Goal: Task Accomplishment & Management: Manage account settings

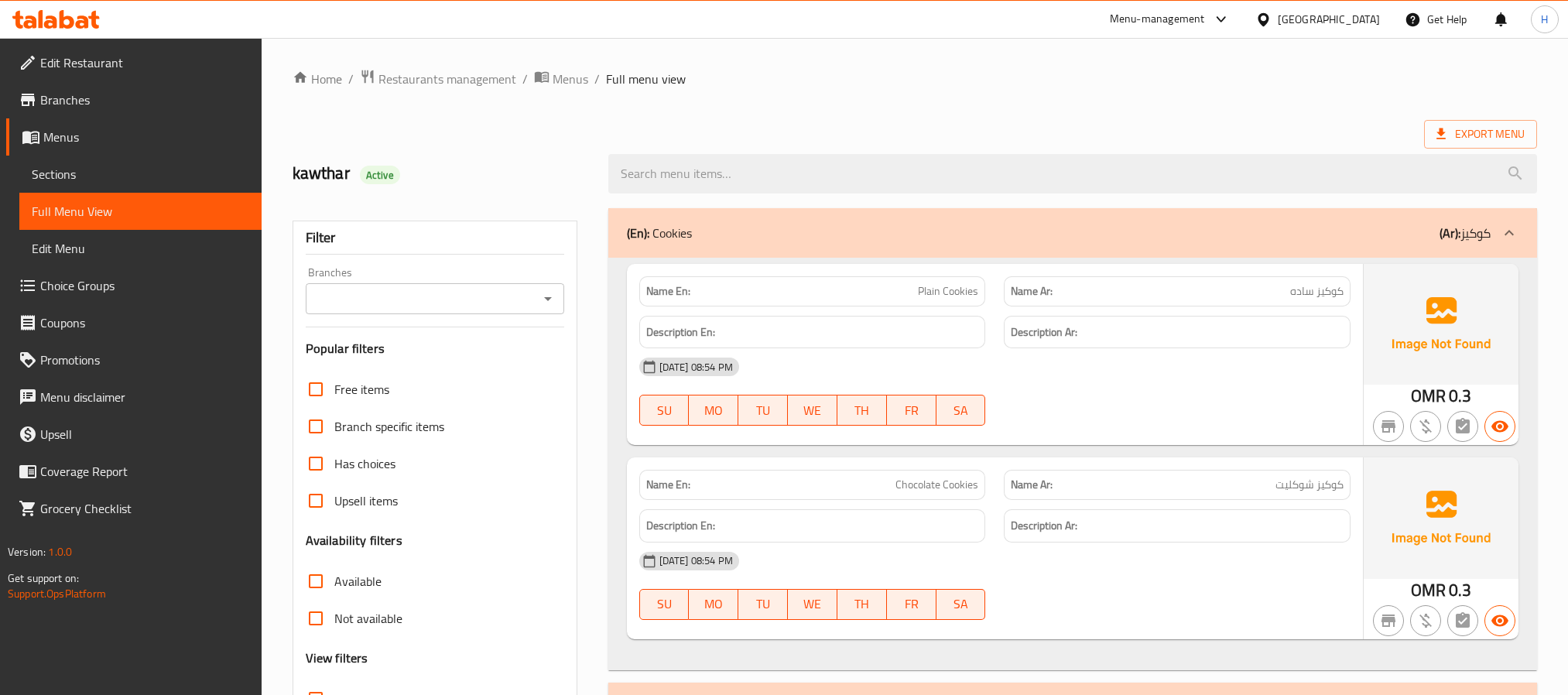
scroll to position [26460, 0]
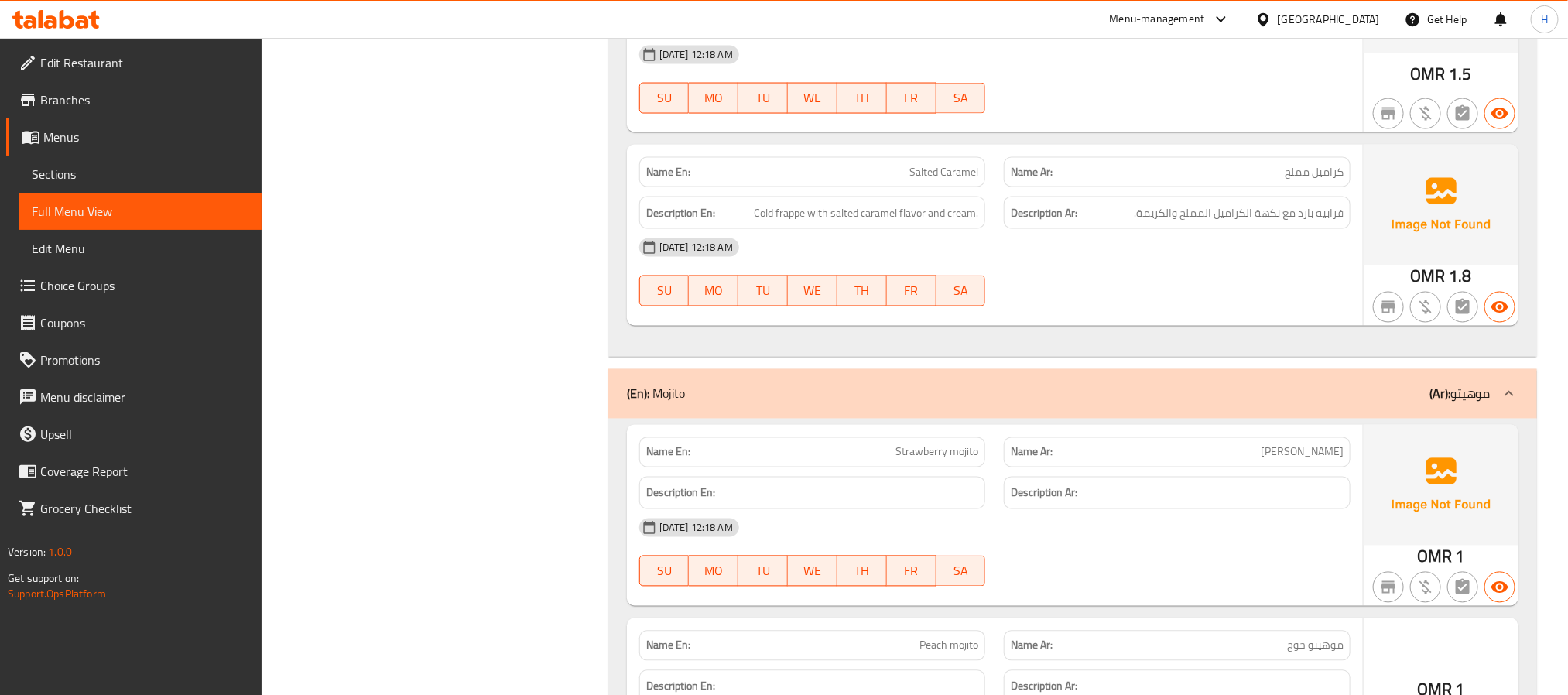
drag, startPoint x: 1078, startPoint y: 347, endPoint x: 1010, endPoint y: 245, distance: 122.6
click at [1078, 181] on p "Name Ar: كراميل مملح" at bounding box center [1177, 171] width 333 height 16
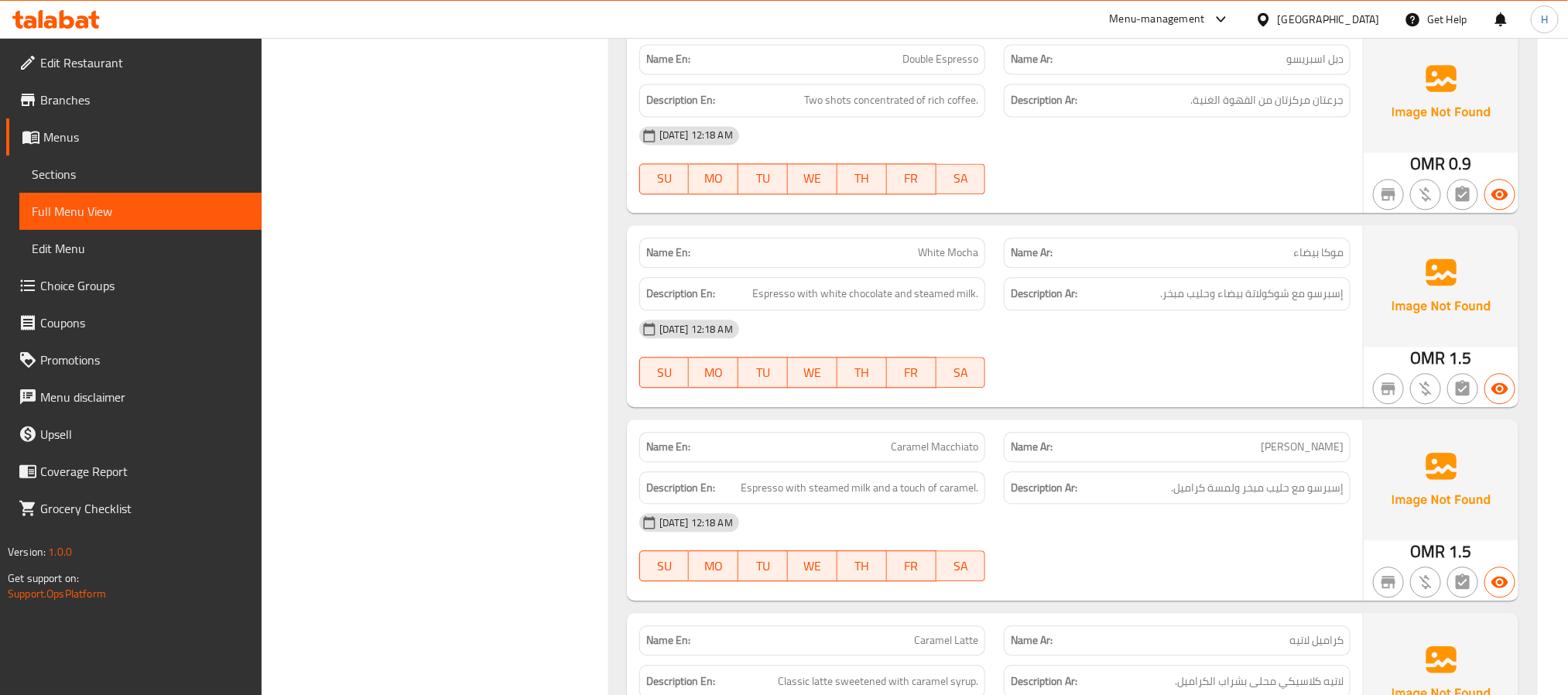
scroll to position [14193, 0]
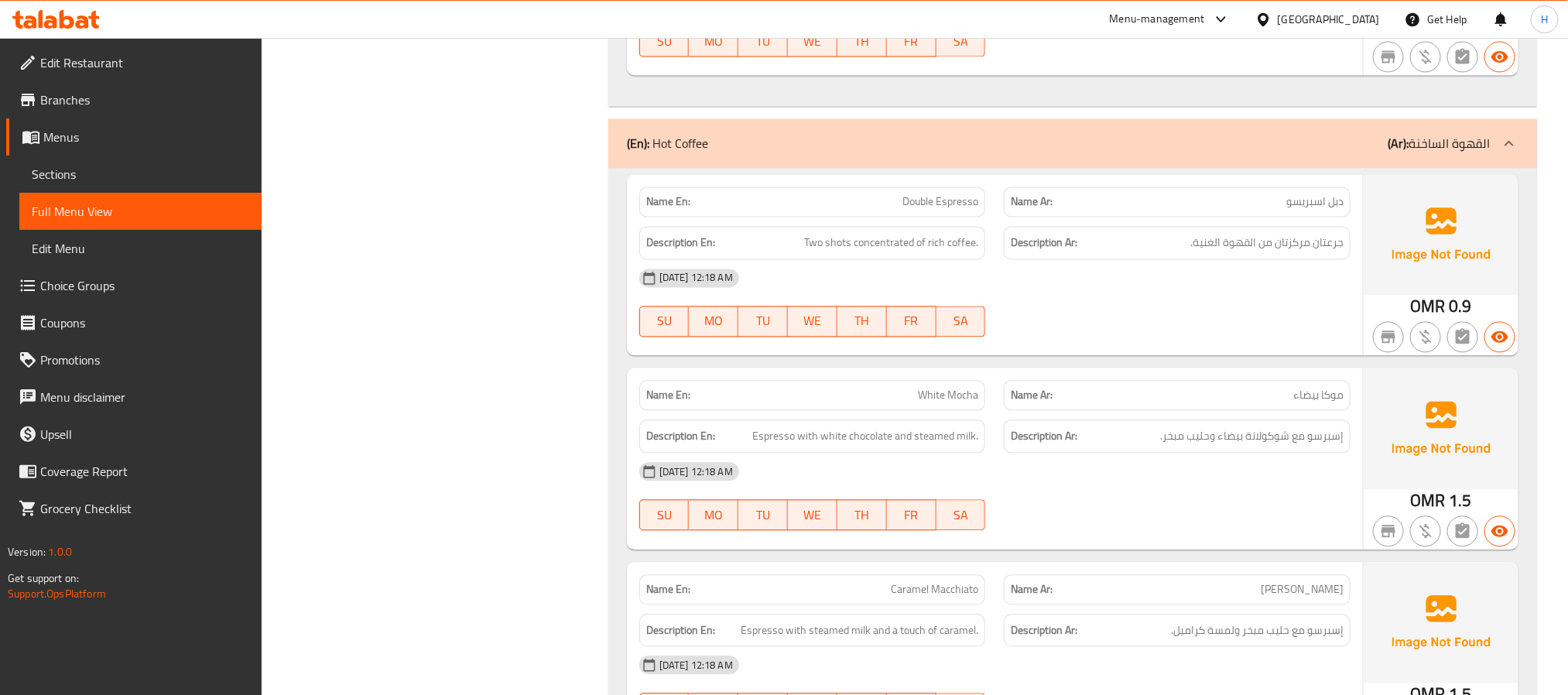
click at [1327, 210] on span "دبل اسبريسو" at bounding box center [1315, 201] width 57 height 16
copy span "دبل اسبريسو"
click at [1307, 403] on span "موكا بيضاء" at bounding box center [1318, 395] width 50 height 16
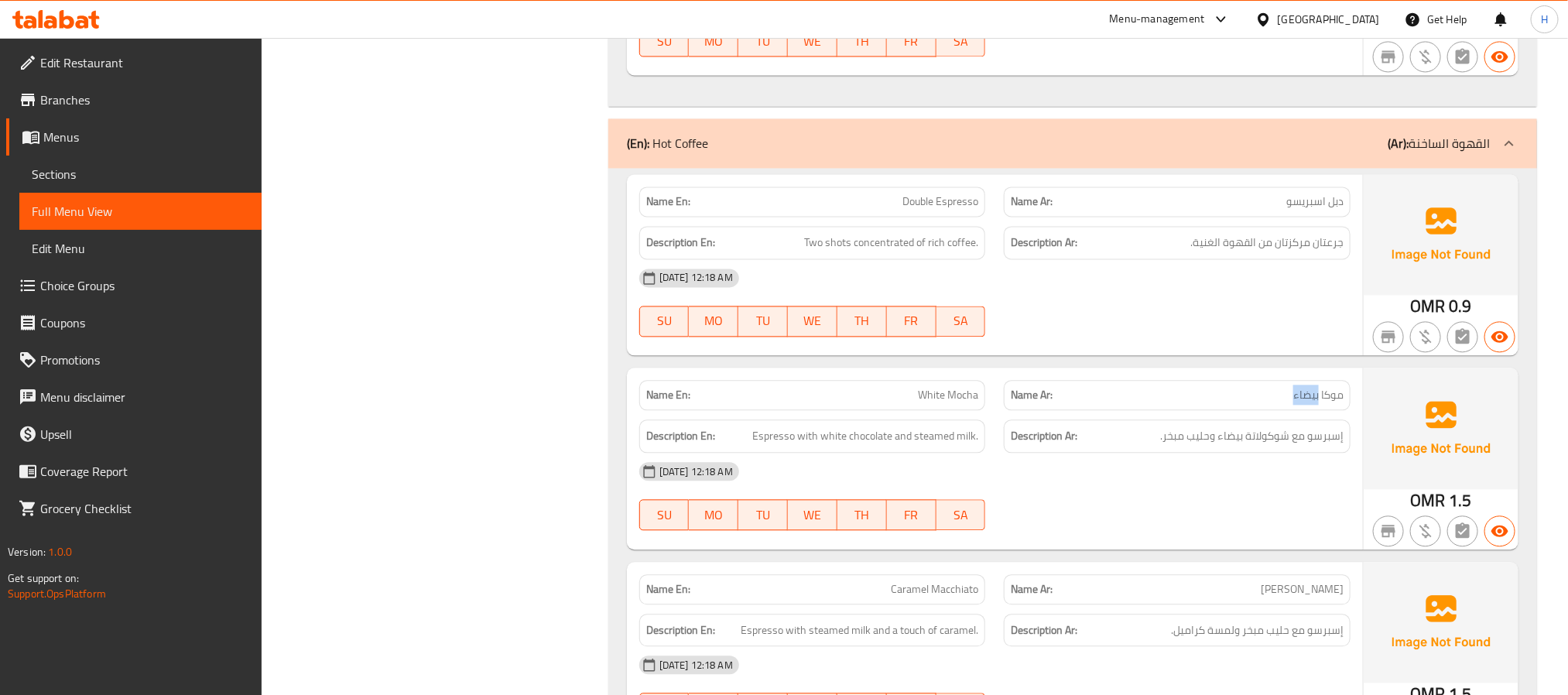
click at [1307, 403] on span "موكا بيضاء" at bounding box center [1318, 395] width 50 height 16
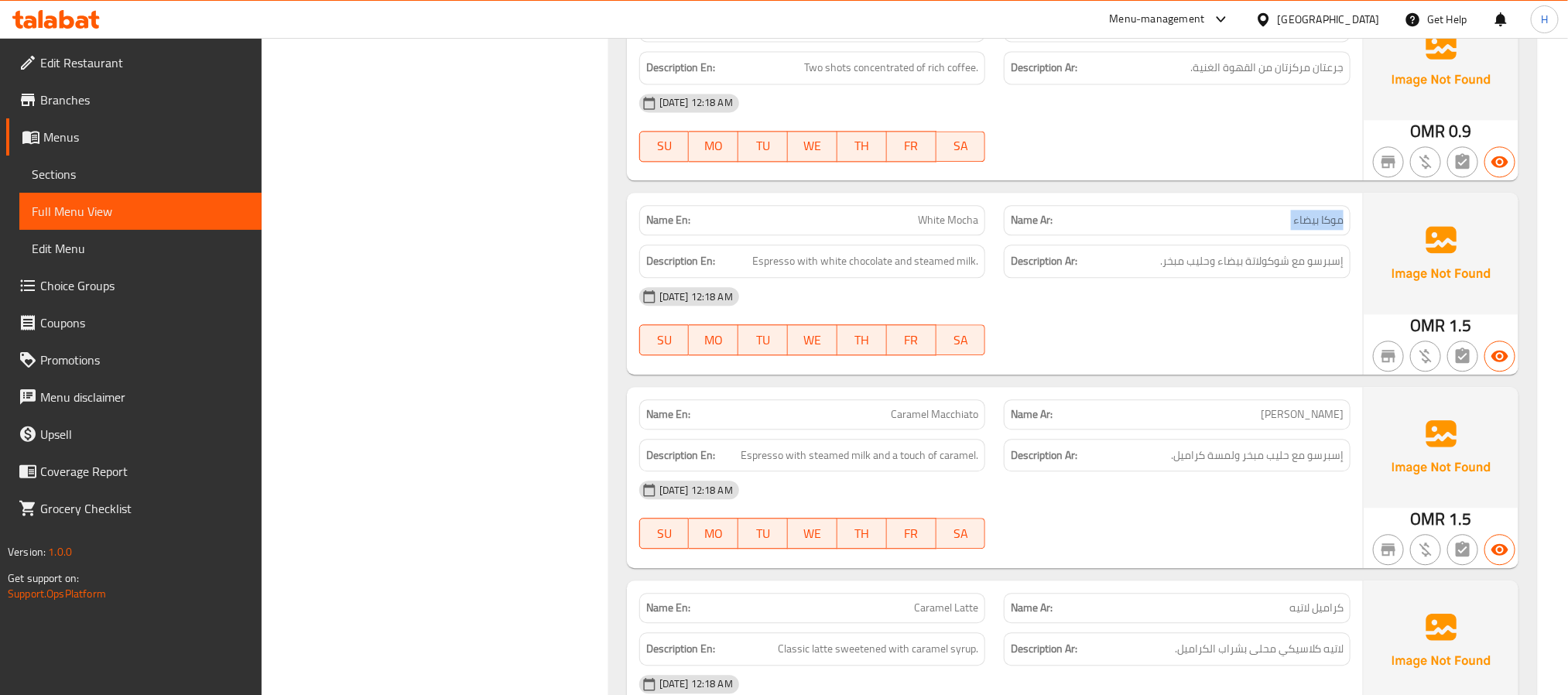
scroll to position [14425, 0]
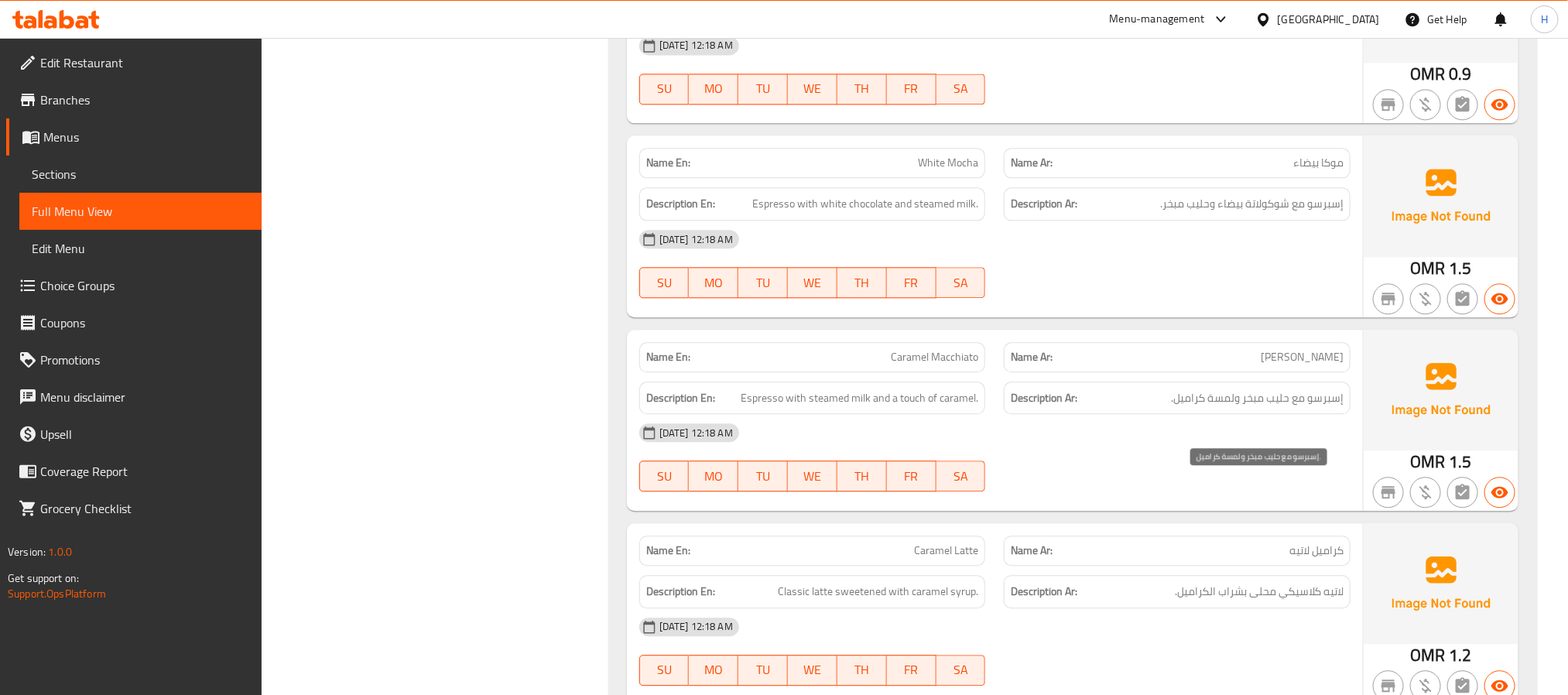
click at [1296, 408] on span "إسبرسو مع حليب مبخر ولمسة كراميل." at bounding box center [1257, 398] width 173 height 20
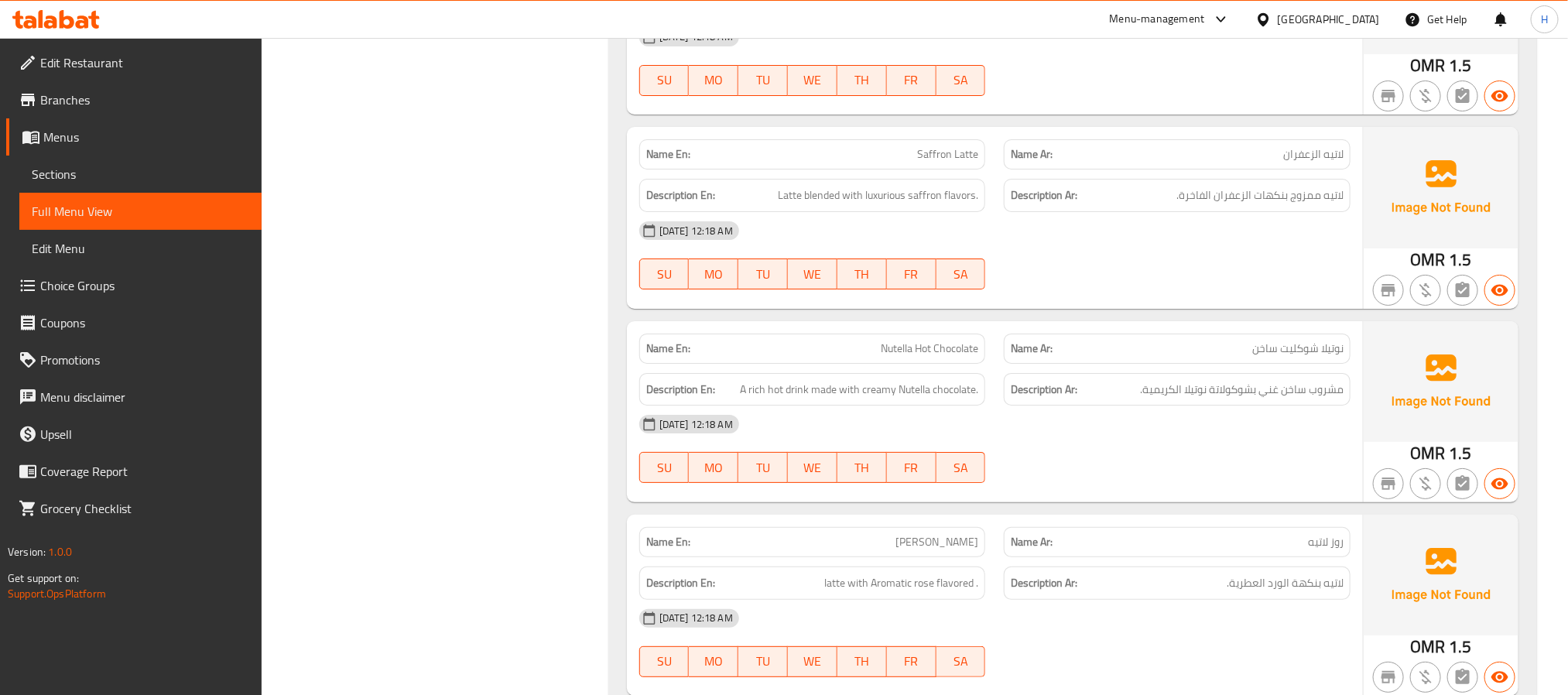
scroll to position [15703, 0]
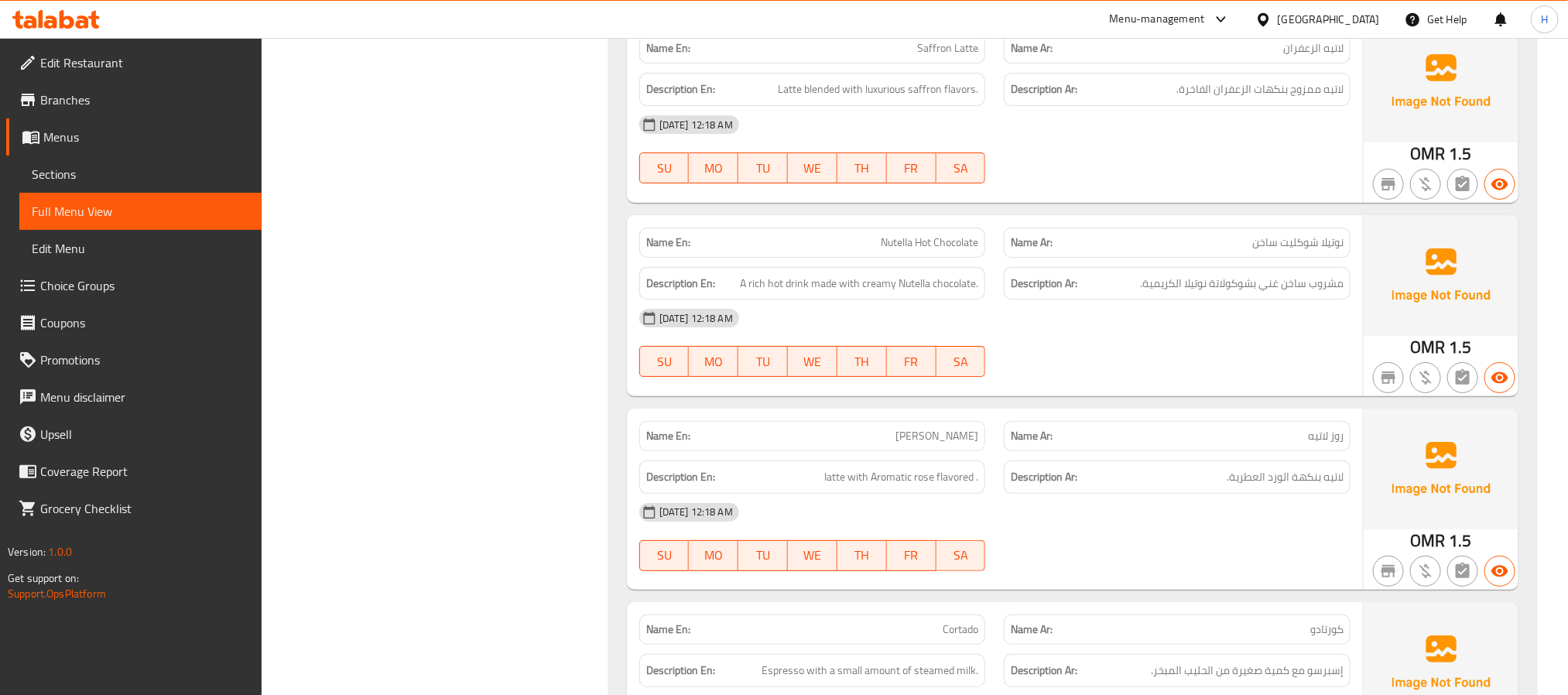
click at [967, 251] on span "Nutella Hot Chocolate" at bounding box center [929, 242] width 97 height 16
click at [1316, 251] on span "نوتيلا شوكليت ساخن" at bounding box center [1298, 242] width 92 height 16
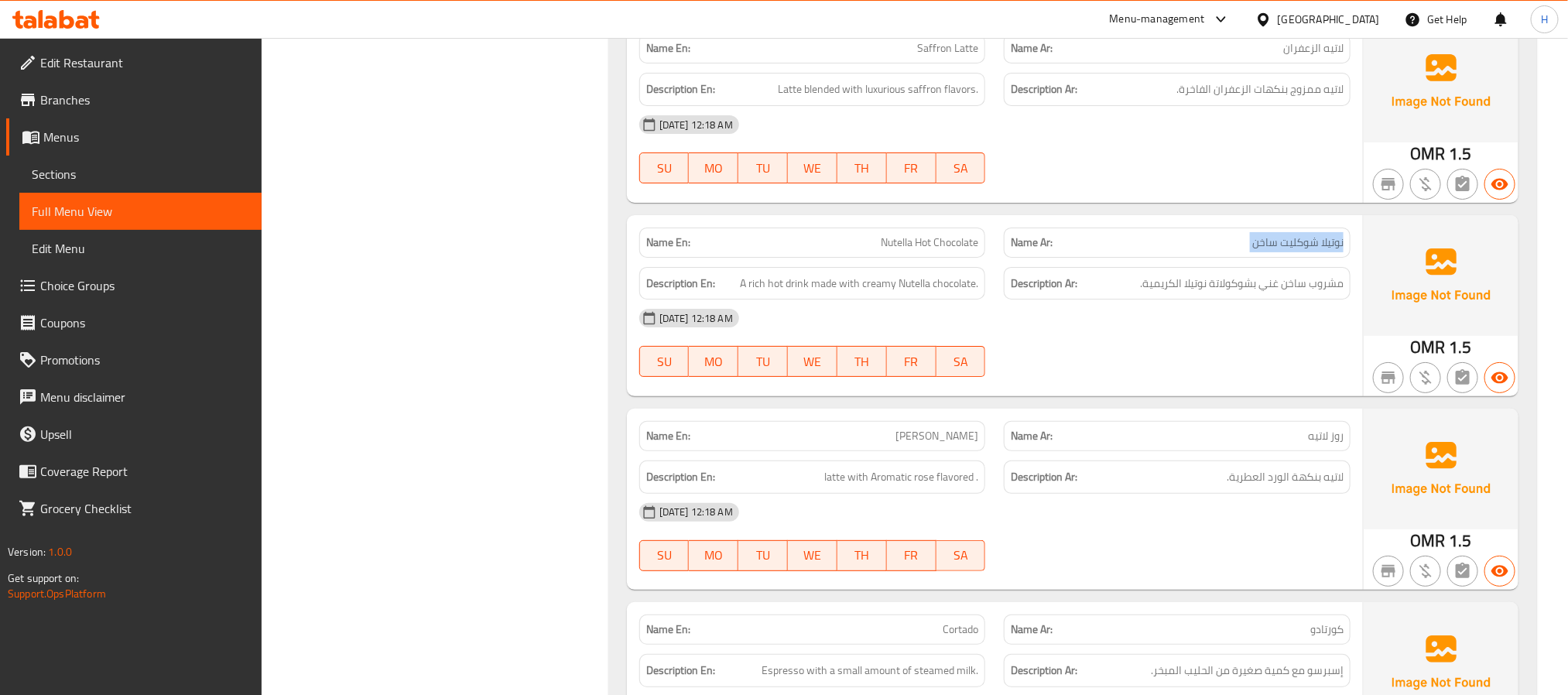
click at [1316, 251] on span "نوتيلا شوكليت ساخن" at bounding box center [1298, 242] width 92 height 16
copy span "نوتيلا شوكليت ساخن"
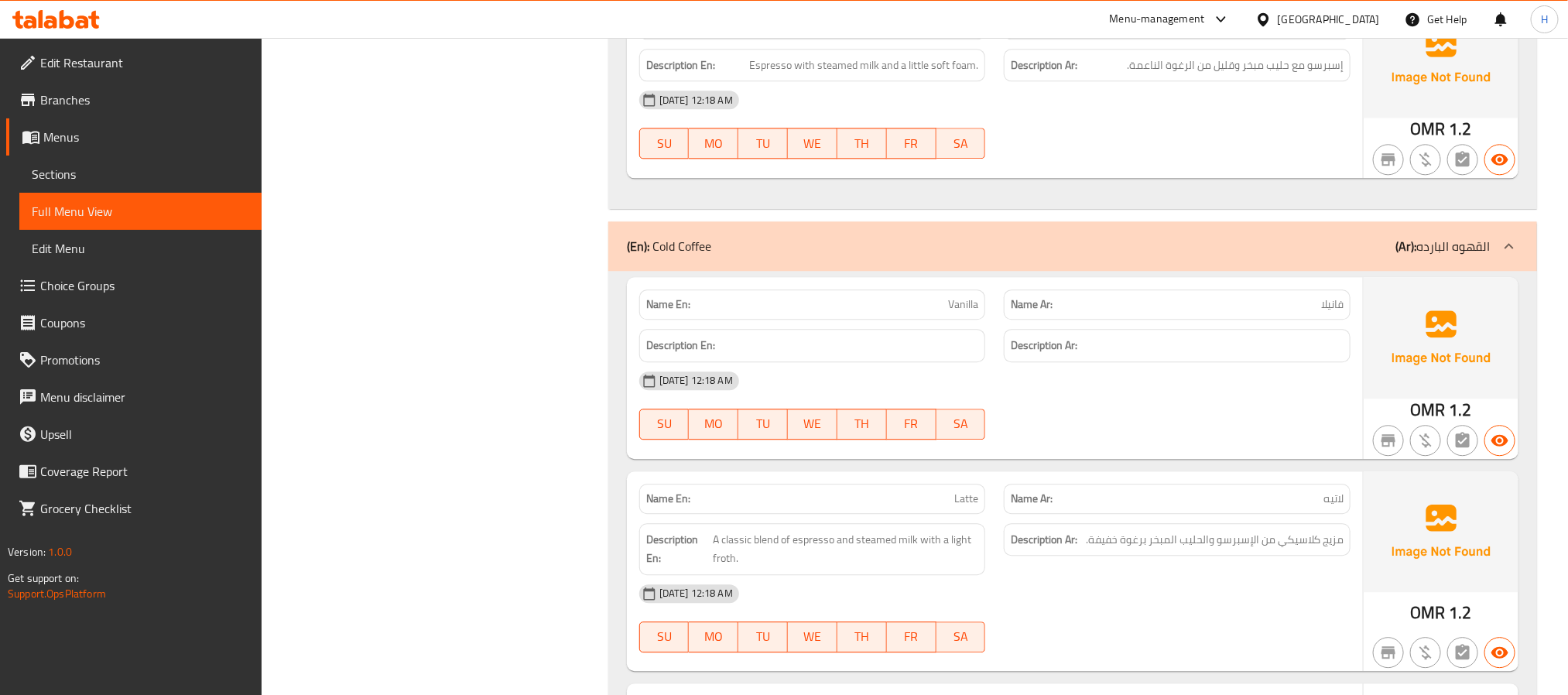
scroll to position [17676, 0]
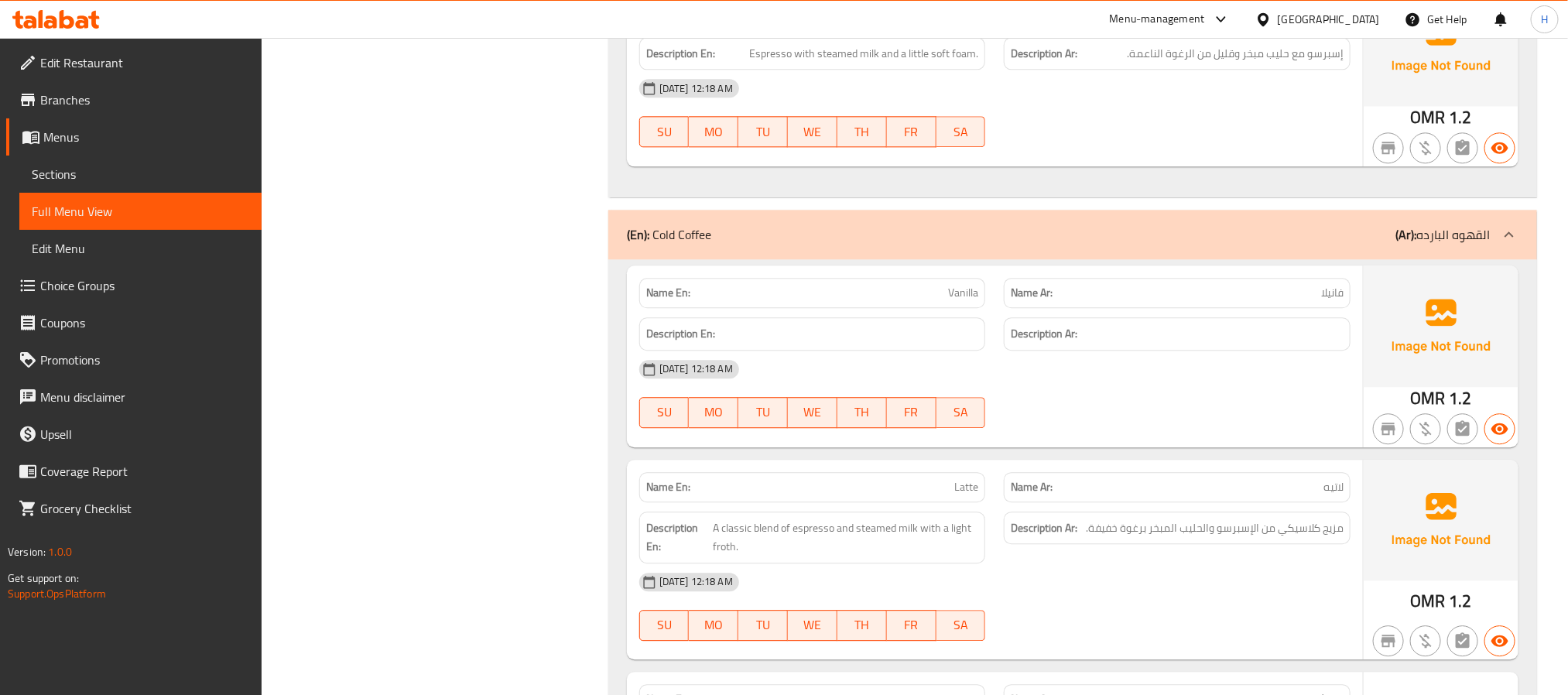
click at [834, 317] on div "Name En: Vanilla" at bounding box center [813, 293] width 366 height 49
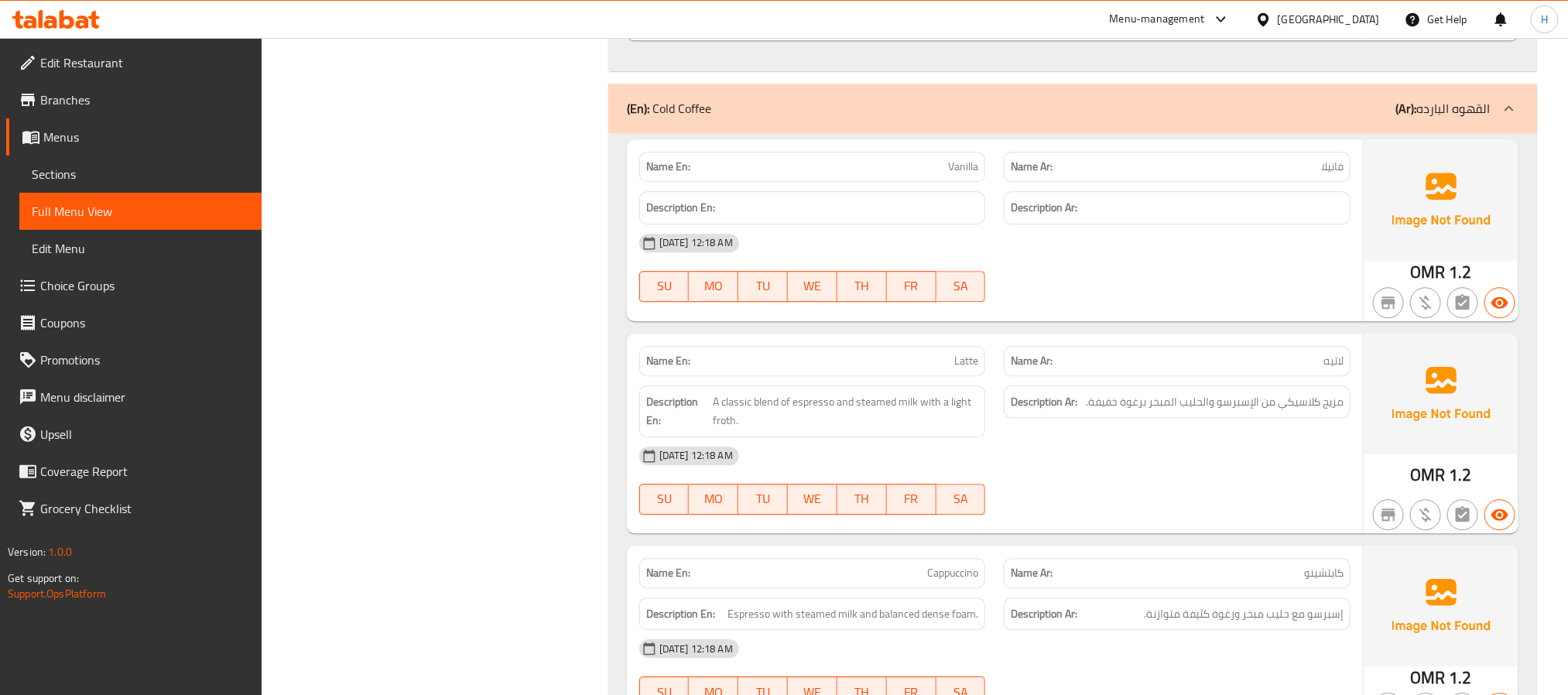
scroll to position [17953, 0]
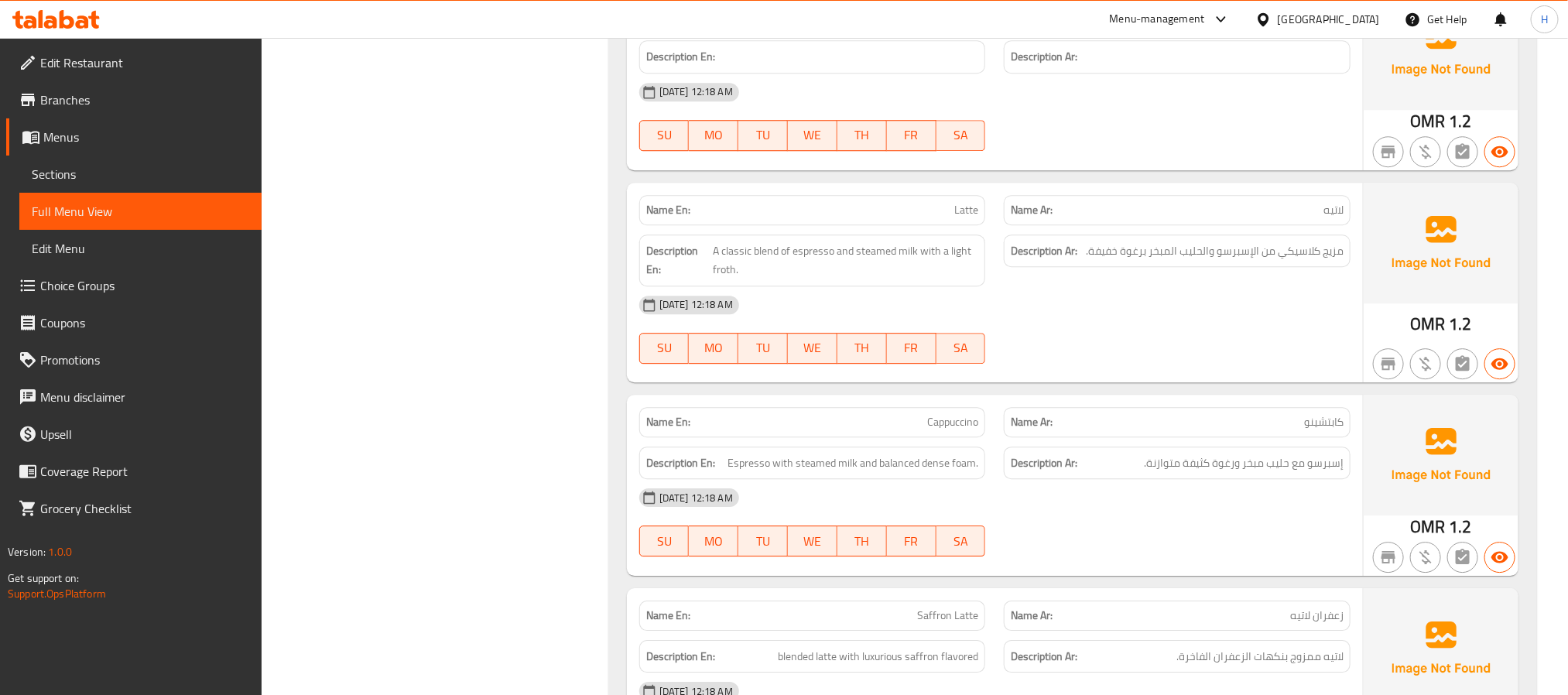
click at [1331, 218] on span "لاتيه" at bounding box center [1333, 210] width 21 height 16
copy span "لاتيه"
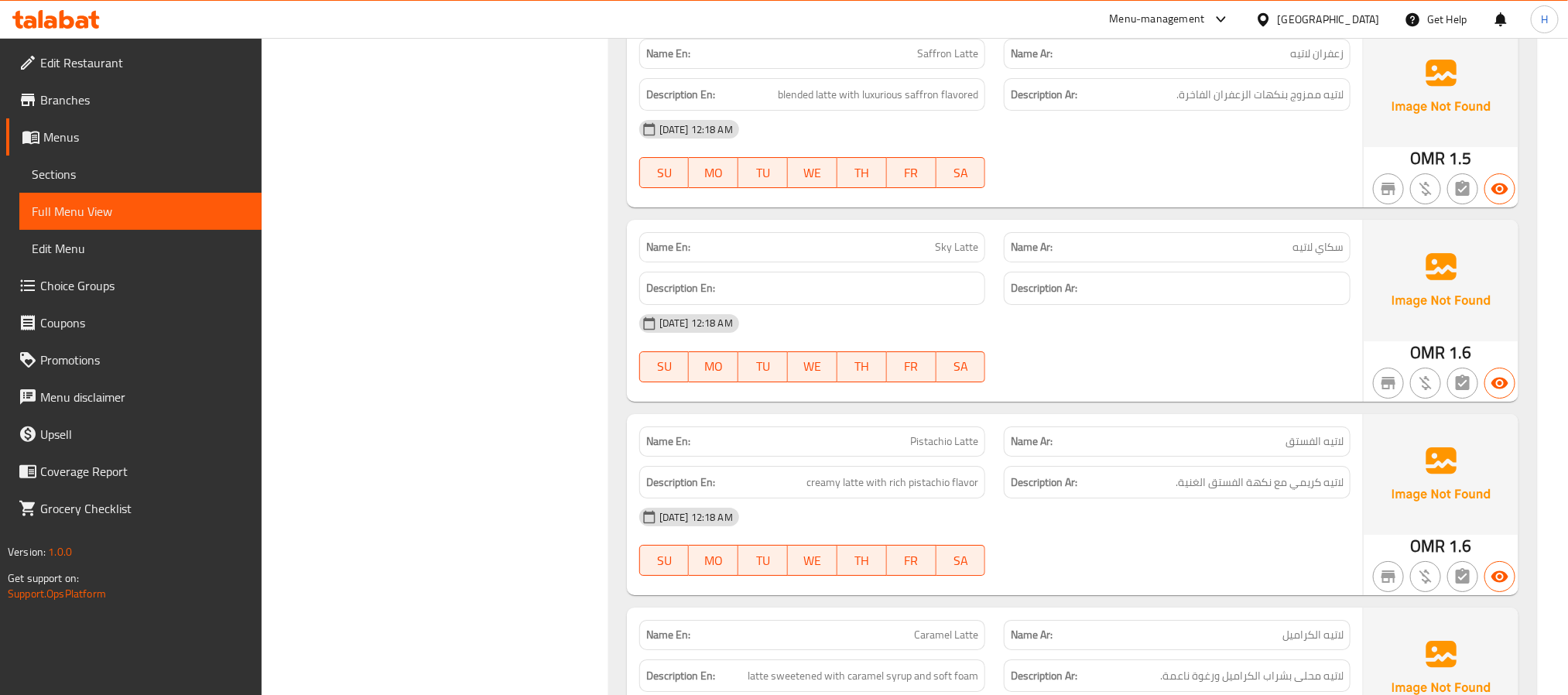
scroll to position [18534, 0]
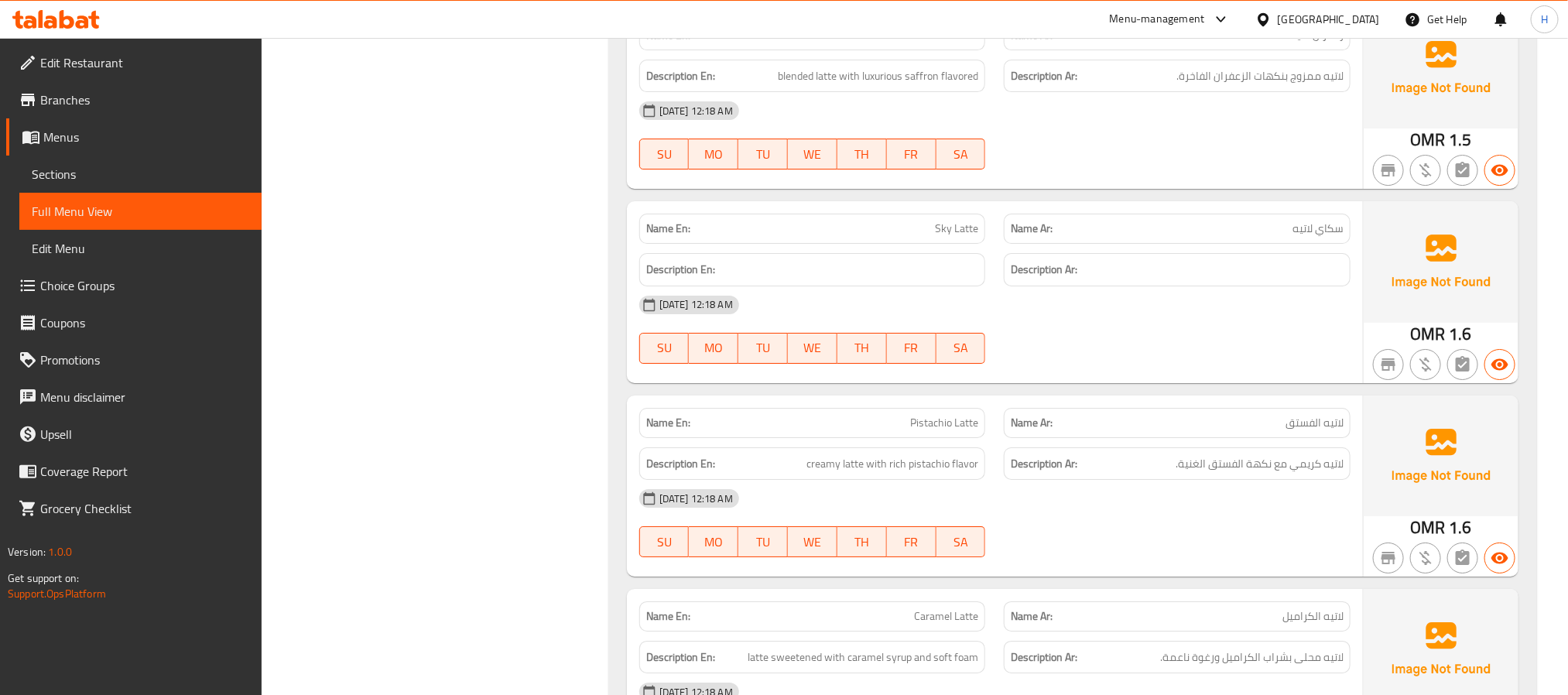
click at [1310, 244] on div "Name Ar: سكاي لاتيه" at bounding box center [1176, 228] width 347 height 30
click at [1314, 237] on span "سكاي لاتيه" at bounding box center [1317, 228] width 51 height 16
copy span "سكاي لاتيه"
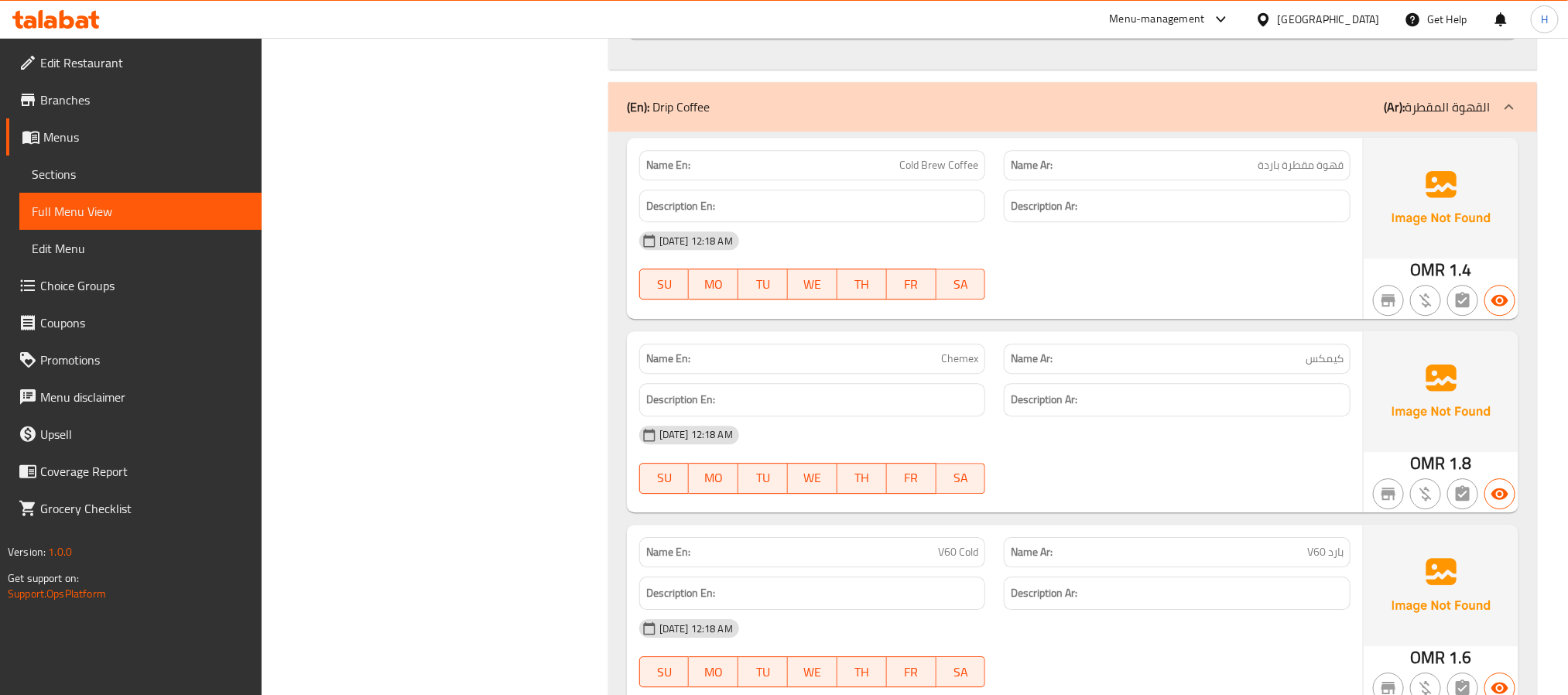
scroll to position [21089, 0]
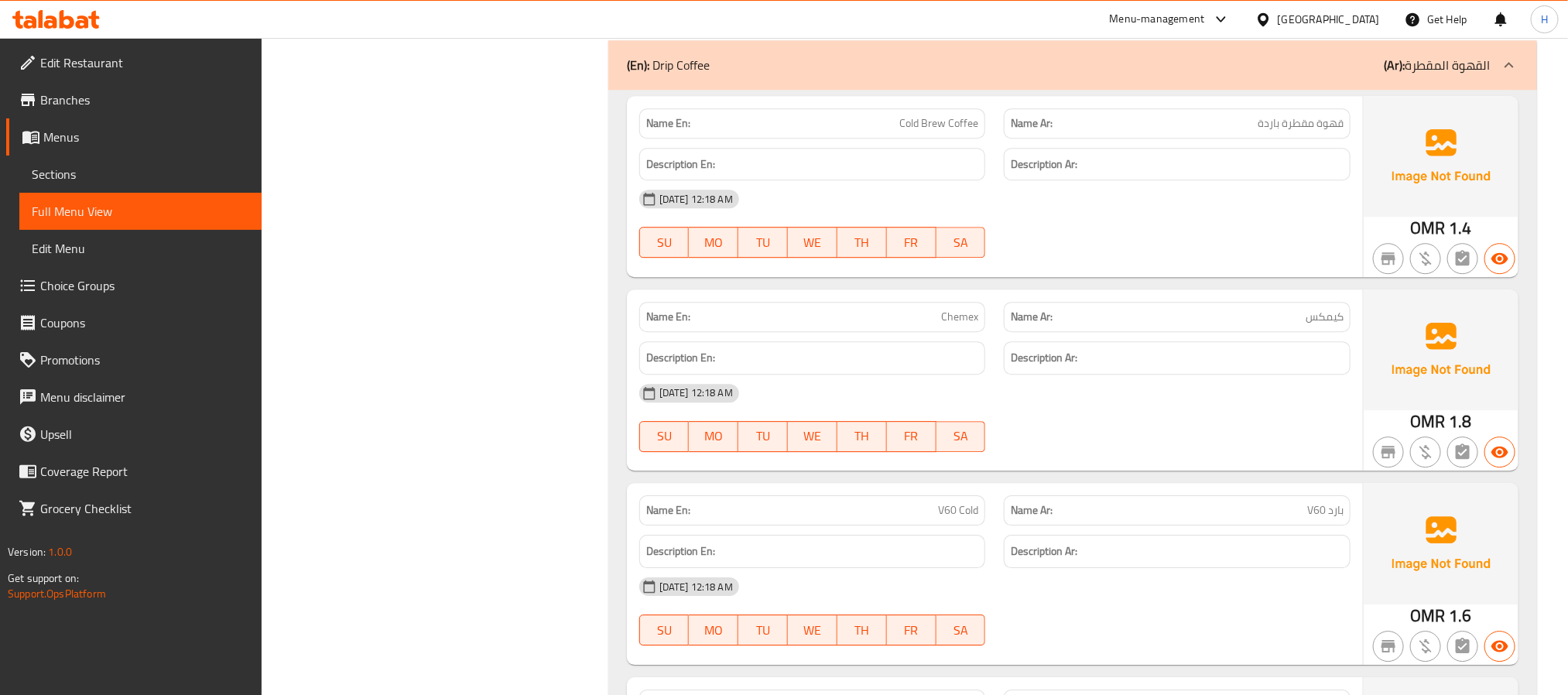
click at [1316, 326] on span "كيمكس" at bounding box center [1324, 316] width 38 height 16
copy span "كيمكس"
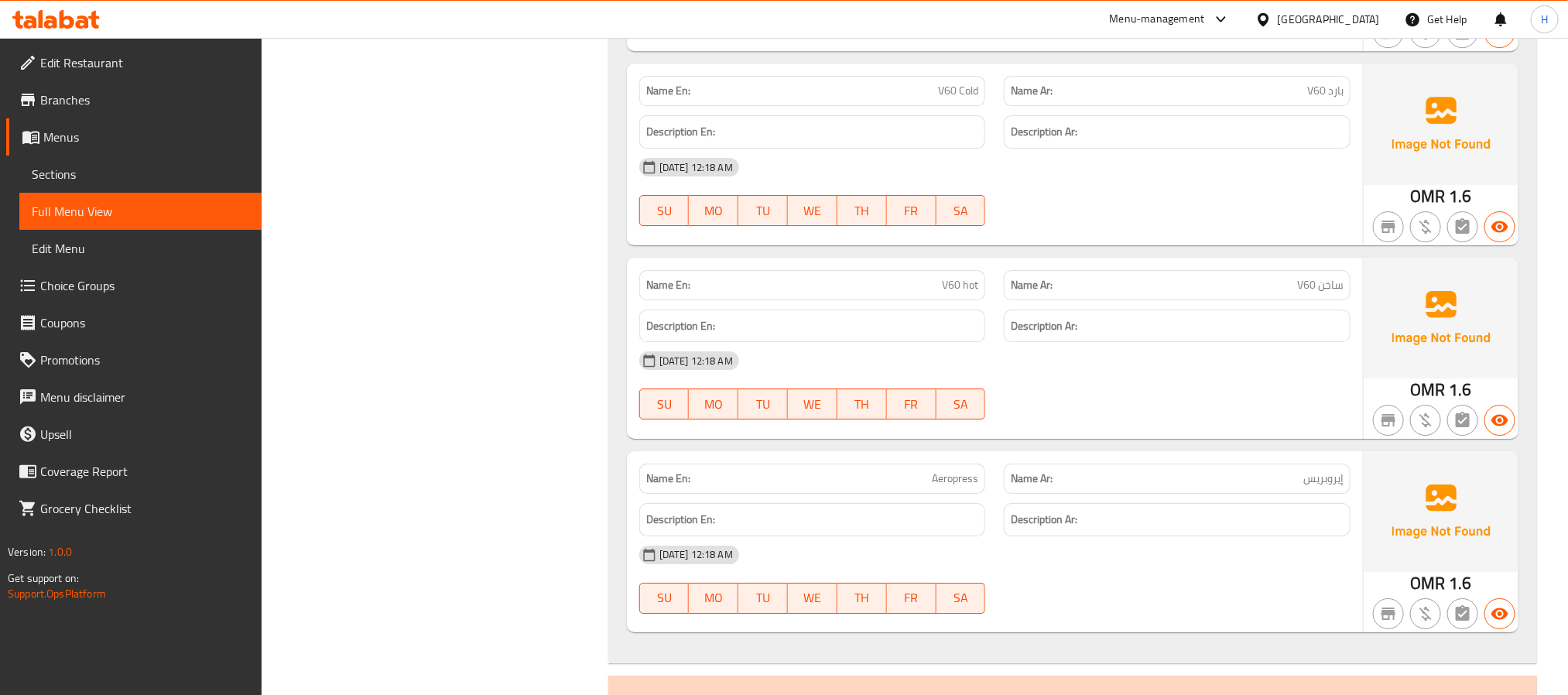
scroll to position [21553, 0]
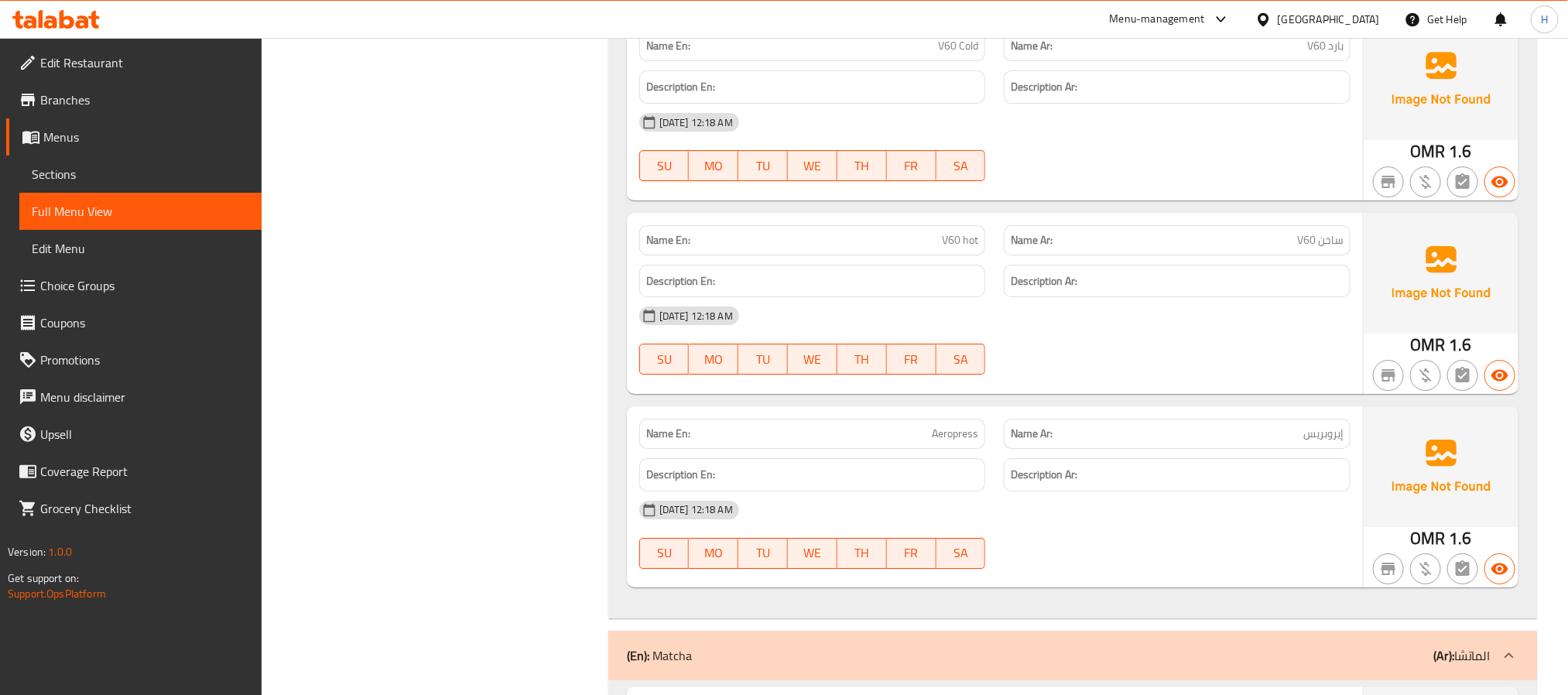
click at [955, 54] on span "V60 Cold" at bounding box center [957, 46] width 40 height 16
click at [1335, 54] on span "بارد V60" at bounding box center [1325, 46] width 36 height 16
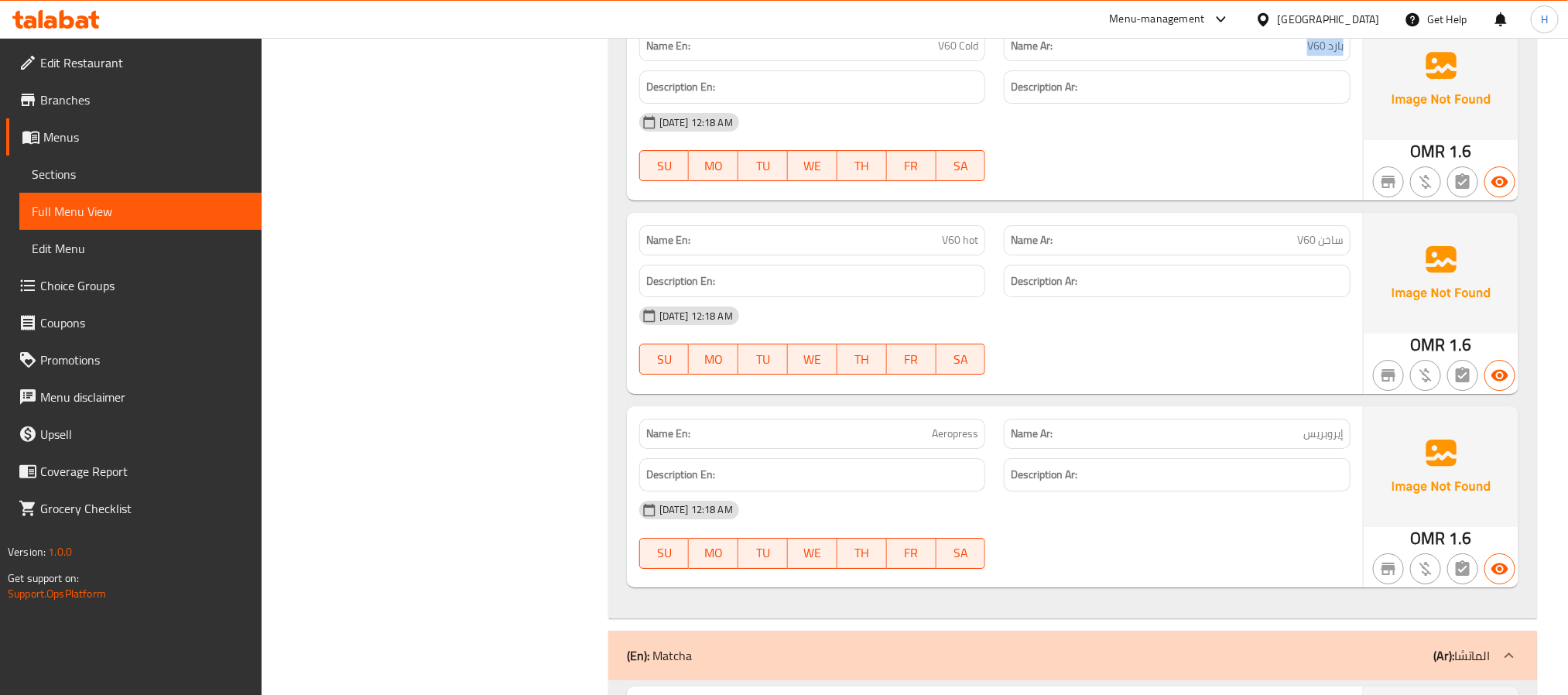
click at [1335, 54] on span "بارد V60" at bounding box center [1325, 46] width 36 height 16
copy span "بارد V60"
click at [1335, 249] on span "ساخن V60" at bounding box center [1320, 239] width 47 height 16
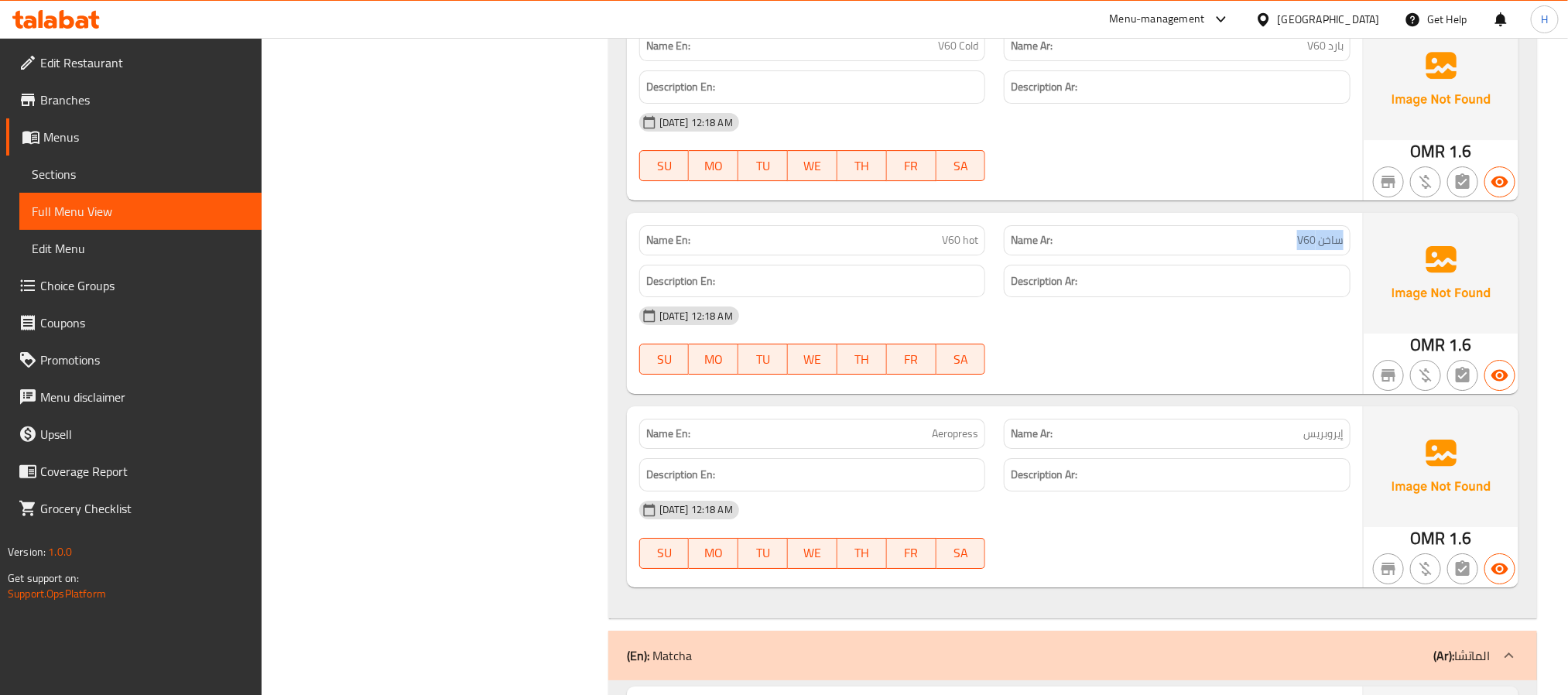
copy span "ساخن V60"
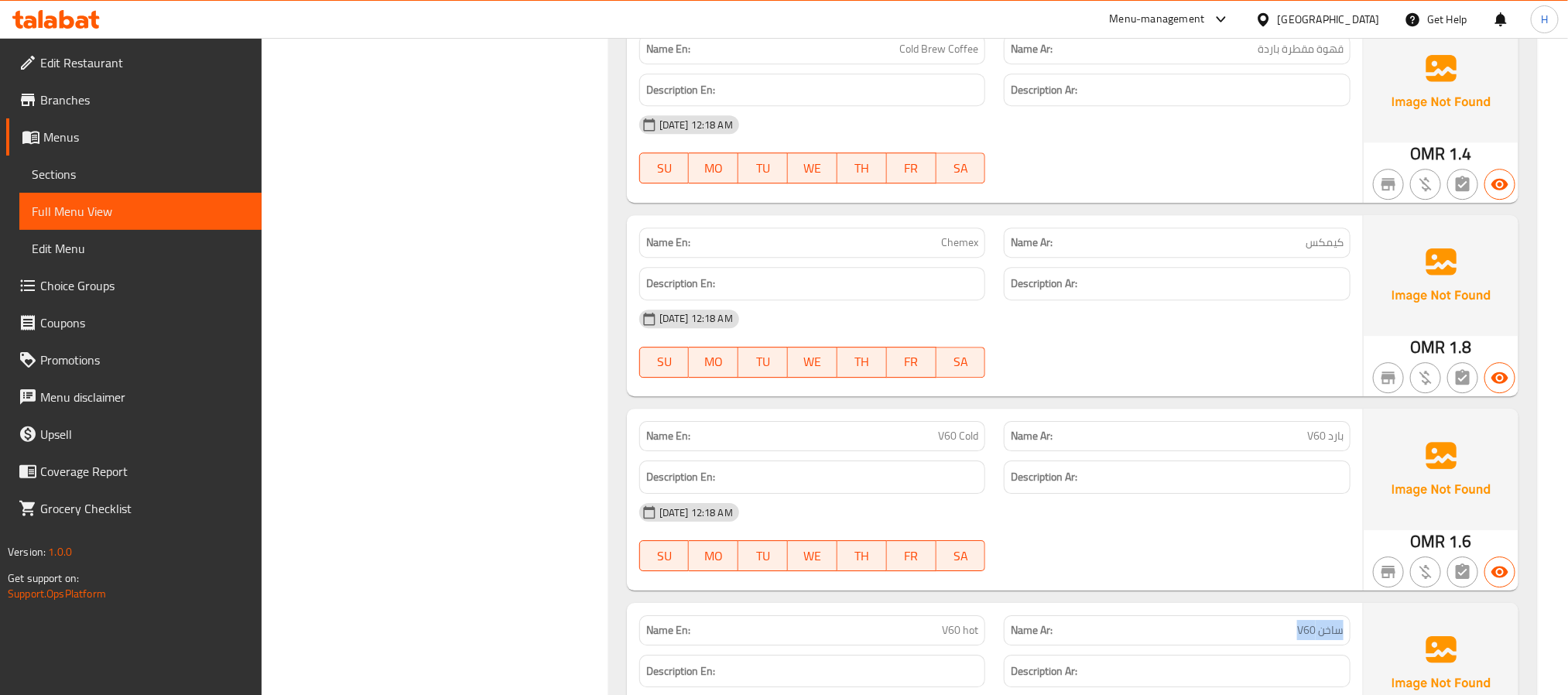
scroll to position [21089, 0]
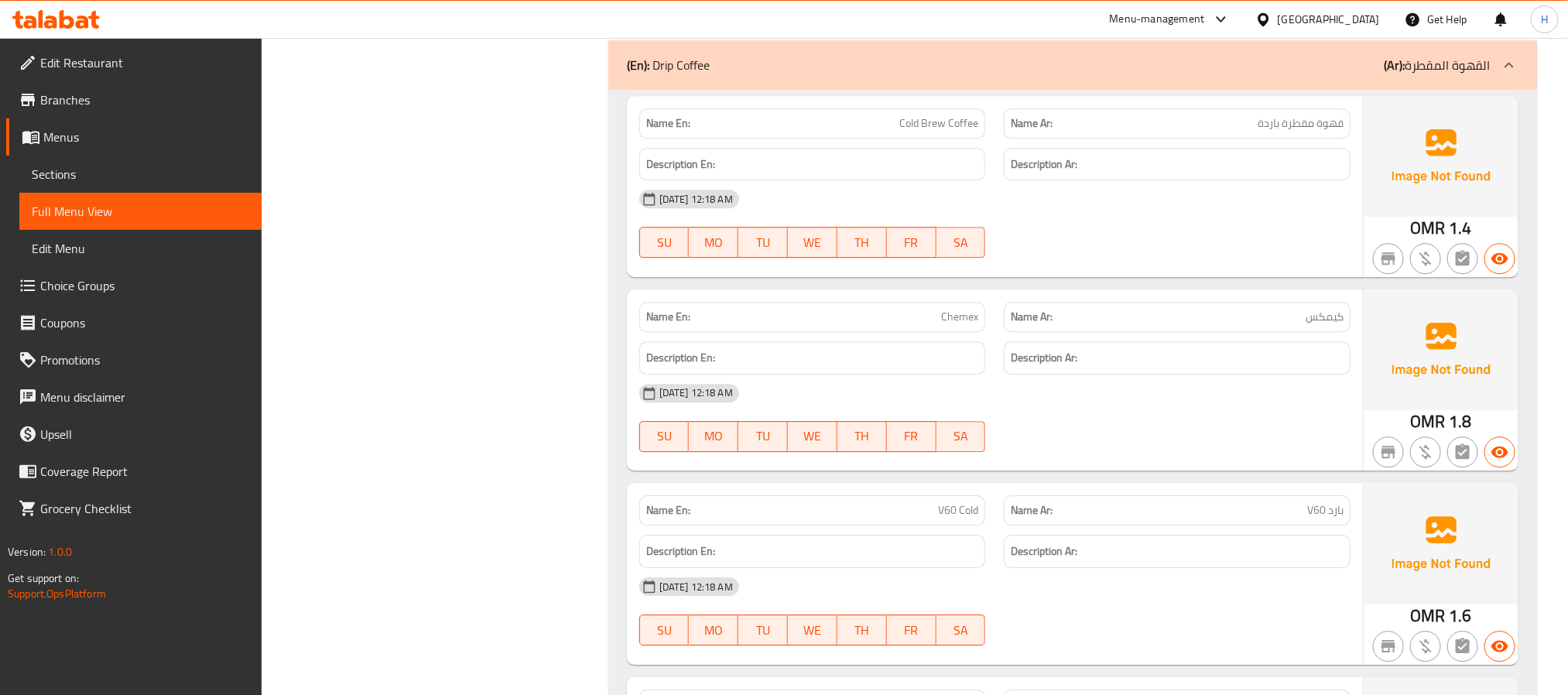
click at [1290, 132] on span "قهوة مقطرة باردة" at bounding box center [1301, 123] width 86 height 16
copy span "قهوة مقطرة باردة"
click at [942, 132] on span "Cold Brew Coffee" at bounding box center [939, 123] width 79 height 16
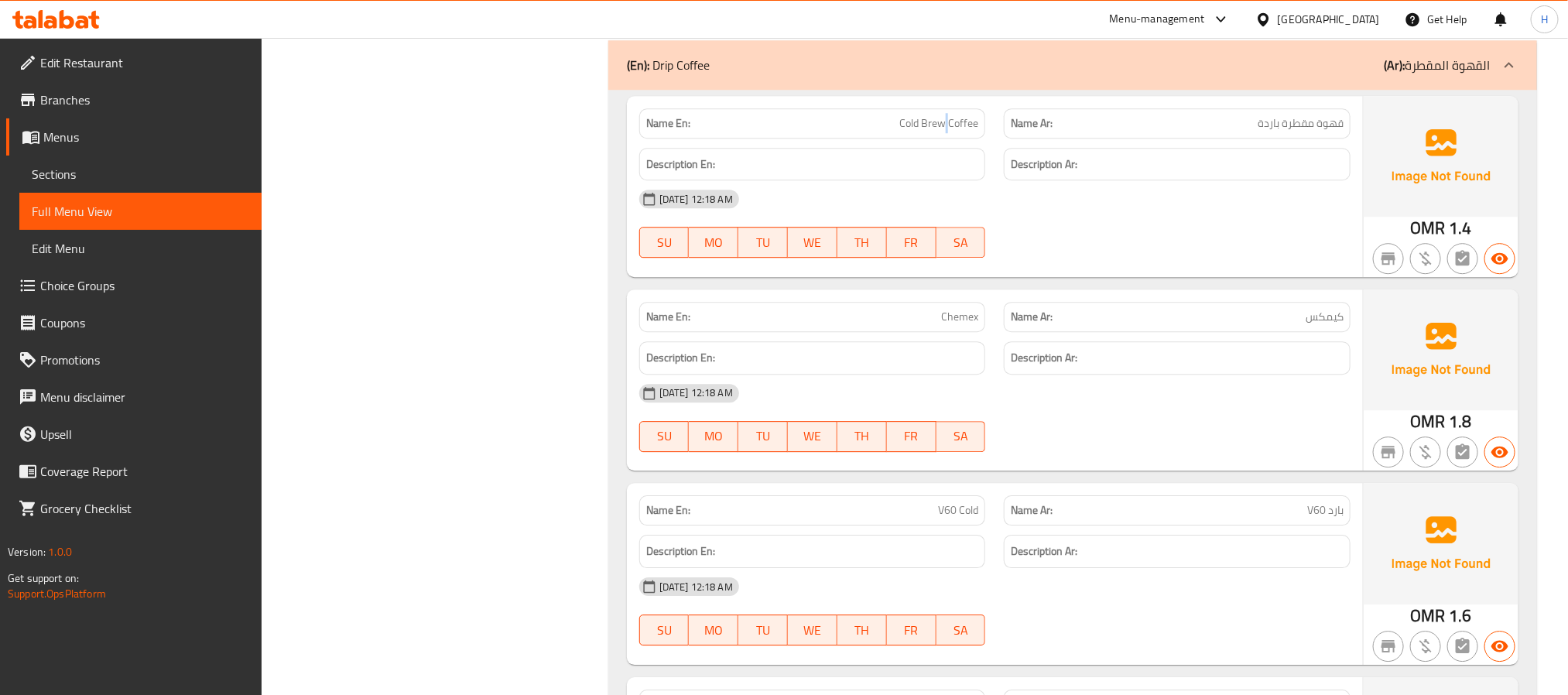
click at [942, 132] on span "Cold Brew Coffee" at bounding box center [939, 123] width 79 height 16
copy span "Cold Brew Coffee"
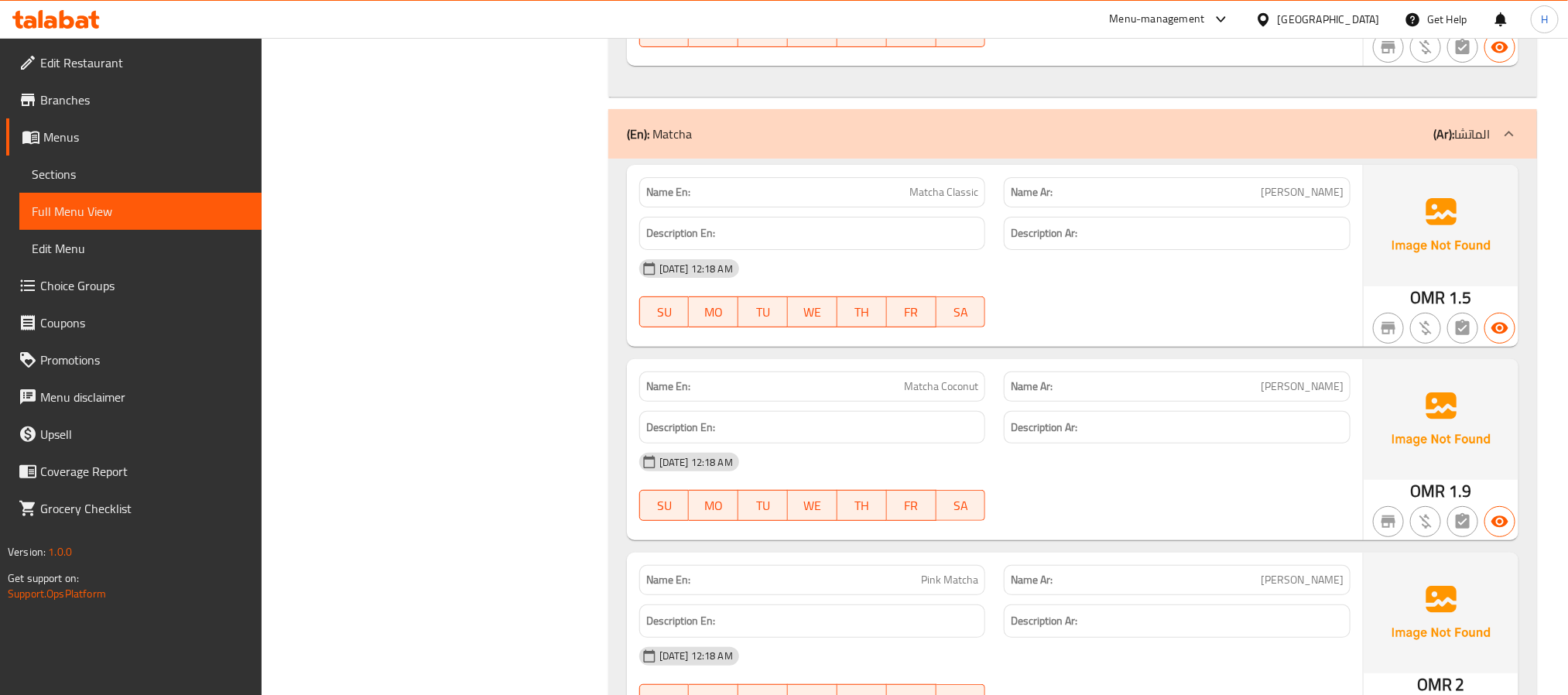
scroll to position [22134, 0]
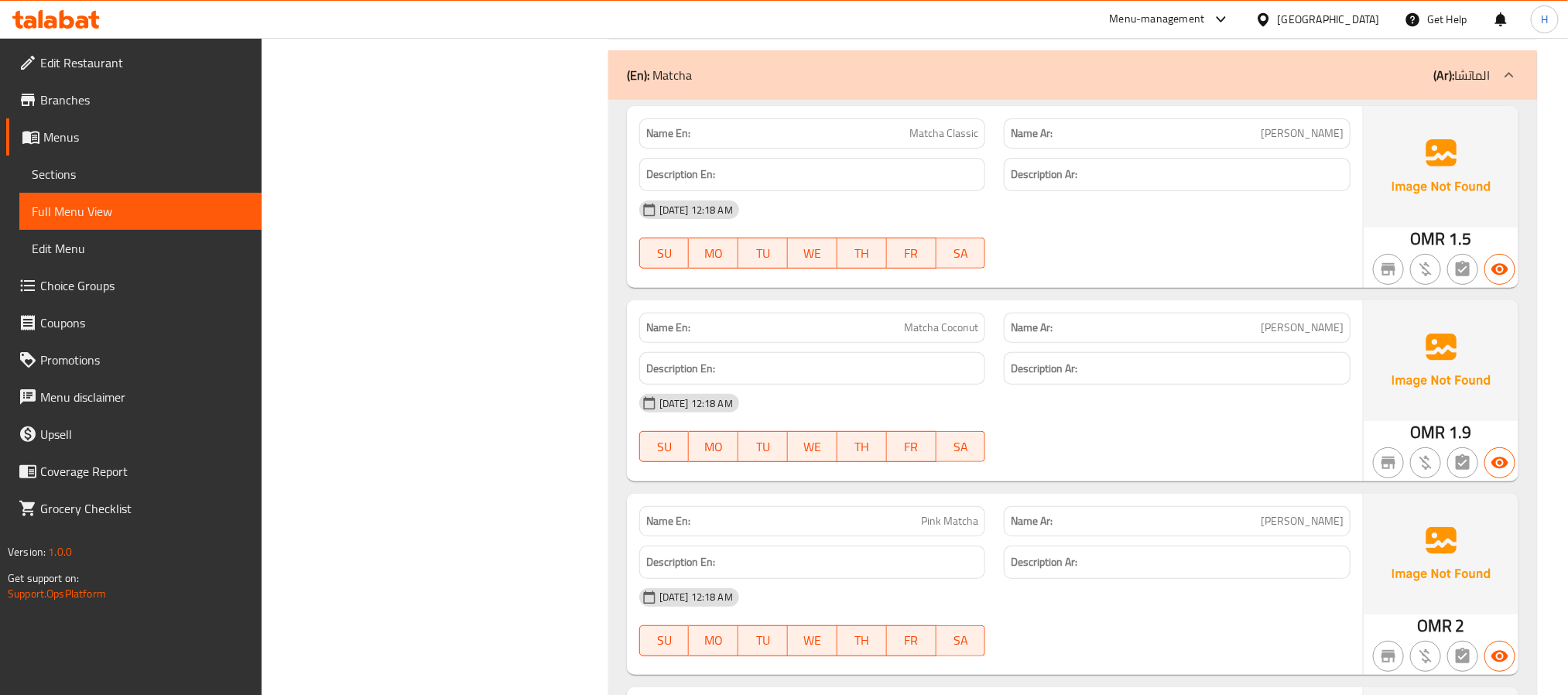
click at [1340, 141] on span "[PERSON_NAME]" at bounding box center [1302, 133] width 83 height 16
copy span "ماتشا"
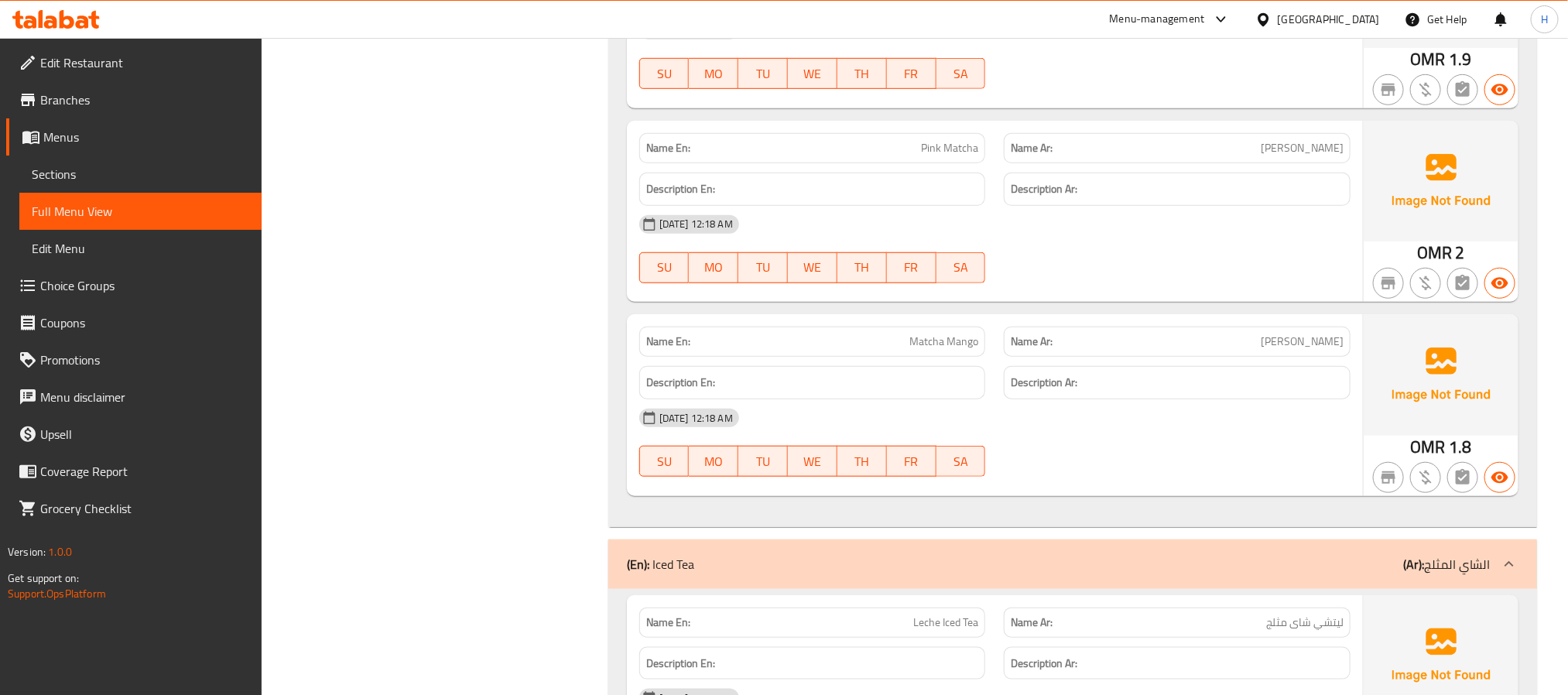
scroll to position [22598, 0]
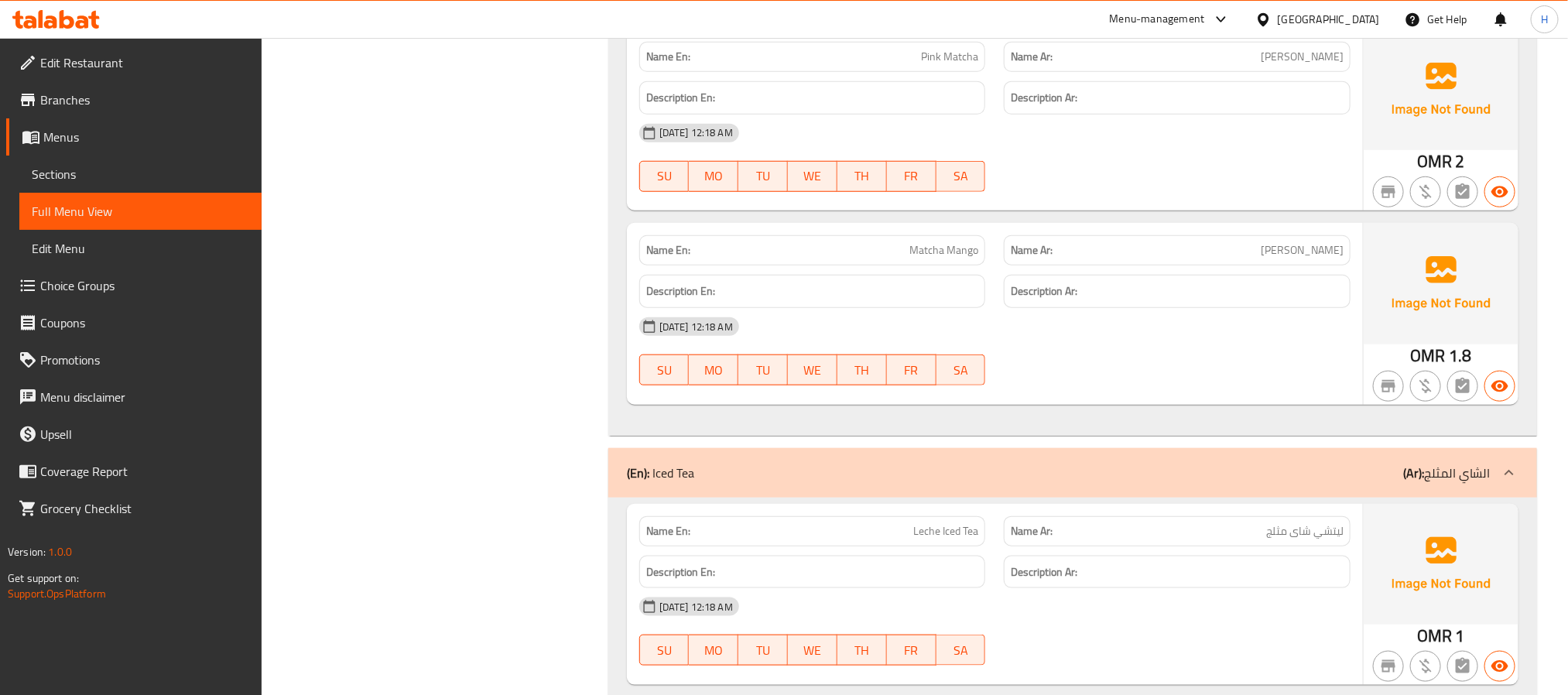
click at [931, 65] on span "Pink Matcha" at bounding box center [949, 56] width 57 height 16
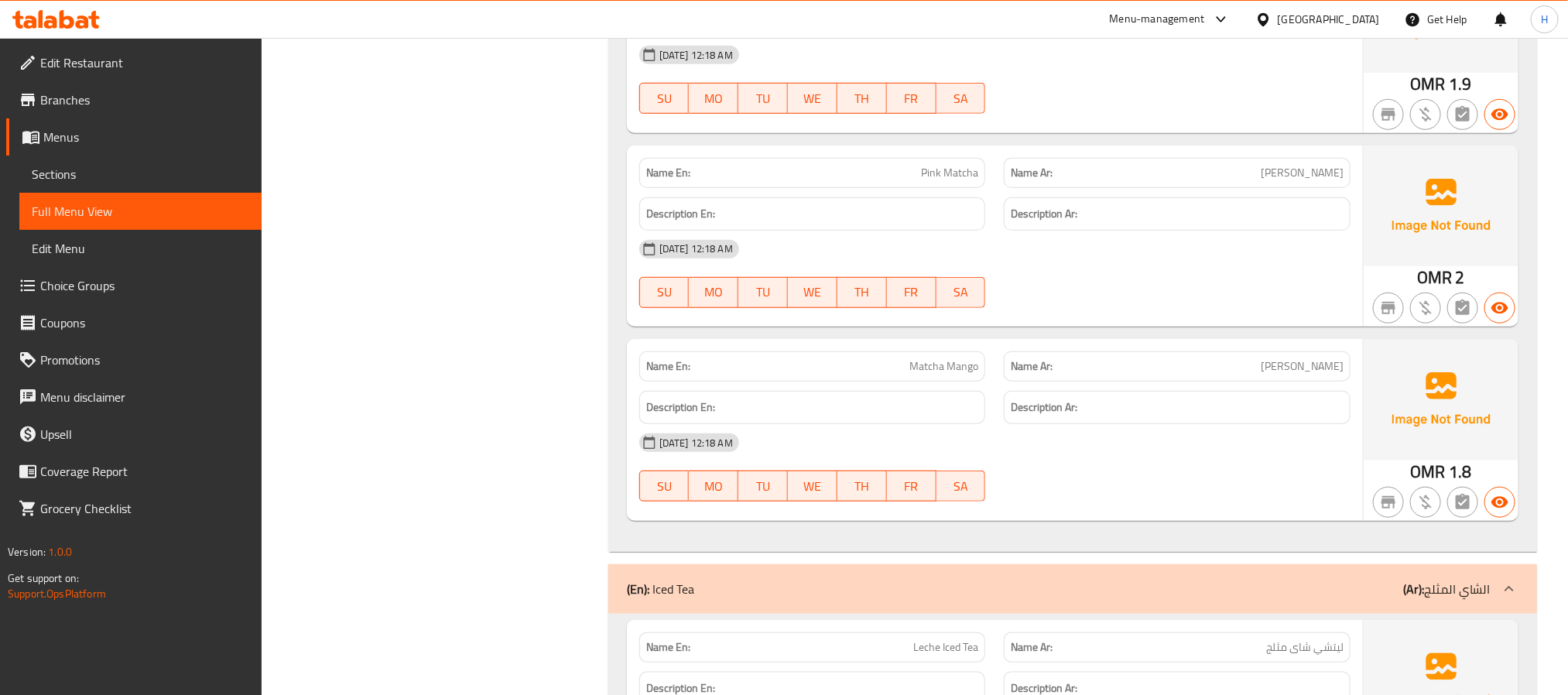
click at [959, 181] on span "Pink Matcha" at bounding box center [949, 172] width 57 height 16
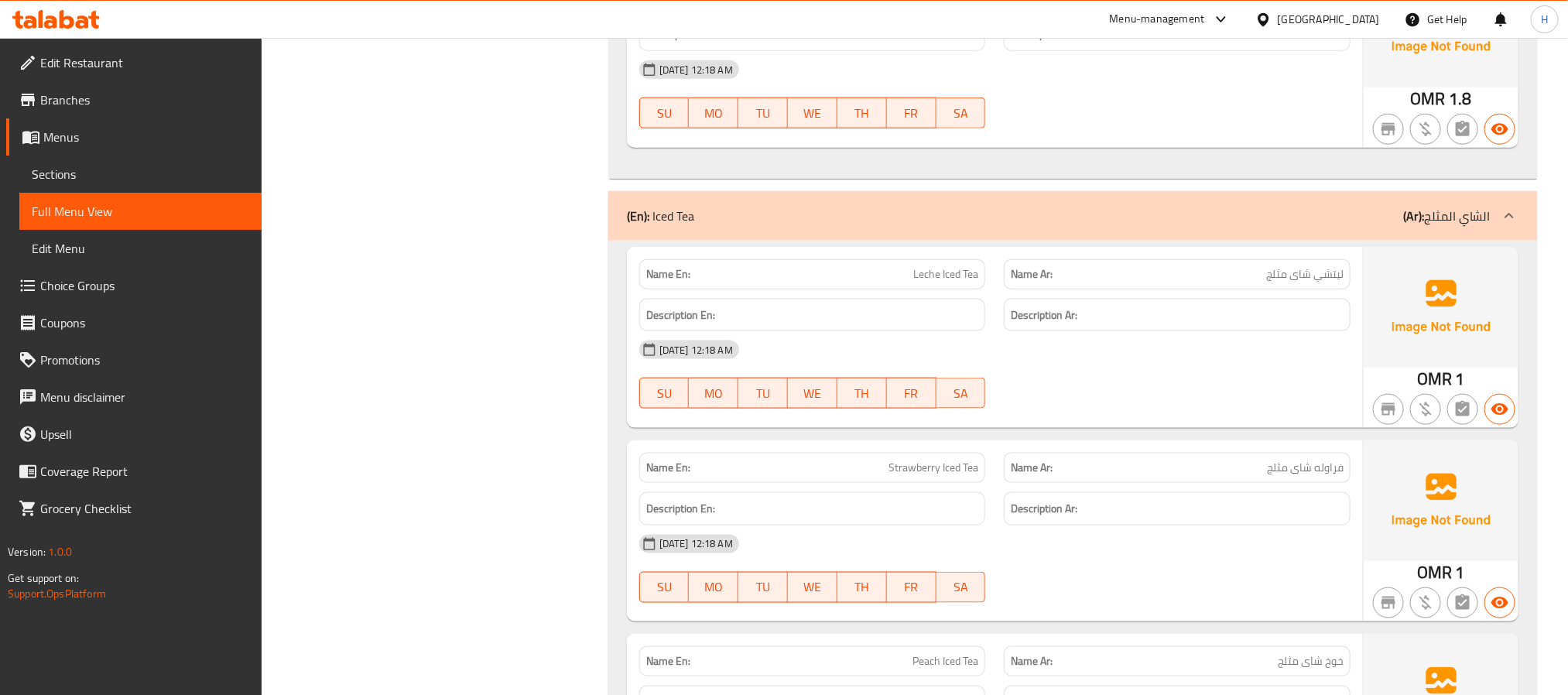
scroll to position [22947, 0]
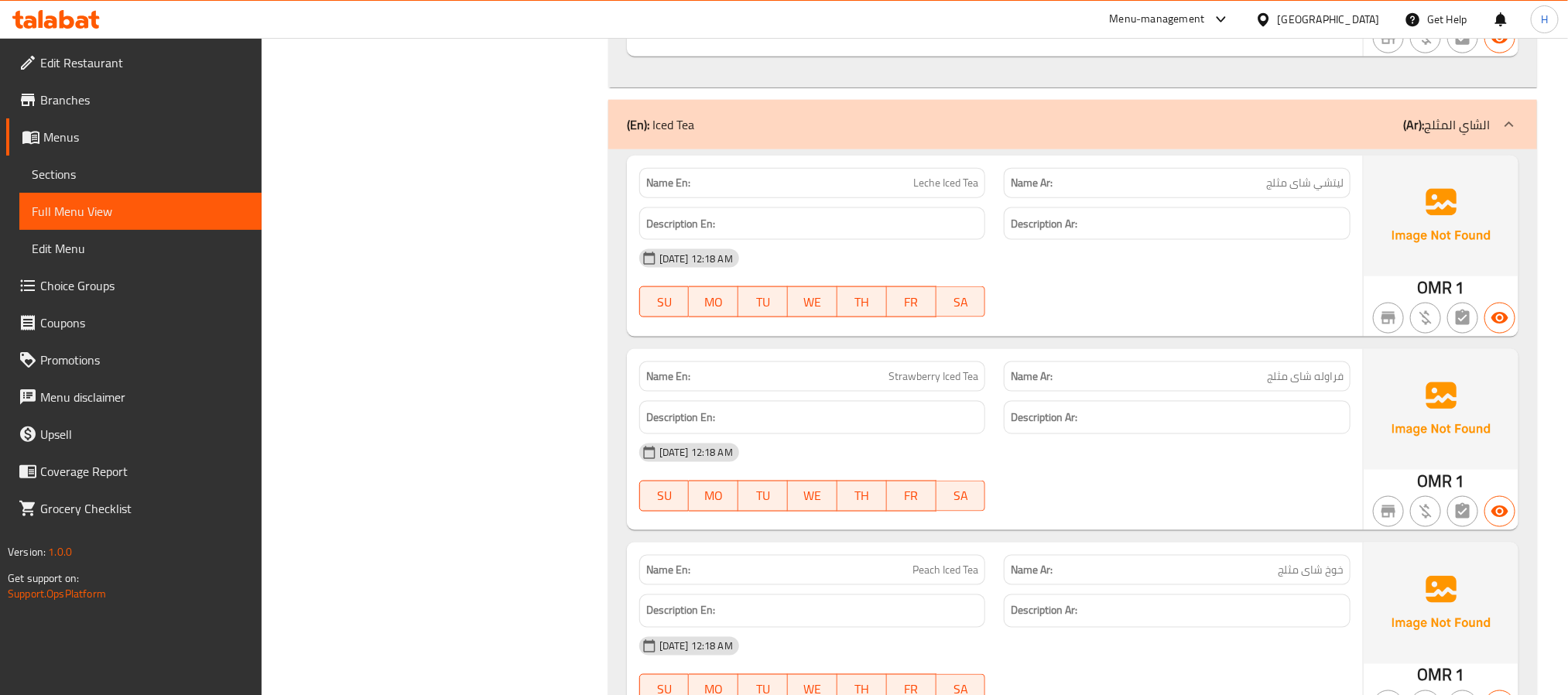
click at [1324, 191] on span "ليتشي شاى مثلج" at bounding box center [1304, 182] width 78 height 16
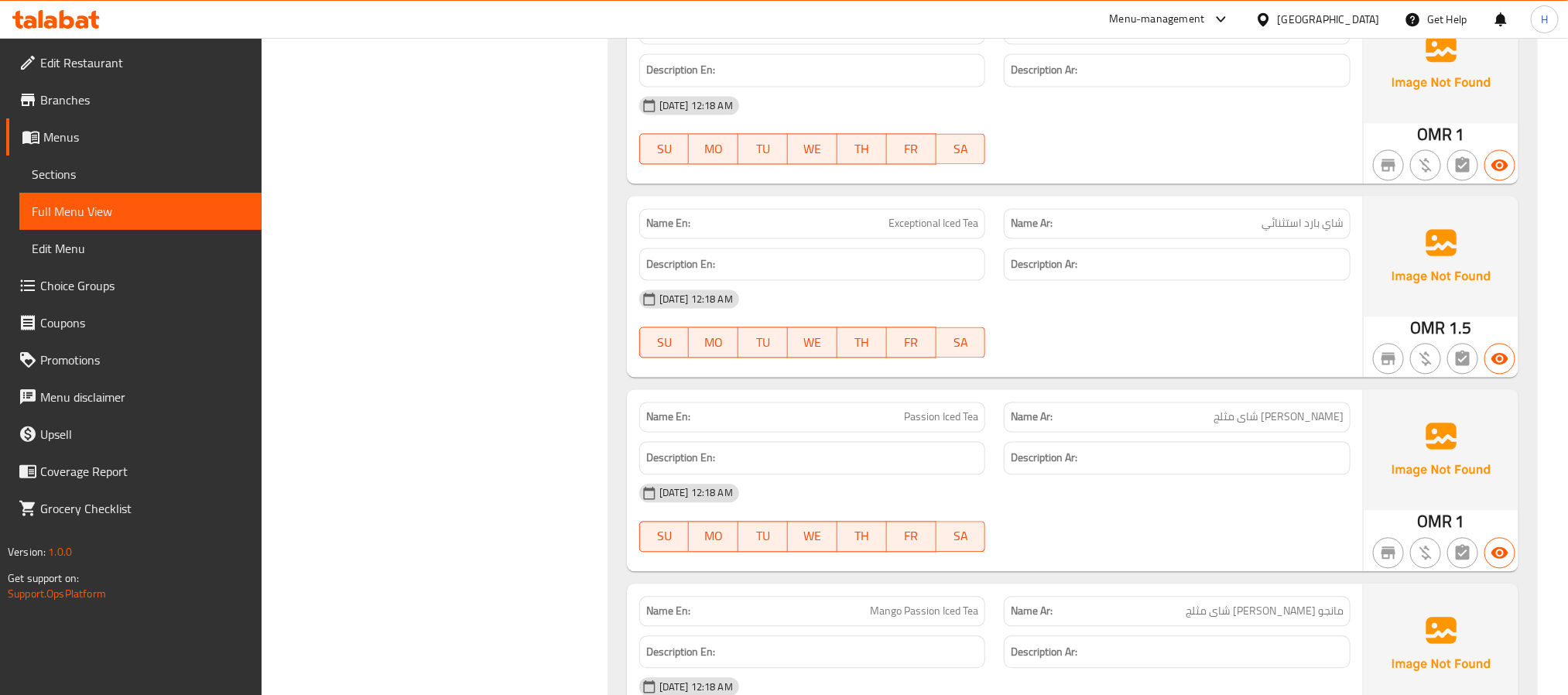
scroll to position [23527, 0]
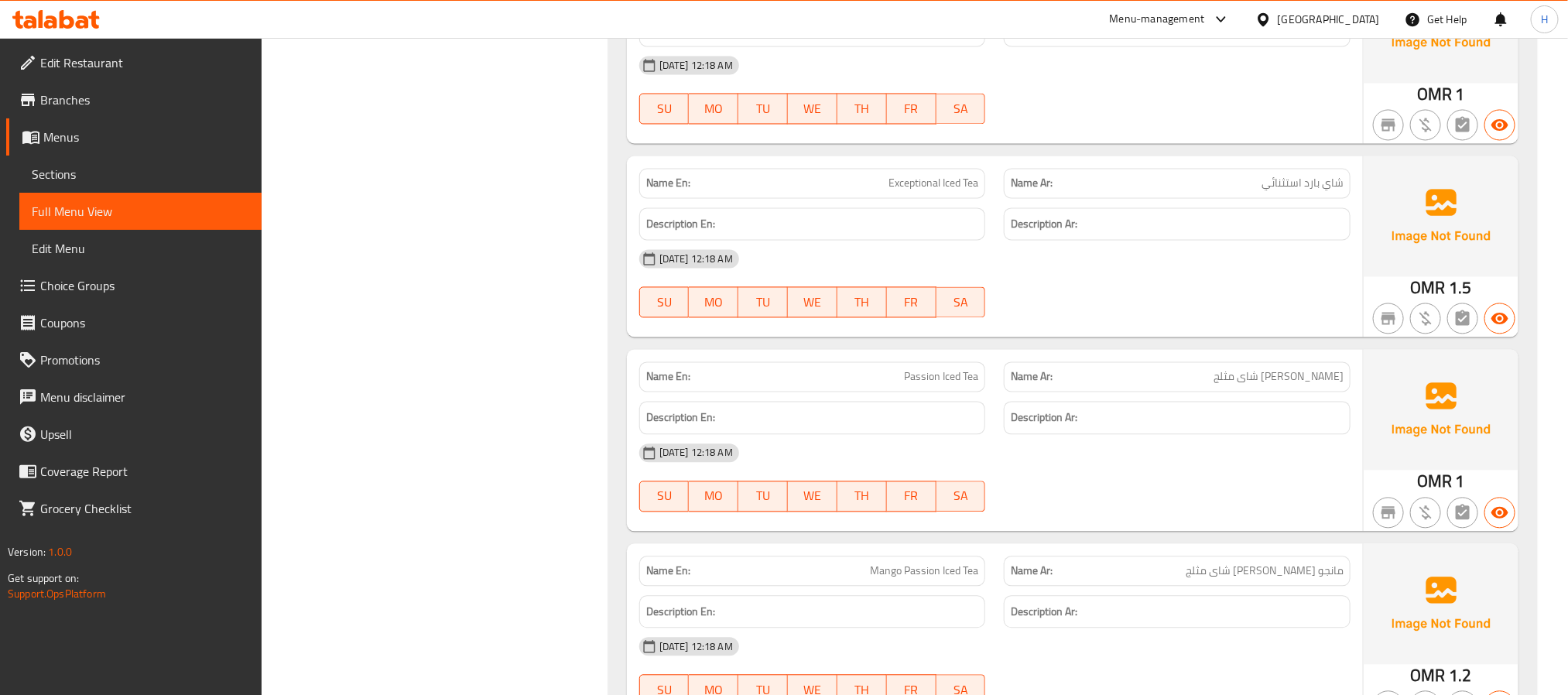
click at [74, 137] on span "Menus" at bounding box center [146, 138] width 206 height 19
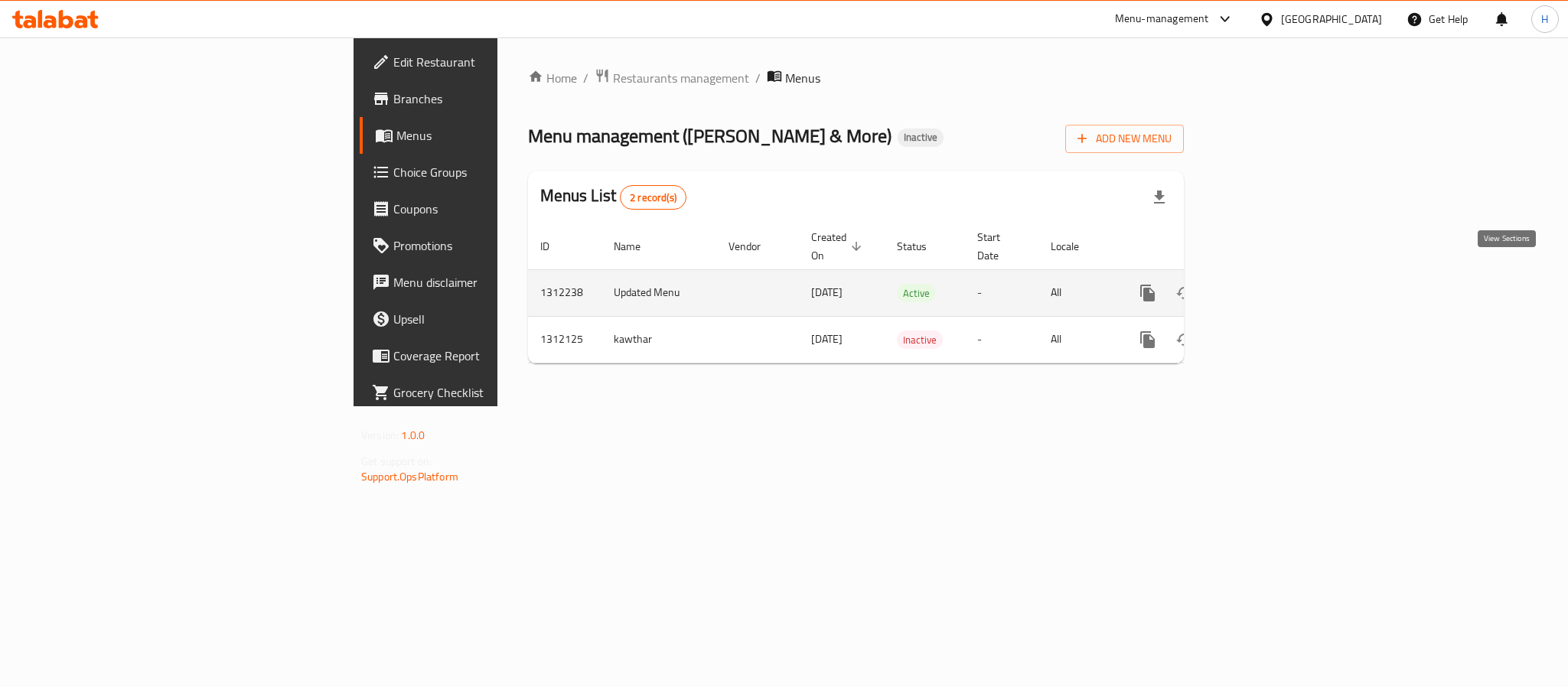
click at [1268, 284] on icon "enhanced table" at bounding box center [1258, 293] width 18 height 18
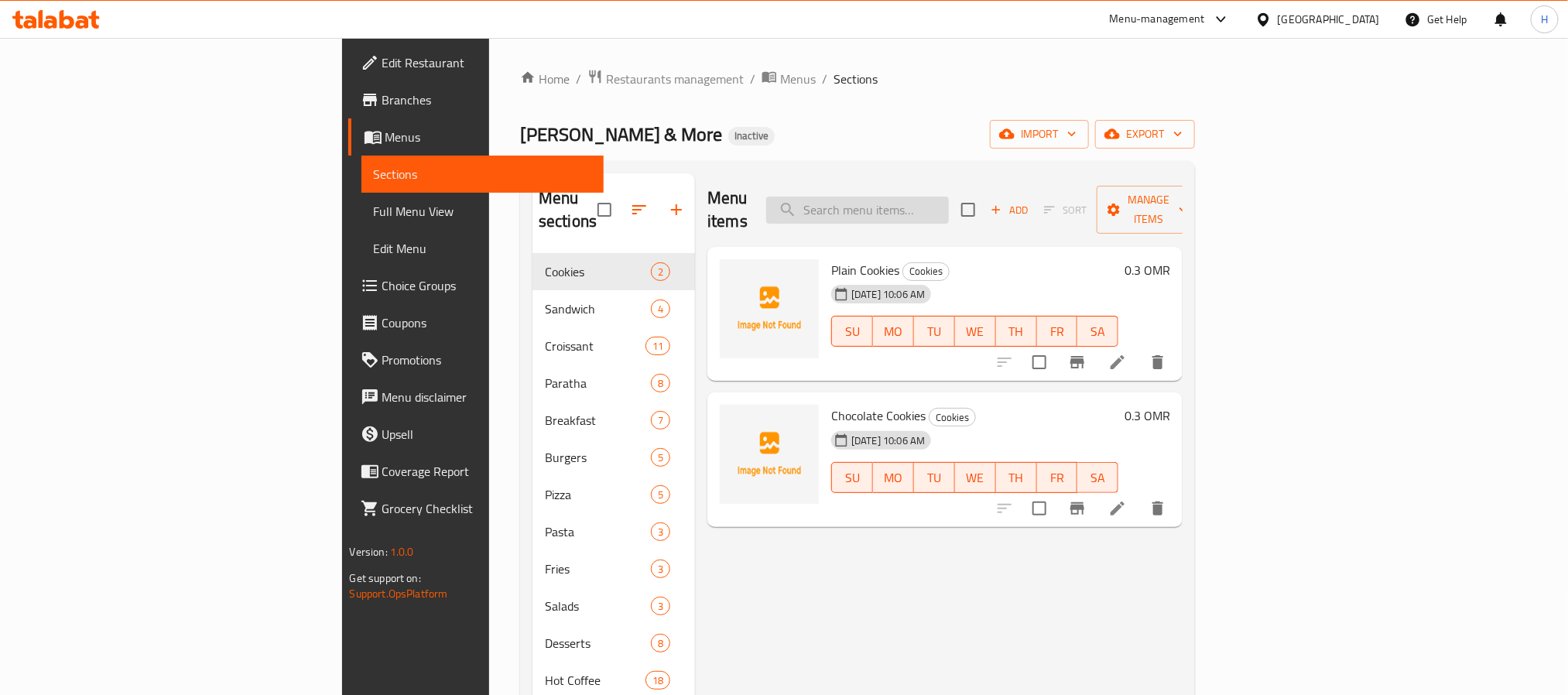
click at [945, 196] on input "search" at bounding box center [856, 210] width 182 height 27
paste input "موكا بيضاء"
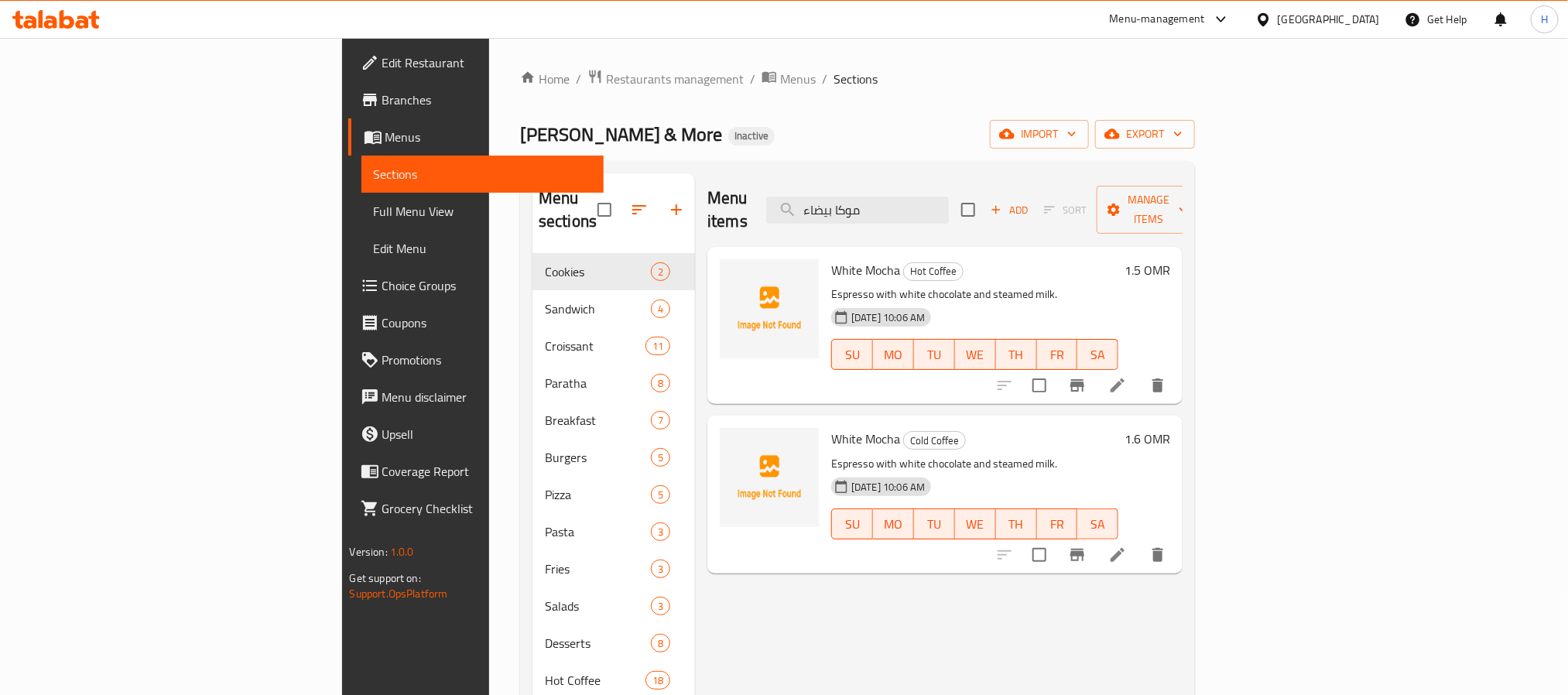
type input "موكا بيضاء"
click at [1139, 372] on li at bounding box center [1117, 385] width 43 height 28
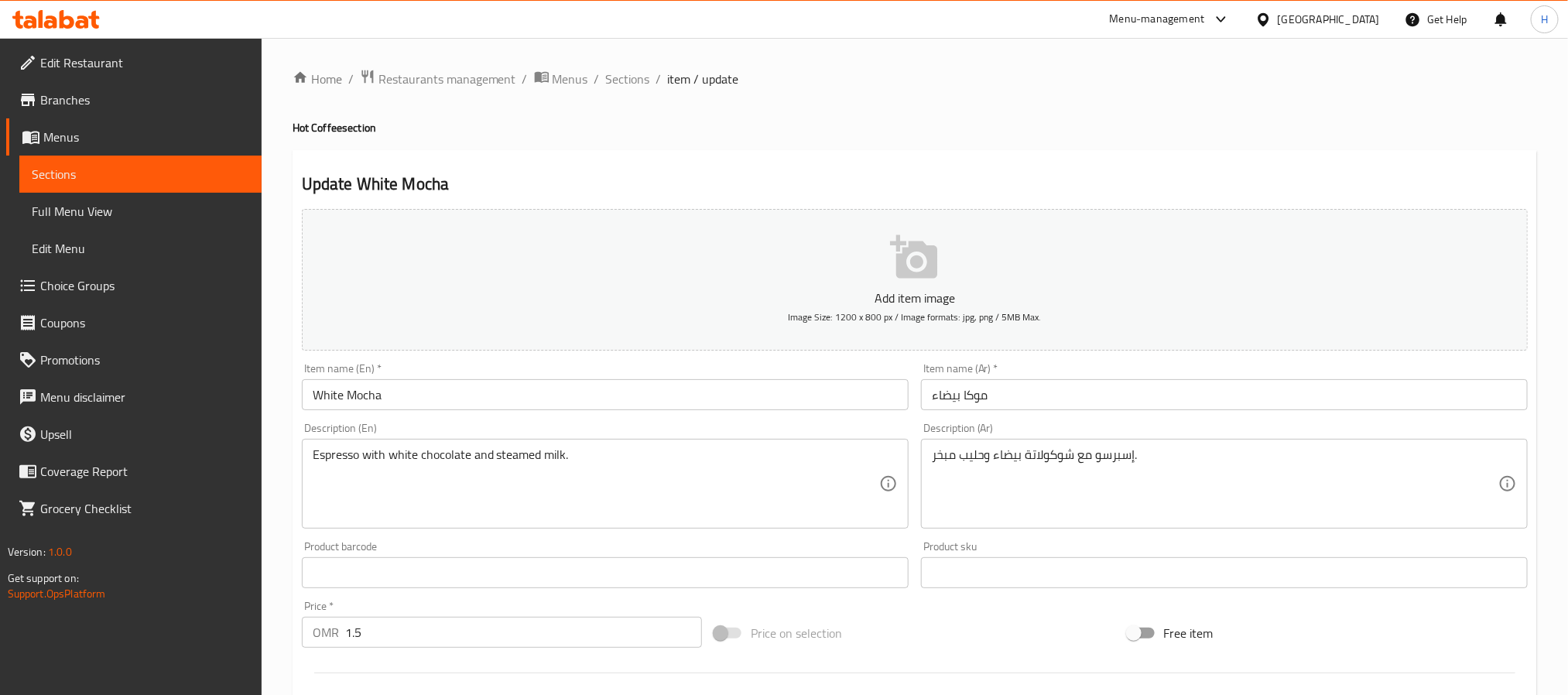
click at [457, 398] on input "White Mocha" at bounding box center [605, 395] width 607 height 31
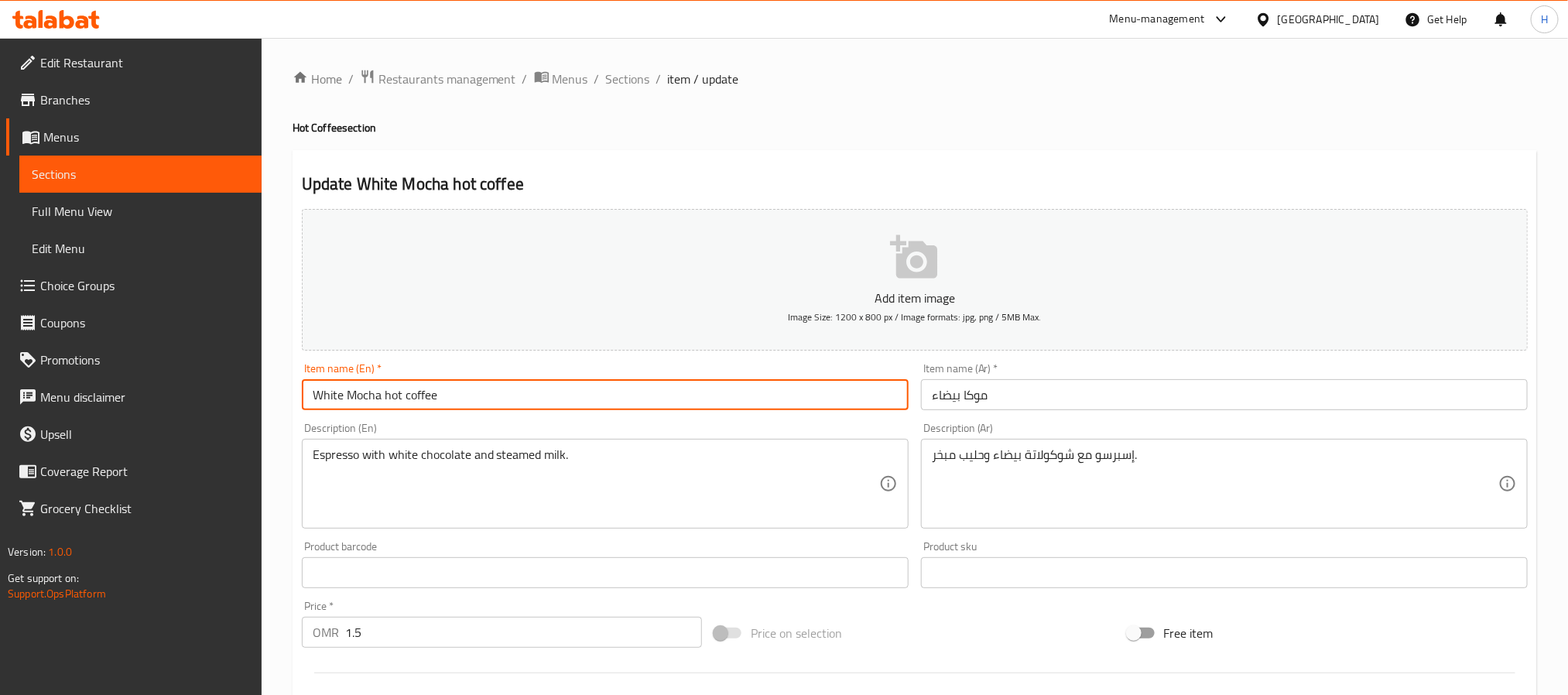
type input "White Mocha hot coffee"
click at [1000, 390] on input "موكا بيضاء" at bounding box center [1224, 395] width 607 height 31
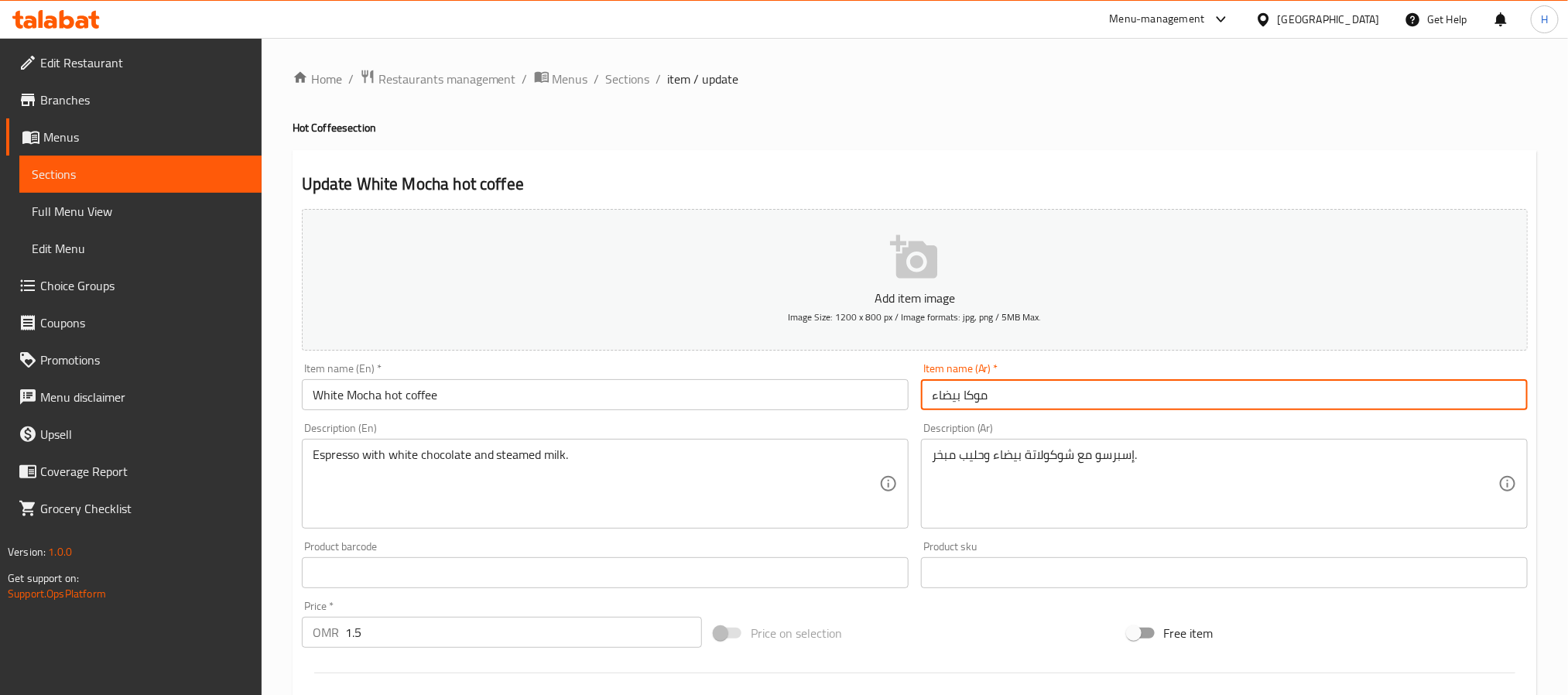
click at [933, 396] on input "موكا بيضاء" at bounding box center [1224, 395] width 607 height 31
drag, startPoint x: 1082, startPoint y: 396, endPoint x: 908, endPoint y: 404, distance: 174.2
click at [899, 398] on div "Add item image Image Size: 1200 x 800 px / Image formats: jpg, png / 5MB Max. I…" at bounding box center [914, 536] width 1238 height 667
click at [999, 395] on input "قهوة ساخنة موكا بيضاء" at bounding box center [1224, 395] width 607 height 31
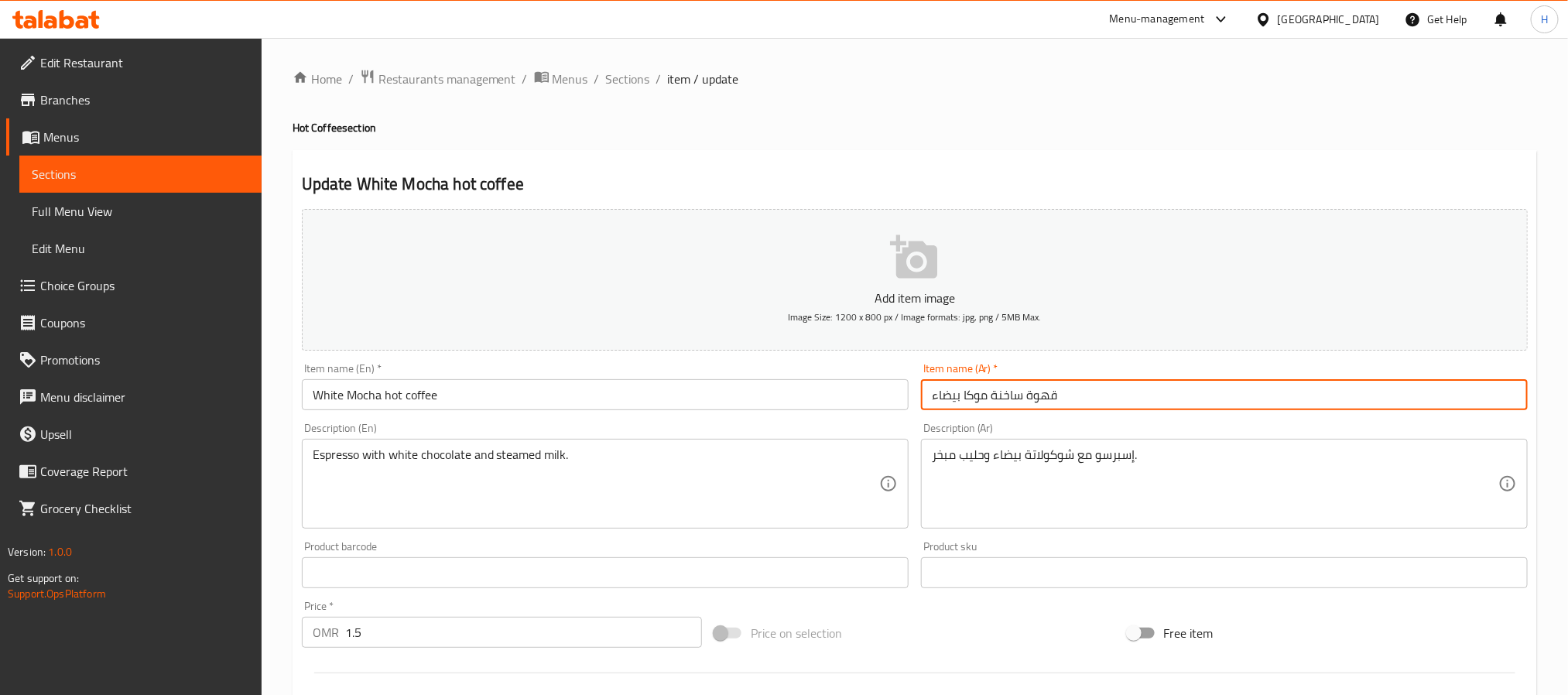
click at [999, 395] on input "قهوة ساخنة موكا بيضاء" at bounding box center [1224, 395] width 607 height 31
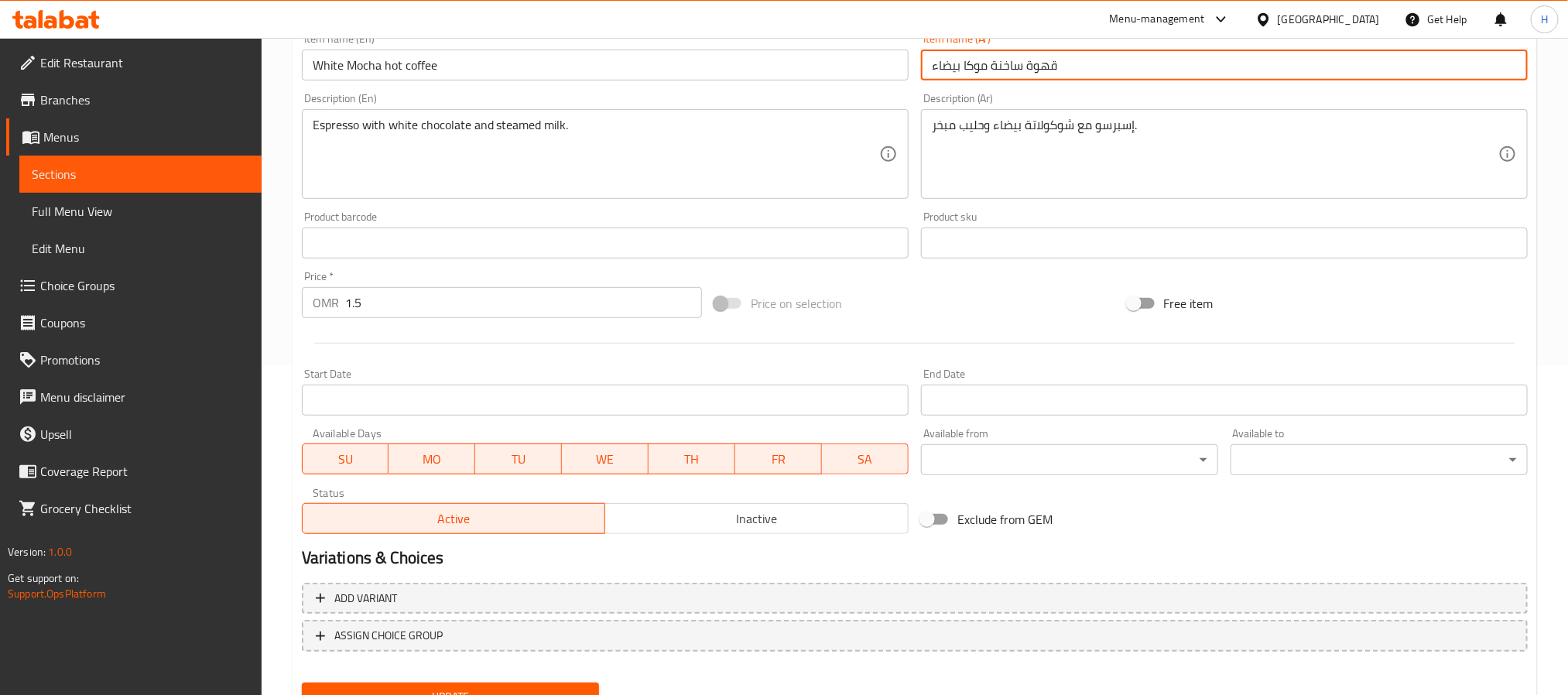
scroll to position [398, 0]
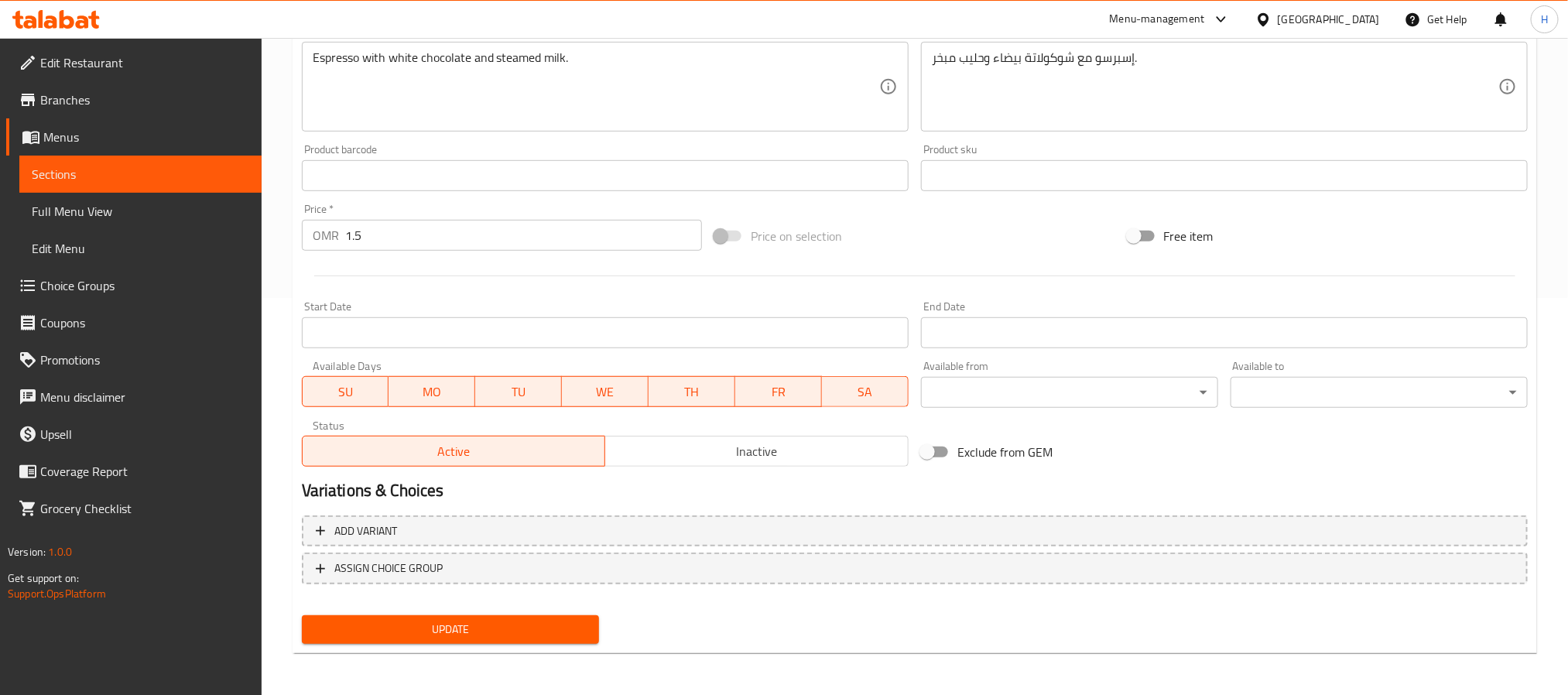
type input "قهوة ساخنة موكا بيضاء"
click at [519, 625] on span "Update" at bounding box center [450, 630] width 272 height 20
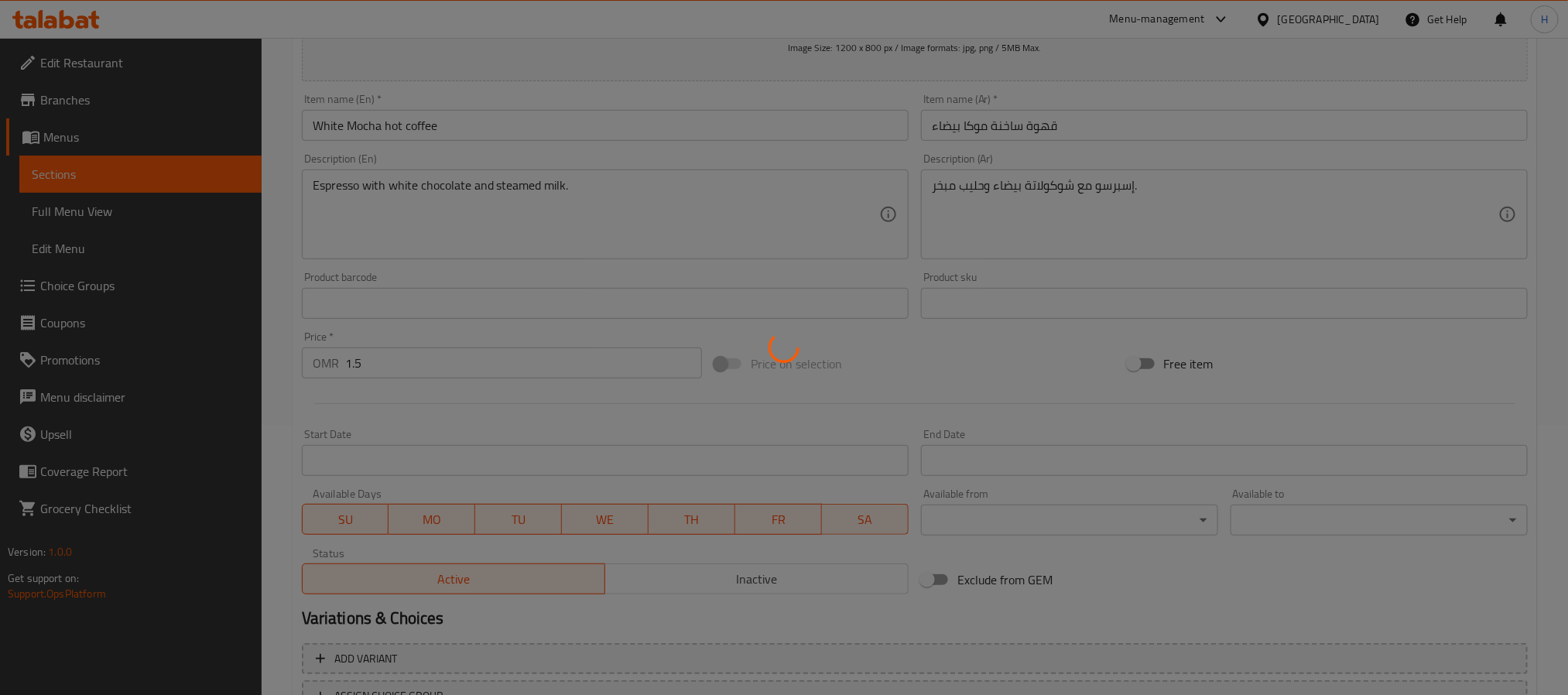
scroll to position [0, 0]
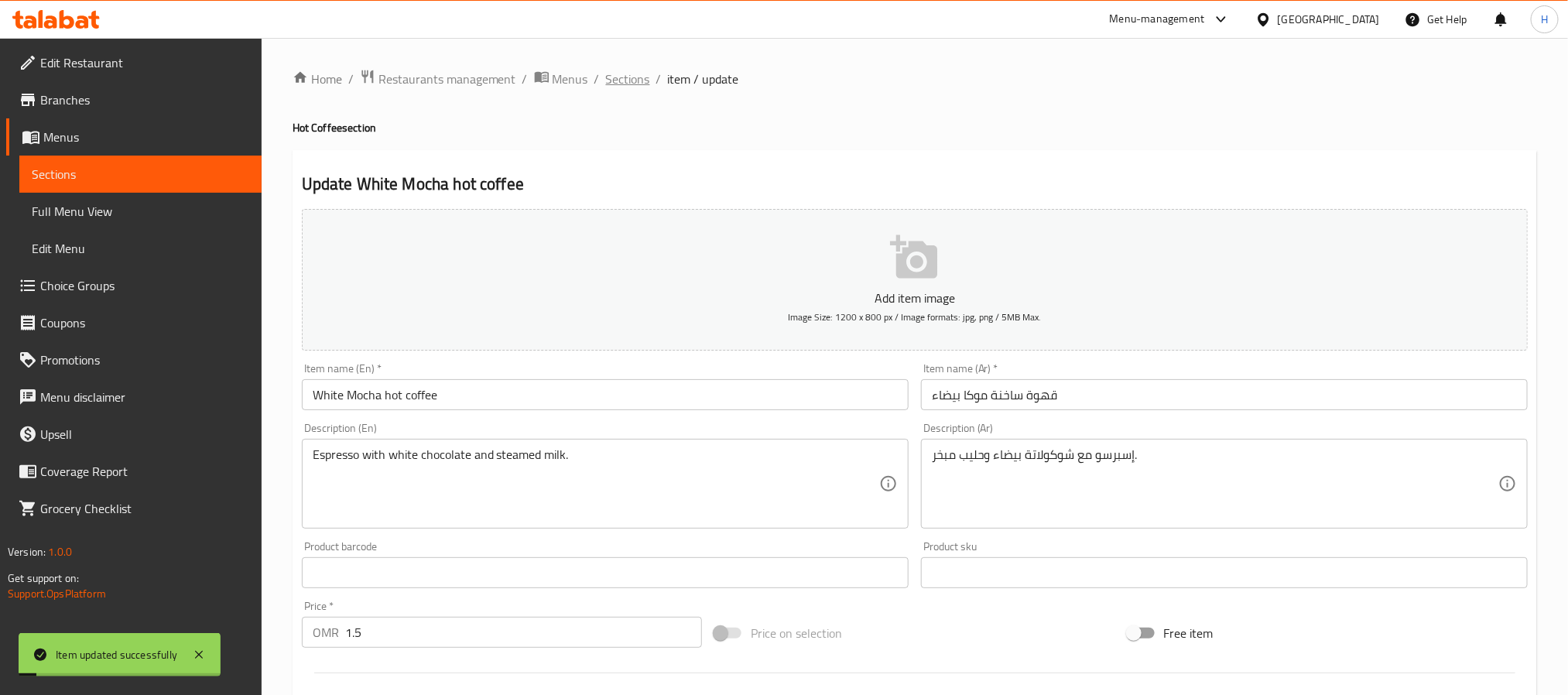
click at [617, 81] on span "Sections" at bounding box center [627, 79] width 44 height 19
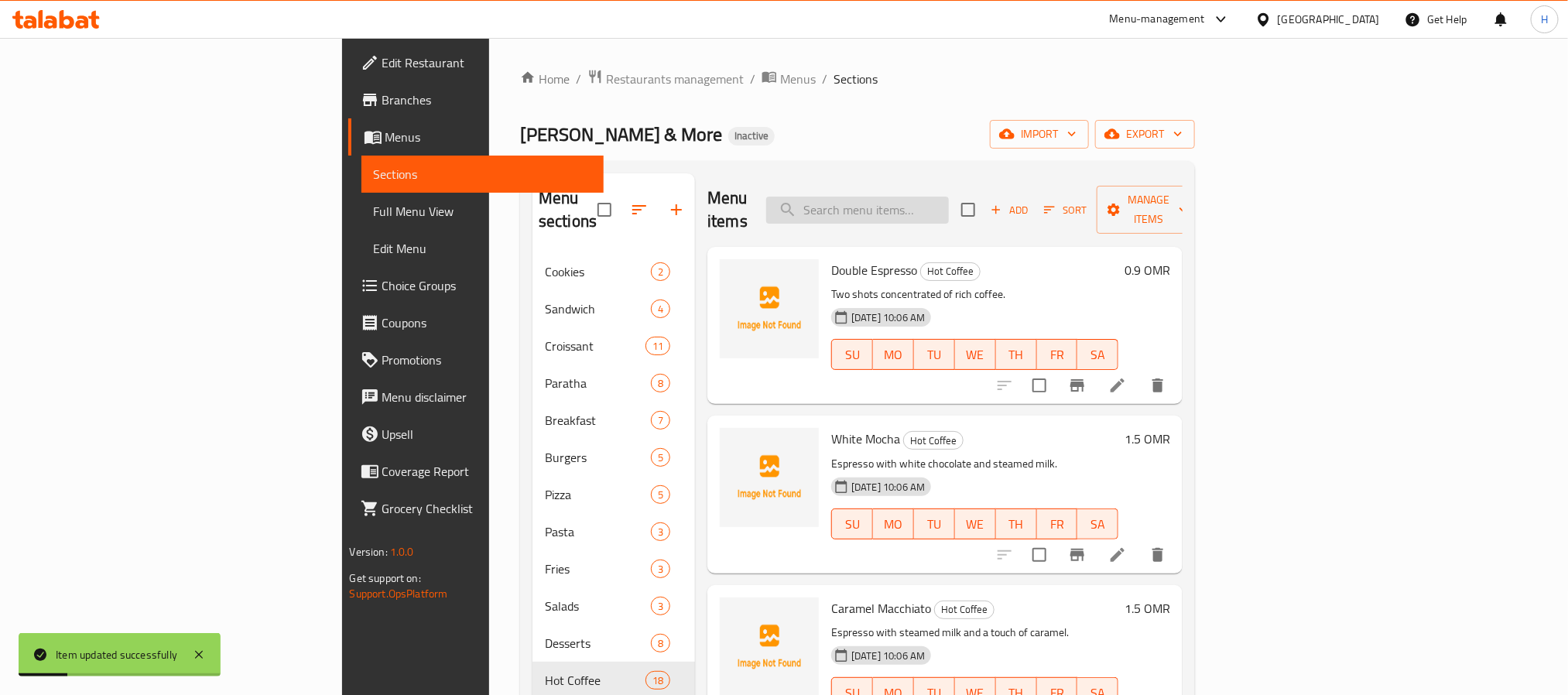
click at [931, 198] on input "search" at bounding box center [856, 210] width 182 height 27
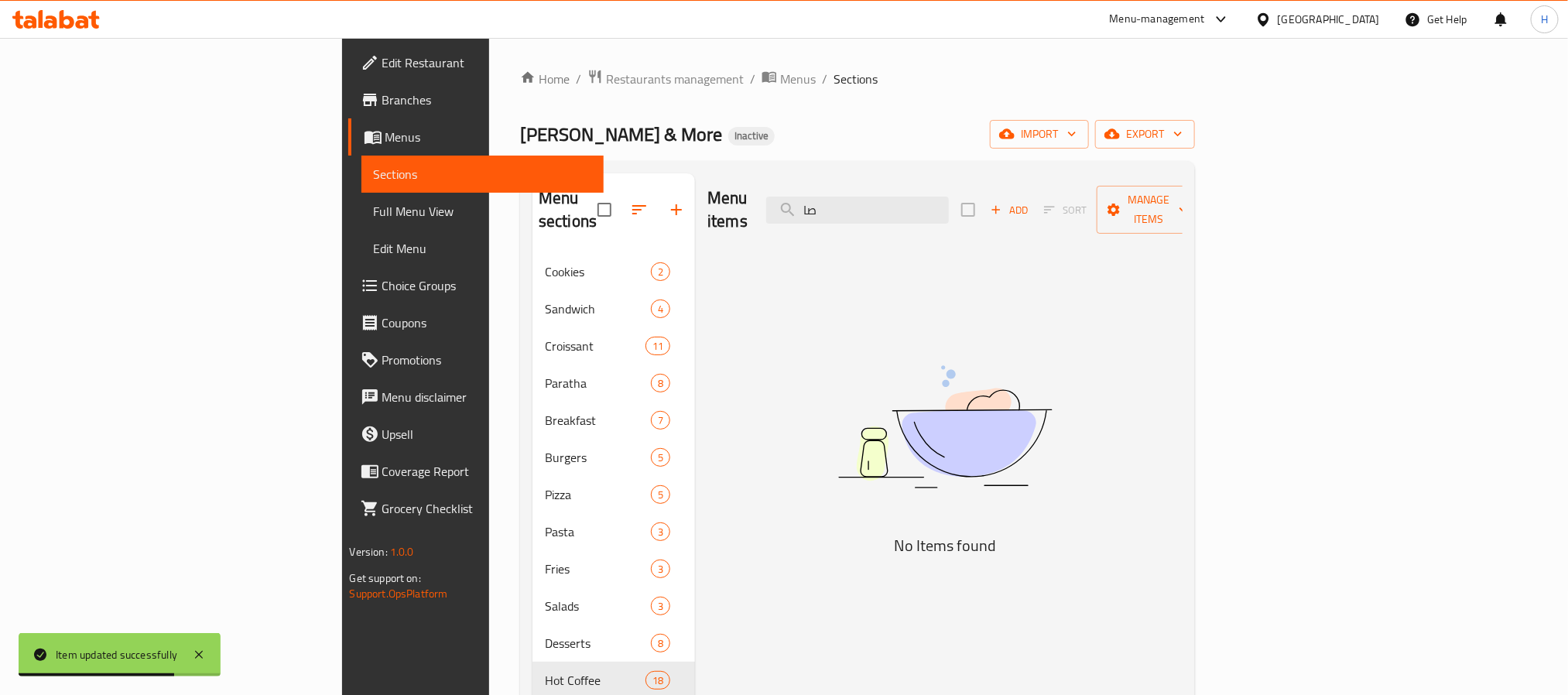
type input "ص"
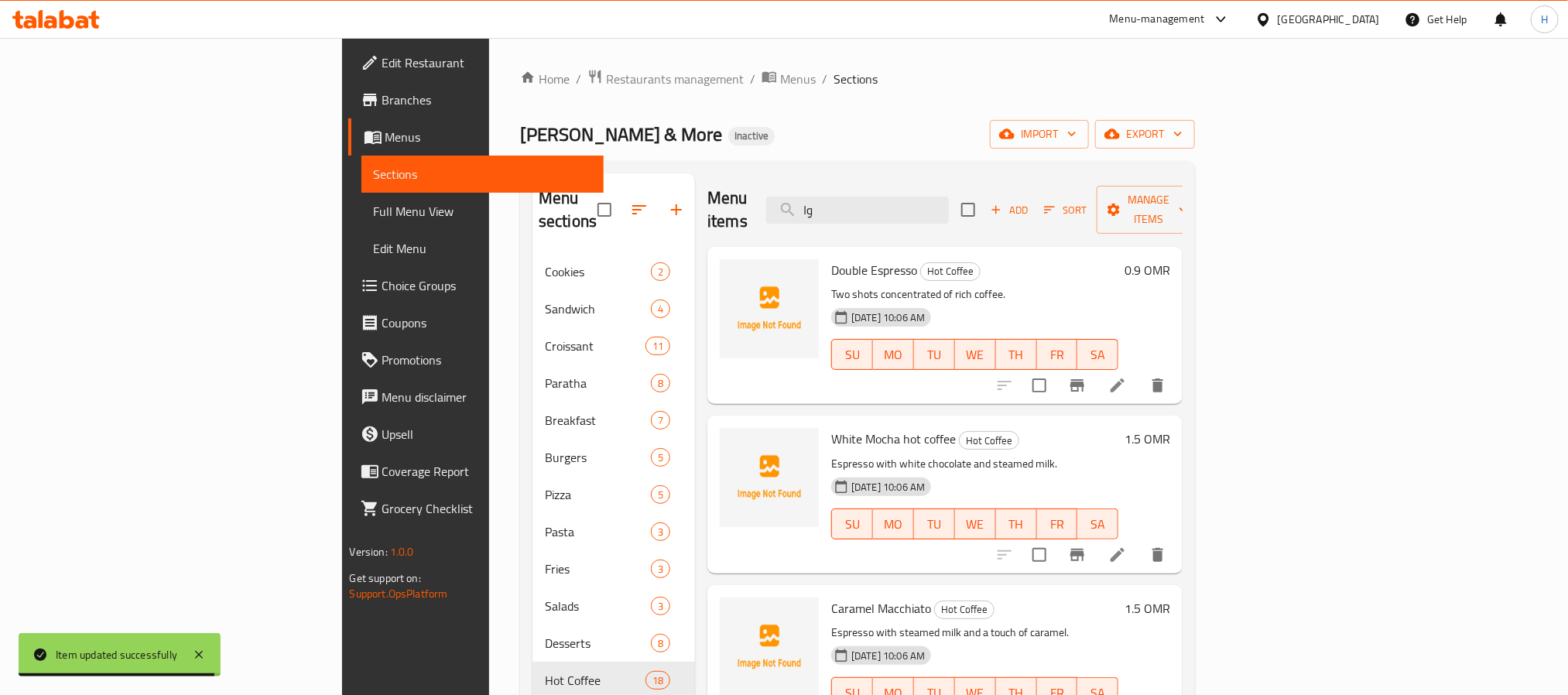
type input "و"
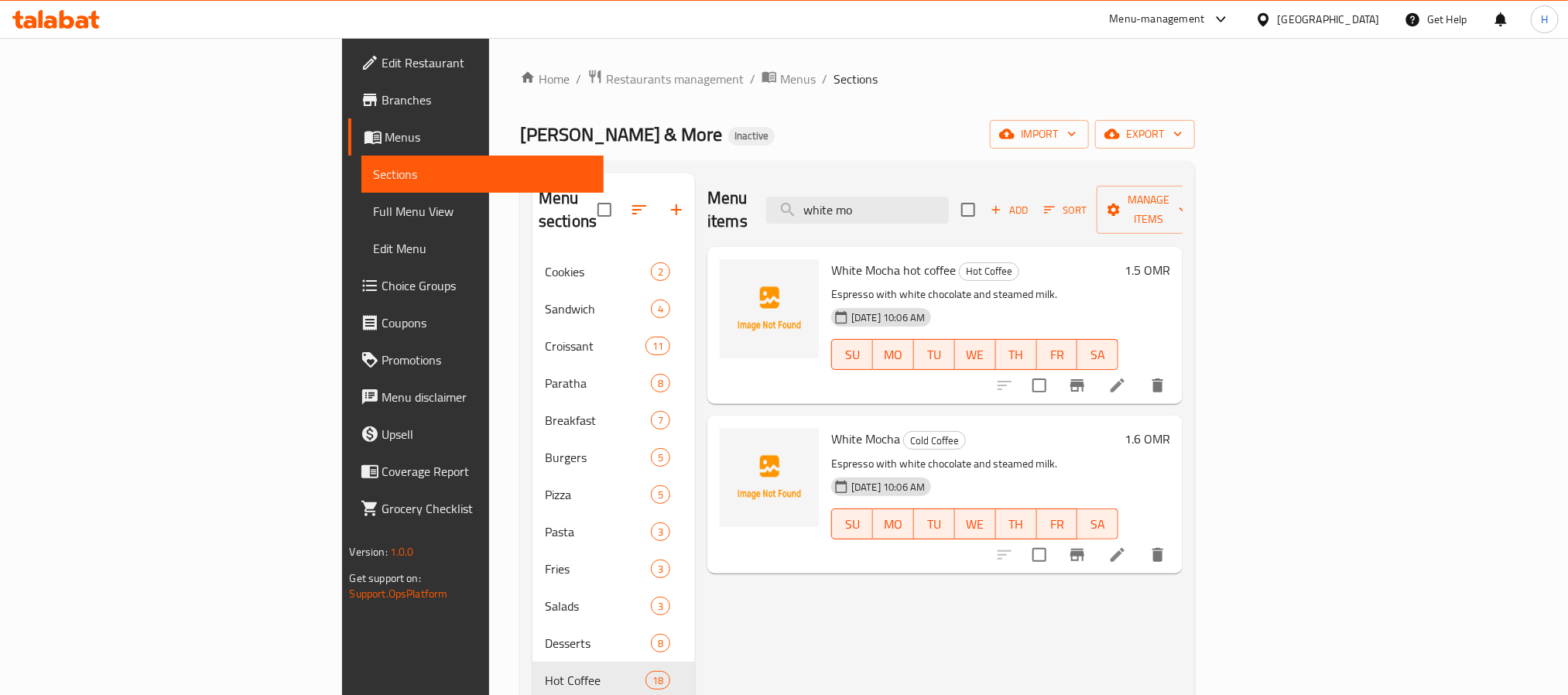
type input "white mo"
click at [1125, 548] on icon at bounding box center [1117, 555] width 14 height 14
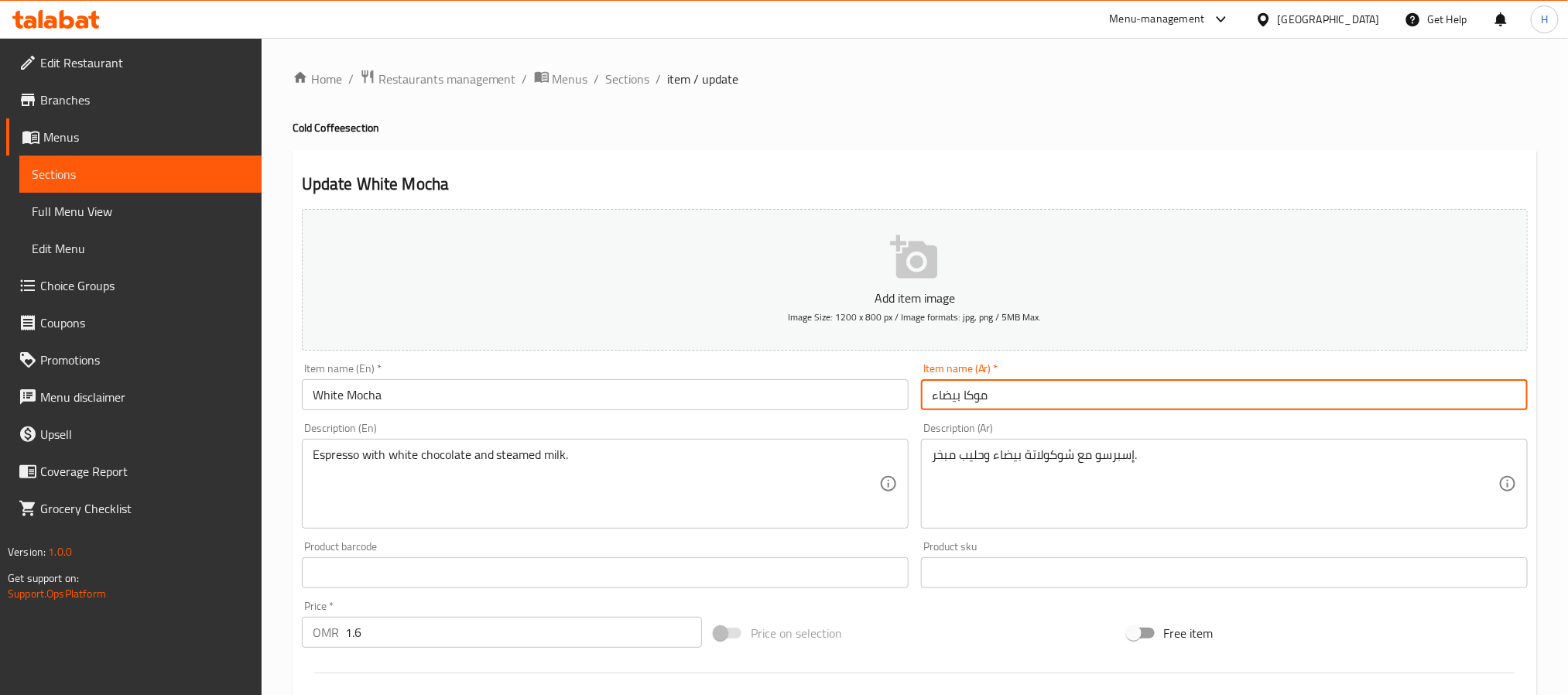
click at [1034, 399] on input "موكا بيضاء" at bounding box center [1224, 395] width 607 height 31
paste input "قهوة ساخنة موكا بيضاء"
click at [1014, 391] on input "قهوة ساخنة موكا بيضاء" at bounding box center [1224, 395] width 607 height 31
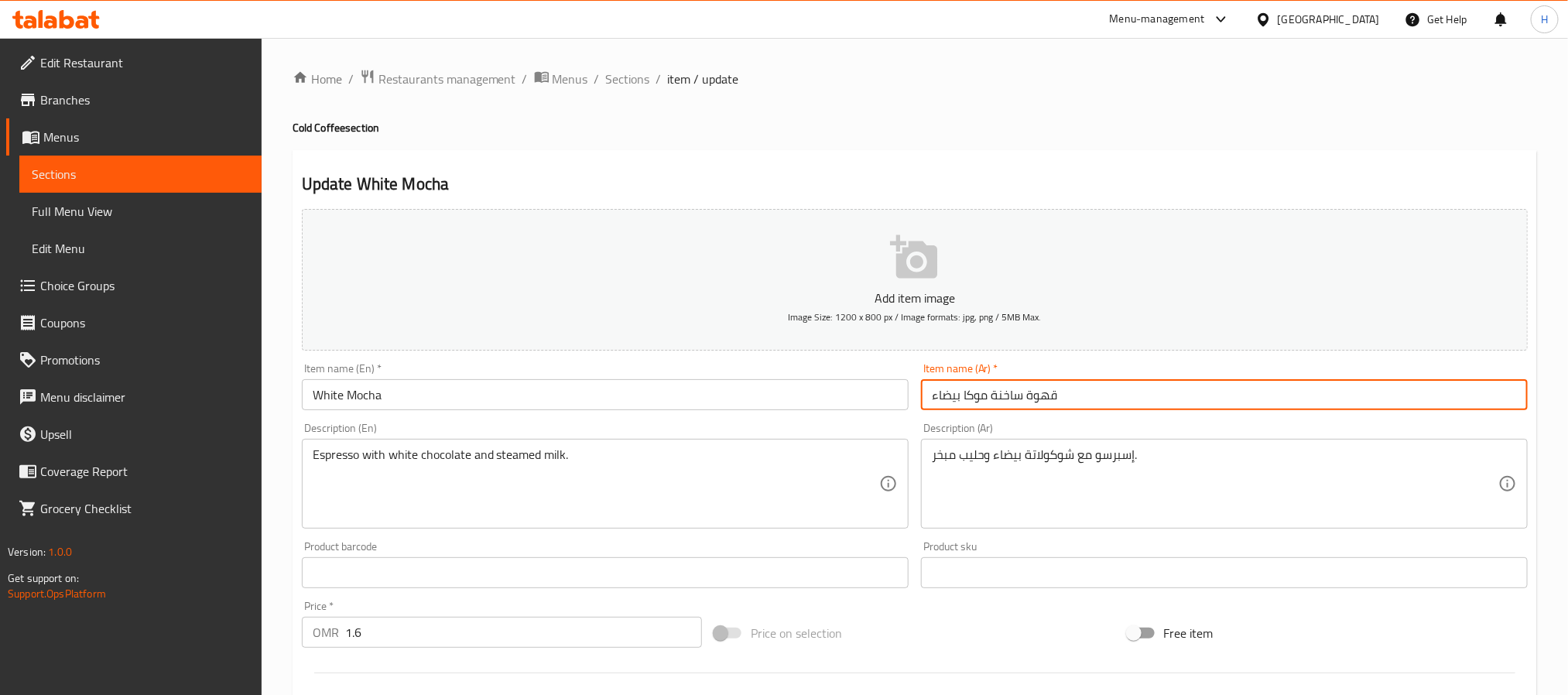
click at [1014, 391] on input "قهوة ساخنة موكا بيضاء" at bounding box center [1224, 395] width 607 height 31
type input "قهوة باردة موكا بيضاء"
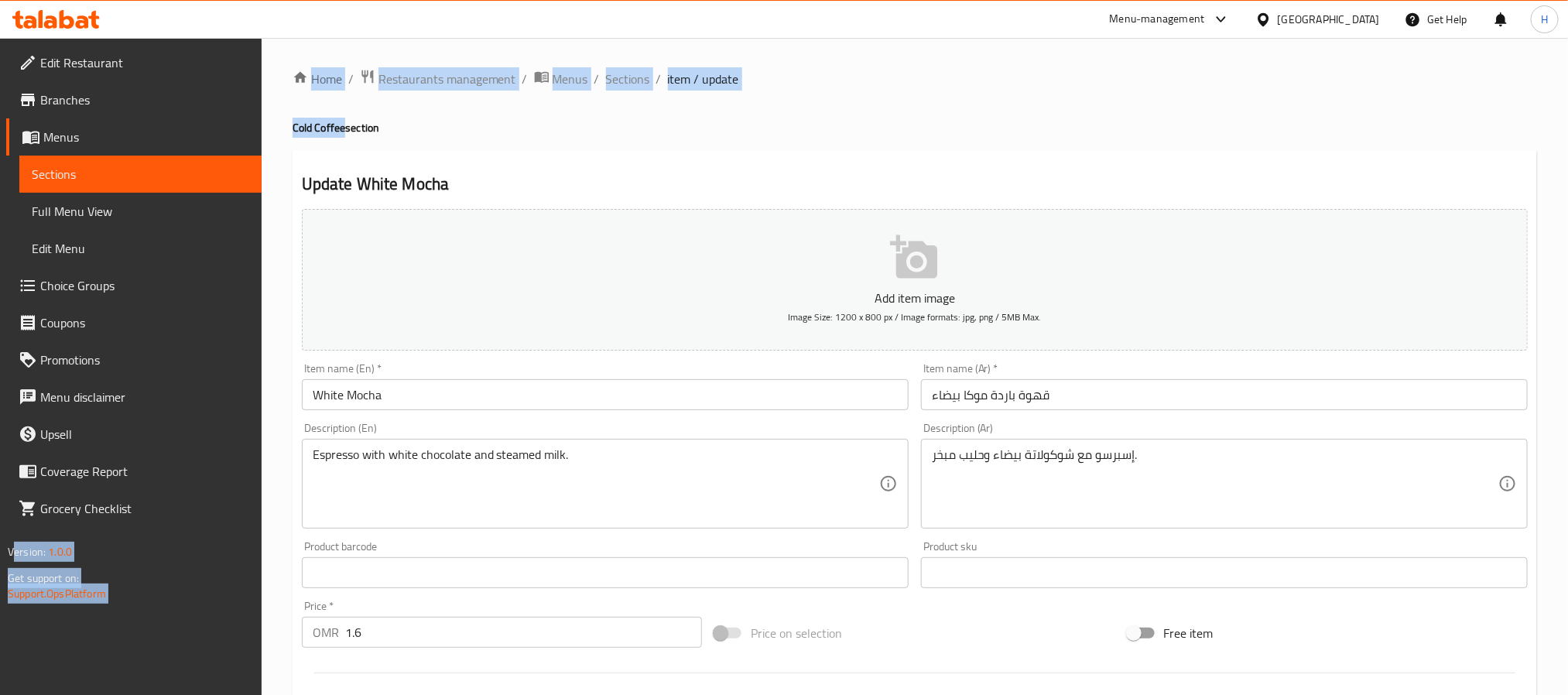
drag, startPoint x: 344, startPoint y: 123, endPoint x: 258, endPoint y: 130, distance: 86.3
click at [258, 130] on div "Edit Restaurant Branches Menus Sections Full Menu View Edit Menu Choice Groups …" at bounding box center [784, 566] width 1568 height 1056
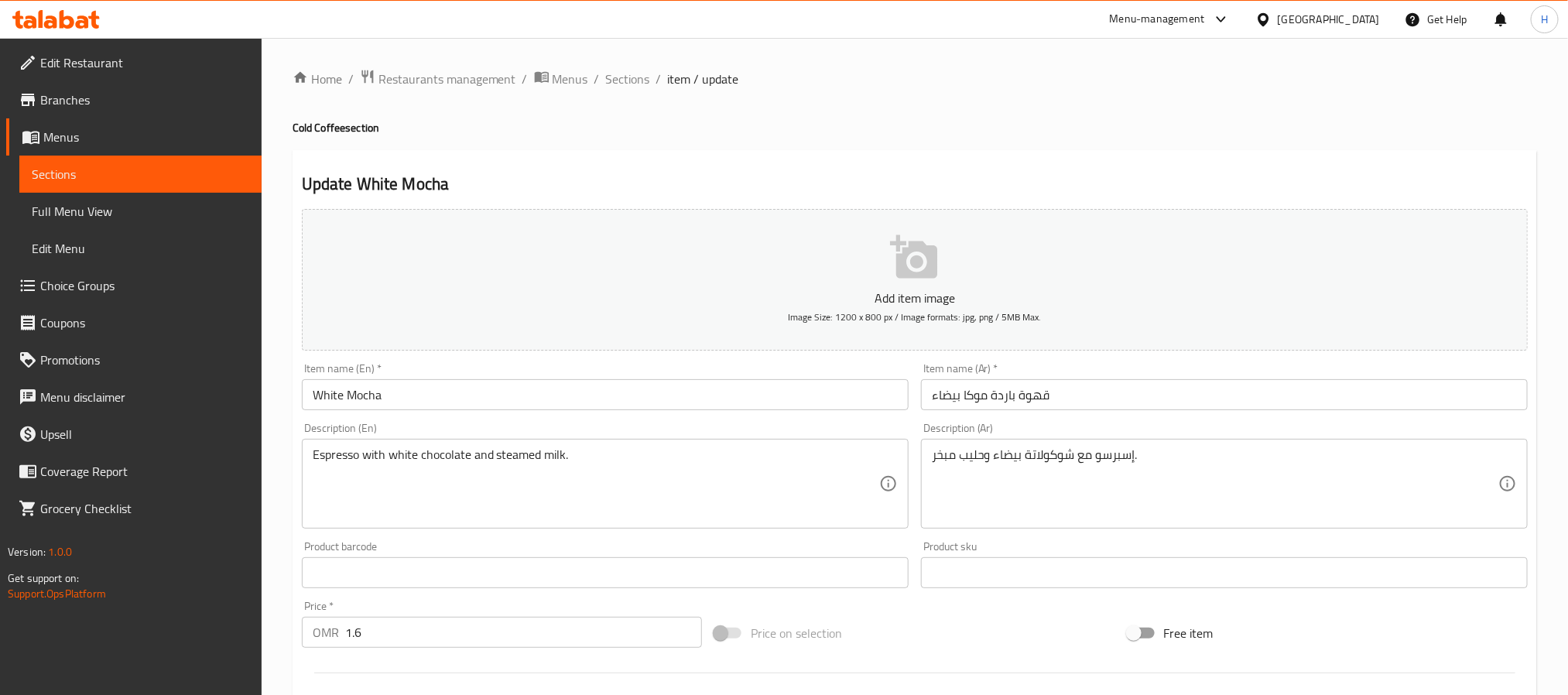
click at [346, 120] on h4 "Cold Coffee section" at bounding box center [914, 127] width 1244 height 16
drag, startPoint x: 342, startPoint y: 130, endPoint x: 289, endPoint y: 135, distance: 53.2
click at [289, 135] on div "Home / Restaurants management / Menus / Sections / item / update Cold Coffee se…" at bounding box center [914, 566] width 1306 height 1056
click at [410, 393] on input "White Mocha" at bounding box center [605, 395] width 607 height 31
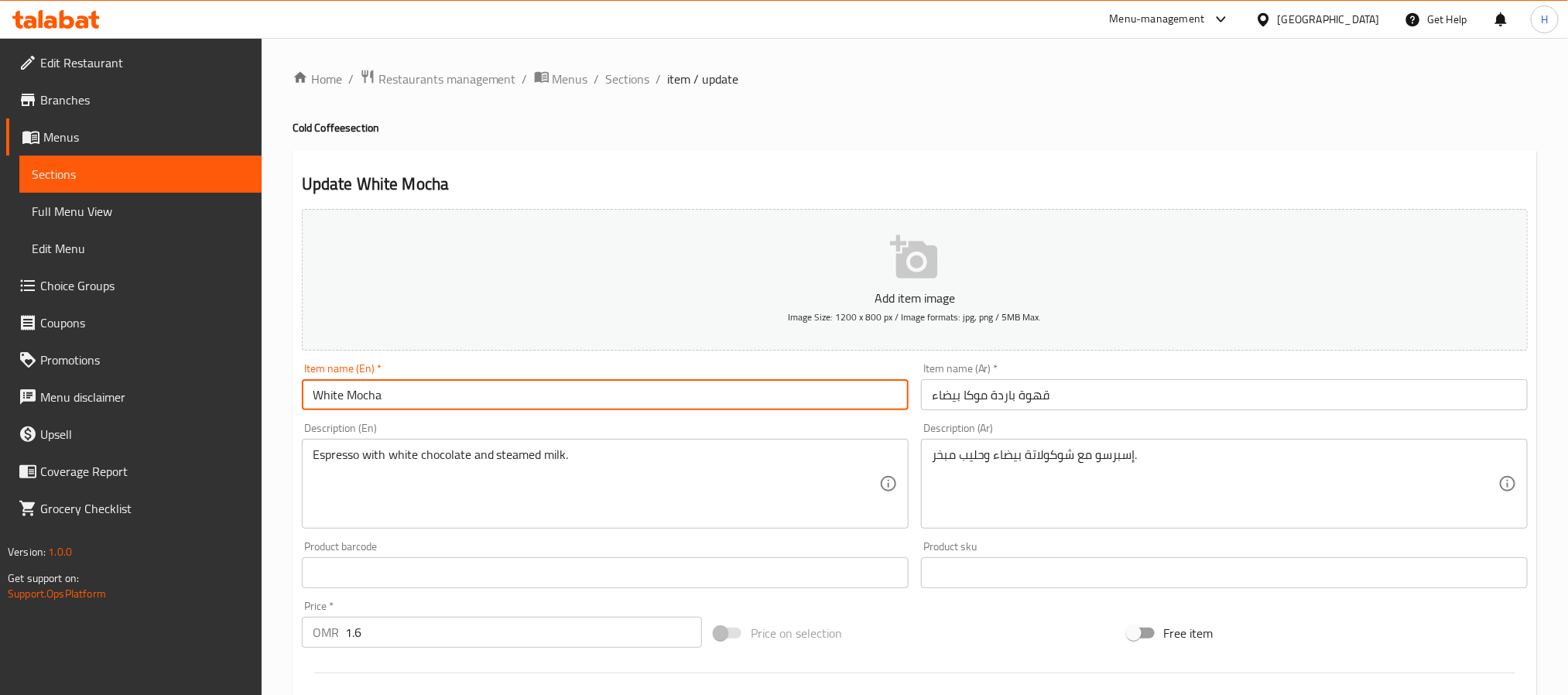
paste input "Cold Coffee"
type input "White Mocha Cold Coffee"
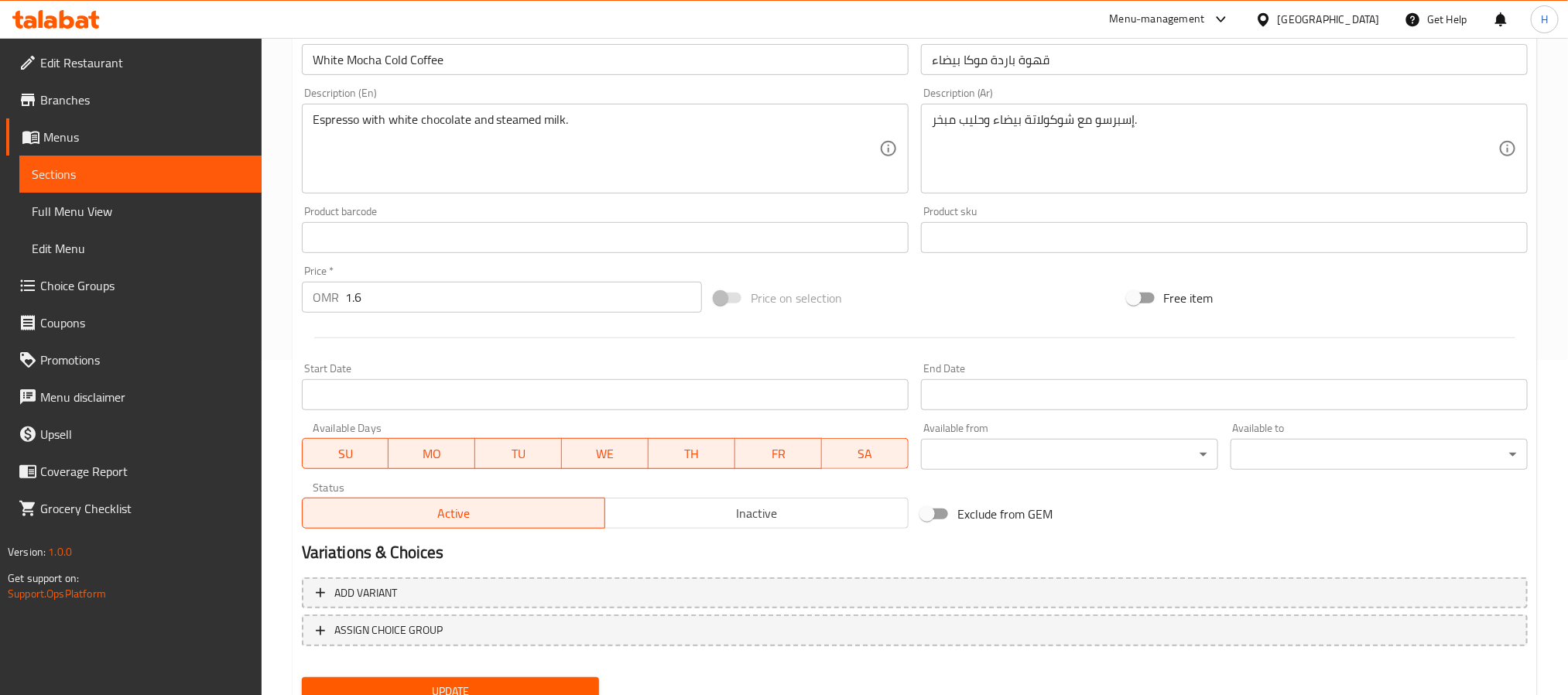
scroll to position [348, 0]
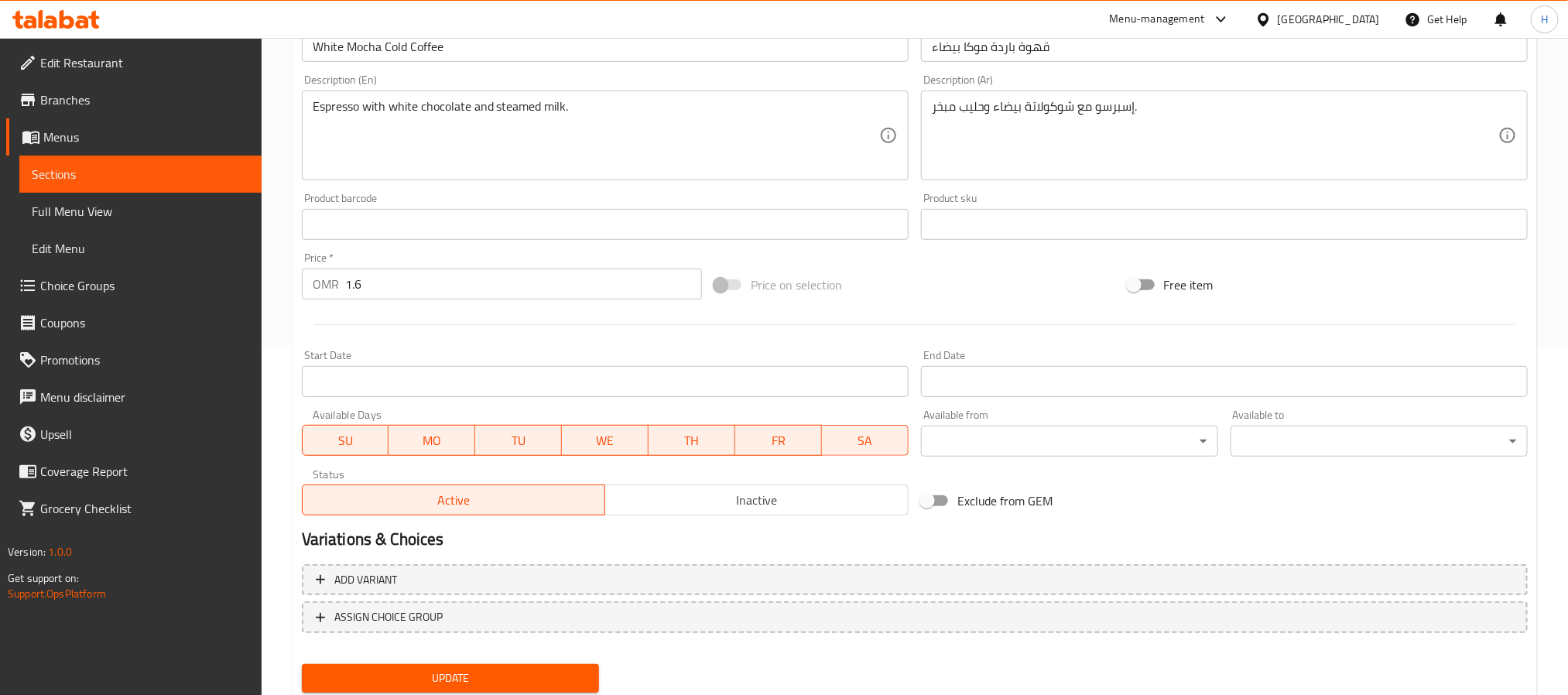
drag, startPoint x: 506, startPoint y: 673, endPoint x: 515, endPoint y: 640, distance: 34.2
click at [506, 673] on span "Update" at bounding box center [450, 678] width 272 height 20
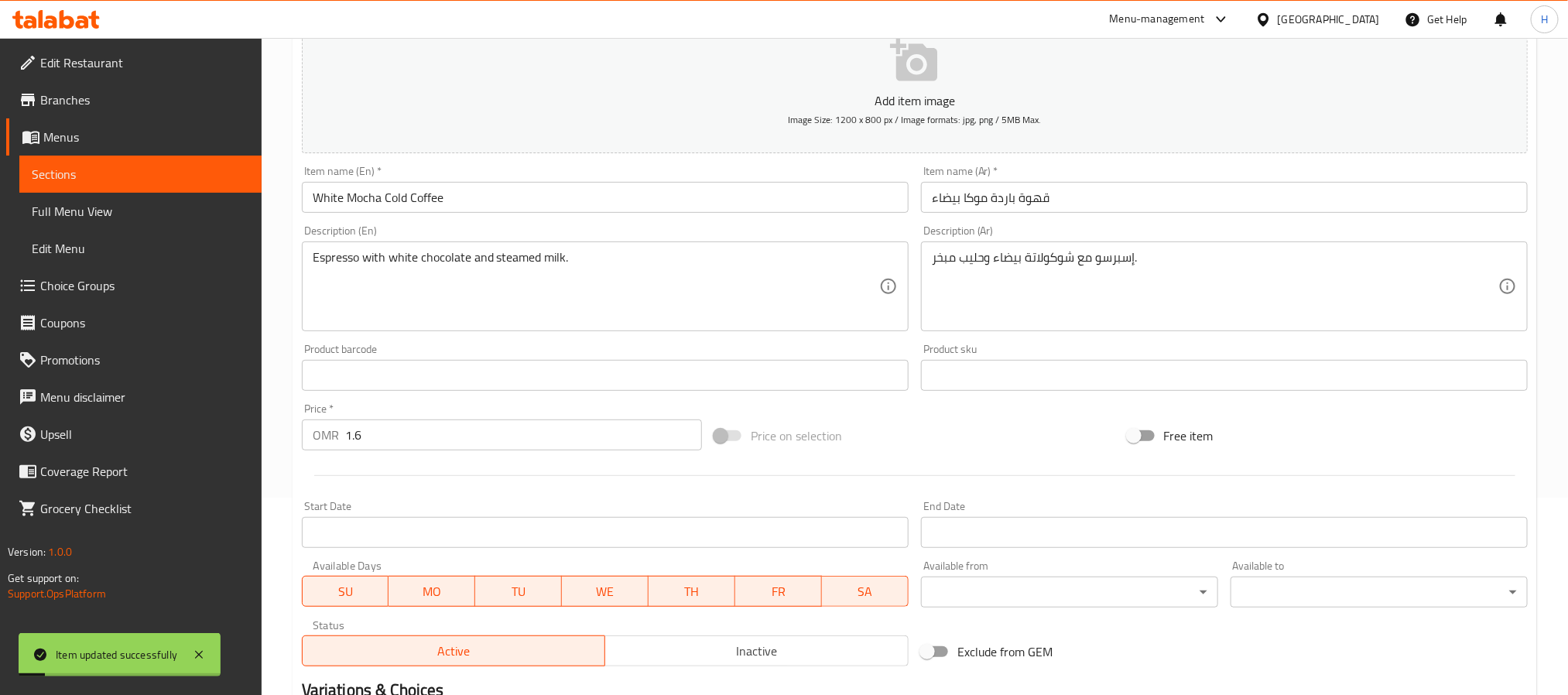
scroll to position [0, 0]
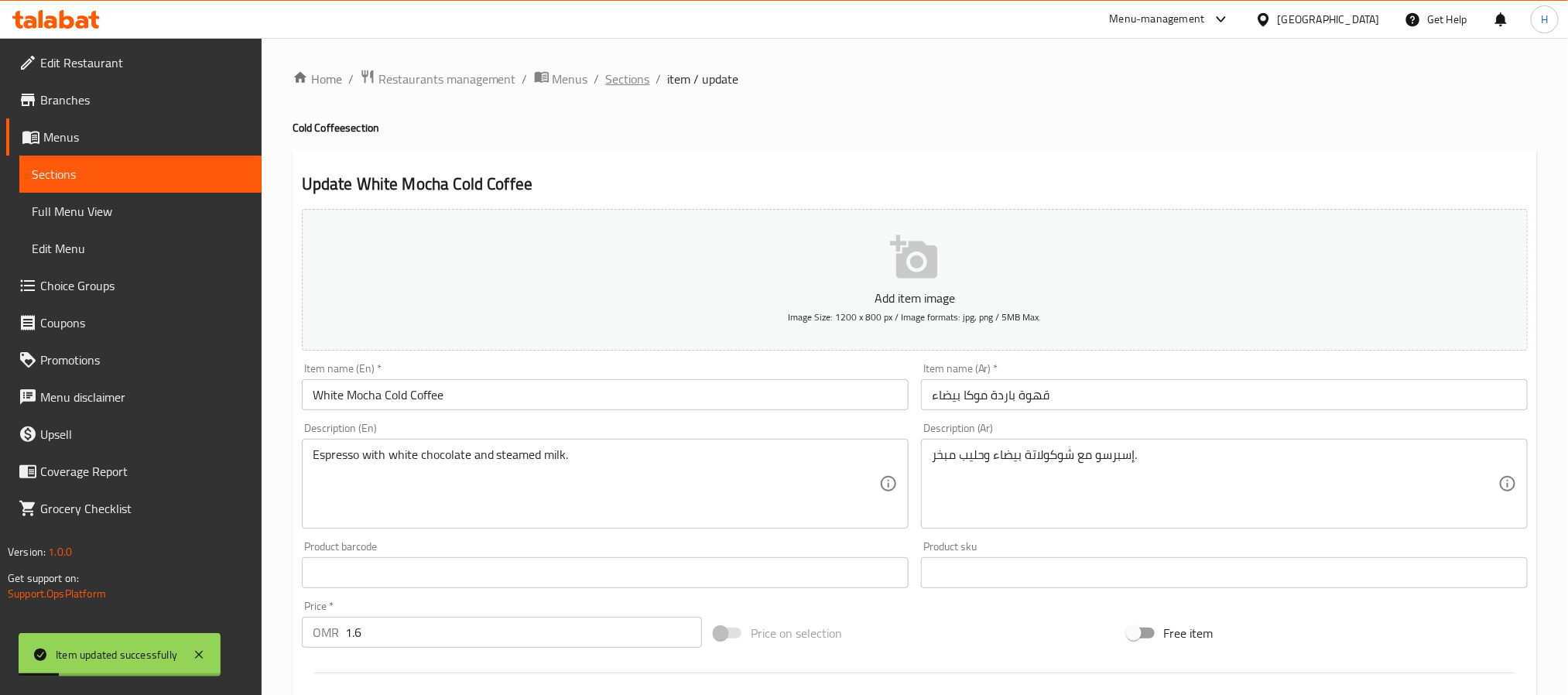
click at [632, 83] on span "Sections" at bounding box center [627, 79] width 44 height 19
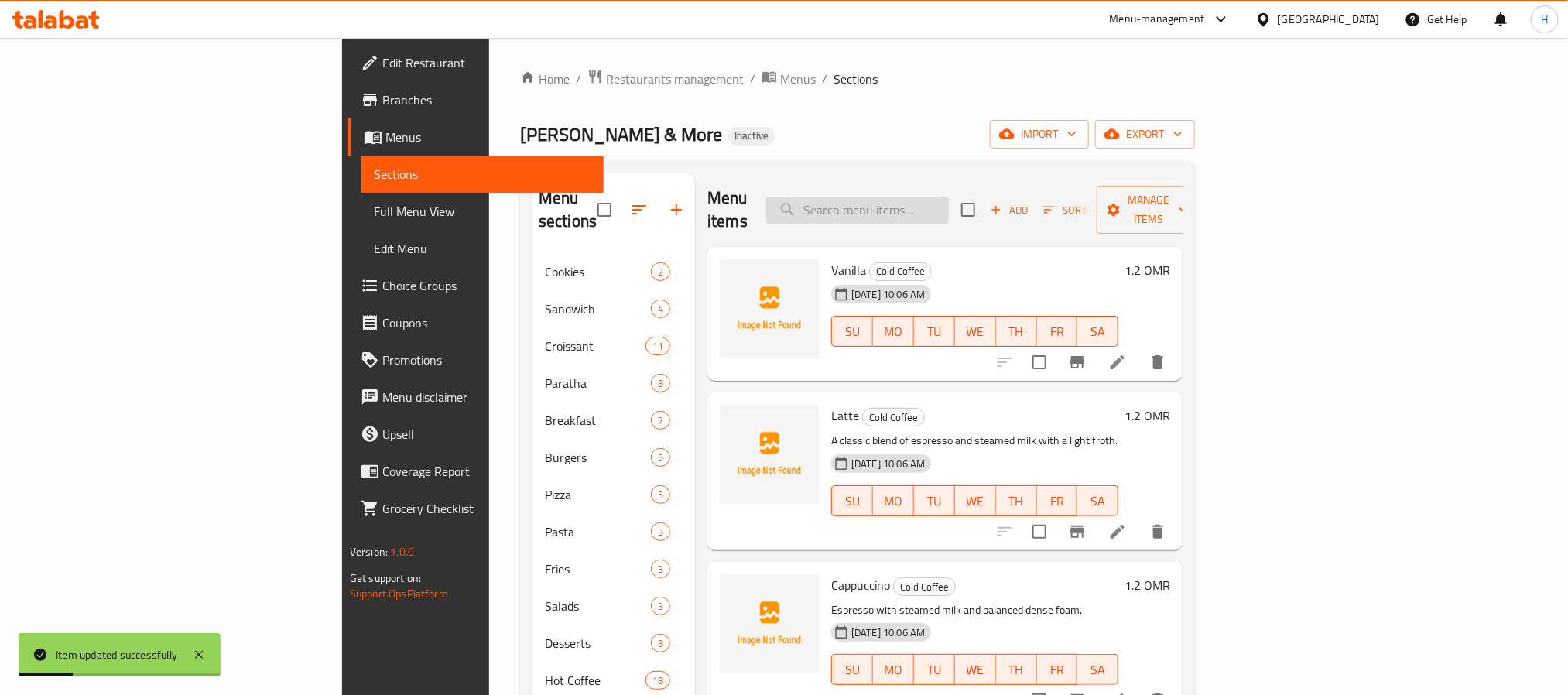
click at [949, 205] on input "search" at bounding box center [856, 210] width 182 height 27
paste input "لاتيه البندق"
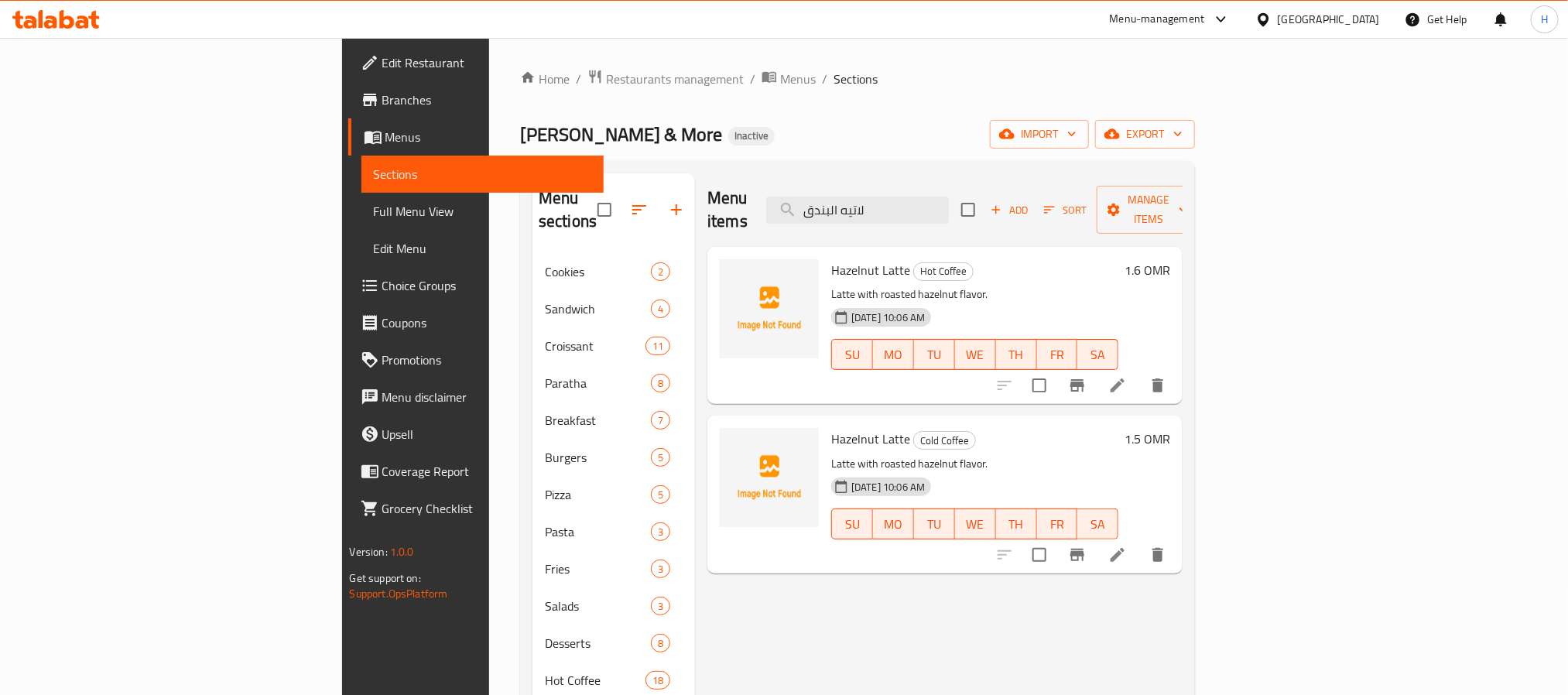
type input "لاتيه البندق"
click at [1139, 371] on li at bounding box center [1117, 385] width 43 height 28
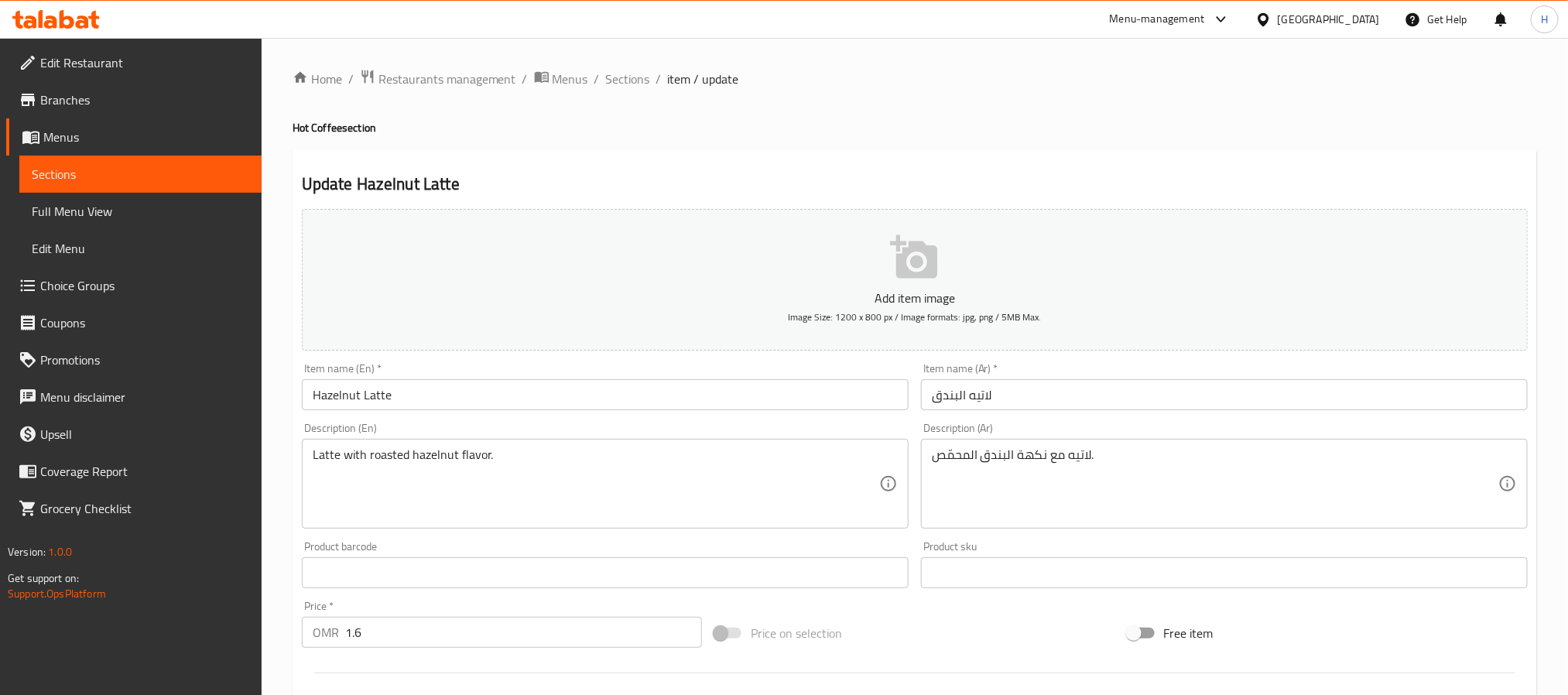
click at [476, 395] on input "Hazelnut Latte" at bounding box center [605, 395] width 607 height 31
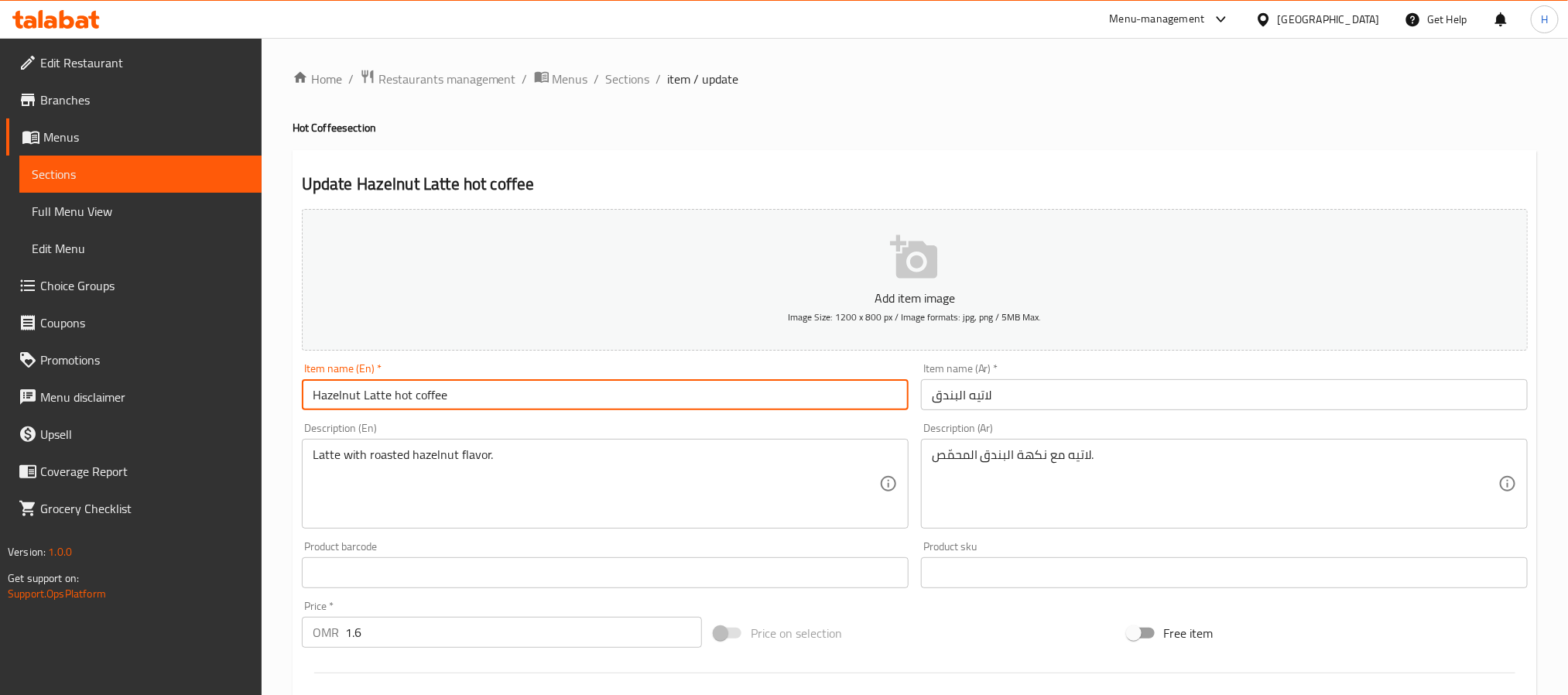
type input "Hazelnut Latte hot coffee"
click at [1010, 400] on input "لاتيه البندق" at bounding box center [1224, 395] width 607 height 31
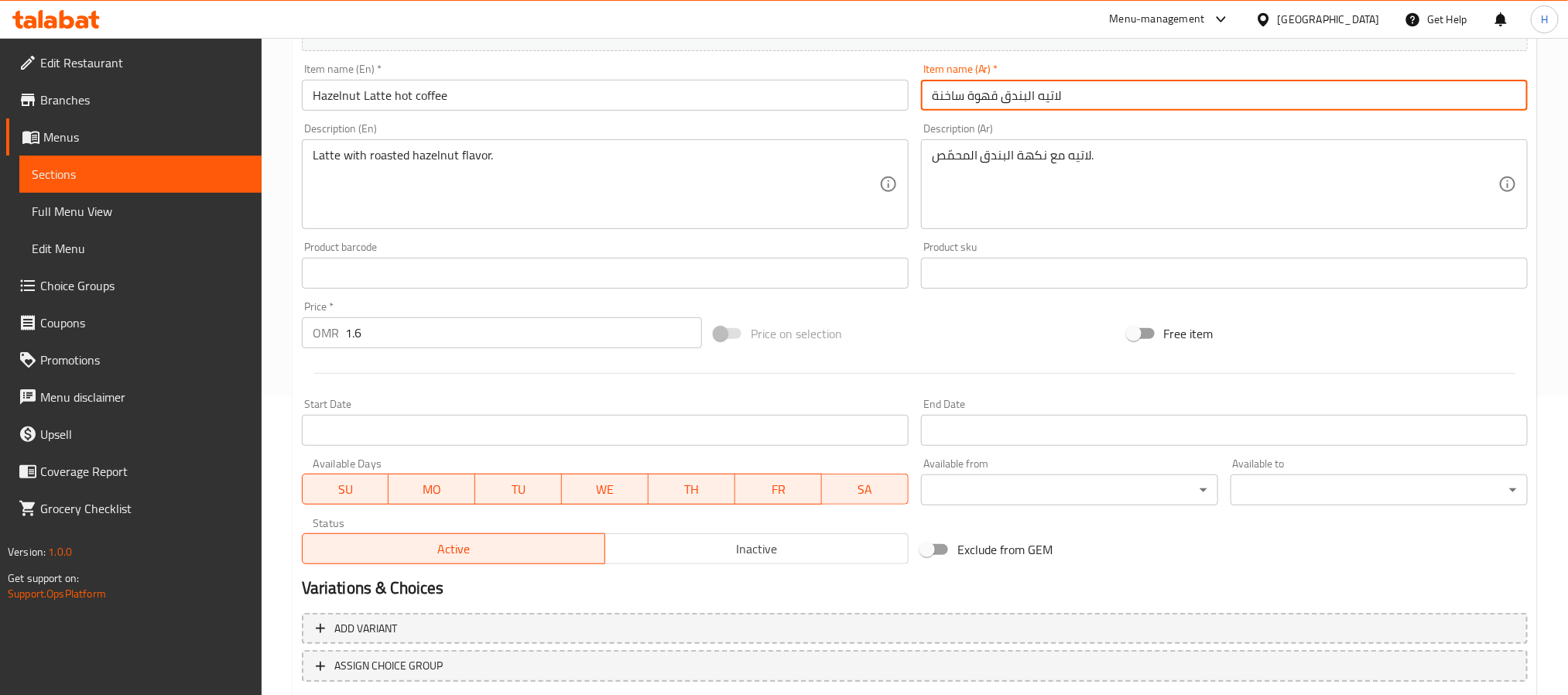
scroll to position [398, 0]
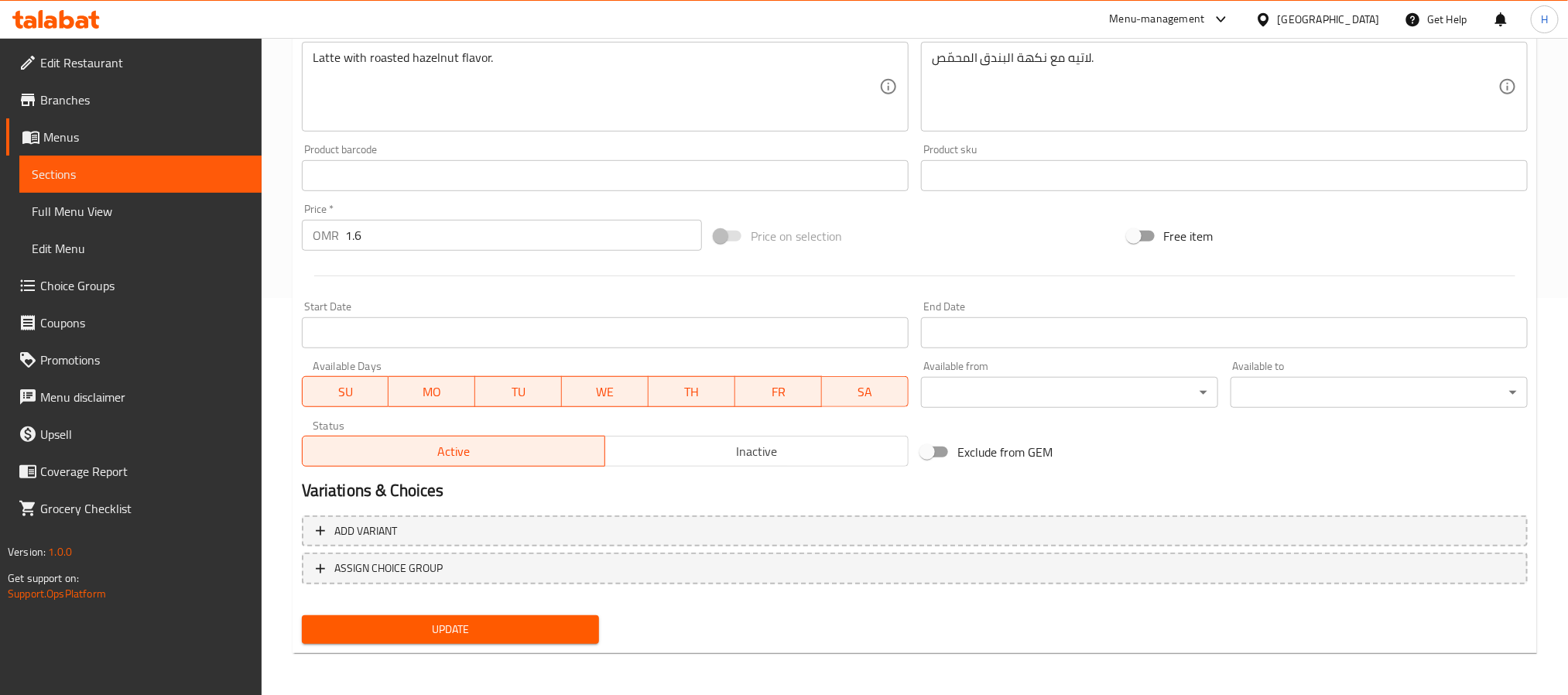
type input "لاتيه البندق قهوة ساخنة"
click at [539, 628] on span "Update" at bounding box center [450, 630] width 272 height 20
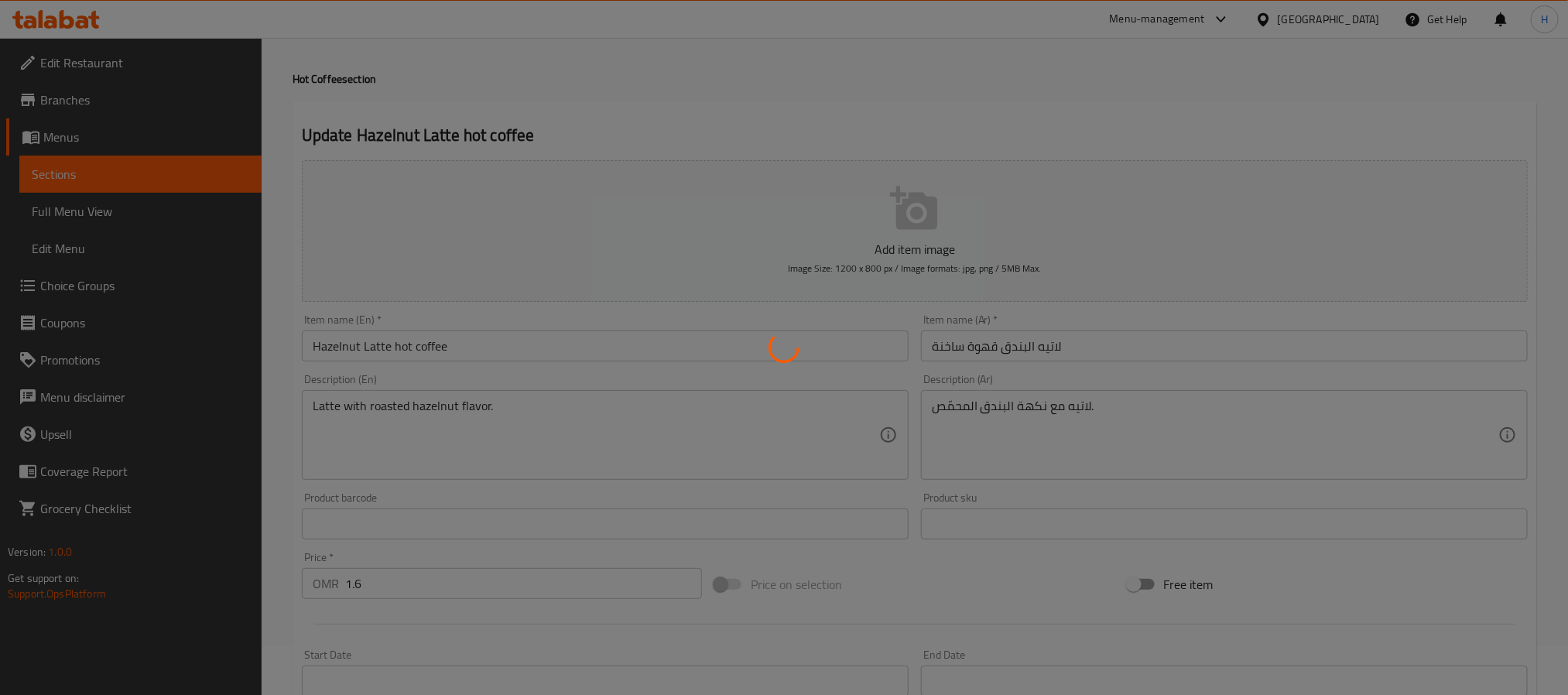
scroll to position [0, 0]
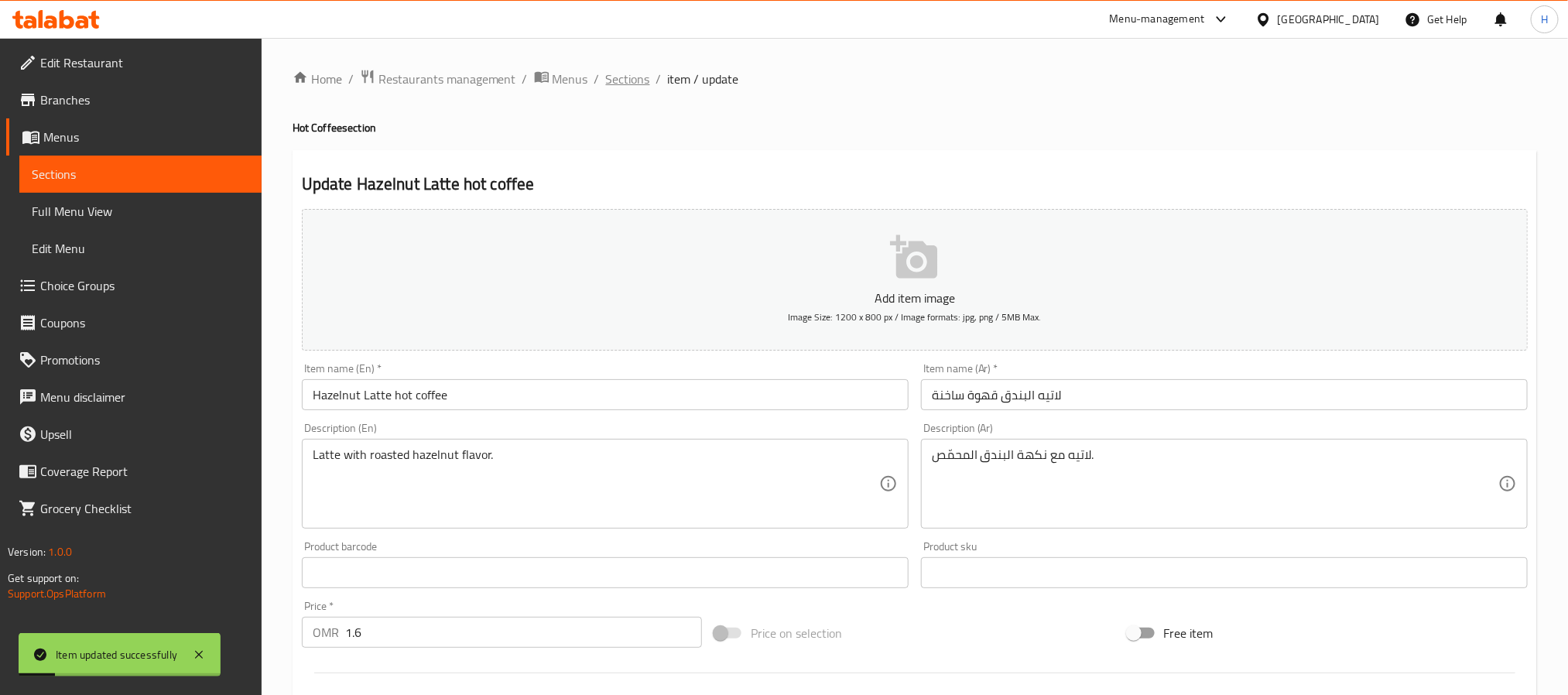
click at [626, 82] on span "Sections" at bounding box center [627, 79] width 44 height 19
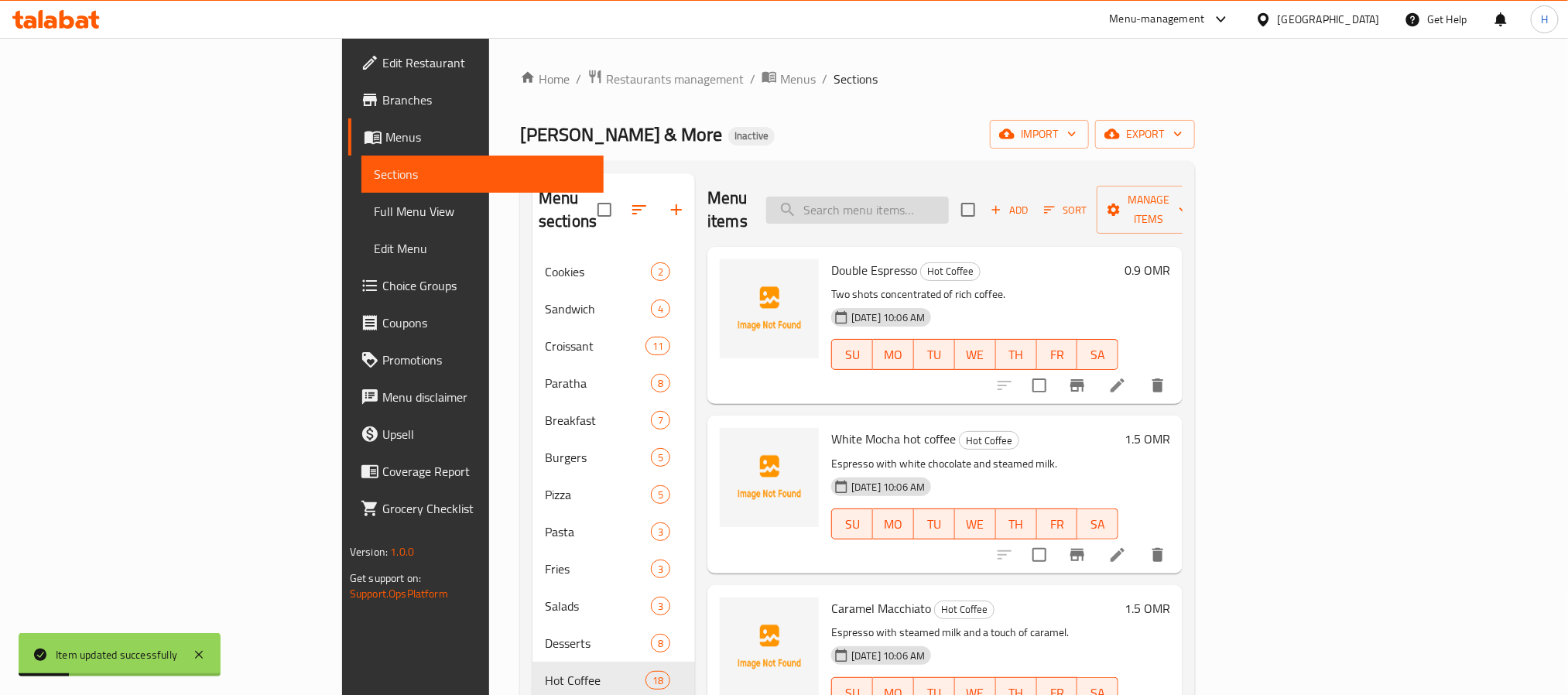
click at [949, 198] on input "search" at bounding box center [856, 210] width 182 height 27
paste input "لاتيه البندق"
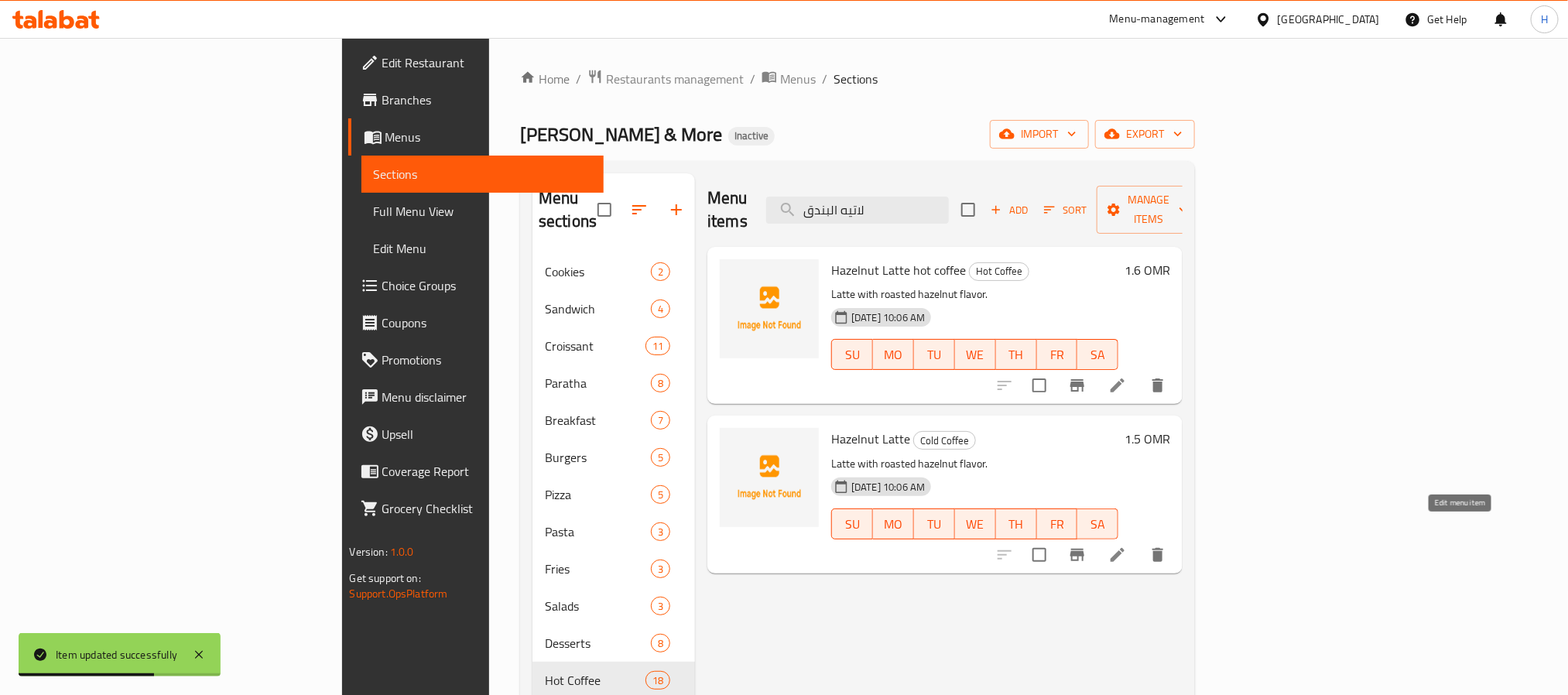
type input "لاتيه البندق"
click at [1125, 548] on icon at bounding box center [1117, 555] width 14 height 14
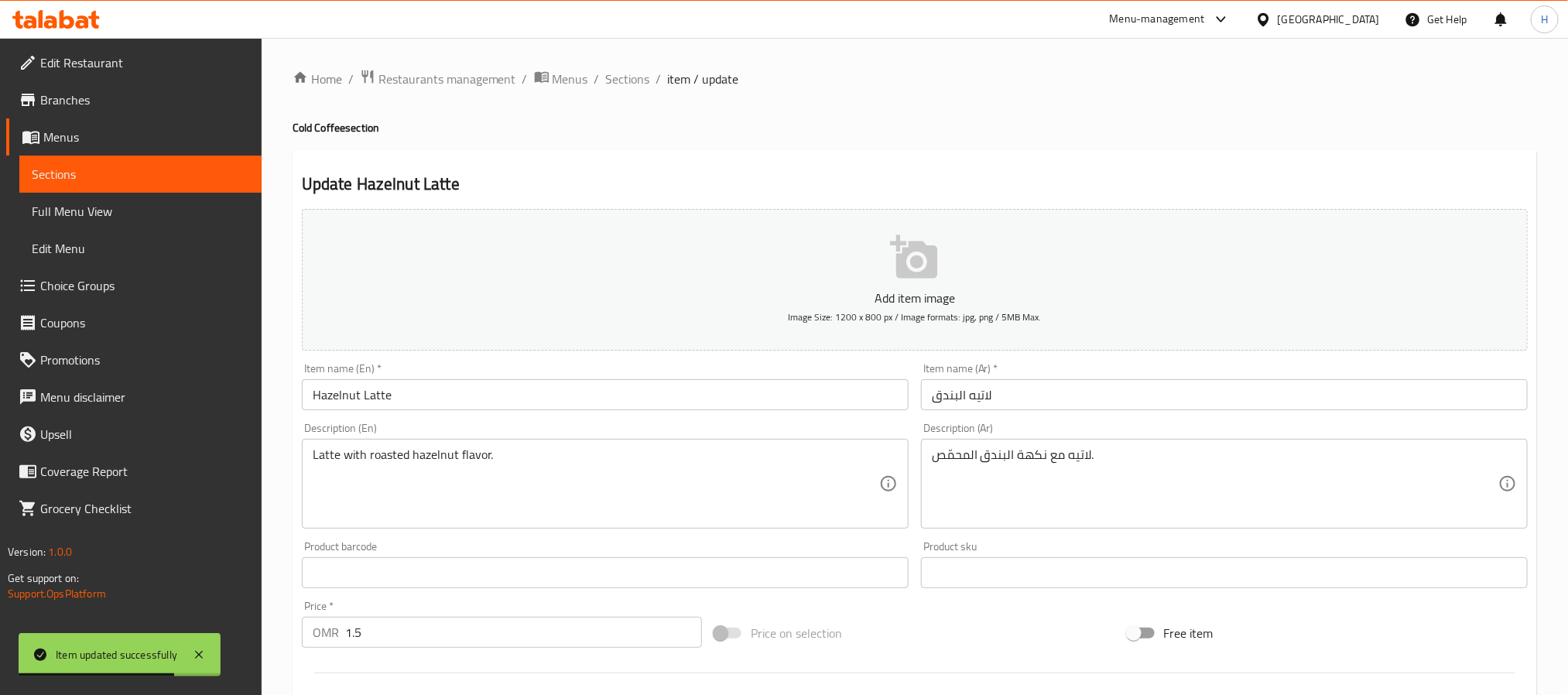
click at [1064, 405] on input "لاتيه البندق" at bounding box center [1224, 395] width 607 height 31
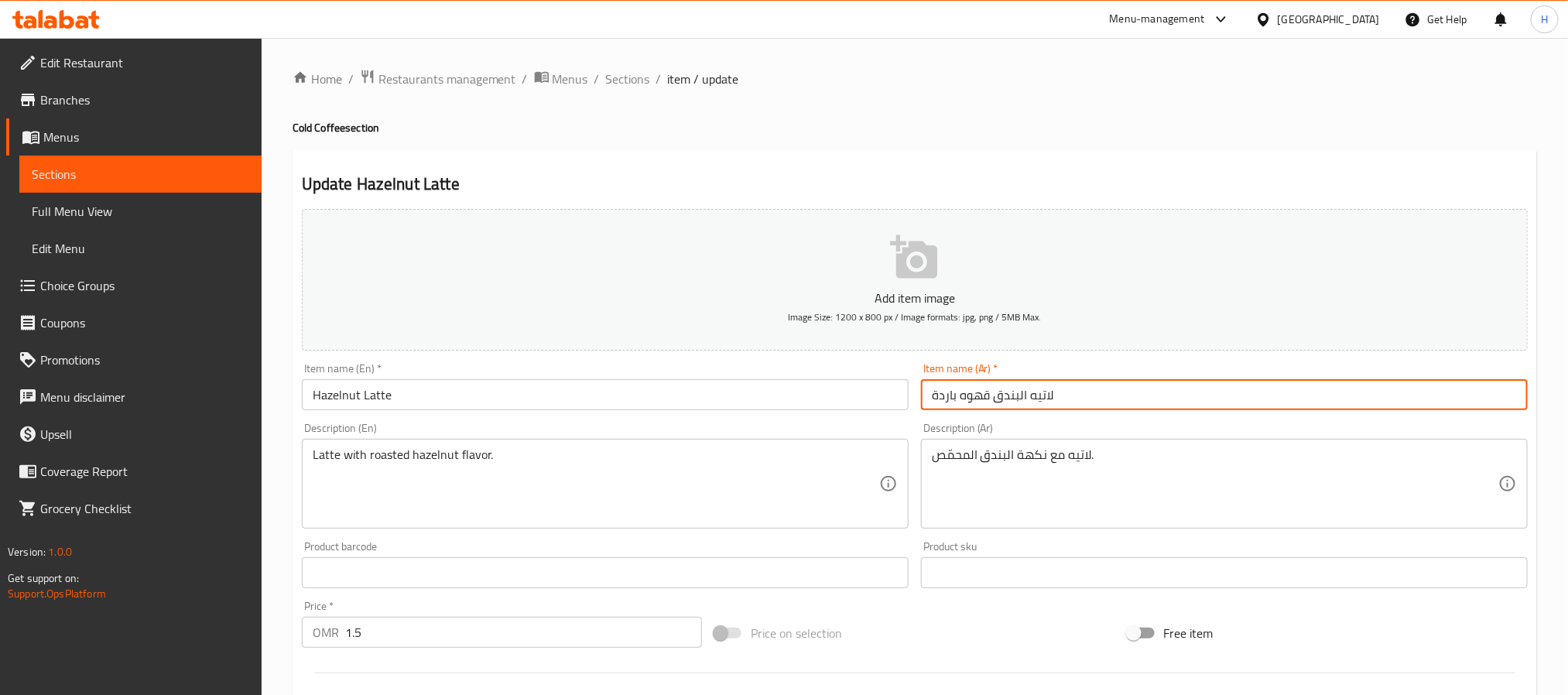
type input "لاتيه البندق قهوه باردة"
click at [559, 388] on input "Hazelnut Latte" at bounding box center [605, 395] width 607 height 31
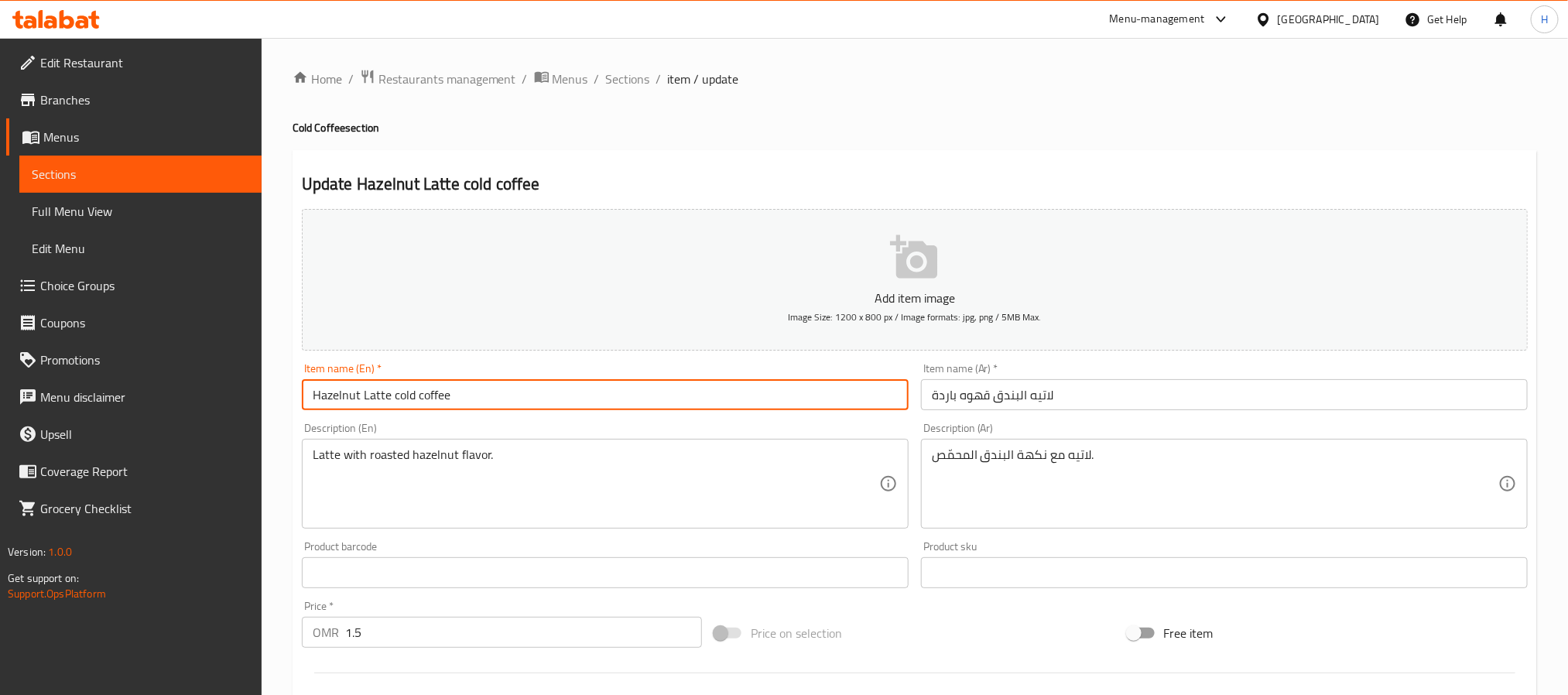
click at [384, 393] on input "Hazelnut Latte cold coffee" at bounding box center [605, 395] width 607 height 31
click at [395, 388] on input "Hazelnut Latte cold coffee" at bounding box center [605, 395] width 607 height 31
drag, startPoint x: 390, startPoint y: 391, endPoint x: 305, endPoint y: 410, distance: 87.1
click at [305, 410] on input "Hazelnut Latte cold coffee" at bounding box center [605, 395] width 607 height 31
type input "Hazelnut Latte cold coffee"
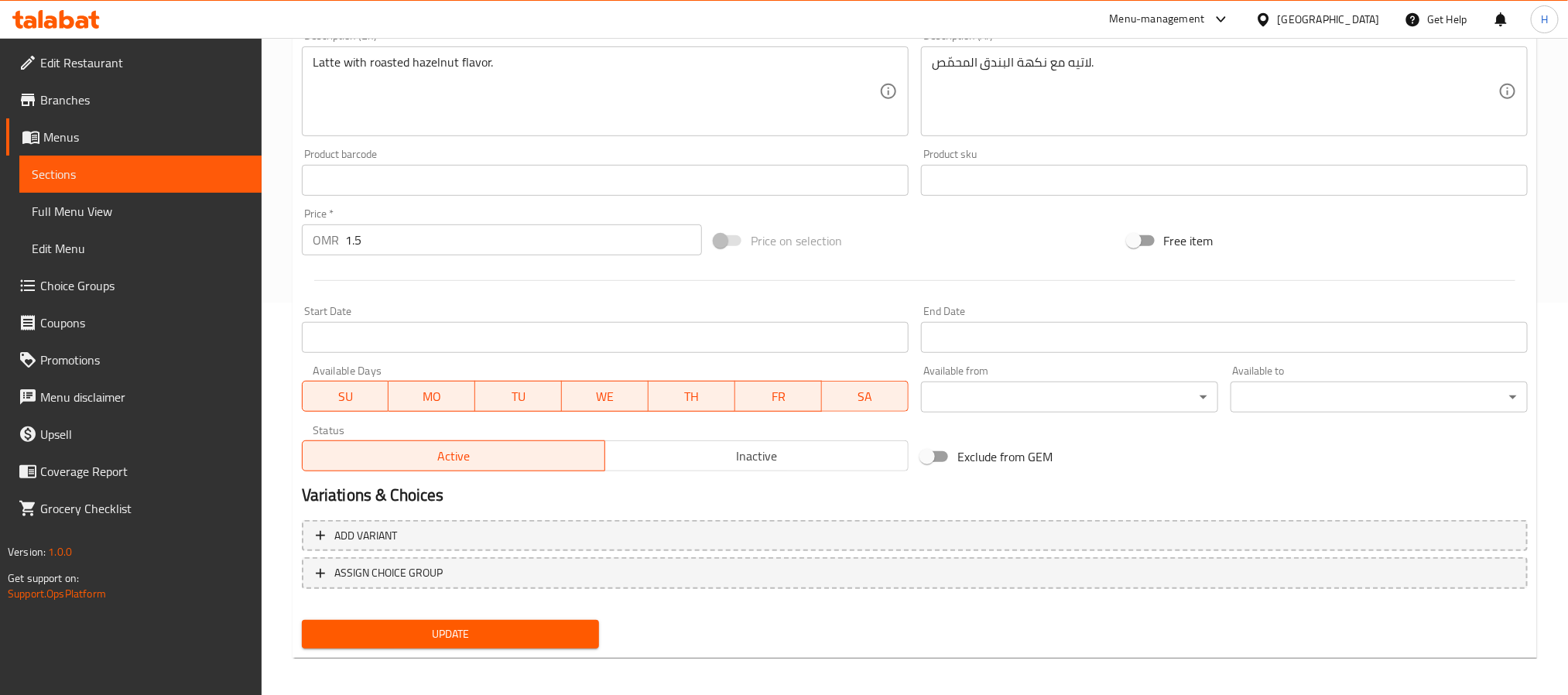
scroll to position [398, 0]
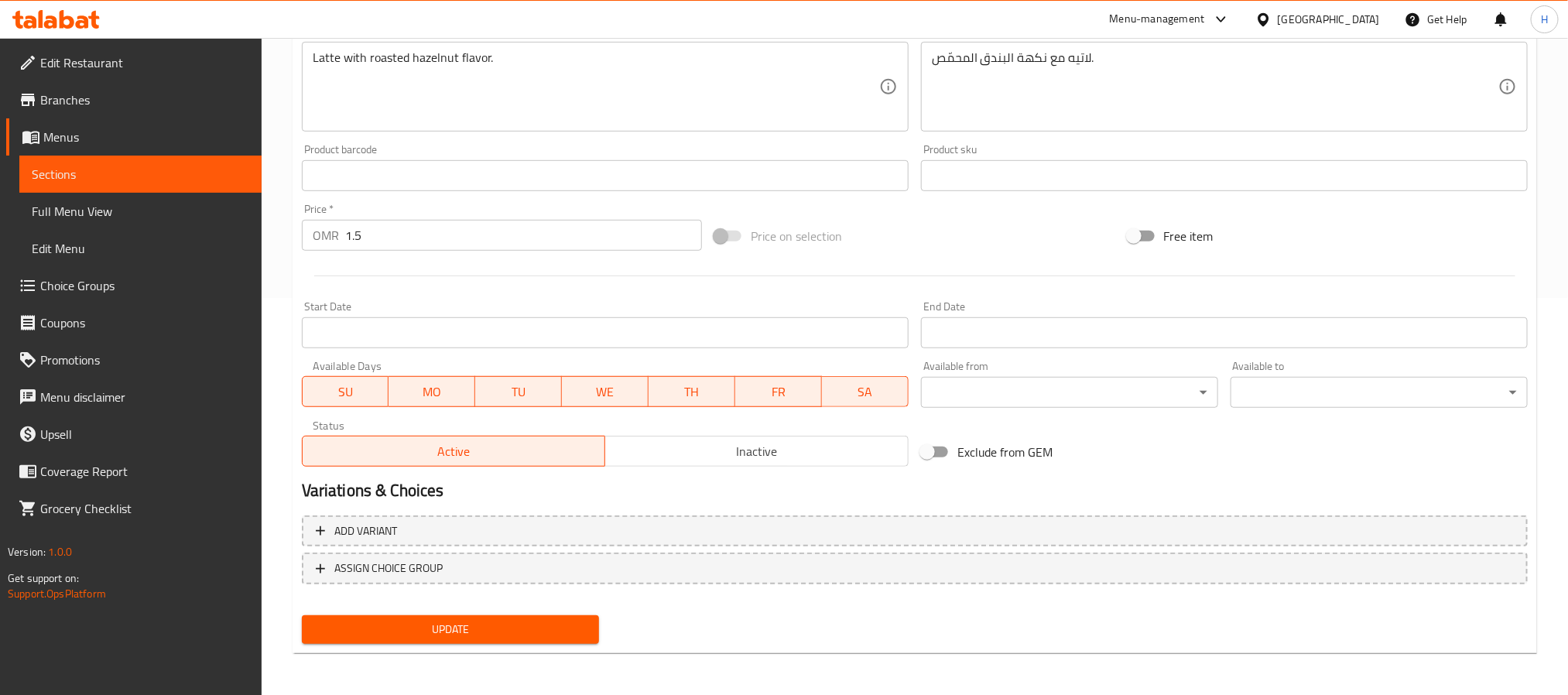
click at [507, 620] on span "Update" at bounding box center [450, 630] width 272 height 20
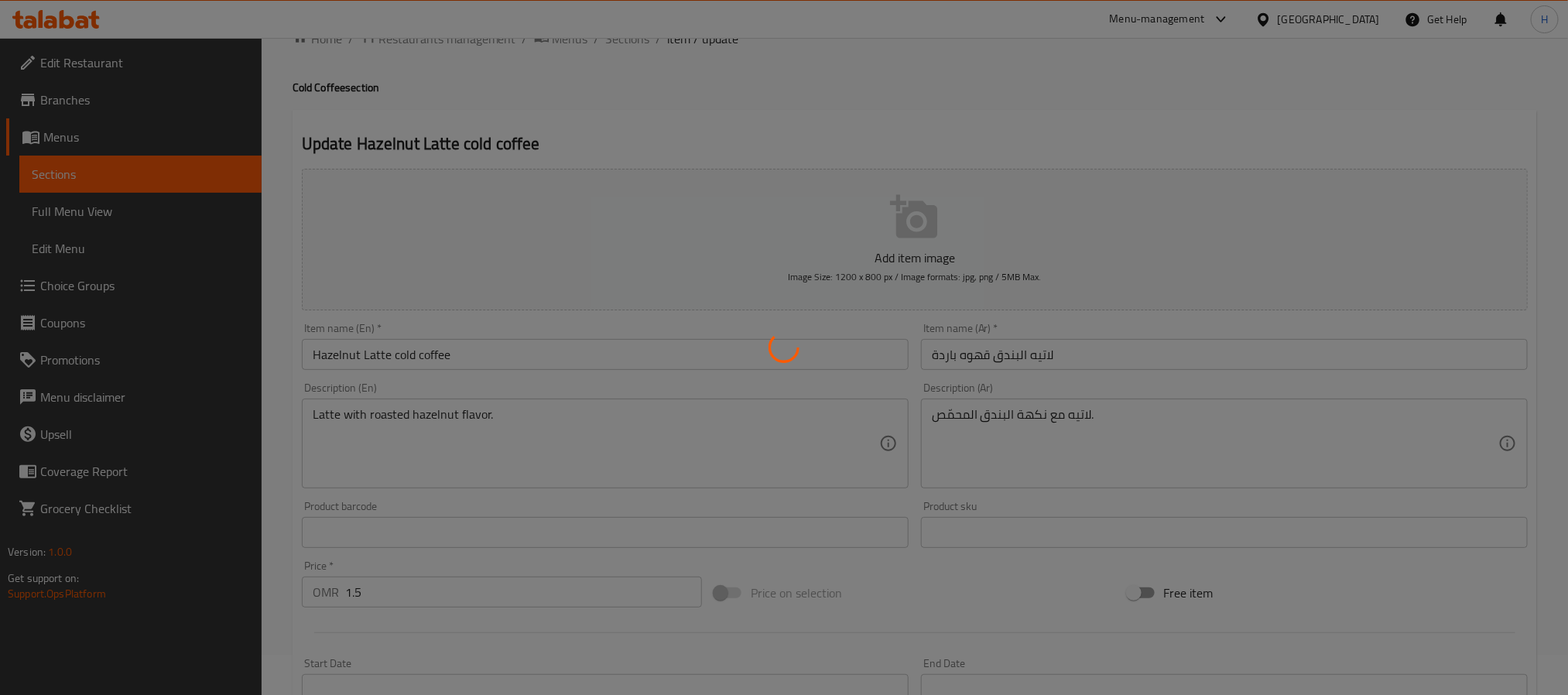
scroll to position [0, 0]
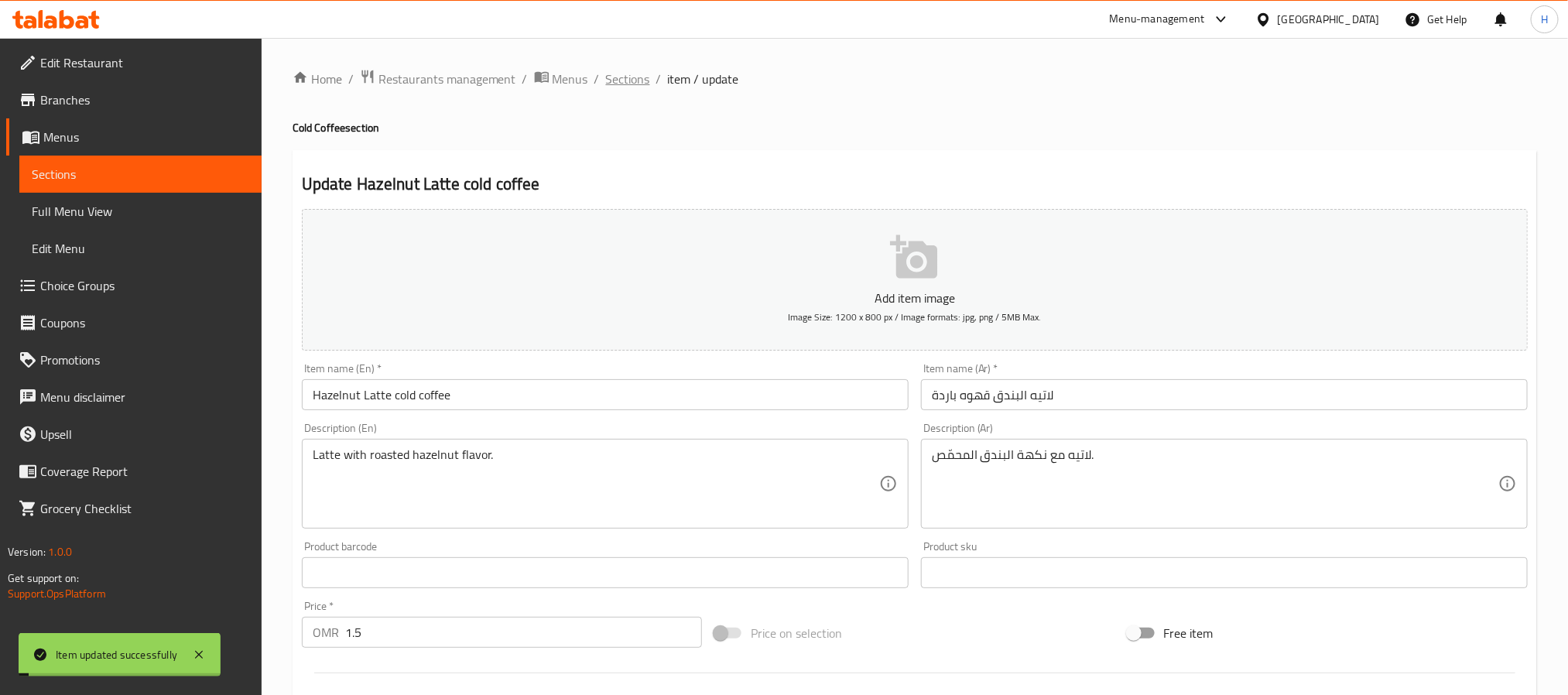
click at [613, 83] on span "Sections" at bounding box center [627, 79] width 44 height 19
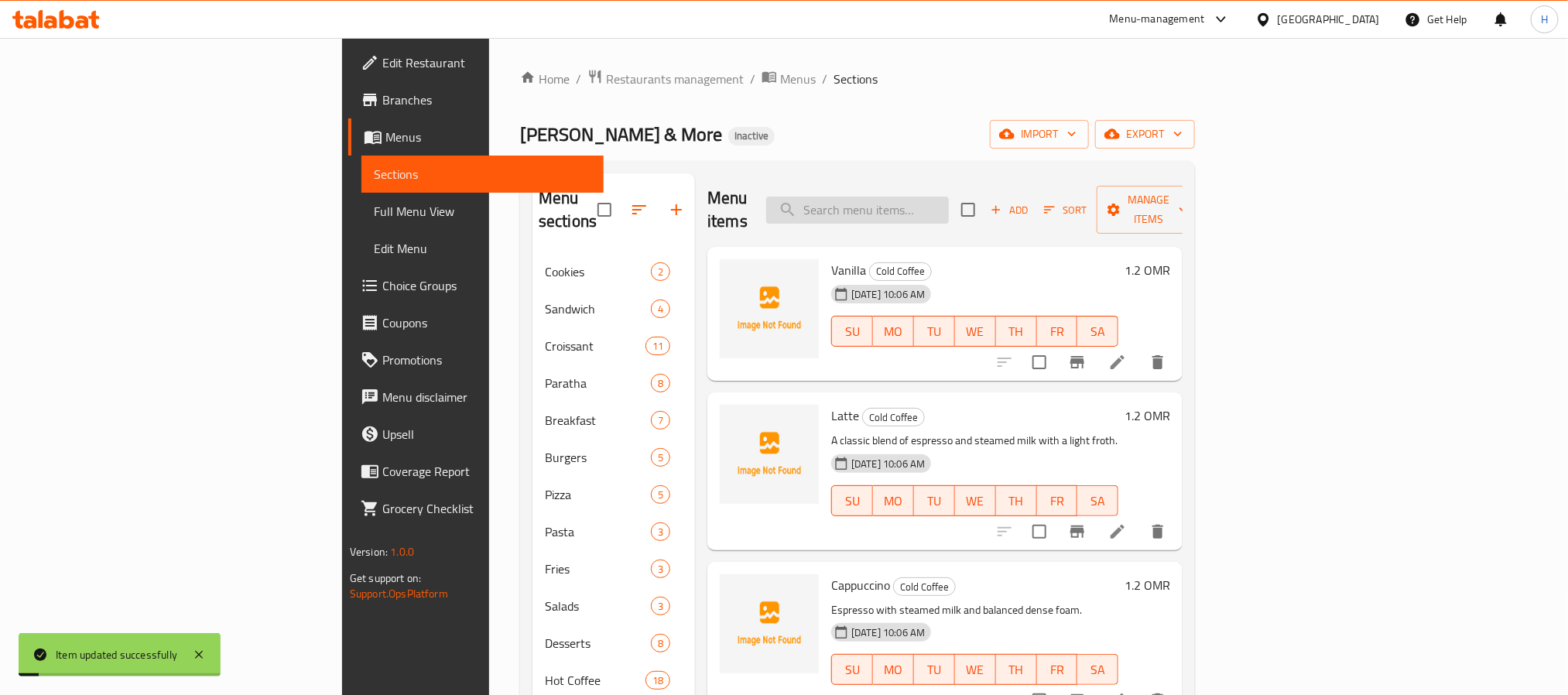
click at [949, 204] on input "search" at bounding box center [856, 210] width 182 height 27
paste input "لاتيه الفستق"
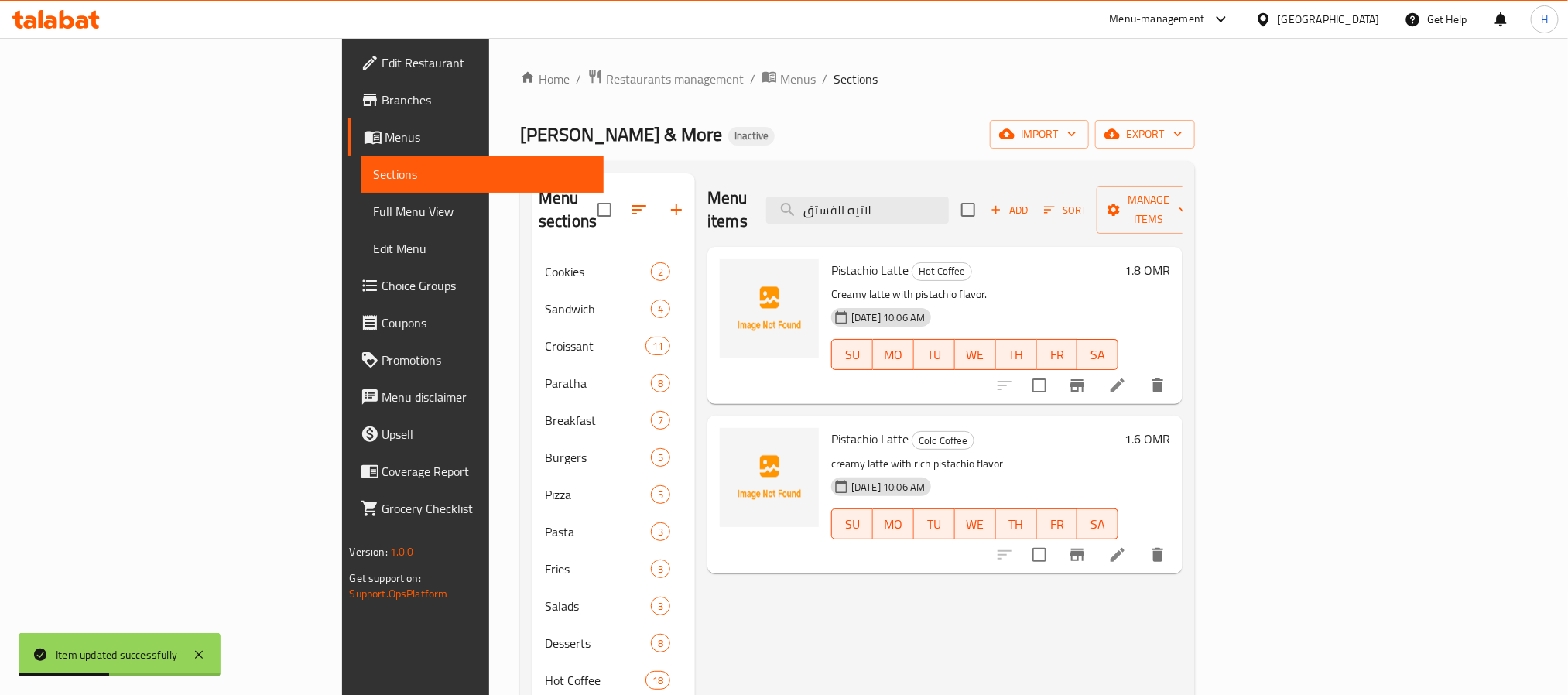
type input "لاتيه الفستق"
click at [1139, 374] on li at bounding box center [1117, 385] width 43 height 28
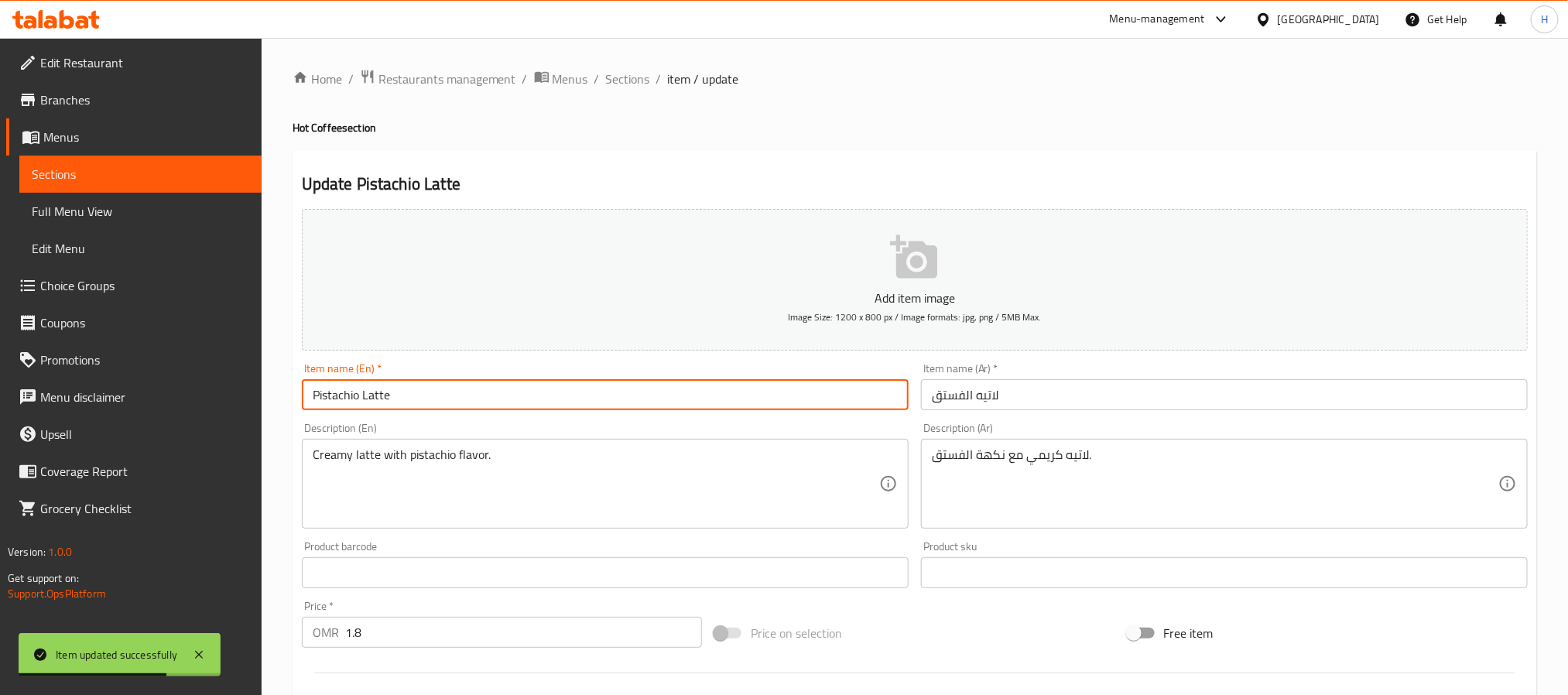
click at [439, 393] on input "Pistachio Latte" at bounding box center [605, 395] width 607 height 31
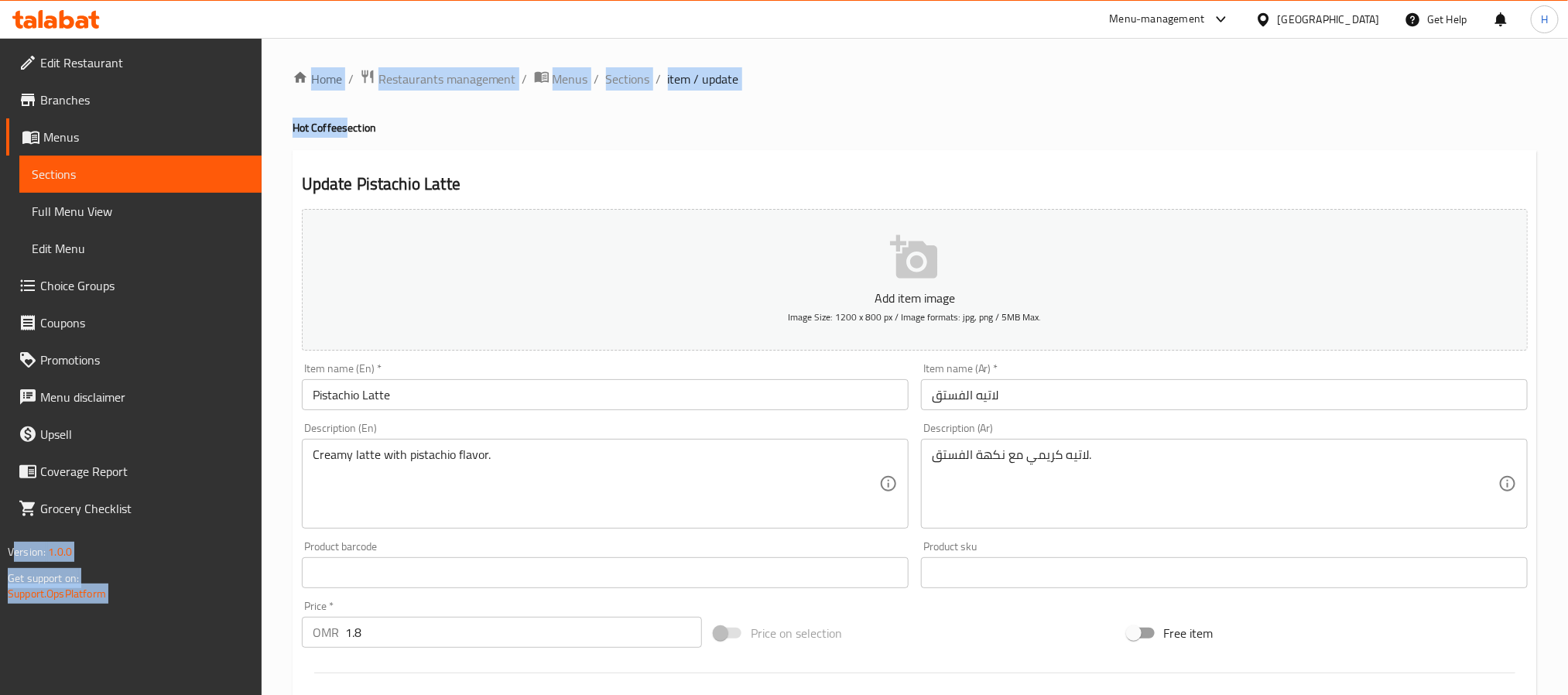
drag, startPoint x: 344, startPoint y: 128, endPoint x: 245, endPoint y: 135, distance: 99.2
click at [245, 135] on div "Edit Restaurant Branches Menus Sections Full Menu View Edit Menu Choice Groups …" at bounding box center [784, 566] width 1568 height 1056
click at [325, 131] on h4 "Hot Coffee section" at bounding box center [914, 127] width 1244 height 16
click at [335, 128] on h4 "Hot Coffee section" at bounding box center [914, 127] width 1244 height 16
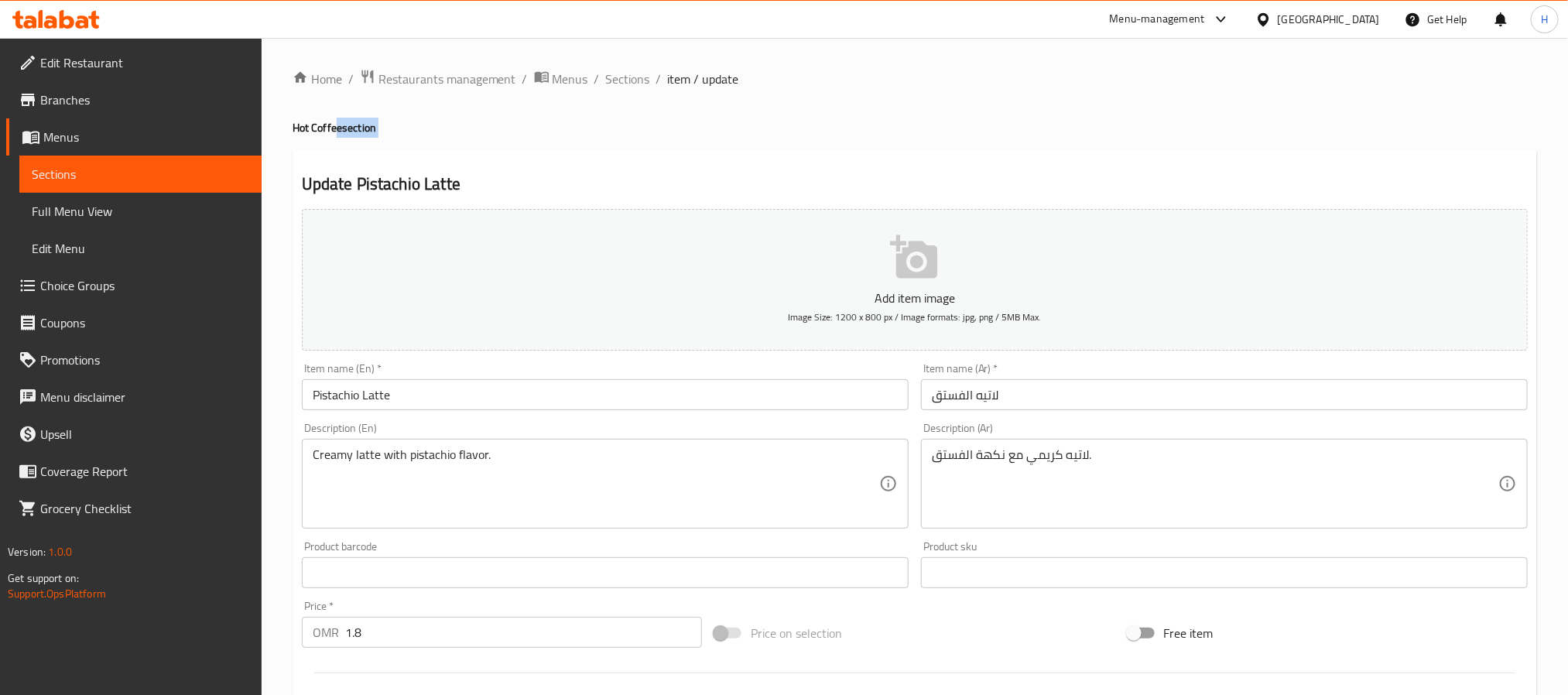
drag, startPoint x: 338, startPoint y: 136, endPoint x: 302, endPoint y: 136, distance: 36.0
click at [298, 137] on div "Home / Restaurants management / Menus / Sections / item / update Hot Coffee sec…" at bounding box center [914, 566] width 1244 height 994
click at [333, 123] on h4 "Hot Coffee section" at bounding box center [914, 127] width 1244 height 16
drag, startPoint x: 344, startPoint y: 123, endPoint x: 285, endPoint y: 123, distance: 59.0
click at [285, 123] on div "Home / Restaurants management / Menus / Sections / item / update Hot Coffee sec…" at bounding box center [914, 566] width 1306 height 1056
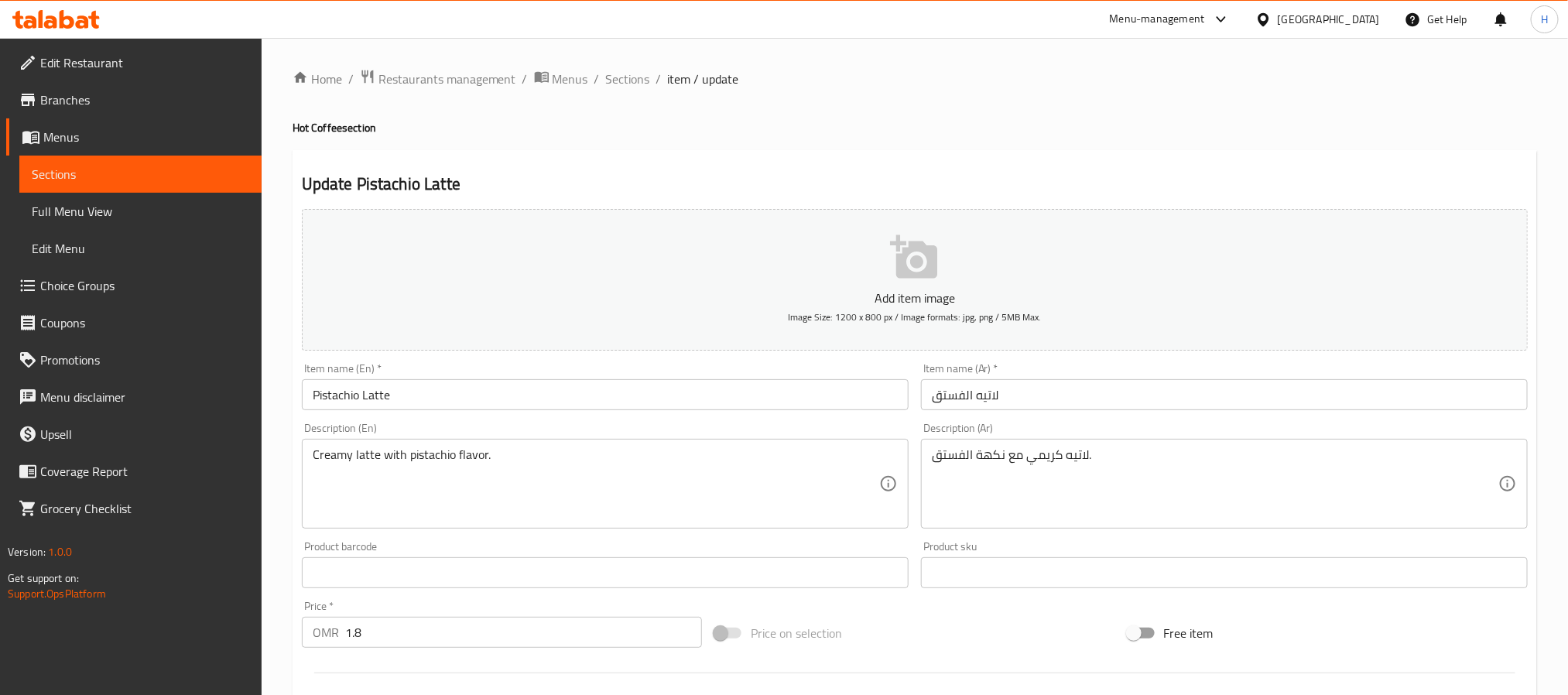
click at [455, 396] on input "Pistachio Latte" at bounding box center [605, 395] width 607 height 31
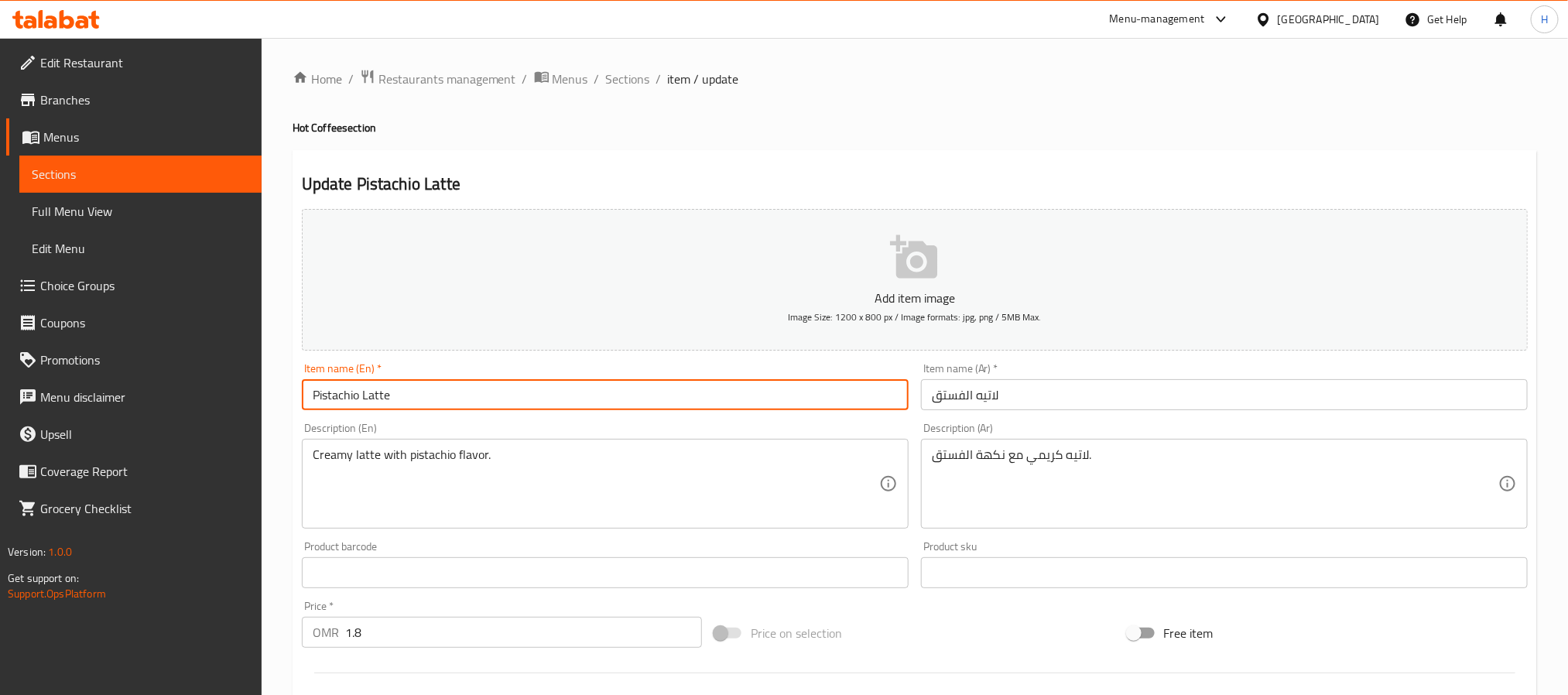
paste input "Hot Coffee"
type input "Pistachio Latte Hot Coffee"
click at [1138, 399] on input "لاتيه الفستق" at bounding box center [1224, 395] width 607 height 31
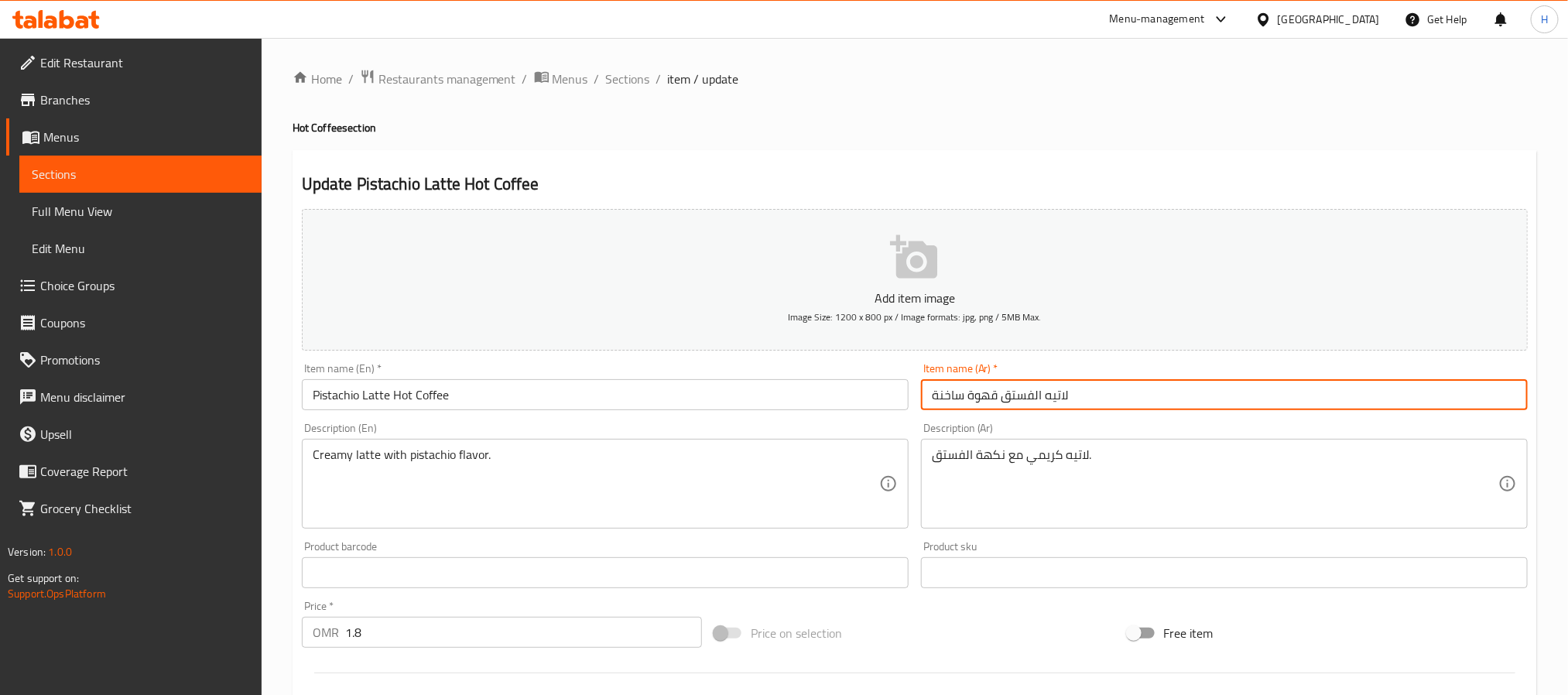
type input "لاتيه الفستق قهوة ساخنة"
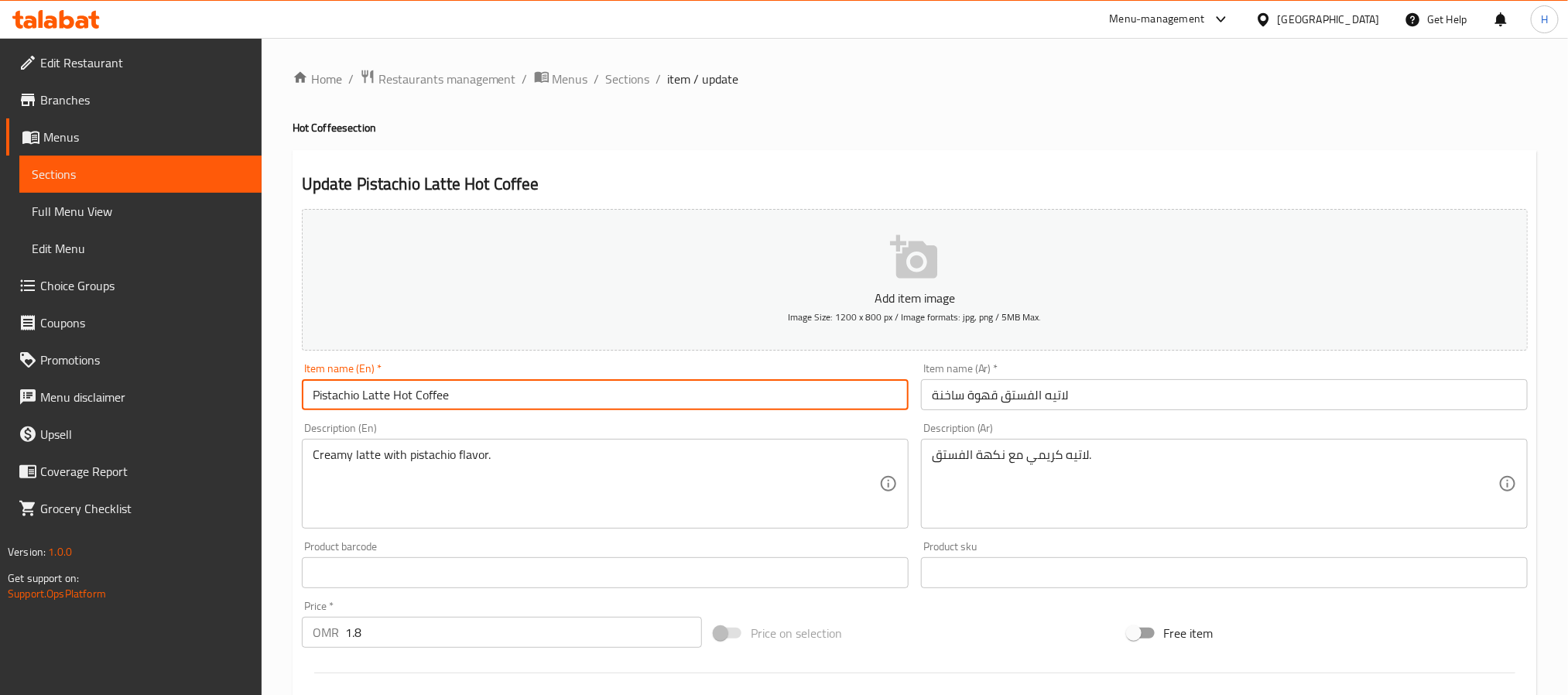
drag, startPoint x: 388, startPoint y: 395, endPoint x: 304, endPoint y: 402, distance: 84.3
click at [304, 402] on input "Pistachio Latte Hot Coffee" at bounding box center [605, 395] width 607 height 31
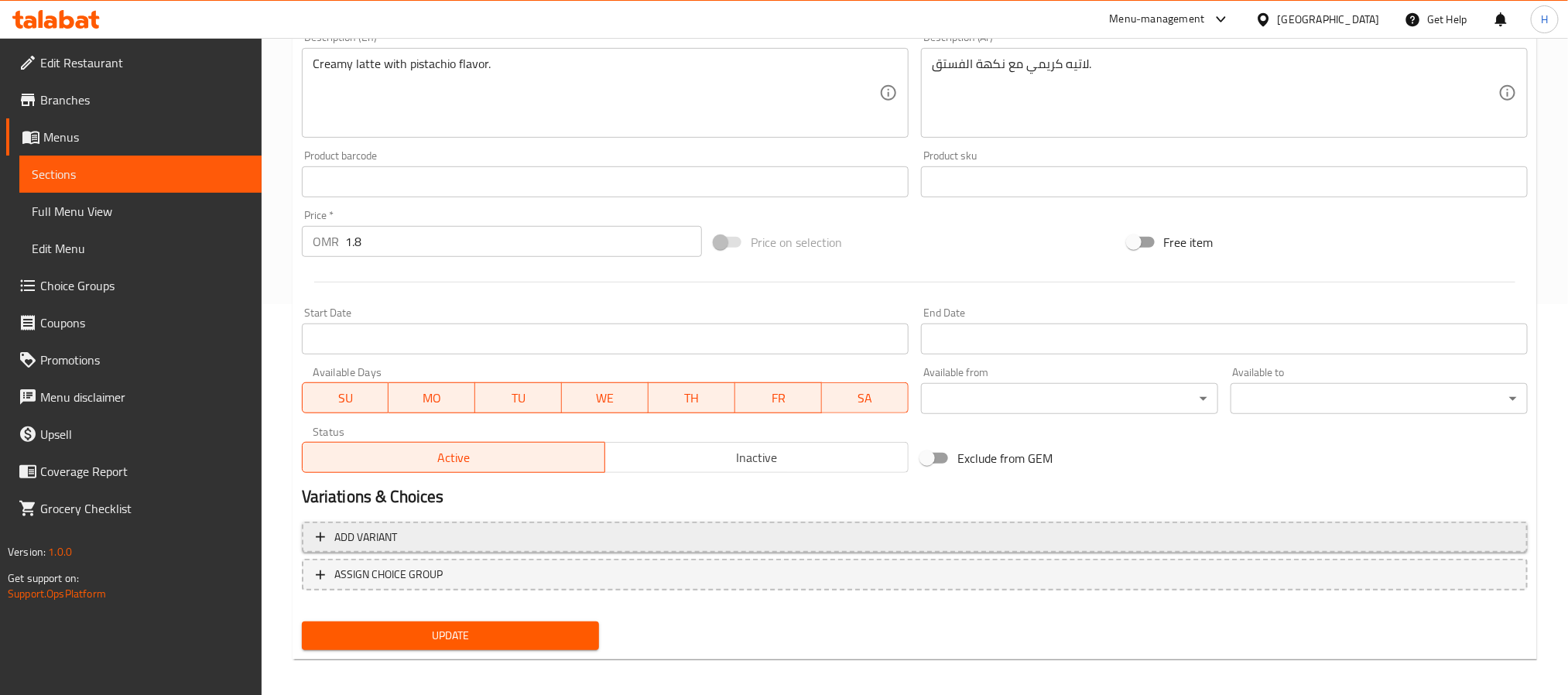
scroll to position [398, 0]
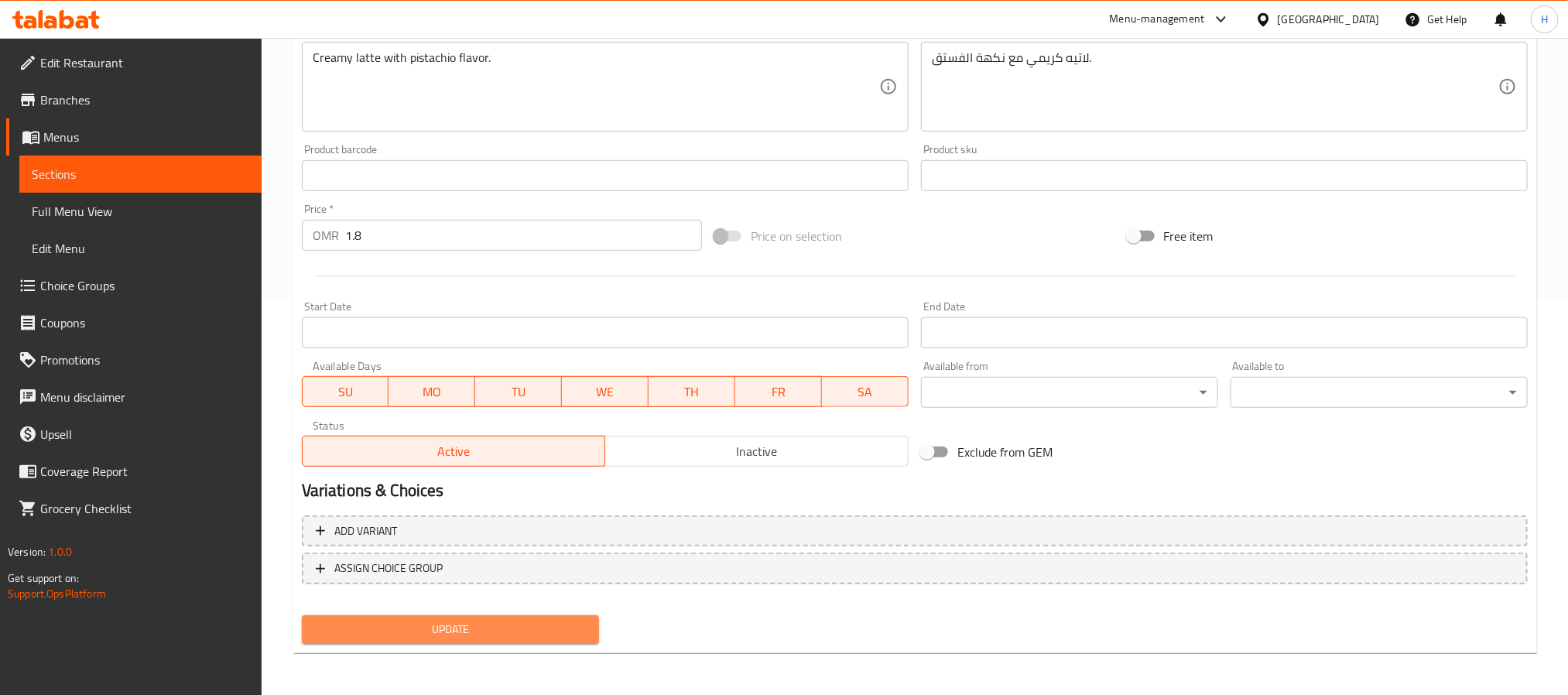
click at [545, 632] on span "Update" at bounding box center [450, 630] width 272 height 20
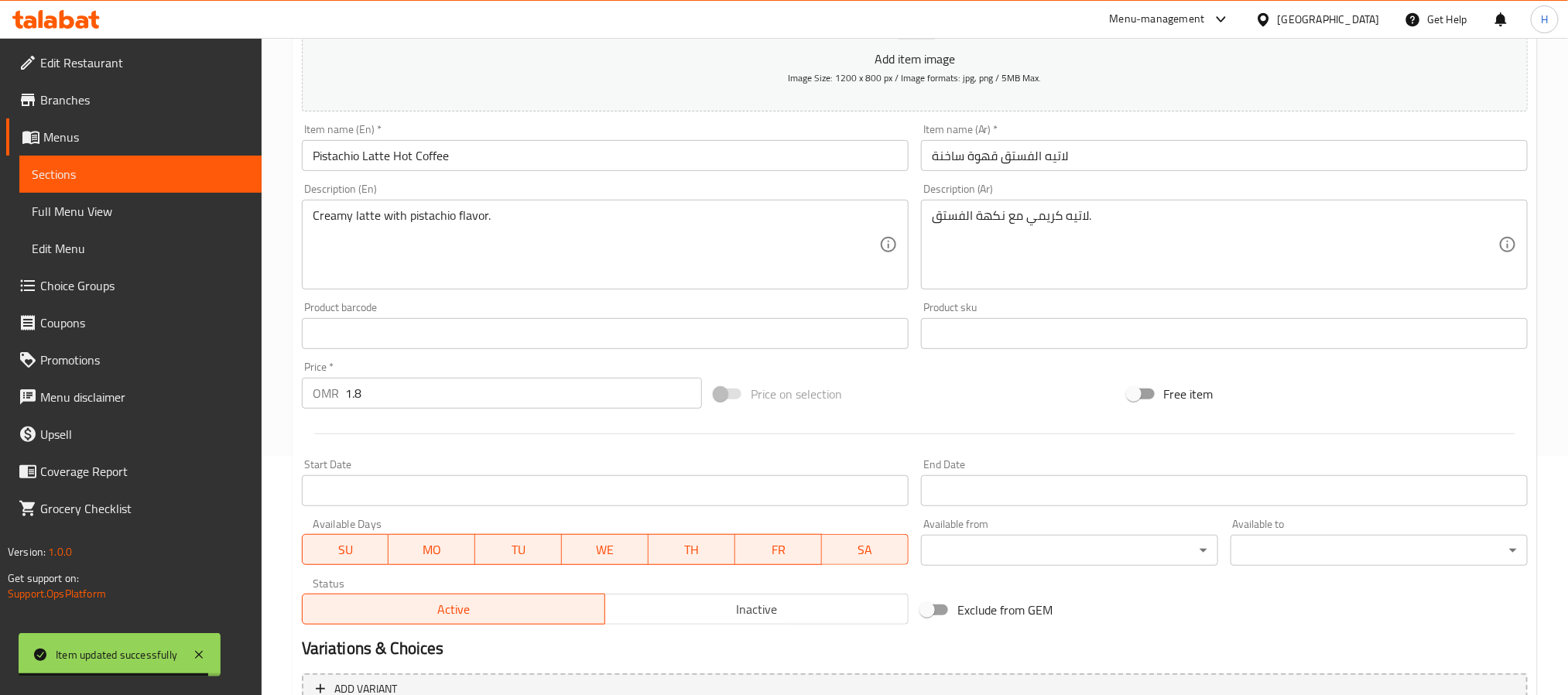
scroll to position [0, 0]
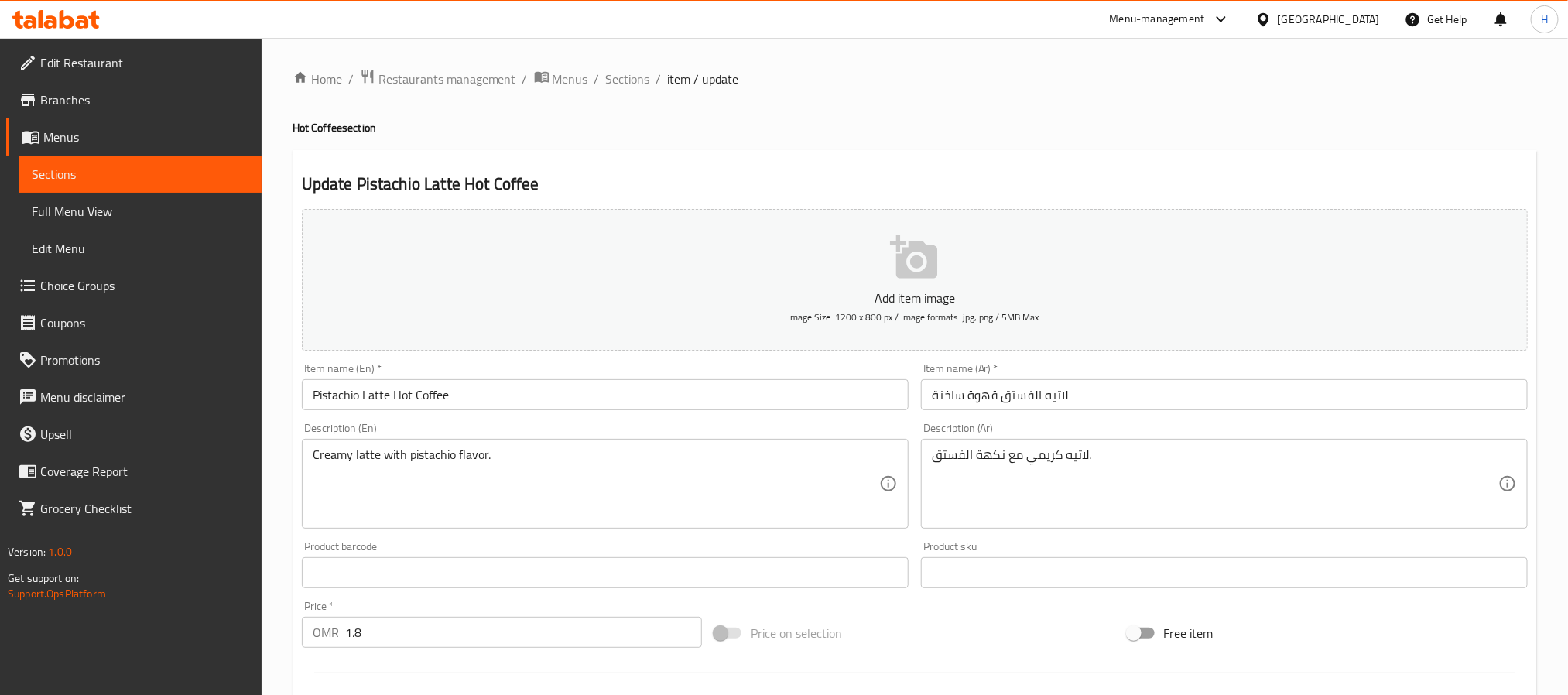
drag, startPoint x: 609, startPoint y: 87, endPoint x: 751, endPoint y: 151, distance: 155.8
click at [609, 87] on span "Sections" at bounding box center [627, 79] width 44 height 19
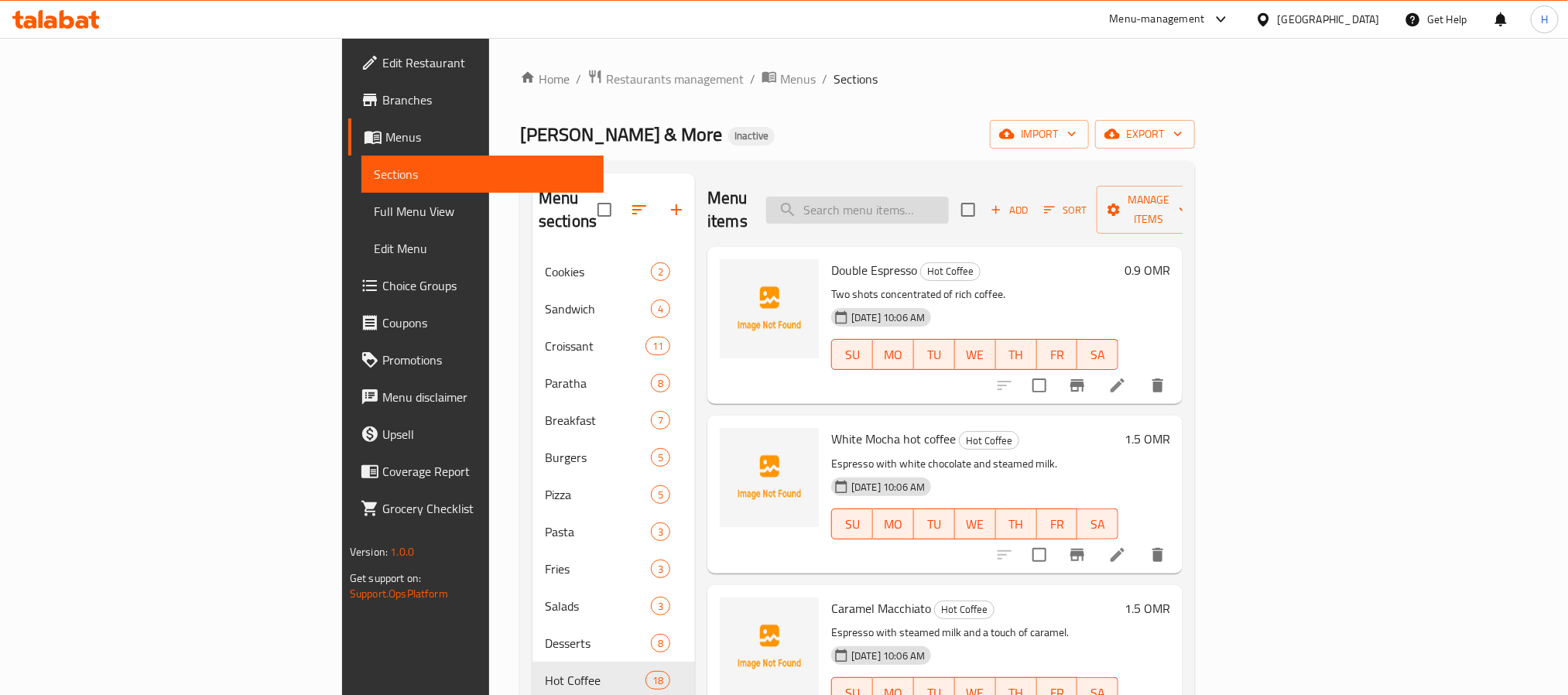
click at [949, 203] on input "search" at bounding box center [856, 210] width 182 height 27
paste input "Saffron Latte"
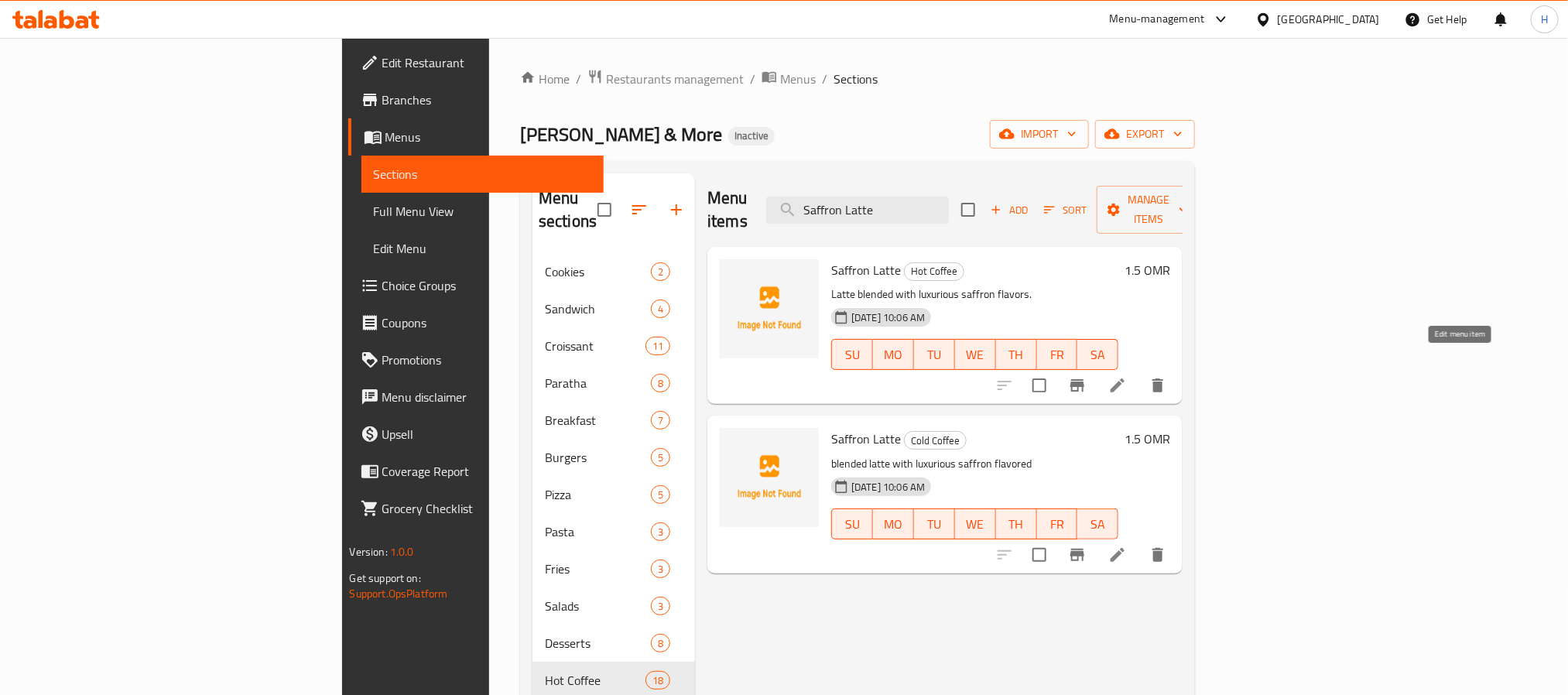
type input "Saffron Latte"
click at [1127, 376] on icon at bounding box center [1117, 385] width 19 height 19
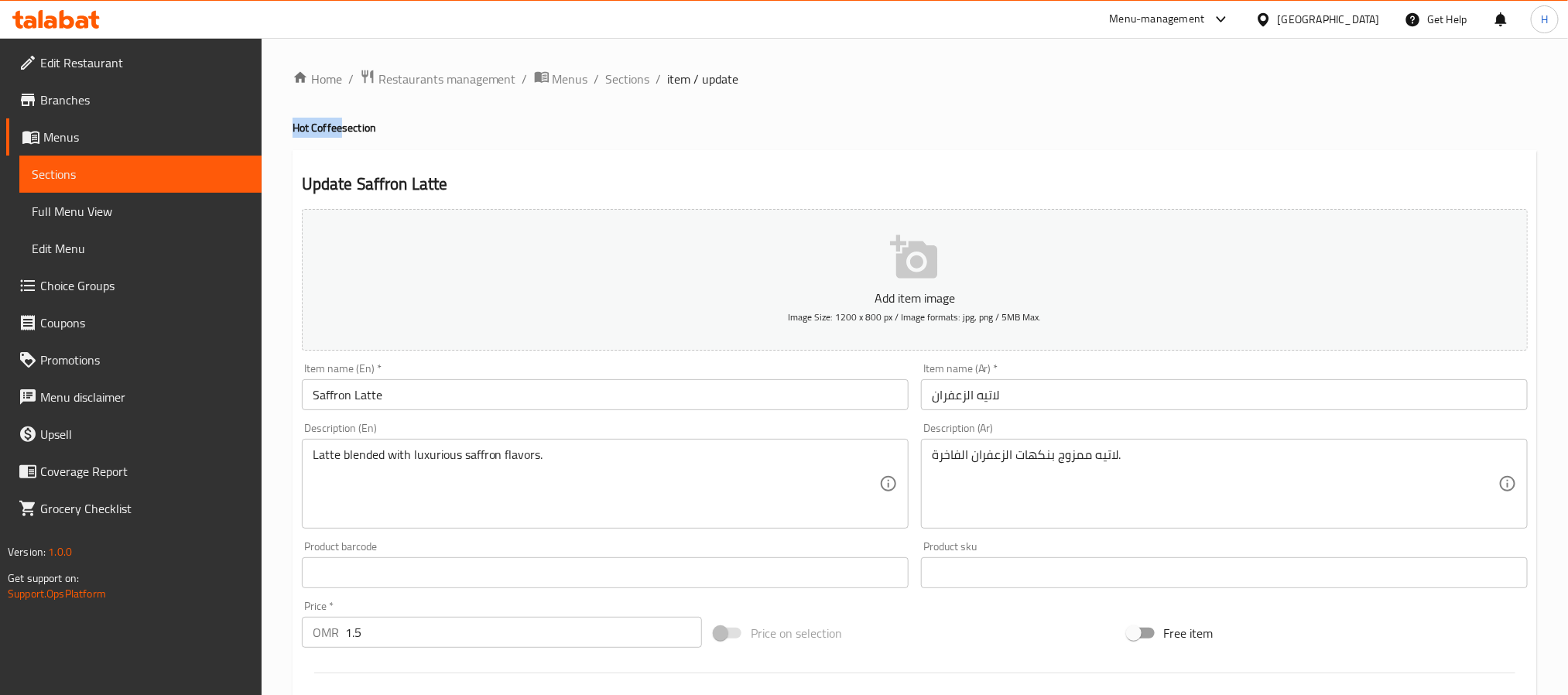
drag, startPoint x: 339, startPoint y: 128, endPoint x: 286, endPoint y: 130, distance: 53.0
click at [286, 130] on div "Home / Restaurants management / Menus / Sections / item / update Hot Coffee sec…" at bounding box center [914, 566] width 1306 height 1056
click at [424, 390] on input "Saffron Latte" at bounding box center [605, 395] width 607 height 31
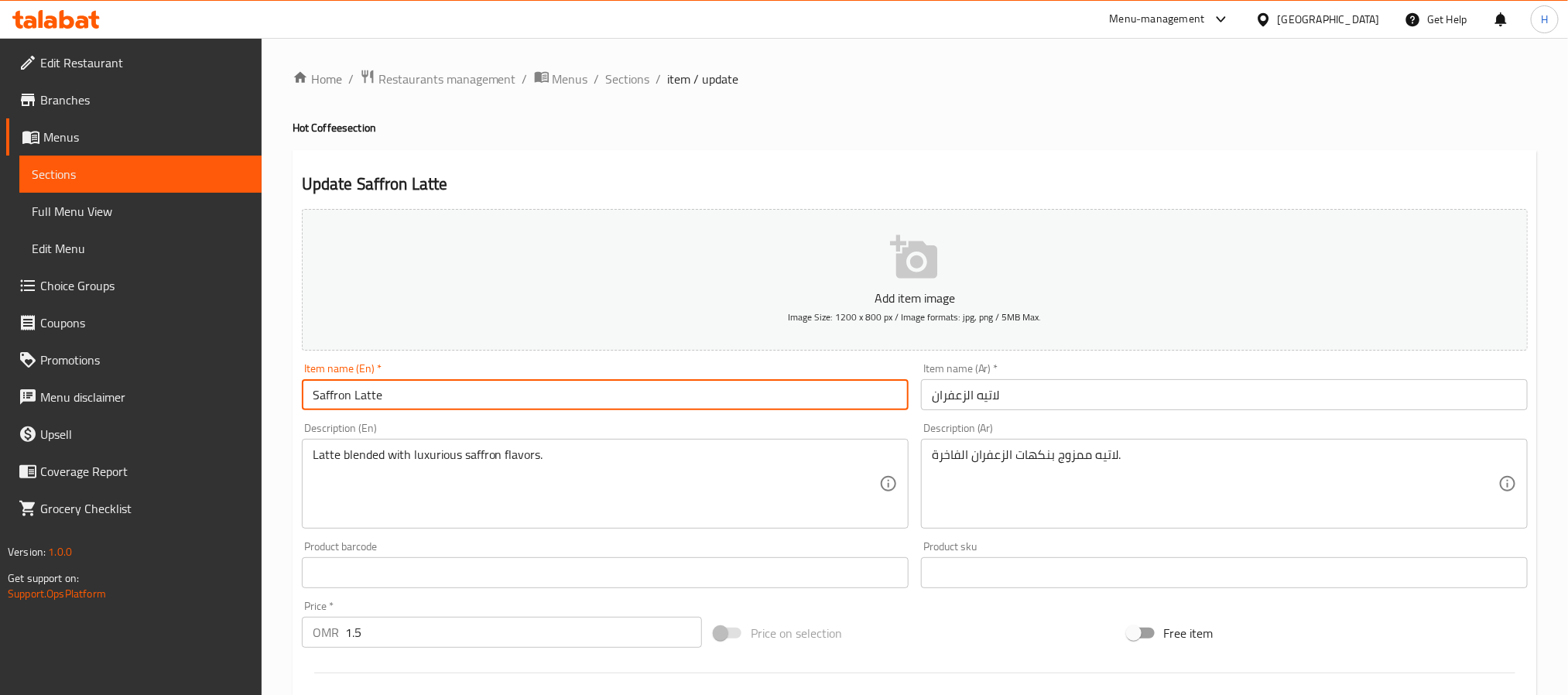
paste input "Hot Coffee"
type input "Saffron Latte Hot Coffee"
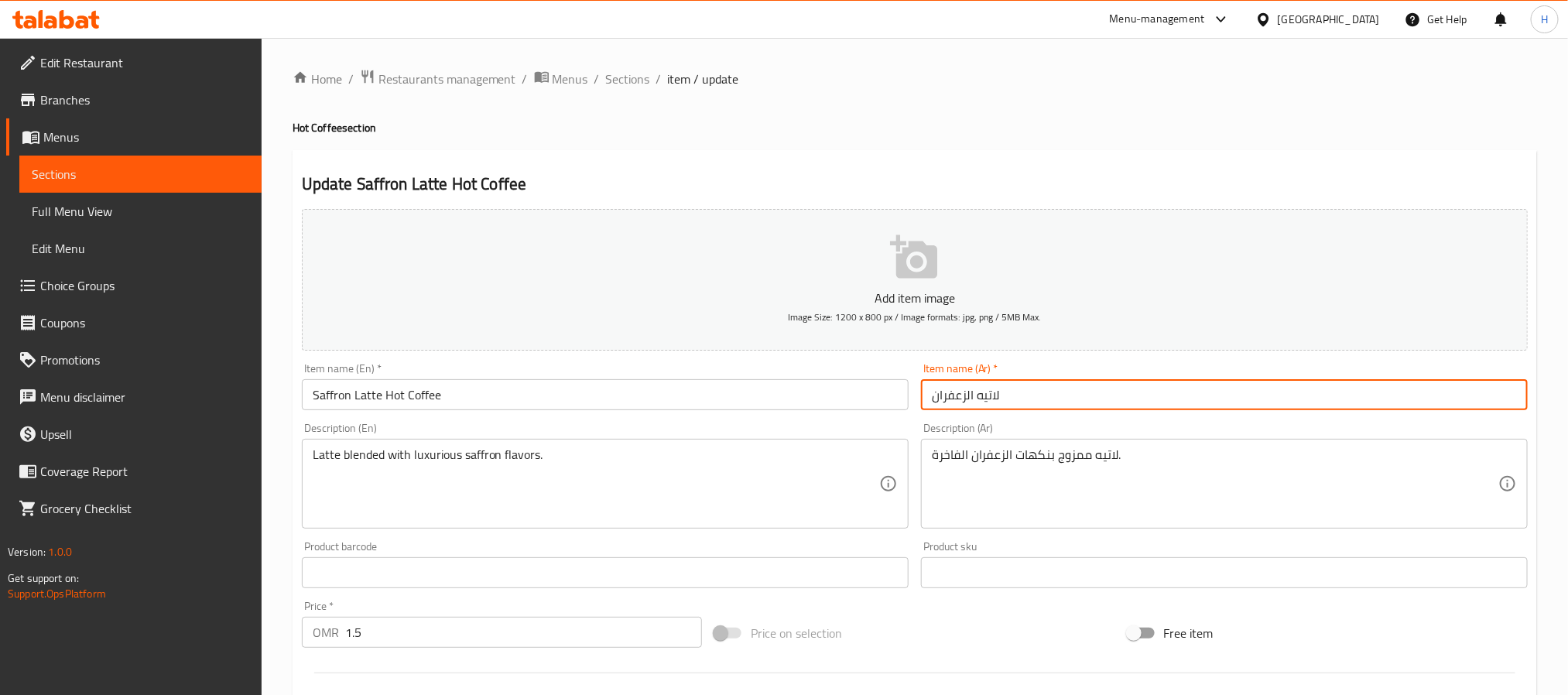
click at [1057, 395] on input "لاتيه الزعفران" at bounding box center [1224, 395] width 607 height 31
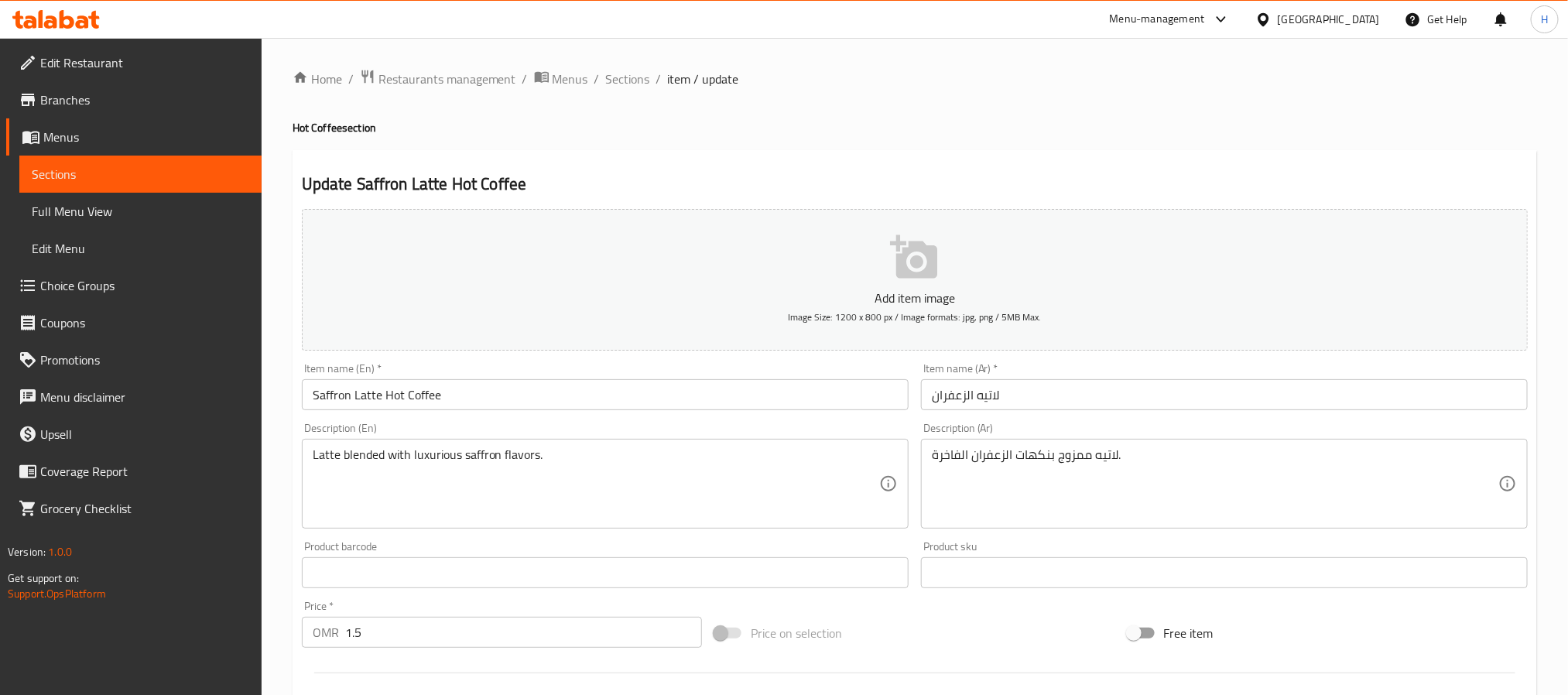
click at [1025, 399] on input "لاتيه الزعفران" at bounding box center [1224, 395] width 607 height 31
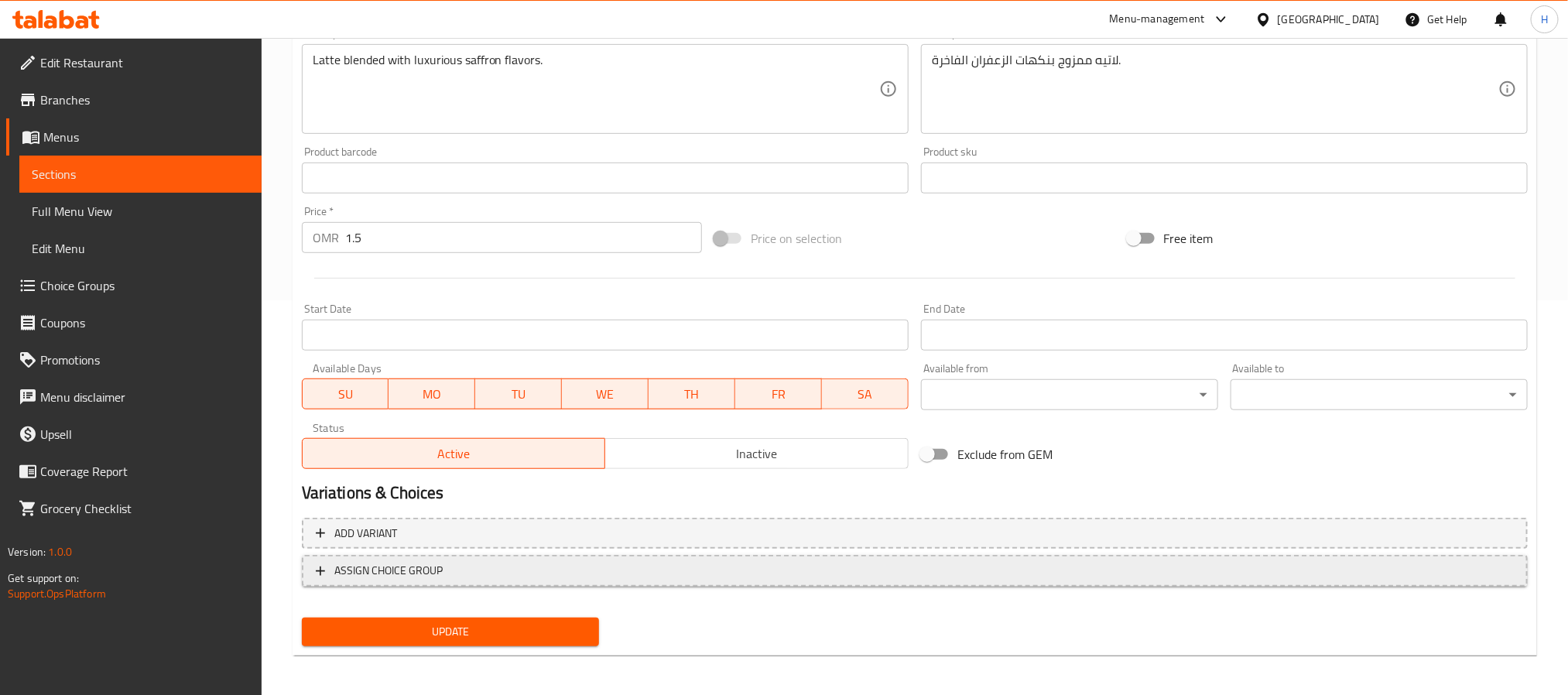
scroll to position [398, 0]
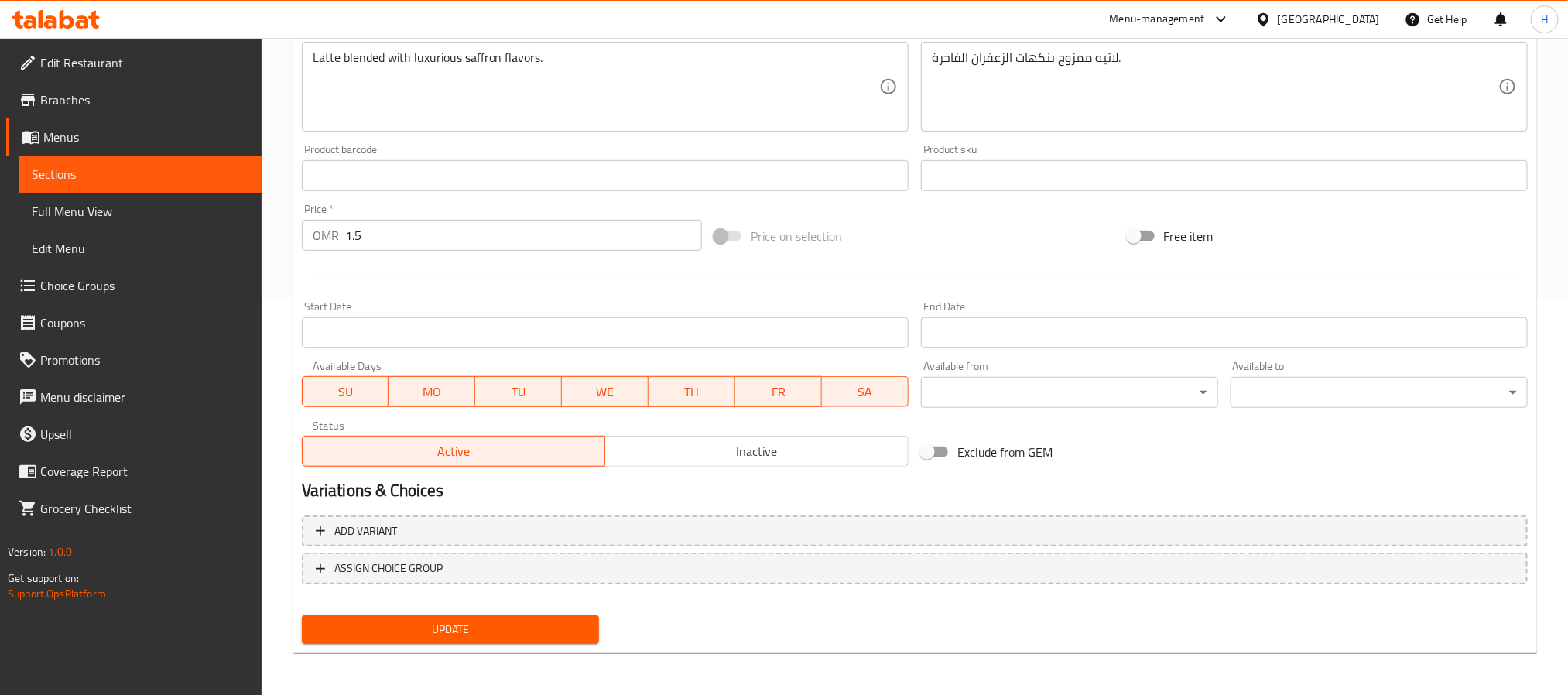
type input "لاتيه الزعفران قهوة ساخنة"
click at [482, 628] on span "Update" at bounding box center [450, 630] width 272 height 20
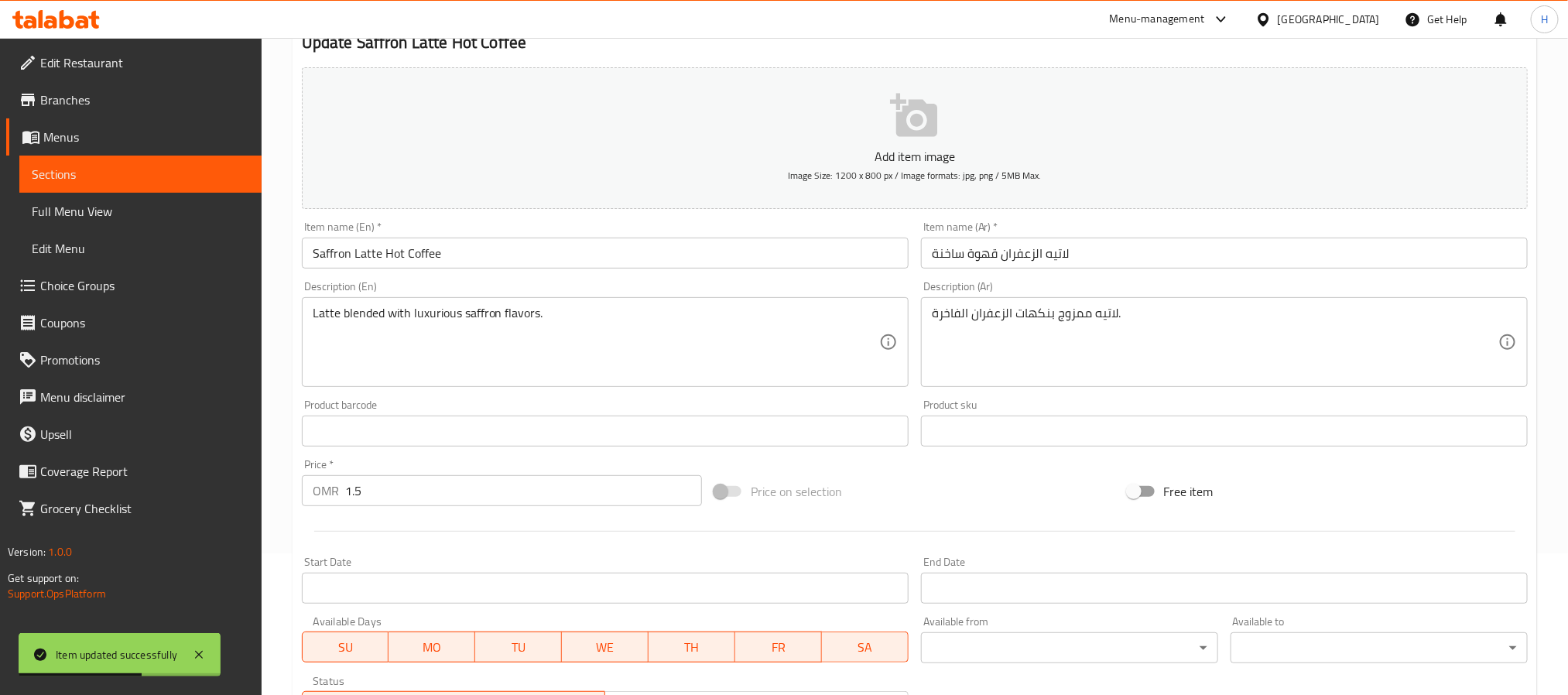
scroll to position [49, 0]
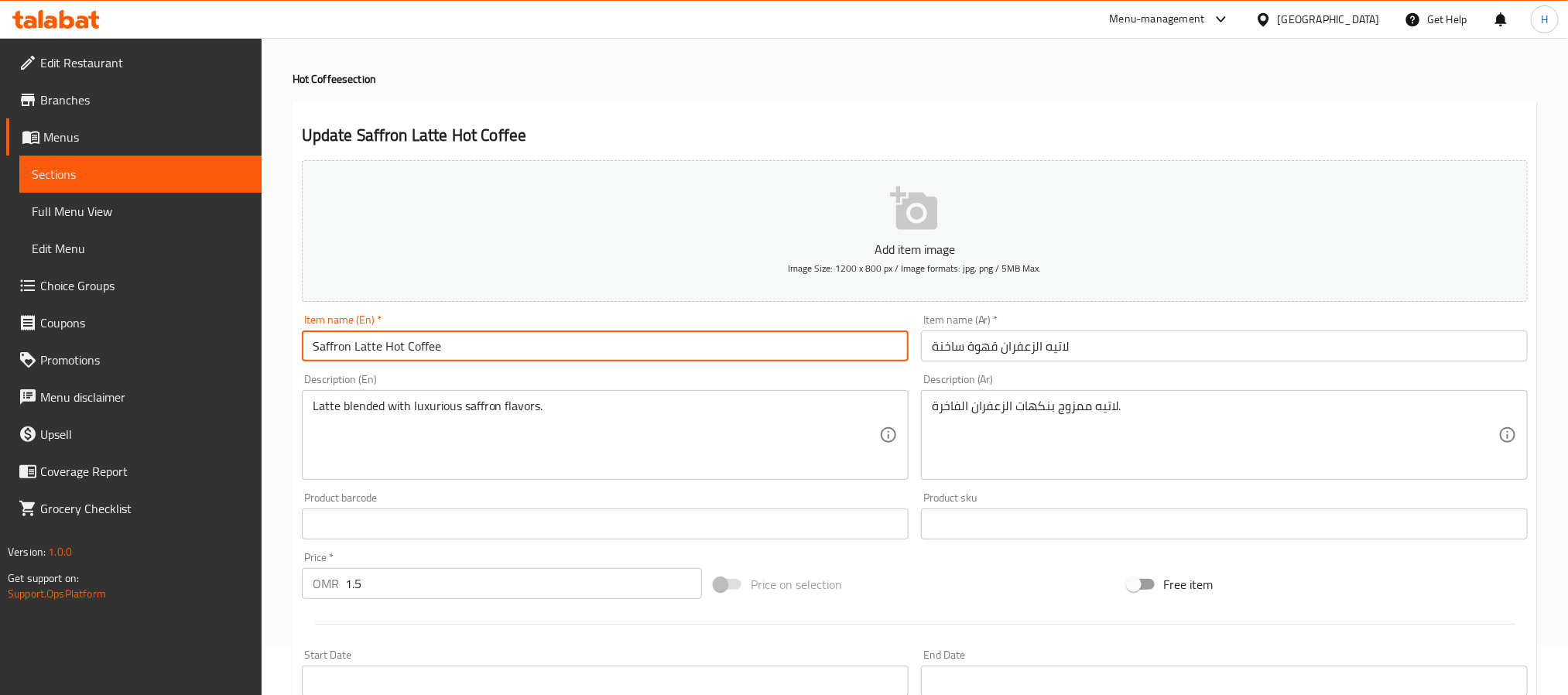
drag, startPoint x: 381, startPoint y: 342, endPoint x: 255, endPoint y: 356, distance: 126.8
click at [260, 352] on div "Edit Restaurant Branches Menus Sections Full Menu View Edit Menu Choice Groups …" at bounding box center [784, 516] width 1568 height 1056
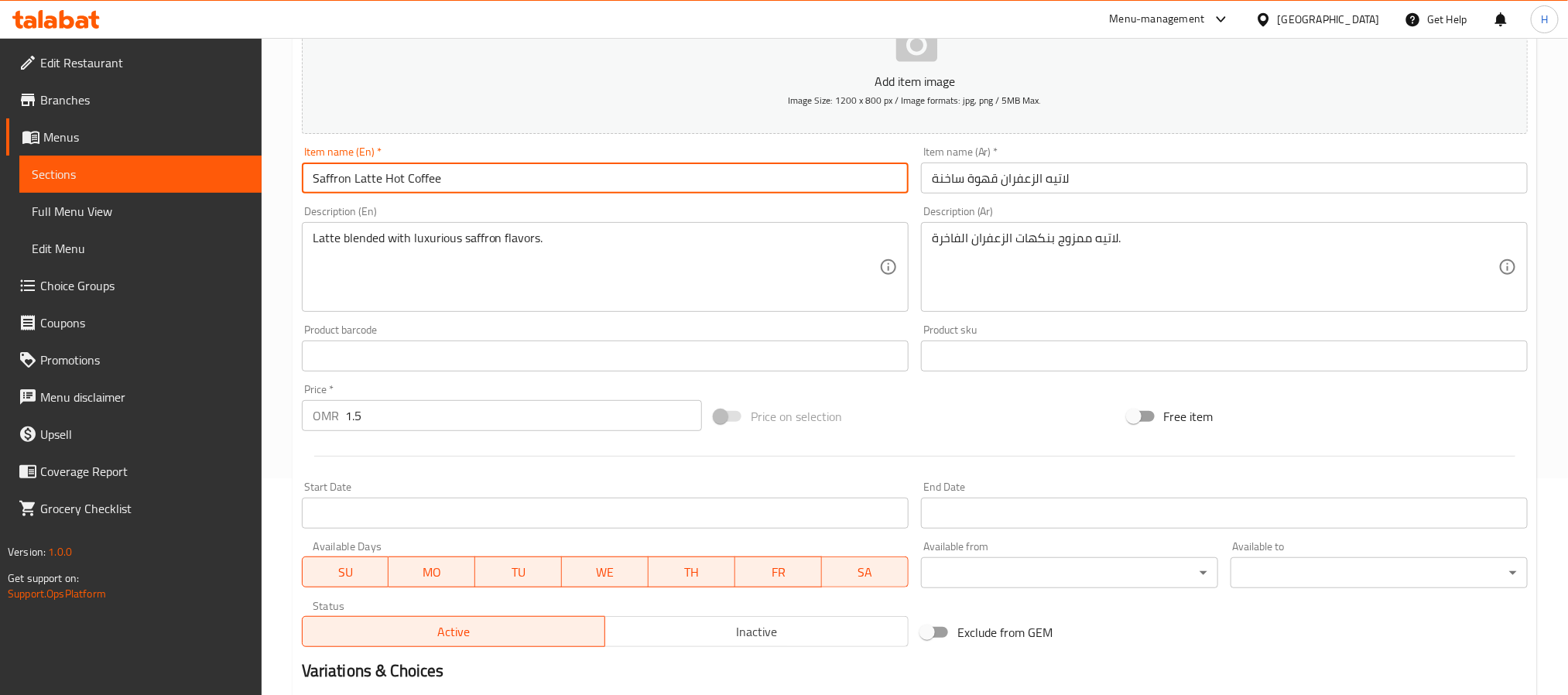
scroll to position [398, 0]
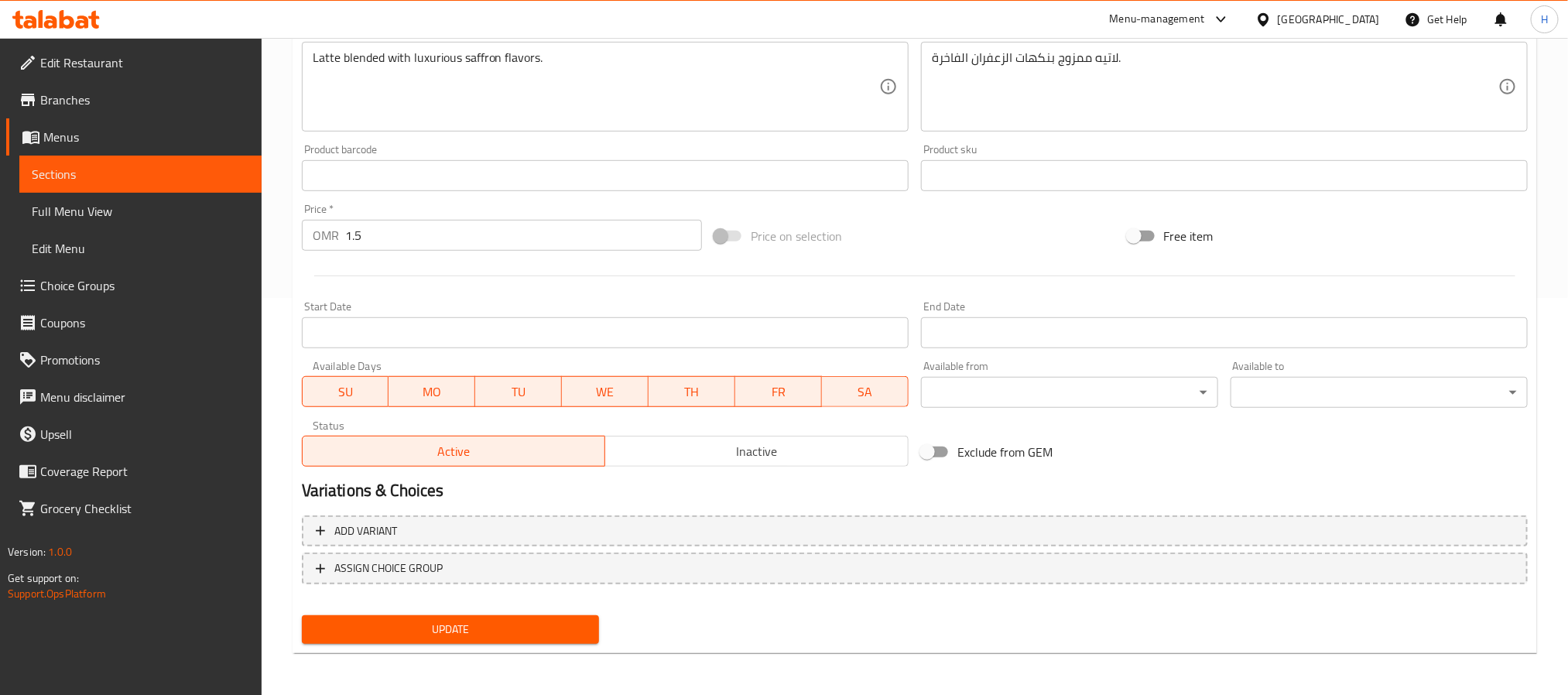
click at [516, 626] on span "Update" at bounding box center [450, 630] width 272 height 20
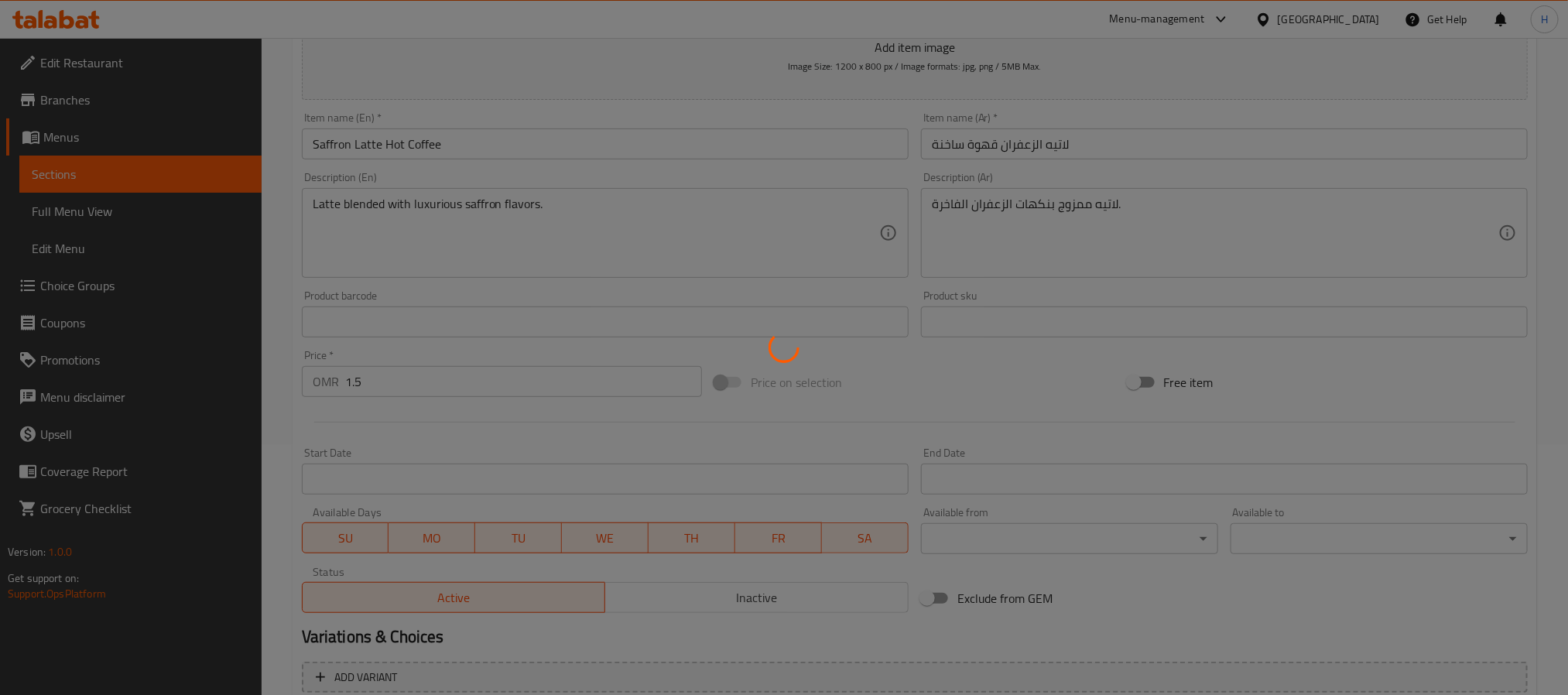
scroll to position [0, 0]
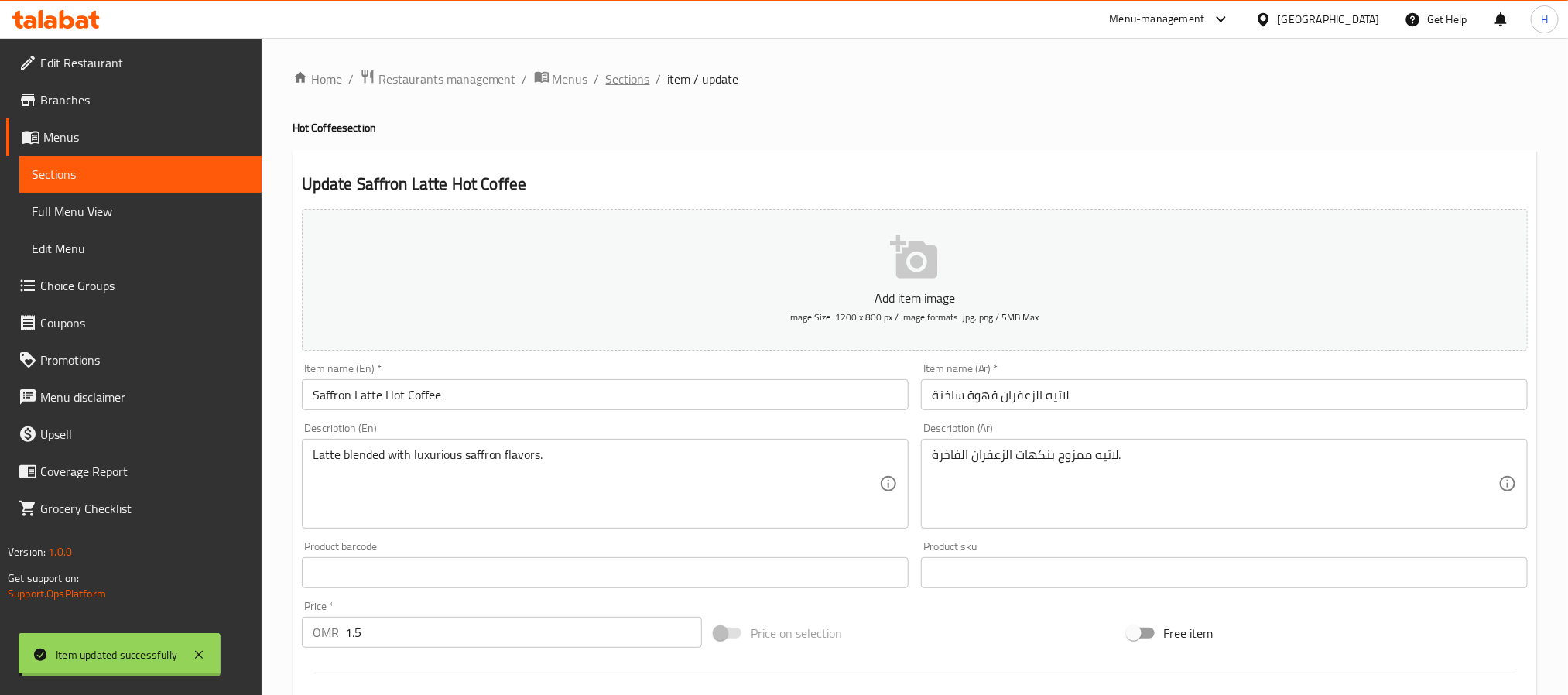
click at [617, 74] on span "Sections" at bounding box center [627, 79] width 44 height 19
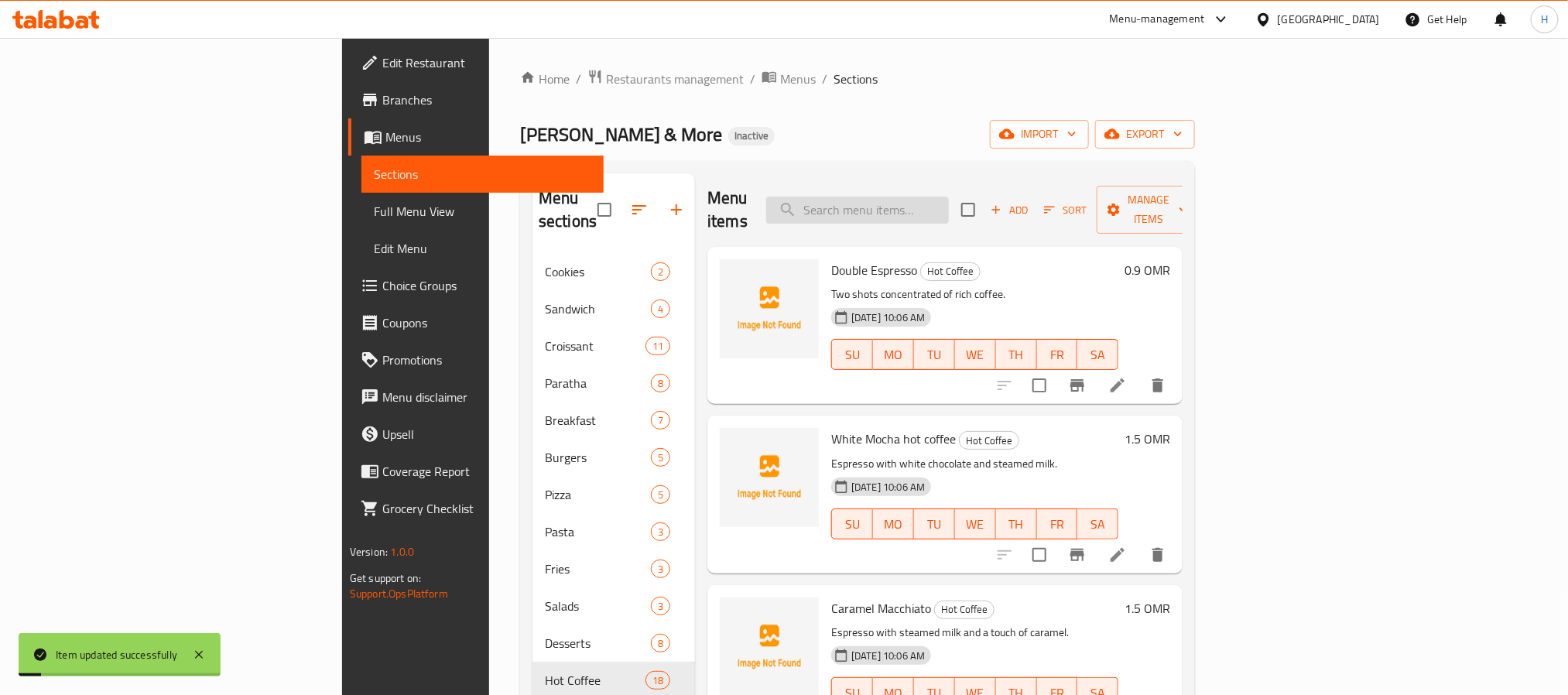
click at [949, 196] on input "search" at bounding box center [856, 210] width 182 height 27
paste input "Saffron Latte"
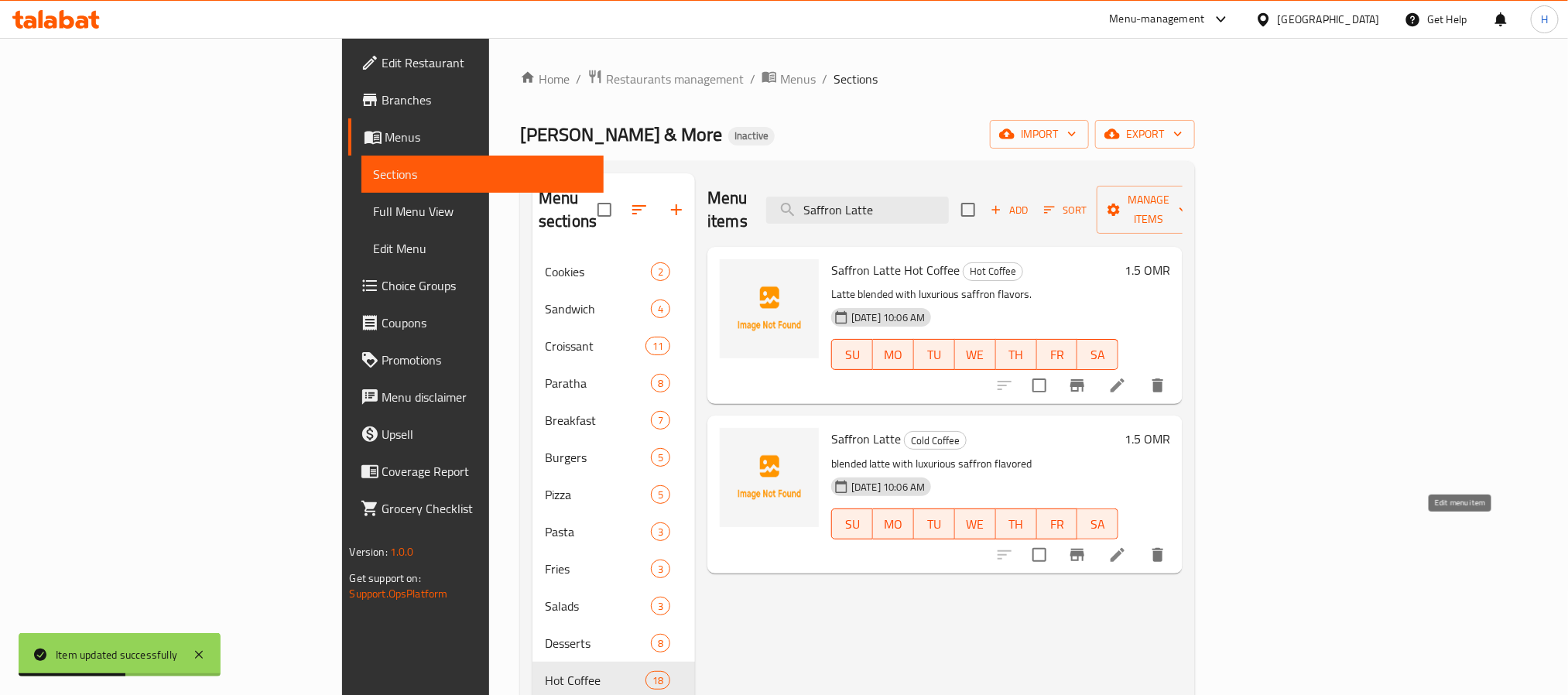
type input "Saffron Latte"
click at [1125, 548] on icon at bounding box center [1117, 555] width 14 height 14
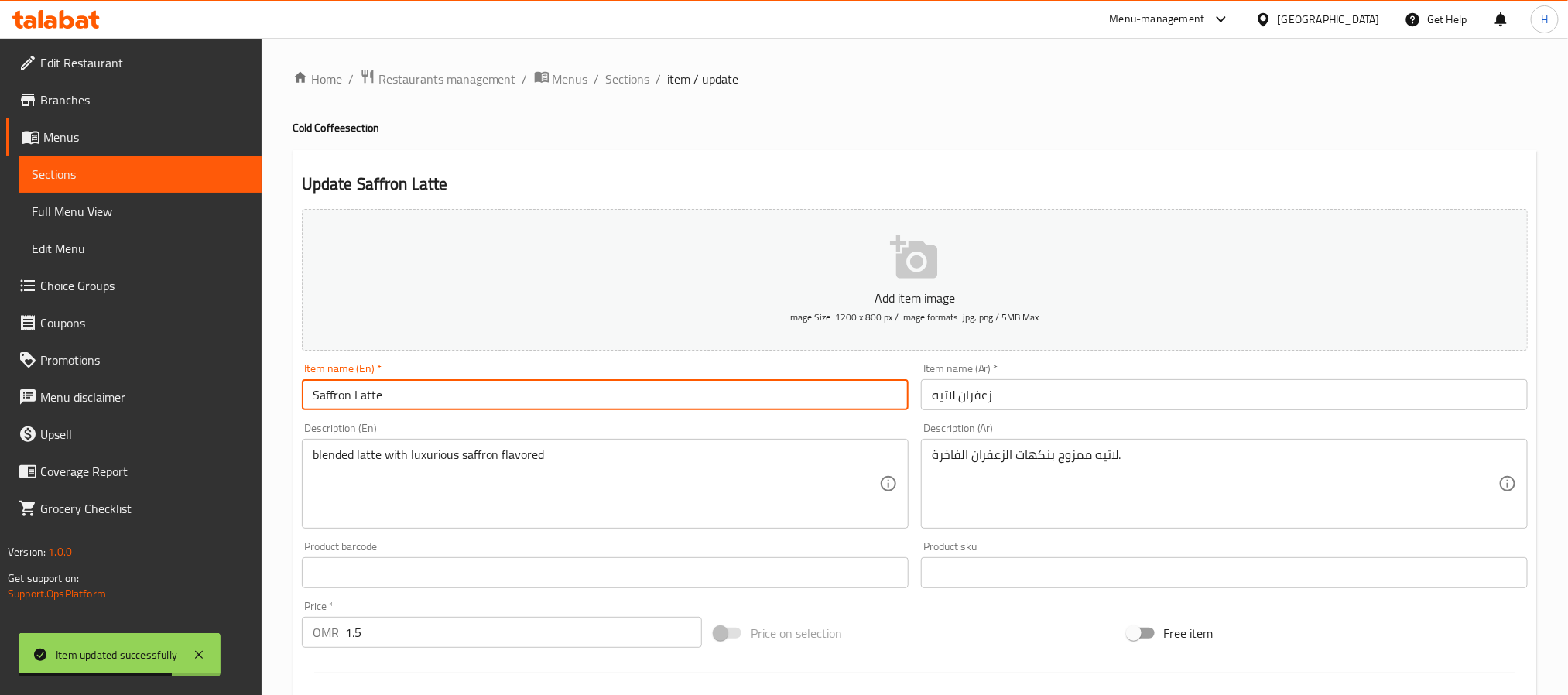
click at [599, 407] on input "Saffron Latte" at bounding box center [605, 395] width 607 height 31
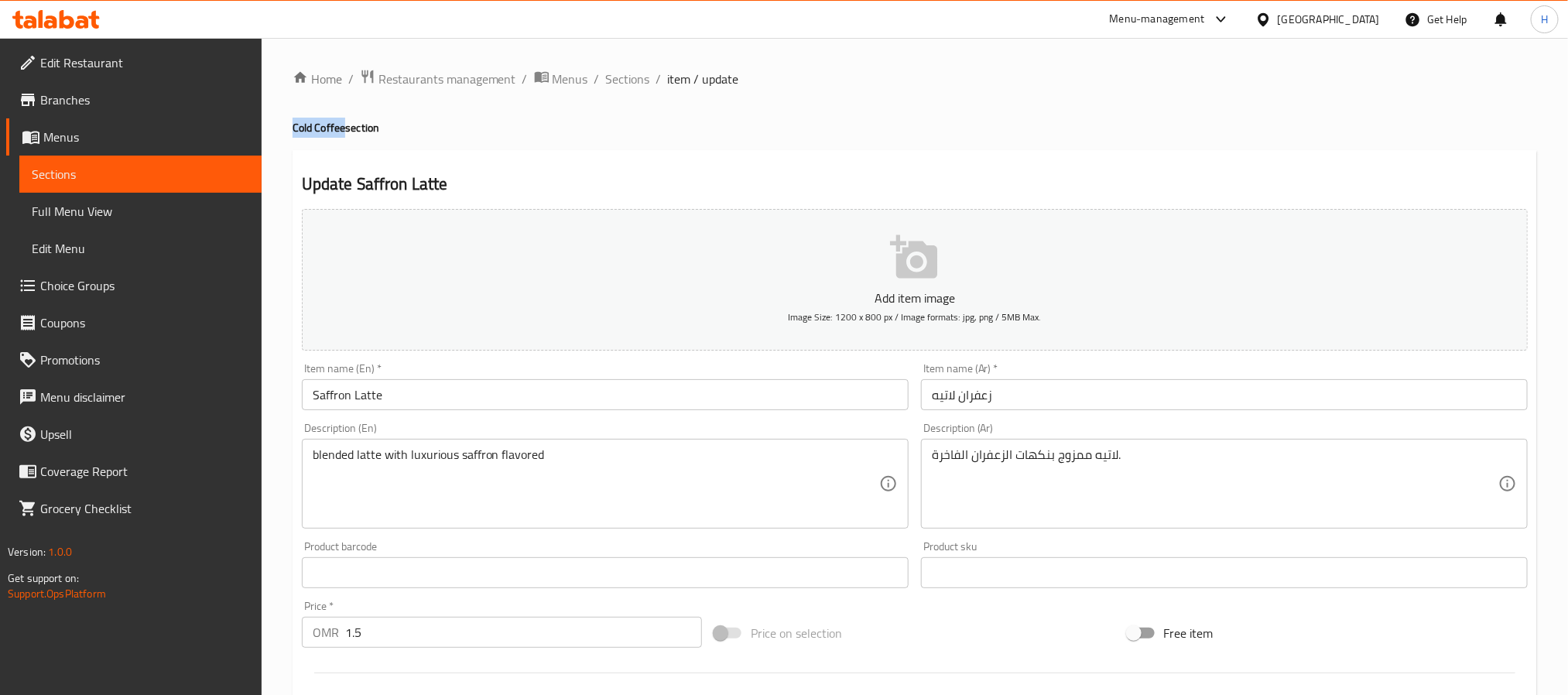
drag, startPoint x: 343, startPoint y: 133, endPoint x: 283, endPoint y: 130, distance: 60.1
click at [283, 130] on div "Home / Restaurants management / Menus / Sections / item / update Cold Coffee se…" at bounding box center [914, 566] width 1306 height 1056
click at [495, 393] on input "Saffron Latte" at bounding box center [605, 395] width 607 height 31
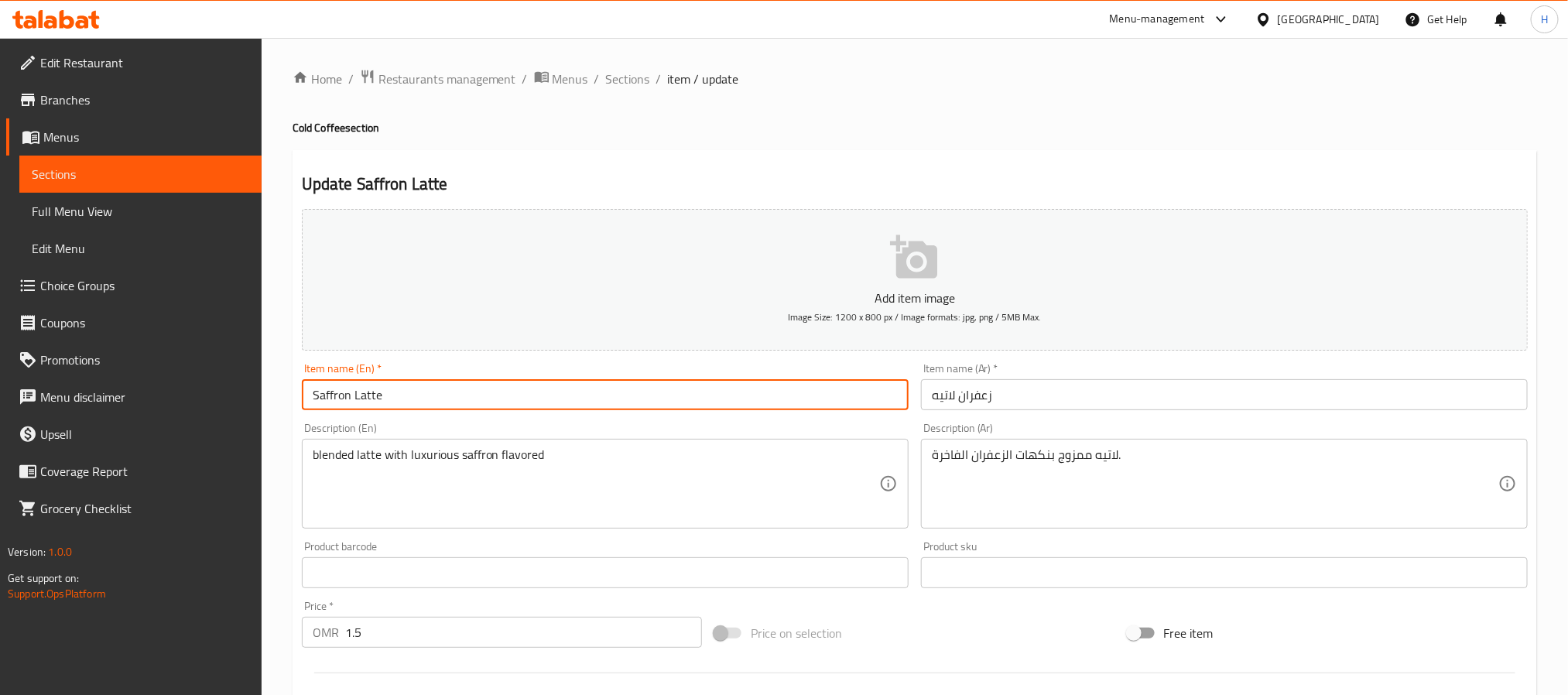
paste input "Cold Coffee"
type input "Saffron Latte Cold Coffee"
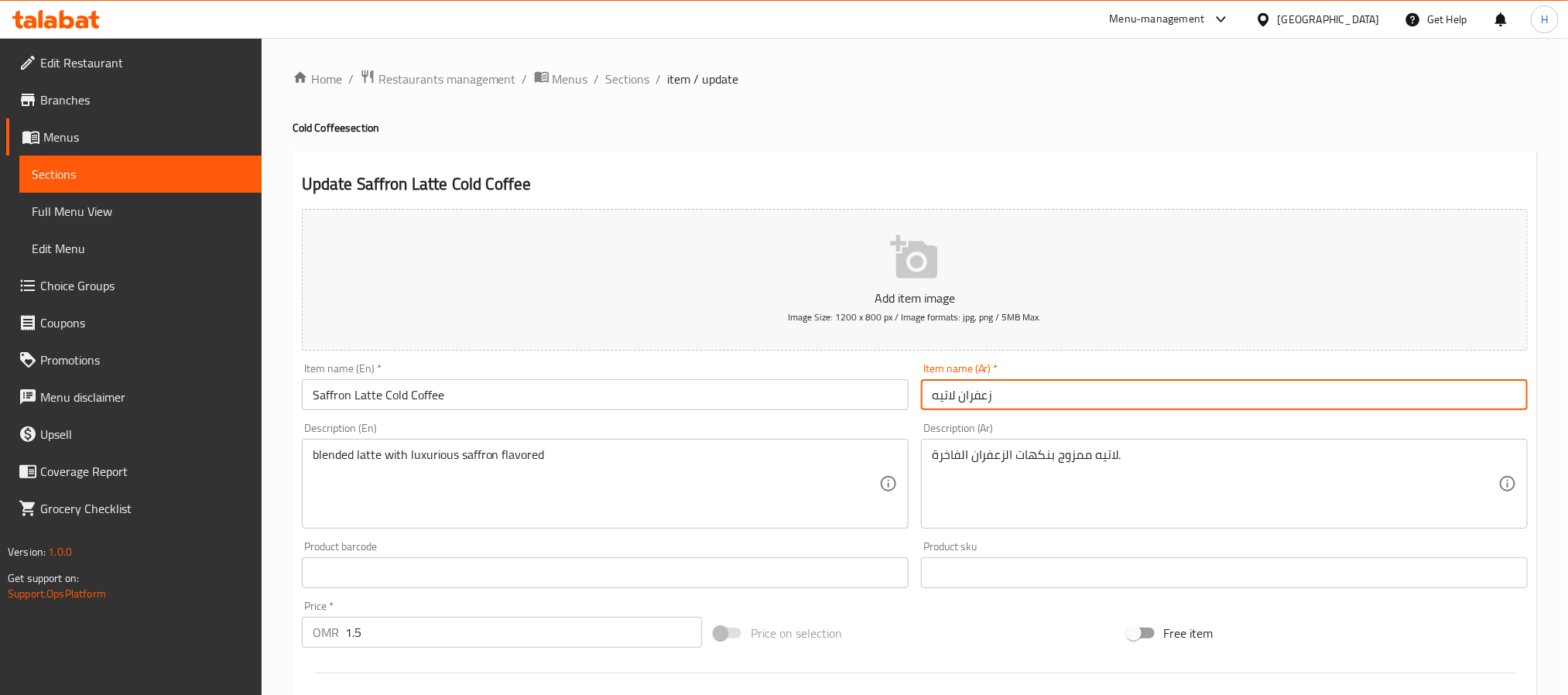
click at [1026, 396] on input "زعفران لاتيه" at bounding box center [1224, 395] width 607 height 31
drag, startPoint x: 1000, startPoint y: 400, endPoint x: 1077, endPoint y: 390, distance: 77.6
click at [1077, 390] on input "زعفران لاتيه قهوة ساخنة" at bounding box center [1224, 395] width 607 height 31
type input "زعفران لاتيه قهوة ساخنة"
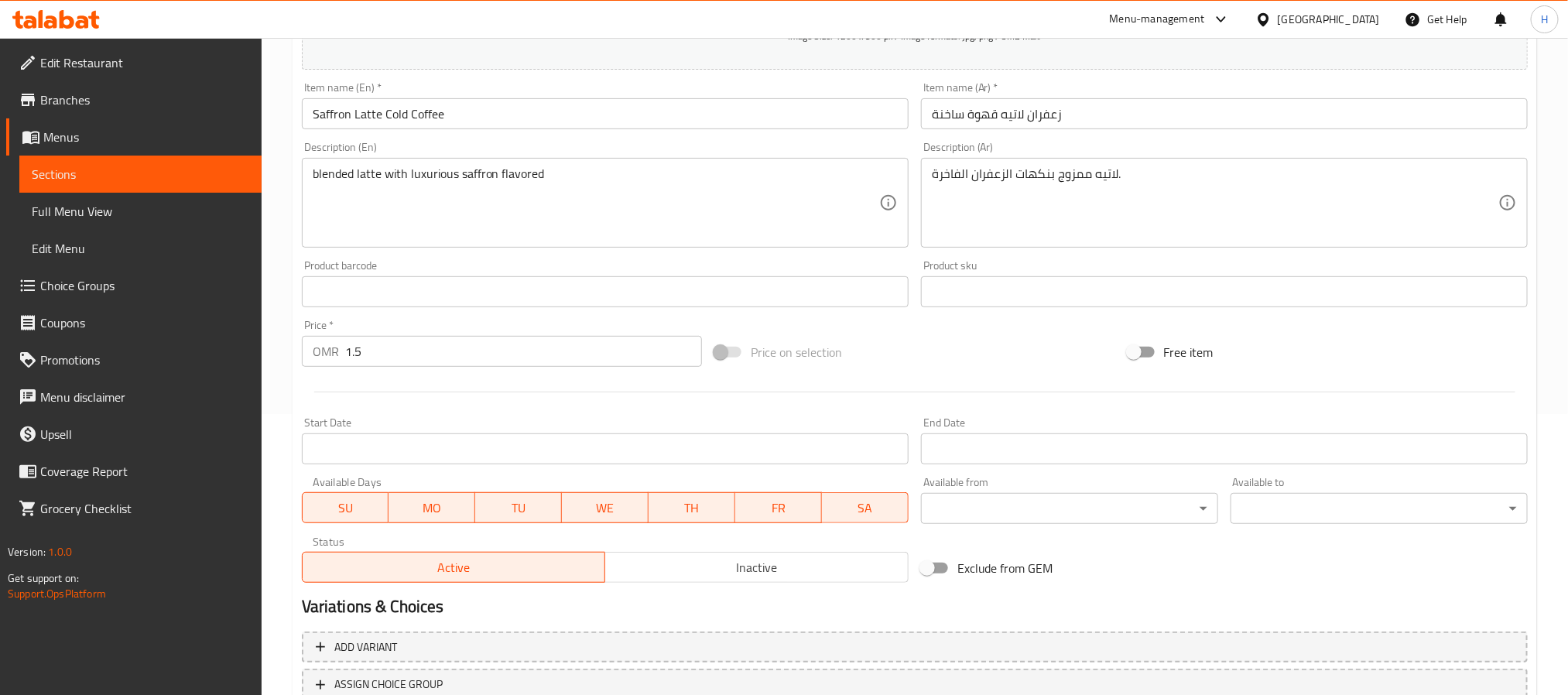
scroll to position [165, 0]
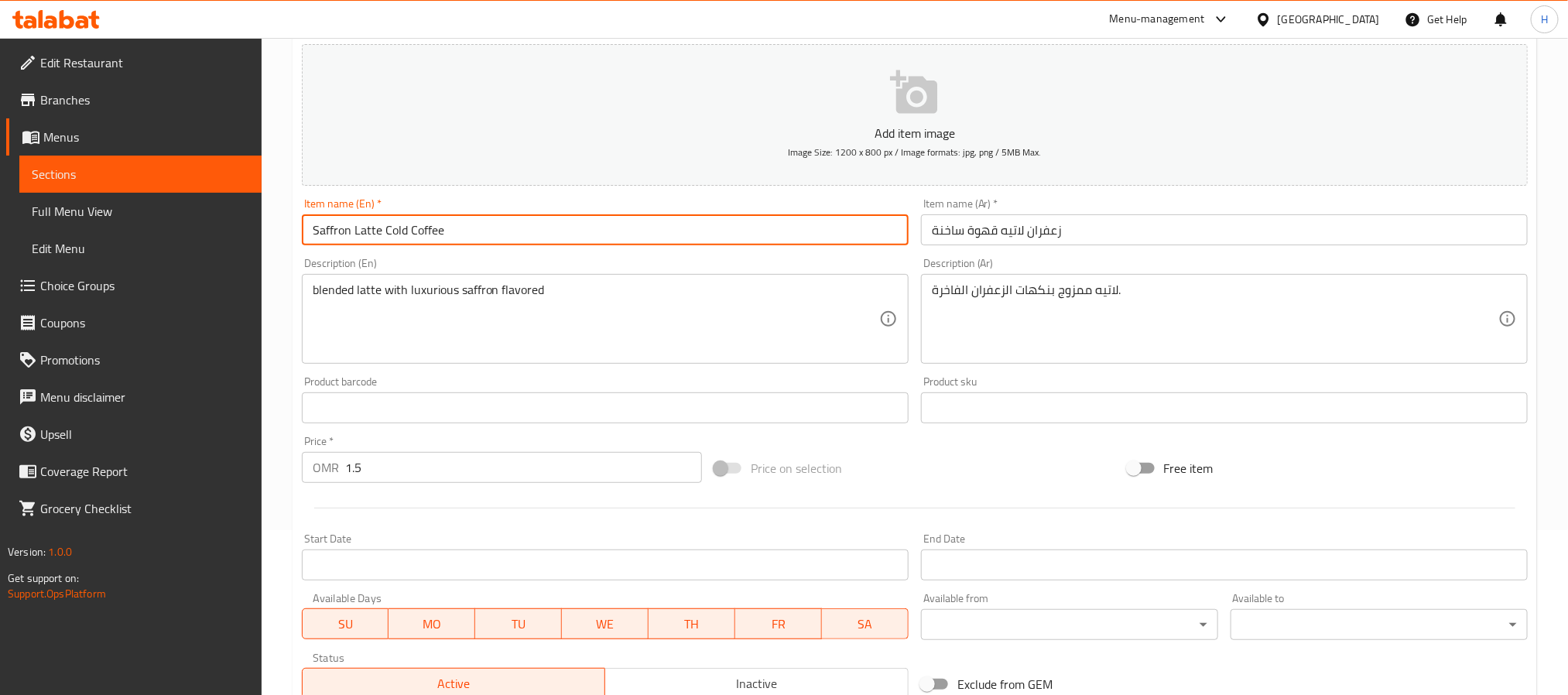
drag, startPoint x: 381, startPoint y: 223, endPoint x: 266, endPoint y: 236, distance: 115.7
click at [266, 236] on div "Home / Restaurants management / Menus / Sections / item / update Cold Coffee se…" at bounding box center [914, 400] width 1306 height 1056
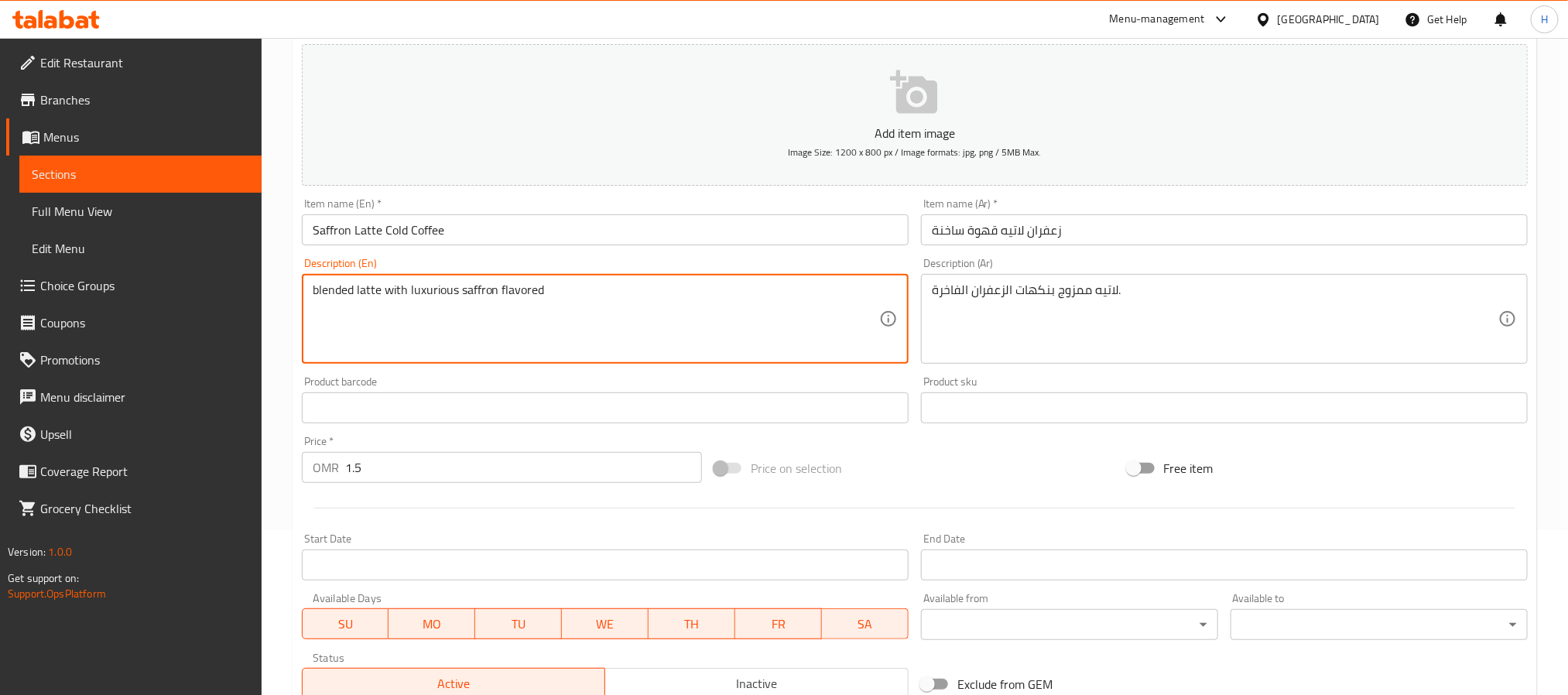
click at [487, 285] on textarea "blended latte with luxurious saffron flavored" at bounding box center [596, 319] width 567 height 74
paste textarea "Coffee drink made with cold brew coffee, saffron syrup, and milk. مشروب قهوة مص…"
drag, startPoint x: 655, startPoint y: 294, endPoint x: 657, endPoint y: 332, distance: 38.1
click at [657, 332] on textarea "Coffee drink made with cold brew coffee, saffron syrup, and milk. مشروب قهوة مص…" at bounding box center [596, 319] width 567 height 74
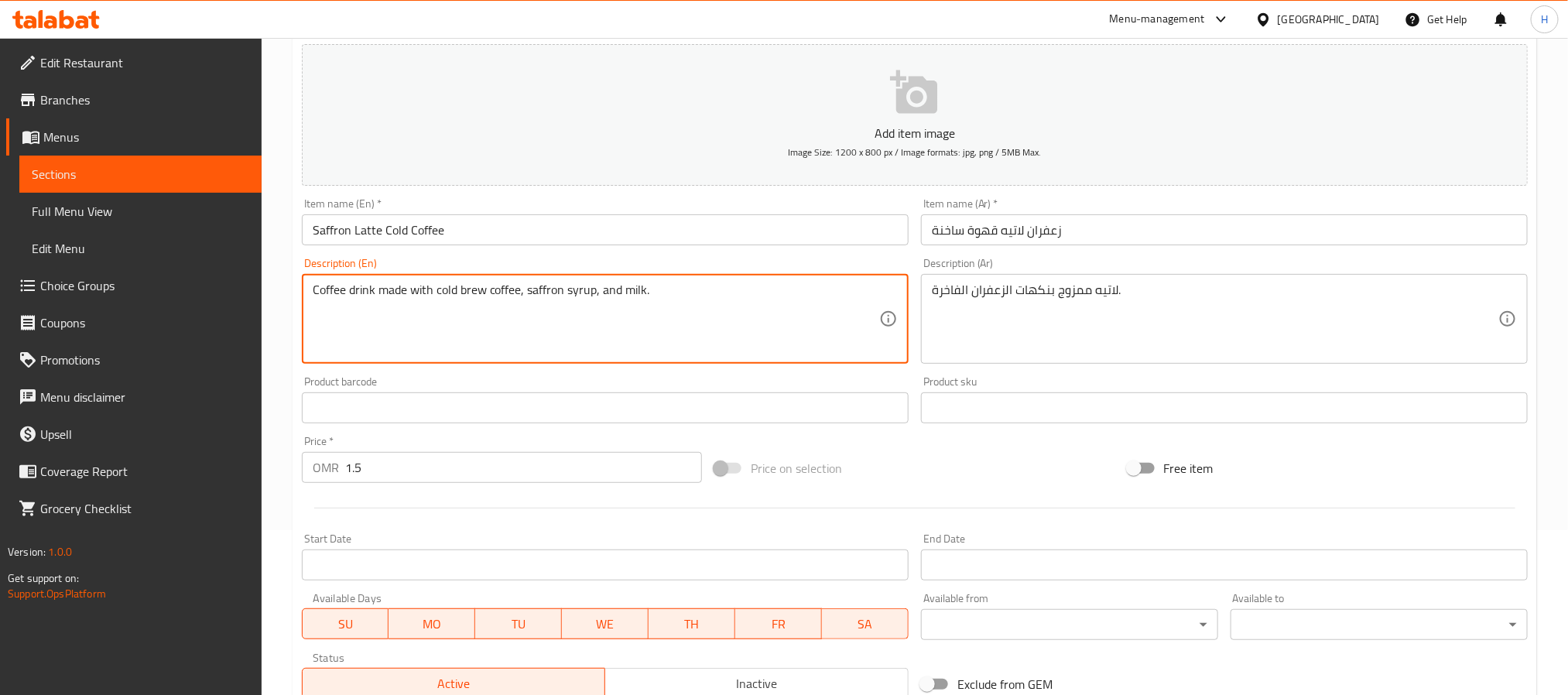
type textarea "Coffee drink made with cold brew coffee, saffron syrup, and milk."
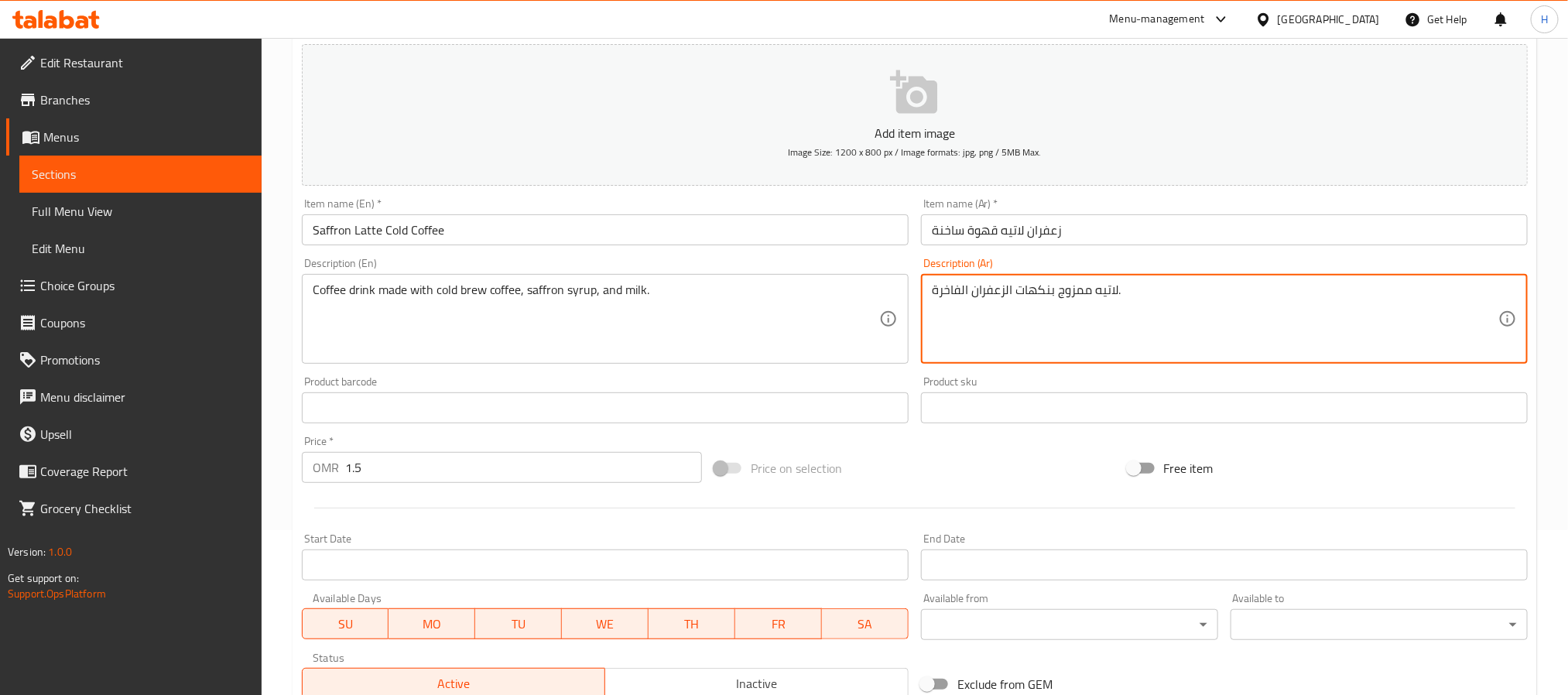
click at [1059, 297] on textarea "لاتيه ممزوج بنكهات الزعفران الفاخرة." at bounding box center [1215, 319] width 567 height 74
paste textarea "شروب قهوة مصنوع من القهوة الباردة وشراب الزعفران والحليب"
drag, startPoint x: 1121, startPoint y: 290, endPoint x: 1129, endPoint y: 296, distance: 10.0
click at [1129, 296] on textarea "مشروب قهوة مصنوع من القهوة الباردة وشراب الزعفران والحليب." at bounding box center [1215, 319] width 567 height 74
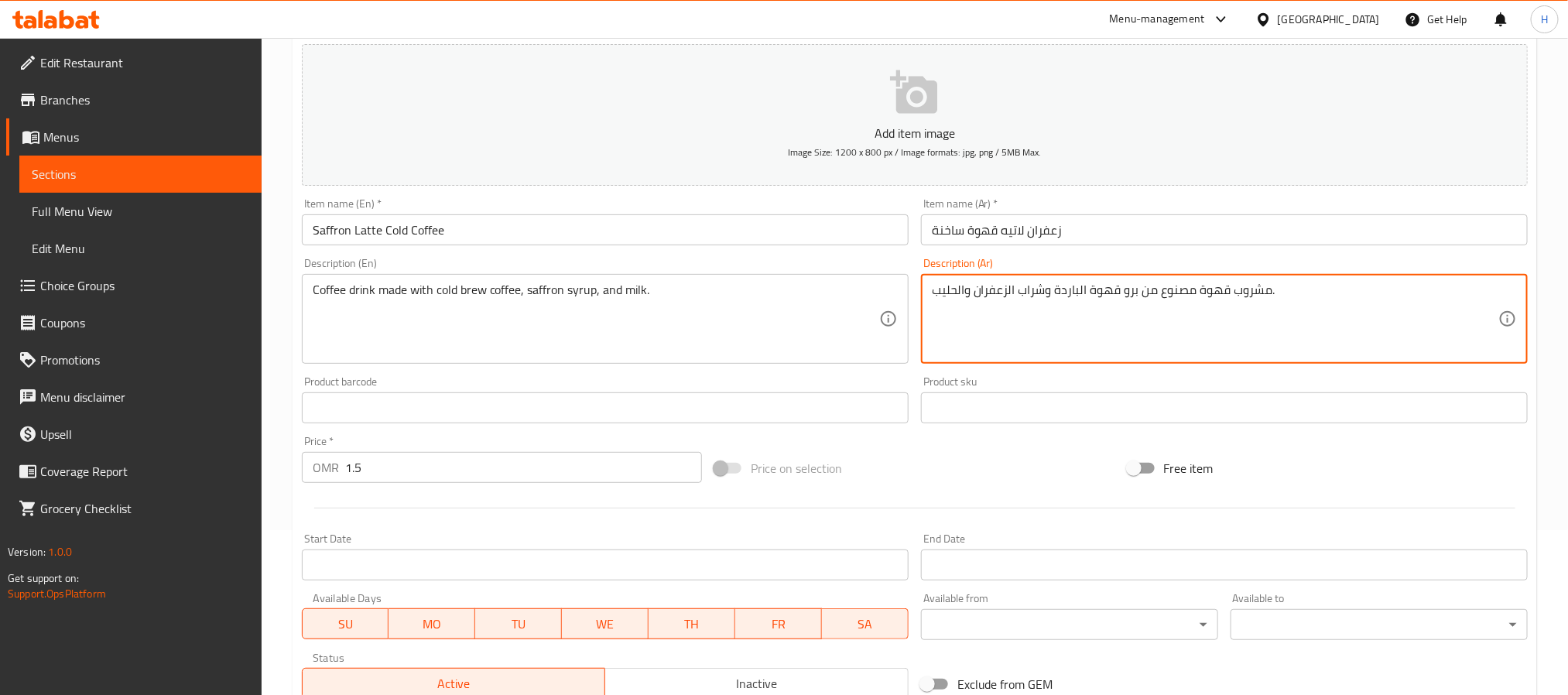
type textarea "مشروب قهوة مصنوع من برو قهوة الباردة وشراب الزعفران والحليب."
click at [474, 237] on input "Saffron Latte Cold Coffee" at bounding box center [605, 229] width 607 height 31
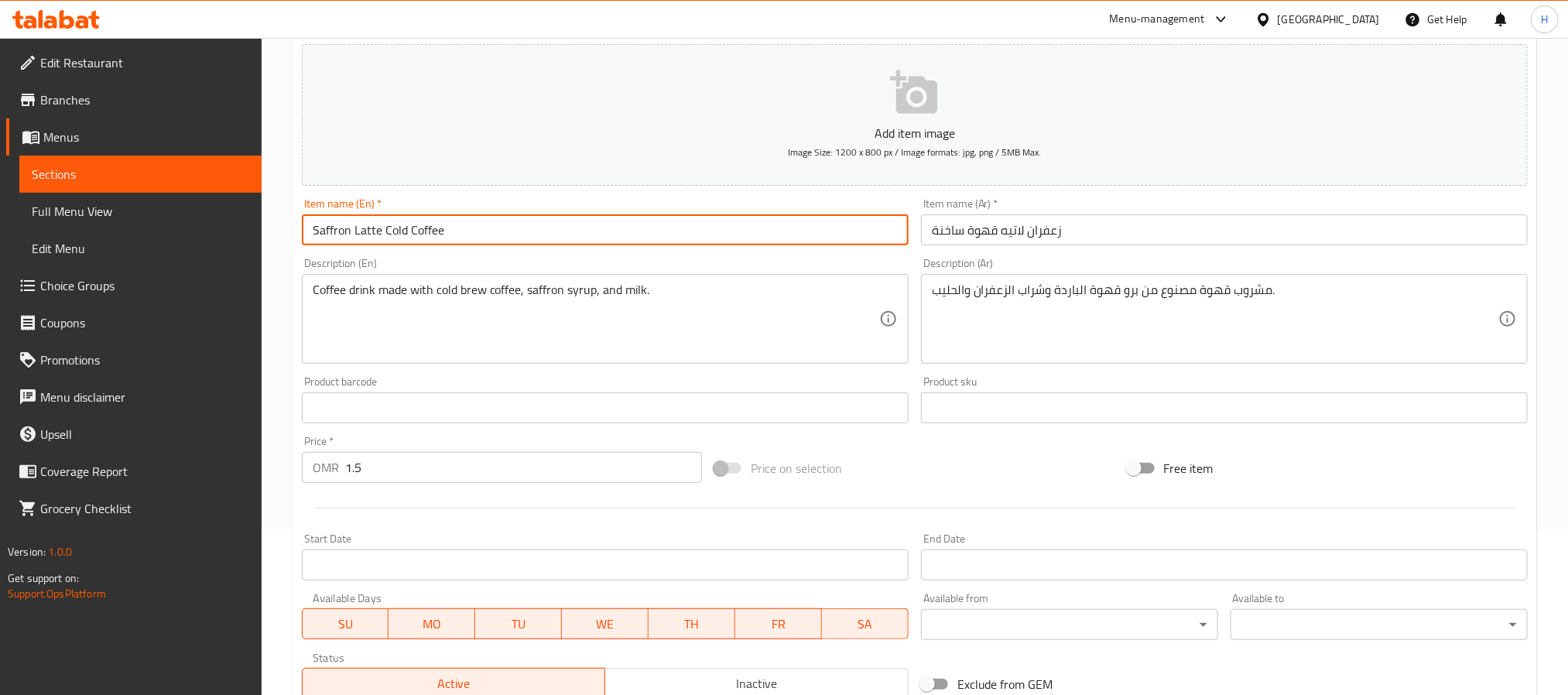
click at [474, 237] on input "Saffron Latte Cold Coffee" at bounding box center [605, 229] width 607 height 31
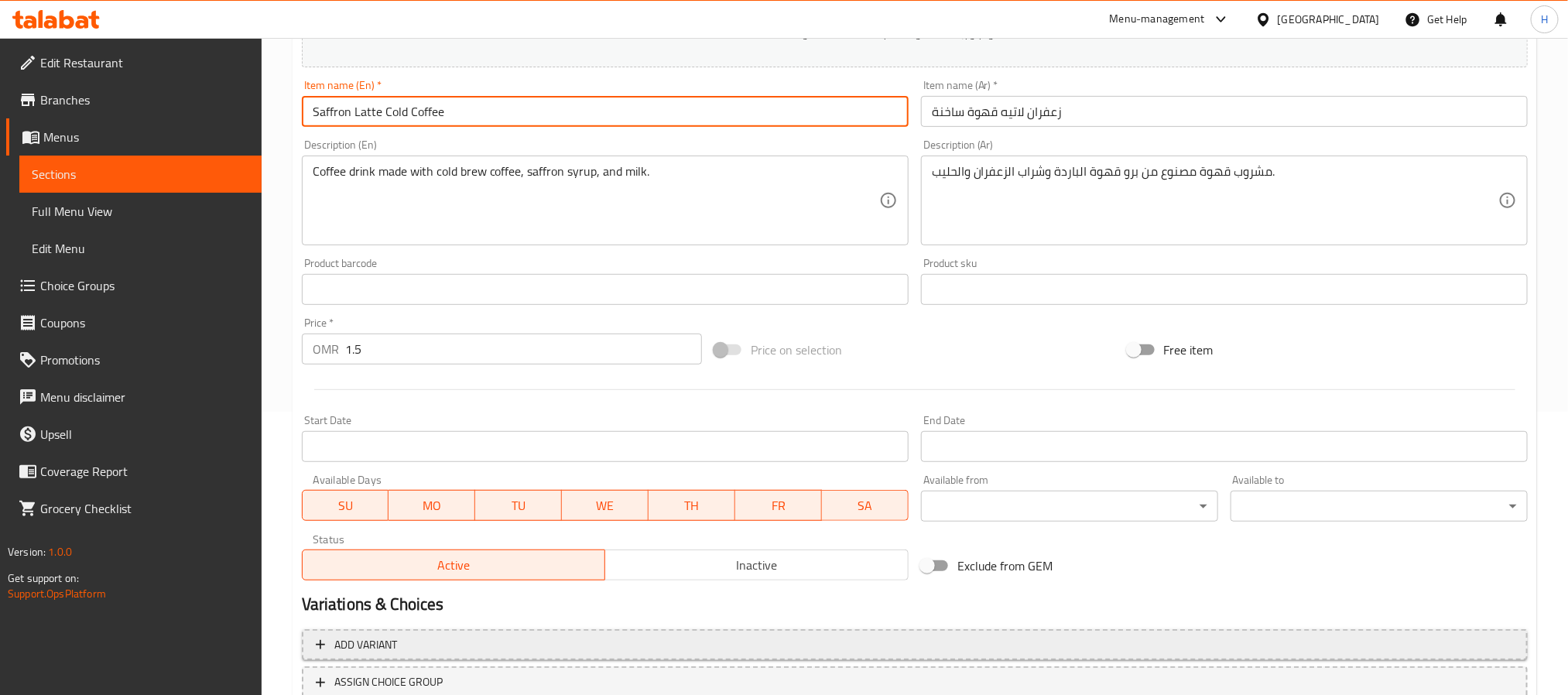
scroll to position [398, 0]
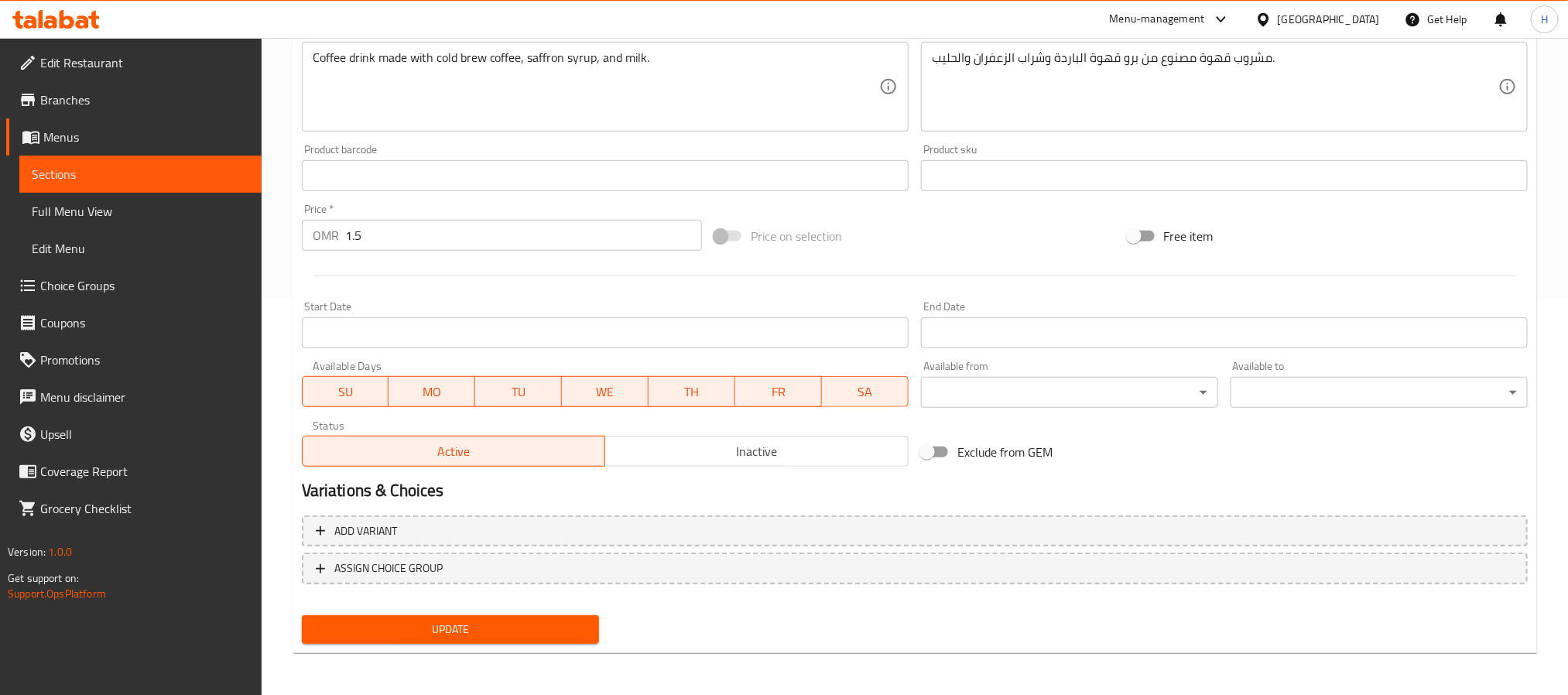
click at [391, 628] on span "Update" at bounding box center [450, 630] width 272 height 20
drag, startPoint x: 462, startPoint y: 636, endPoint x: 486, endPoint y: 618, distance: 30.0
click at [462, 636] on span "Update" at bounding box center [450, 630] width 272 height 20
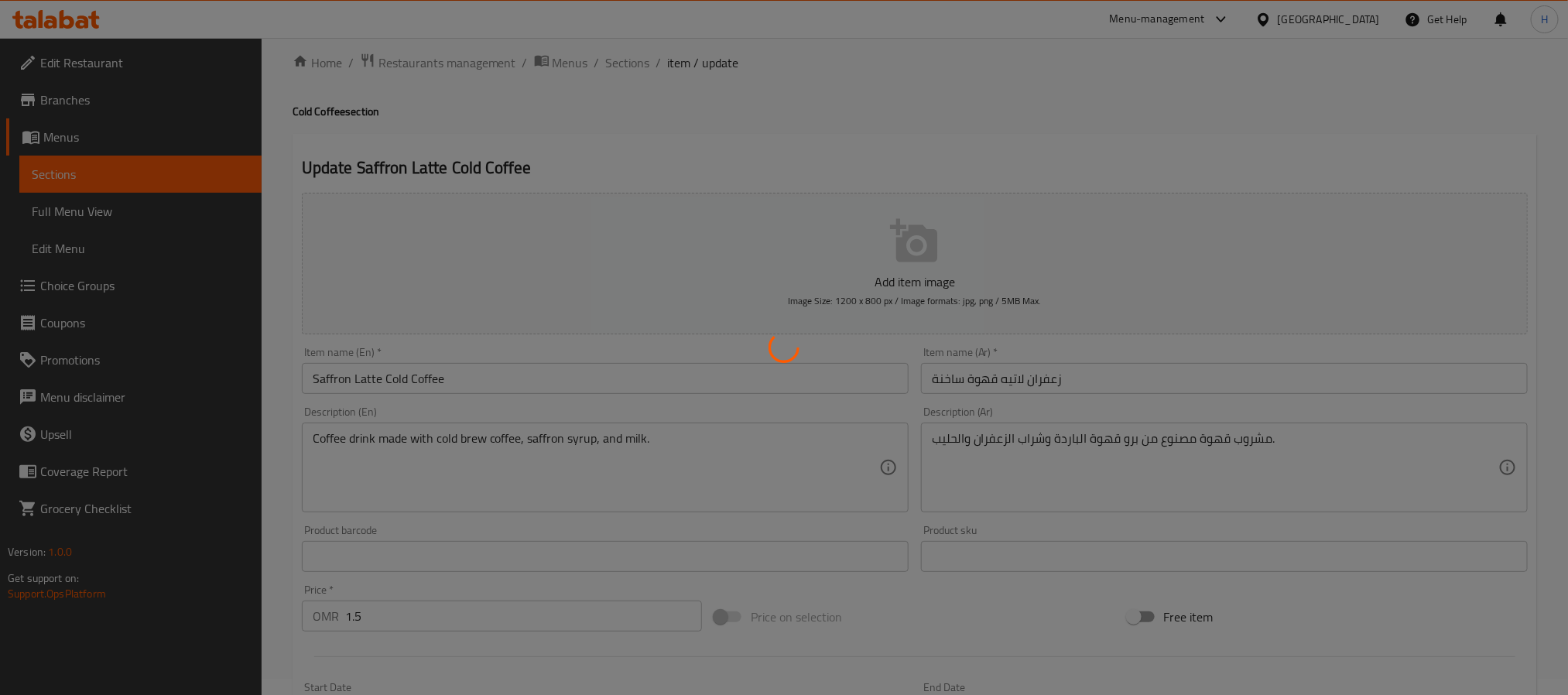
scroll to position [0, 0]
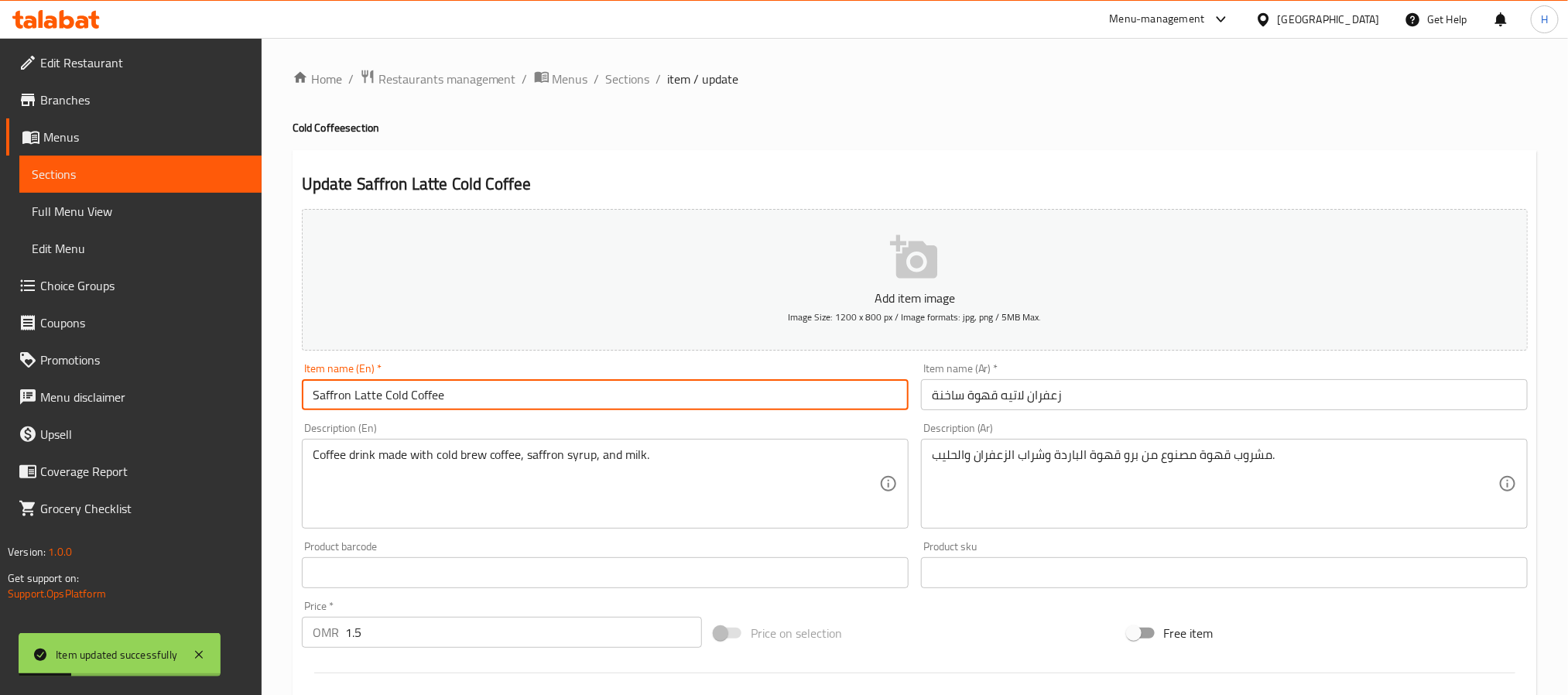
click at [376, 400] on input "Saffron Latte Cold Coffee" at bounding box center [605, 395] width 607 height 31
drag, startPoint x: 381, startPoint y: 398, endPoint x: 300, endPoint y: 395, distance: 81.1
click at [302, 395] on input "Saffron Latte Cold Coffee" at bounding box center [605, 395] width 607 height 31
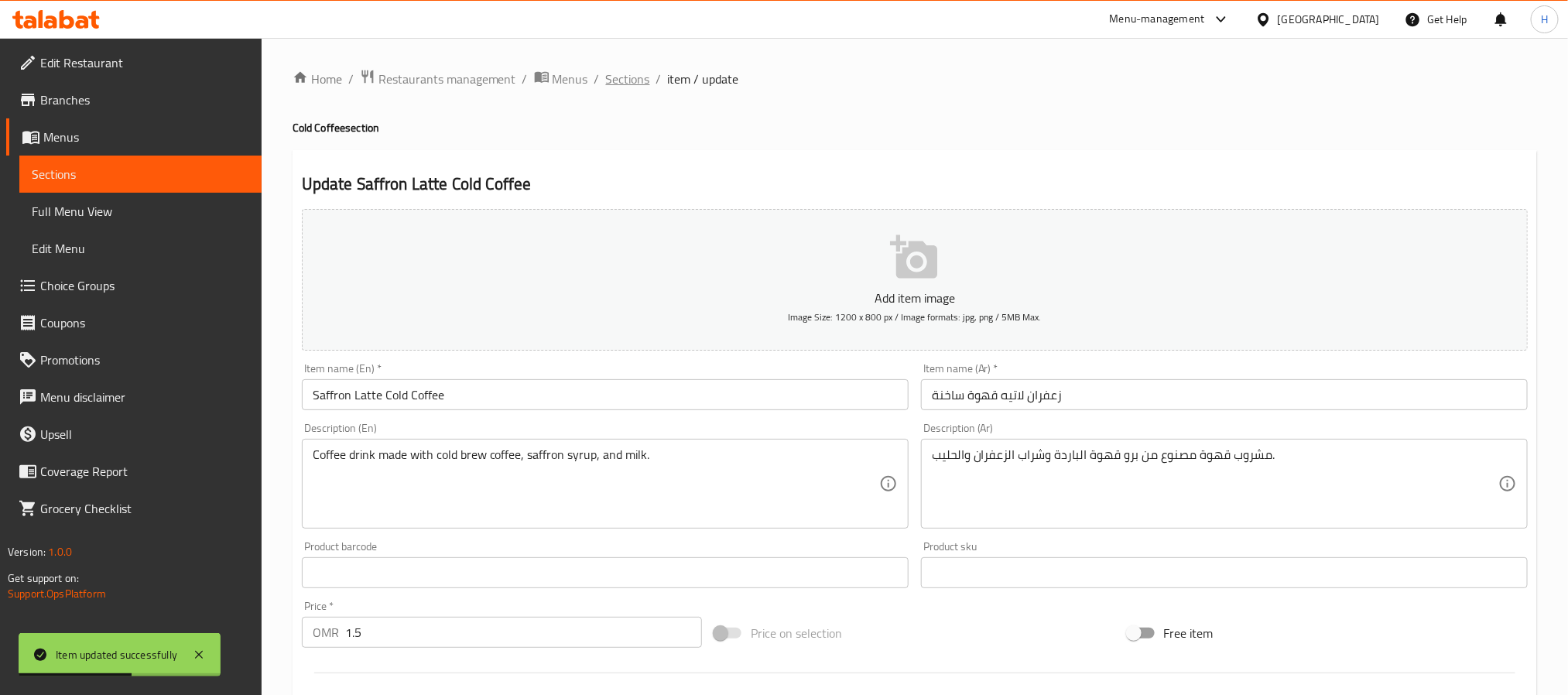
click at [611, 88] on span "Sections" at bounding box center [627, 79] width 44 height 19
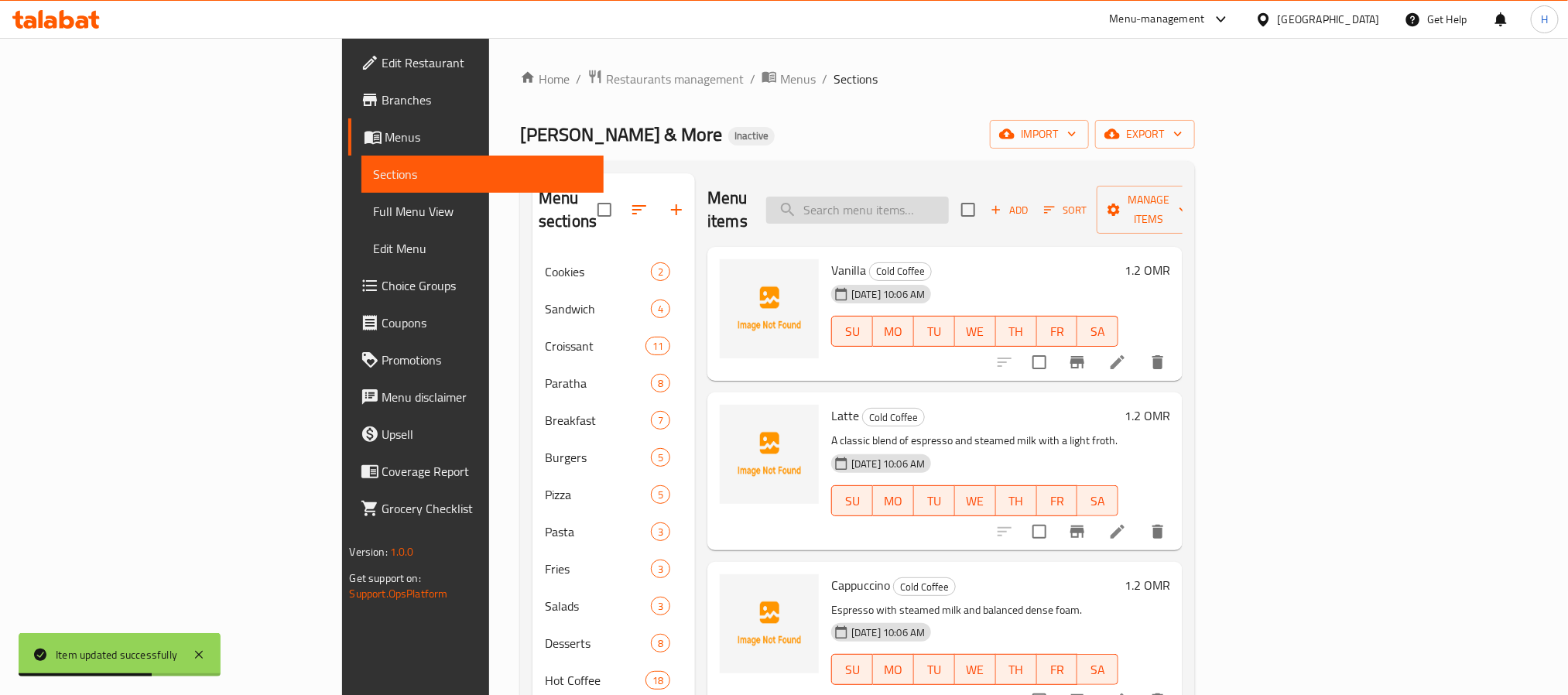
click at [943, 196] on input "search" at bounding box center [856, 210] width 182 height 27
paste input "Saffron Latte"
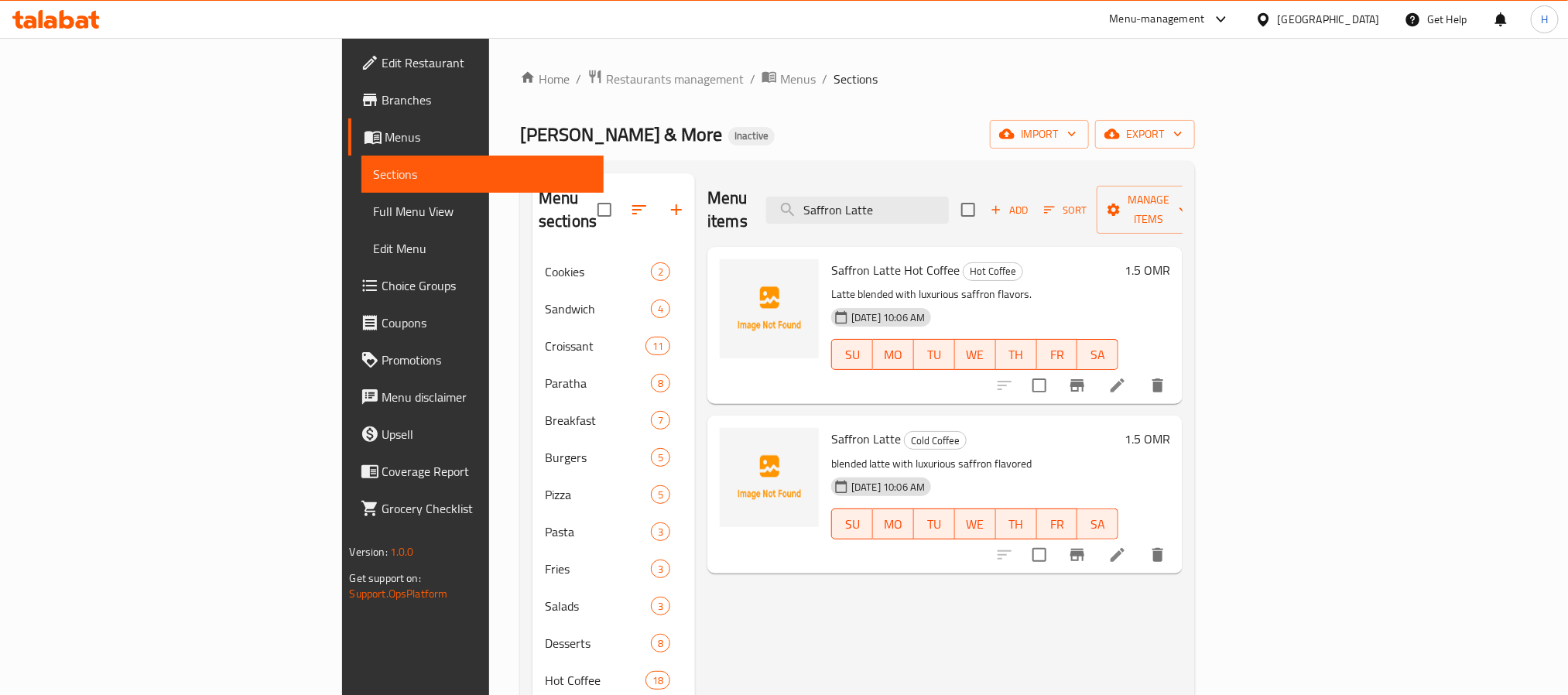
type input "Saffron Latte"
click at [1139, 371] on li at bounding box center [1117, 385] width 43 height 28
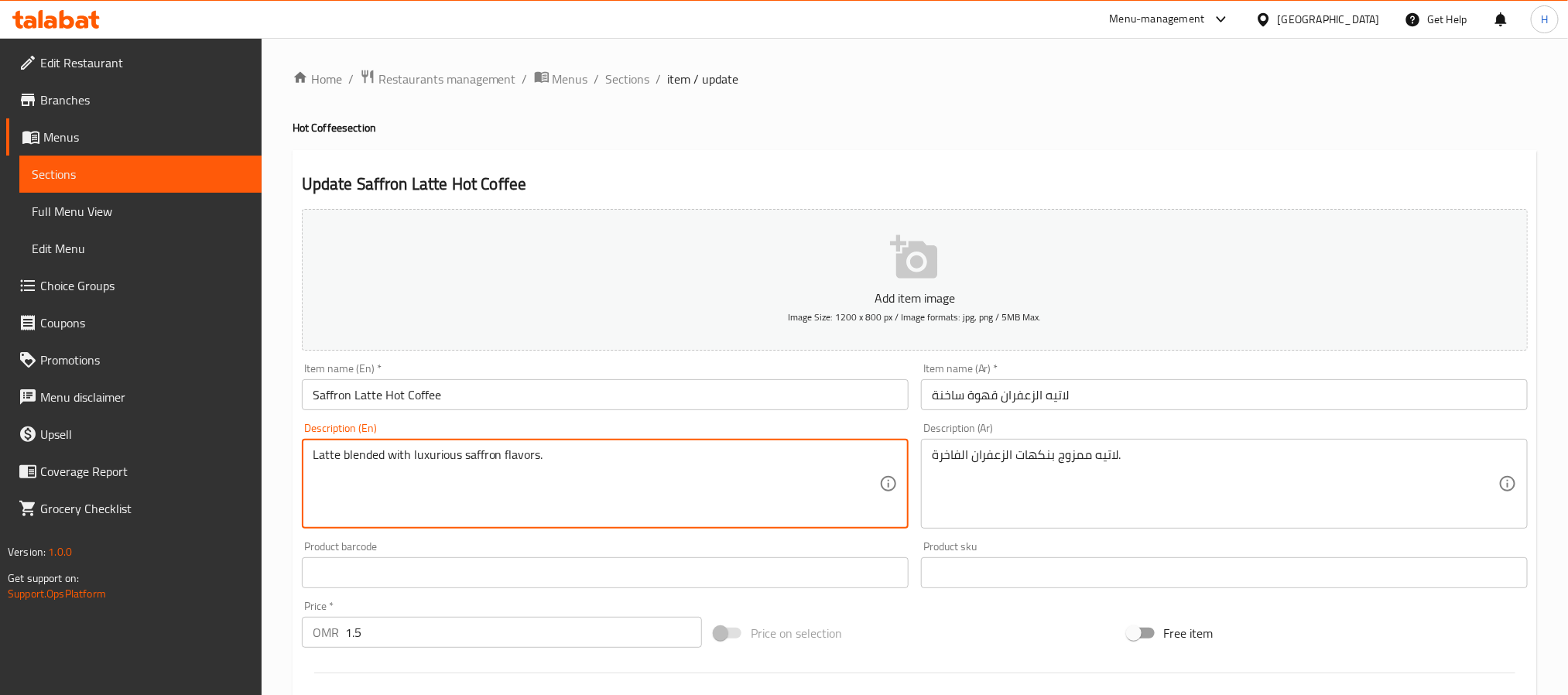
click at [631, 479] on textarea "Latte blended with luxurious saffron flavors." at bounding box center [596, 484] width 567 height 74
paste textarea "Espresso, steamed milk, milk foam and saffron اسبريسو, حليب مبخر, رغوة الحليب و…"
drag, startPoint x: 565, startPoint y: 458, endPoint x: 819, endPoint y: 474, distance: 254.5
click at [819, 474] on textarea "Espresso, steamed milk, milk foam and saffron اسبريسو, حليب مبخر, رغوة الحليب و…" at bounding box center [596, 484] width 567 height 74
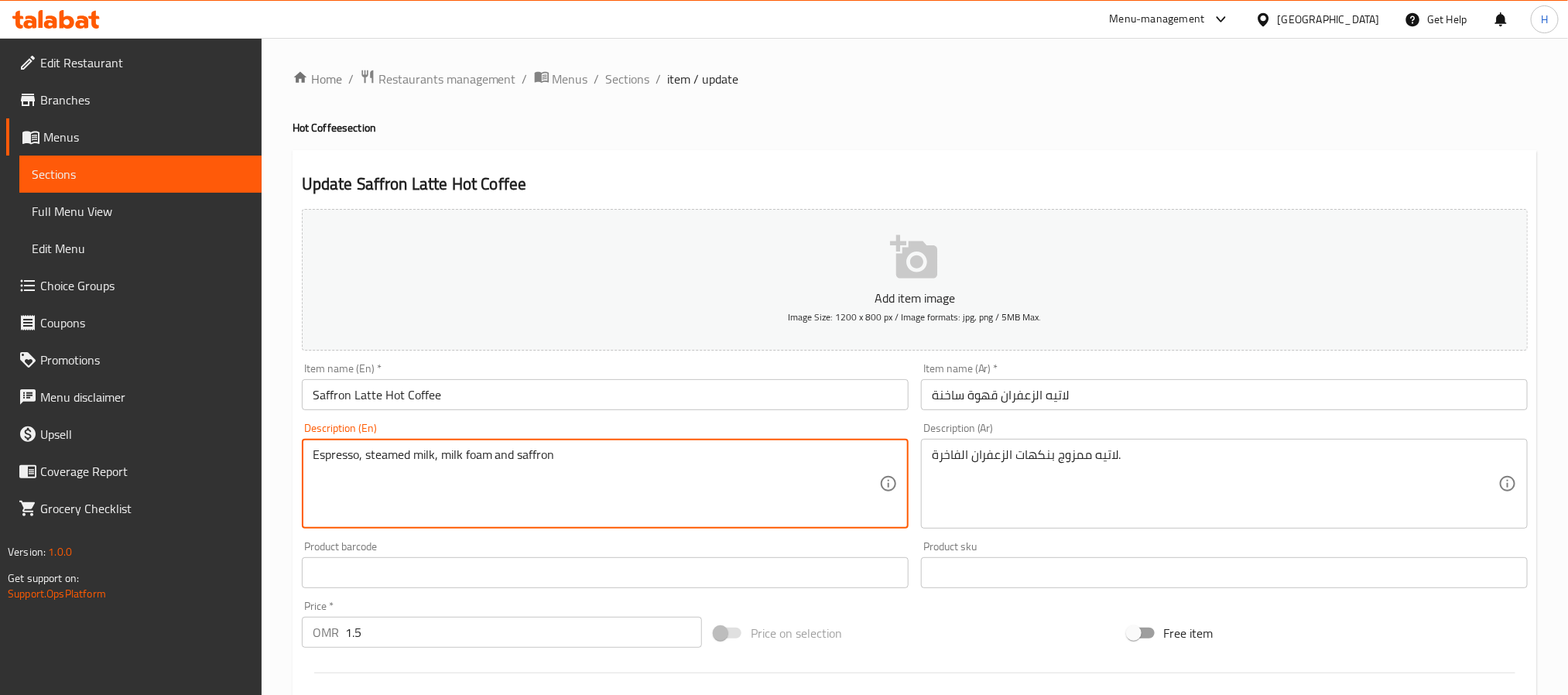
type textarea "Espresso, steamed milk, milk foam and saffron"
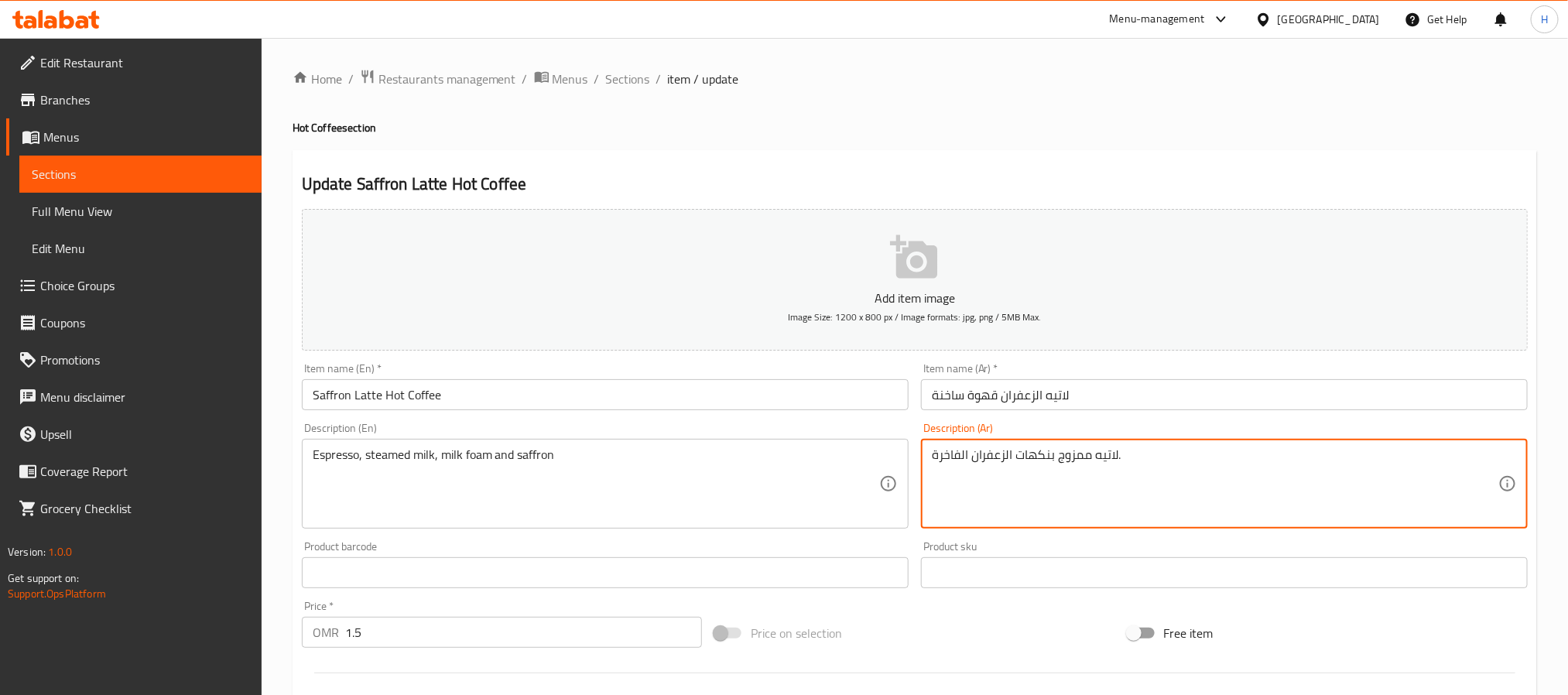
click at [981, 458] on textarea "لاتيه ممزوج بنكهات الزعفران الفاخرة." at bounding box center [1215, 484] width 567 height 74
paste textarea "[PERSON_NAME], حليب مبخر, رغوة الحليب و زعفران"
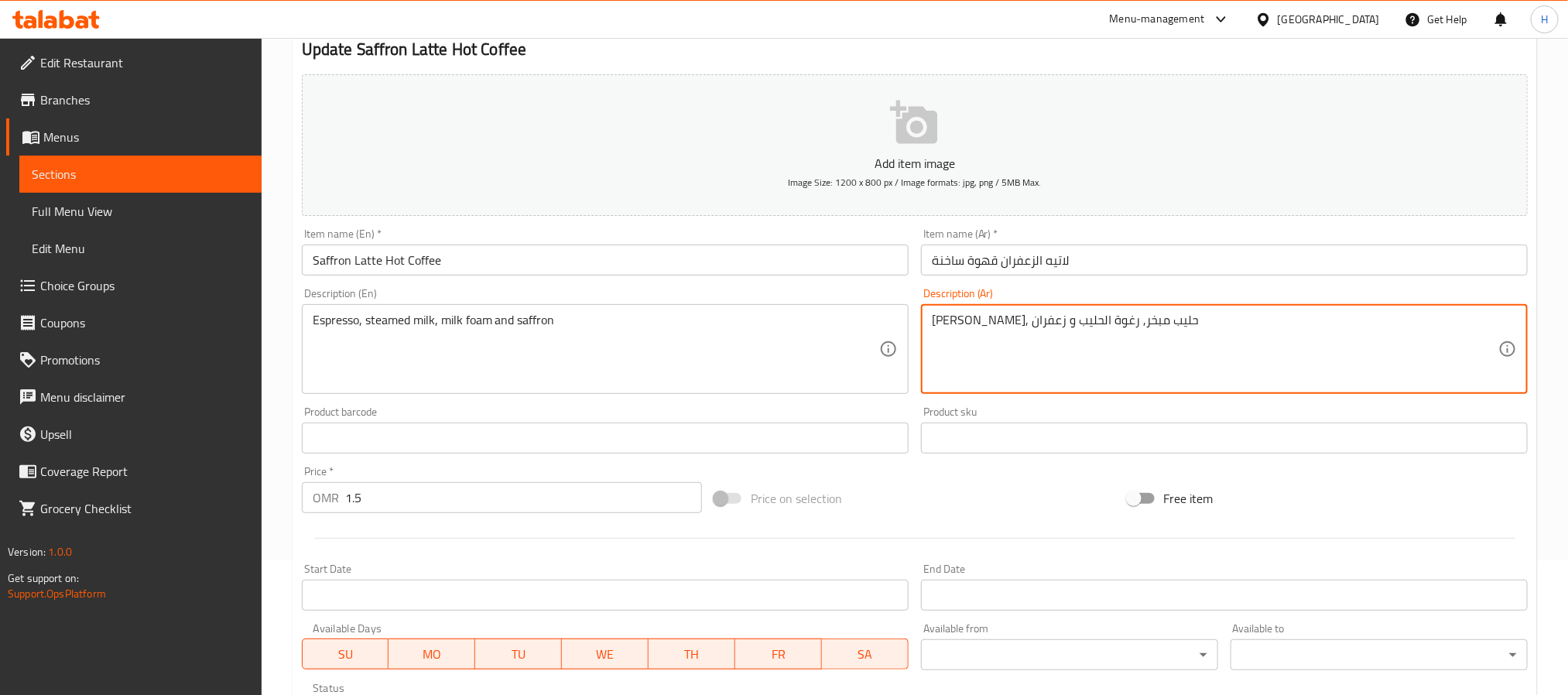
scroll to position [398, 0]
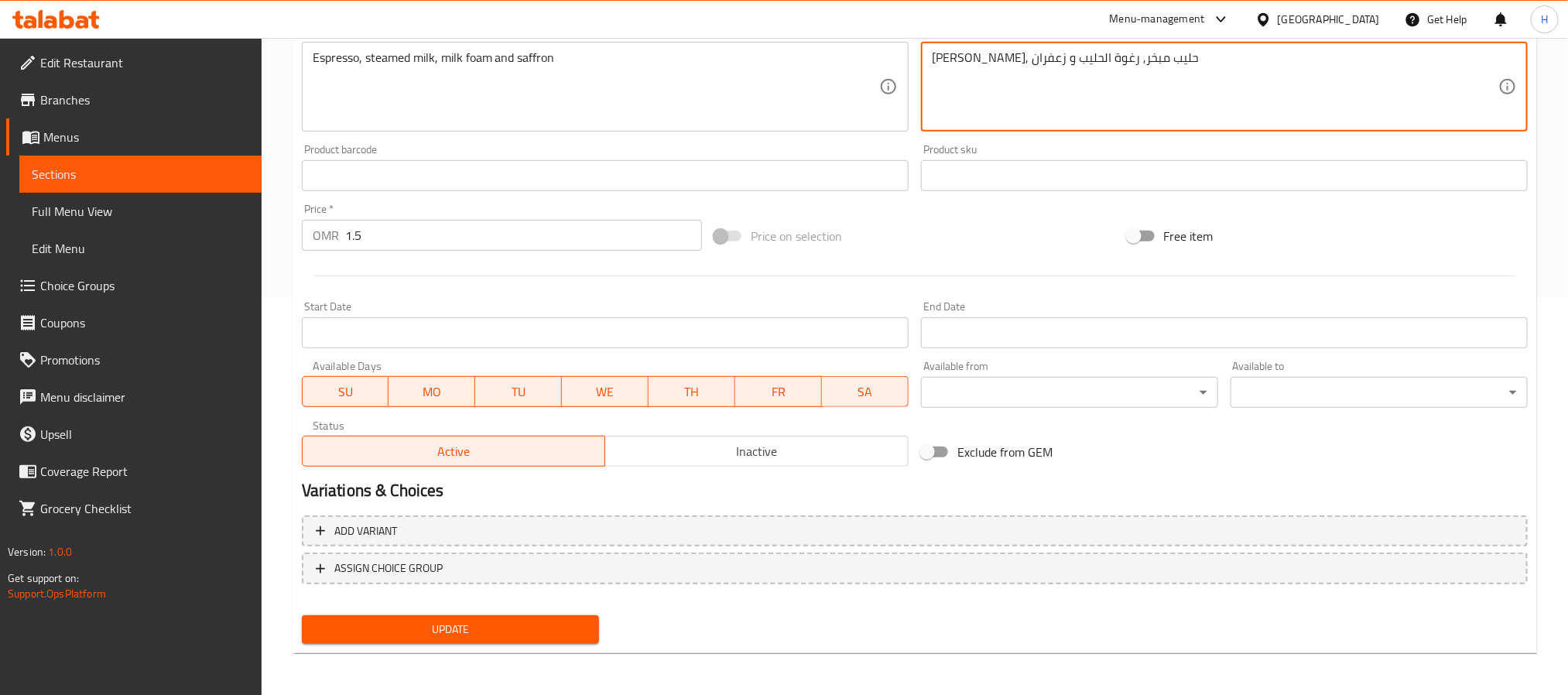
type textarea "[PERSON_NAME], حليب مبخر, رغوة الحليب و زعفران"
click at [518, 632] on span "Update" at bounding box center [450, 630] width 272 height 20
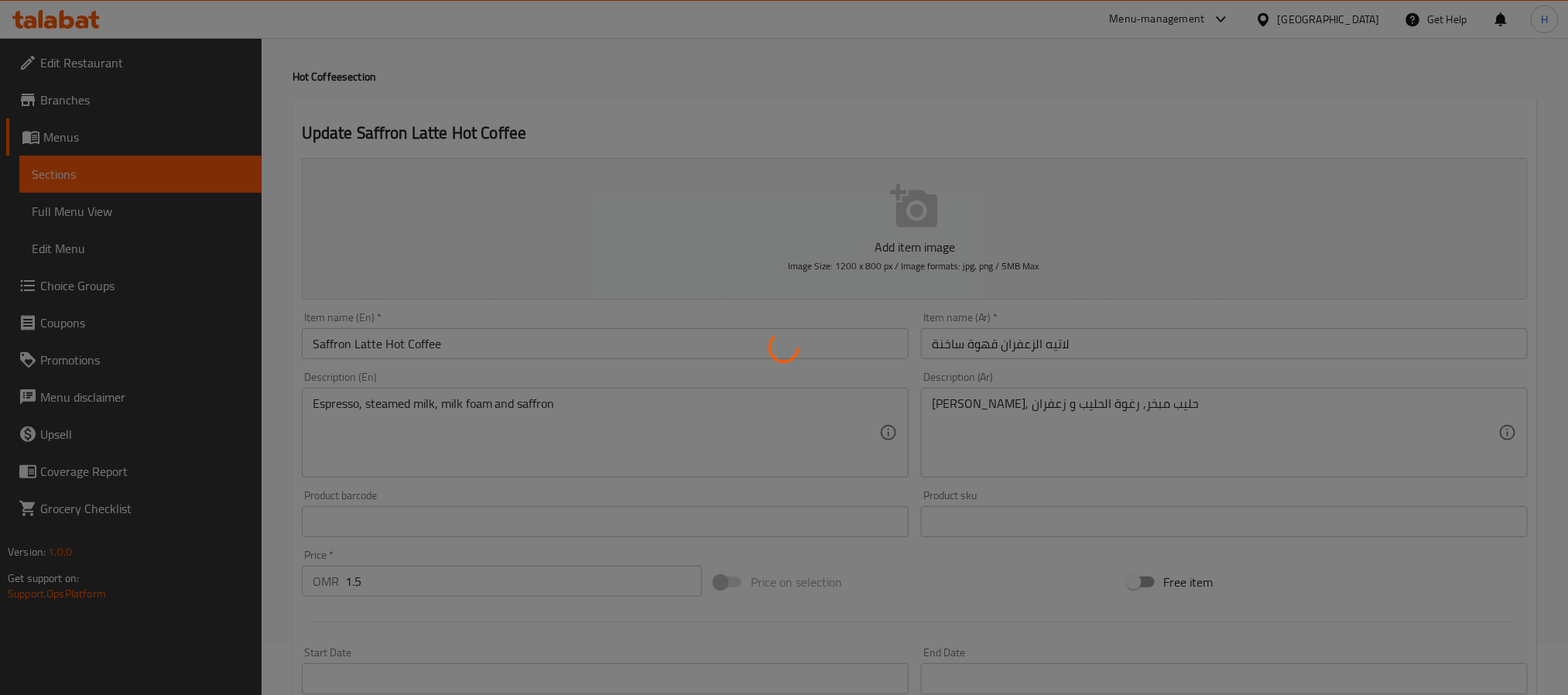
scroll to position [49, 0]
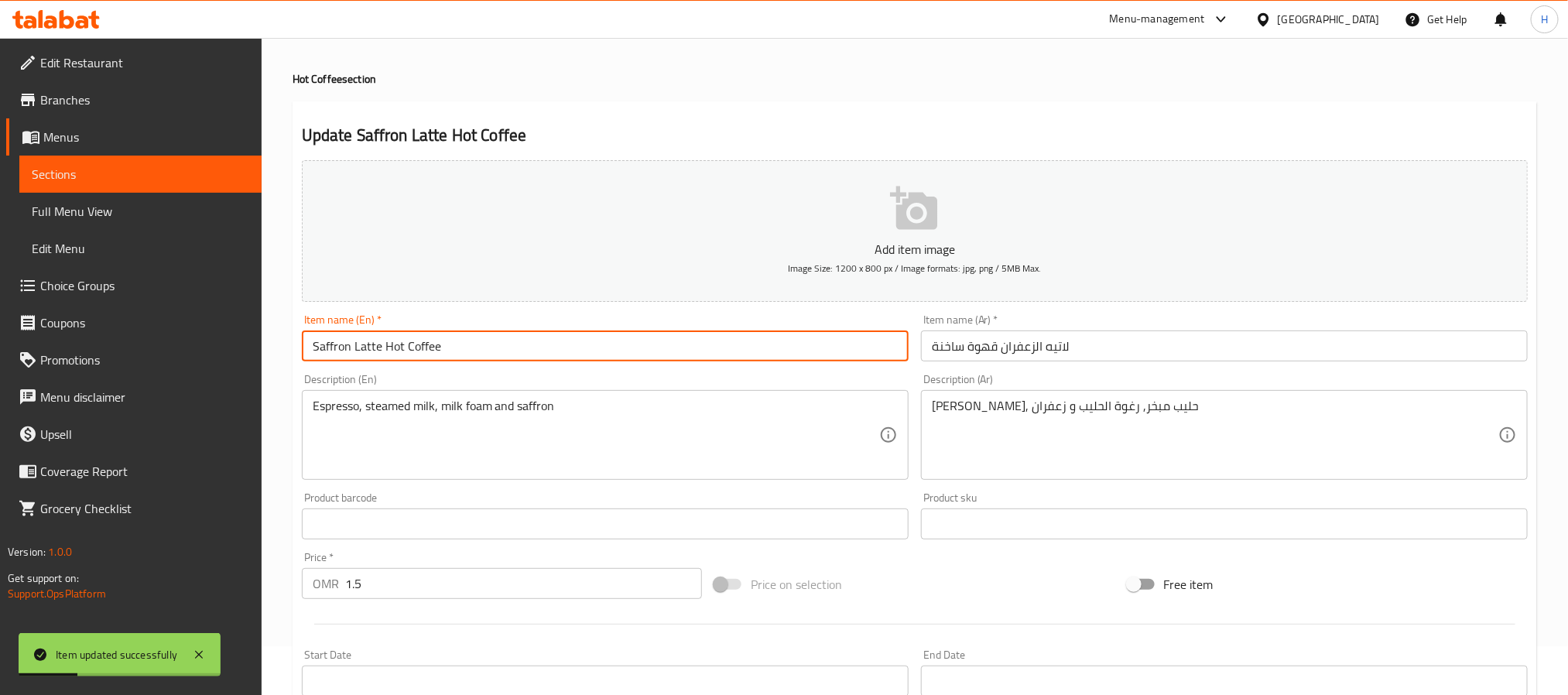
drag, startPoint x: 383, startPoint y: 351, endPoint x: 281, endPoint y: 347, distance: 102.1
click at [281, 347] on div "Home / Restaurants management / Menus / Sections / item / update Hot Coffee sec…" at bounding box center [914, 516] width 1306 height 1056
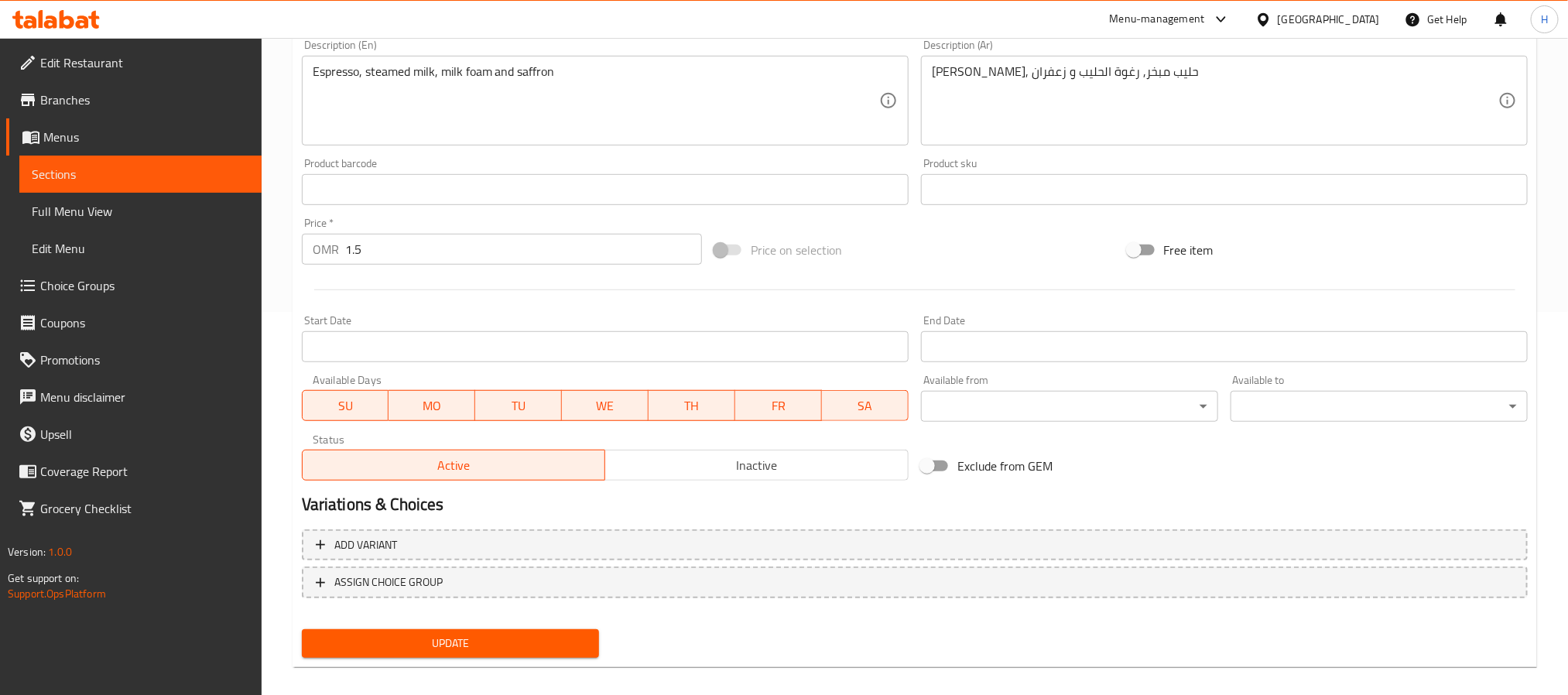
scroll to position [398, 0]
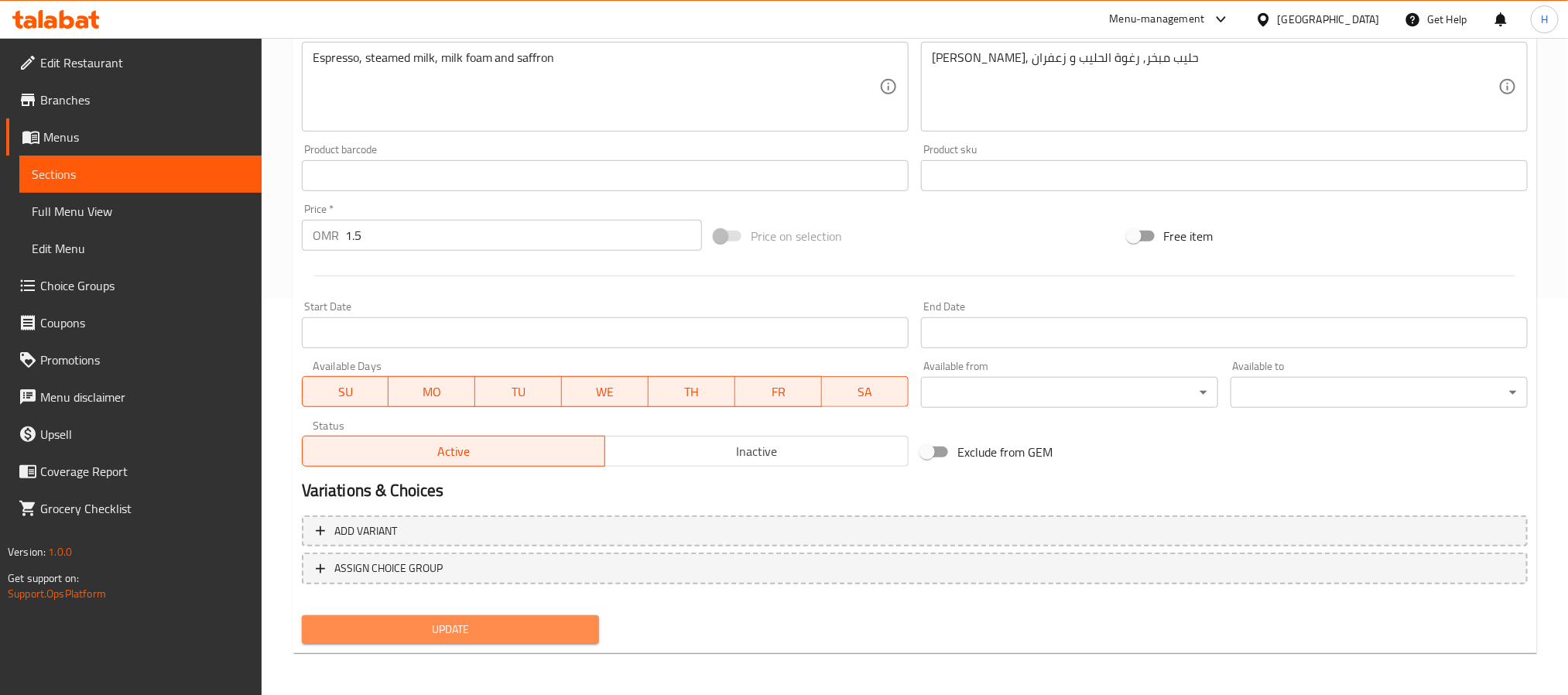
click at [563, 630] on span "Update" at bounding box center [450, 630] width 272 height 20
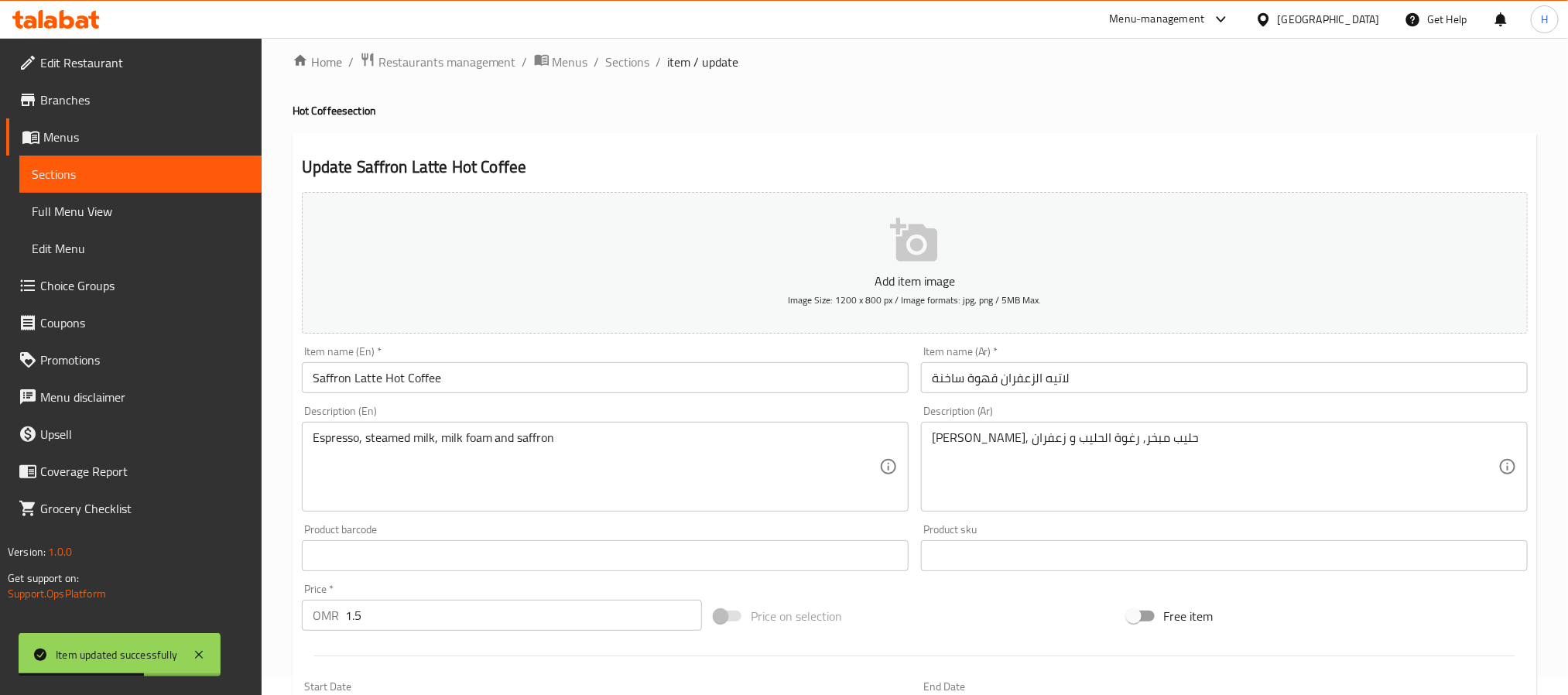
scroll to position [0, 0]
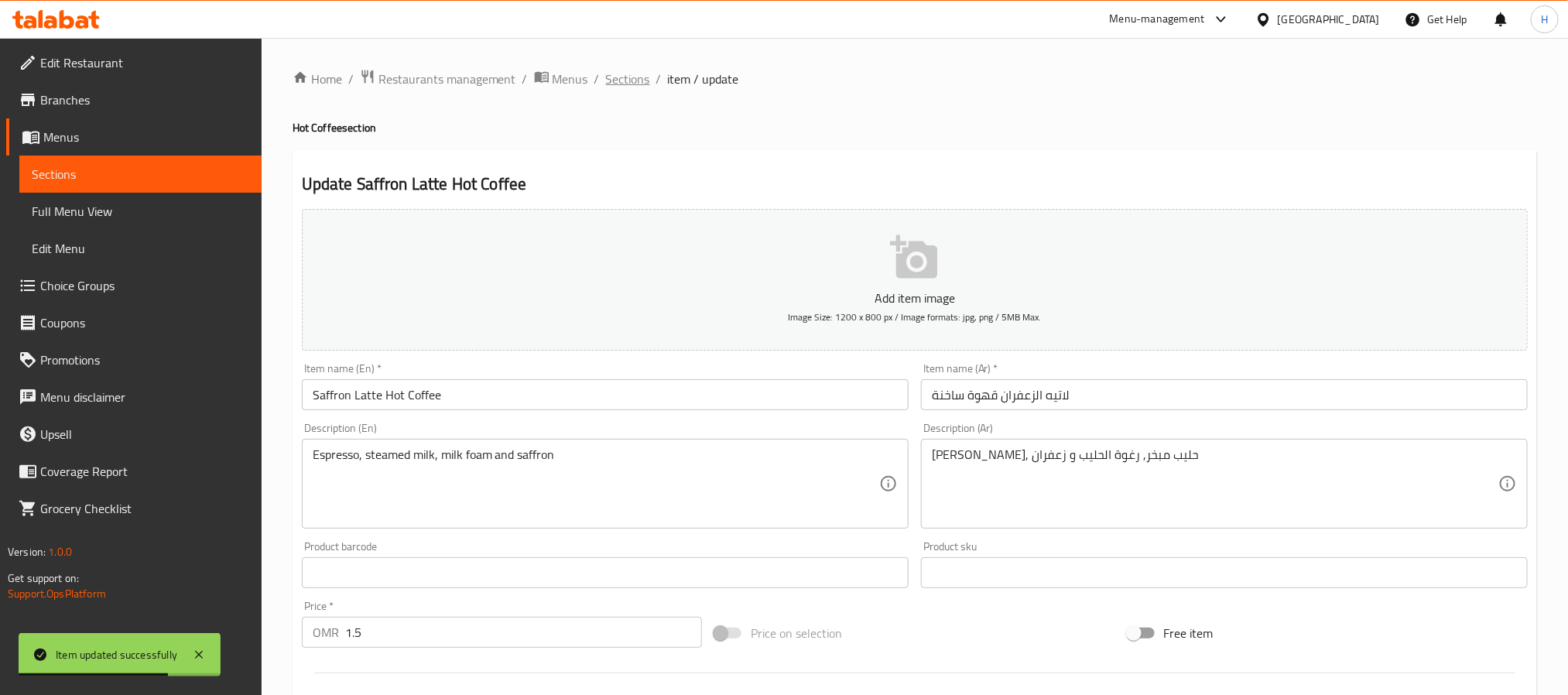
click at [622, 80] on span "Sections" at bounding box center [627, 79] width 44 height 19
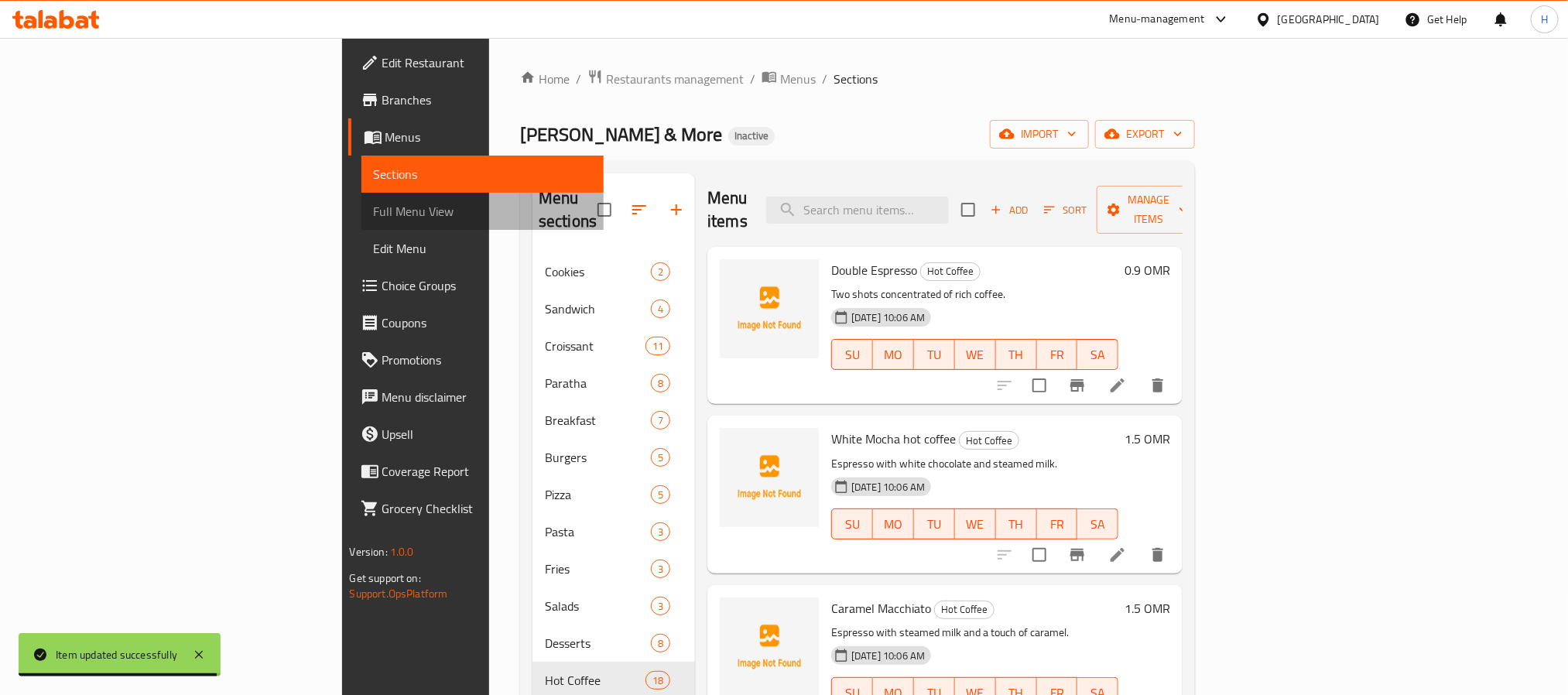
click at [374, 203] on span "Full Menu View" at bounding box center [482, 211] width 218 height 19
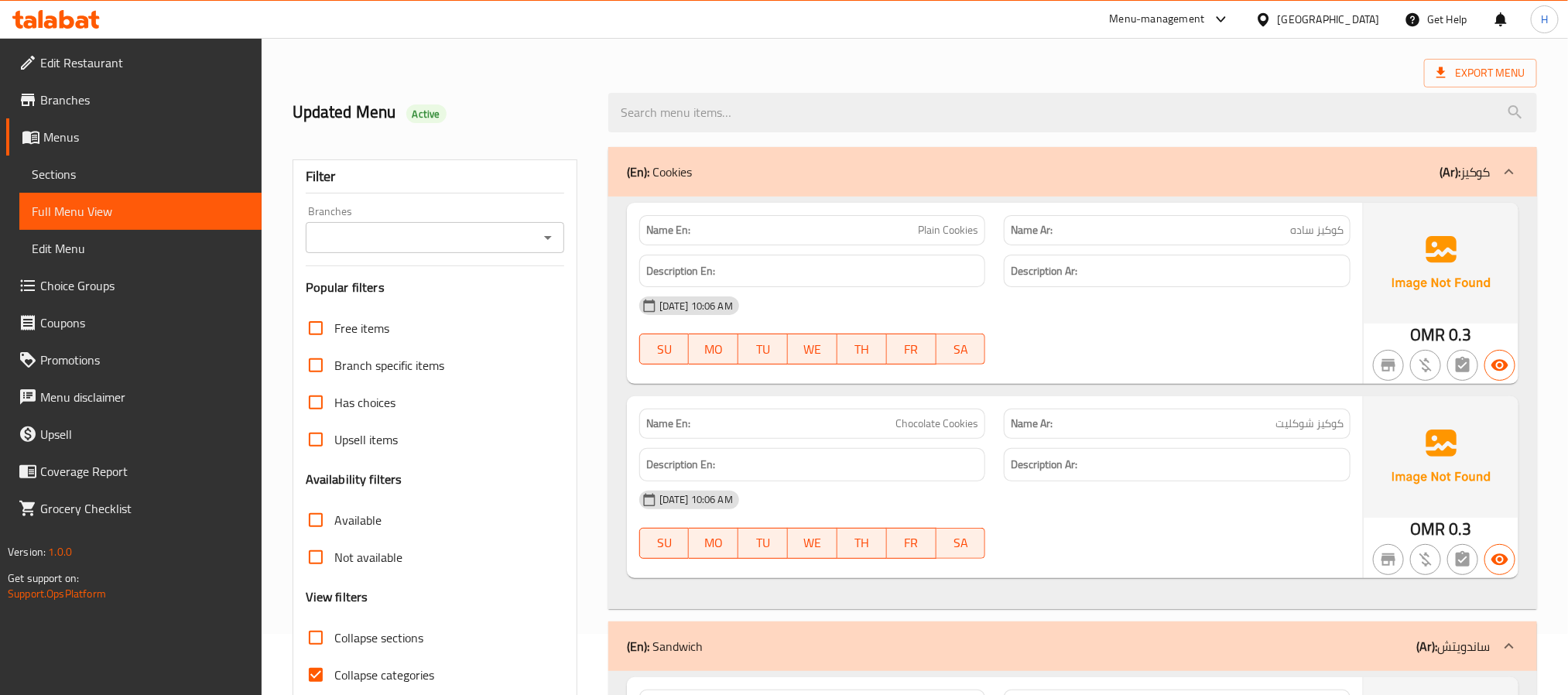
scroll to position [116, 0]
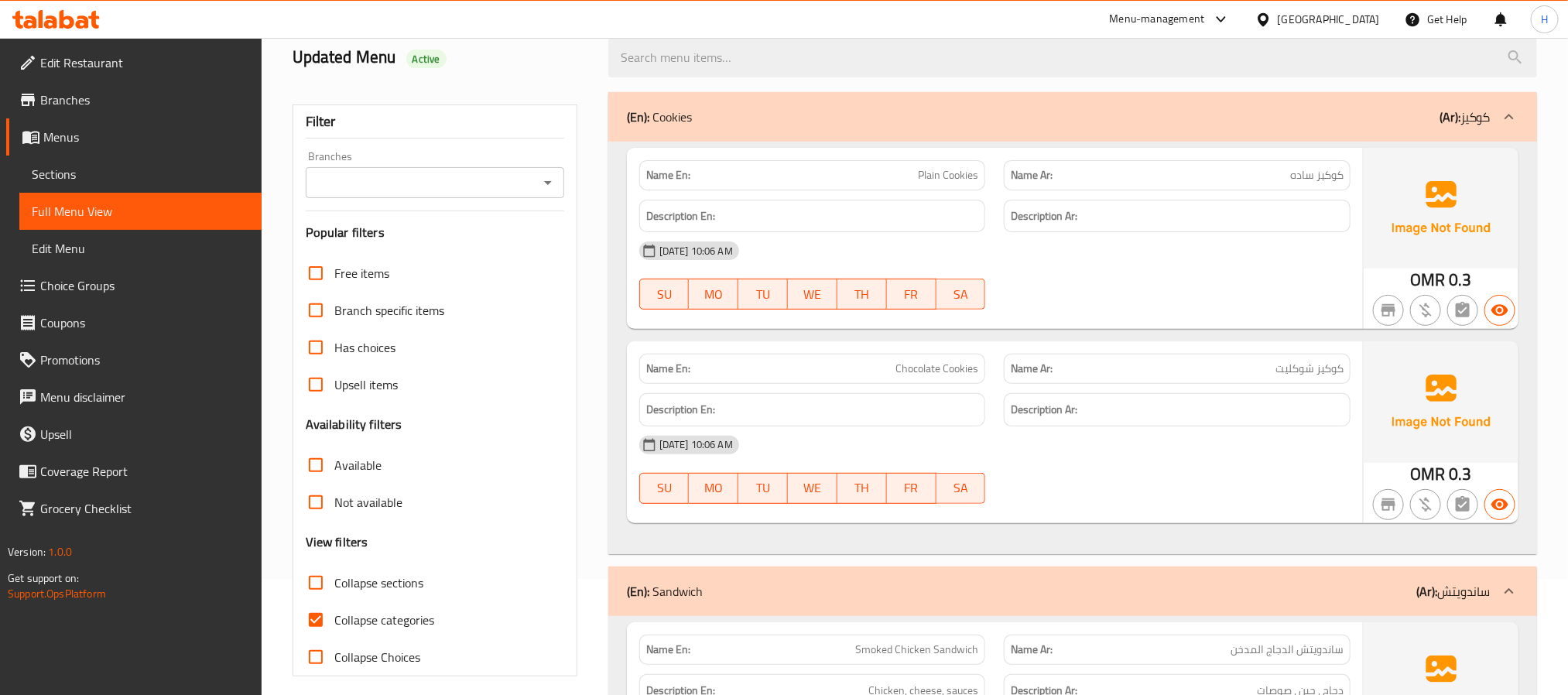
drag, startPoint x: 316, startPoint y: 582, endPoint x: 311, endPoint y: 601, distance: 19.6
click at [316, 581] on input "Collapse sections" at bounding box center [316, 583] width 37 height 37
checkbox input "true"
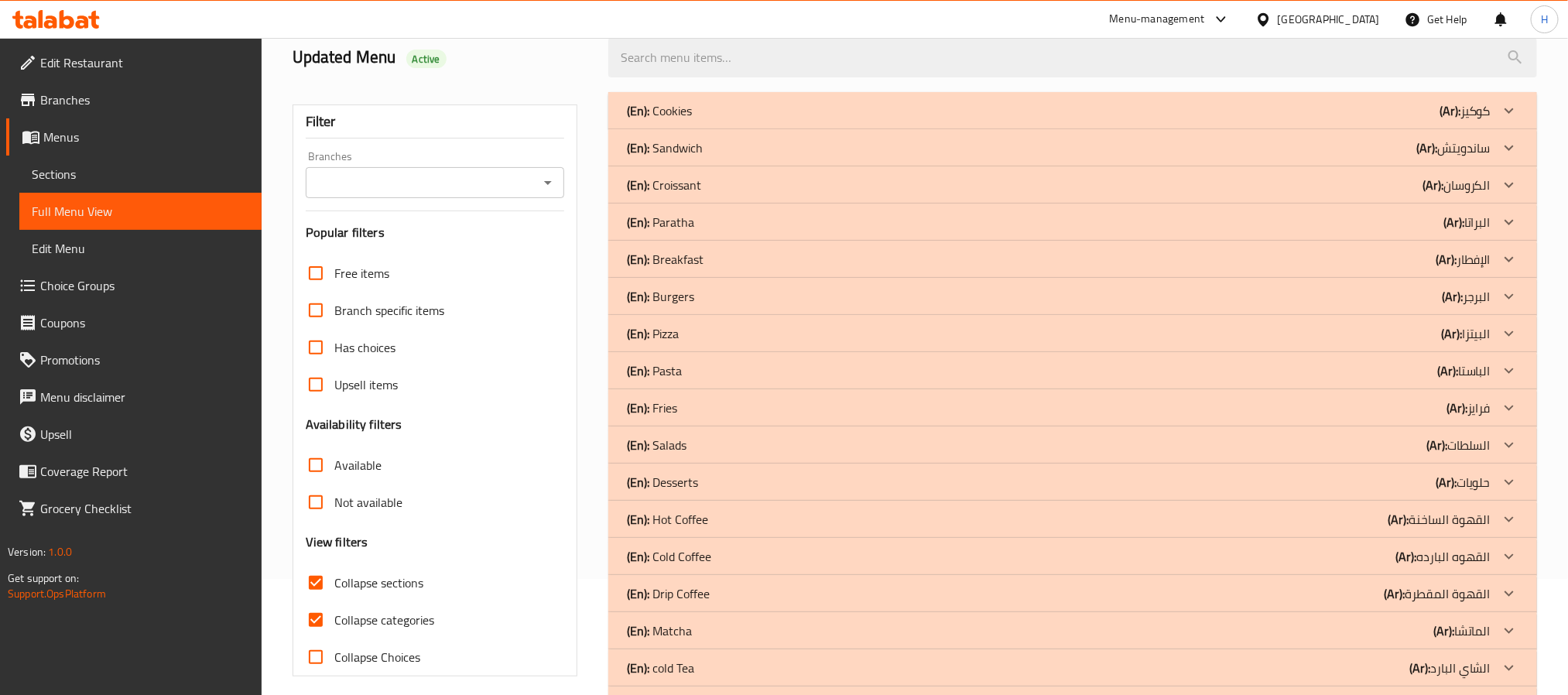
click at [311, 621] on input "Collapse categories" at bounding box center [316, 620] width 37 height 37
checkbox input "false"
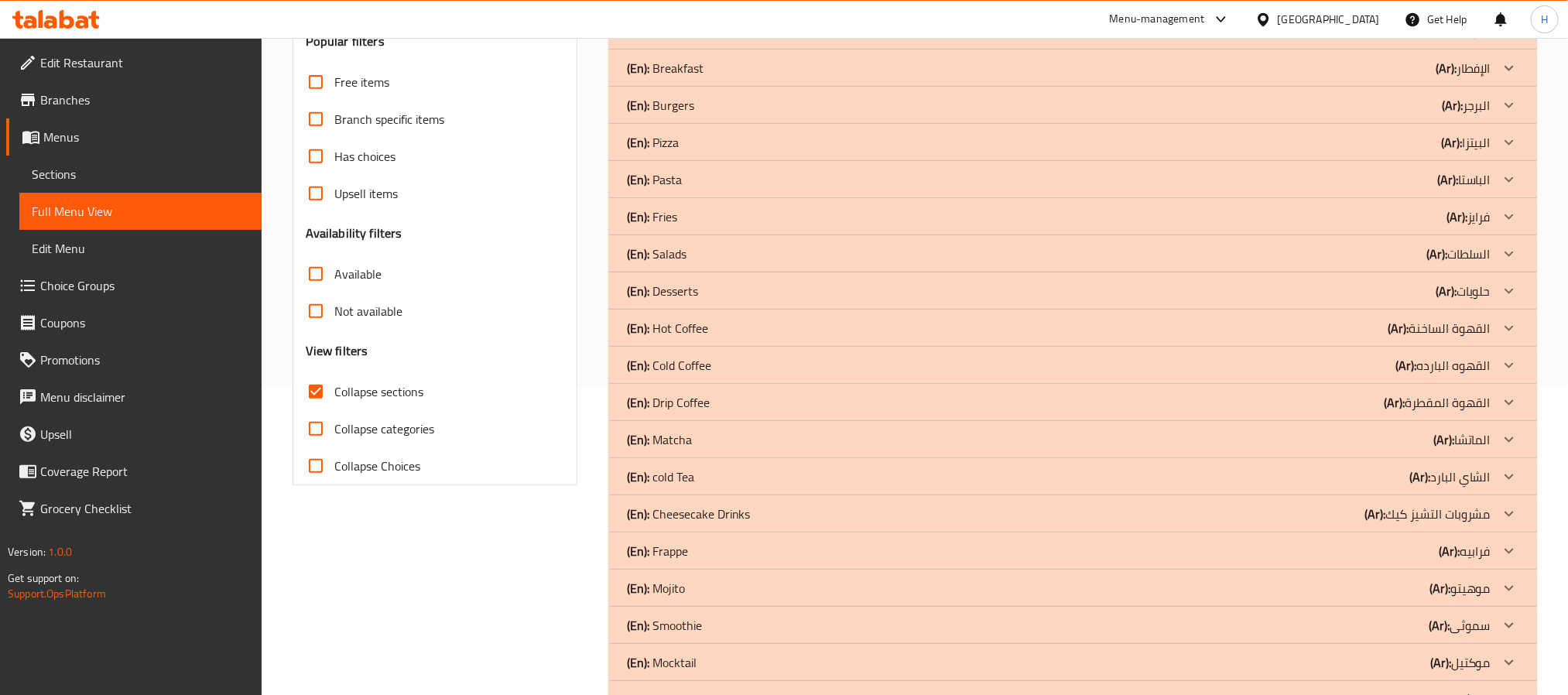
scroll to position [348, 0]
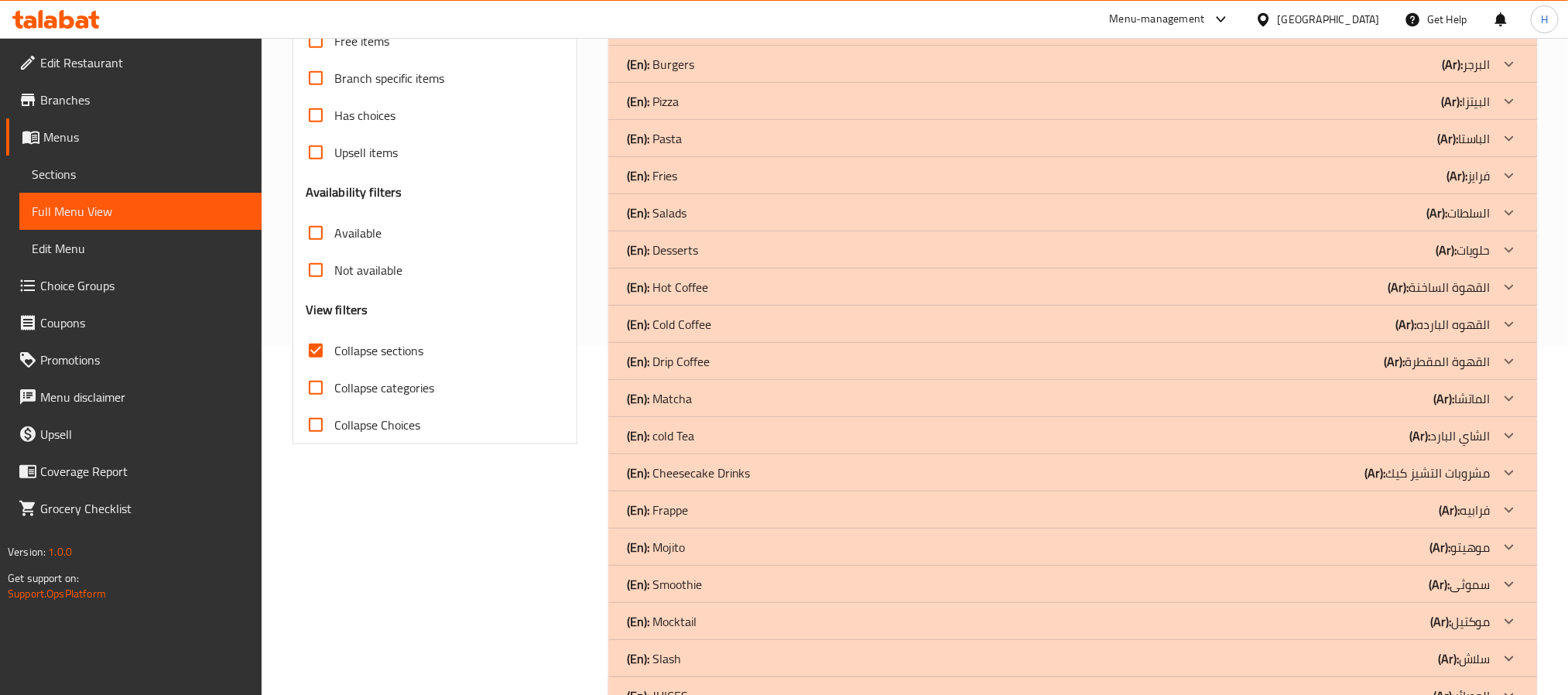
click at [321, 348] on input "Collapse sections" at bounding box center [316, 351] width 37 height 37
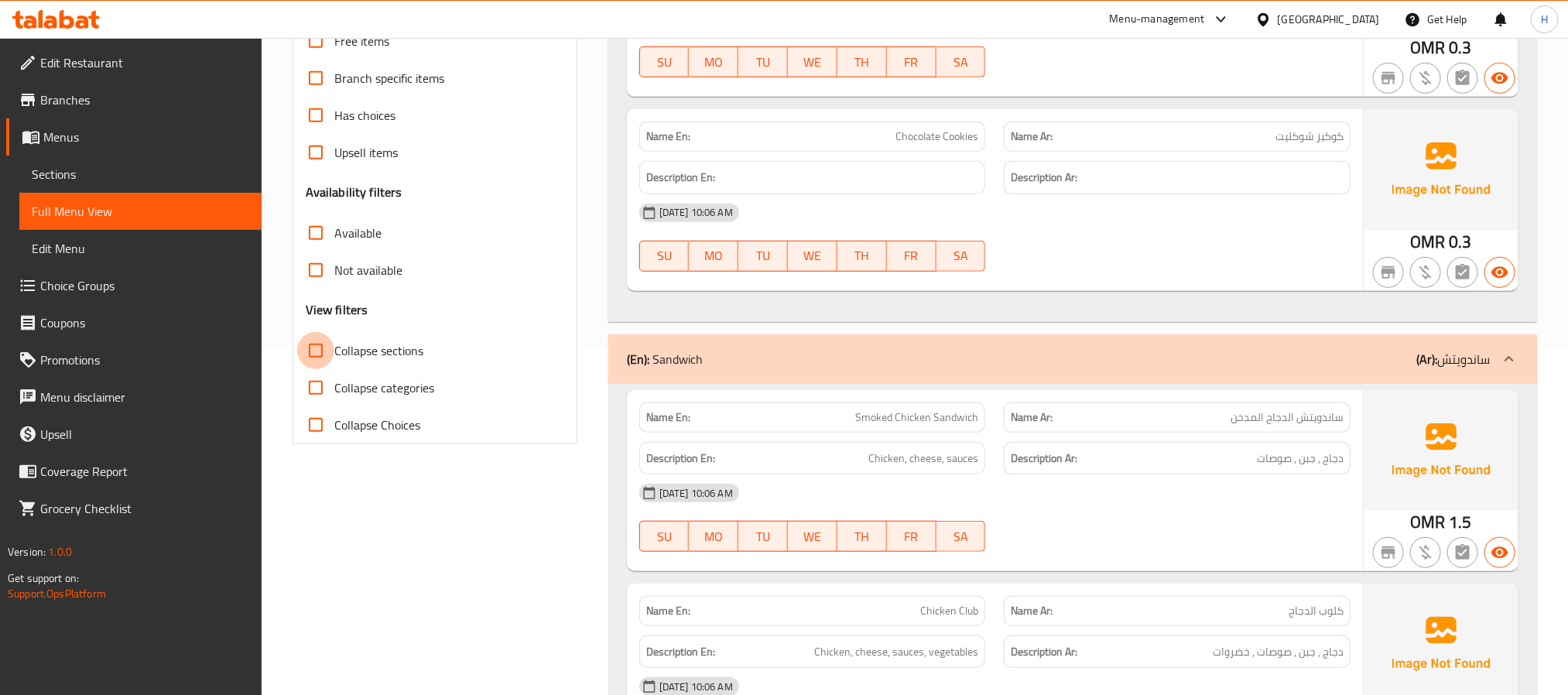
click at [321, 348] on input "Collapse sections" at bounding box center [316, 351] width 37 height 37
checkbox input "true"
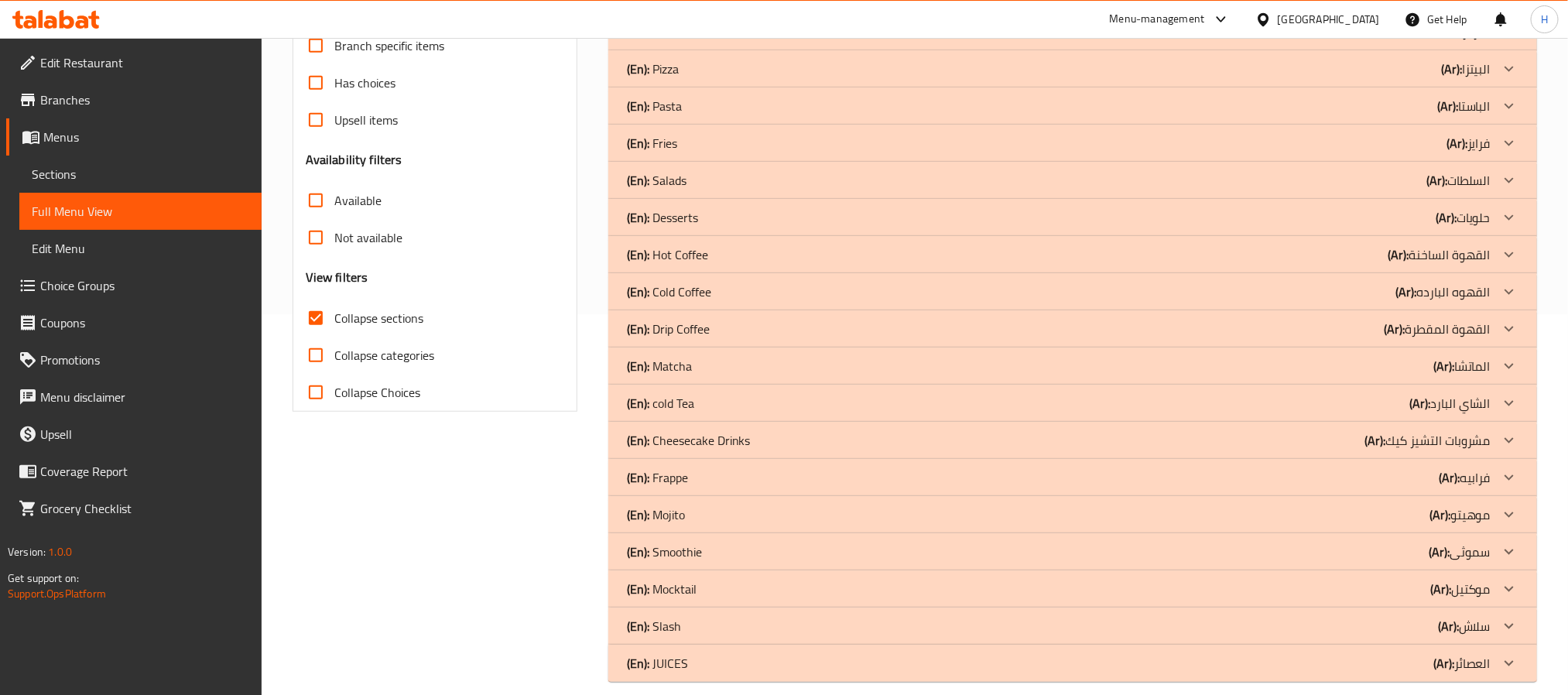
scroll to position [398, 0]
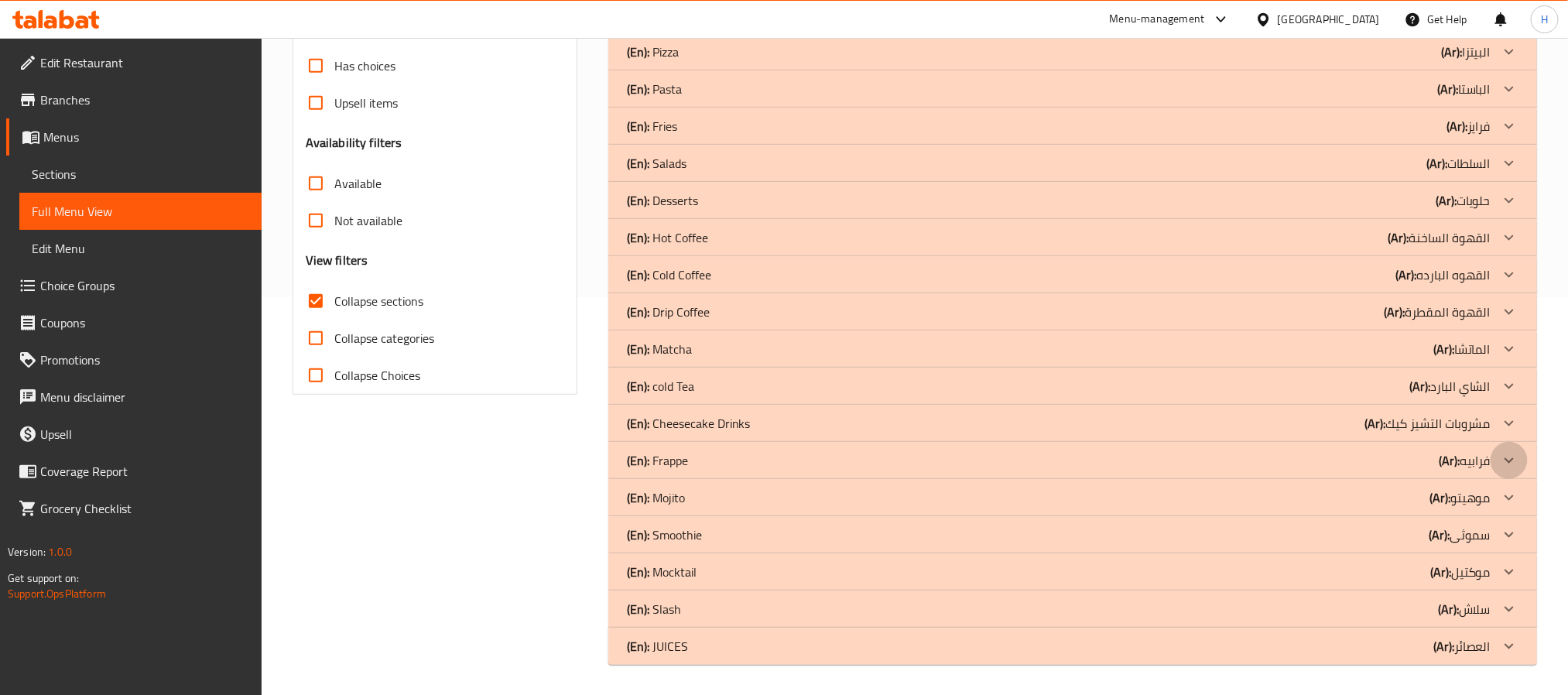
click at [1510, 463] on icon at bounding box center [1509, 461] width 19 height 19
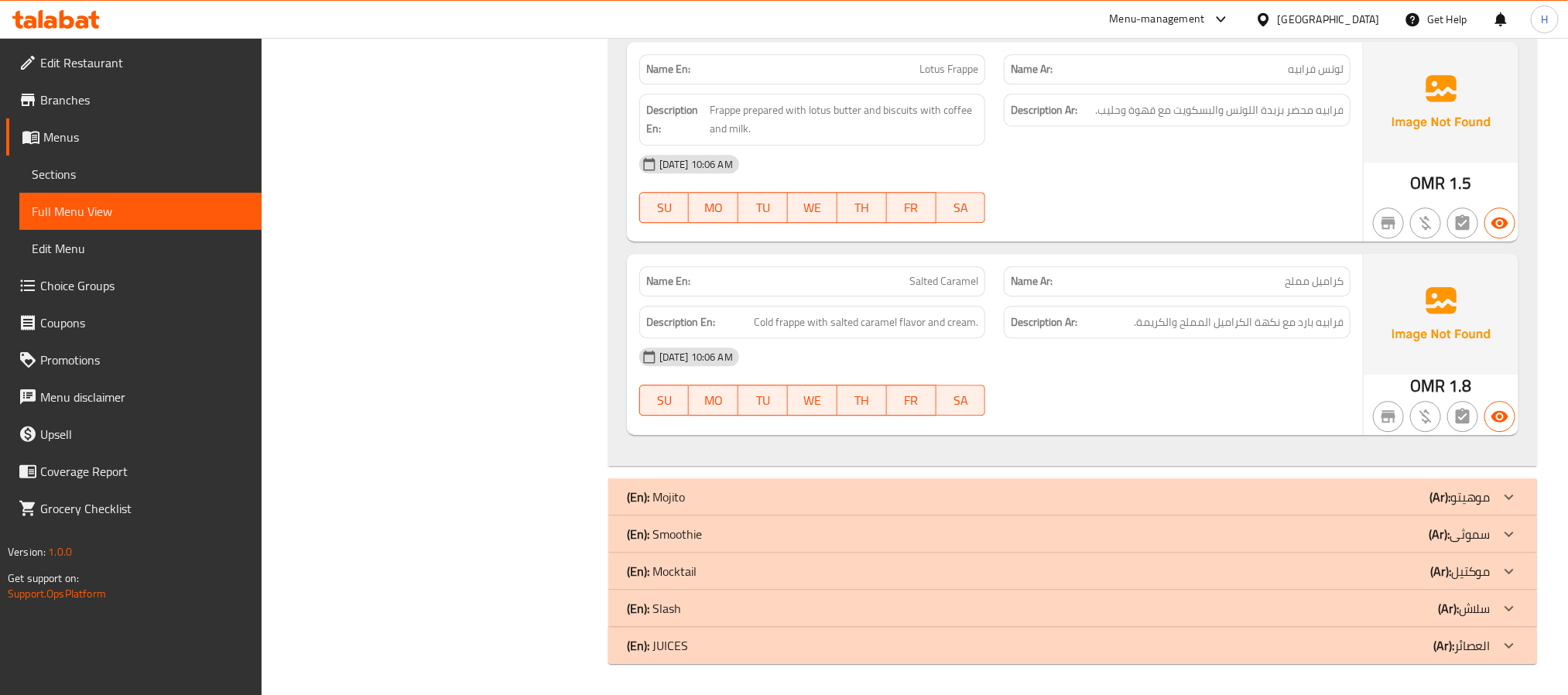
scroll to position [2093, 0]
click at [1354, 490] on div "(En): Mojito (Ar): موهيتو" at bounding box center [1058, 497] width 864 height 19
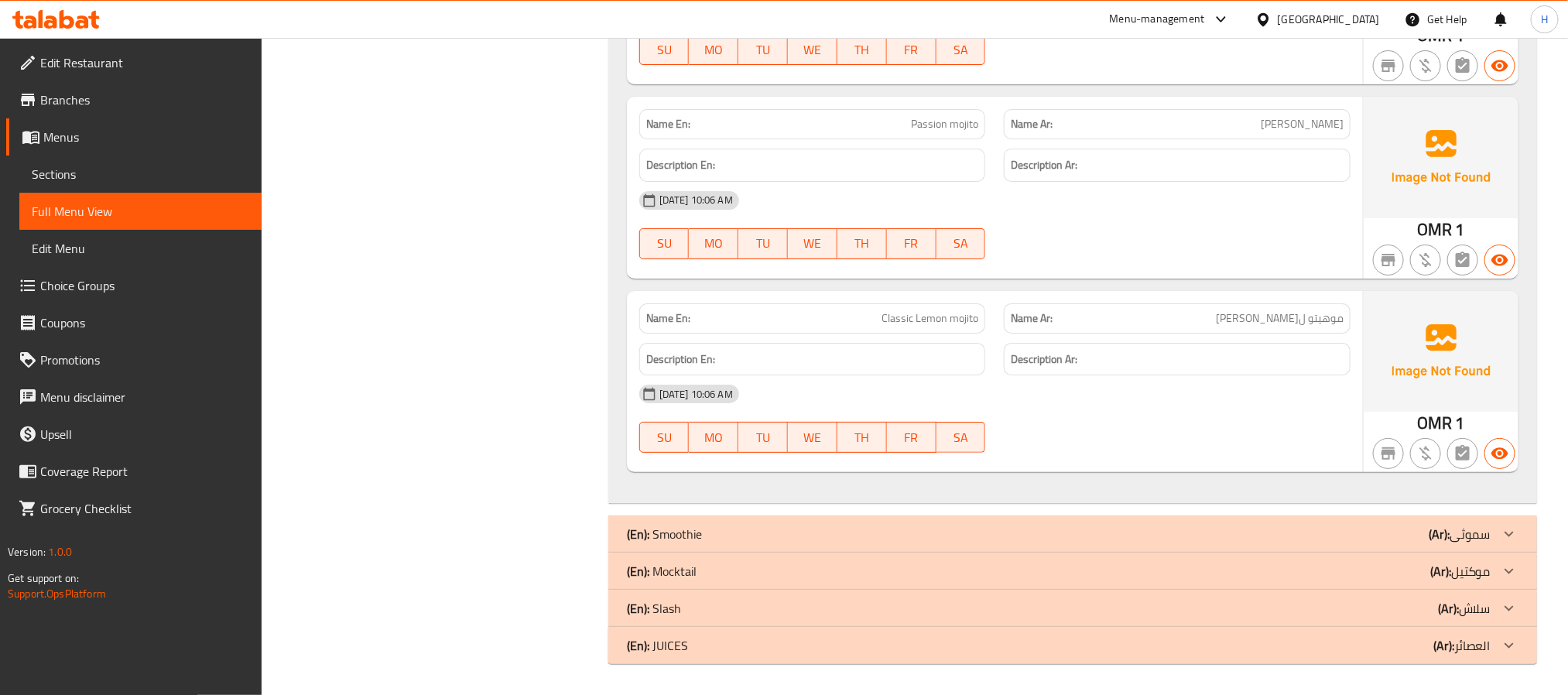
scroll to position [3115, 0]
click at [1111, 520] on div "(En): Smoothie (Ar): سموثى" at bounding box center [1072, 534] width 928 height 37
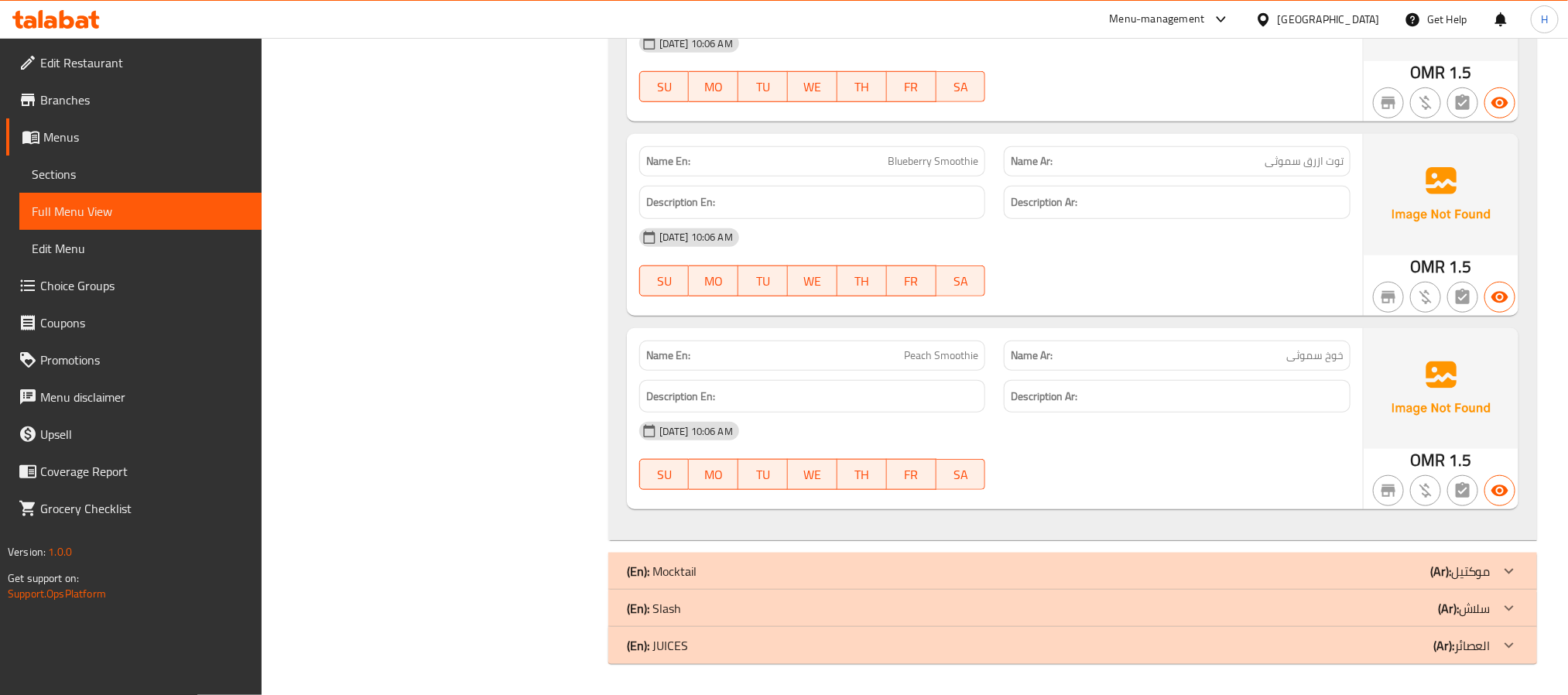
scroll to position [3749, 0]
click at [1282, 573] on div "(En): Mocktail (Ar): موكتيل" at bounding box center [1058, 572] width 864 height 19
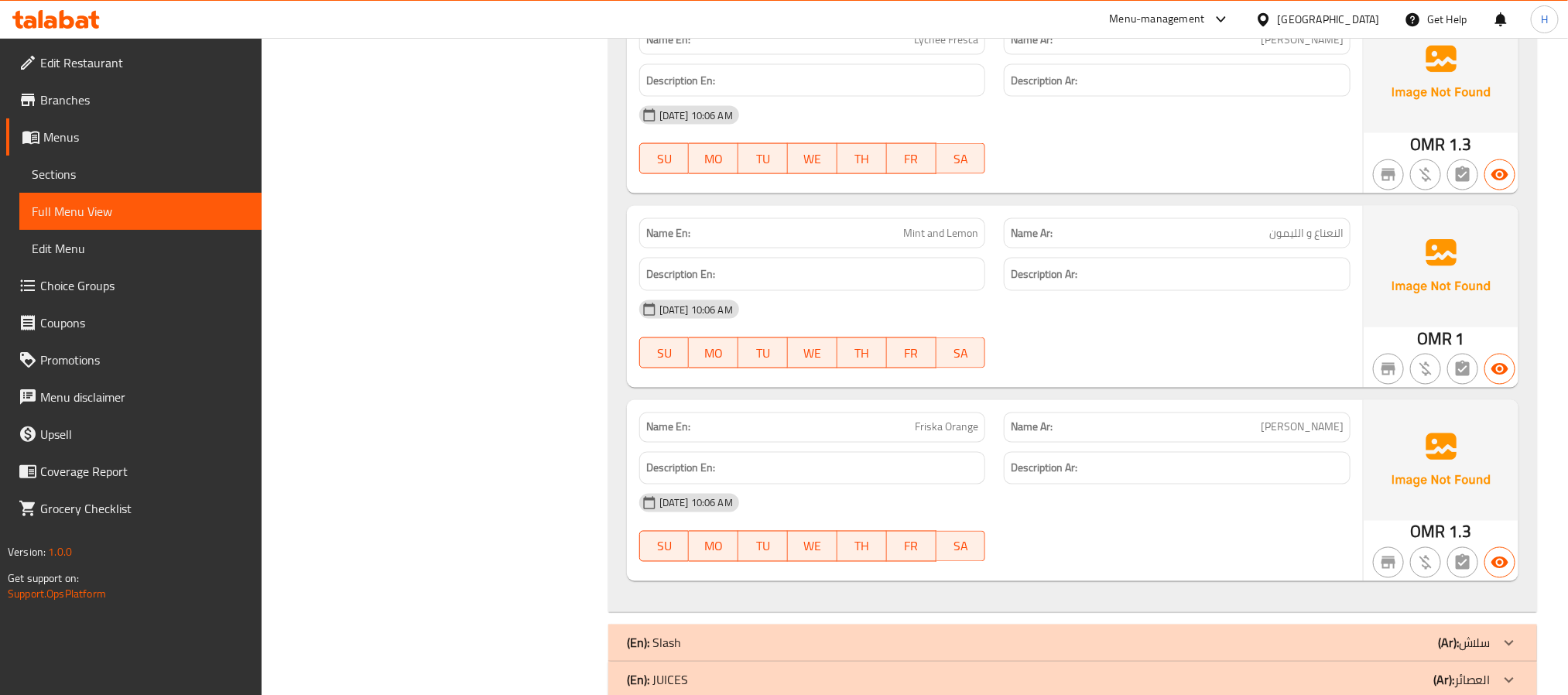
scroll to position [4382, 0]
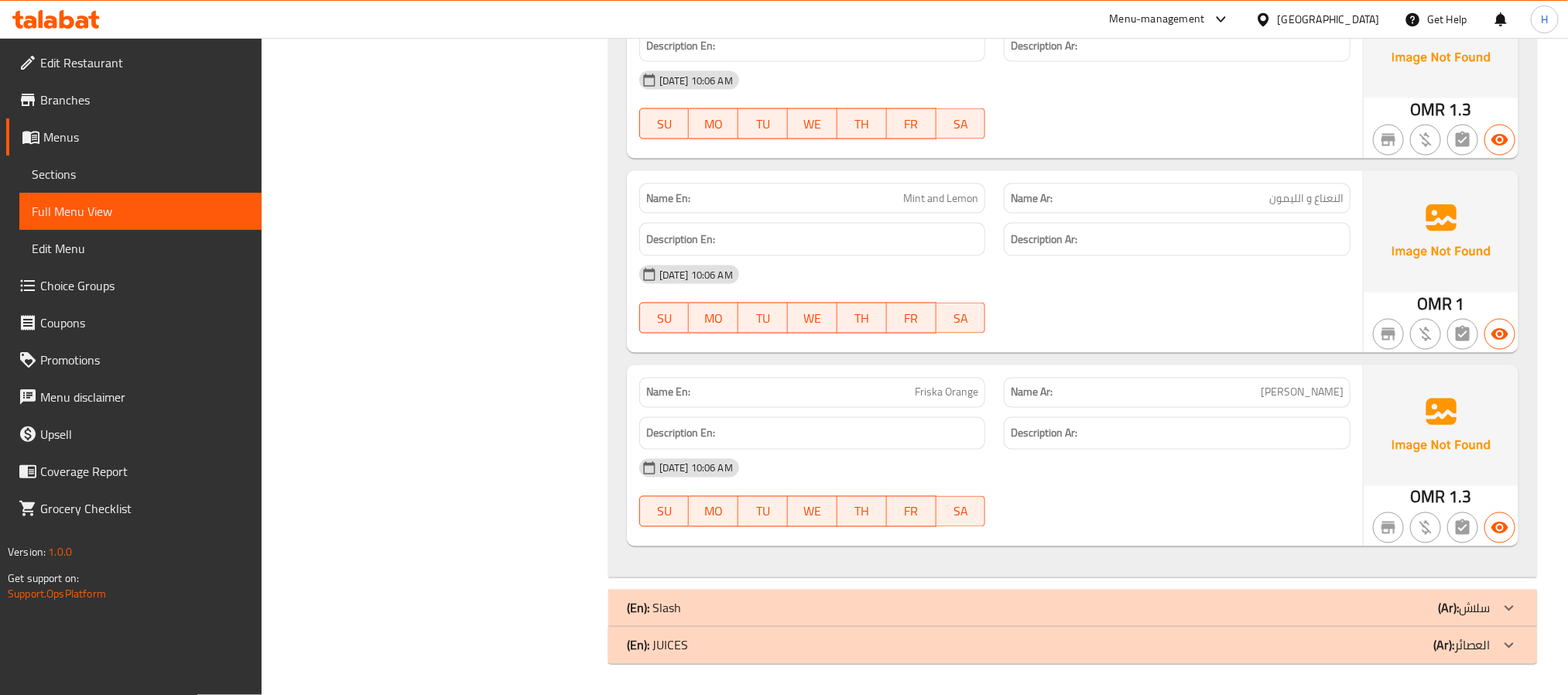
click at [1299, 592] on div "(En): Slash (Ar): سلاش" at bounding box center [1072, 609] width 928 height 37
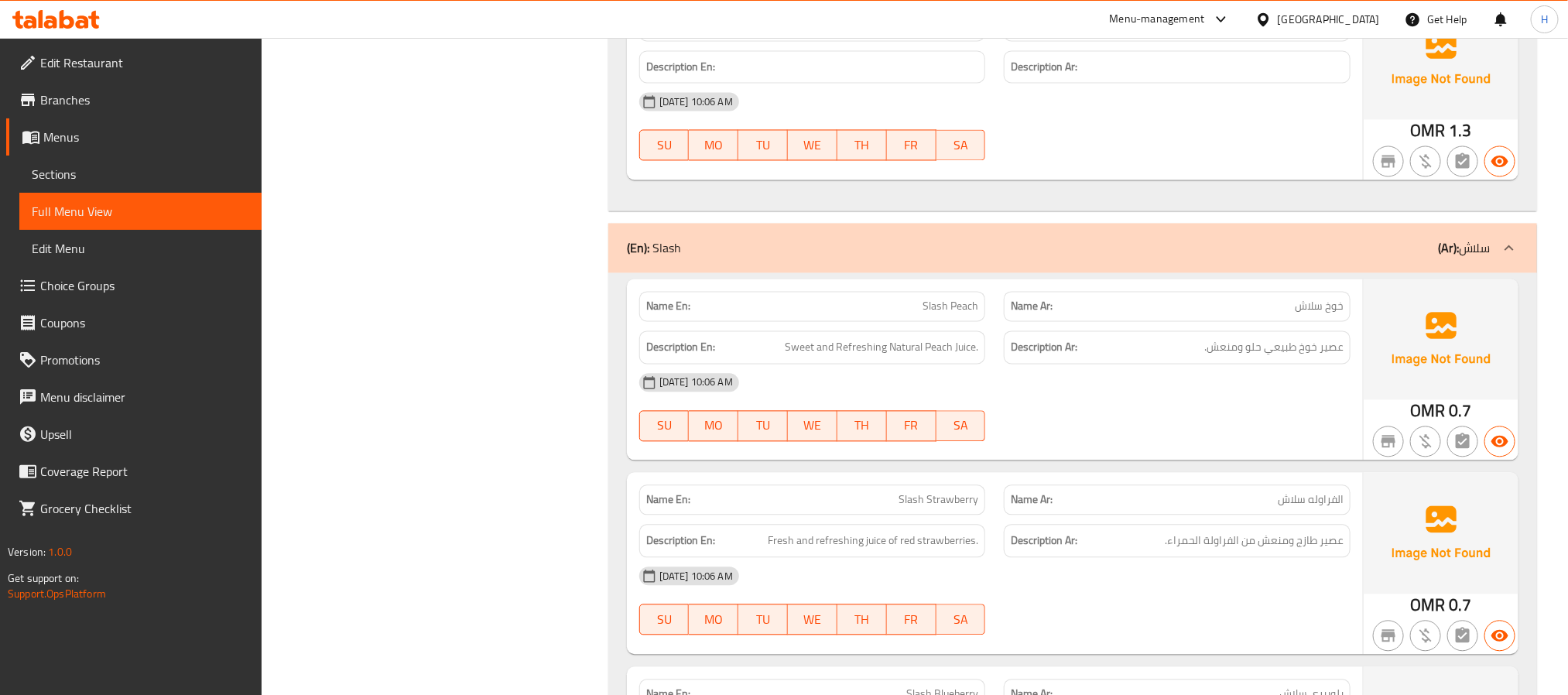
scroll to position [4731, 0]
click at [906, 315] on p "Name En: Slash Peach" at bounding box center [813, 306] width 333 height 16
click at [936, 315] on span "Slash Peach" at bounding box center [951, 306] width 56 height 16
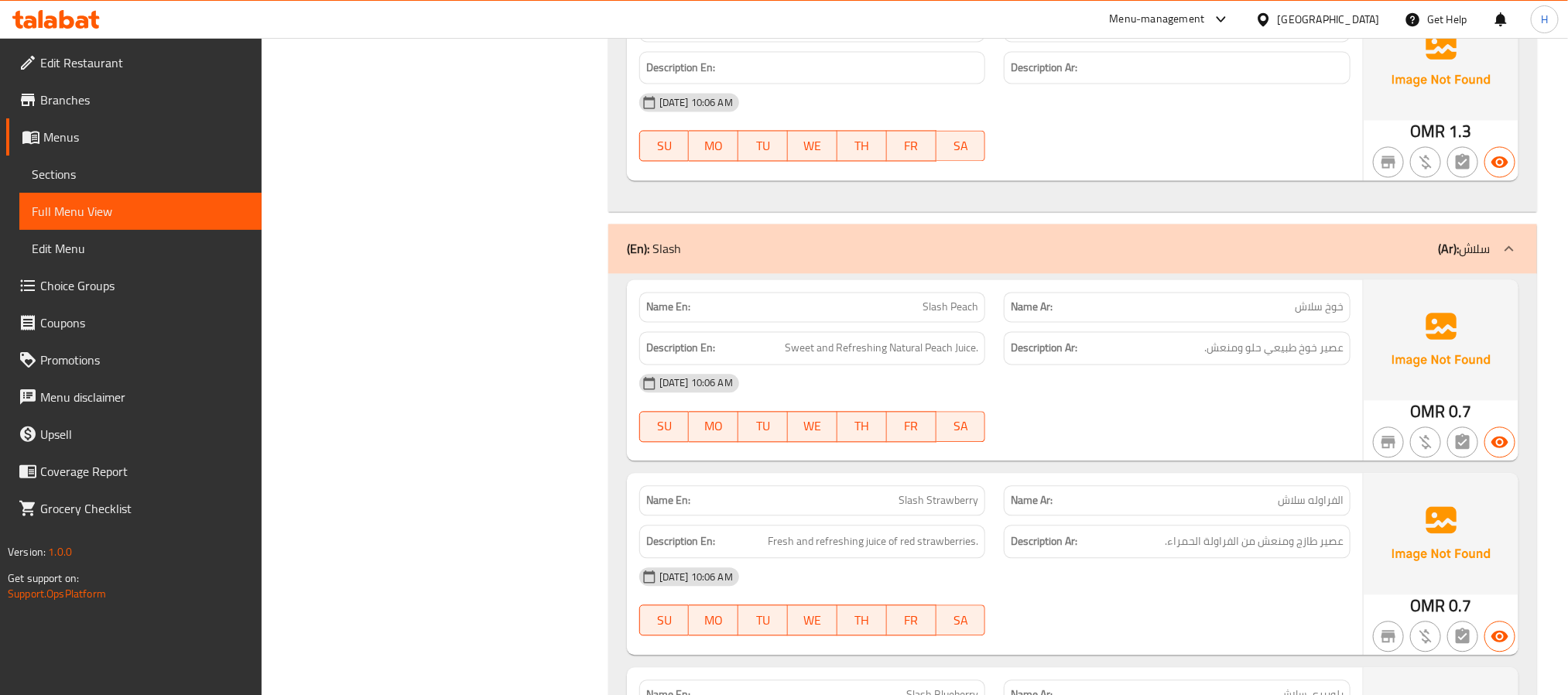
click at [953, 509] on span "Slash Strawberry" at bounding box center [938, 500] width 79 height 16
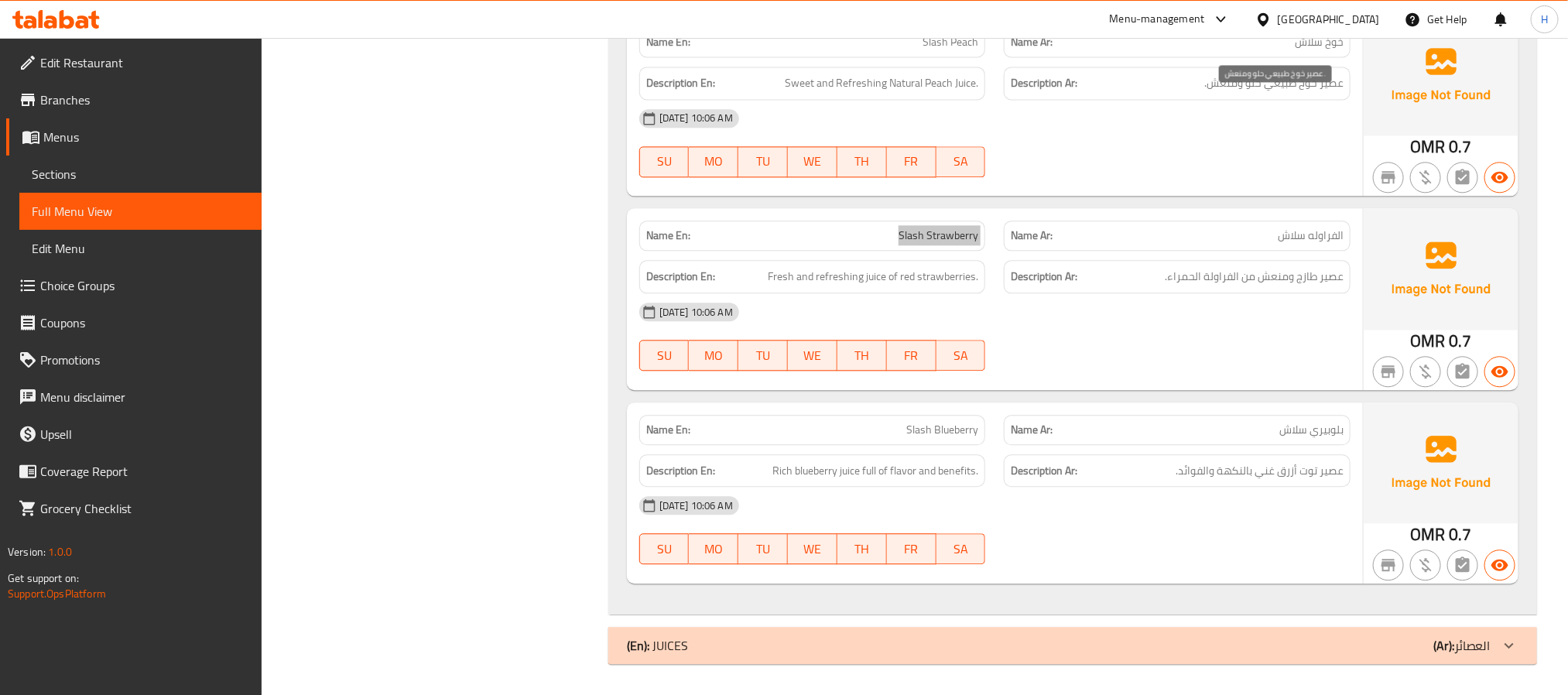
scroll to position [5015, 0]
click at [1263, 651] on div "(En): JUICES (Ar): العصائر" at bounding box center [1058, 645] width 864 height 19
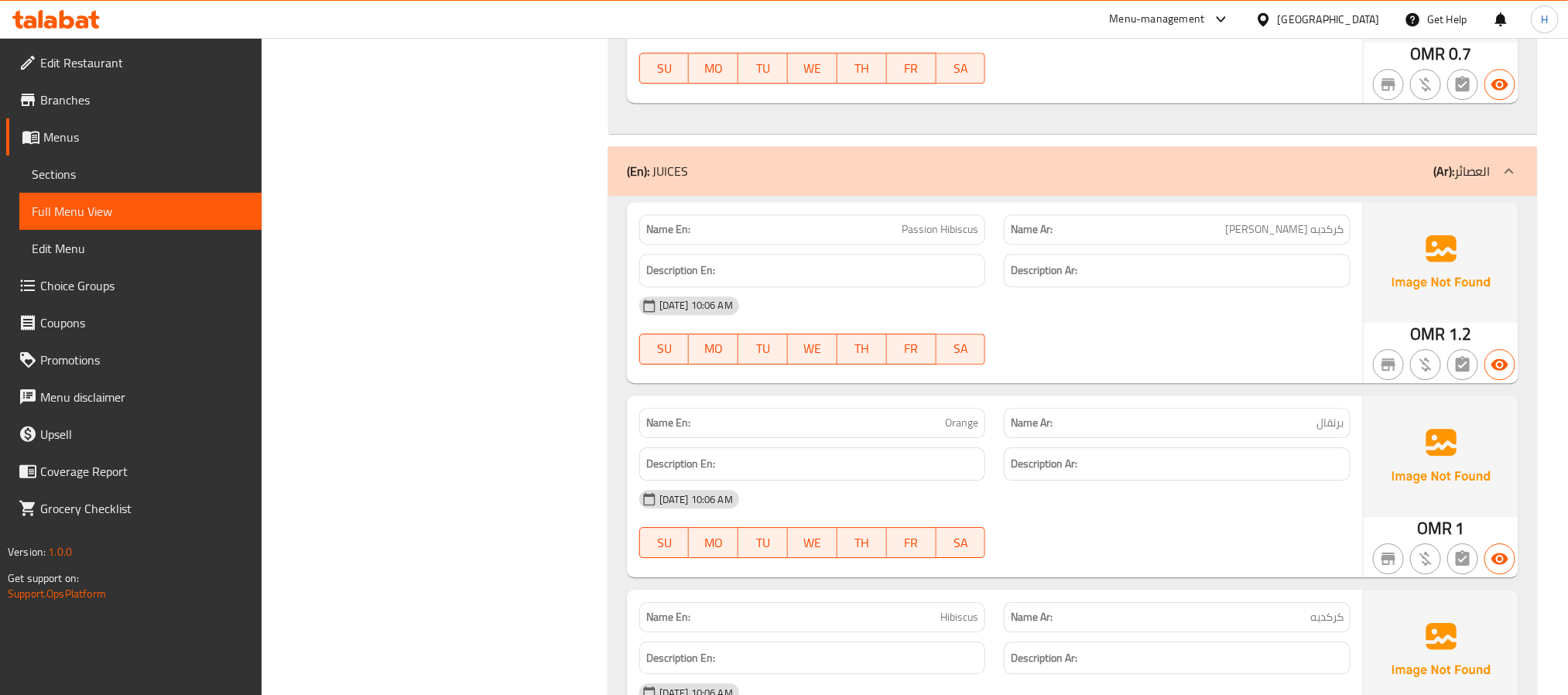
scroll to position [5480, 0]
click at [1316, 241] on div "Name Ar: كركديه باشن" at bounding box center [1176, 226] width 347 height 30
click at [1306, 257] on div at bounding box center [1306, 257] width 0 height 0
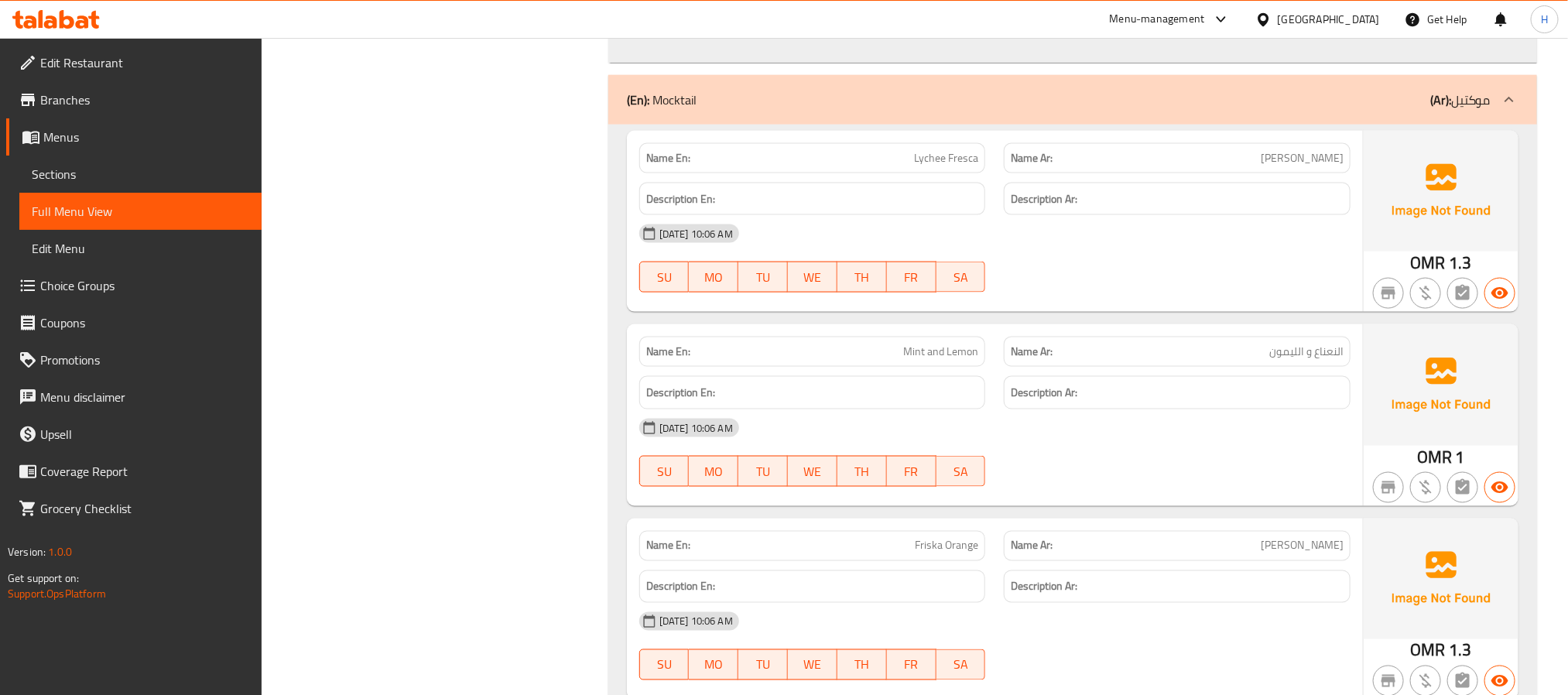
scroll to position [4223, 0]
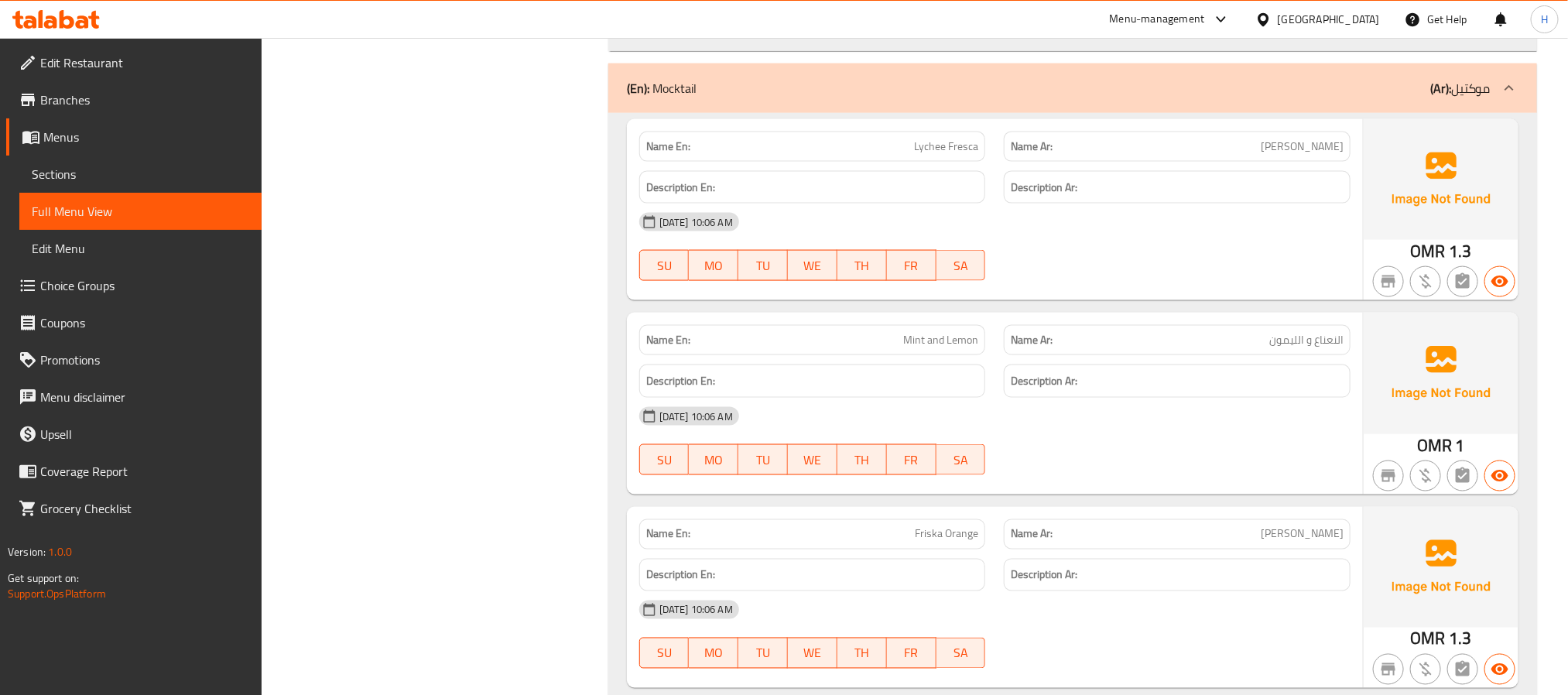
click at [1318, 543] on span "[PERSON_NAME]" at bounding box center [1302, 534] width 83 height 16
click at [1290, 355] on div "Name Ar: النعناع و الليمون" at bounding box center [1176, 340] width 347 height 30
click at [1291, 348] on span "النعناع و الليمون" at bounding box center [1305, 340] width 74 height 16
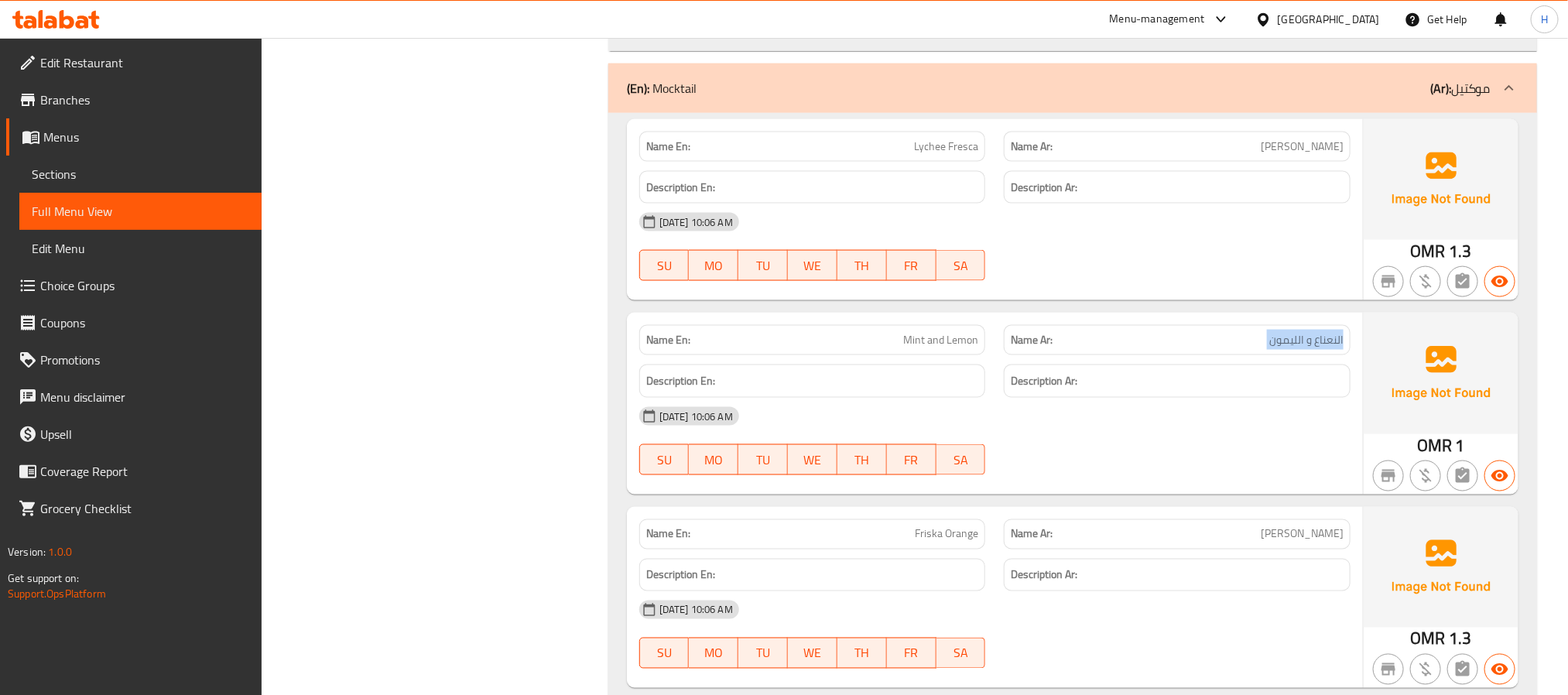
click at [1291, 348] on span "النعناع و الليمون" at bounding box center [1305, 340] width 74 height 16
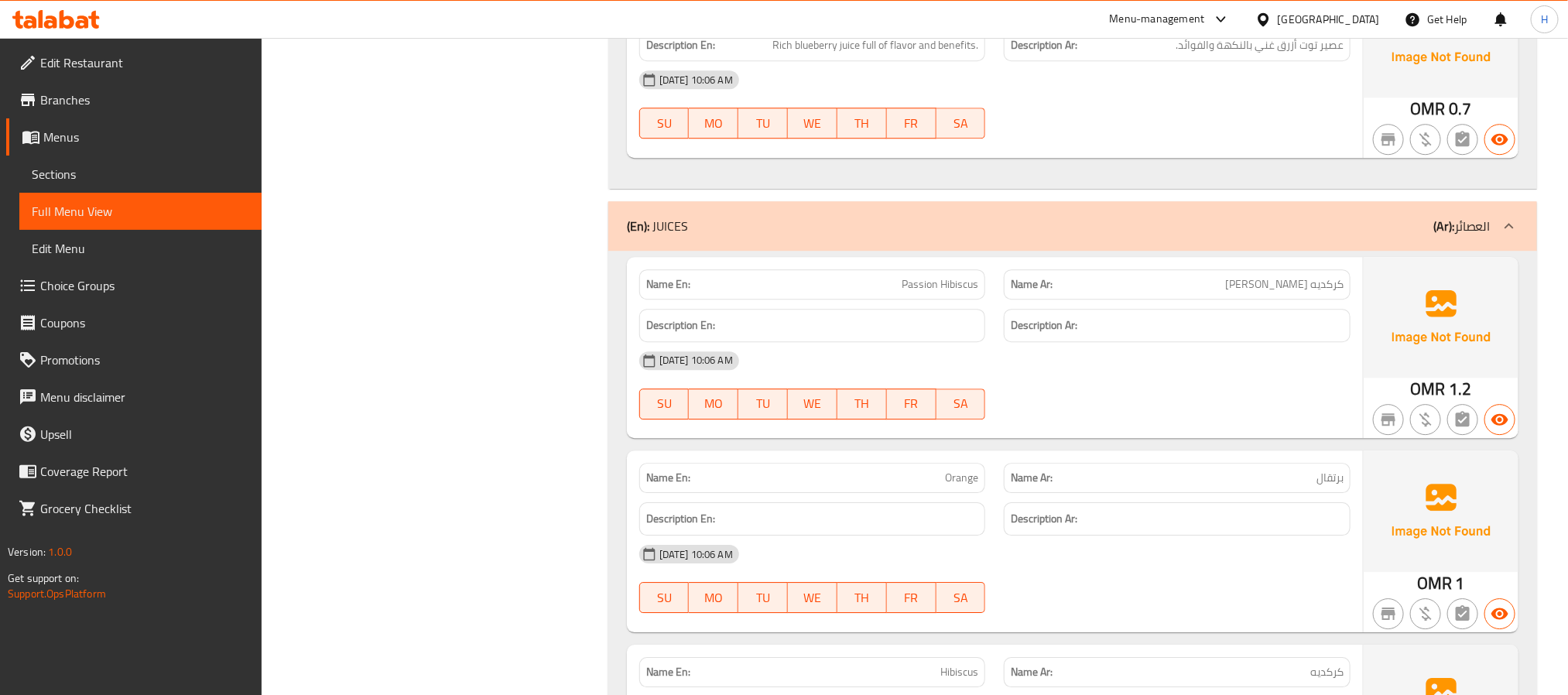
scroll to position [5405, 0]
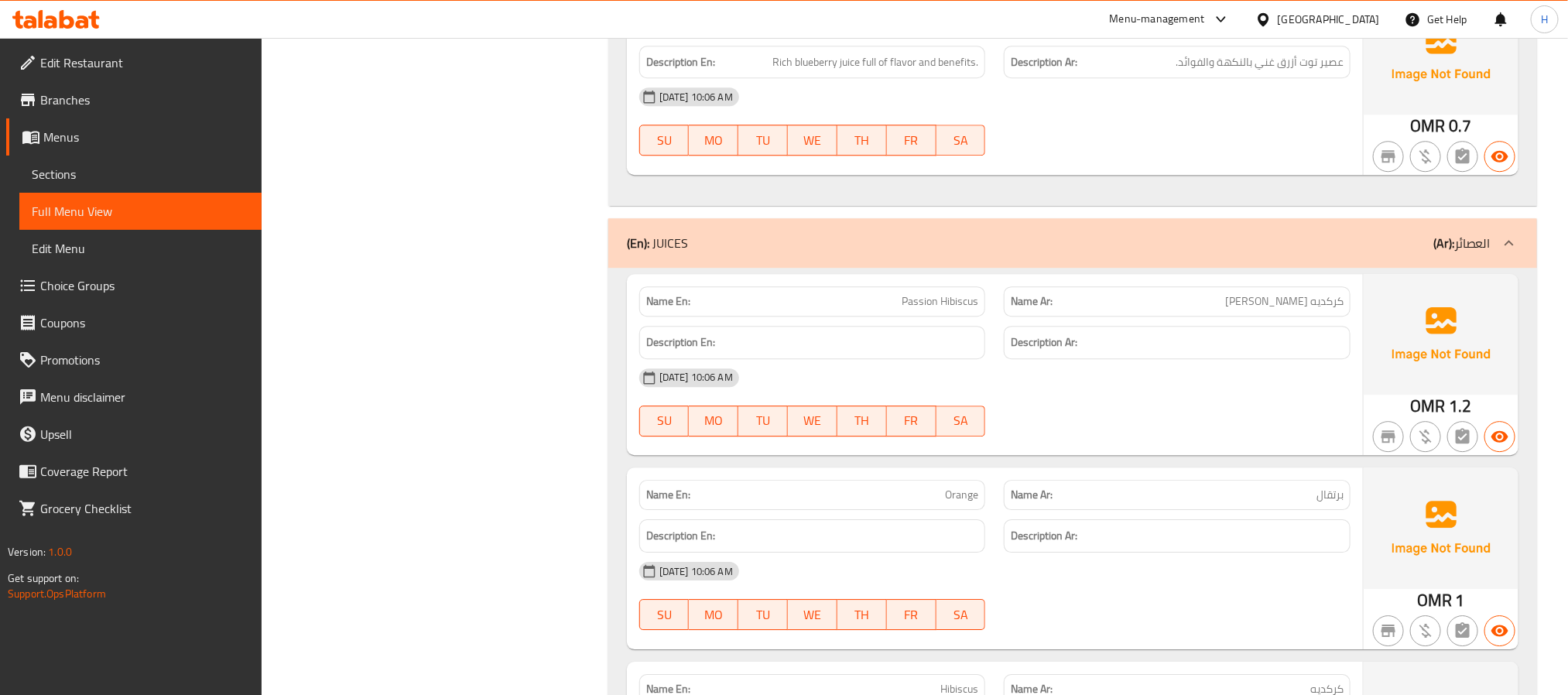
click at [924, 310] on span "Passion Hibiscus" at bounding box center [940, 301] width 77 height 16
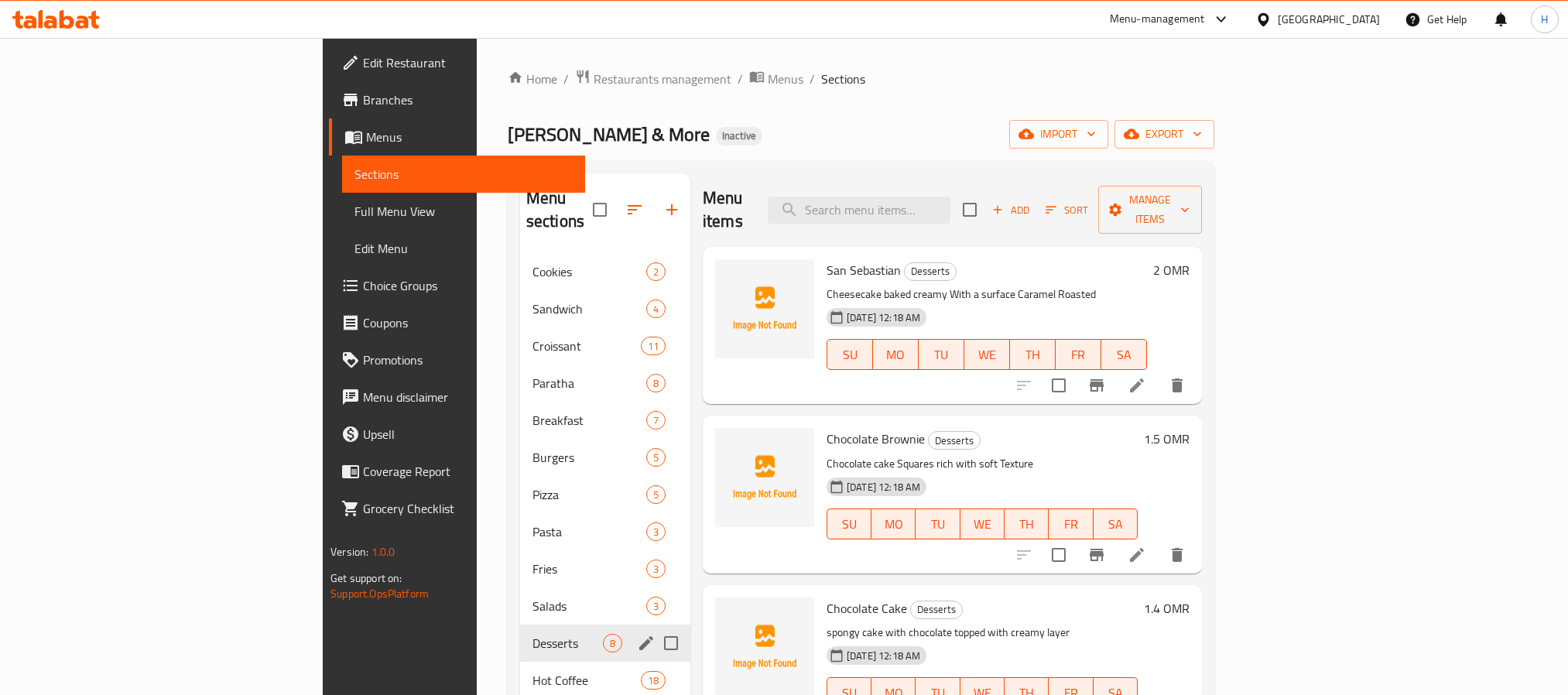
scroll to position [116, 0]
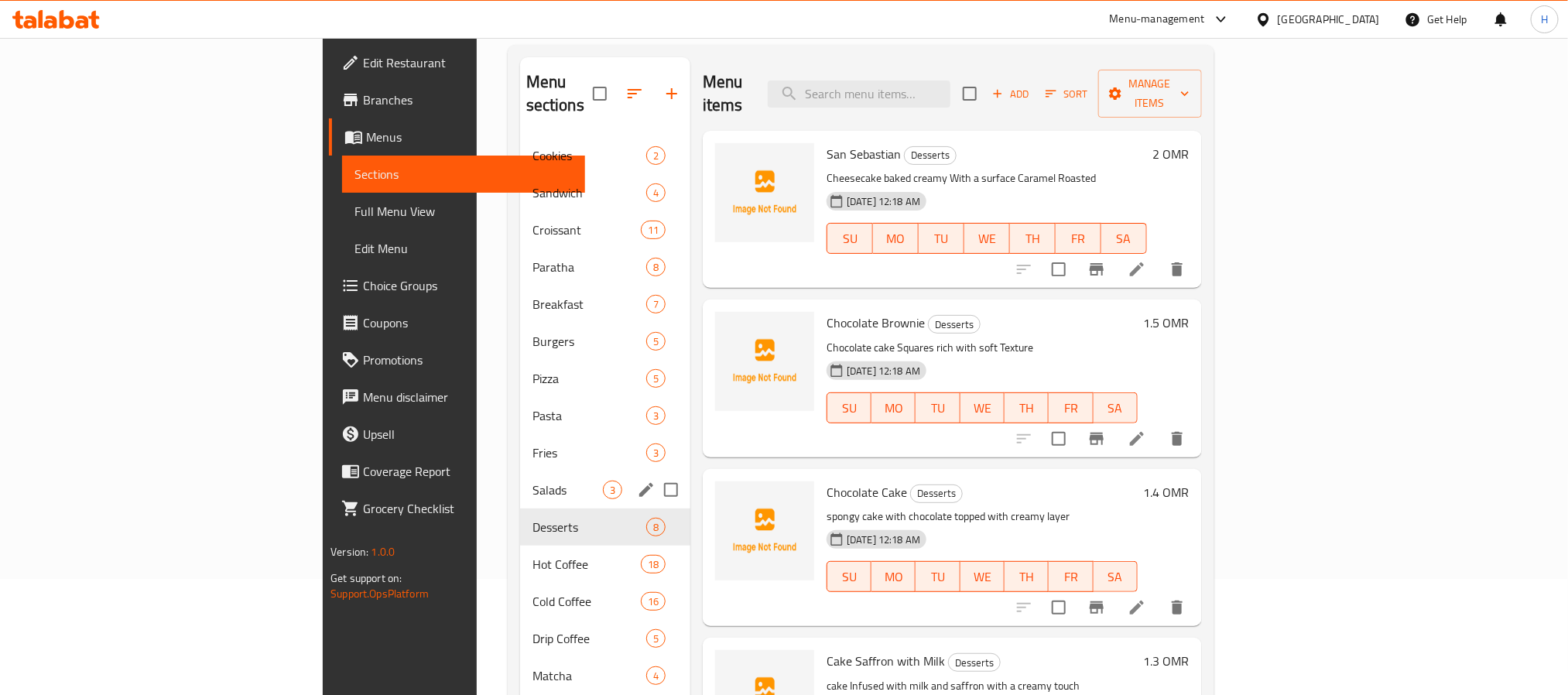
click at [532, 481] on span "Salads" at bounding box center [567, 490] width 70 height 19
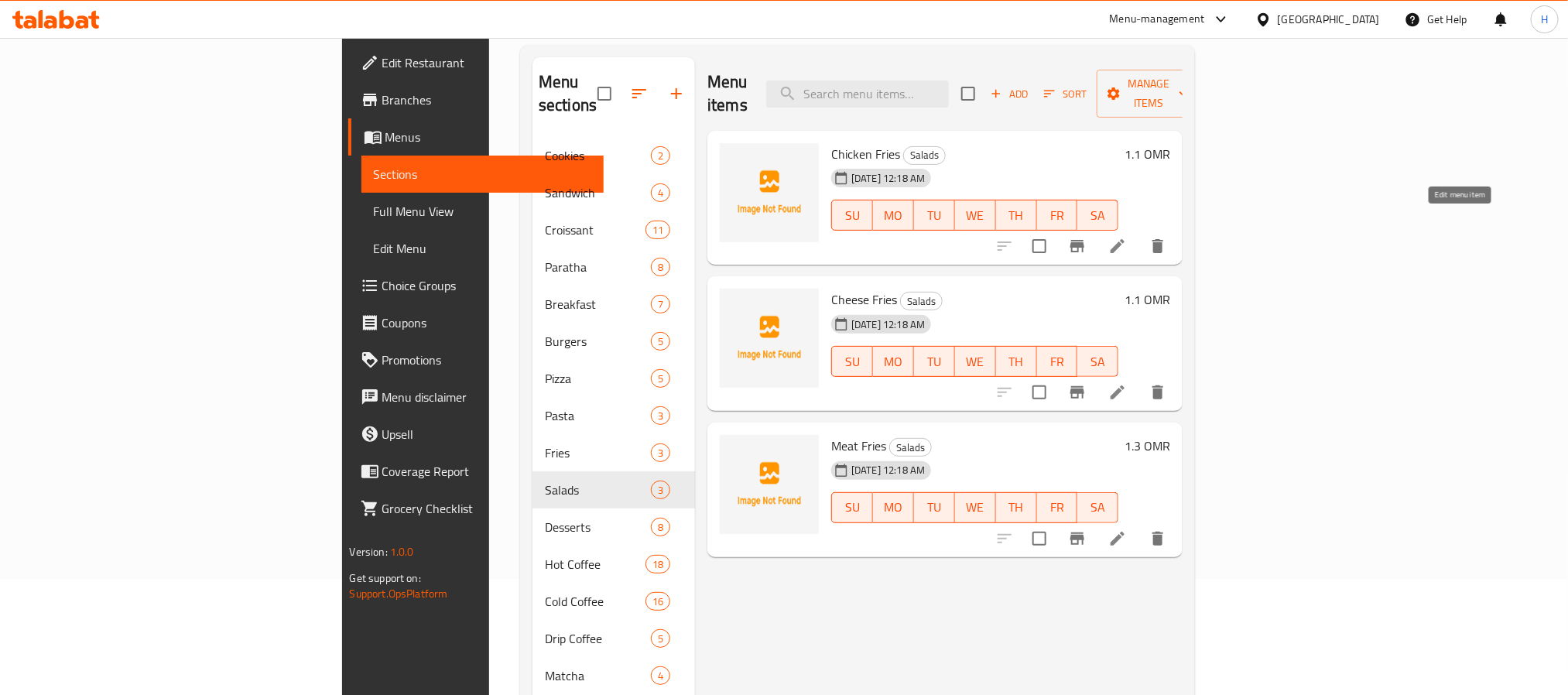
click at [1127, 237] on icon at bounding box center [1117, 246] width 19 height 19
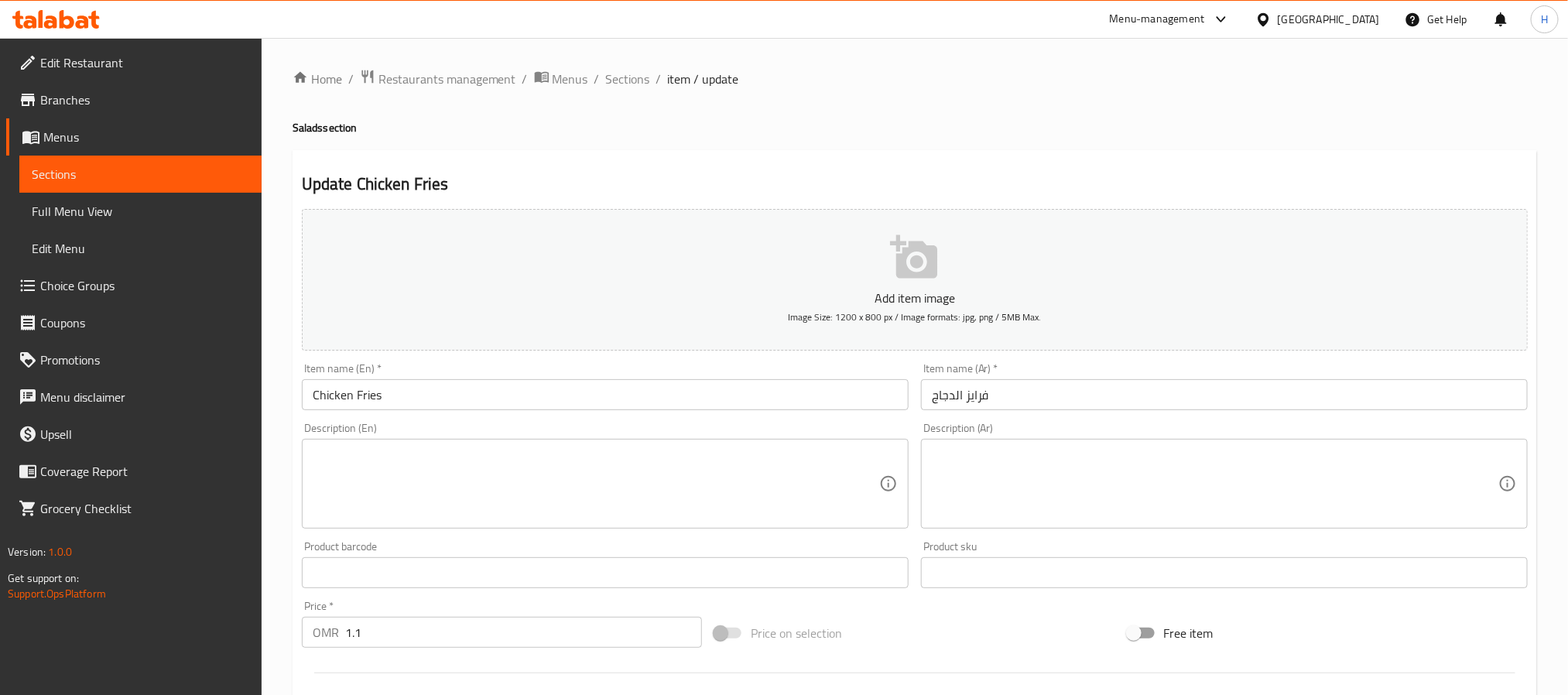
click at [308, 128] on h4 "Salads section" at bounding box center [914, 127] width 1244 height 16
click at [307, 128] on h4 "Salads section" at bounding box center [914, 127] width 1244 height 16
copy h4 "Salads"
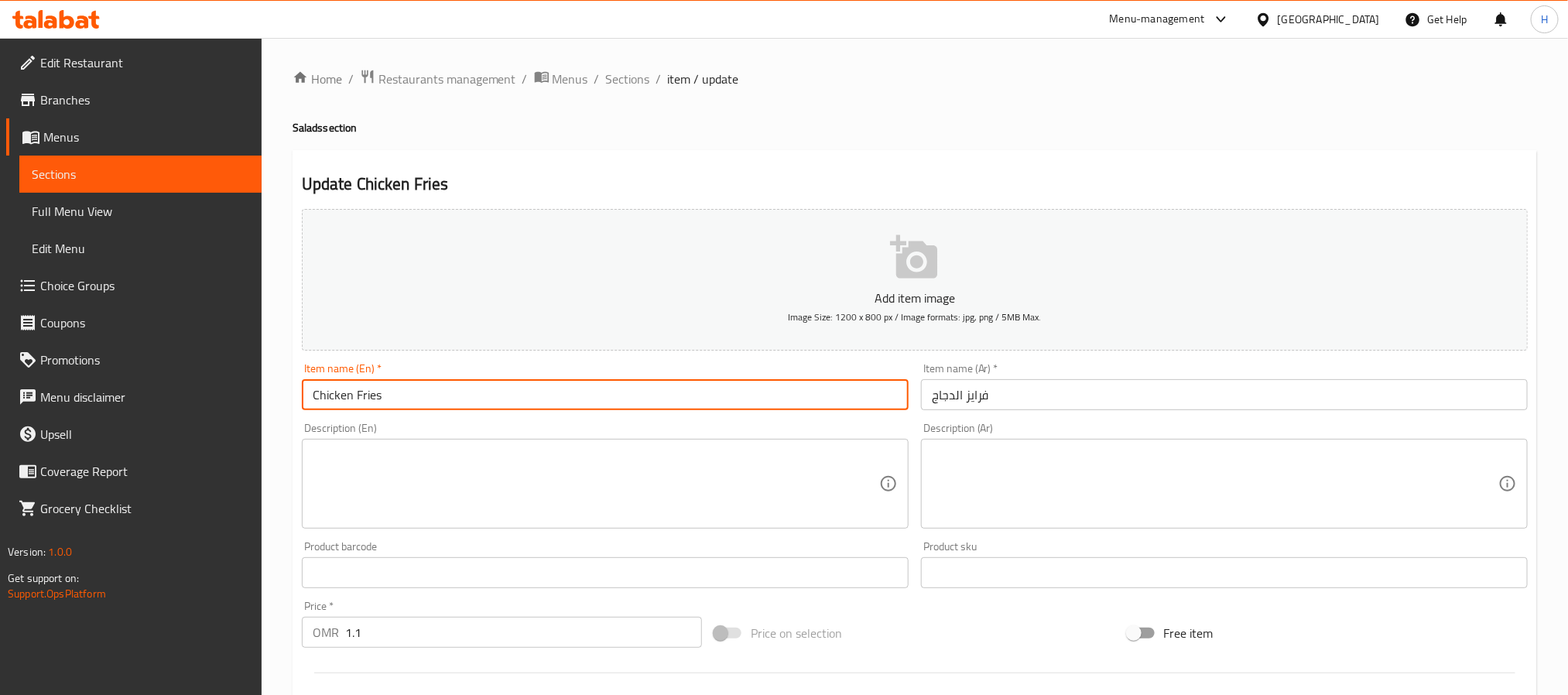
click at [428, 405] on input "Chicken Fries" at bounding box center [605, 395] width 607 height 31
paste input "Salads"
click at [402, 402] on input "Chicken Fries Salad" at bounding box center [605, 395] width 607 height 31
type input "Chicken Fries Salad"
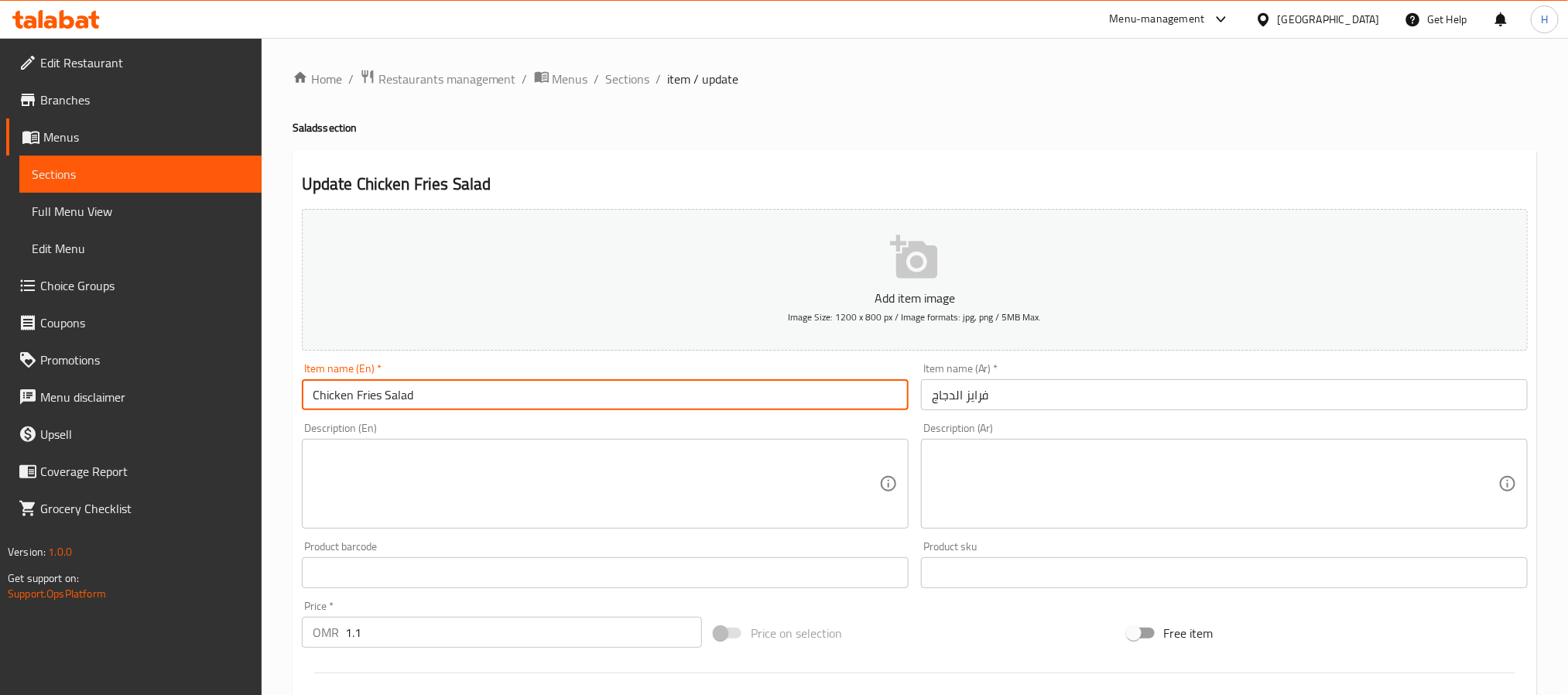
click at [1015, 405] on input "فرايز الدجاج" at bounding box center [1224, 395] width 607 height 31
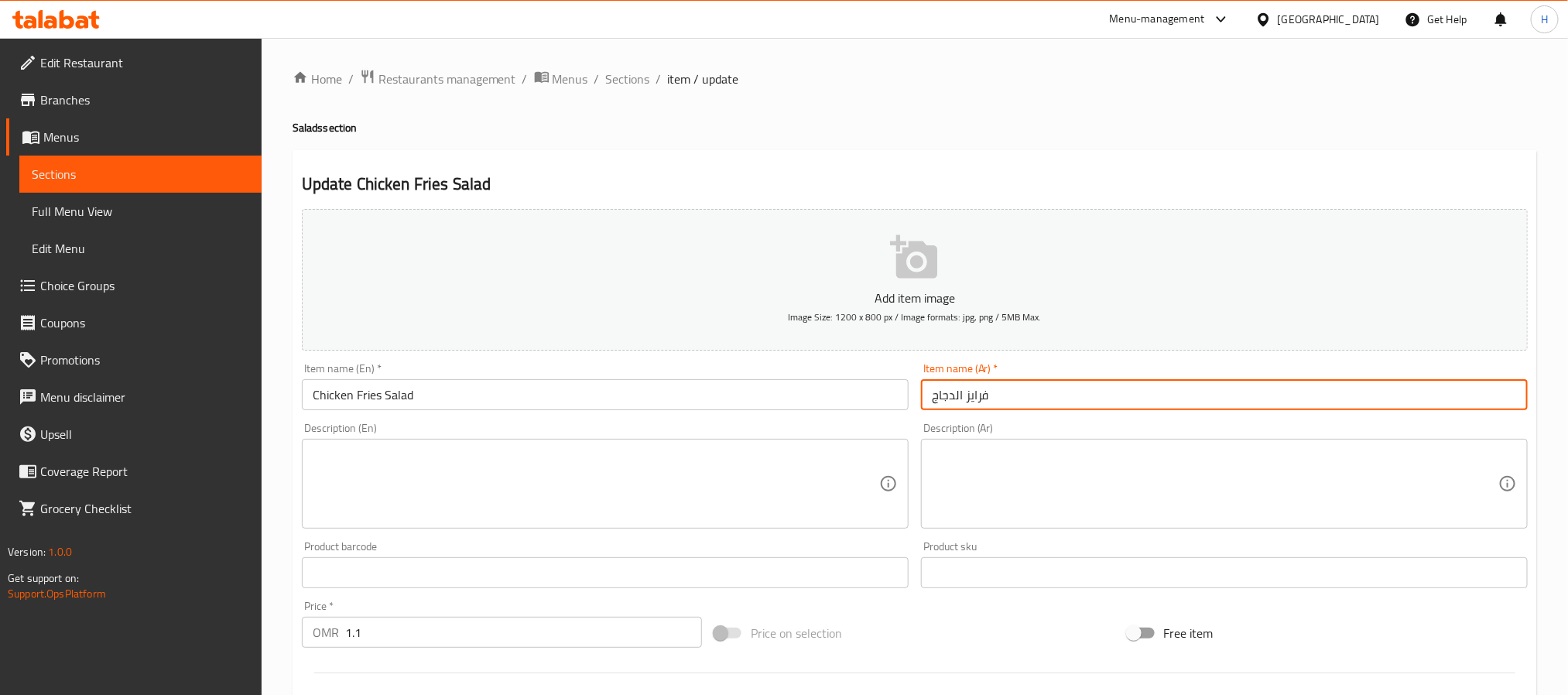
click at [929, 398] on input "فرايز الدجاج" at bounding box center [1224, 395] width 607 height 31
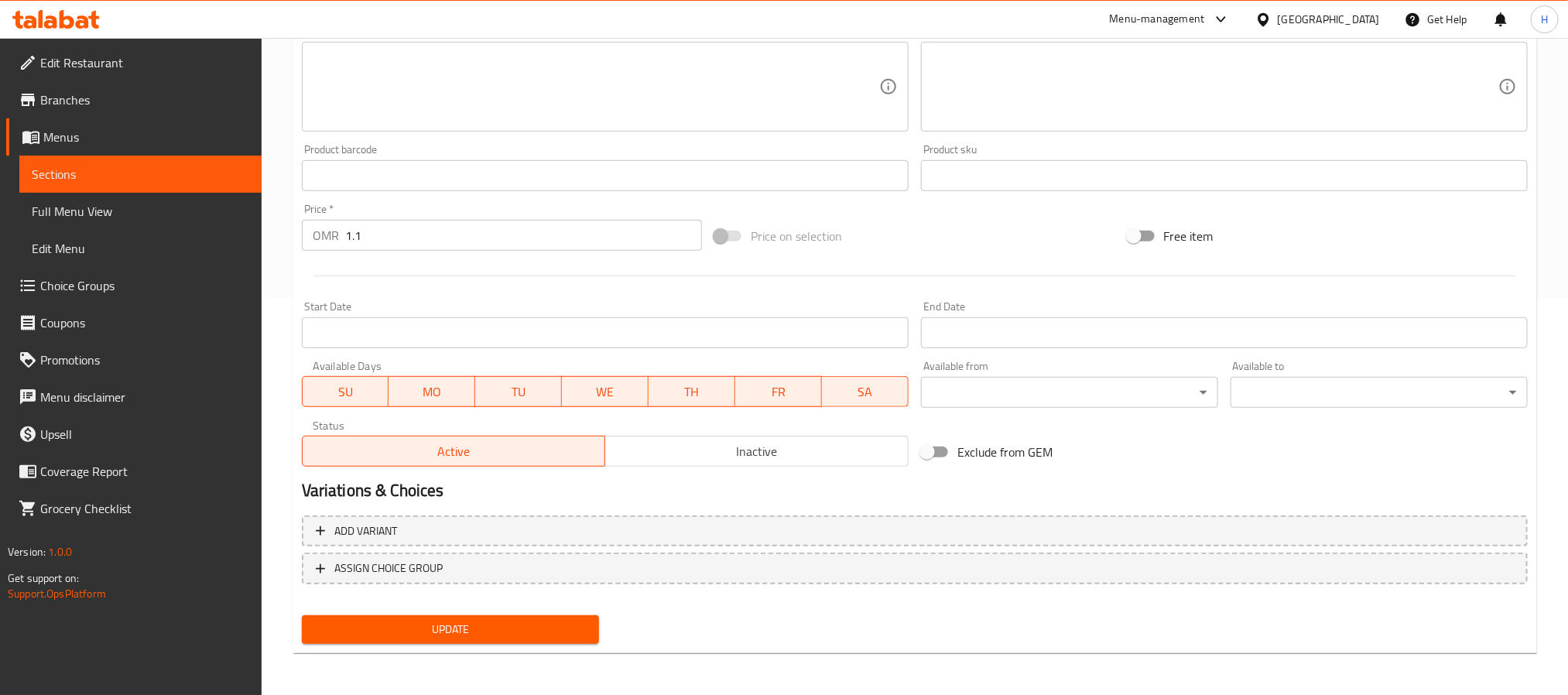
type input "سلطة فرايز الدجاج"
click at [509, 635] on span "Update" at bounding box center [450, 630] width 272 height 20
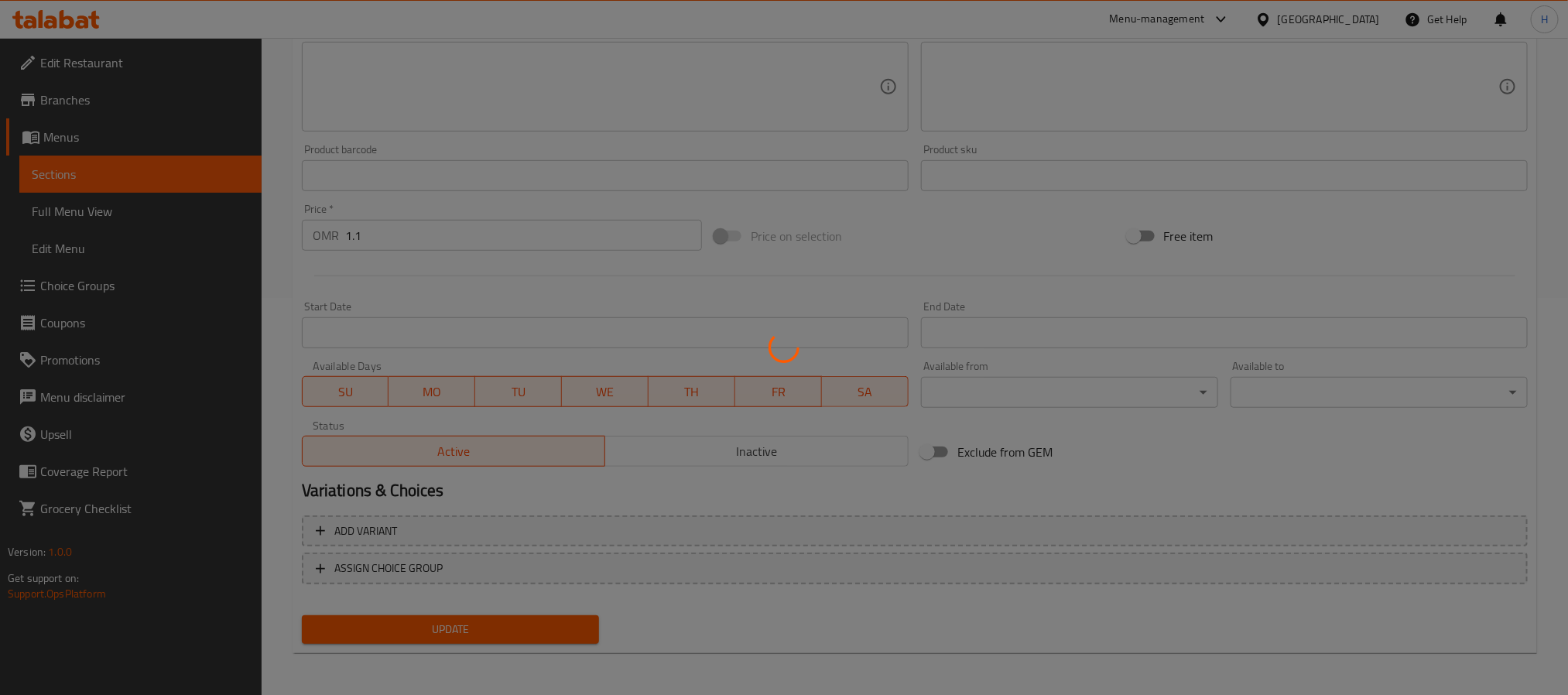
scroll to position [0, 0]
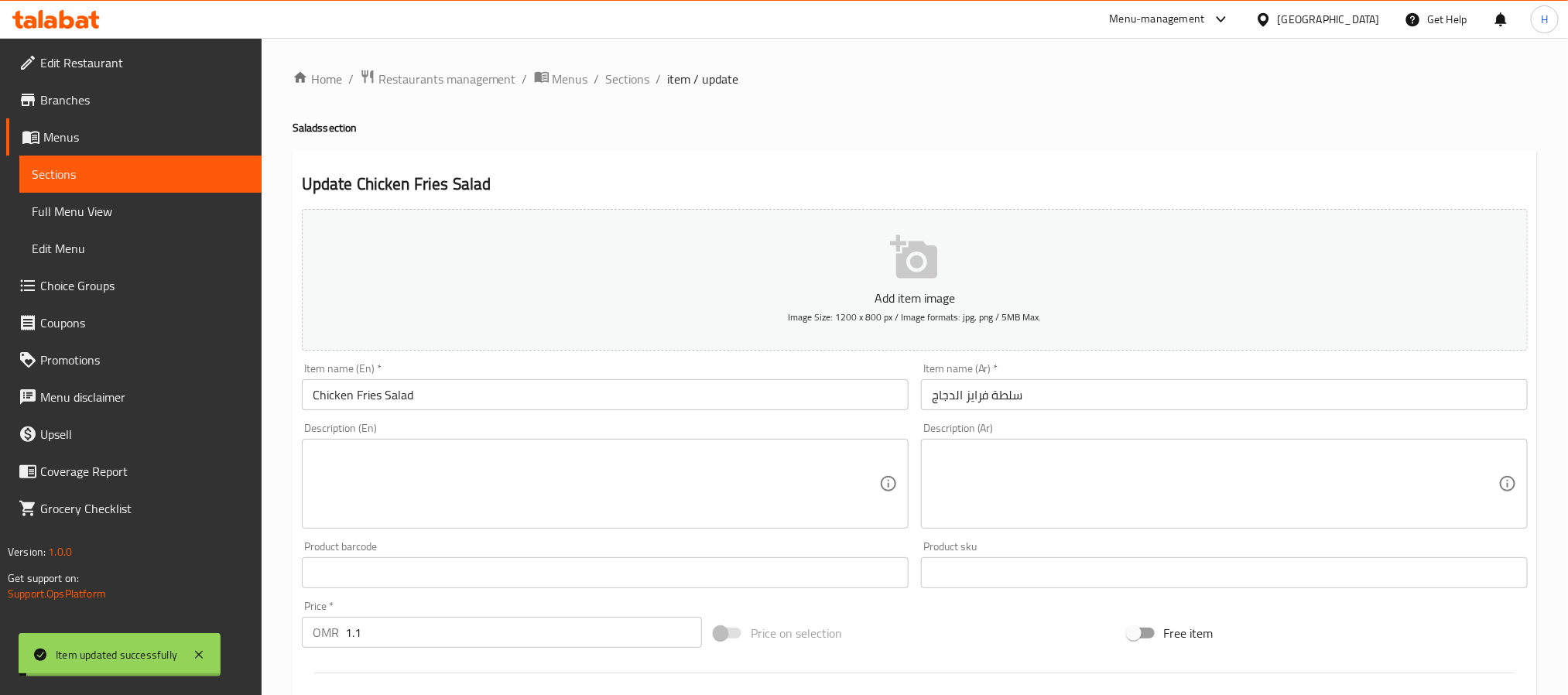
drag, startPoint x: 640, startPoint y: 73, endPoint x: 699, endPoint y: 112, distance: 70.7
click at [640, 73] on span "Sections" at bounding box center [627, 79] width 44 height 19
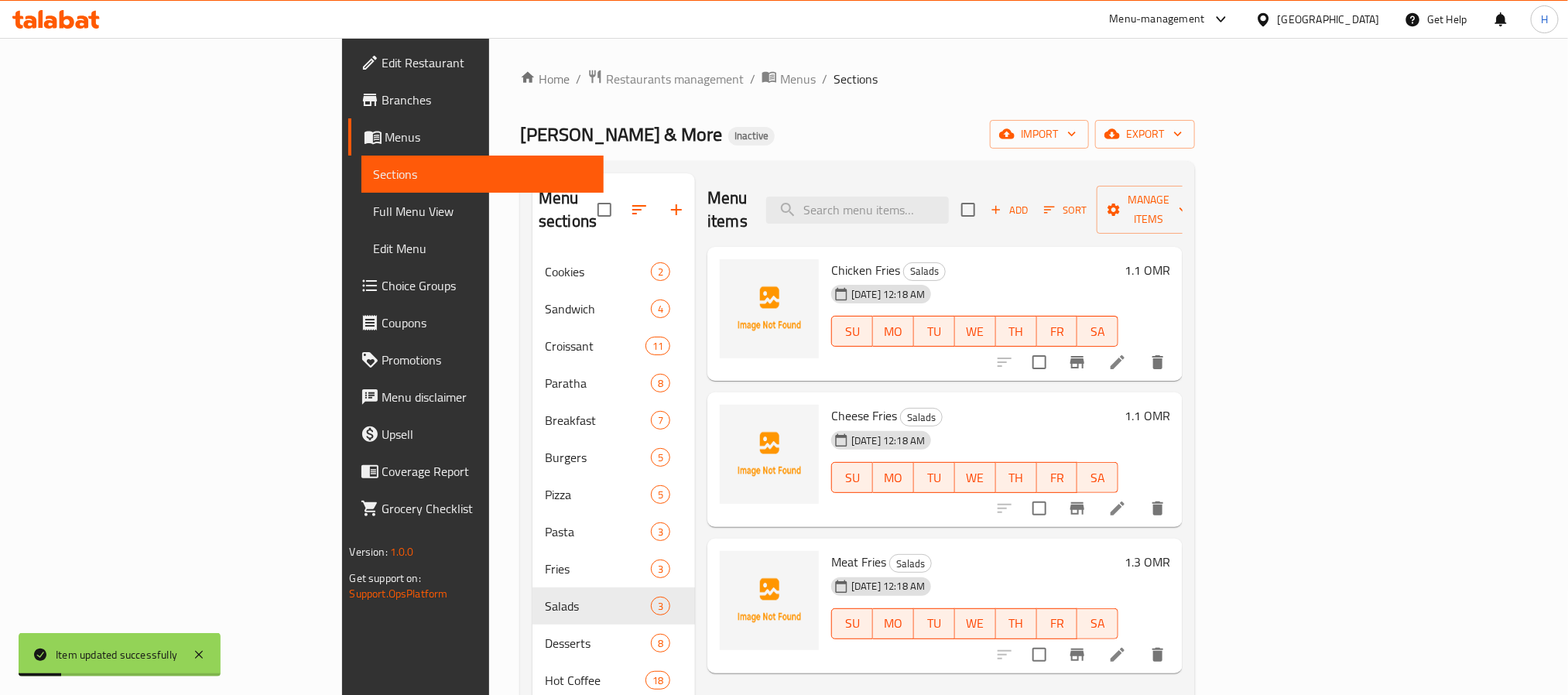
scroll to position [116, 0]
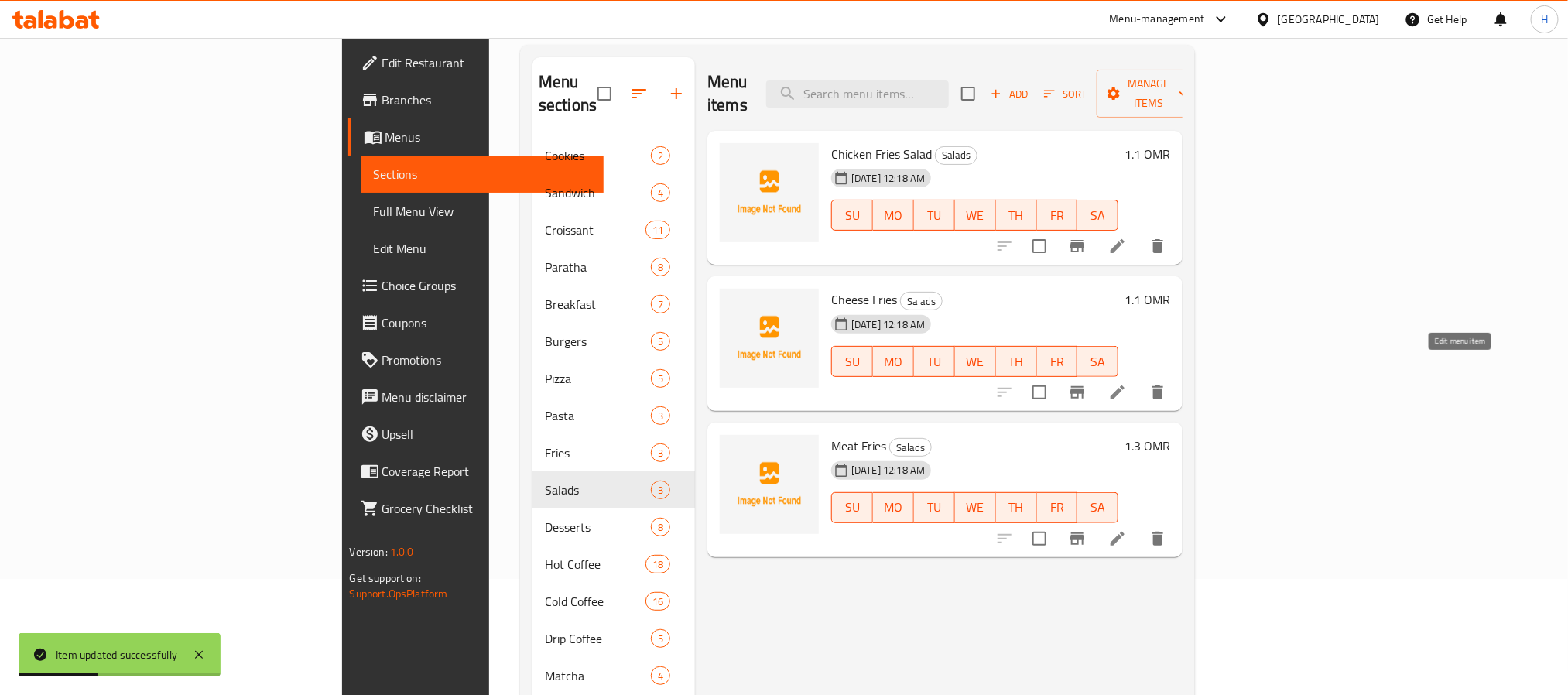
click at [1125, 385] on icon at bounding box center [1117, 392] width 14 height 14
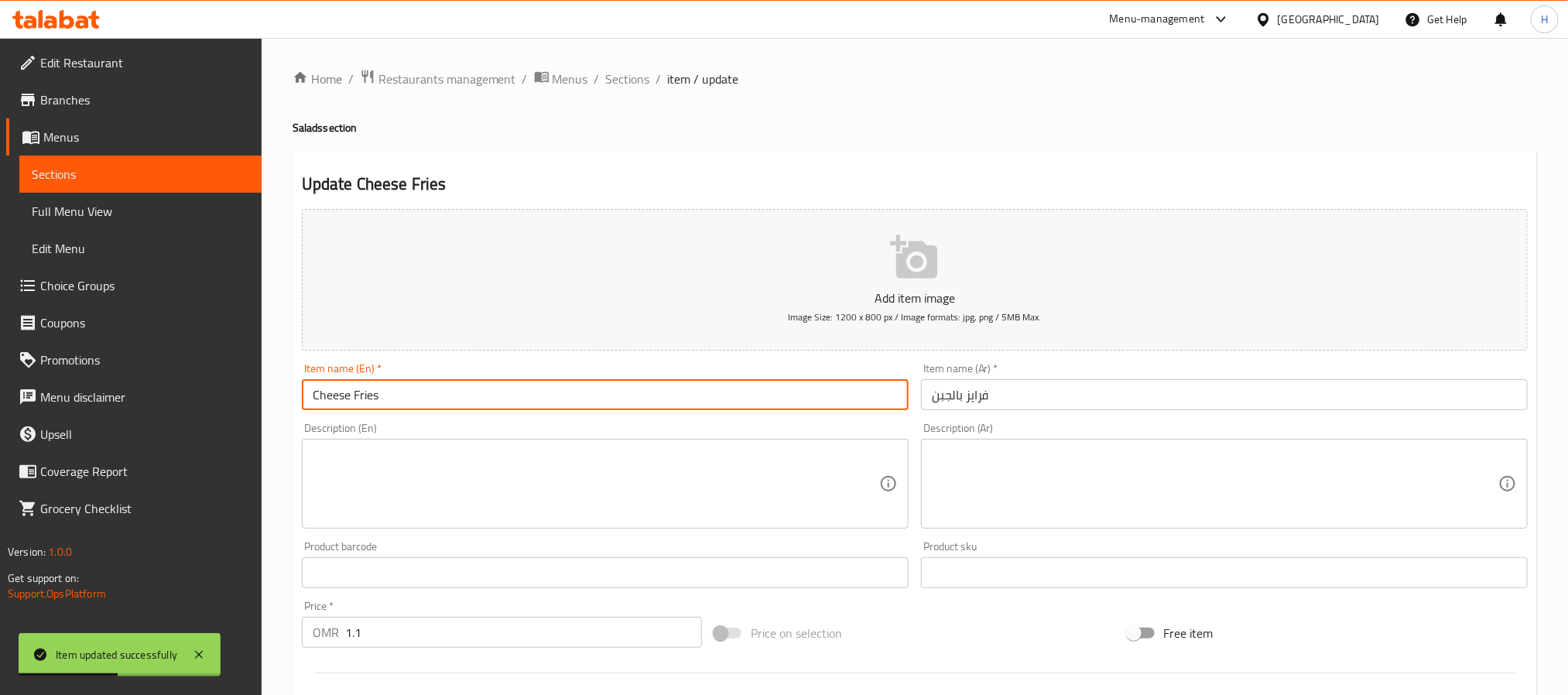
click at [621, 386] on input "Cheese Fries" at bounding box center [605, 395] width 607 height 31
paste input "Salad"
type input "Cheese Fries Salad"
click at [1071, 399] on input "فرايز بالجبن" at bounding box center [1224, 395] width 607 height 31
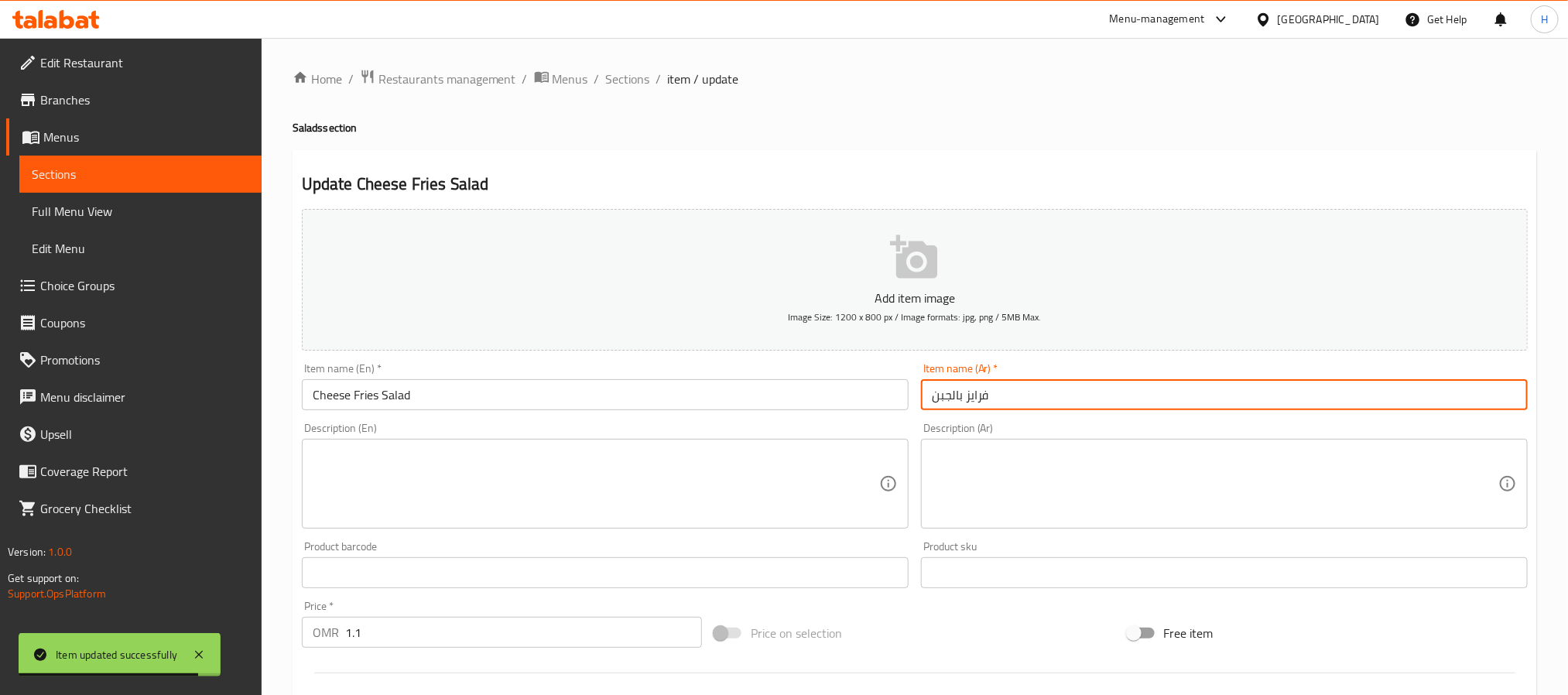
click at [931, 398] on input "فرايز بالجبن" at bounding box center [1224, 395] width 607 height 31
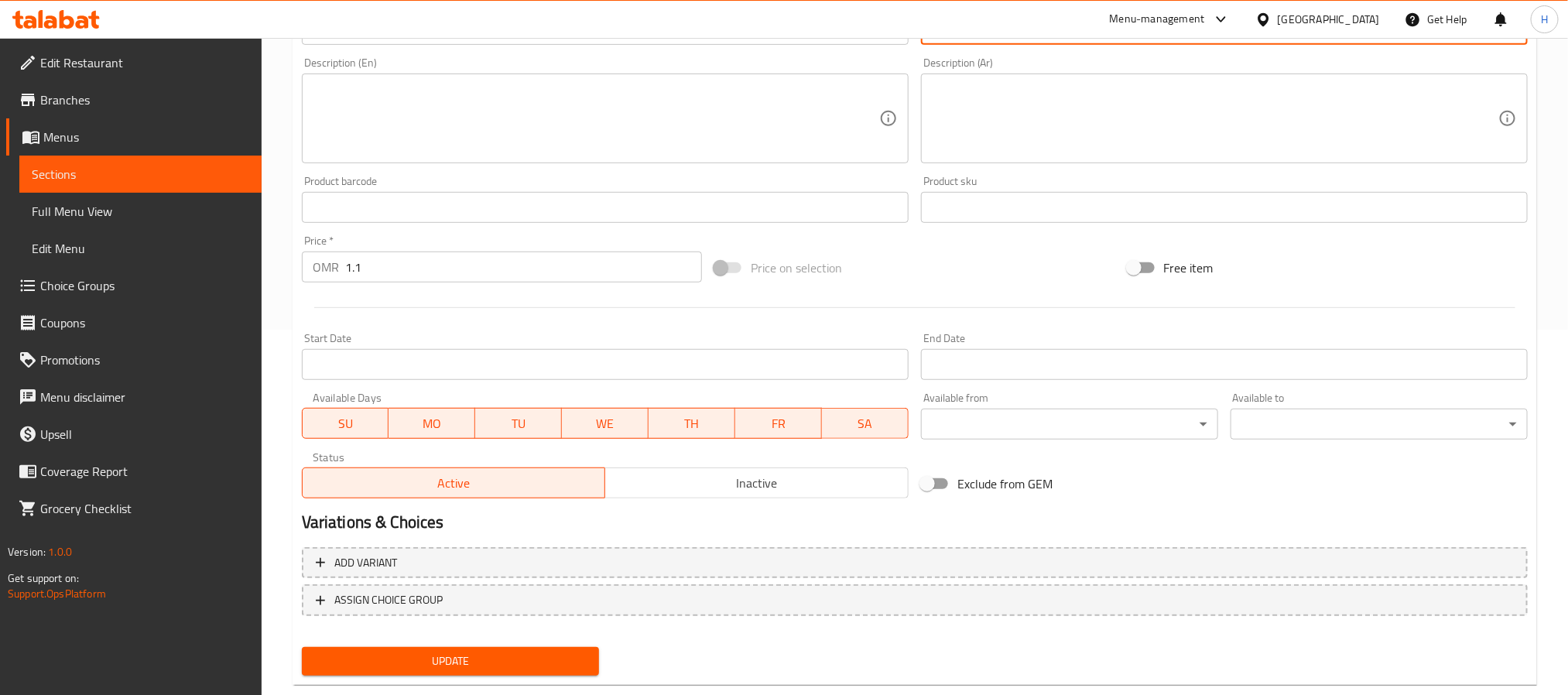
scroll to position [398, 0]
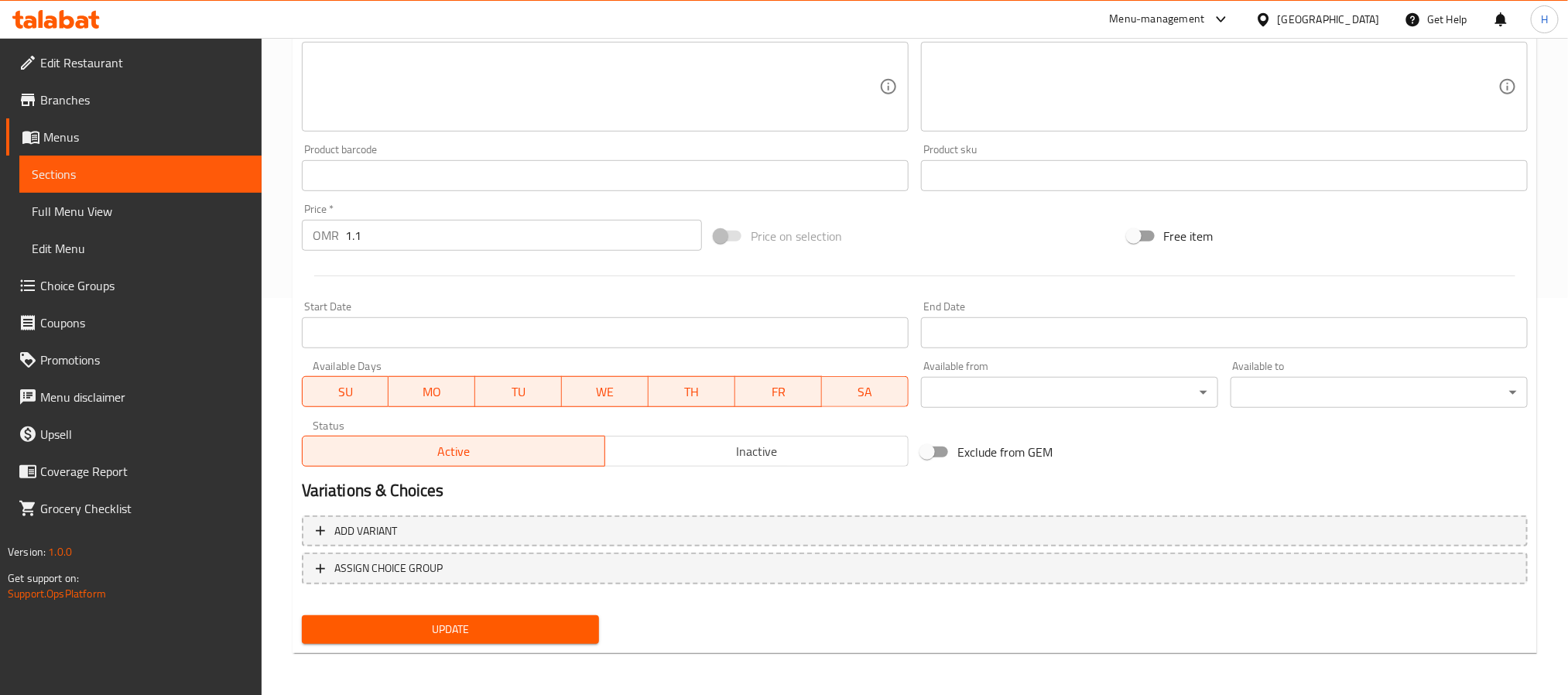
type input "سلطة فرايز بالجبن"
click at [539, 625] on span "Update" at bounding box center [450, 630] width 272 height 20
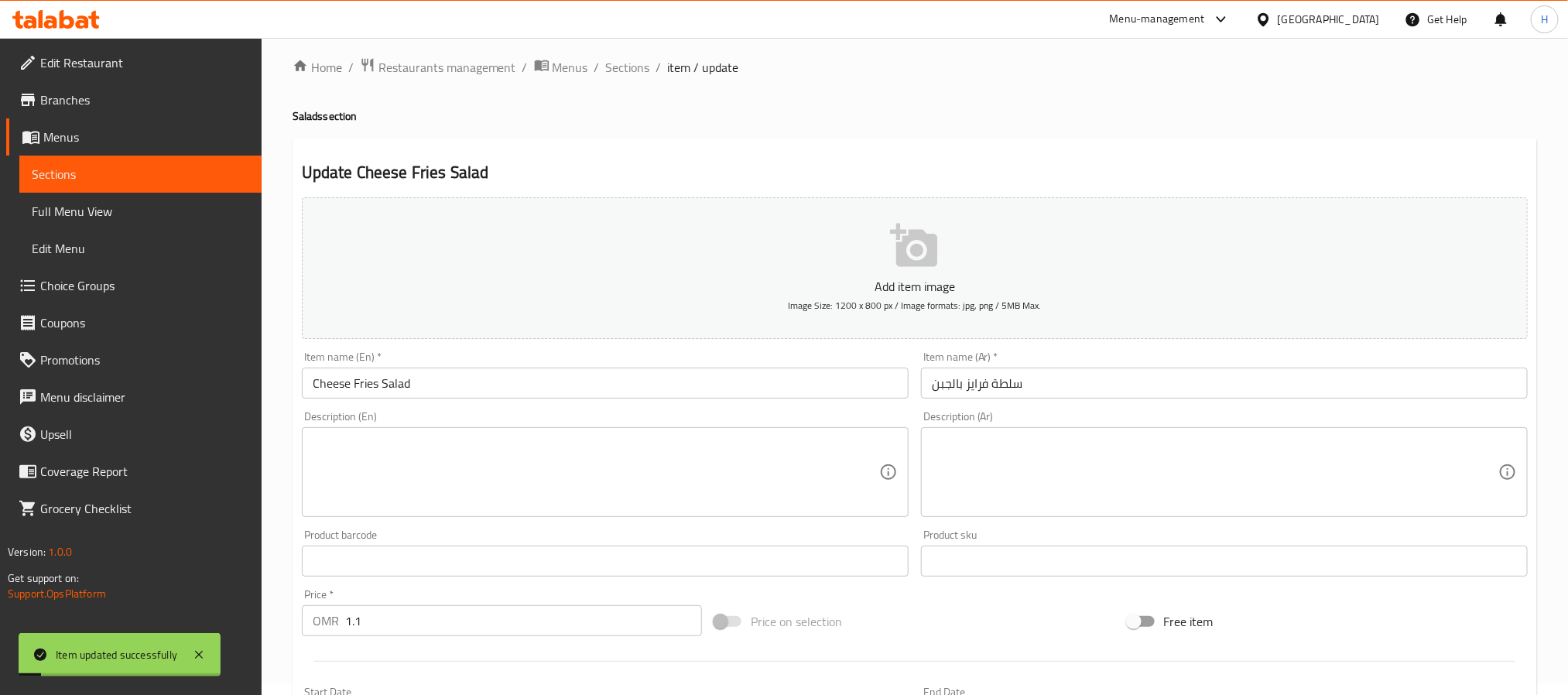
scroll to position [0, 0]
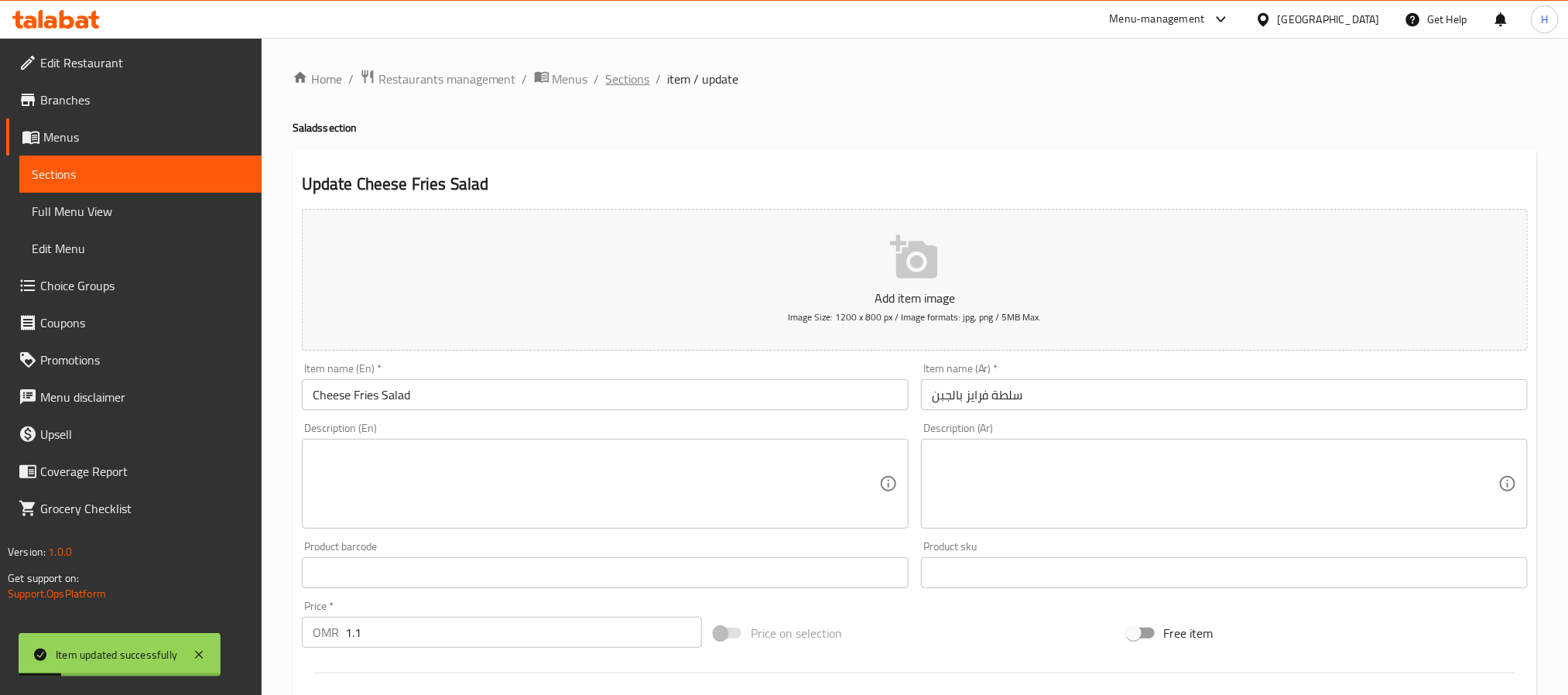
click at [631, 84] on span "Sections" at bounding box center [627, 79] width 44 height 19
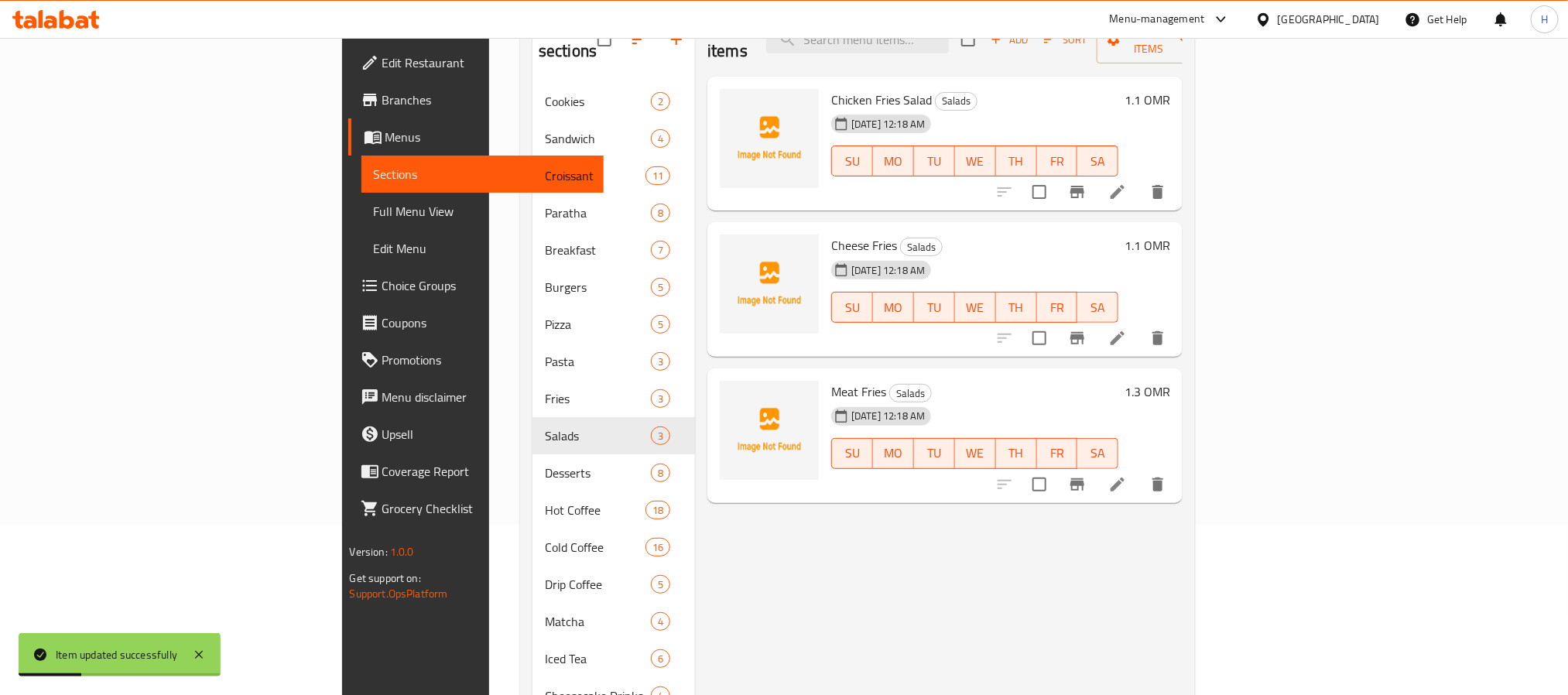
scroll to position [232, 0]
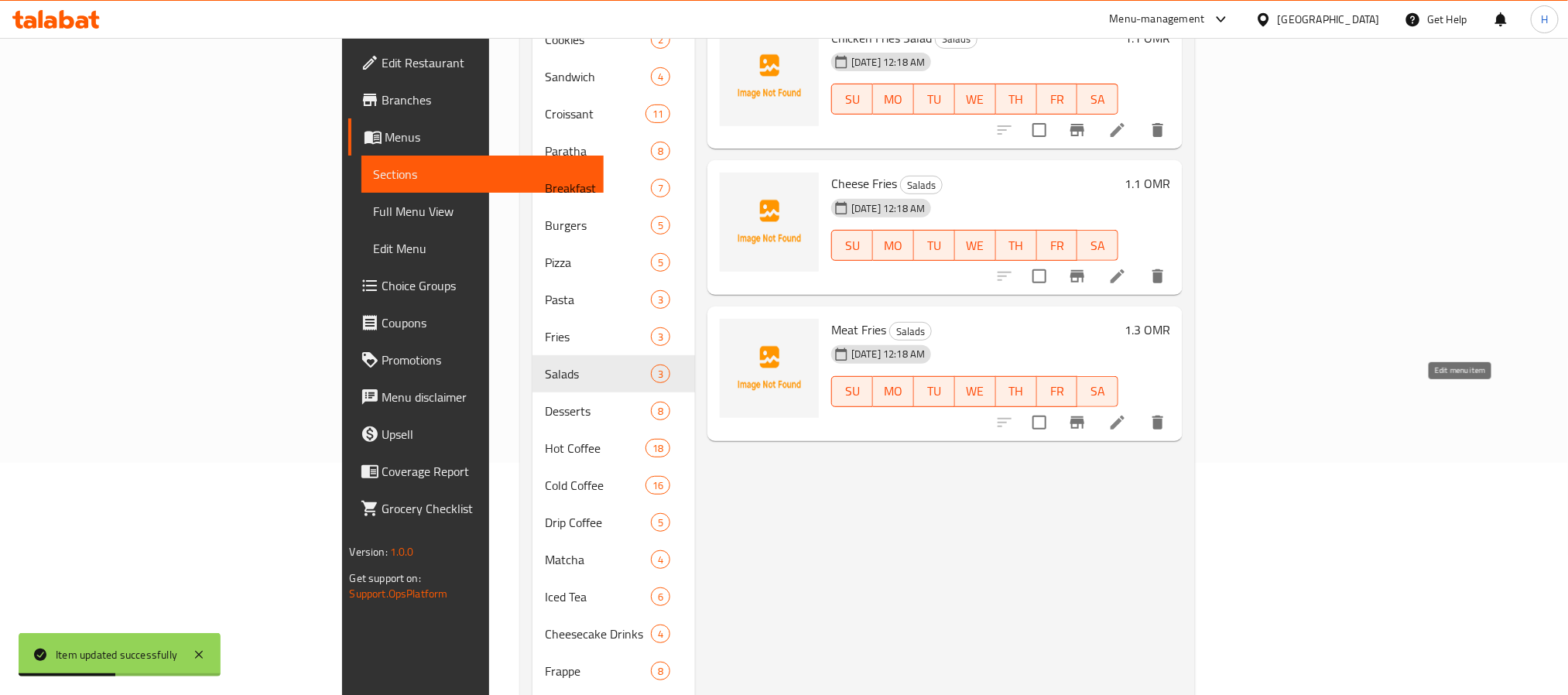
click at [1127, 413] on icon at bounding box center [1117, 423] width 19 height 19
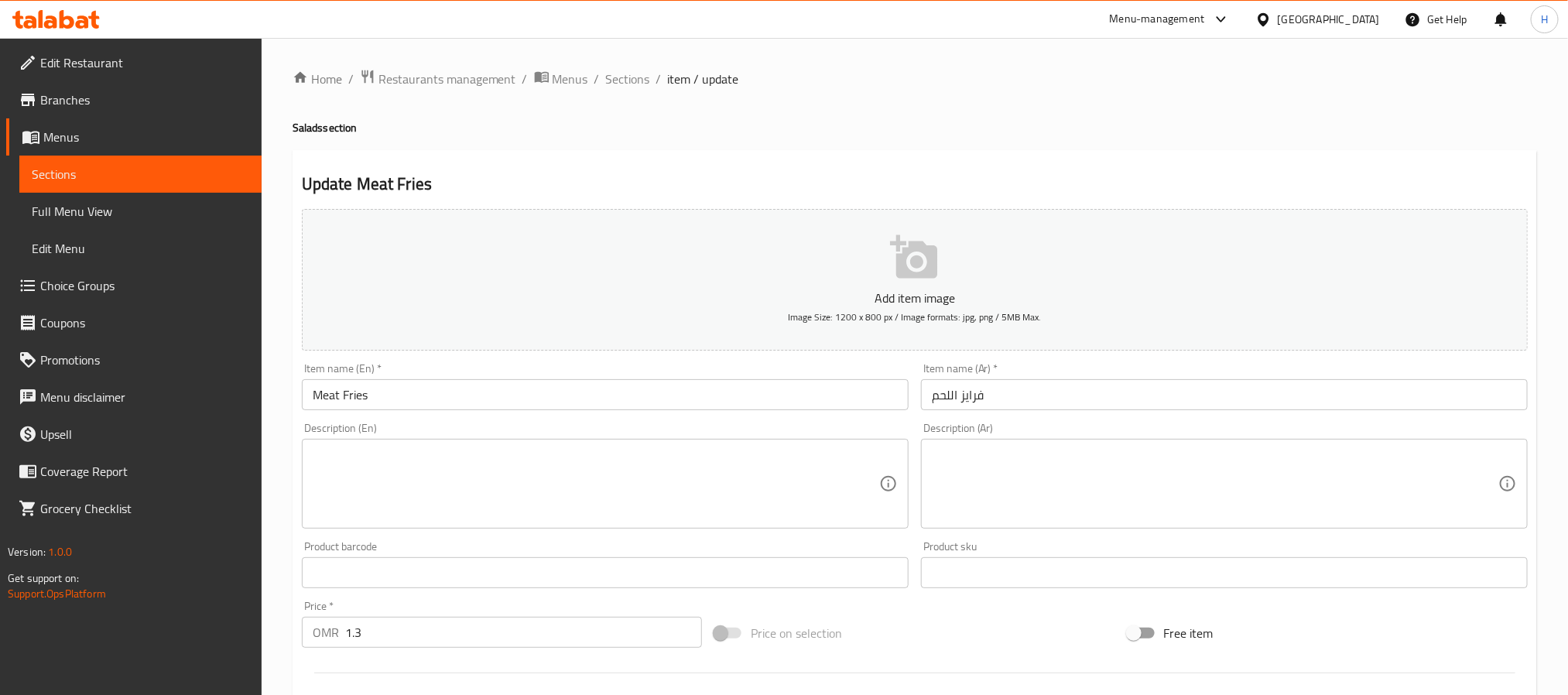
click at [458, 384] on input "Meat Fries" at bounding box center [605, 395] width 607 height 31
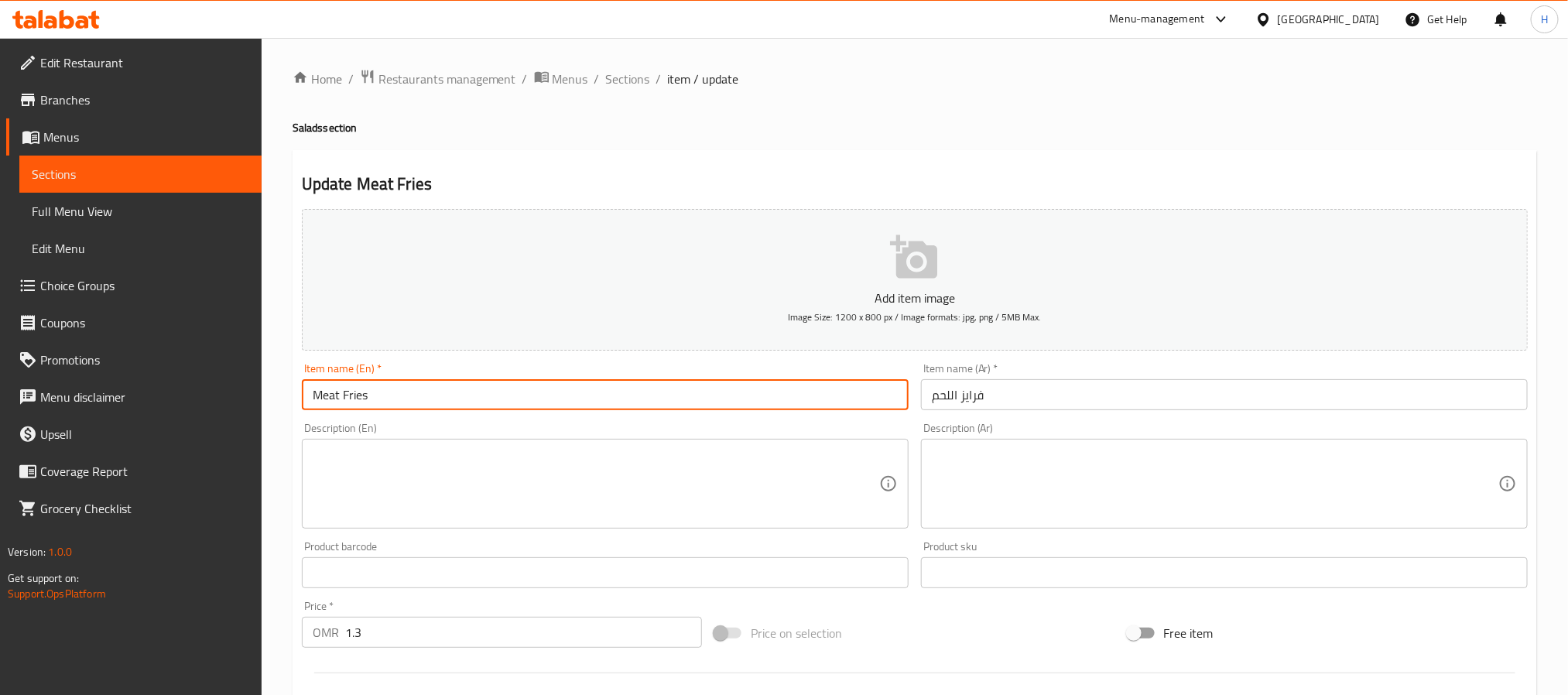
paste input "Salad"
type input "Meat Fries Salad"
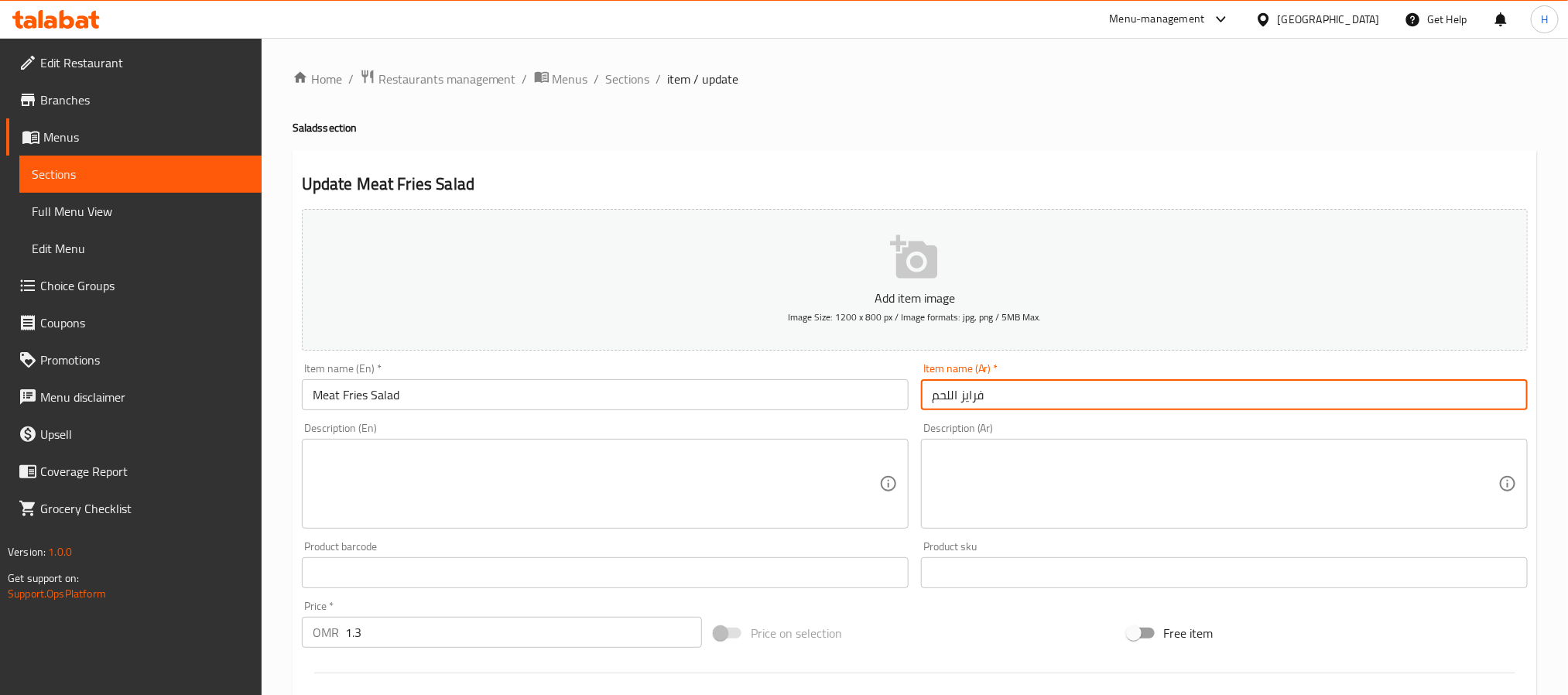
click at [1035, 391] on input "فرايز اللحم" at bounding box center [1224, 395] width 607 height 31
click at [931, 391] on input "فرايز اللحم" at bounding box center [1224, 395] width 607 height 31
paste input "Salad"
click at [592, 395] on input "Meat Fries Salad" at bounding box center [605, 395] width 607 height 31
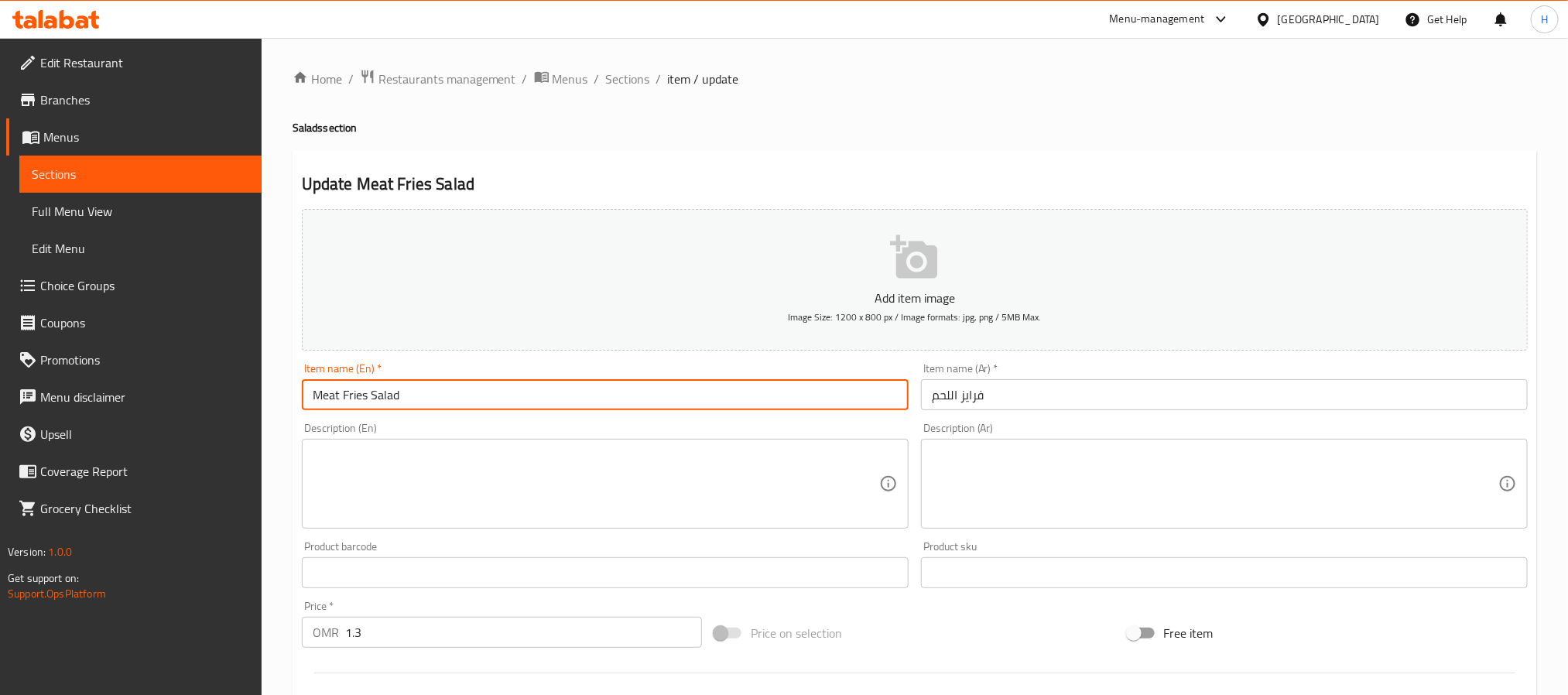
click at [938, 393] on input "فرايز اللحم" at bounding box center [1224, 395] width 607 height 31
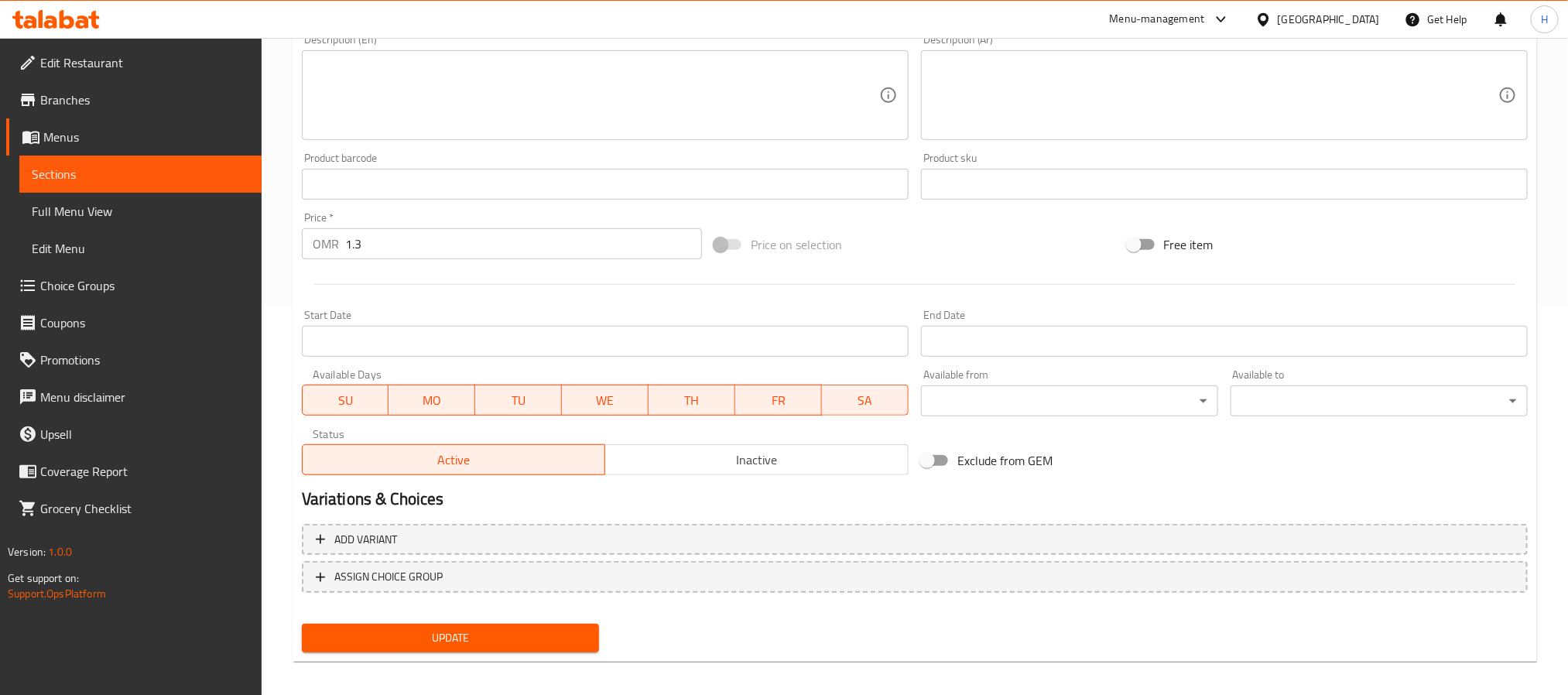
scroll to position [398, 0]
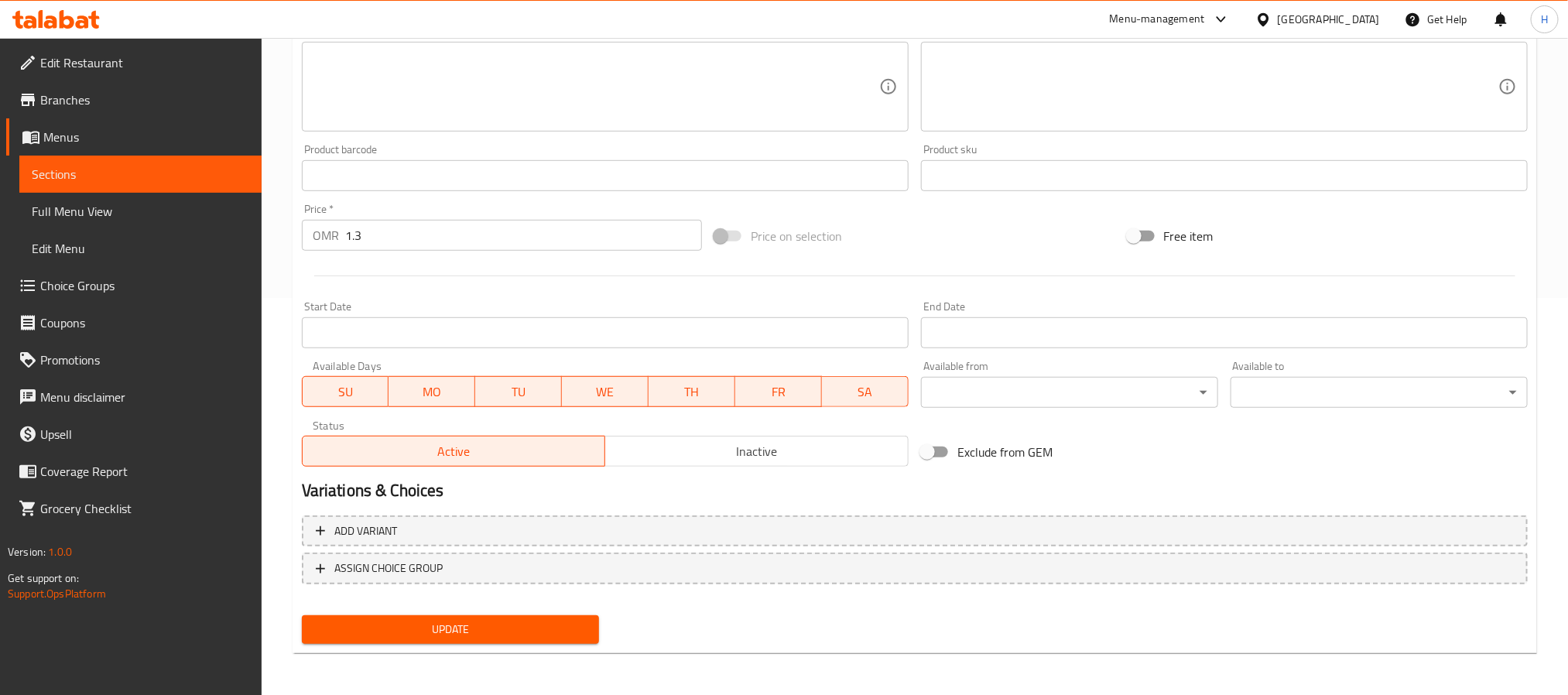
type input "سلطة فرايز اللحم"
click at [550, 620] on span "Update" at bounding box center [450, 630] width 272 height 20
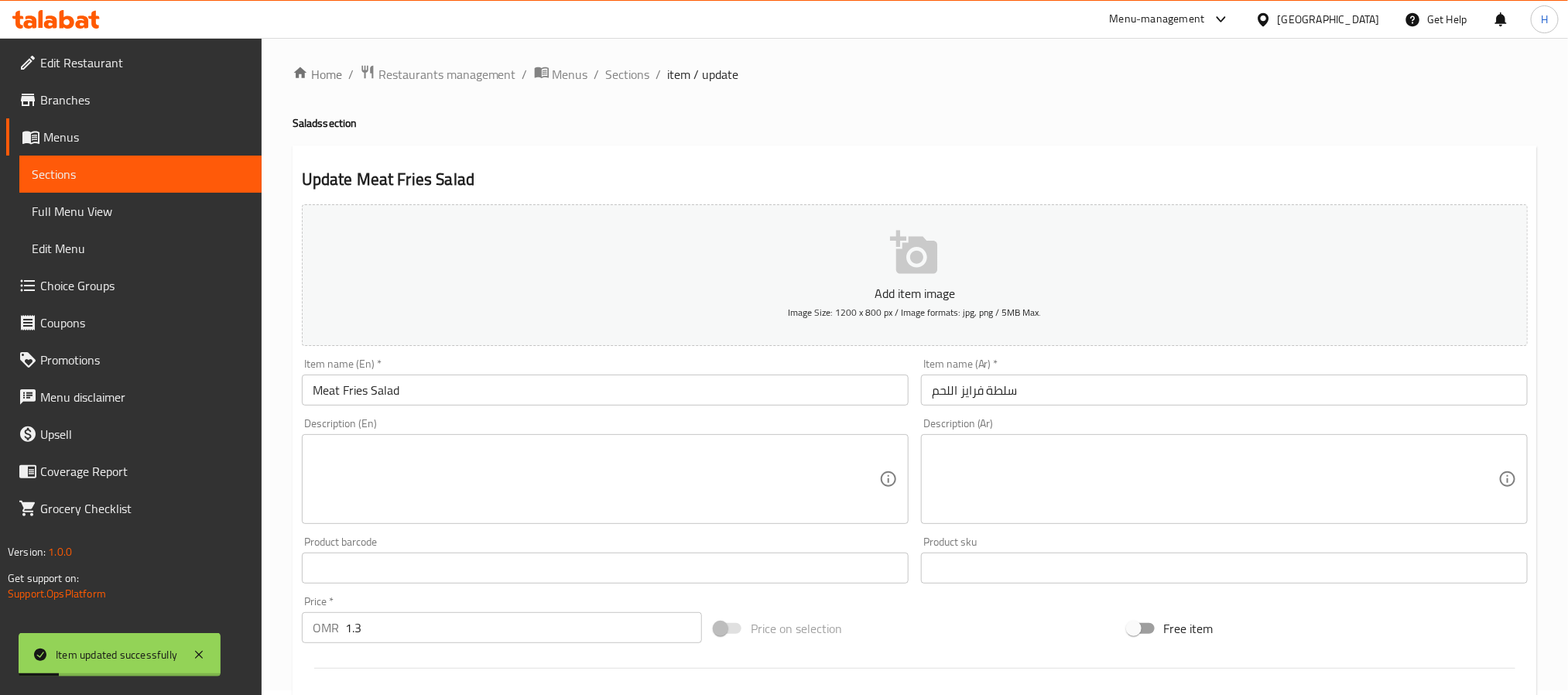
scroll to position [0, 0]
click at [607, 82] on span "Sections" at bounding box center [627, 79] width 44 height 19
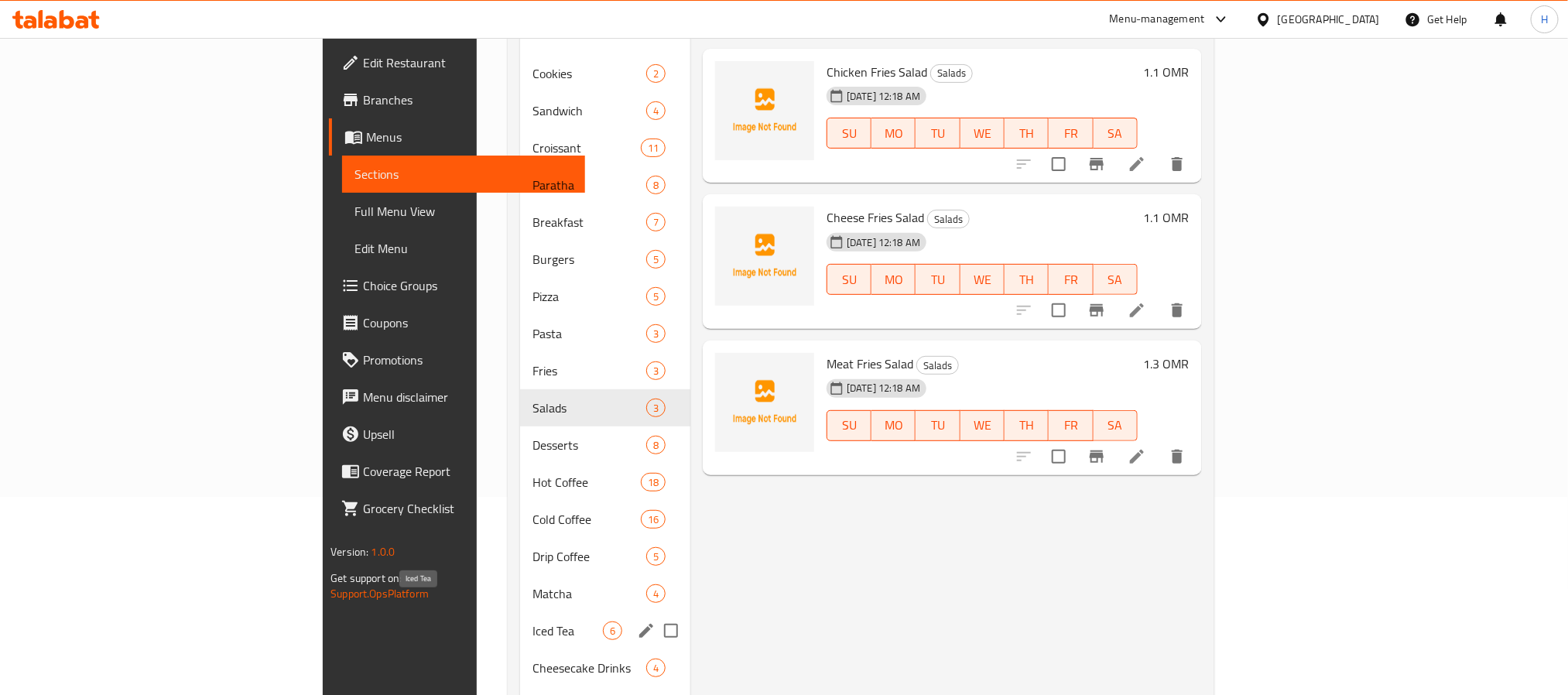
scroll to position [232, 0]
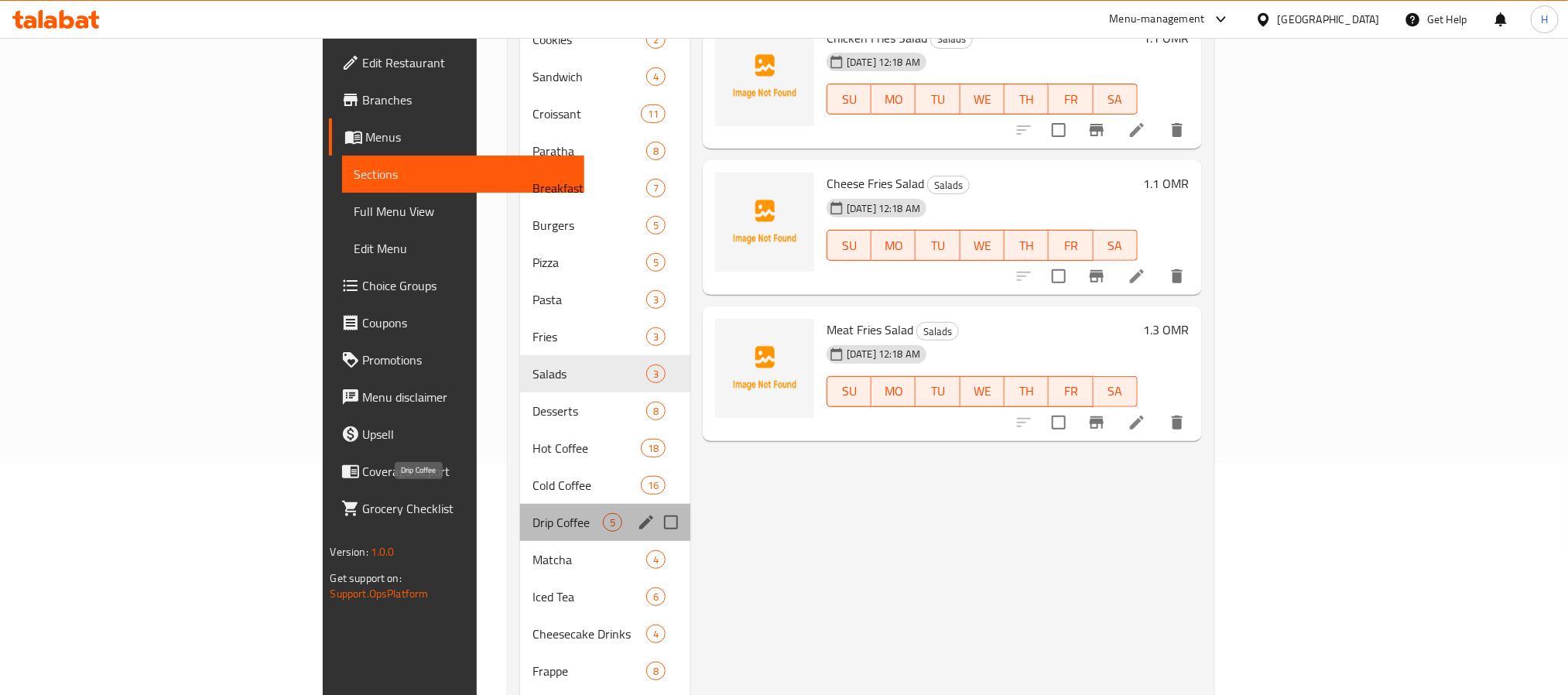
click at [532, 514] on span "Drip Coffee" at bounding box center [567, 523] width 70 height 19
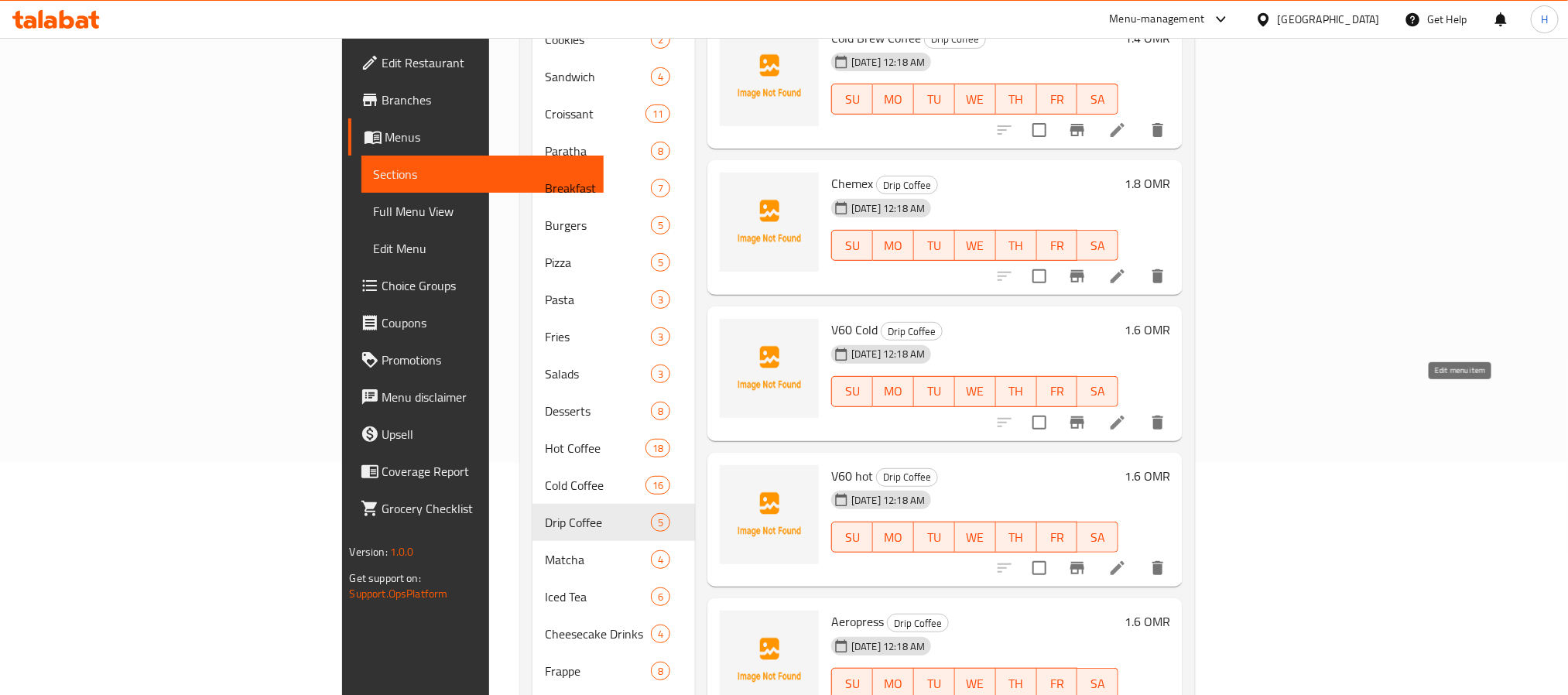
click at [1127, 413] on icon at bounding box center [1117, 423] width 19 height 19
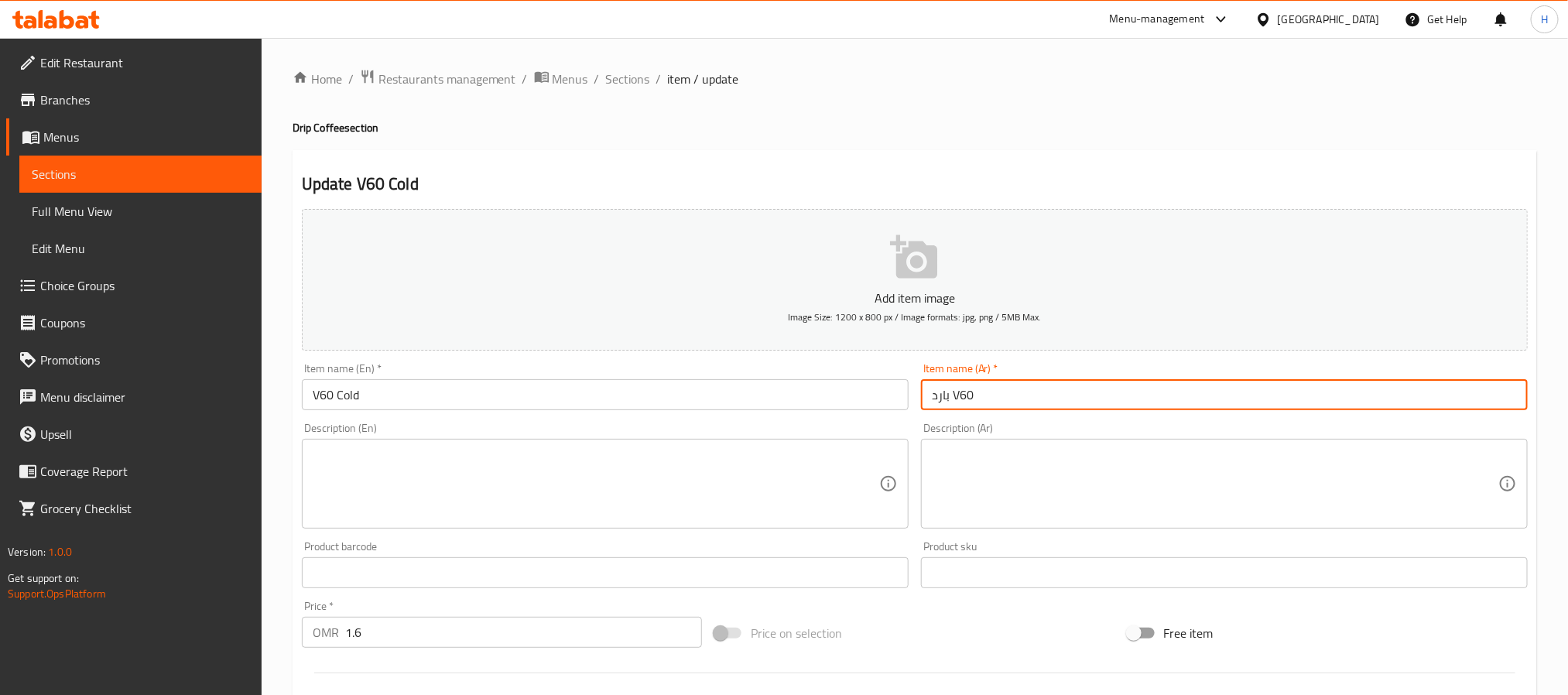
drag, startPoint x: 952, startPoint y: 396, endPoint x: 991, endPoint y: 404, distance: 39.8
click at [991, 404] on input "بارد V60" at bounding box center [1224, 395] width 607 height 31
paste input "في 60"
click at [934, 388] on input "بارد" at bounding box center [1224, 395] width 607 height 31
paste input "في 60"
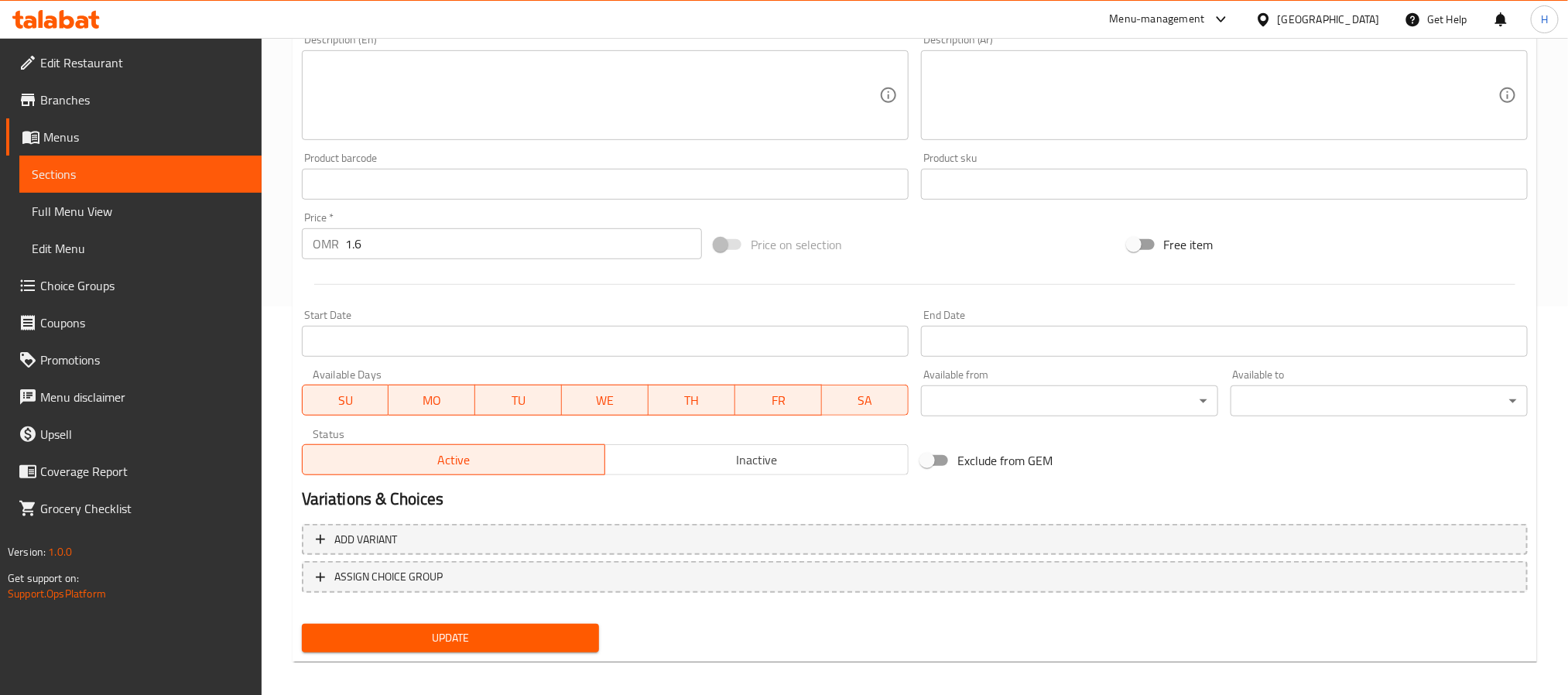
scroll to position [398, 0]
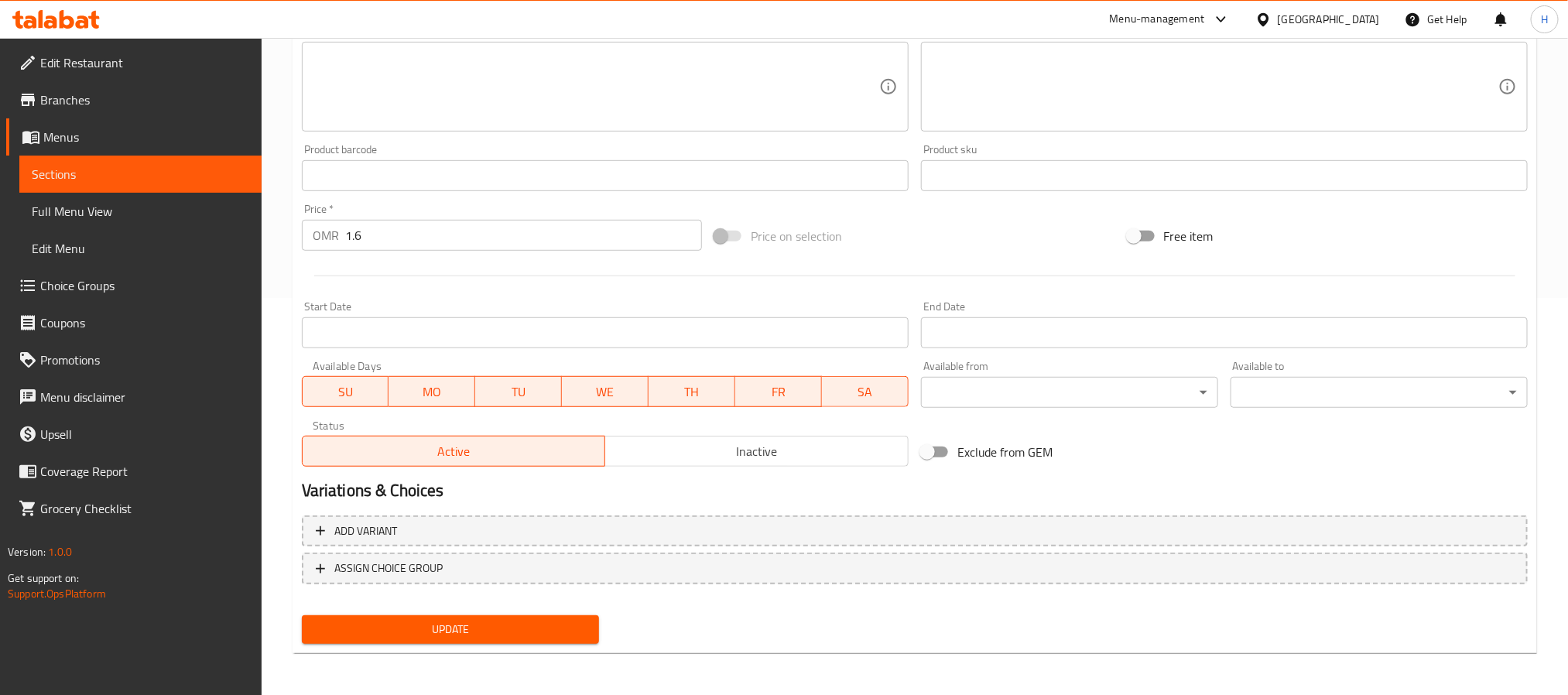
type input "في 60 بارد"
click at [525, 642] on button "Update" at bounding box center [451, 630] width 297 height 29
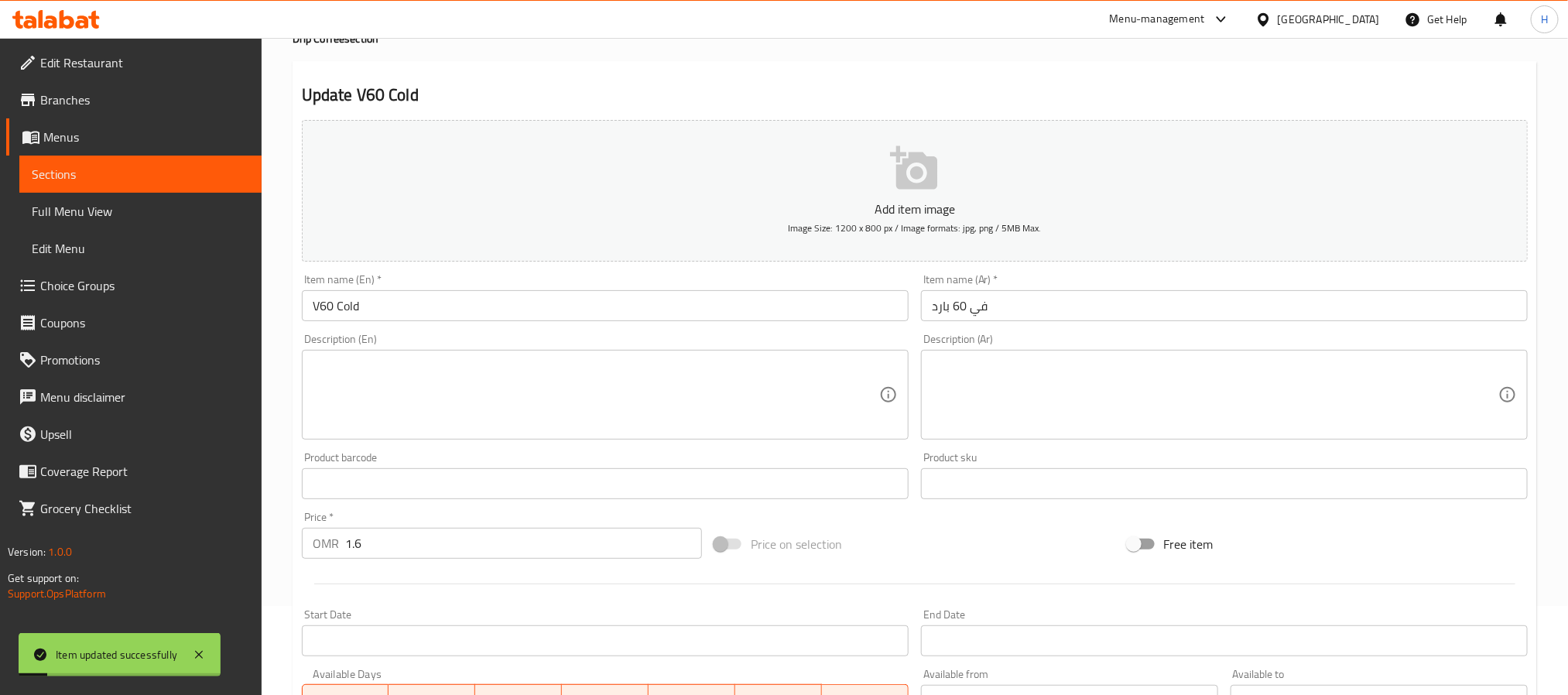
scroll to position [0, 0]
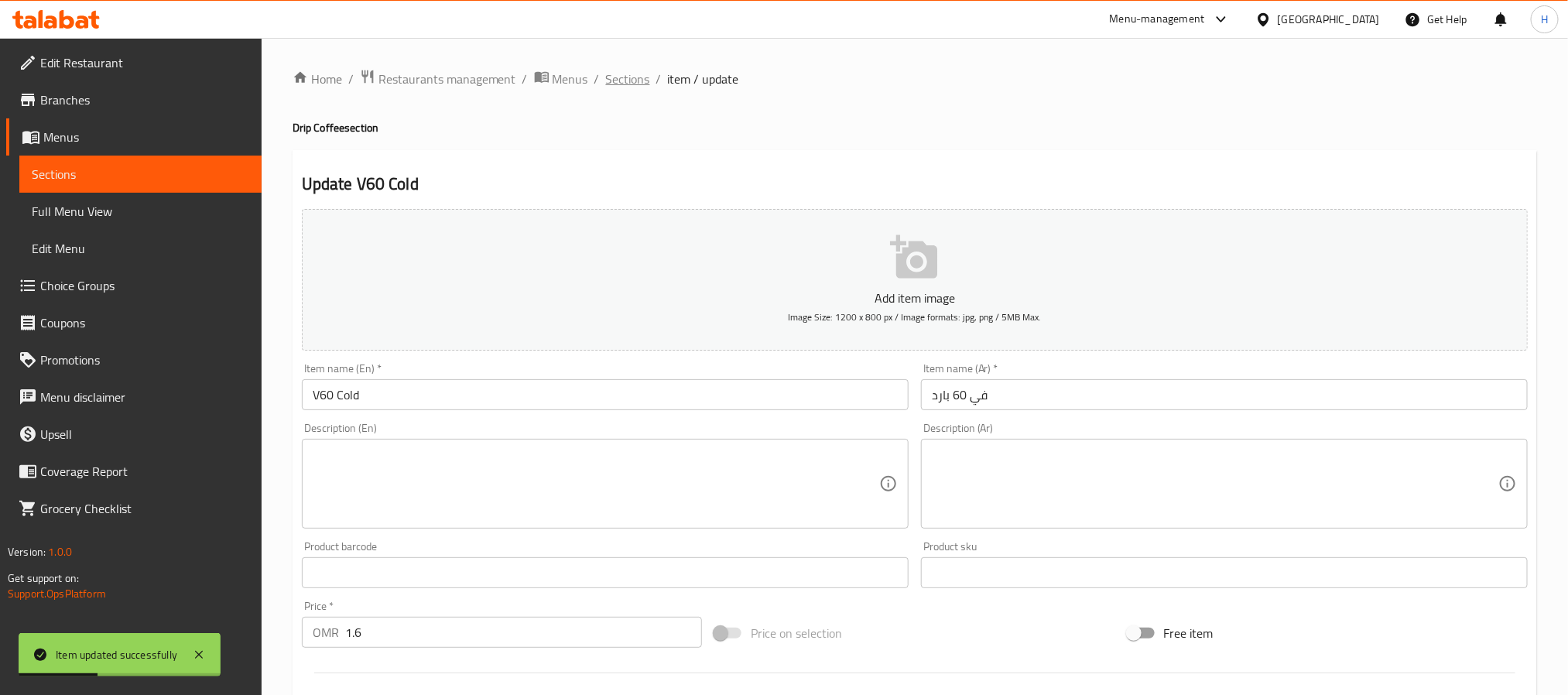
click at [644, 79] on span "Sections" at bounding box center [627, 79] width 44 height 19
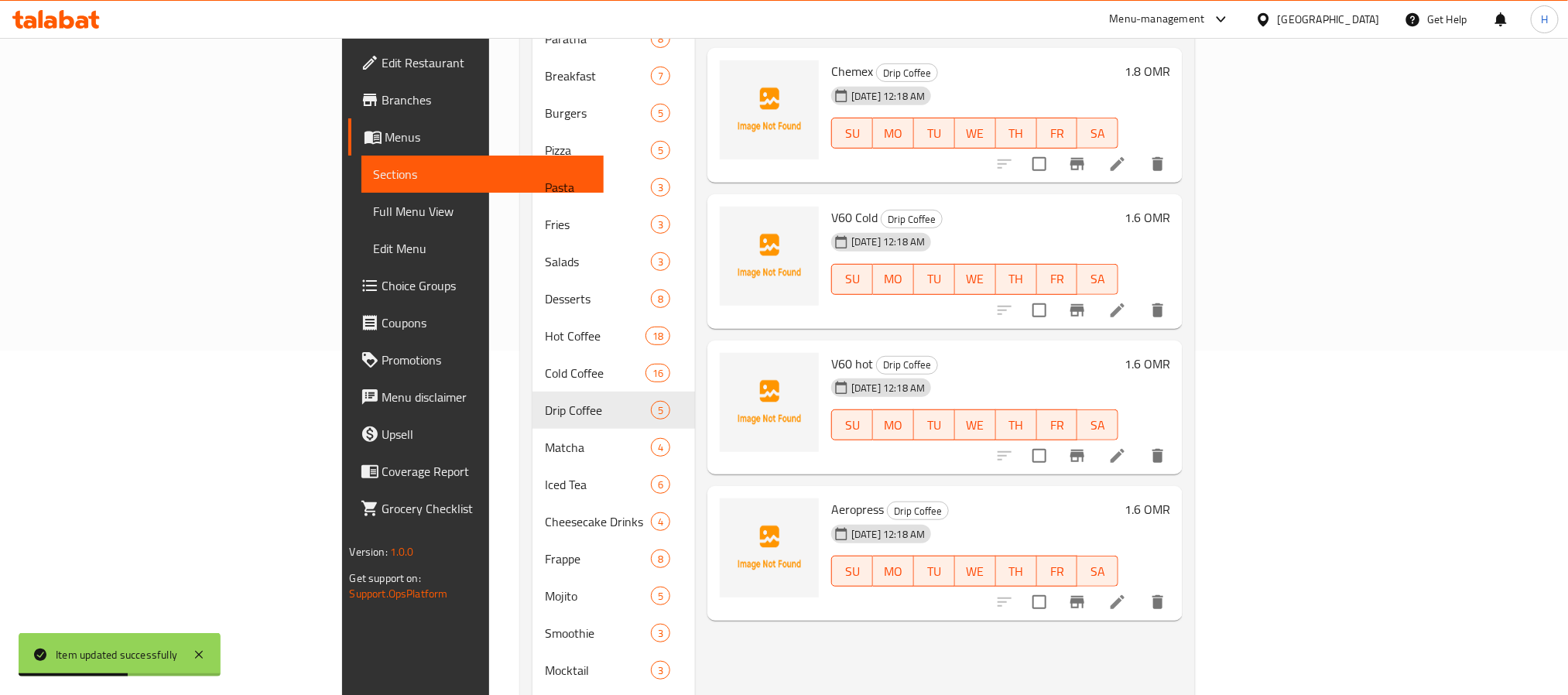
scroll to position [438, 0]
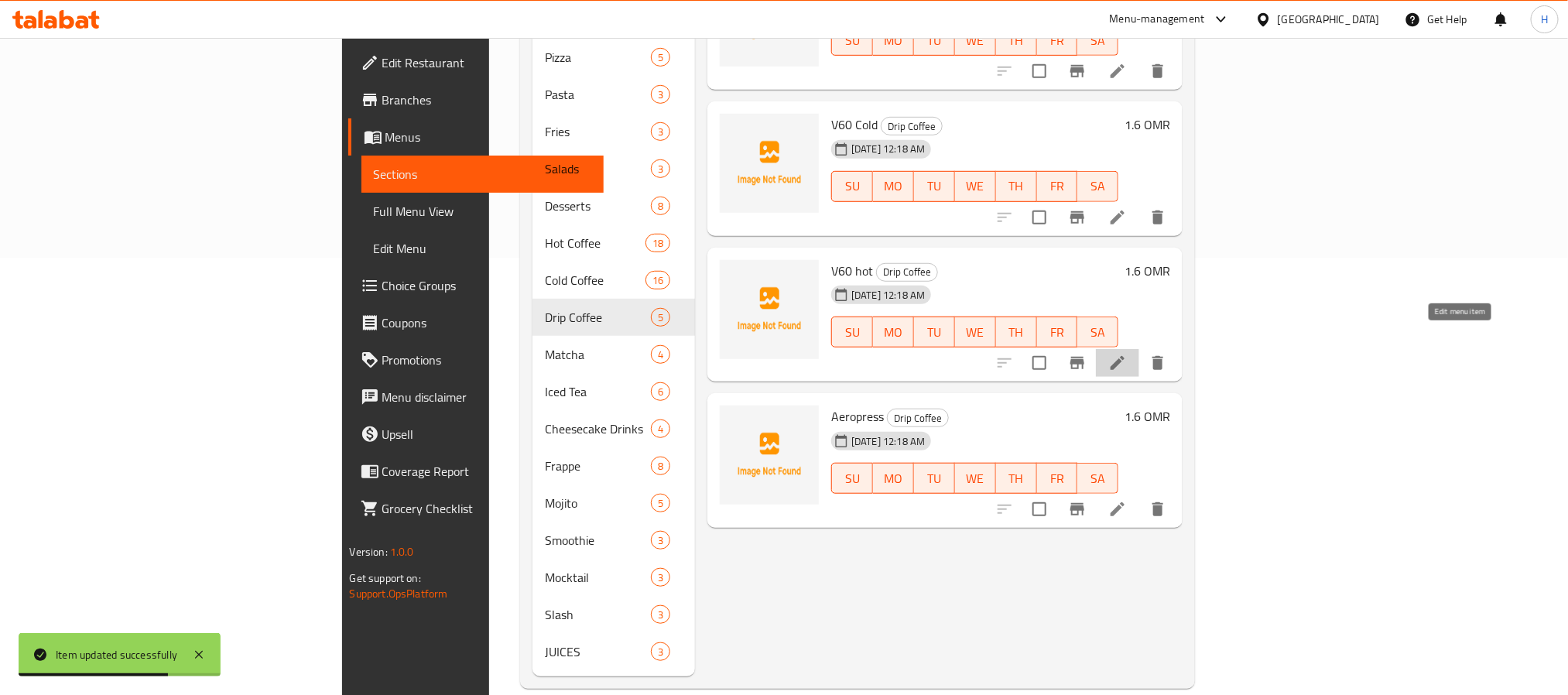
click at [1127, 354] on icon at bounding box center [1117, 363] width 19 height 19
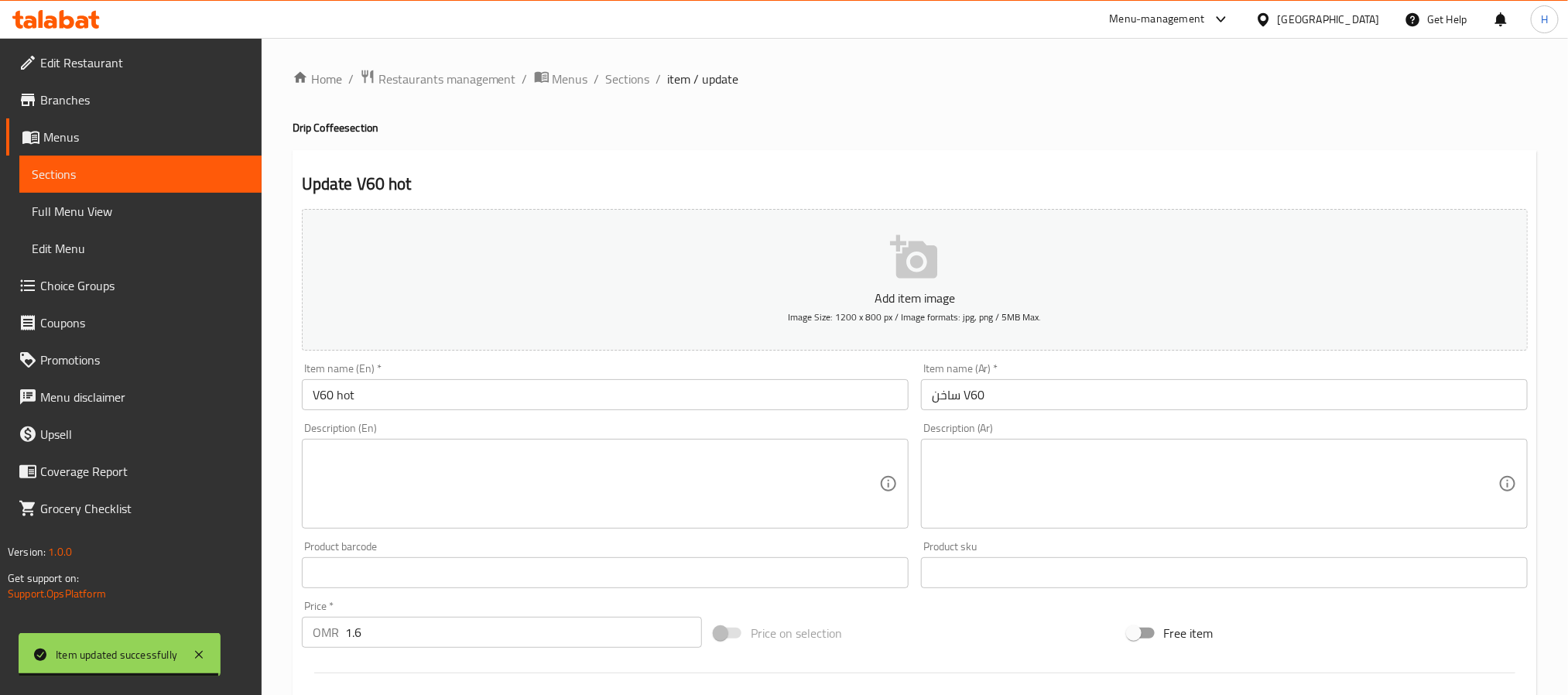
click at [973, 398] on input "ساخن V60" at bounding box center [1224, 395] width 607 height 31
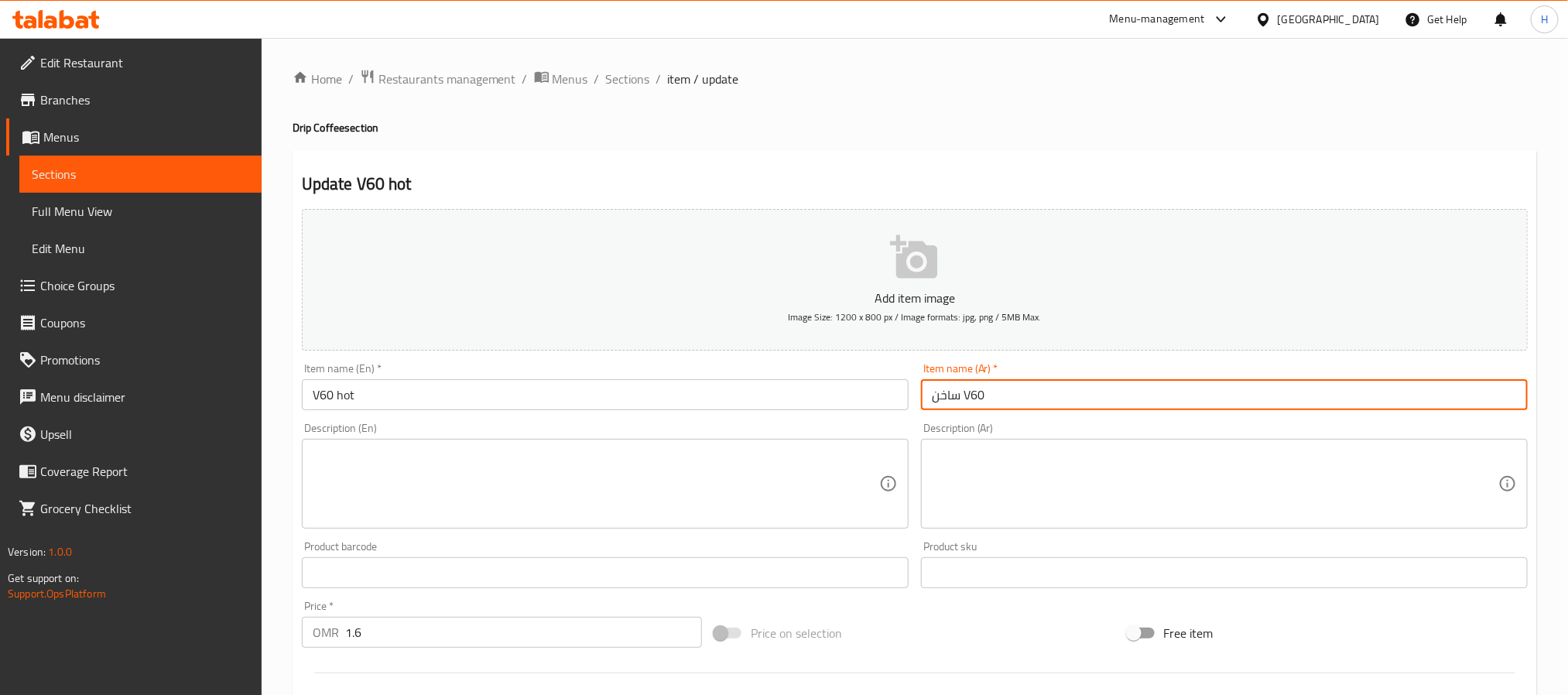
click at [973, 398] on input "ساخن V60" at bounding box center [1224, 395] width 607 height 31
click at [927, 398] on input "ساخن" at bounding box center [1224, 395] width 607 height 31
paste input "في 60"
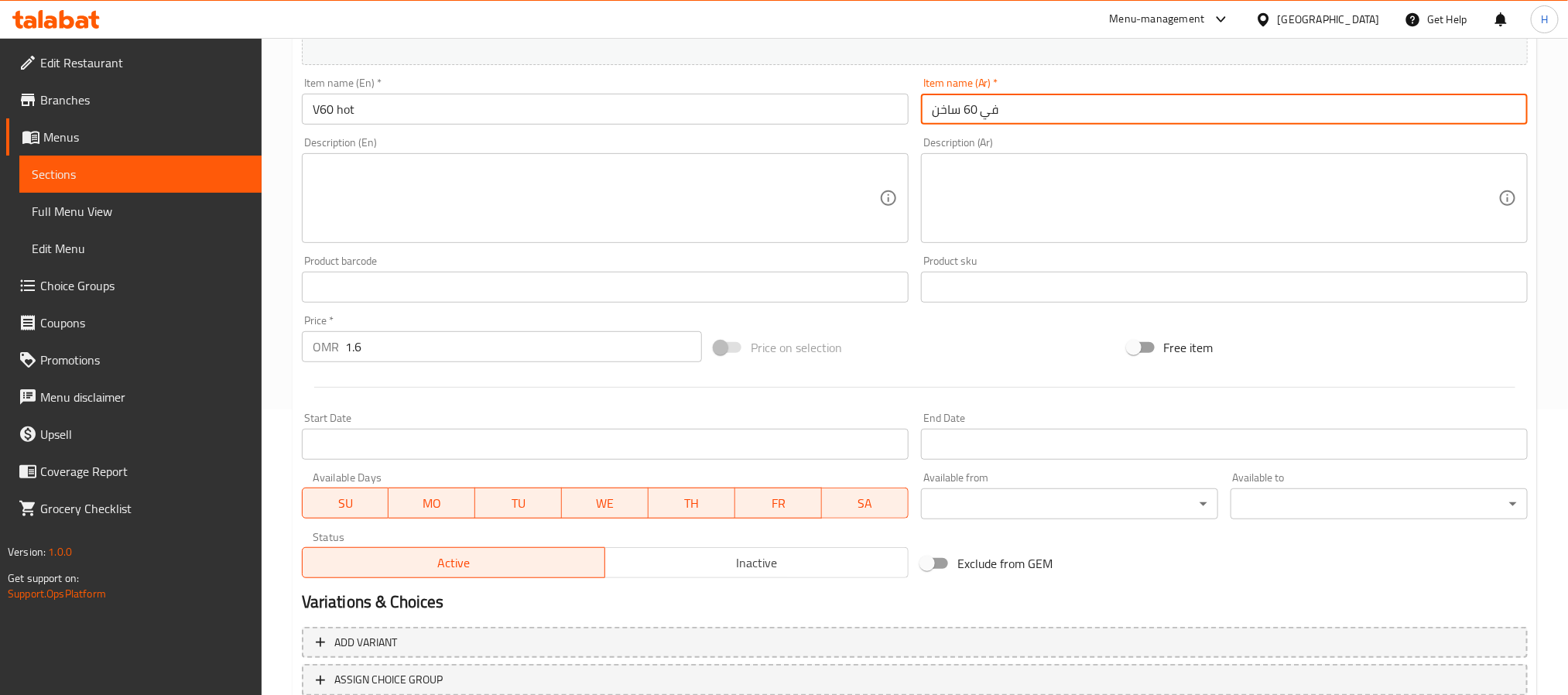
scroll to position [398, 0]
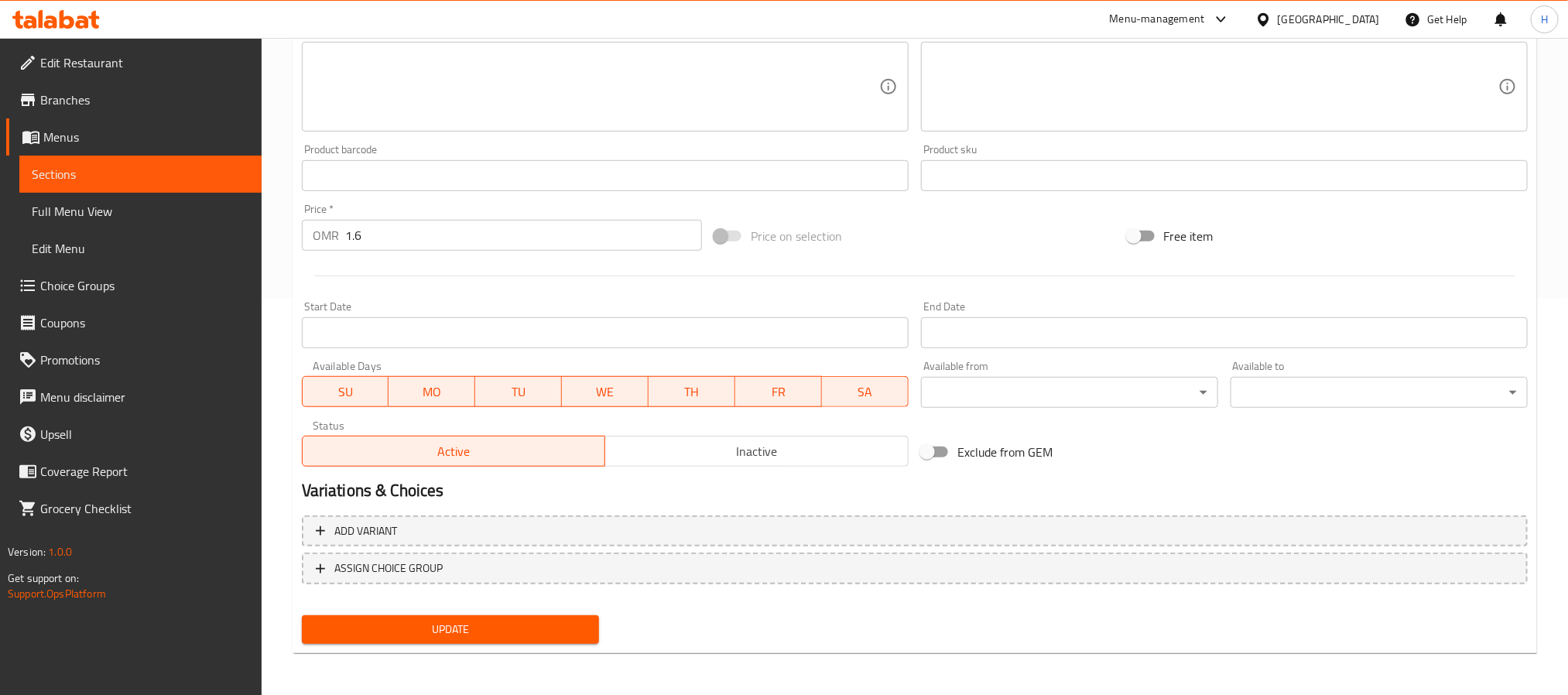
type input "في 60 ساخن"
click at [554, 631] on span "Update" at bounding box center [450, 630] width 272 height 20
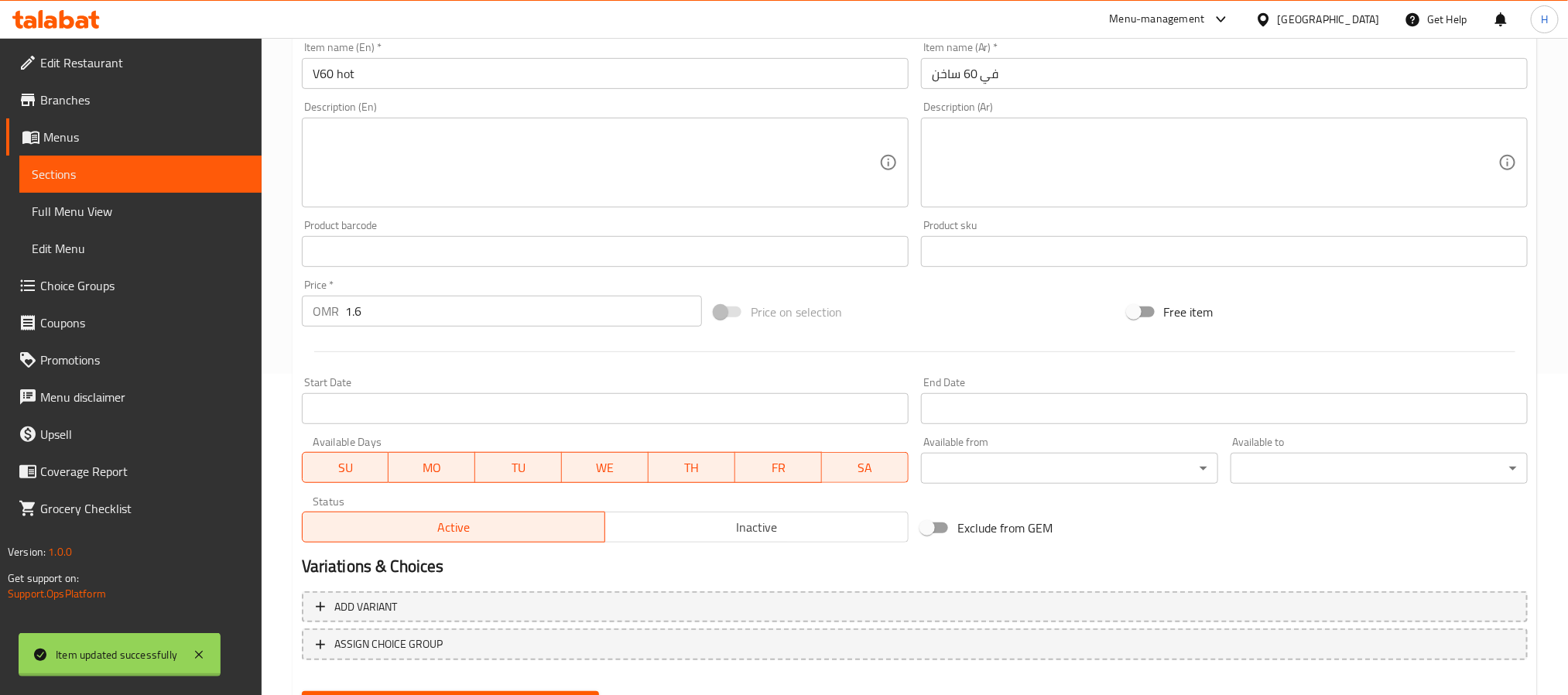
scroll to position [281, 0]
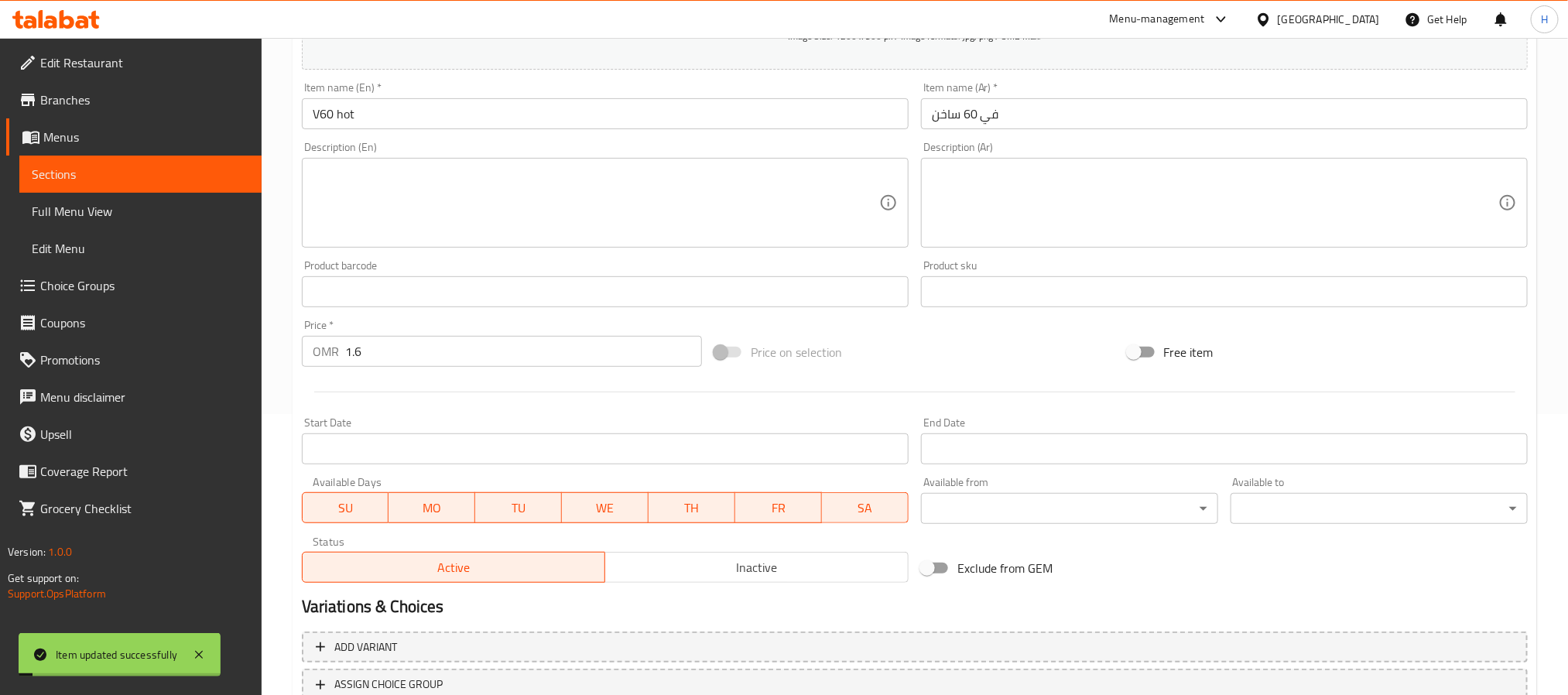
click at [983, 122] on input "في 60 ساخن" at bounding box center [1224, 113] width 607 height 31
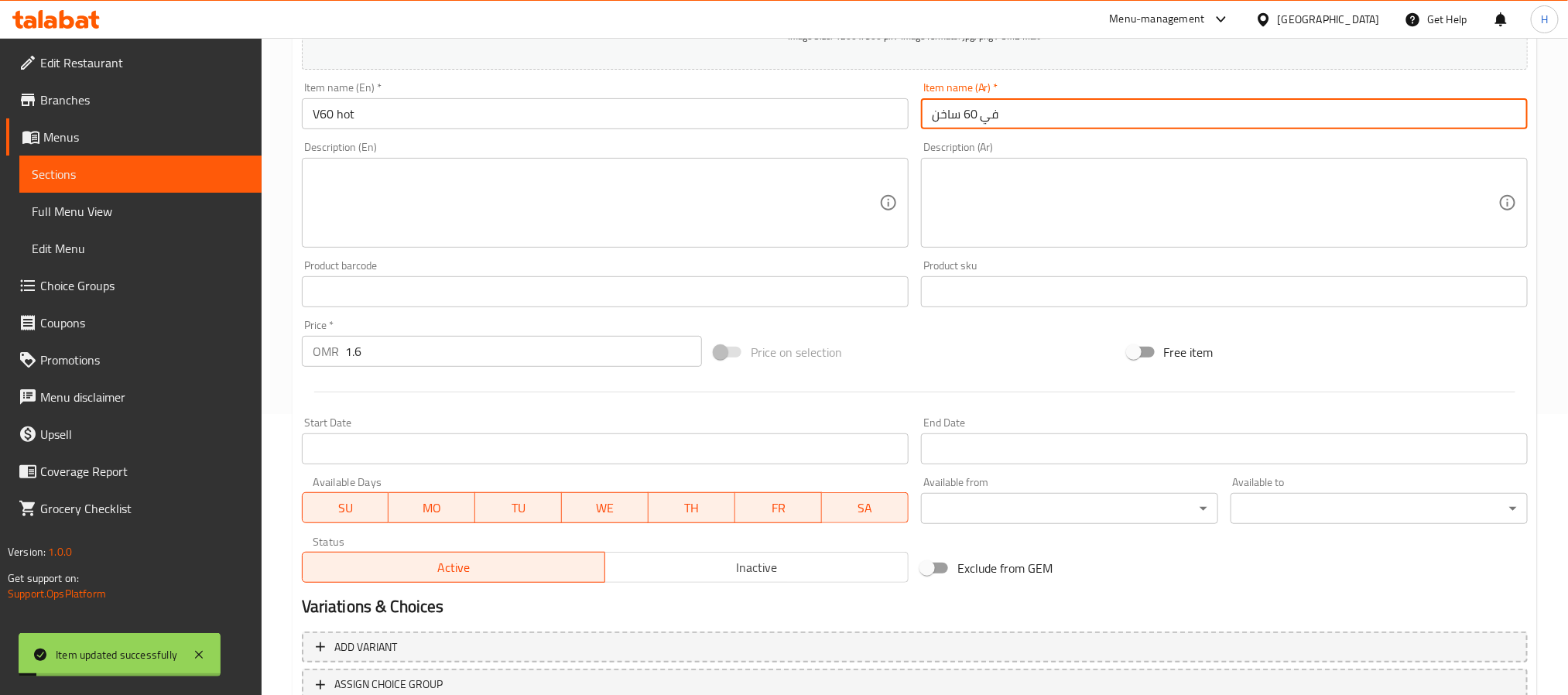
click at [983, 122] on input "في 60 ساخن" at bounding box center [1224, 113] width 607 height 31
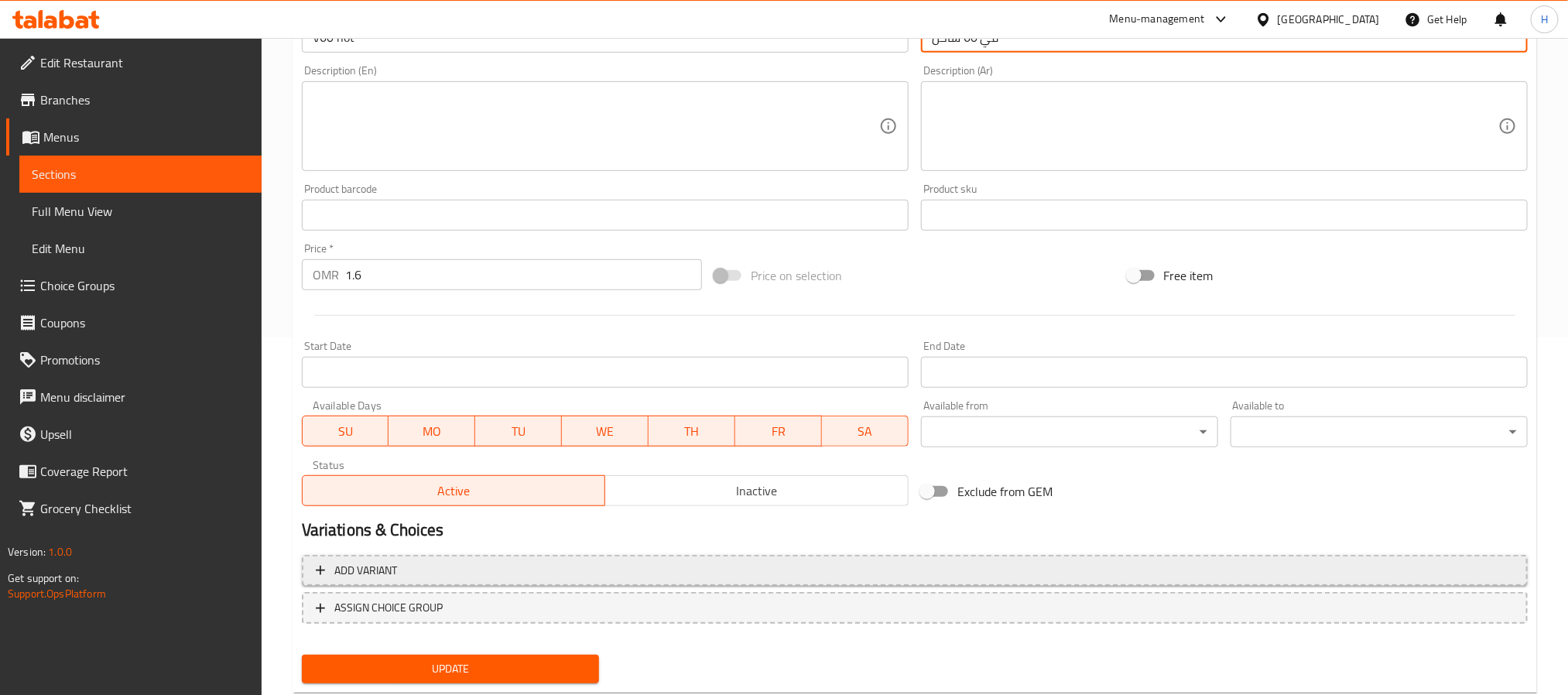
scroll to position [398, 0]
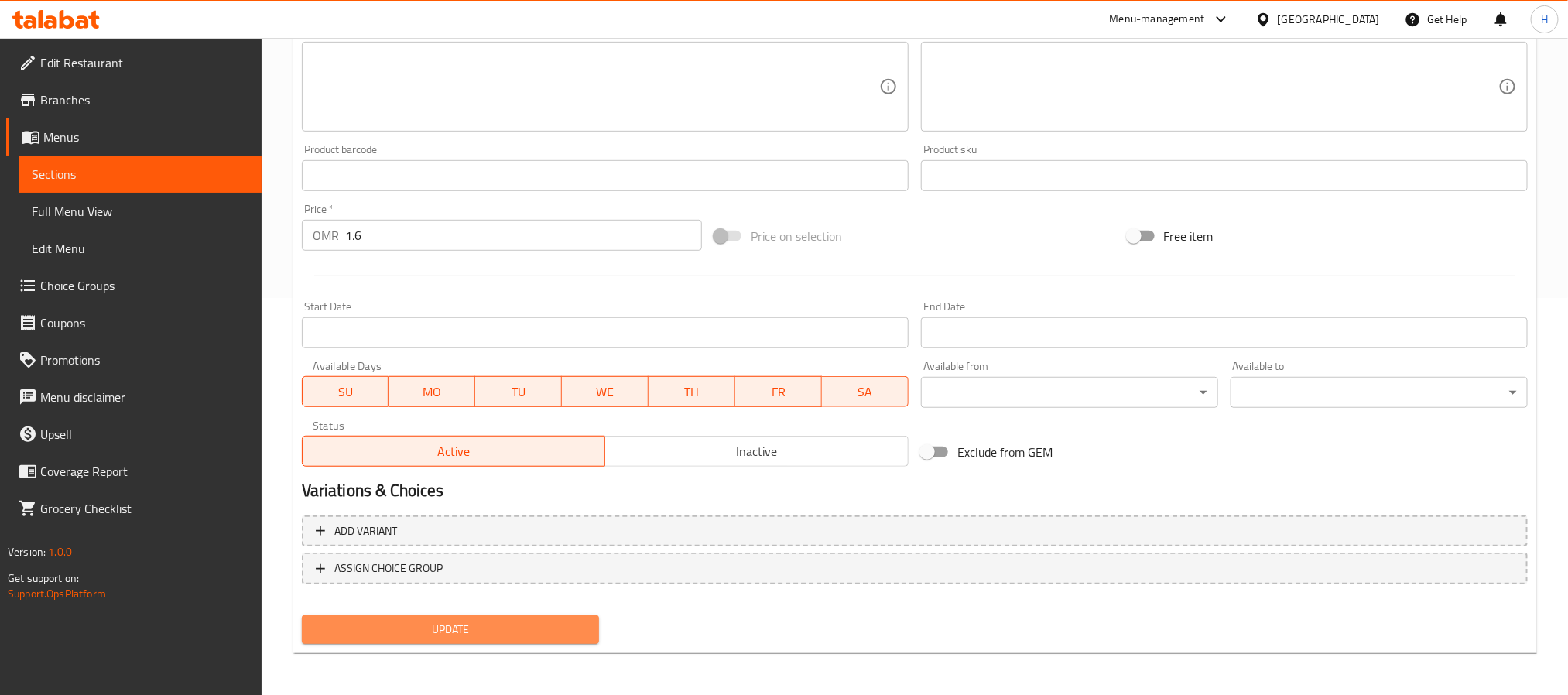
click at [564, 635] on span "Update" at bounding box center [450, 630] width 272 height 20
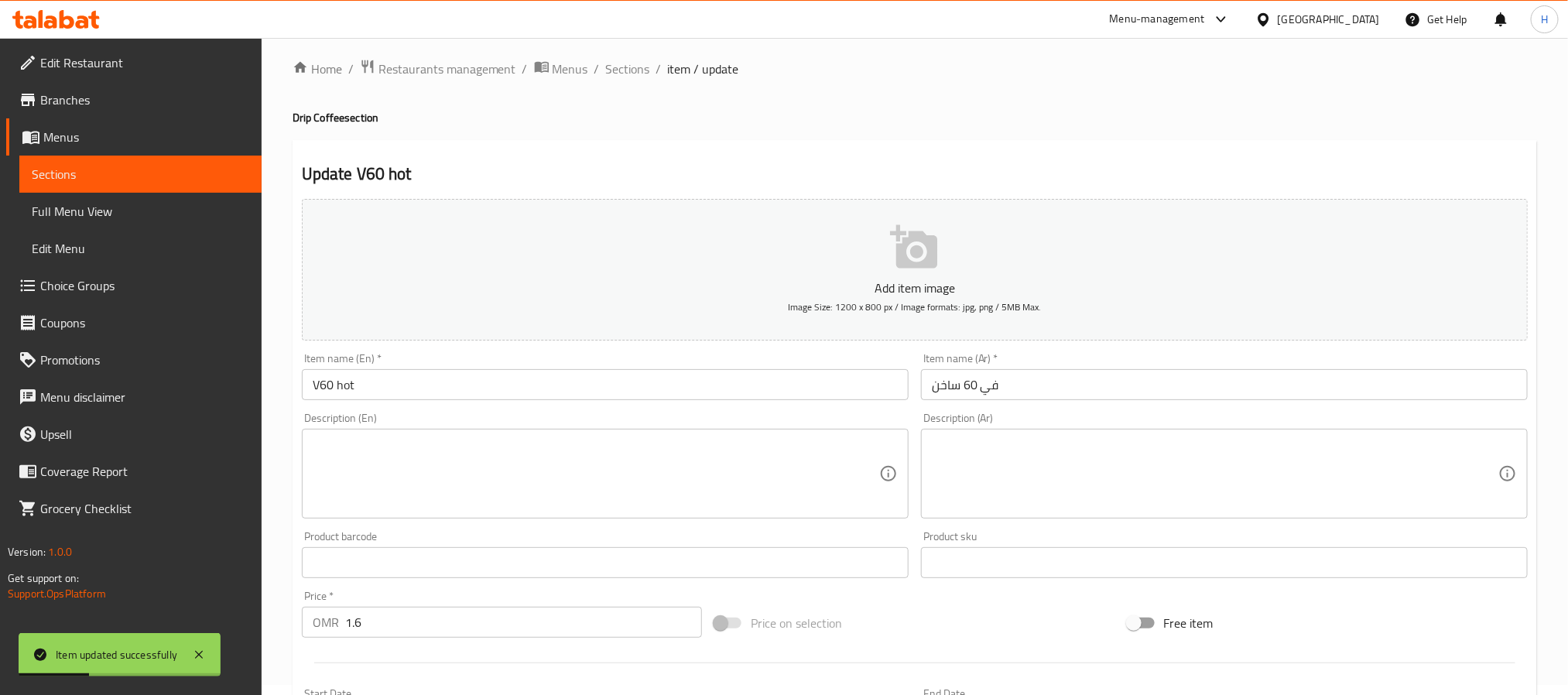
scroll to position [0, 0]
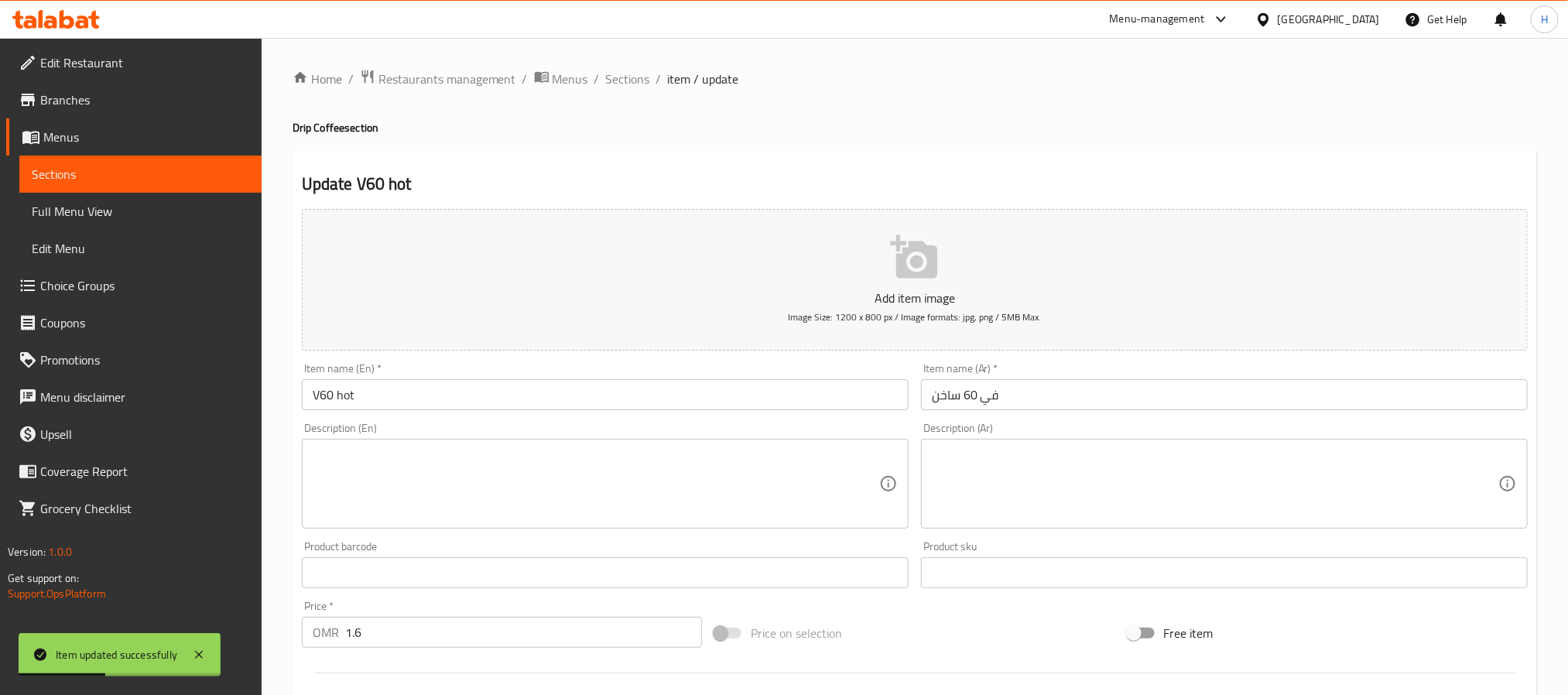
drag, startPoint x: 629, startPoint y: 81, endPoint x: 667, endPoint y: 114, distance: 50.3
click at [629, 81] on span "Sections" at bounding box center [627, 79] width 44 height 19
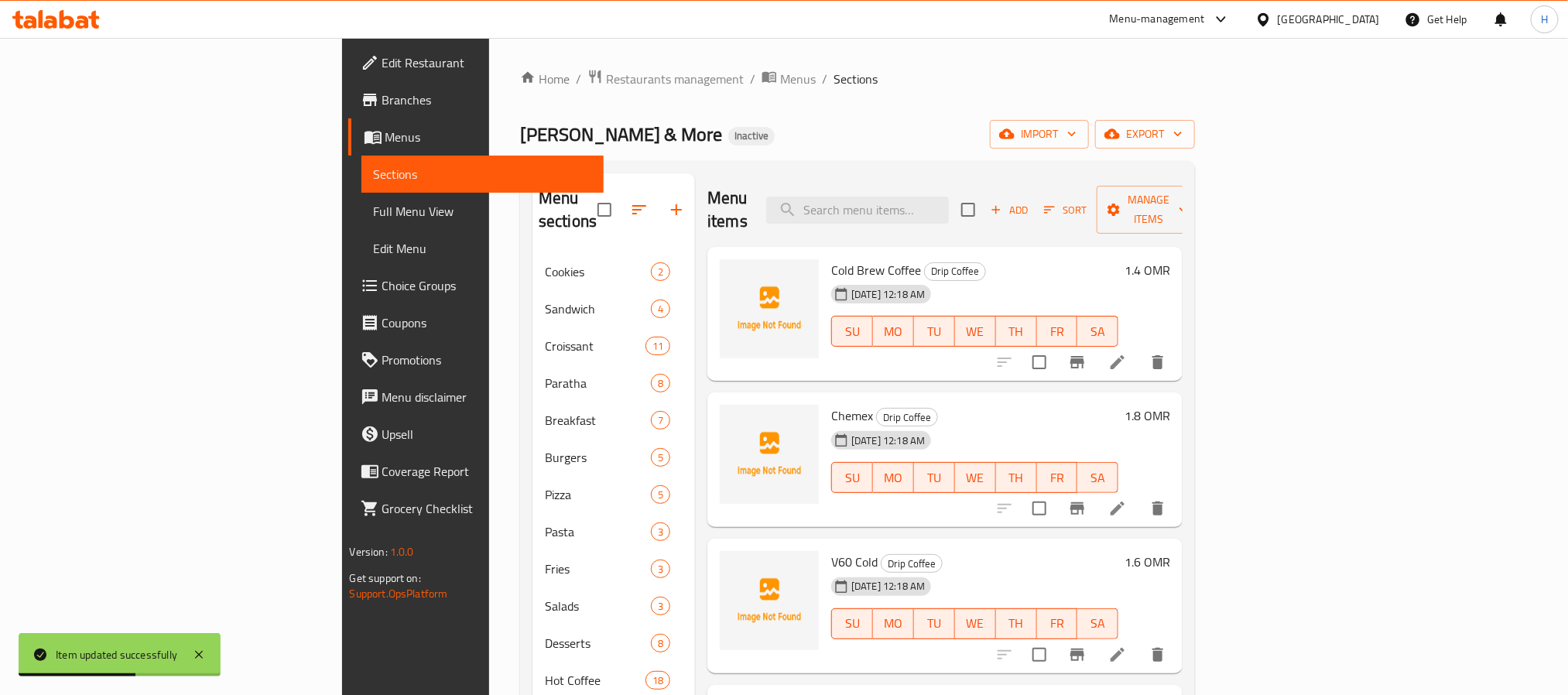
click at [1183, 360] on div "Menu items Add Sort Manage items Cold Brew Coffee Drip Coffee 16-09-2025 12:18 …" at bounding box center [938, 644] width 487 height 941
click at [1139, 348] on li at bounding box center [1117, 362] width 43 height 28
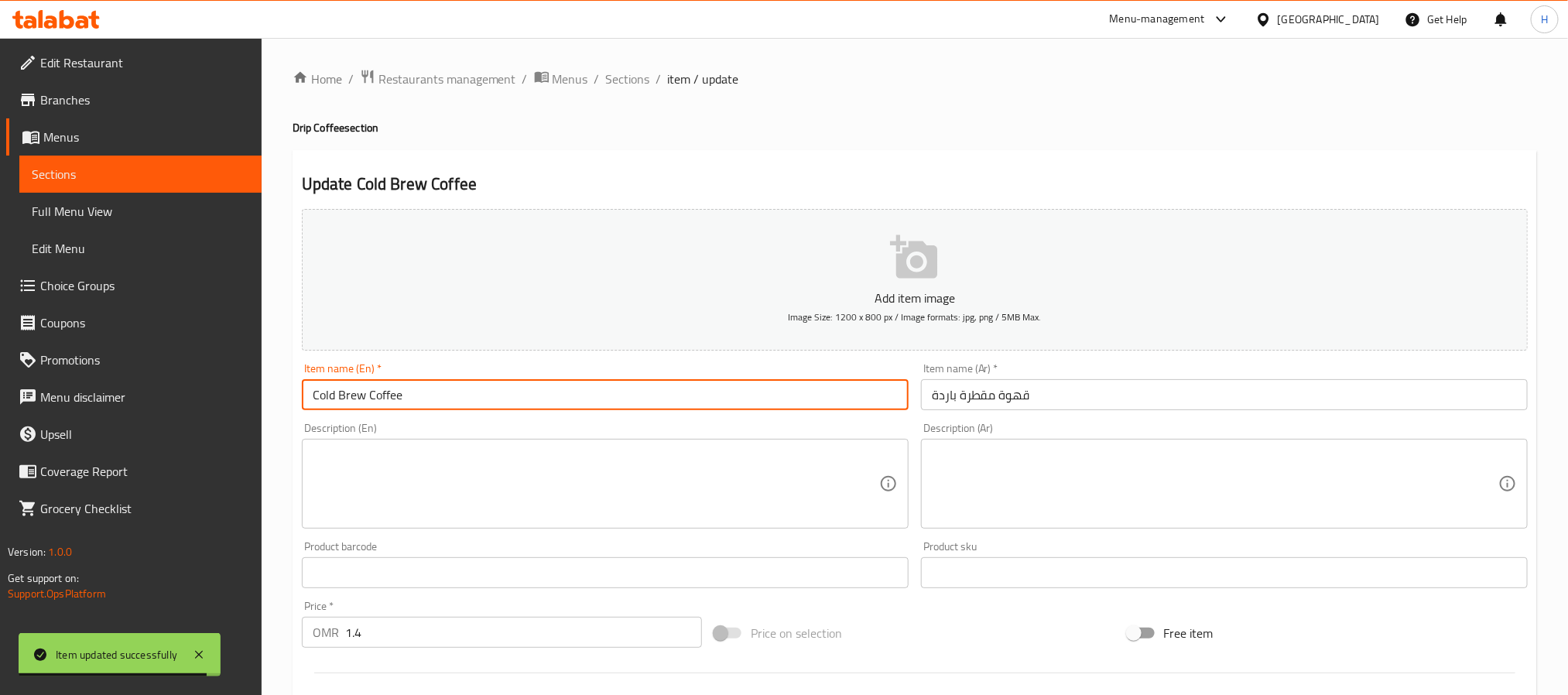
drag, startPoint x: 337, startPoint y: 391, endPoint x: 443, endPoint y: 402, distance: 106.6
click at [443, 402] on input "Cold Brew Coffee" at bounding box center [605, 395] width 607 height 31
paste input "drip c"
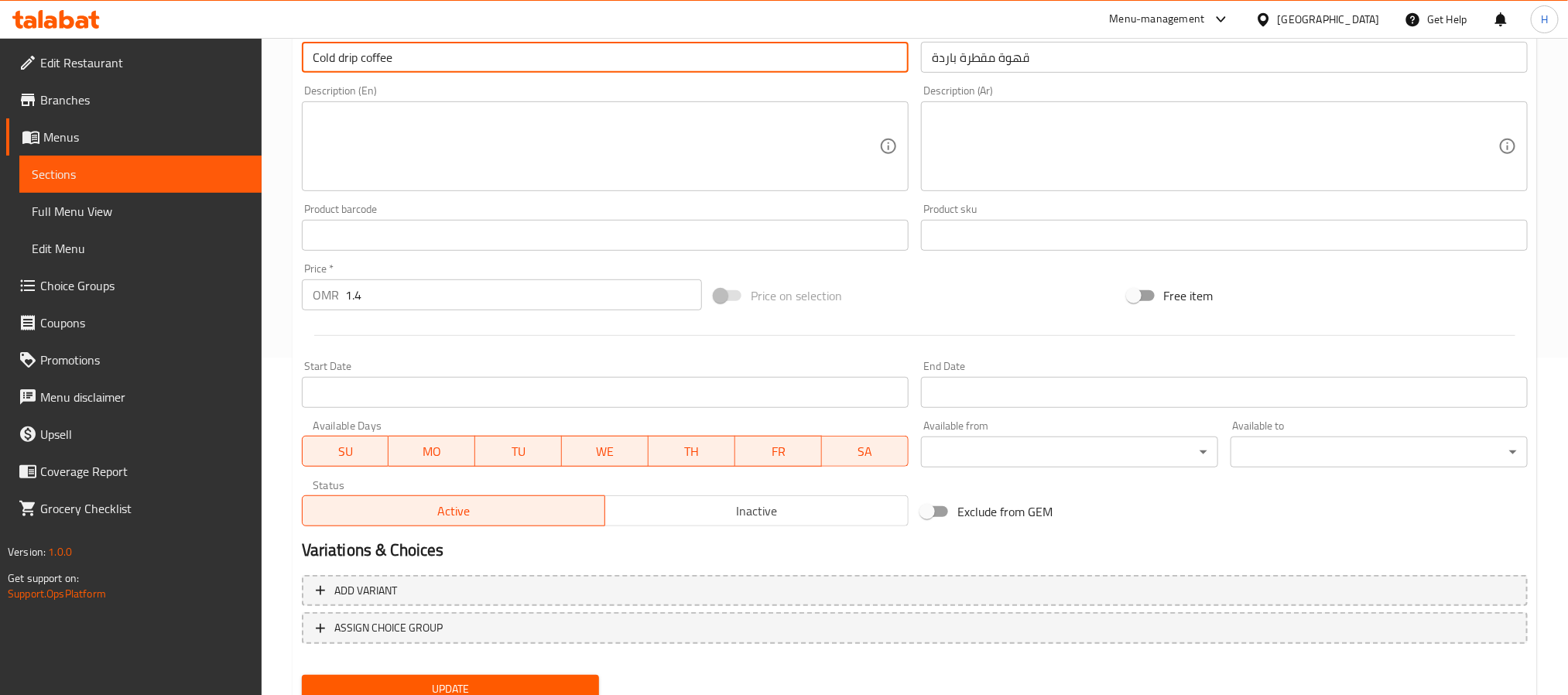
scroll to position [398, 0]
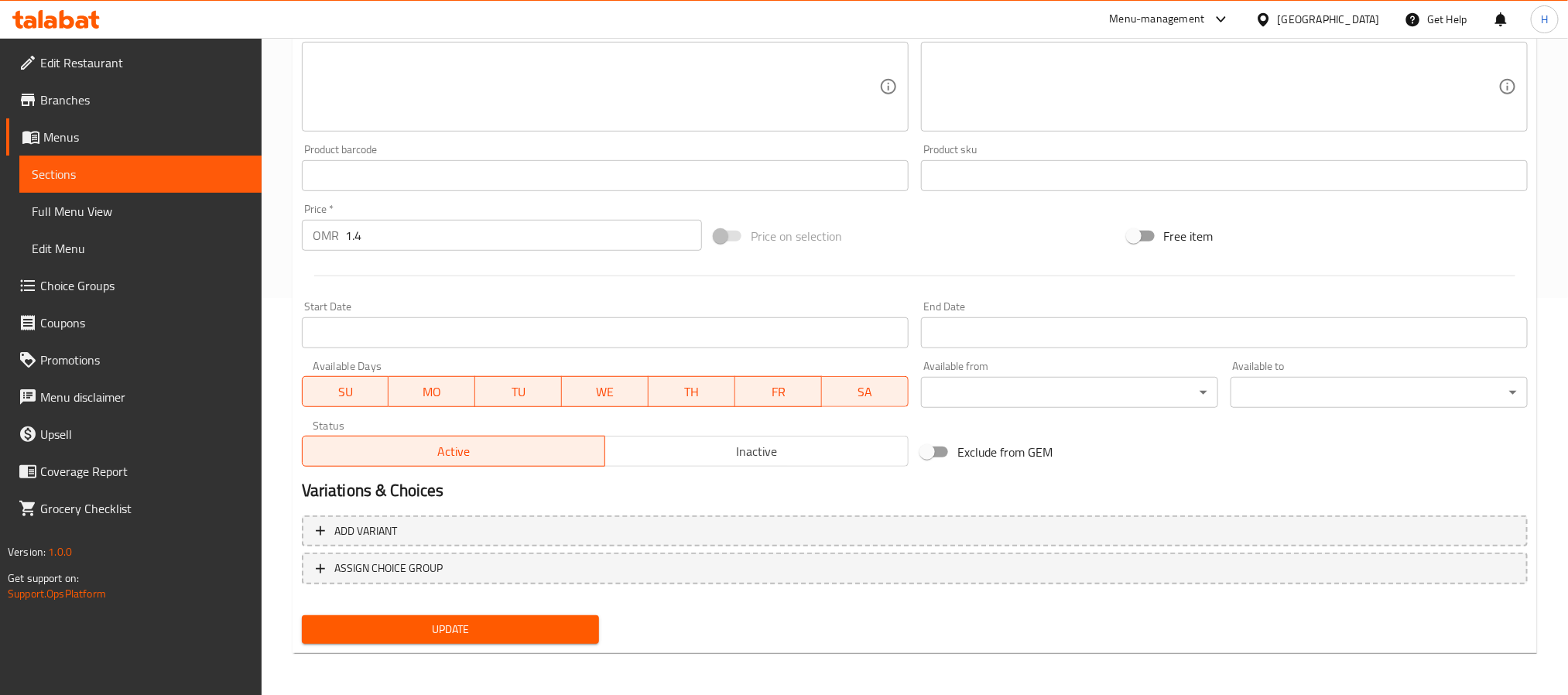
type input "Cold drip coffee"
click at [424, 628] on span "Update" at bounding box center [450, 630] width 272 height 20
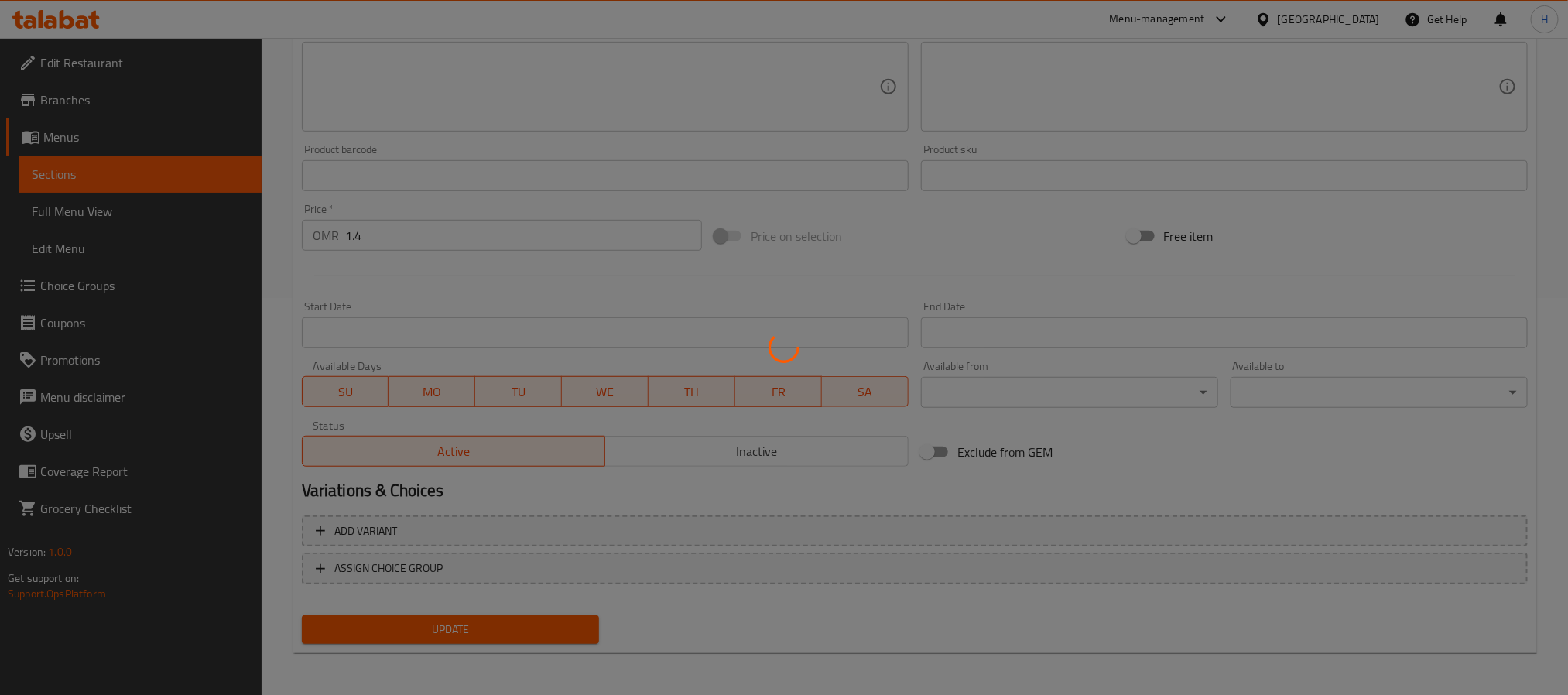
scroll to position [49, 0]
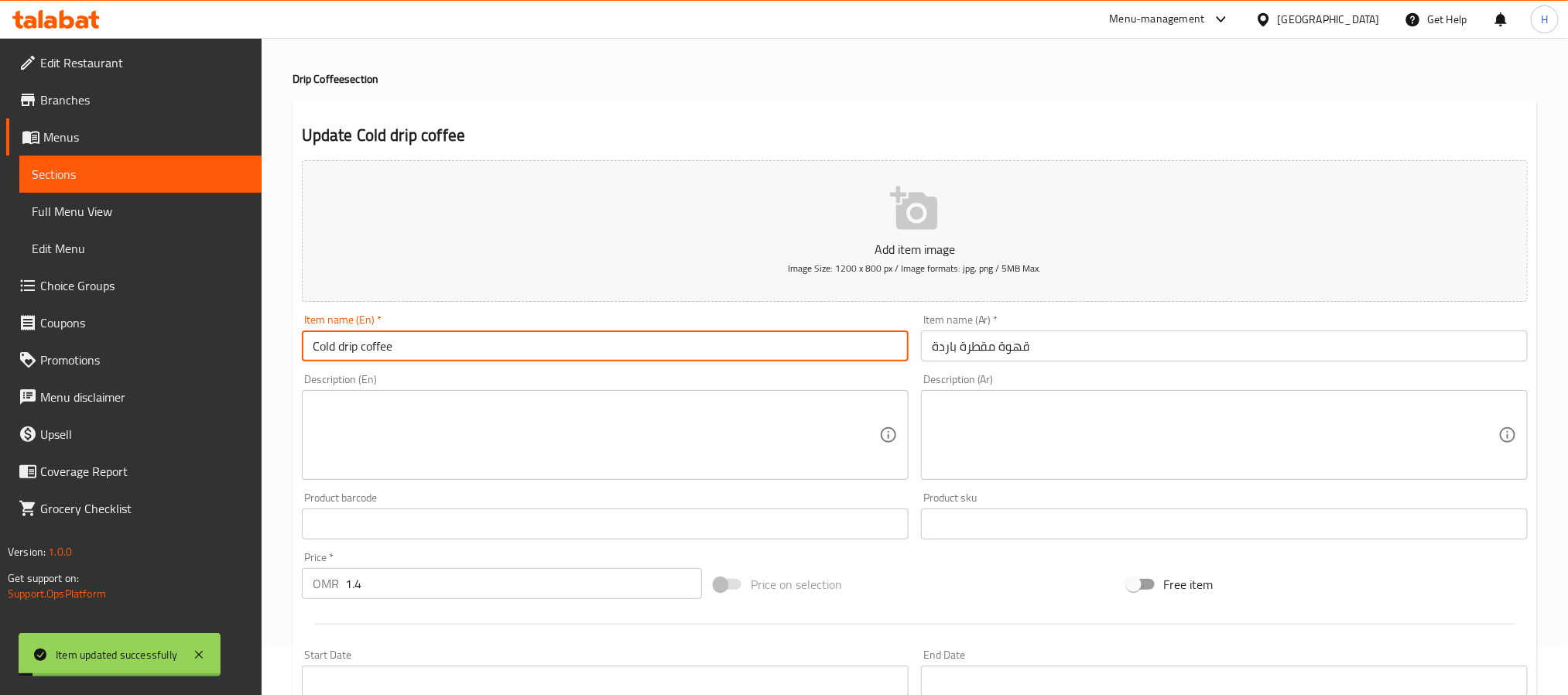
click at [402, 353] on input "Cold drip coffee" at bounding box center [605, 345] width 607 height 31
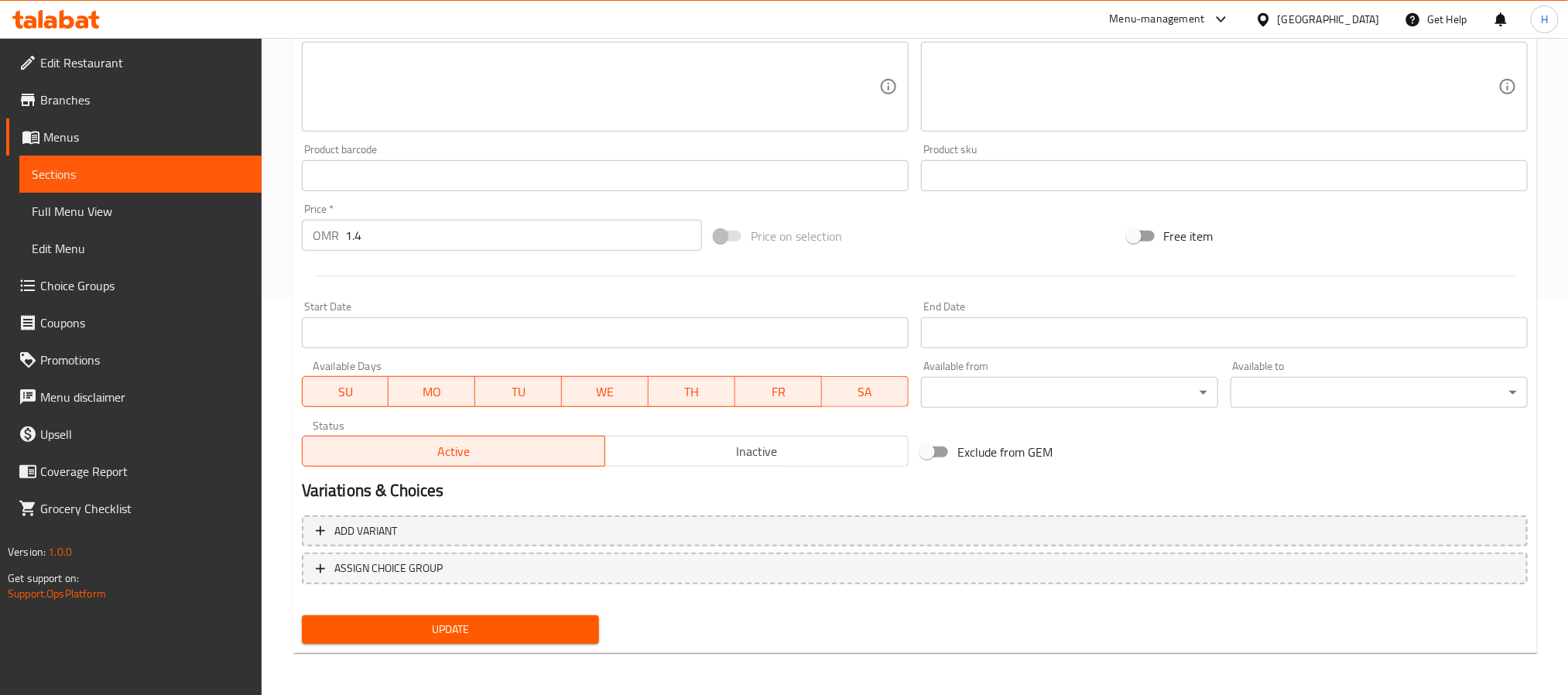
click at [485, 620] on span "Update" at bounding box center [450, 630] width 272 height 20
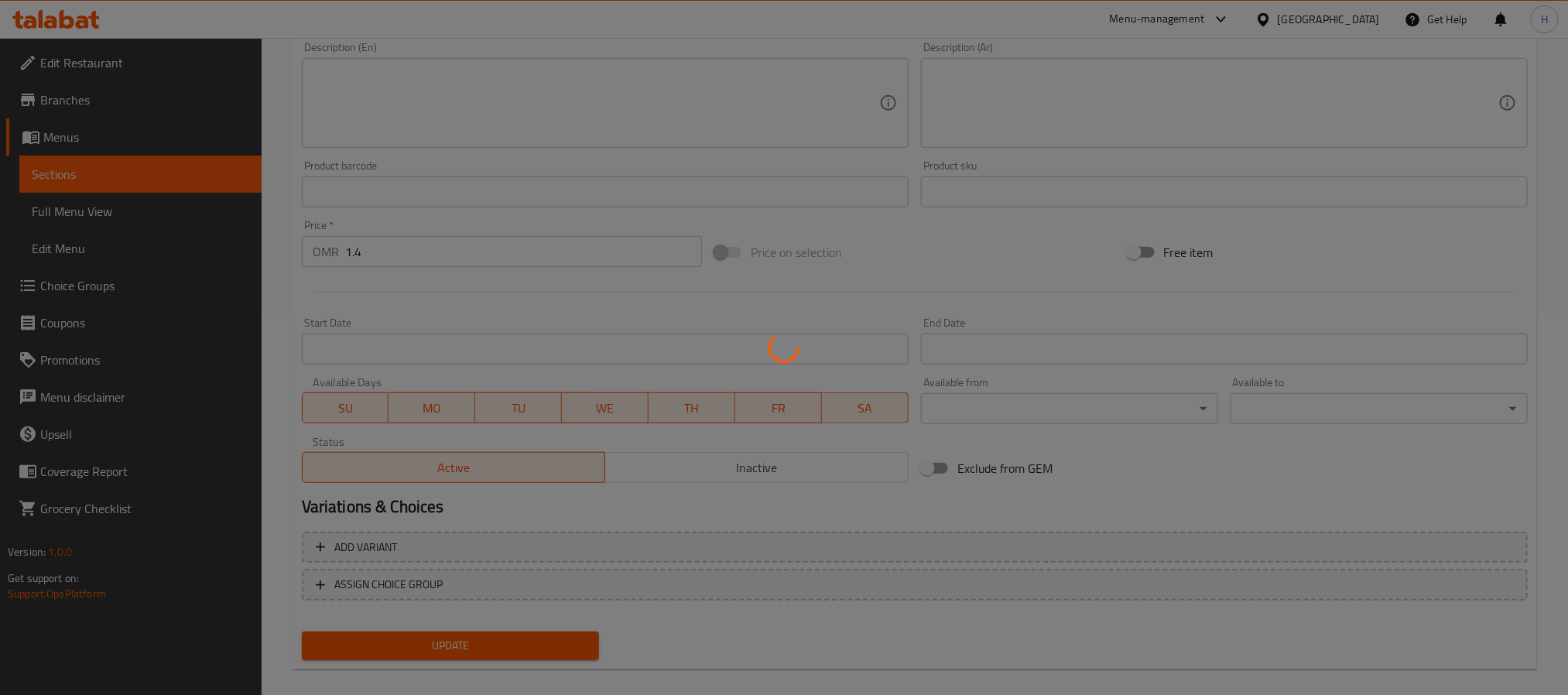
scroll to position [0, 0]
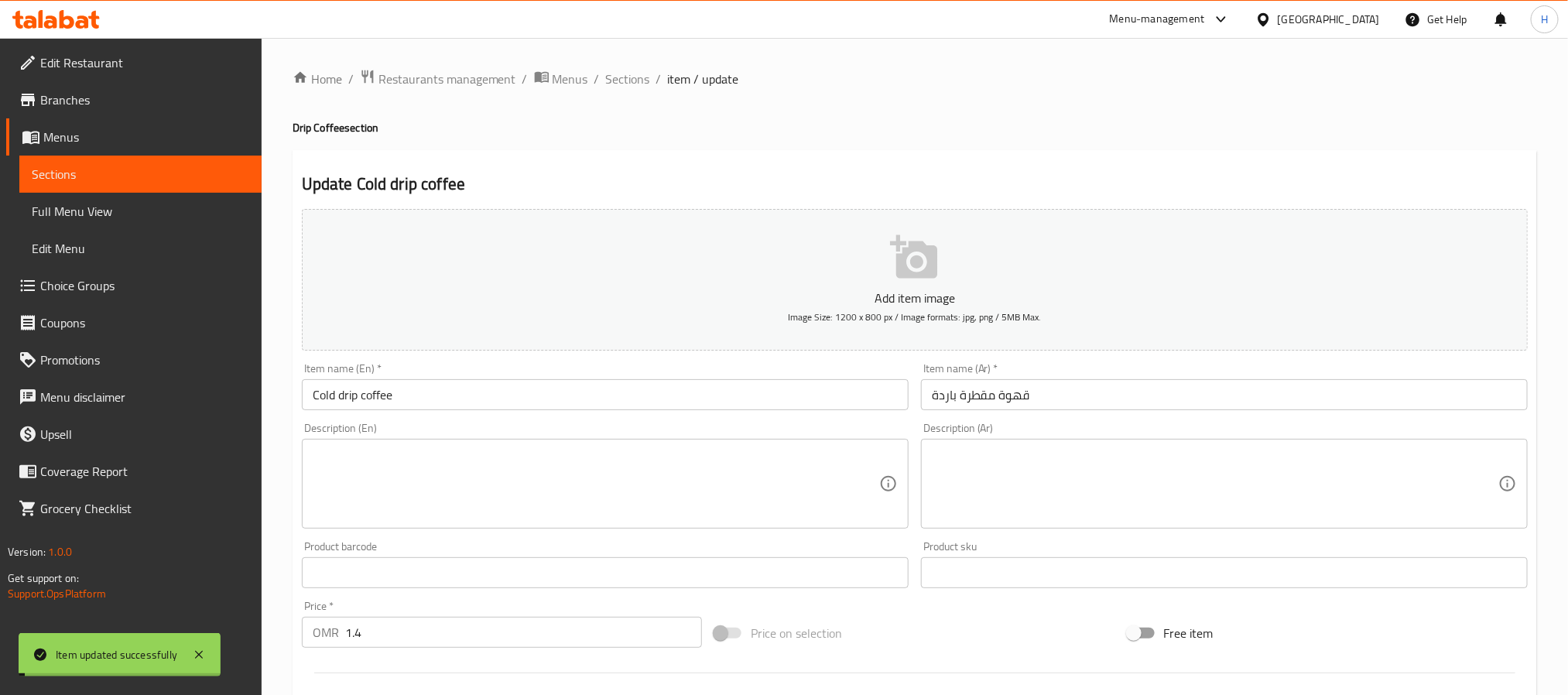
drag, startPoint x: 617, startPoint y: 70, endPoint x: 532, endPoint y: 28, distance: 94.8
click at [617, 70] on span "Sections" at bounding box center [627, 79] width 44 height 19
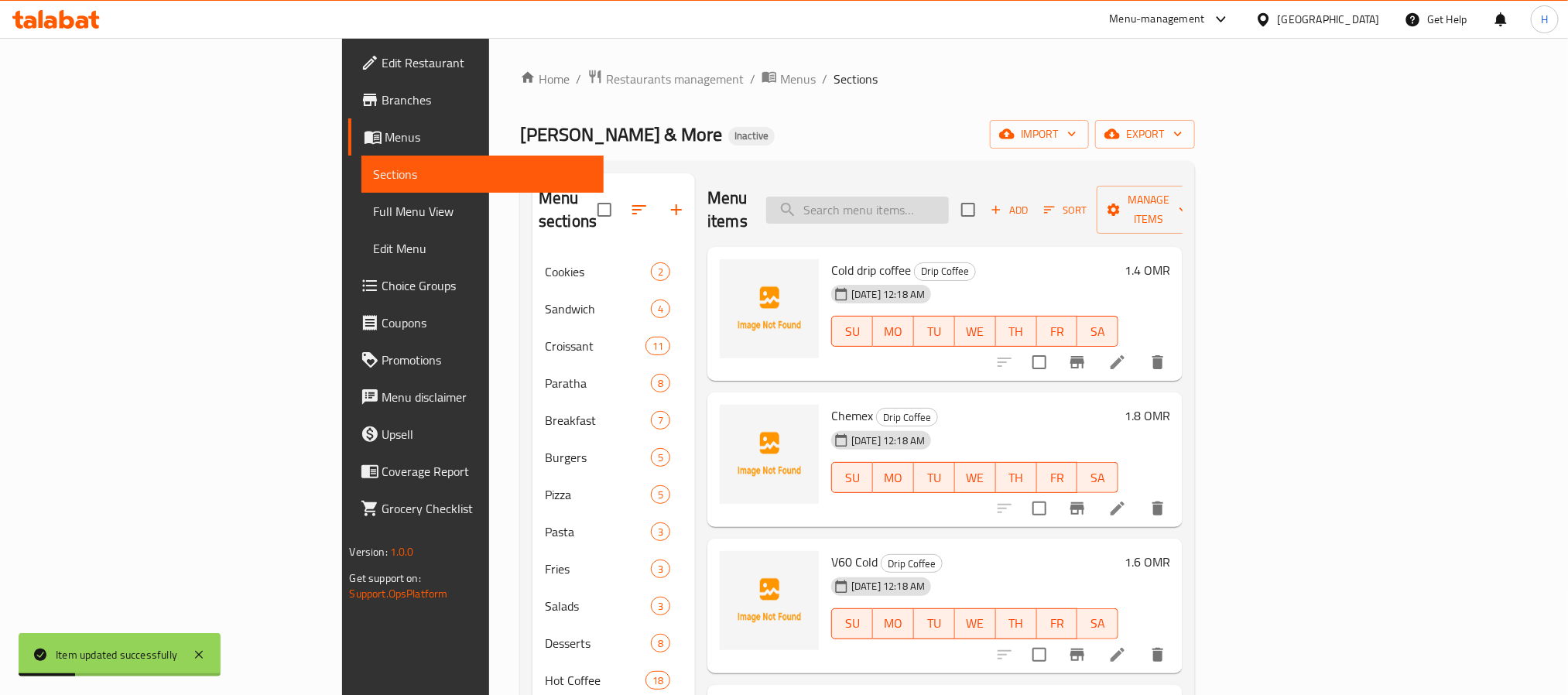
click at [949, 203] on input "search" at bounding box center [856, 210] width 182 height 27
paste input "Pink Matcha"
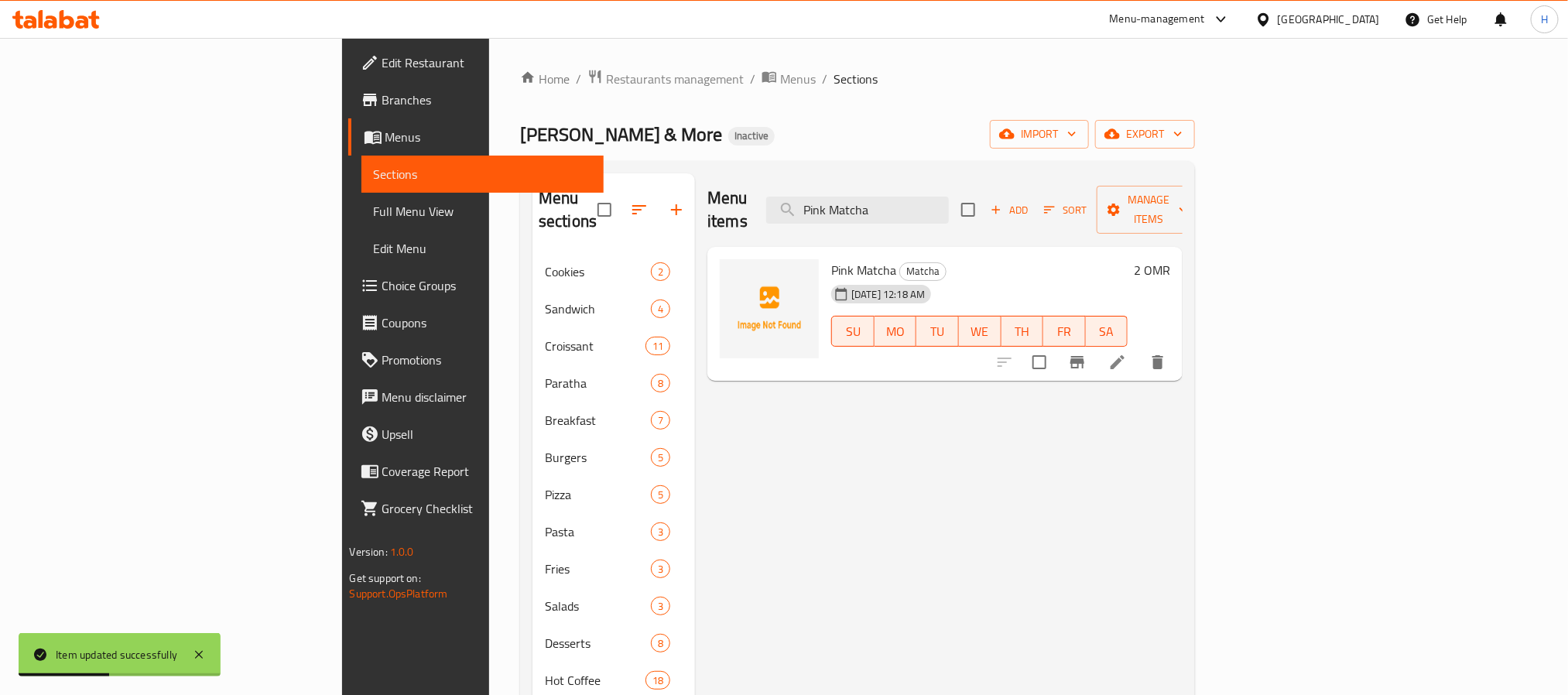
type input "Pink Matcha"
click at [1139, 348] on li at bounding box center [1117, 362] width 43 height 28
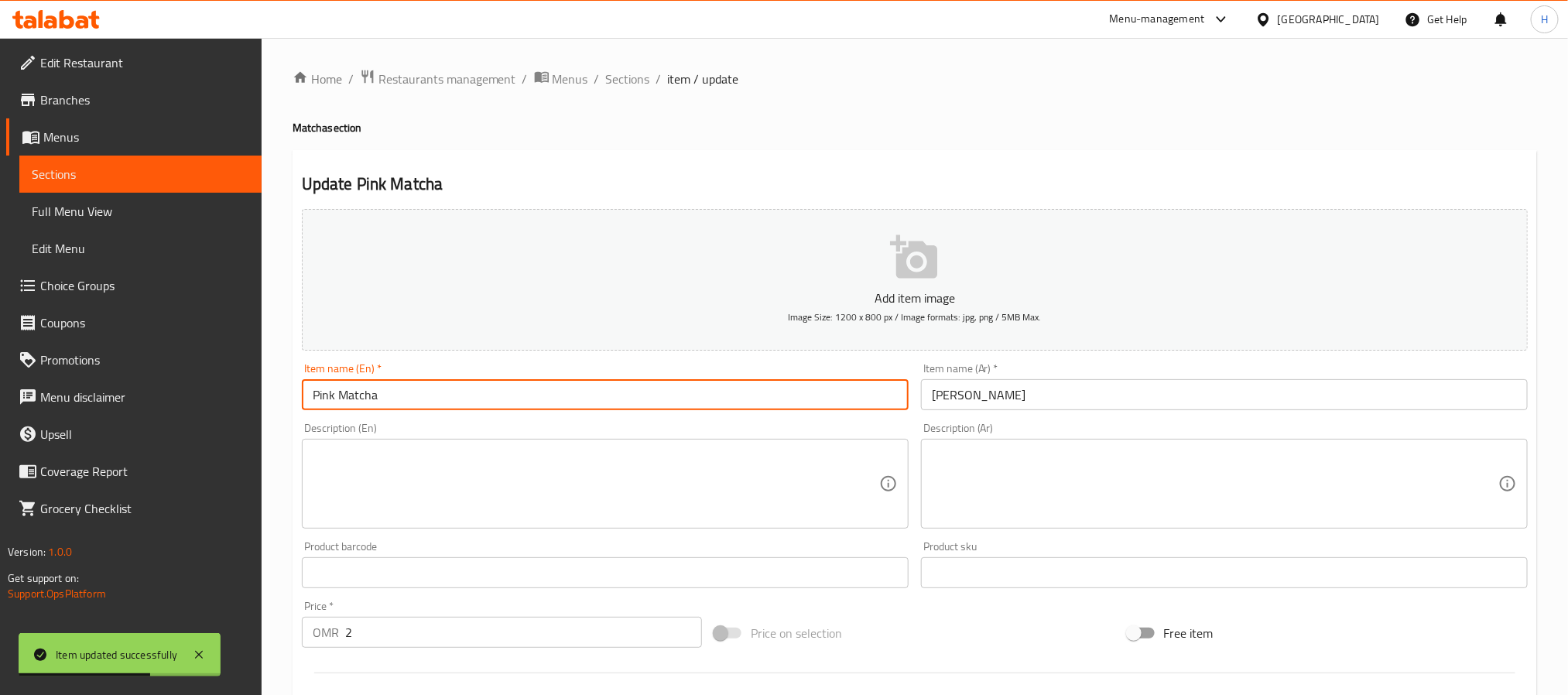
click at [312, 398] on input "Pink Matcha" at bounding box center [605, 395] width 607 height 31
type input "Wardy Matcha"
click at [615, 81] on span "Sections" at bounding box center [627, 79] width 44 height 19
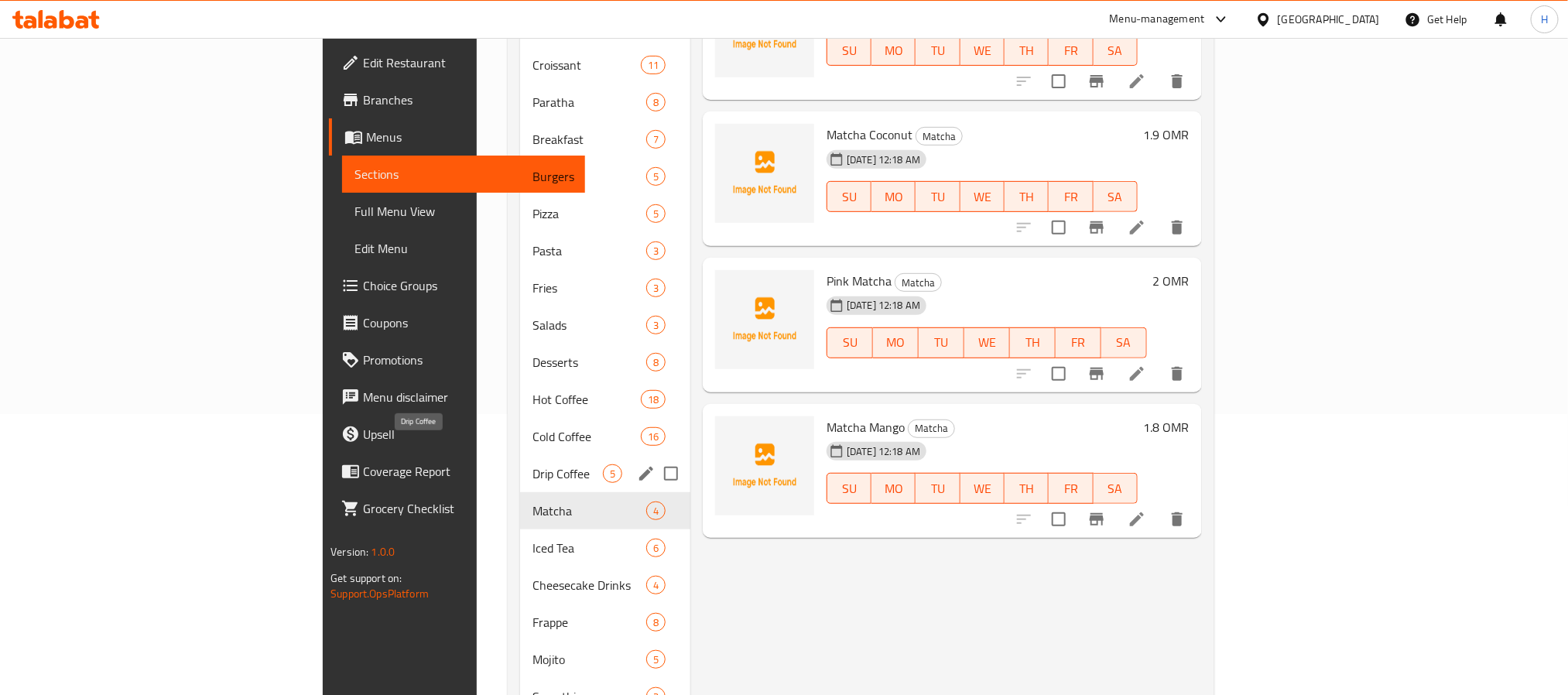
scroll to position [348, 0]
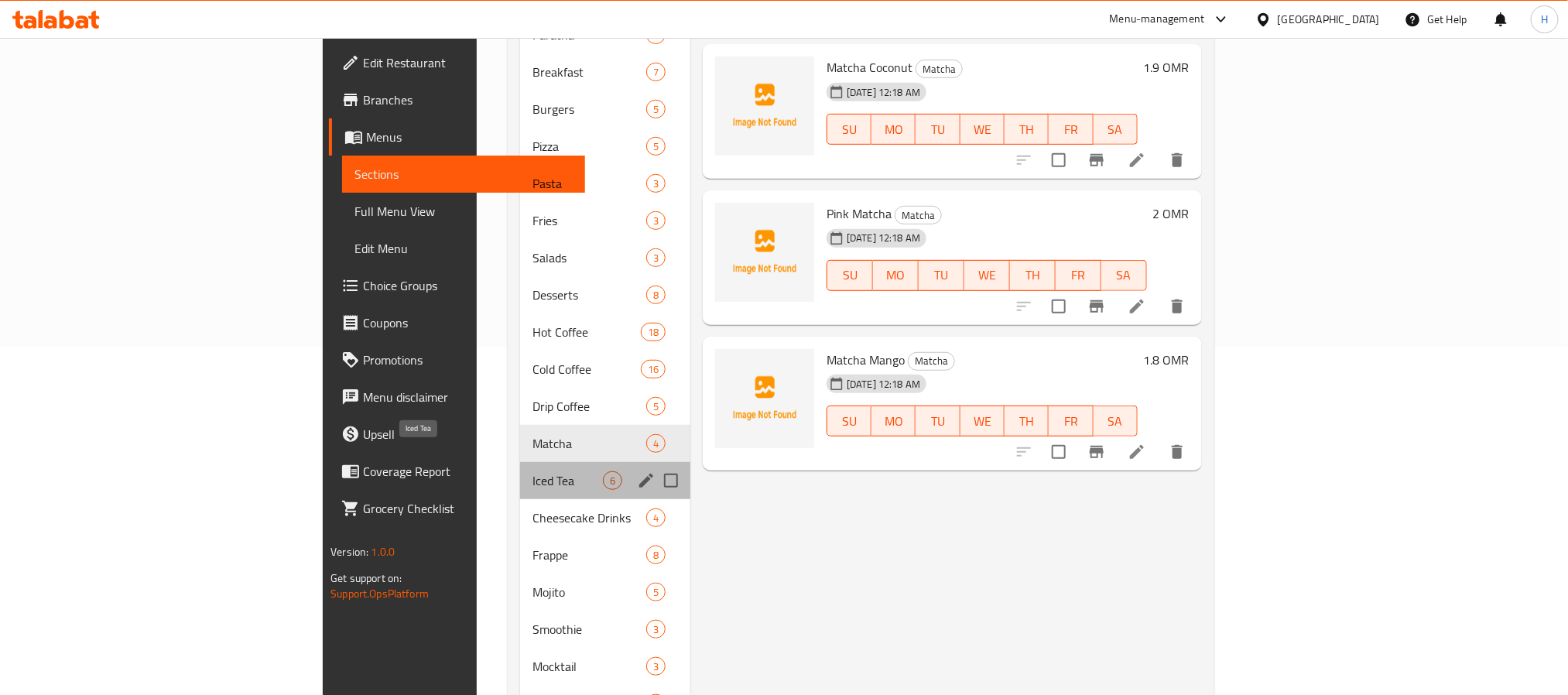
click at [532, 471] on span "Iced Tea" at bounding box center [567, 481] width 70 height 19
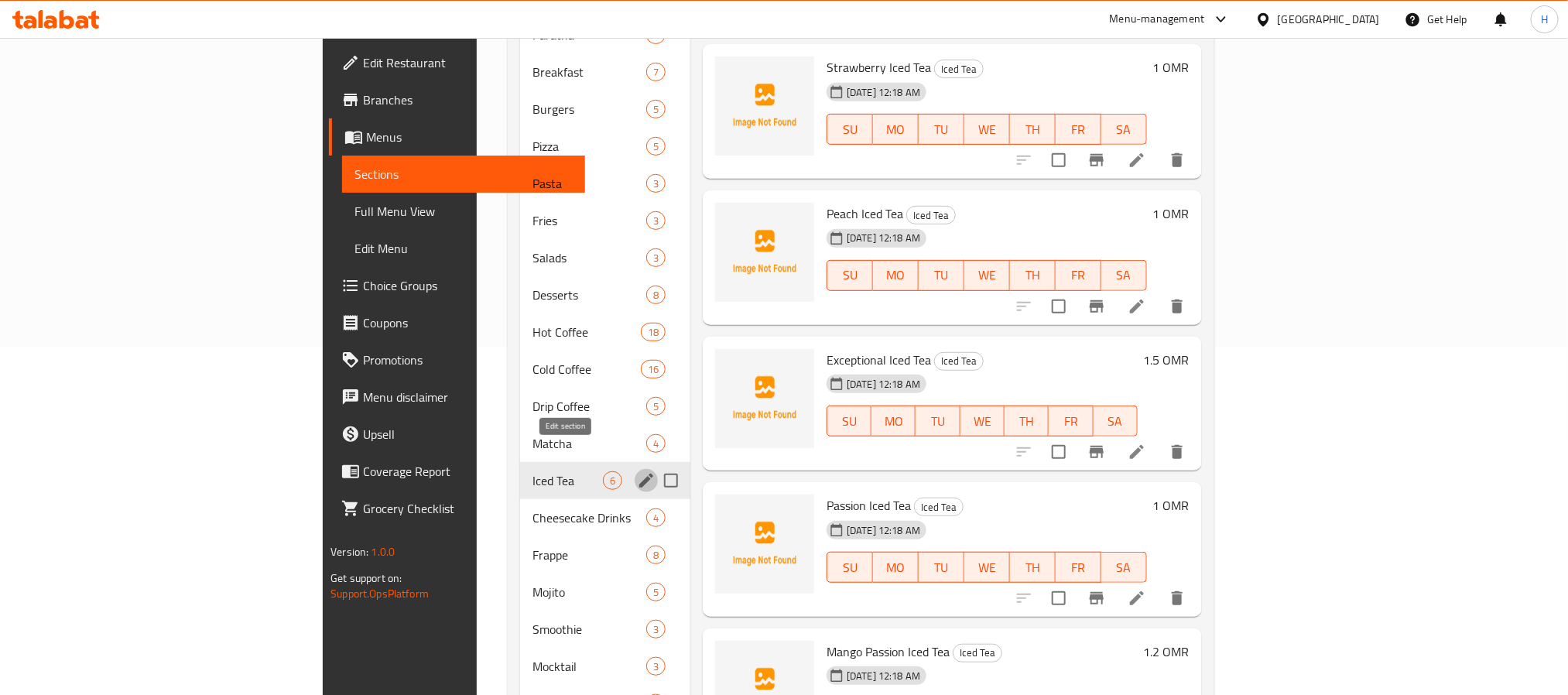
click at [637, 471] on icon "edit" at bounding box center [646, 481] width 19 height 19
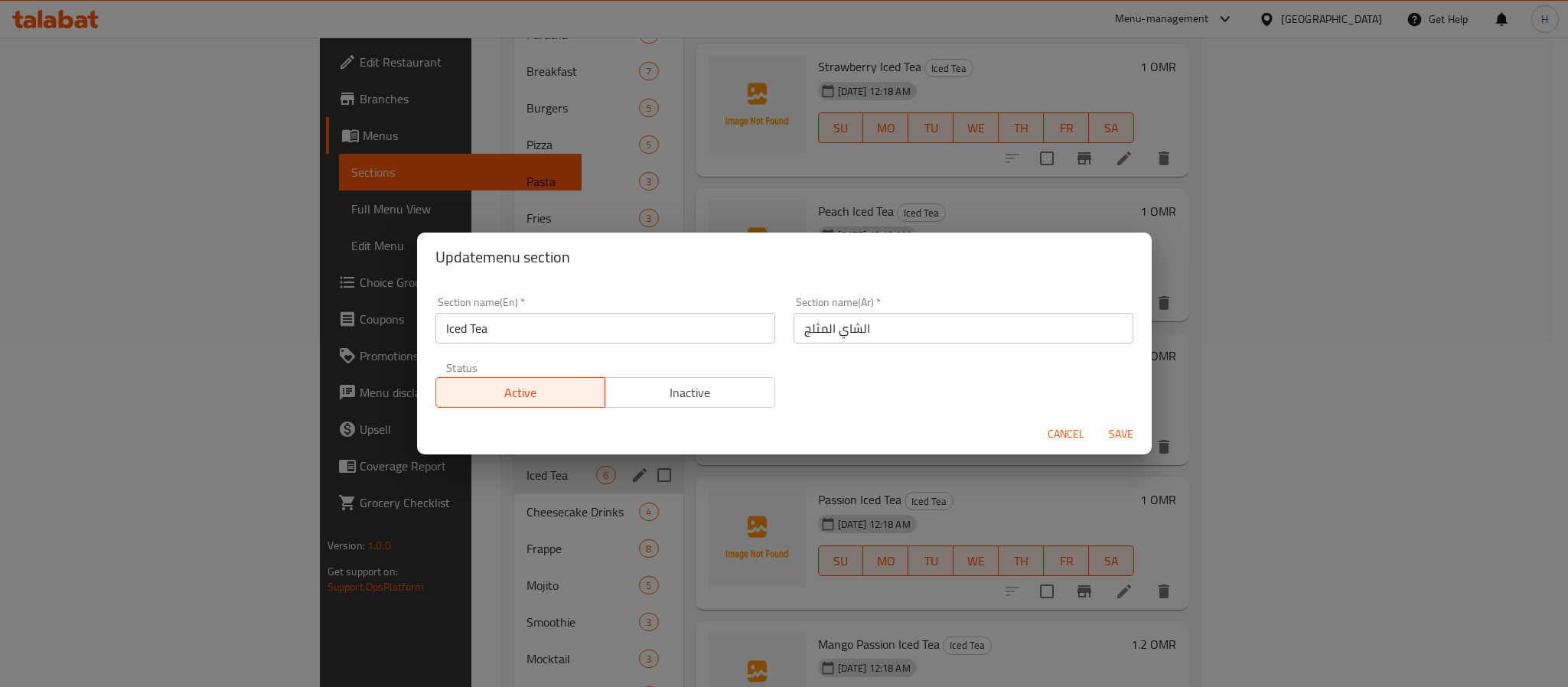
click at [568, 326] on input "Iced Tea" at bounding box center [605, 327] width 339 height 31
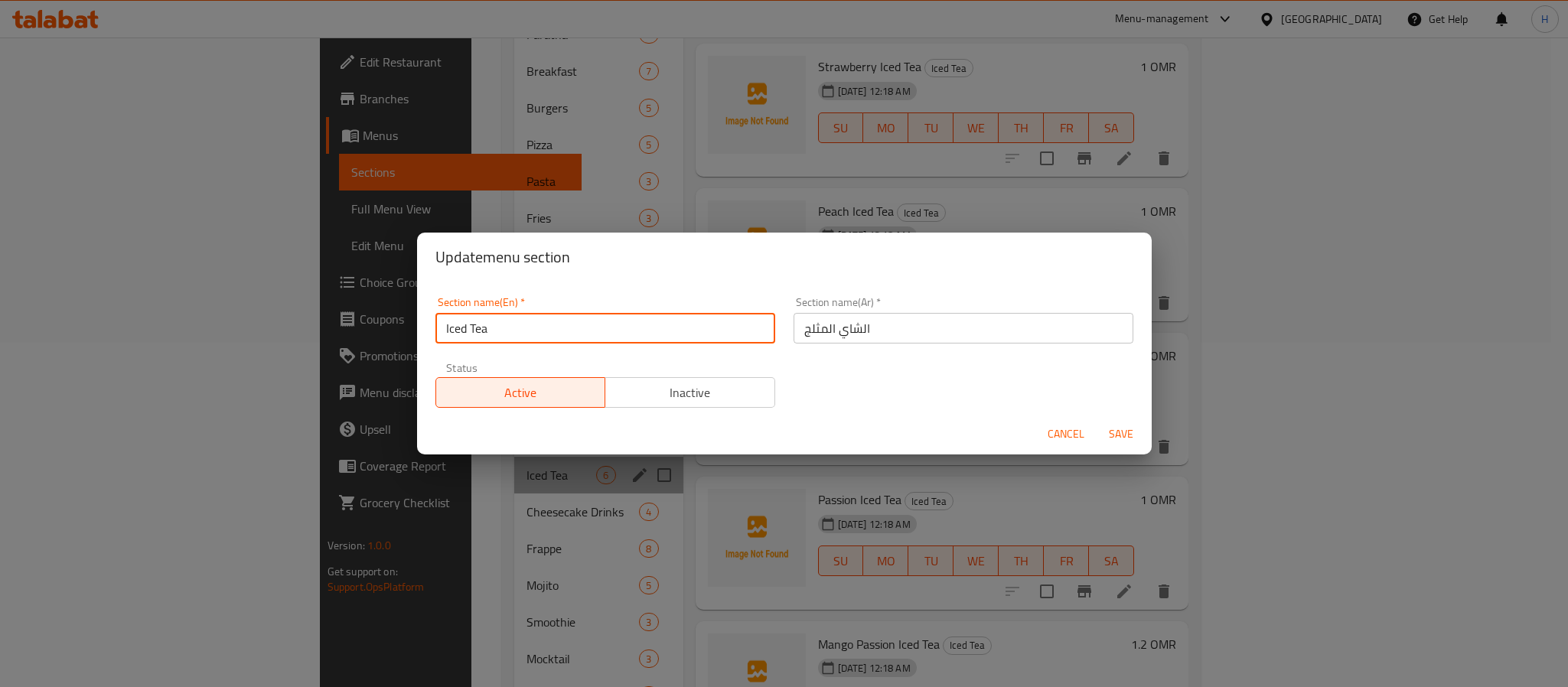
click at [568, 326] on input "Iced Tea" at bounding box center [605, 327] width 339 height 31
click at [459, 326] on input "Iced Tea" at bounding box center [605, 327] width 339 height 31
type input "cold Tea"
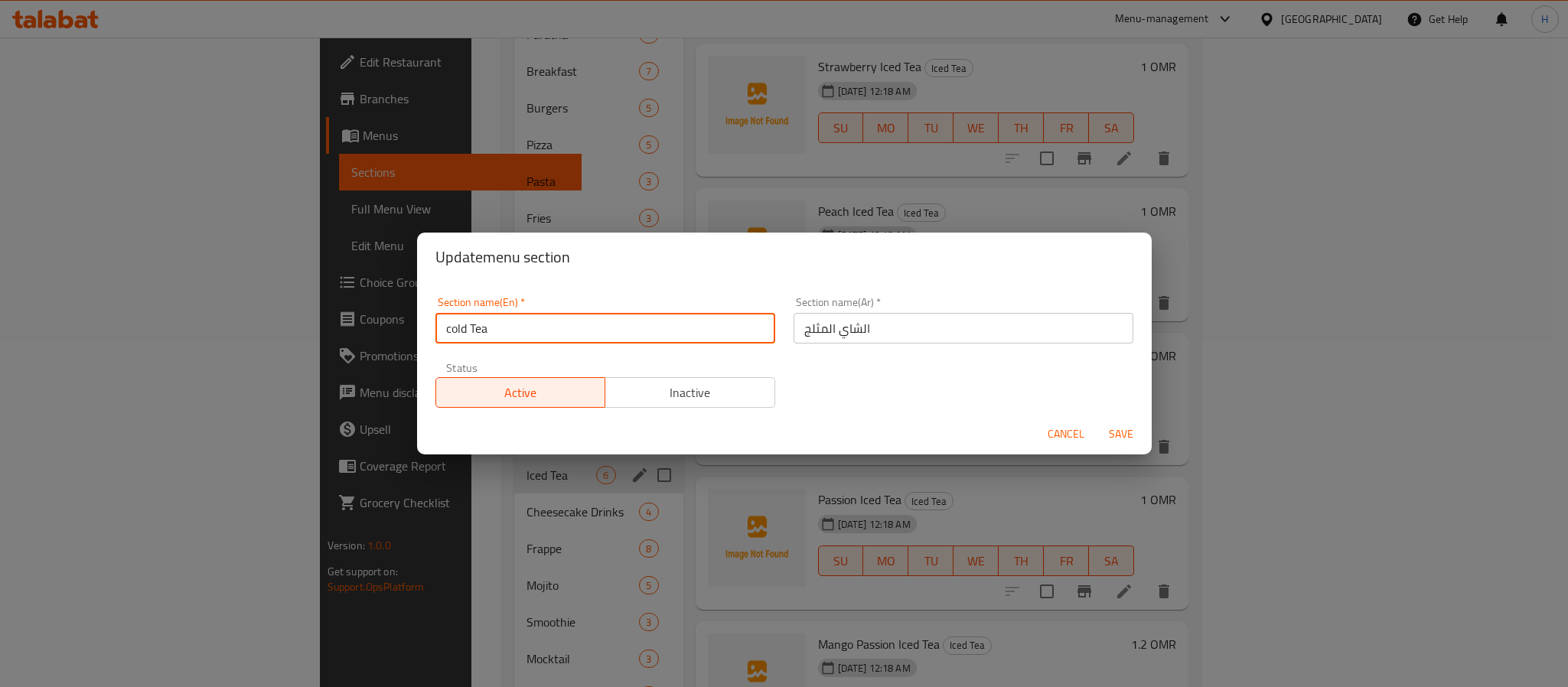
click at [813, 325] on input "الشاي المثلج" at bounding box center [962, 327] width 339 height 31
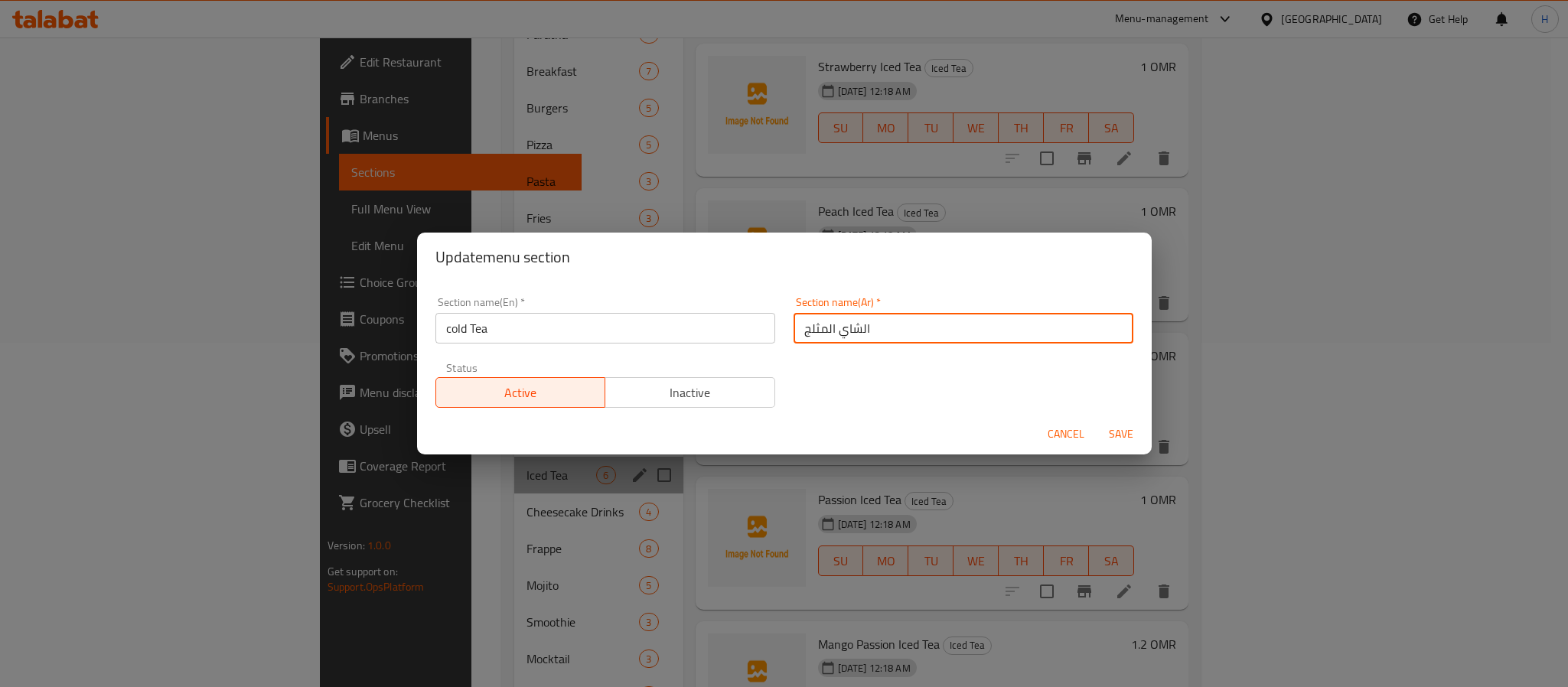
click at [813, 325] on input "الشاي المثلج" at bounding box center [962, 327] width 339 height 31
type input "الشاي البارد"
click at [1121, 437] on span "Save" at bounding box center [1121, 434] width 37 height 19
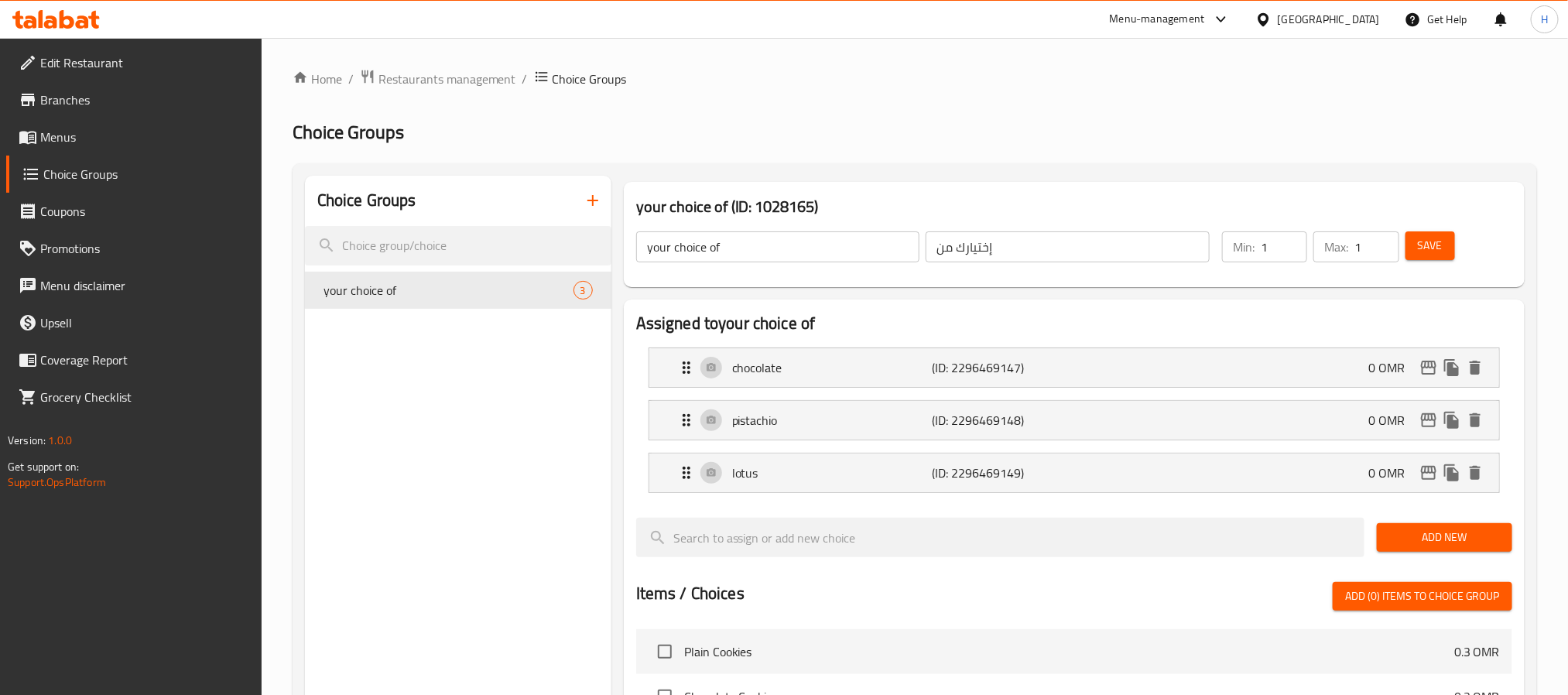
click at [87, 141] on span "Menus" at bounding box center [144, 138] width 209 height 19
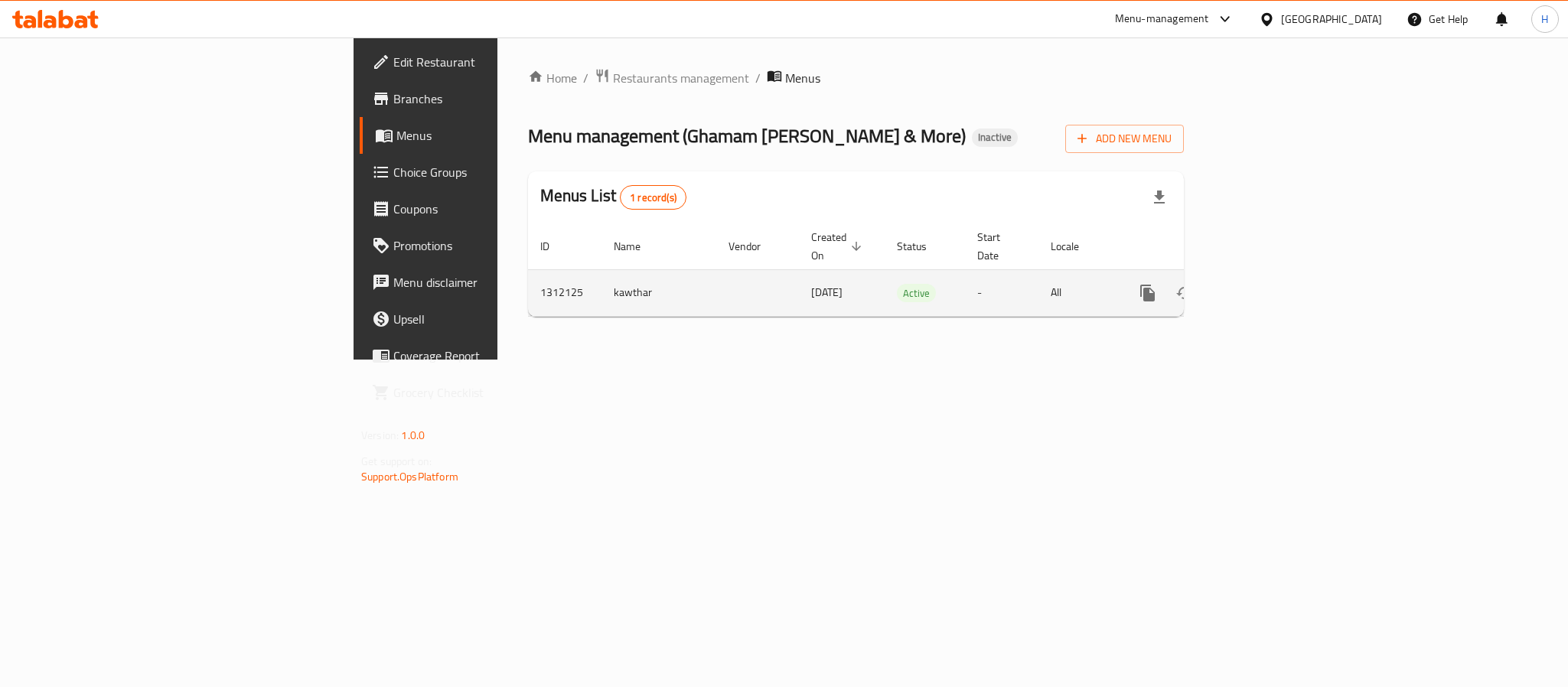
click at [1276, 280] on link "enhanced table" at bounding box center [1258, 293] width 37 height 37
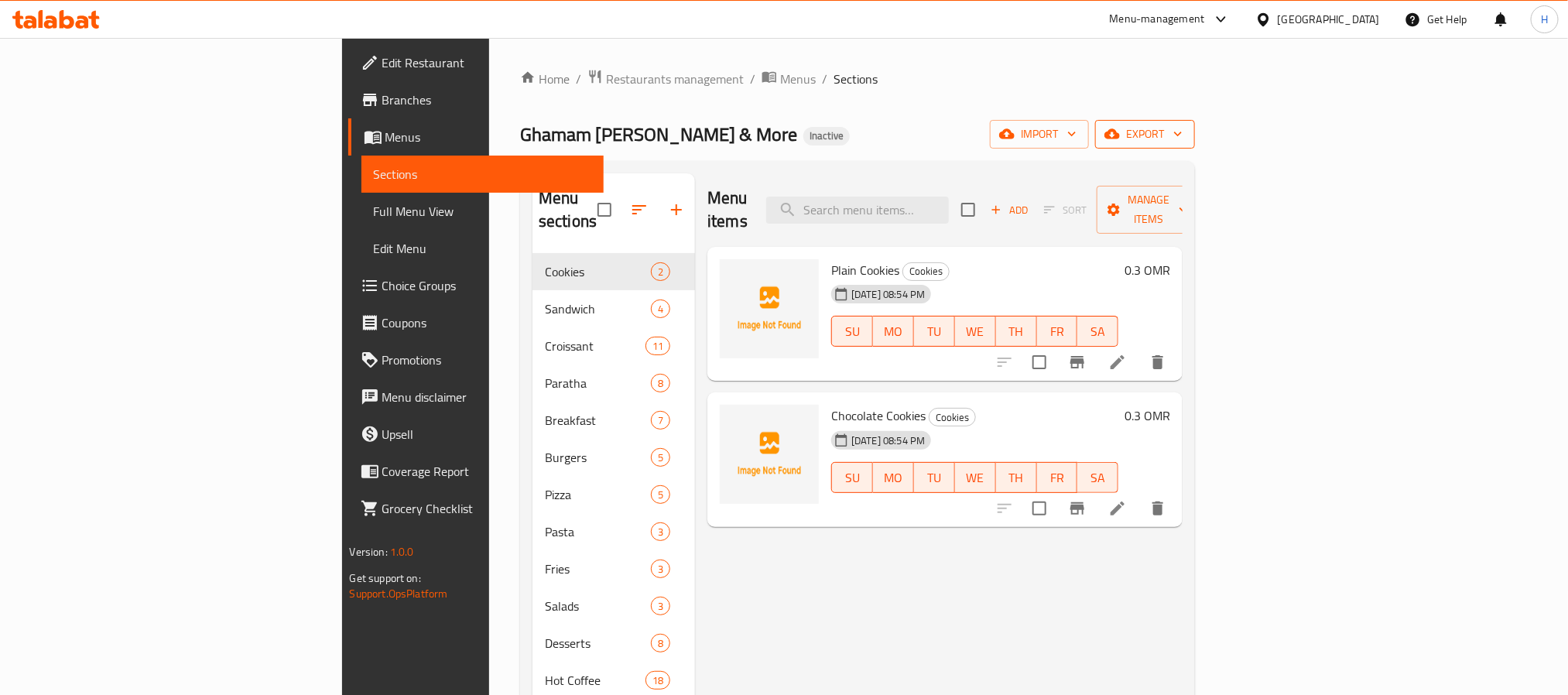
click at [1183, 135] on span "export" at bounding box center [1144, 134] width 75 height 20
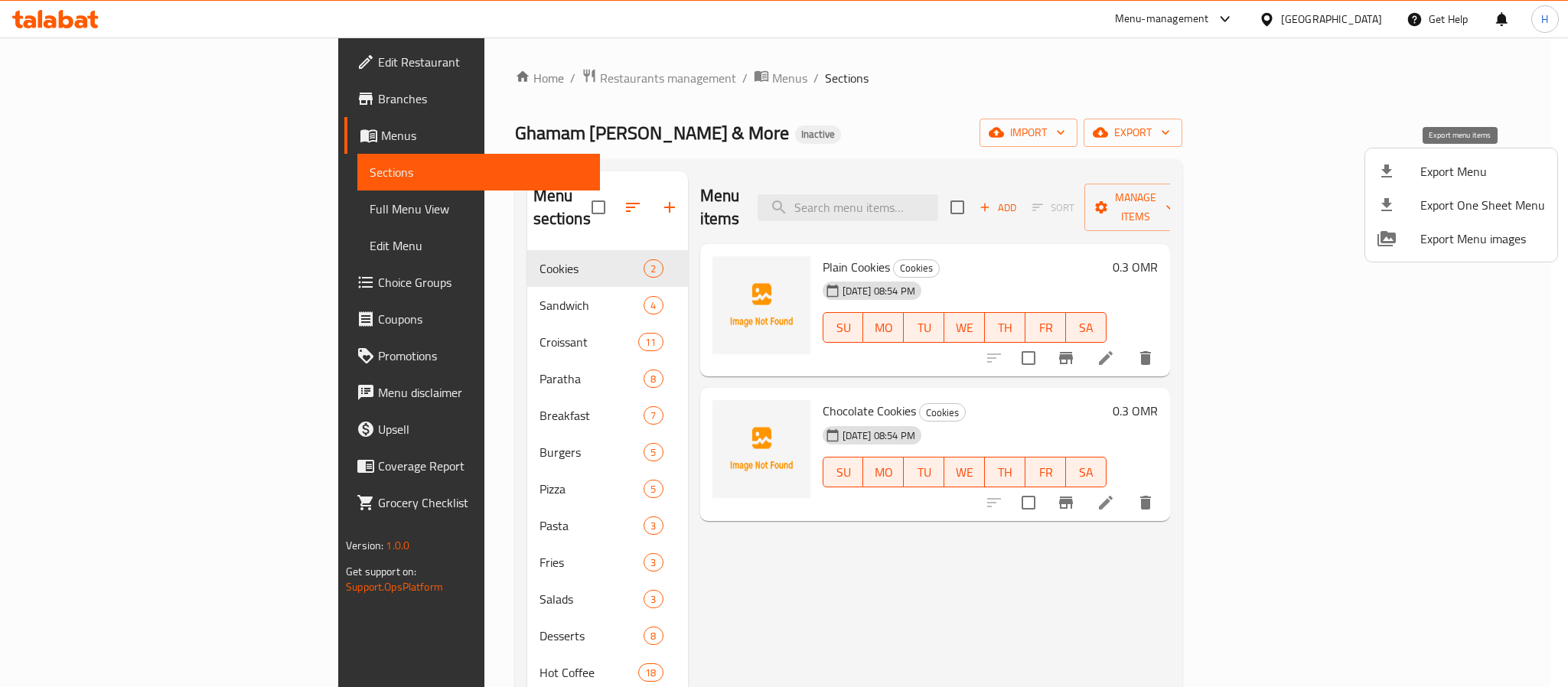
click at [1460, 171] on span "Export Menu" at bounding box center [1482, 171] width 125 height 18
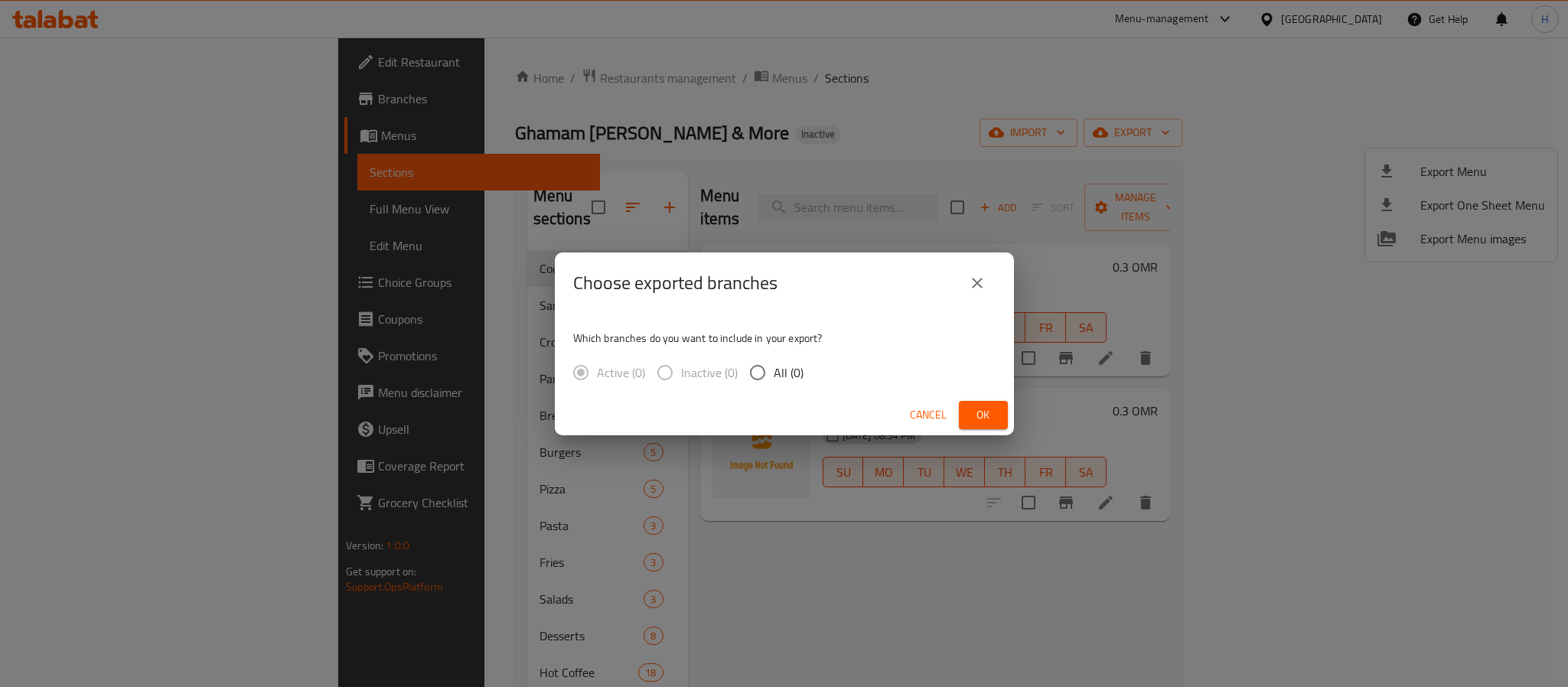
click at [755, 375] on input "All (0)" at bounding box center [757, 373] width 32 height 32
radio input "true"
click at [992, 414] on span "Ok" at bounding box center [983, 415] width 24 height 19
click at [979, 415] on span "Ok" at bounding box center [983, 415] width 24 height 19
click at [997, 409] on button "Ok" at bounding box center [983, 415] width 49 height 29
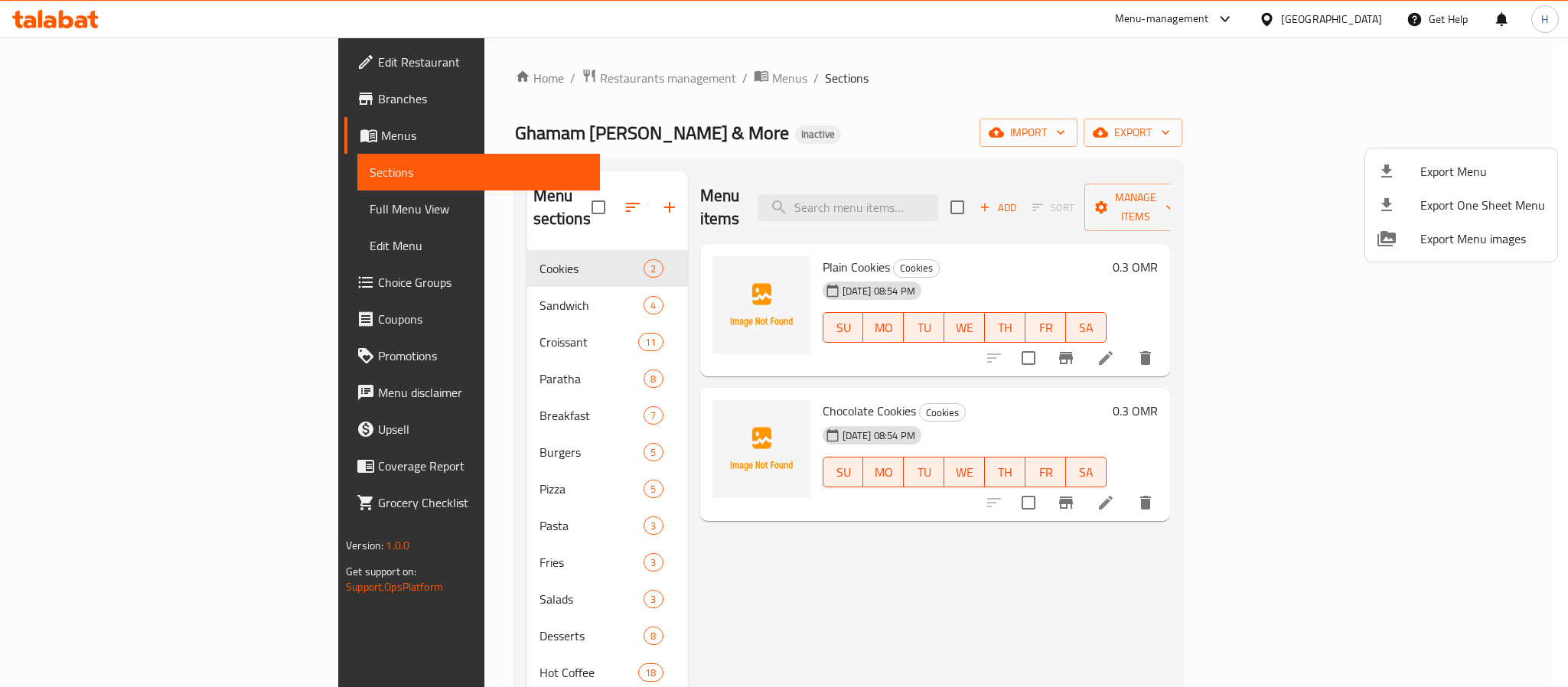
click at [104, 136] on div at bounding box center [784, 343] width 1568 height 687
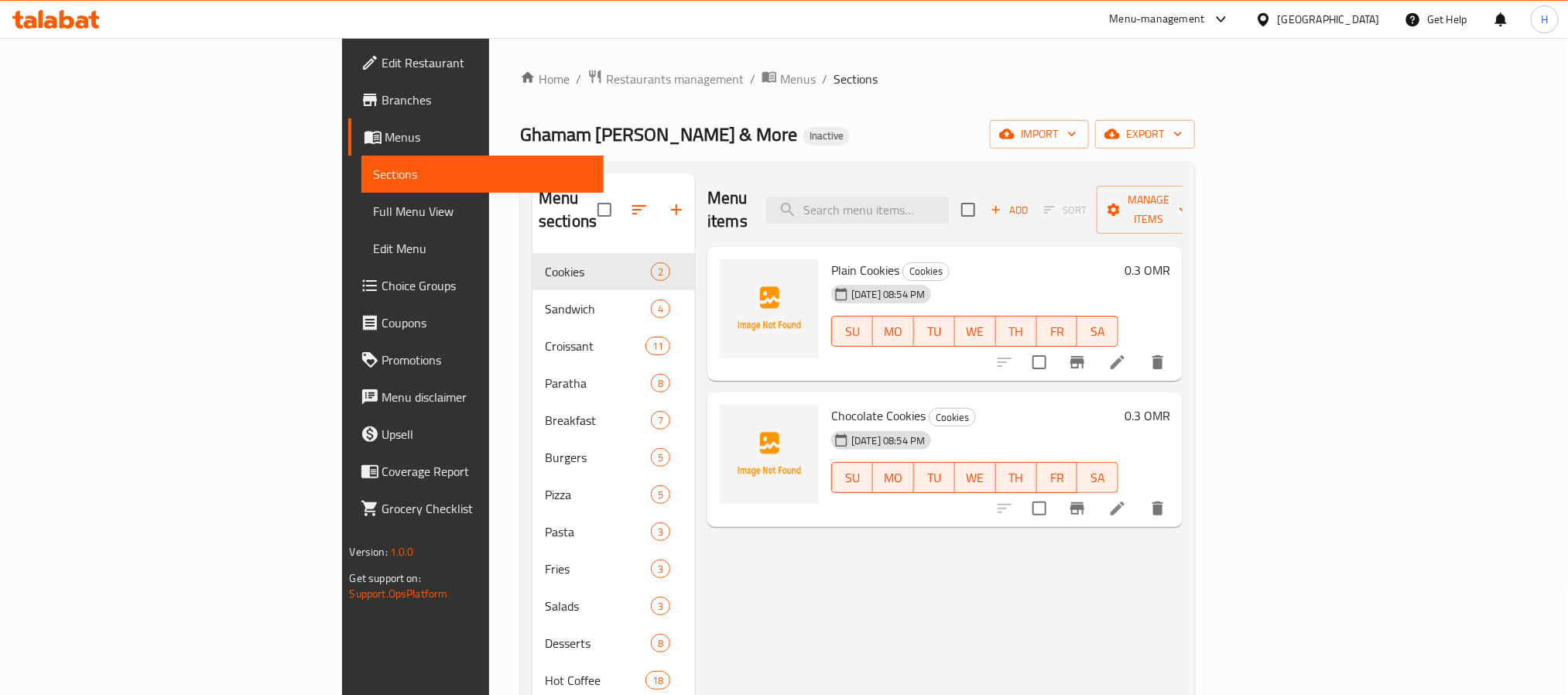
click at [385, 138] on span "Menus" at bounding box center [488, 138] width 206 height 19
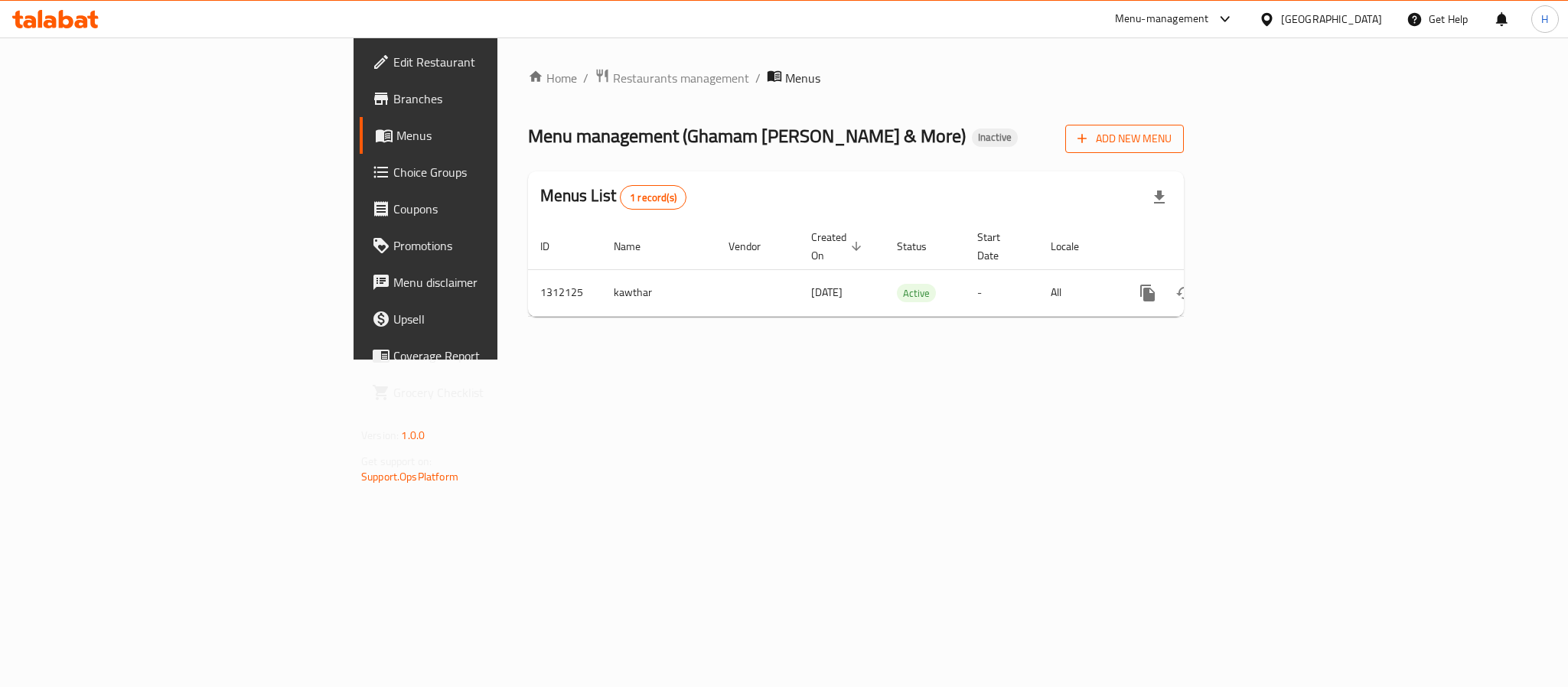
click at [1171, 140] on span "Add New Menu" at bounding box center [1124, 139] width 94 height 19
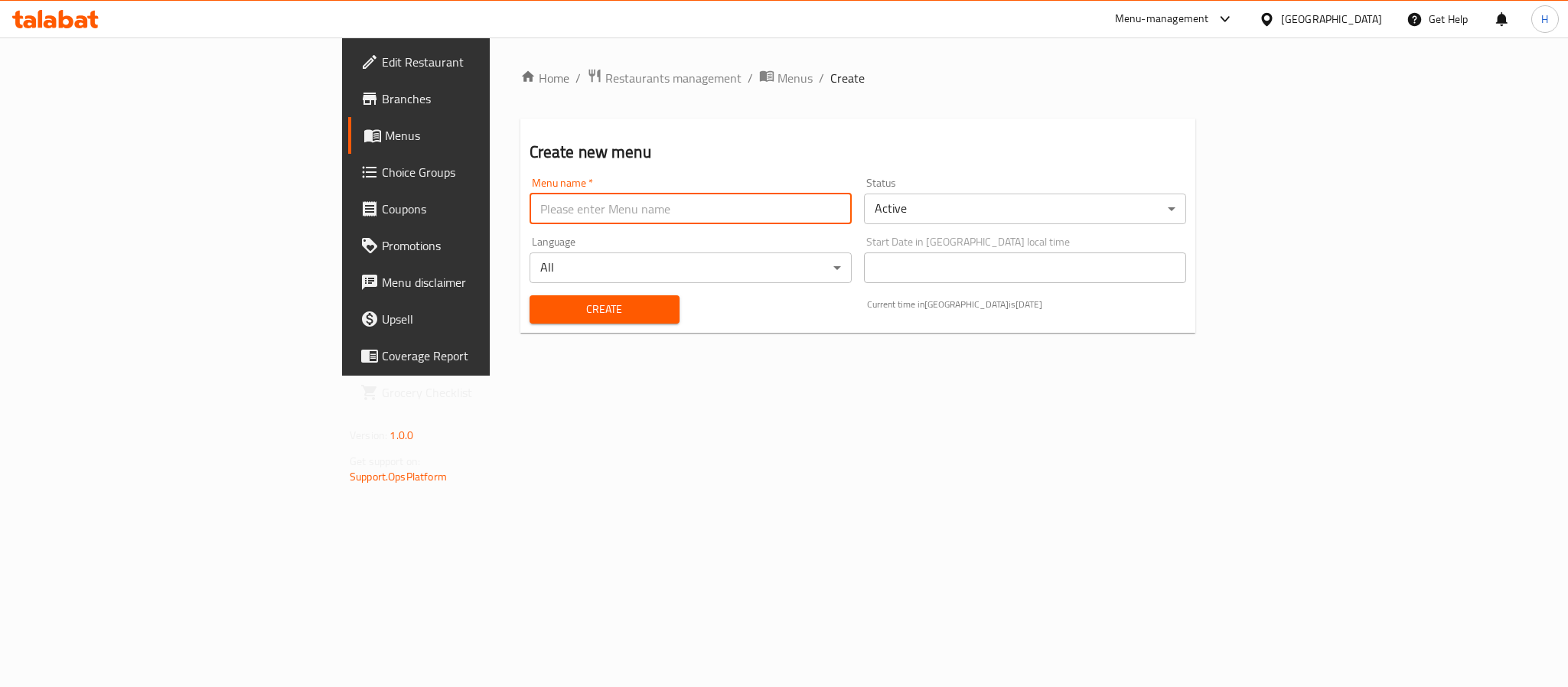
click at [726, 209] on input "text" at bounding box center [691, 208] width 322 height 31
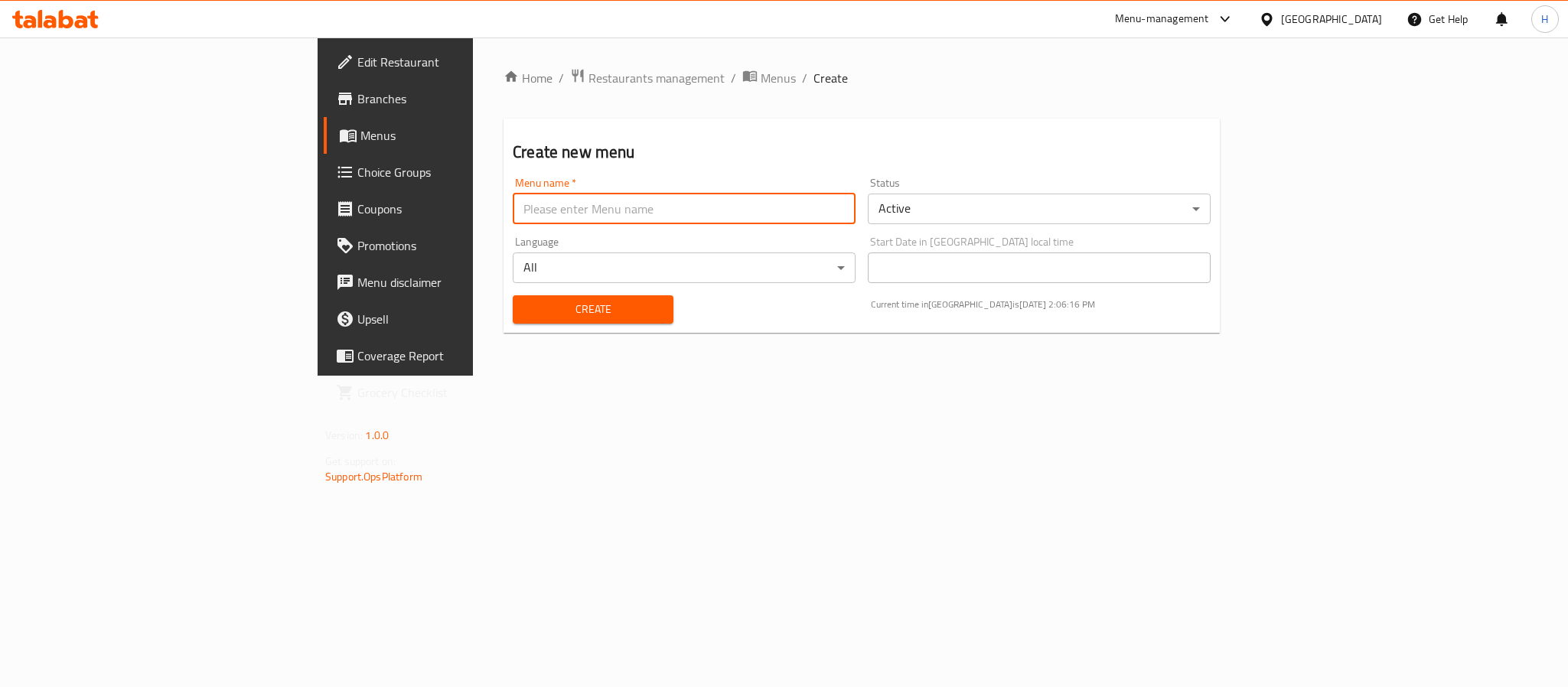
type input "Updated Menu"
click at [525, 309] on span "Create" at bounding box center [593, 309] width 136 height 19
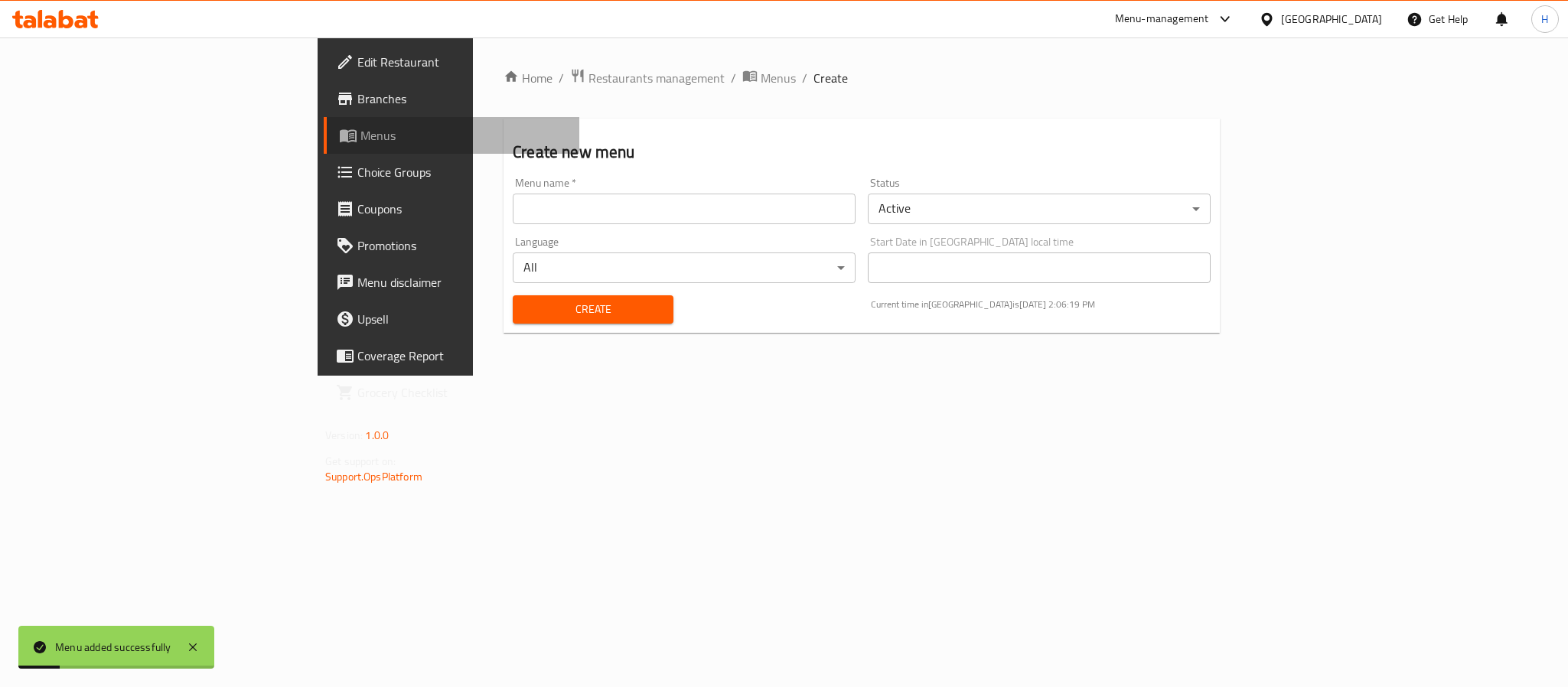
click at [324, 122] on link "Menus" at bounding box center [451, 136] width 255 height 37
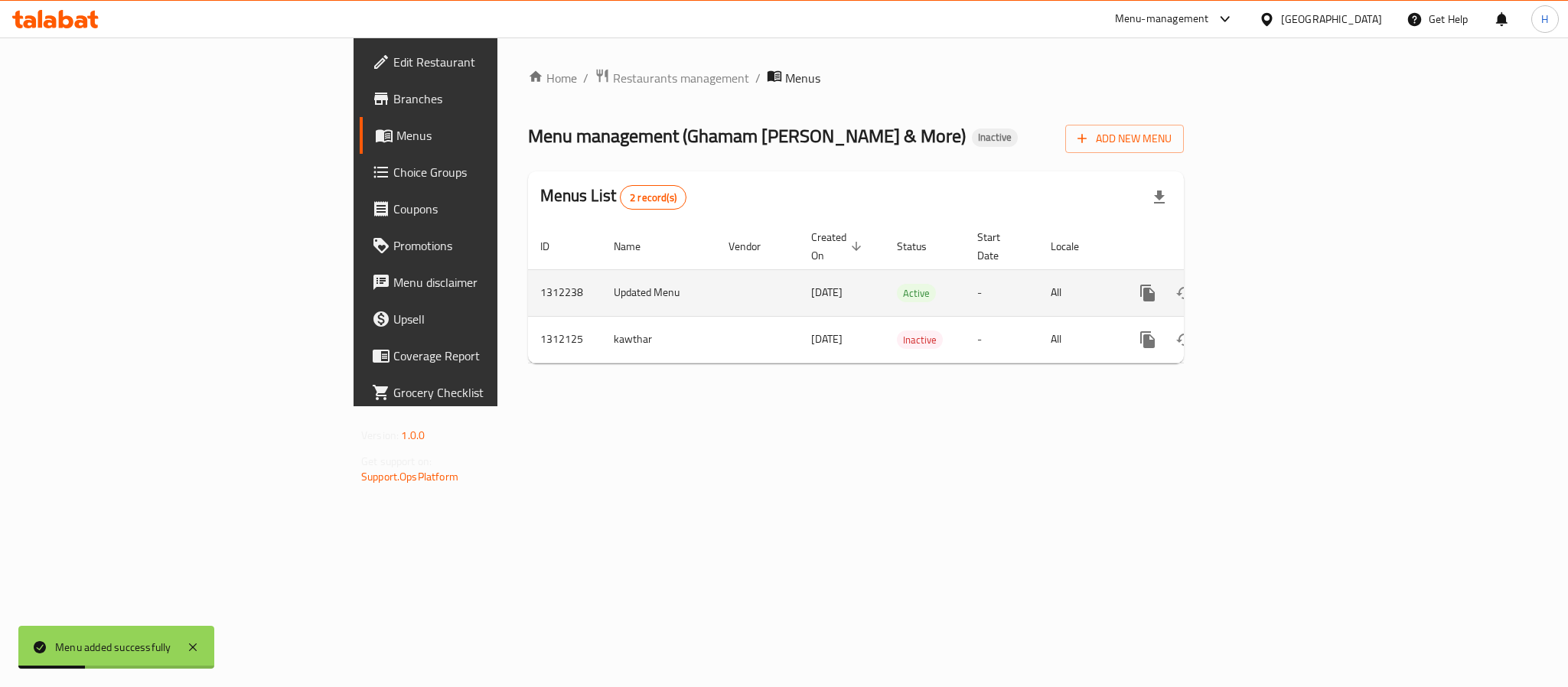
click at [1268, 284] on icon "enhanced table" at bounding box center [1258, 293] width 18 height 18
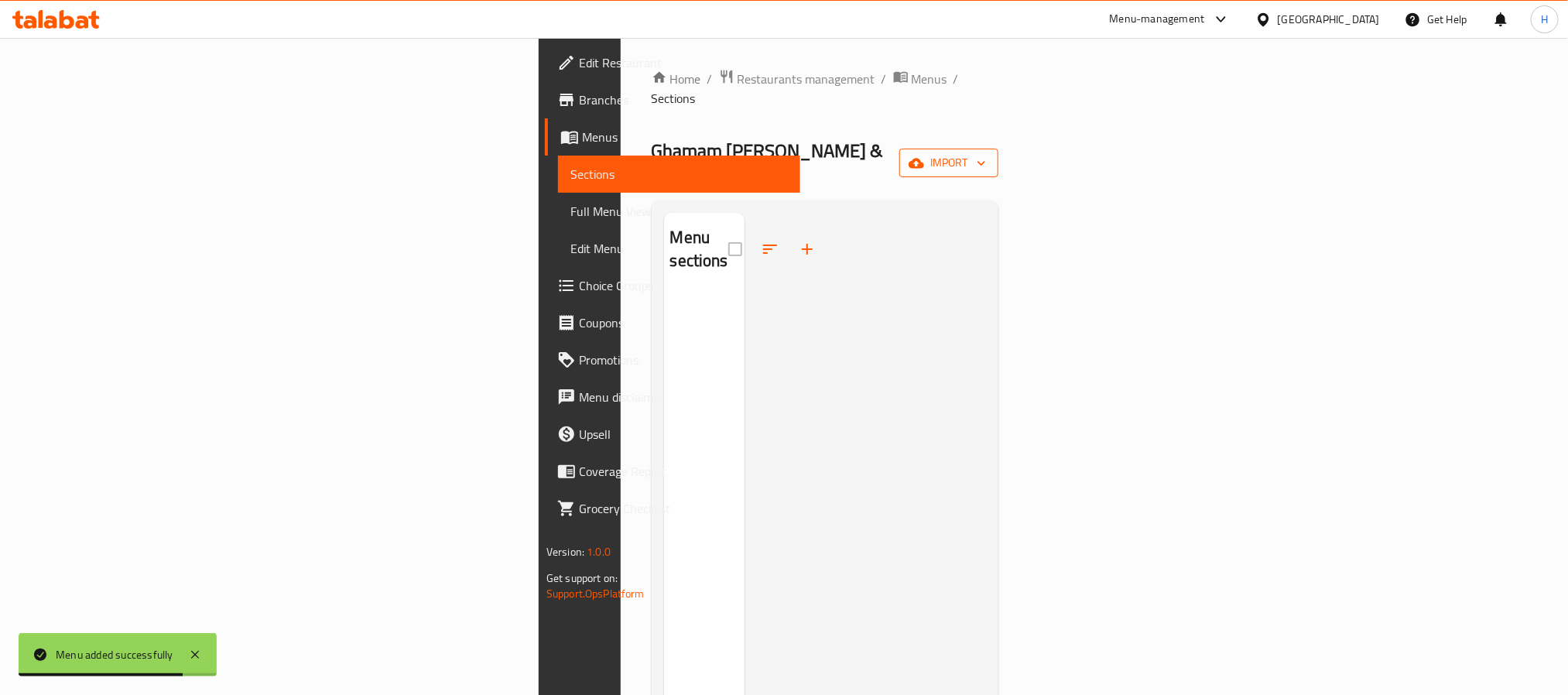
click at [985, 153] on span "import" at bounding box center [948, 163] width 74 height 20
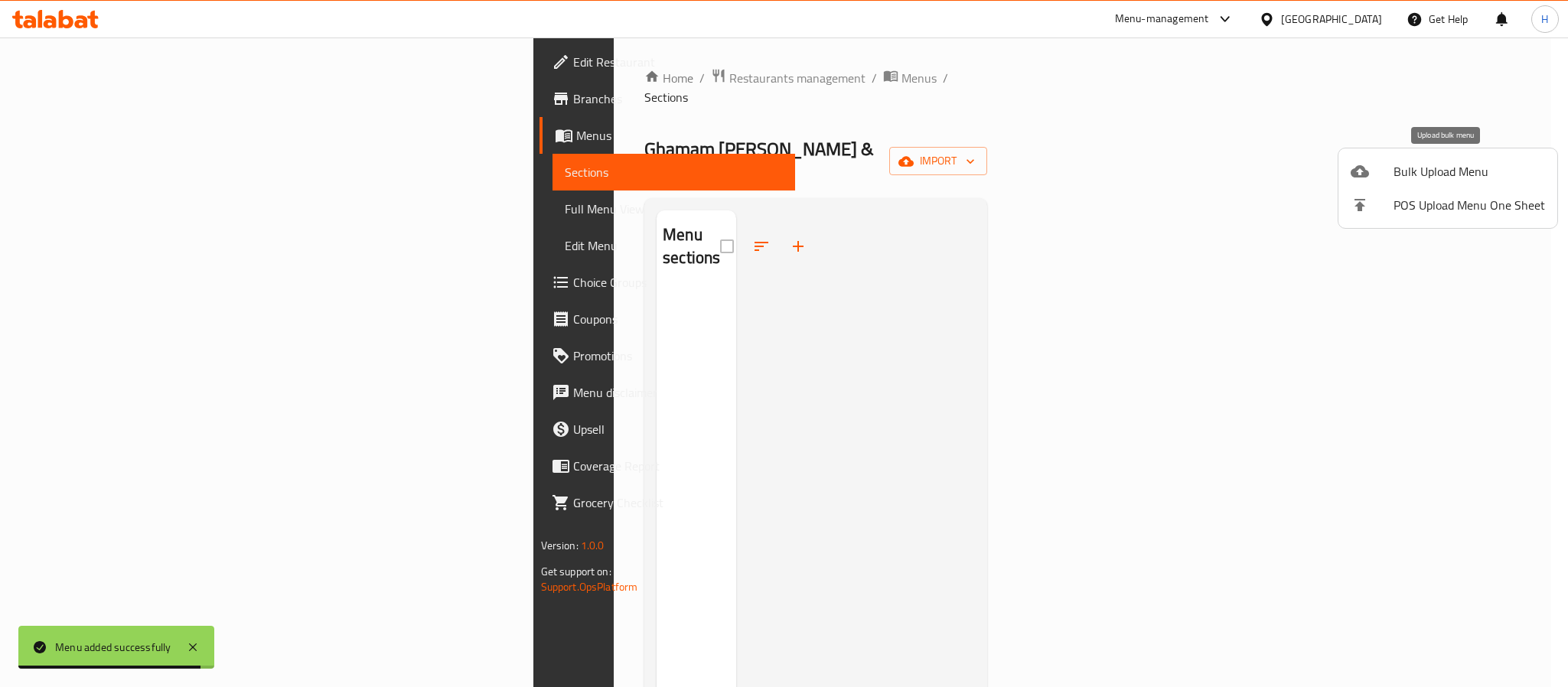
click at [1405, 175] on span "Bulk Upload Menu" at bounding box center [1469, 171] width 152 height 18
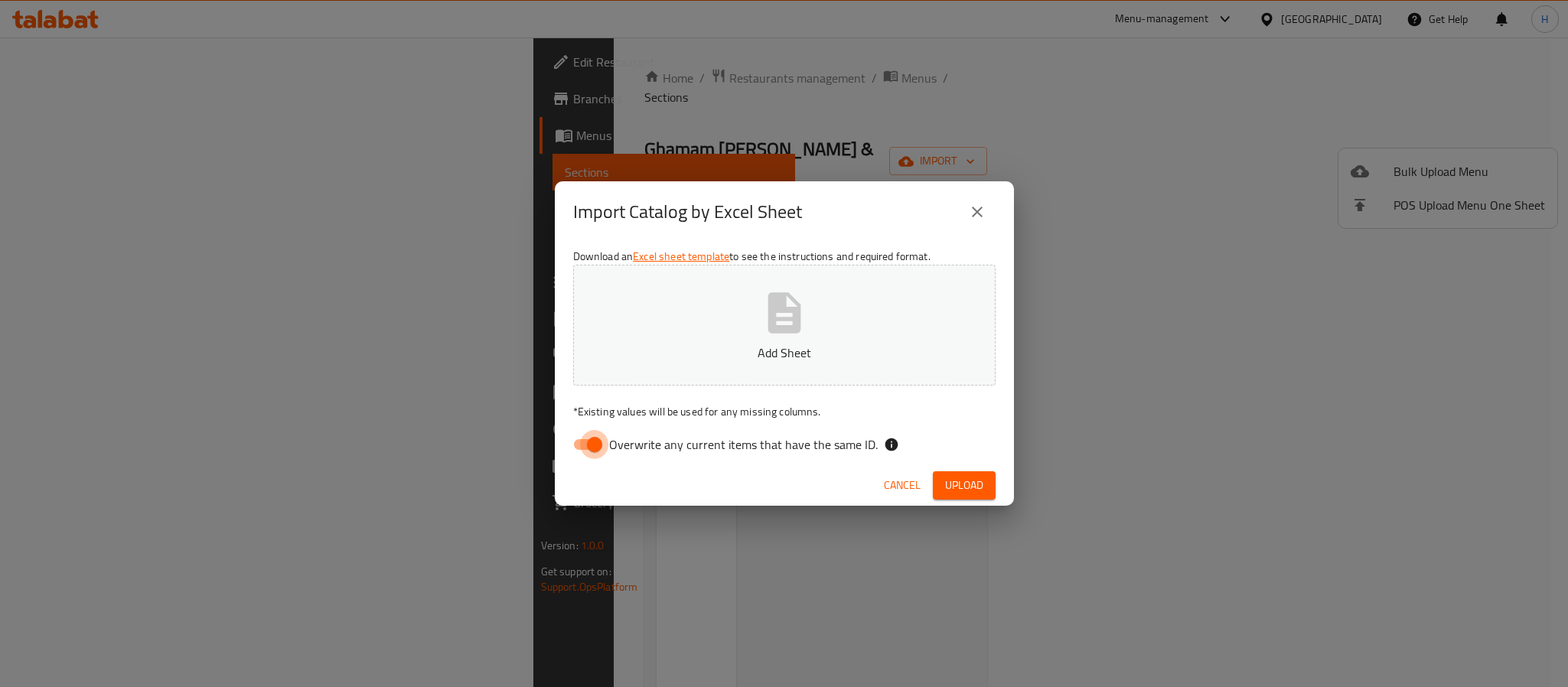
click at [586, 442] on input "Overwrite any current items that have the same ID." at bounding box center [594, 444] width 87 height 29
checkbox input "false"
click at [958, 491] on span "Upload" at bounding box center [963, 485] width 38 height 19
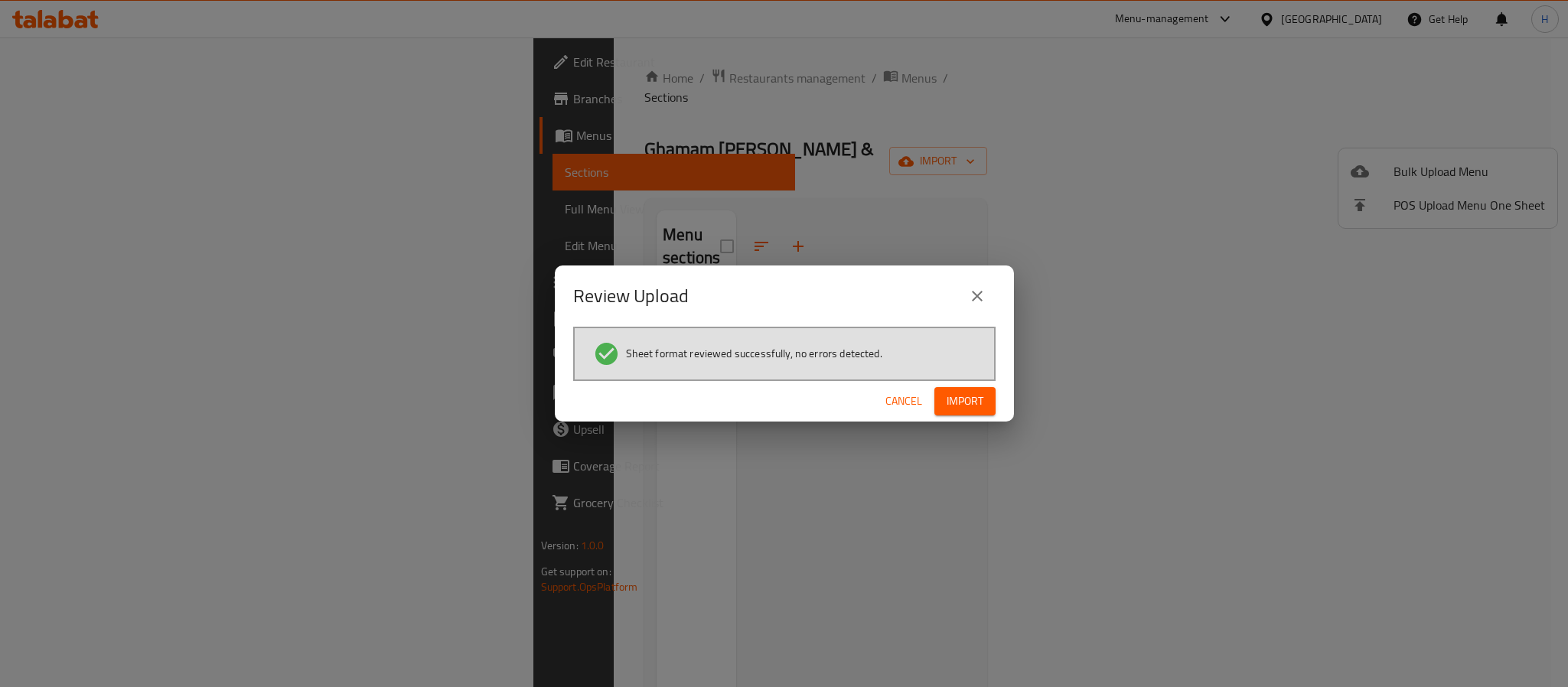
click at [969, 395] on span "Import" at bounding box center [965, 401] width 37 height 19
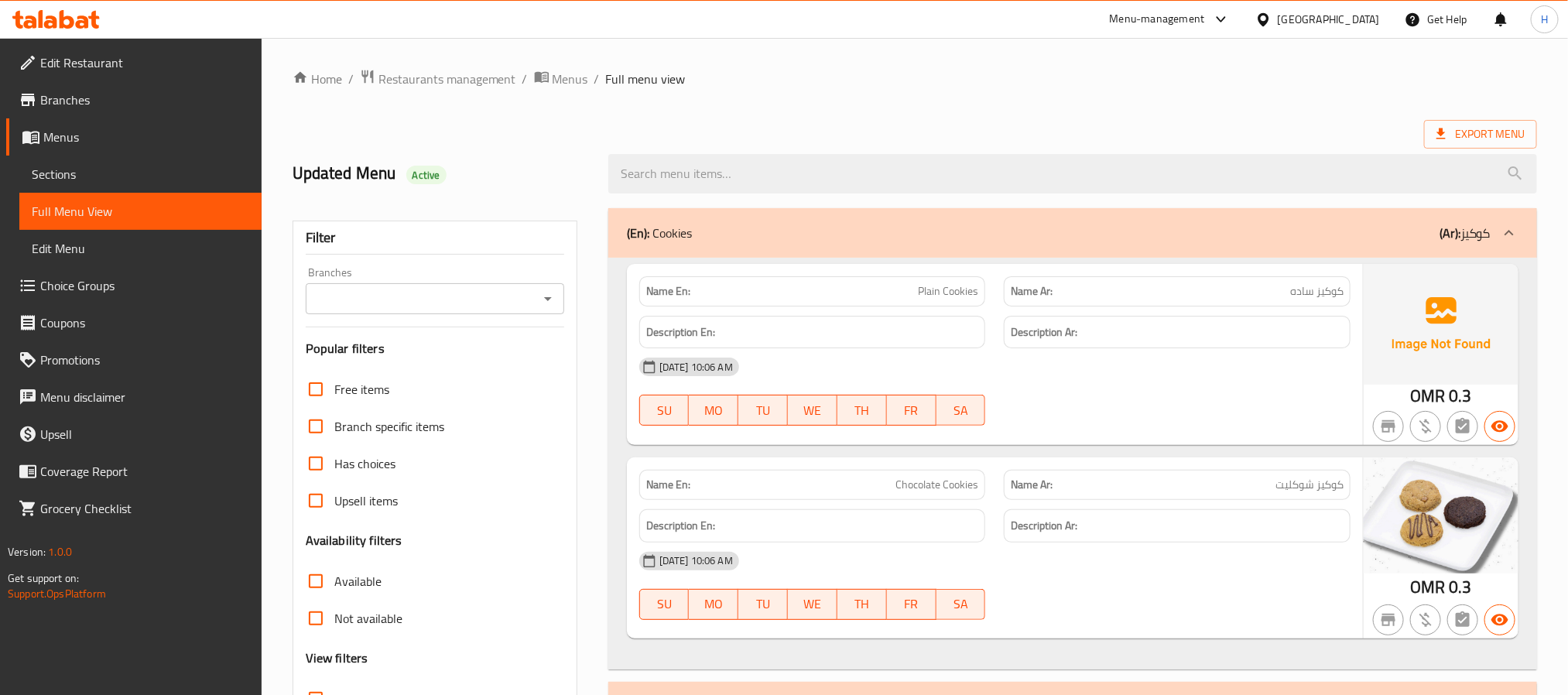
drag, startPoint x: 51, startPoint y: 174, endPoint x: 65, endPoint y: 207, distance: 35.8
click at [51, 174] on span "Sections" at bounding box center [140, 174] width 218 height 19
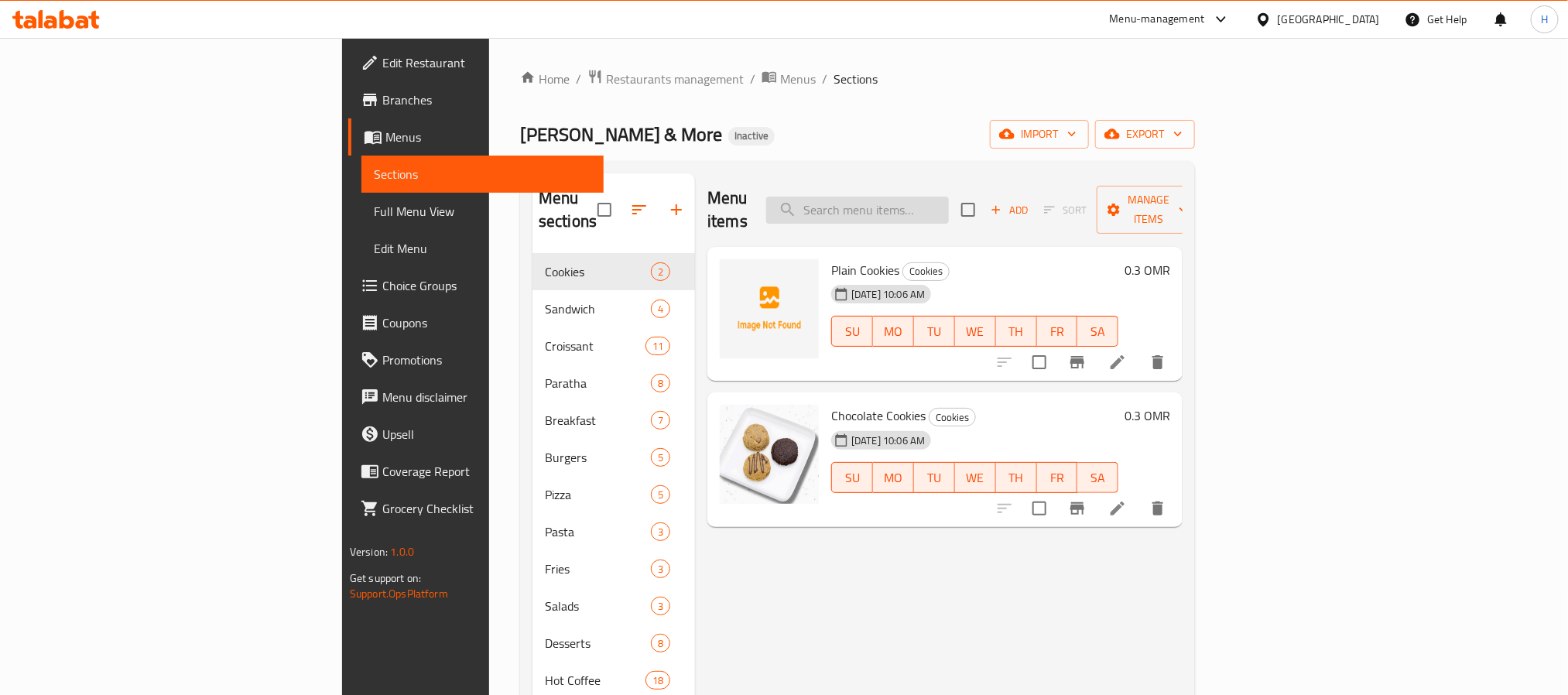
click at [949, 203] on input "search" at bounding box center [856, 210] width 182 height 27
paste input "Slash Peach"
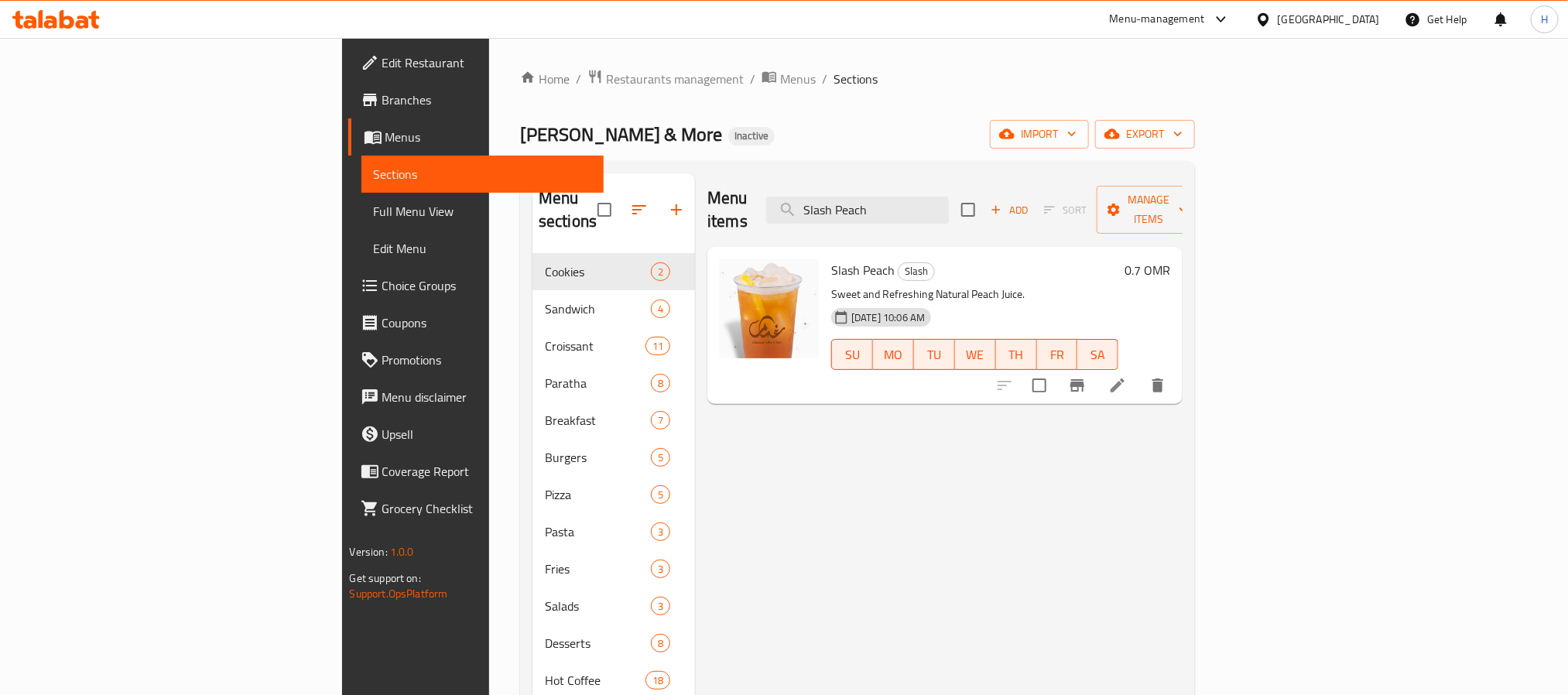
type input "Slash Peach"
click at [1127, 376] on icon at bounding box center [1117, 385] width 19 height 19
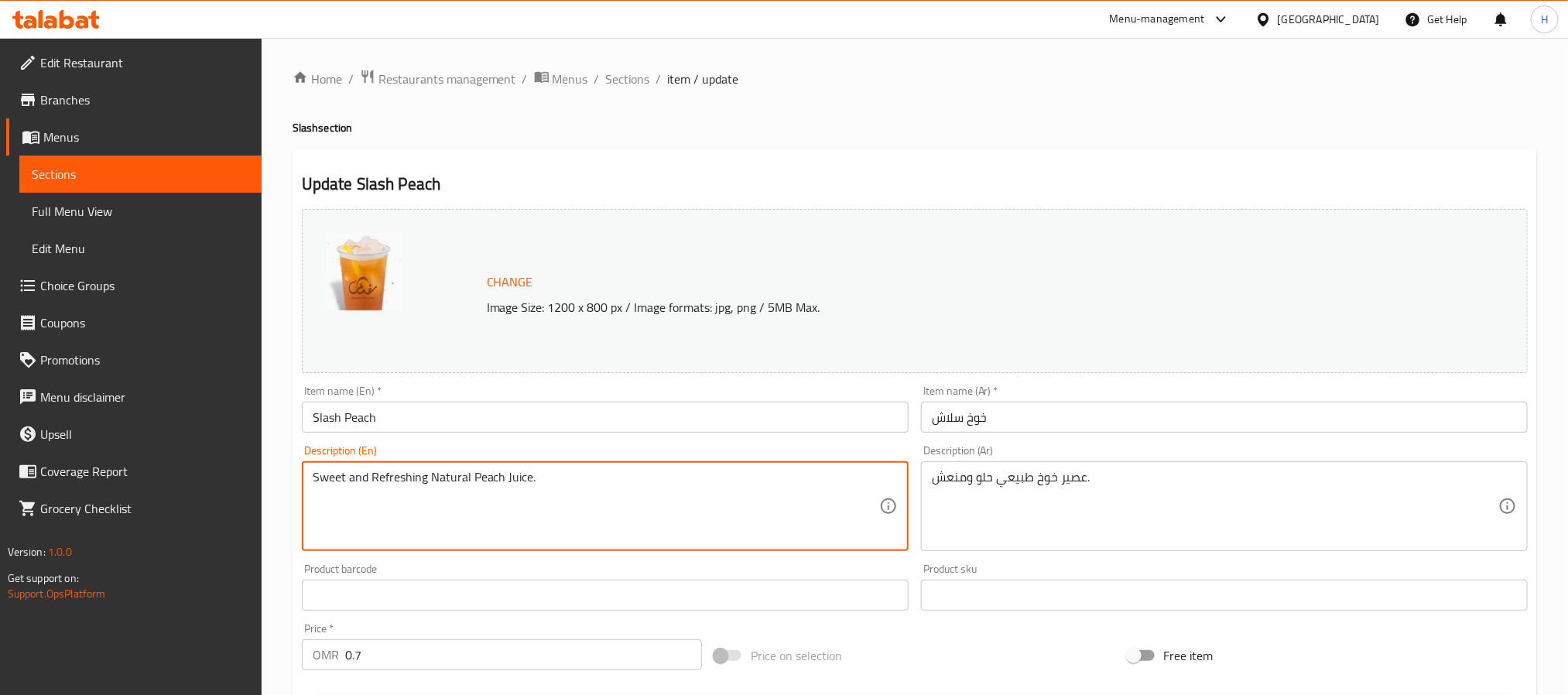
click at [434, 487] on textarea "Sweet and Refreshing Natural Peach Juice." at bounding box center [596, 506] width 567 height 74
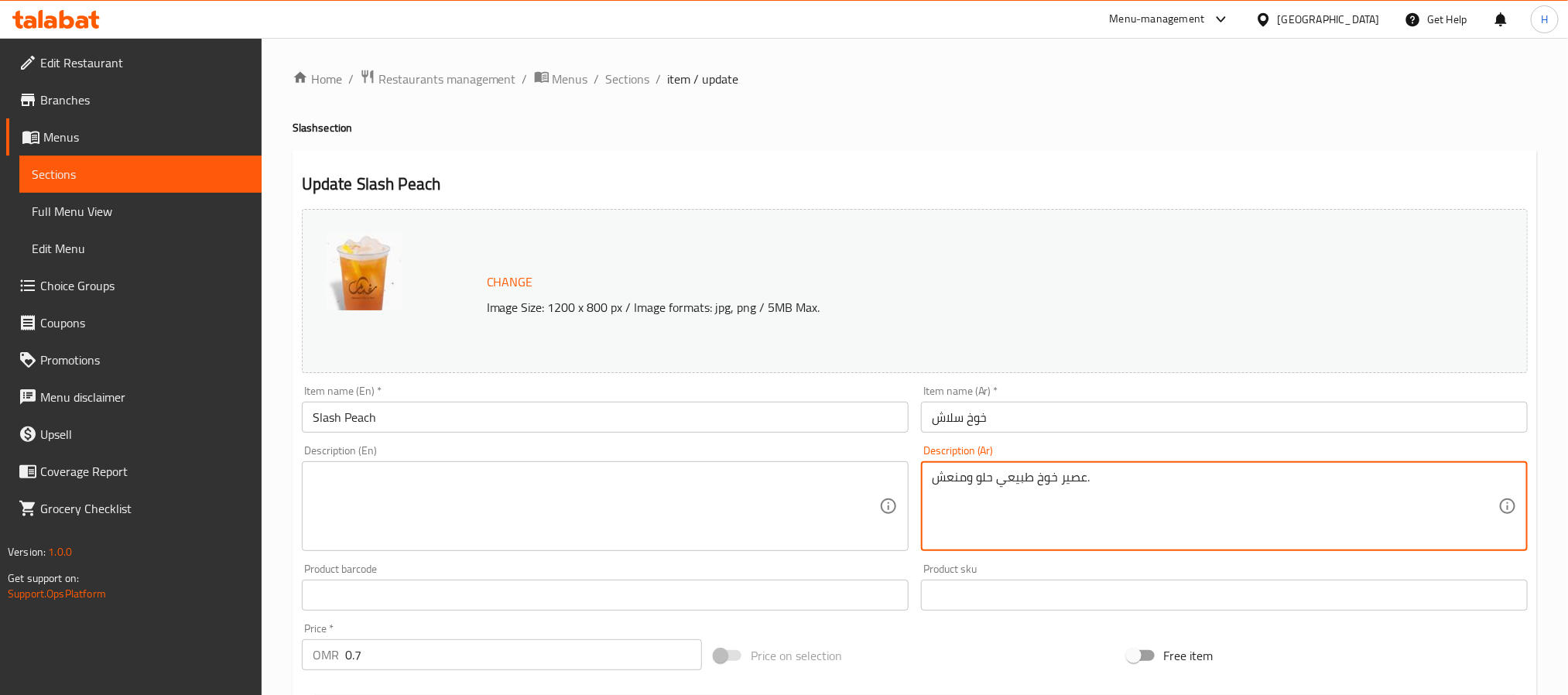
click at [966, 471] on textarea "عصير خوخ طبيعي حلو ومنعش." at bounding box center [1215, 506] width 567 height 74
type textarea "عصير خوخ طبيعي حلو ."
click at [989, 482] on textarea "عصير خوخ طبيعي حلو ." at bounding box center [1215, 506] width 567 height 74
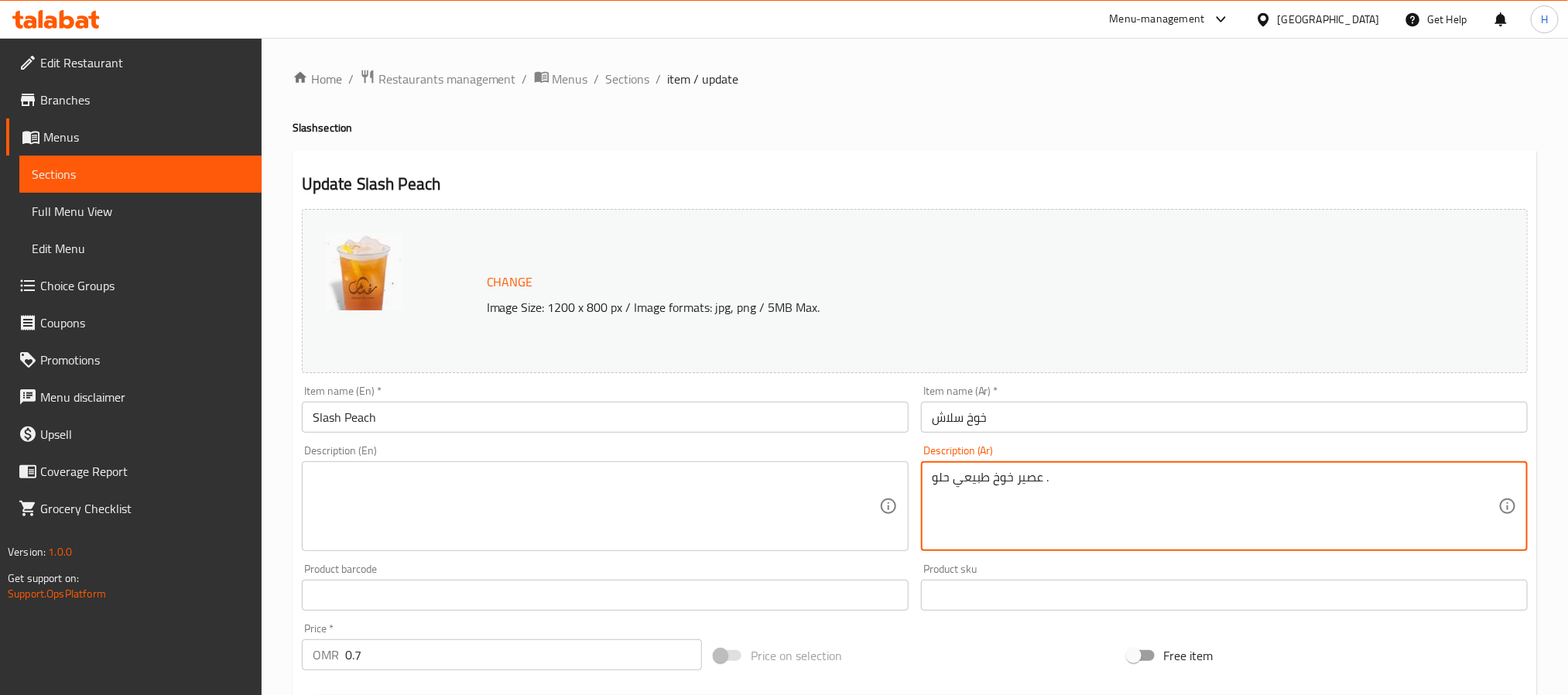
click at [989, 482] on textarea "عصير خوخ طبيعي حلو ." at bounding box center [1215, 506] width 567 height 74
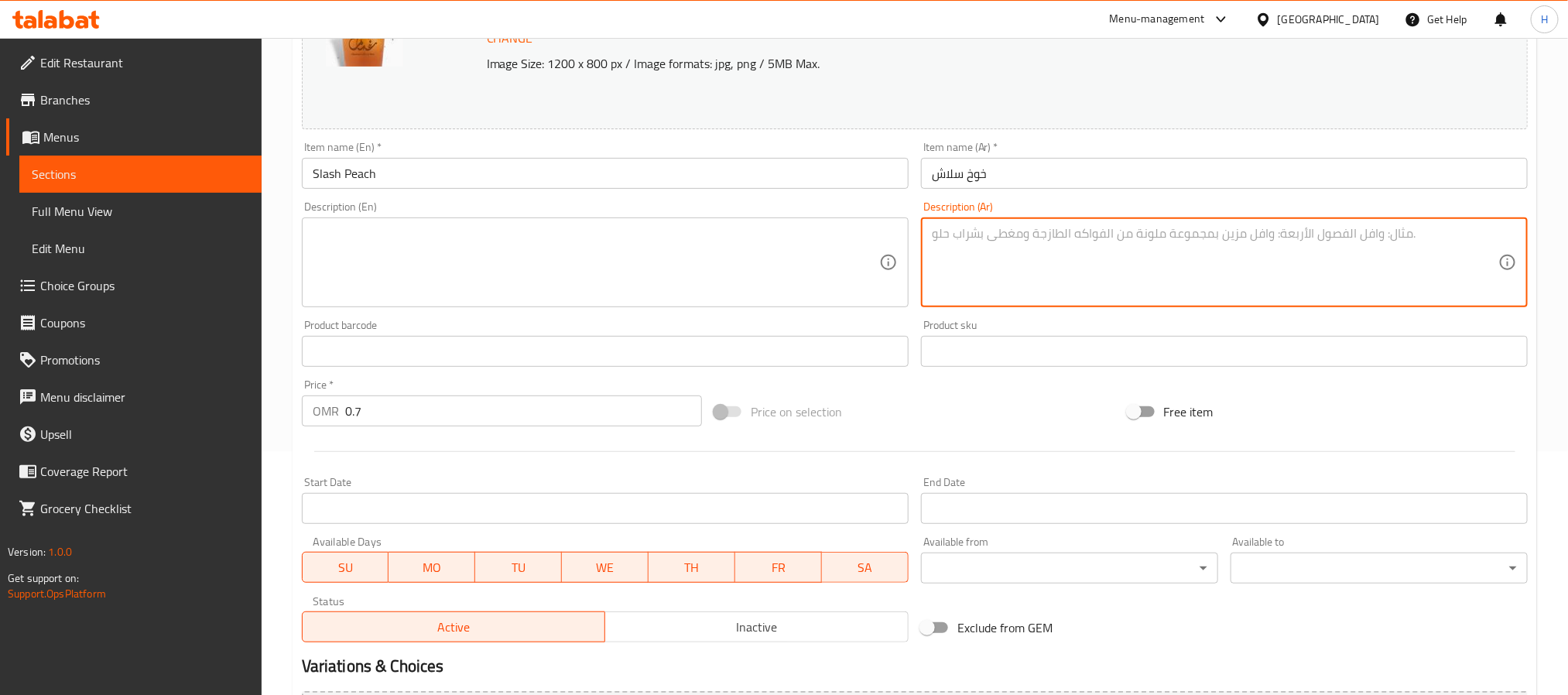
scroll to position [419, 0]
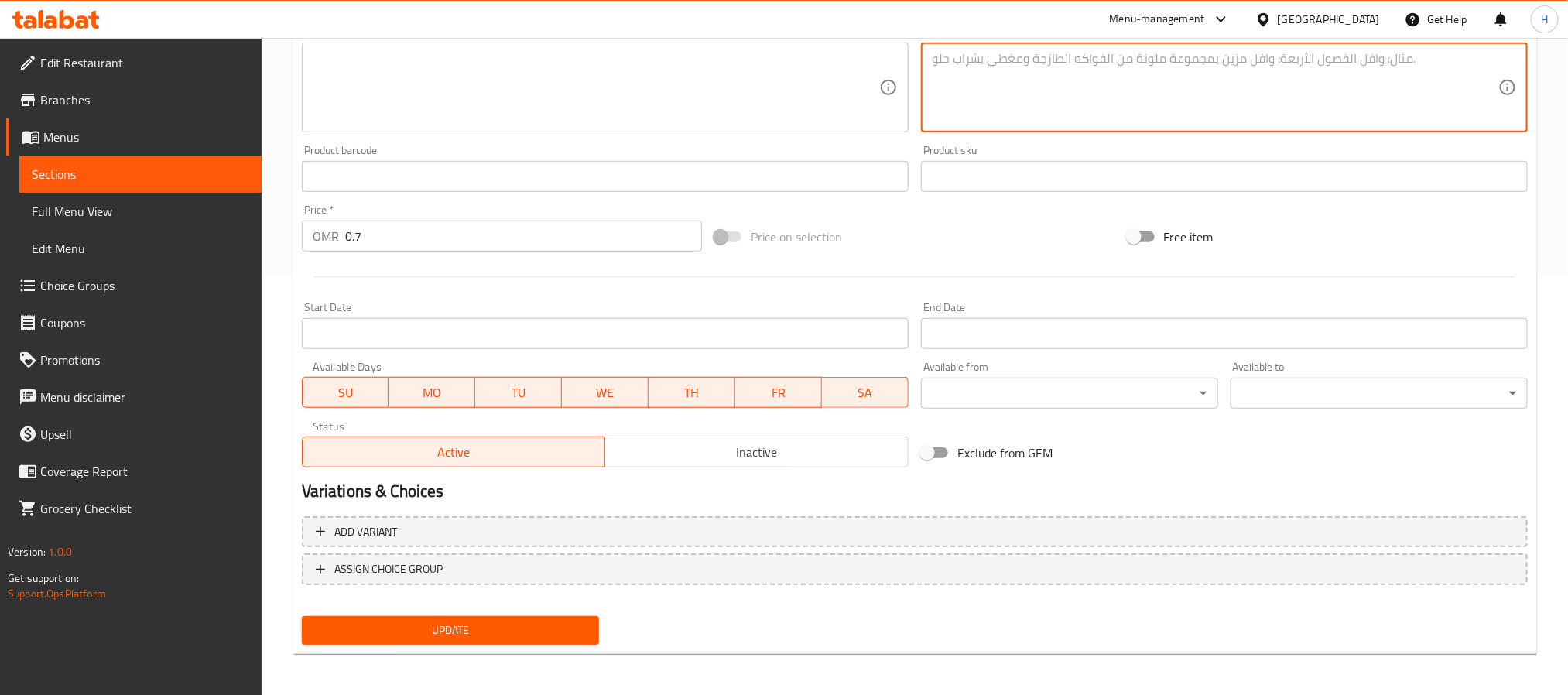
click at [519, 628] on span "Update" at bounding box center [450, 630] width 272 height 20
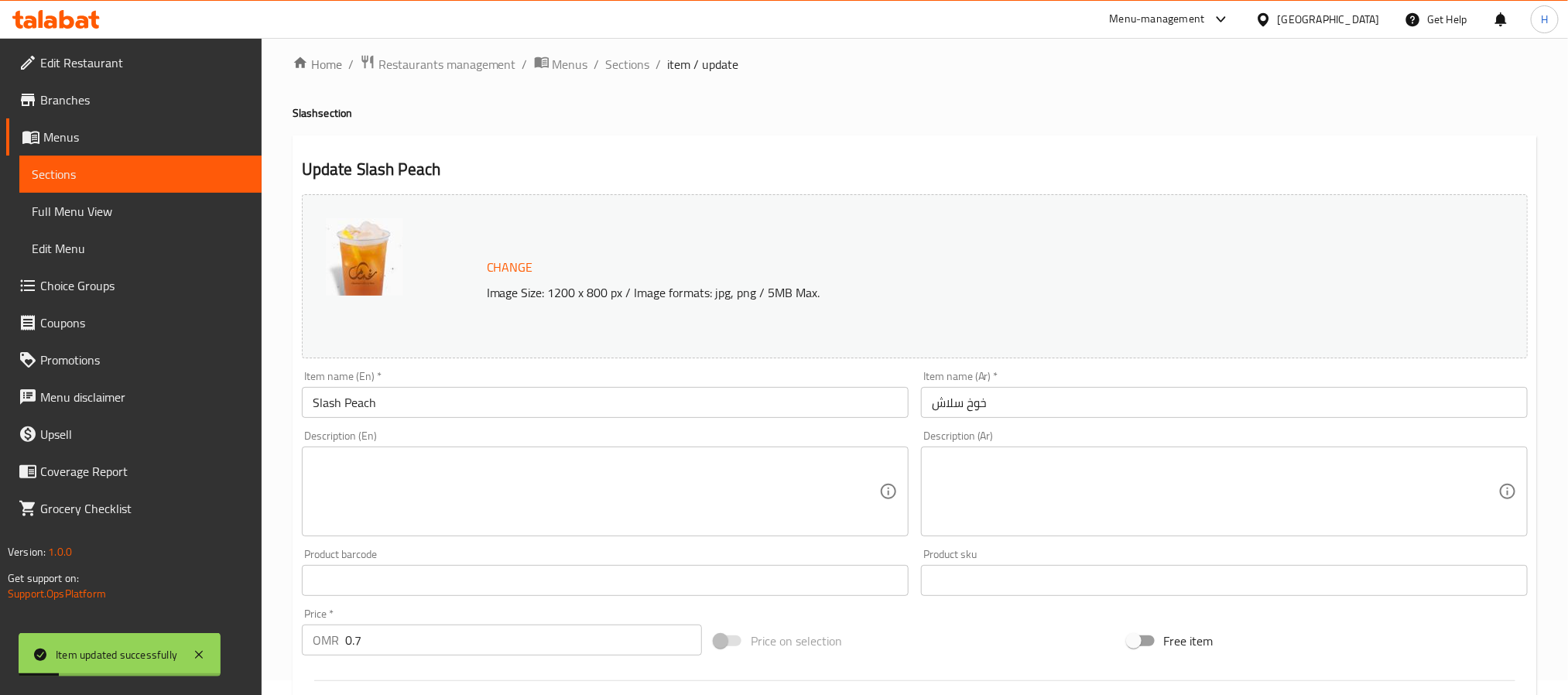
scroll to position [0, 0]
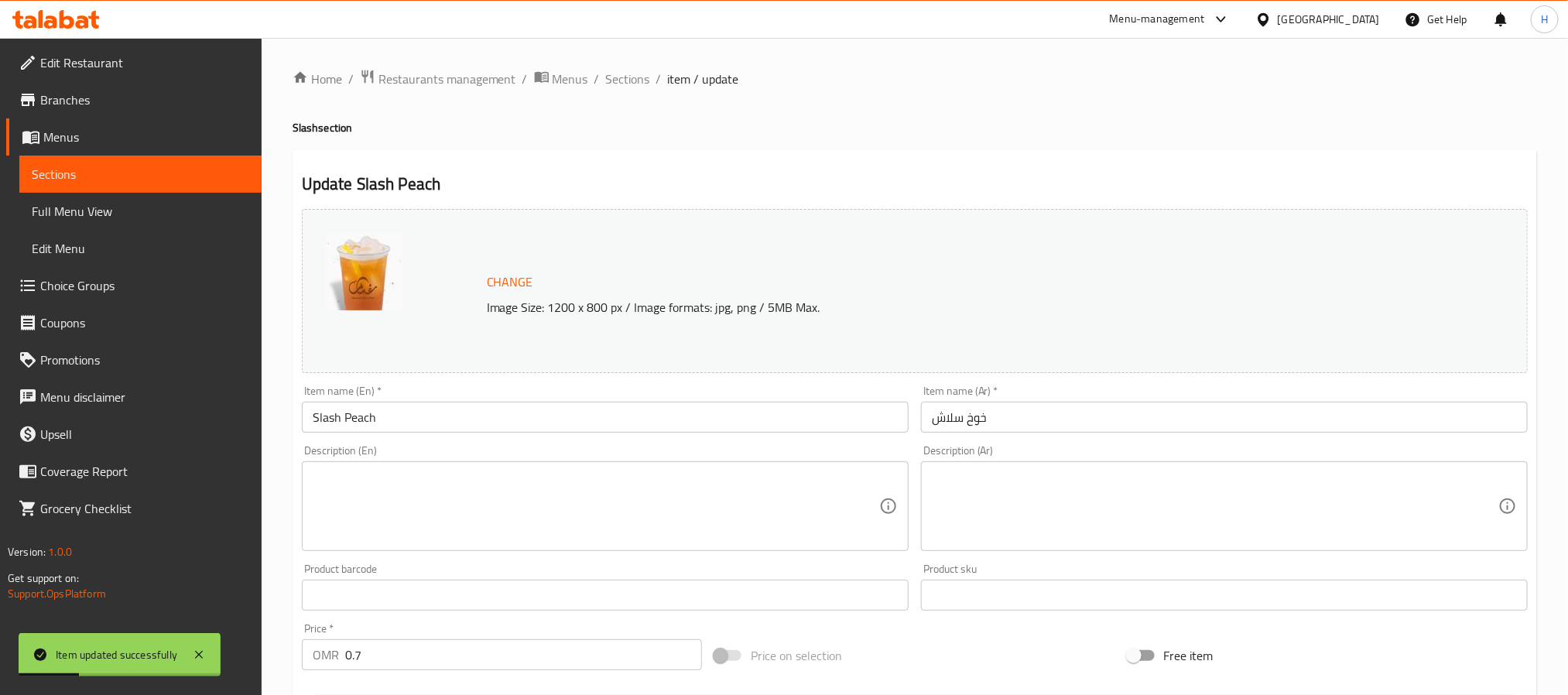
drag, startPoint x: 639, startPoint y: 79, endPoint x: 702, endPoint y: 101, distance: 66.7
click at [639, 79] on span "Sections" at bounding box center [627, 79] width 44 height 19
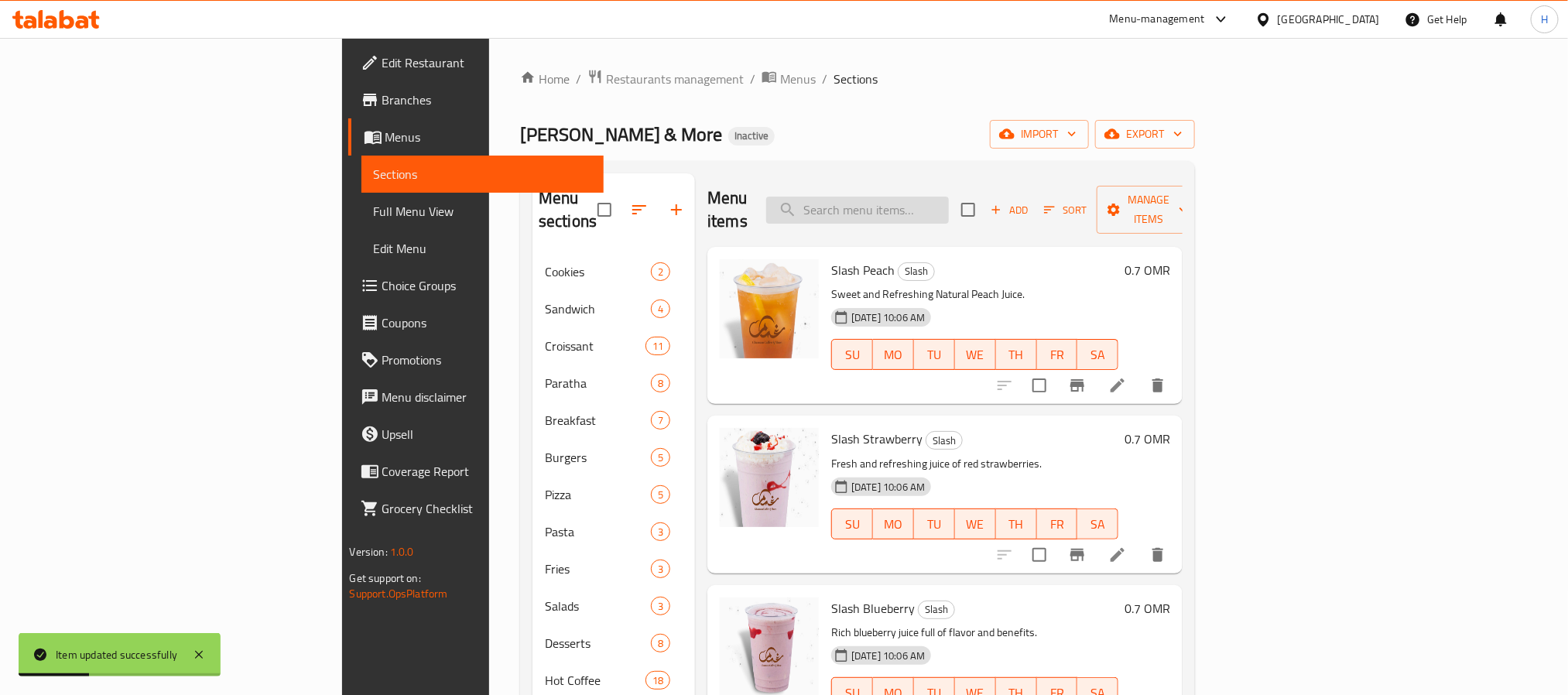
click at [949, 205] on input "search" at bounding box center [856, 210] width 182 height 27
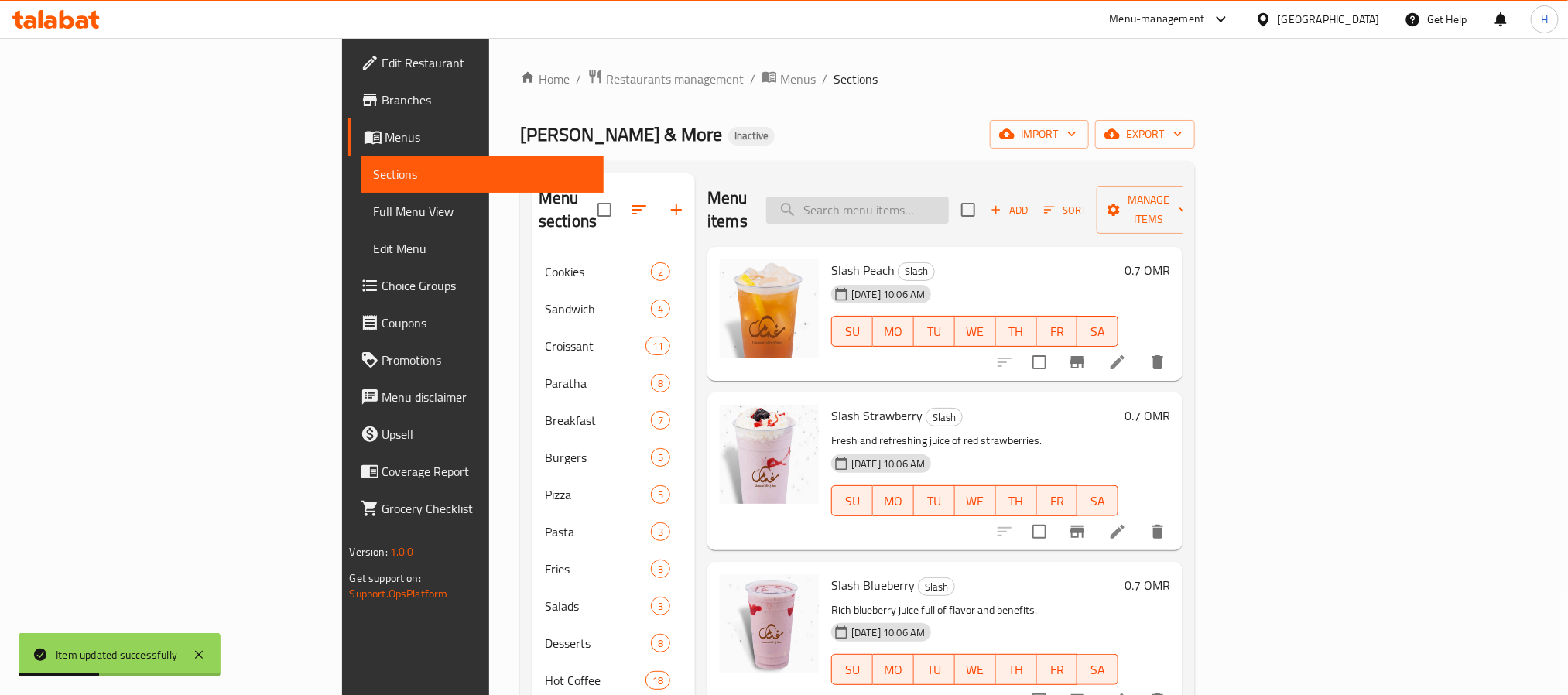
paste input "Slash Strawberry"
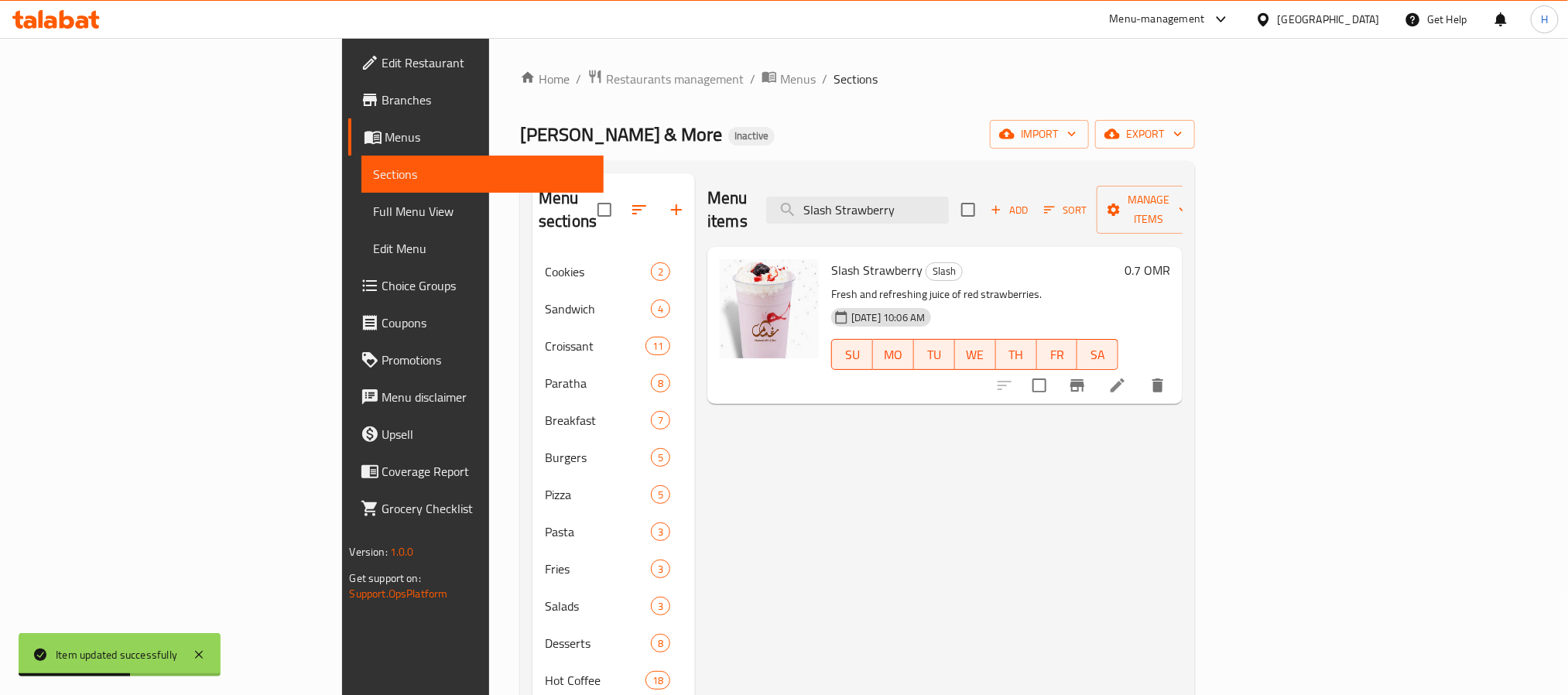
type input "Slash Strawberry"
click at [1127, 376] on icon at bounding box center [1117, 385] width 19 height 19
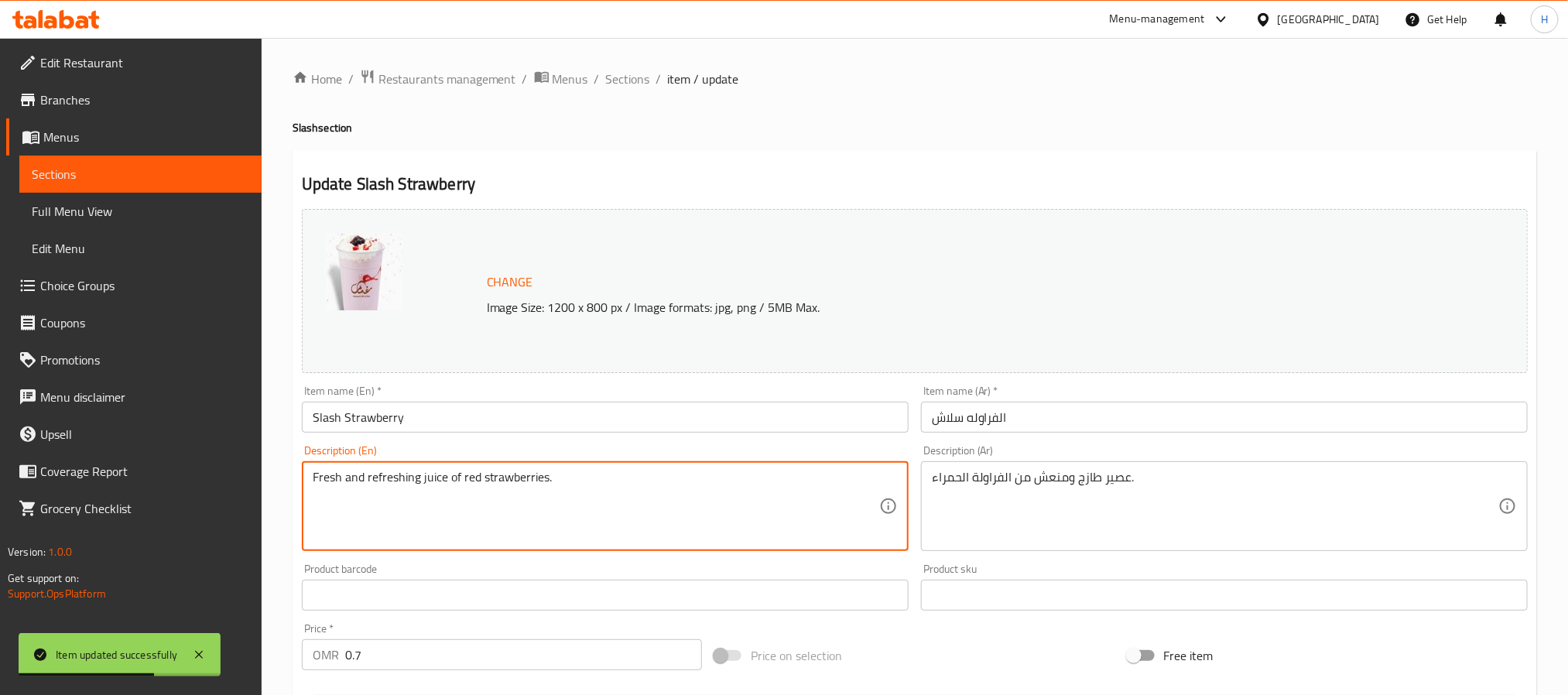
click at [421, 481] on textarea "Fresh and refreshing juice of red strawberries." at bounding box center [596, 506] width 567 height 74
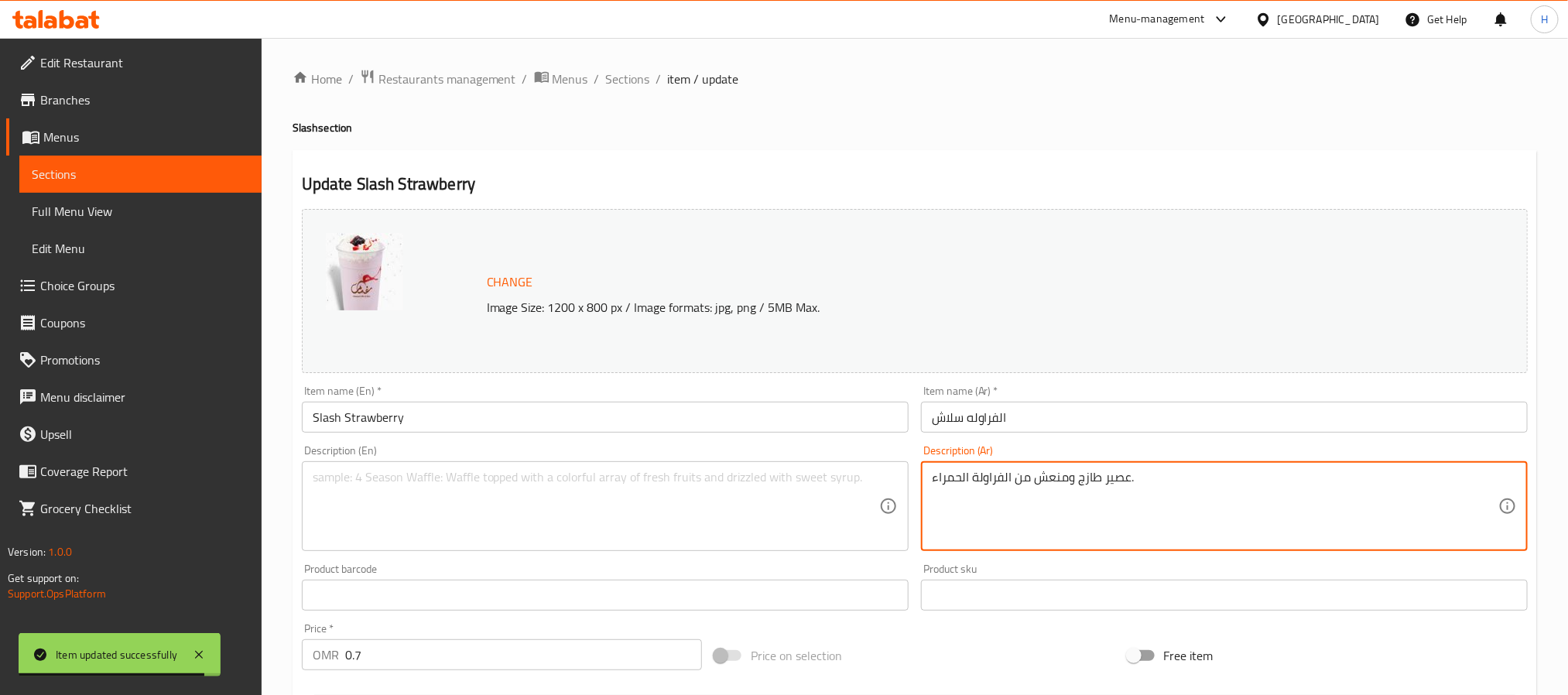
click at [1075, 474] on textarea "عصير طازج ومنعش من الفراولة الحمراء." at bounding box center [1215, 506] width 567 height 74
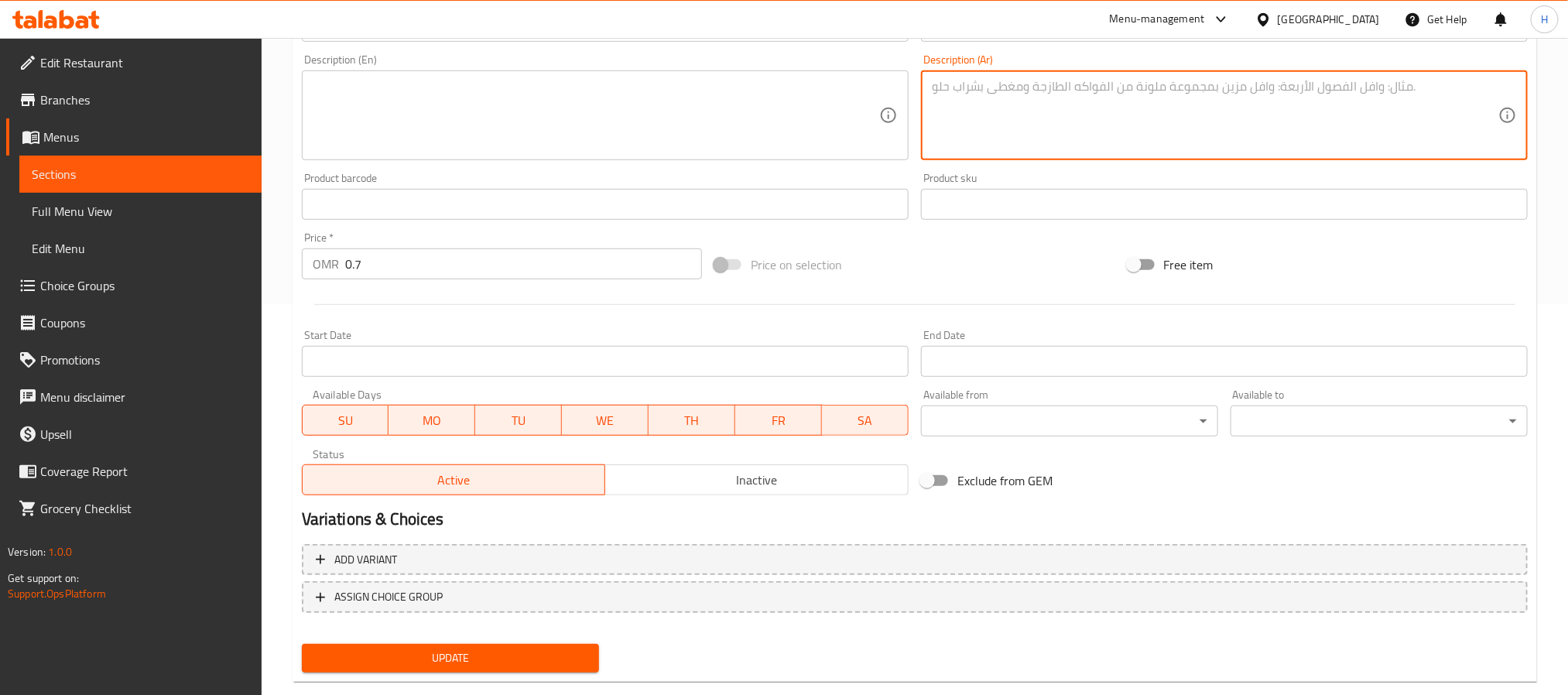
scroll to position [419, 0]
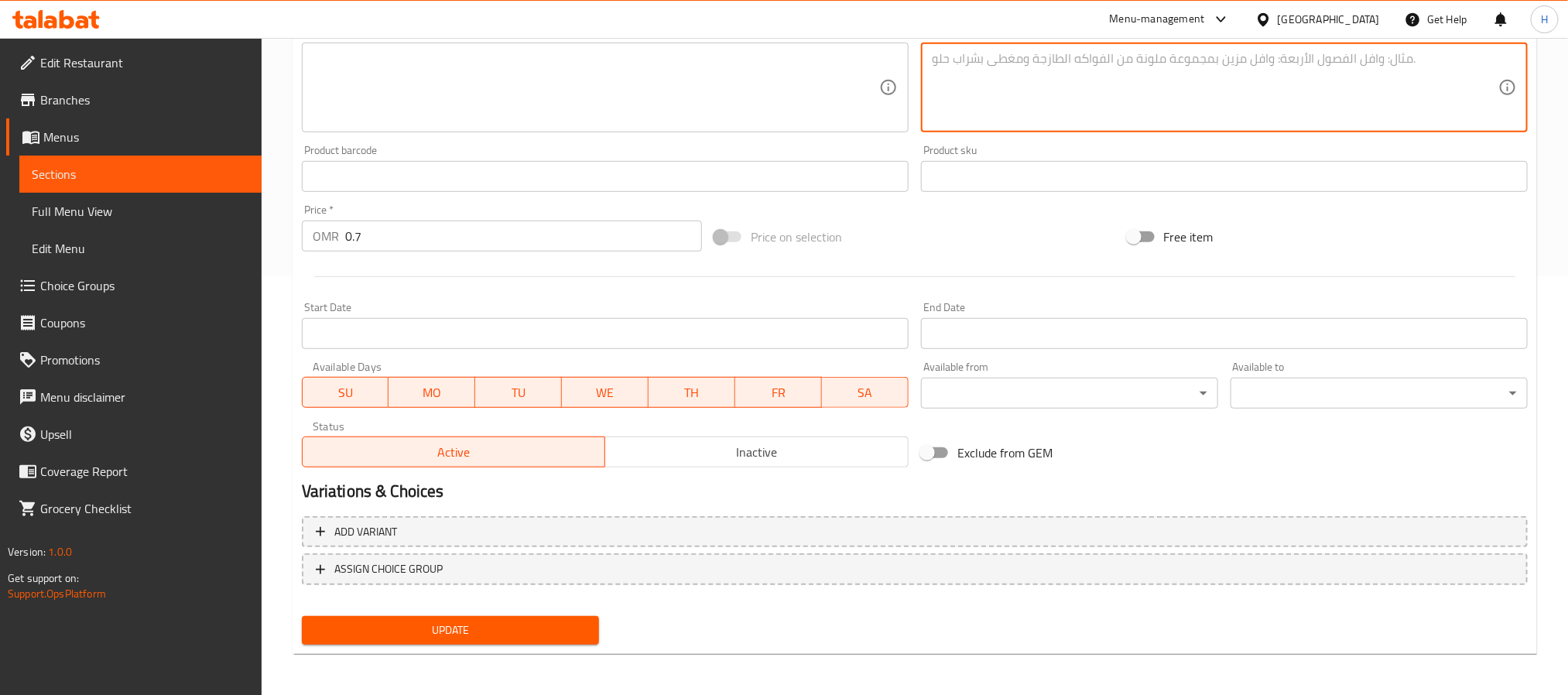
click at [554, 625] on span "Update" at bounding box center [450, 630] width 272 height 20
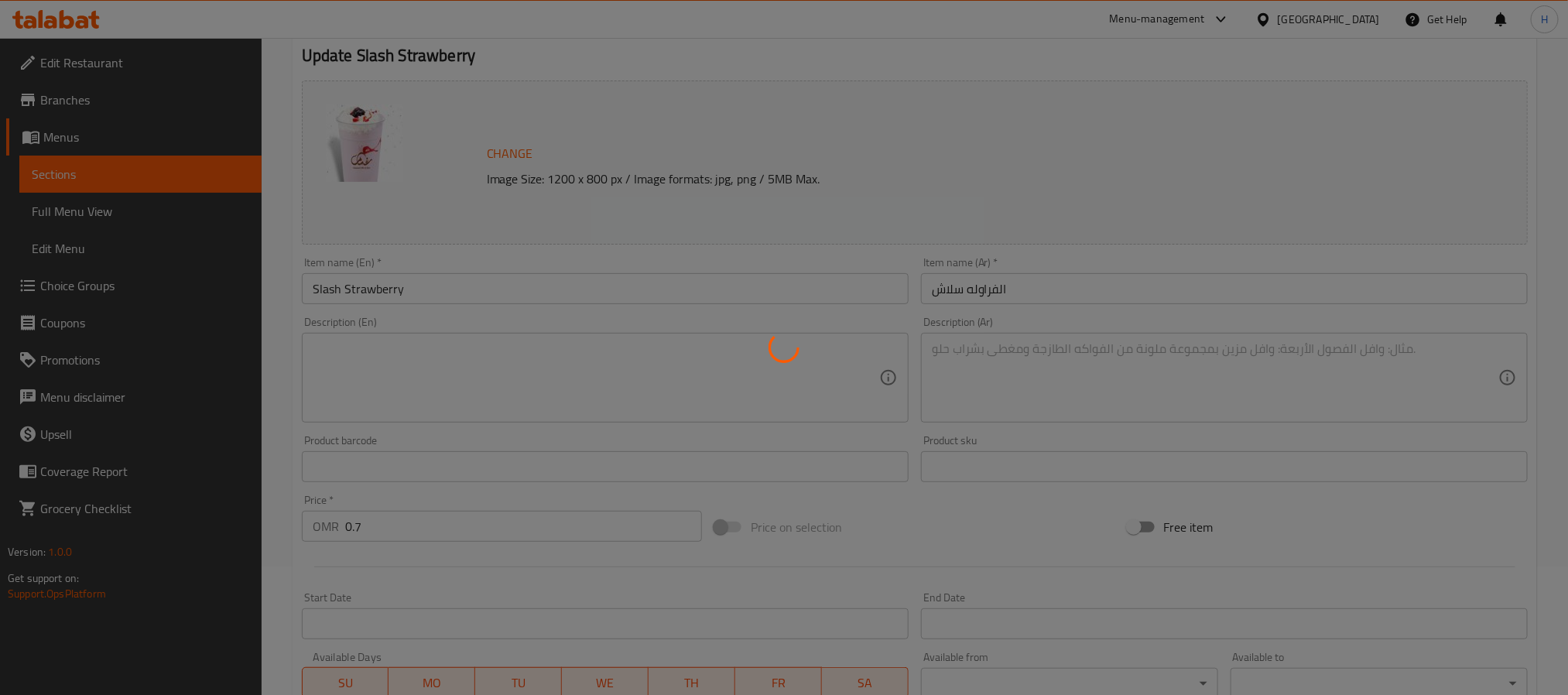
scroll to position [0, 0]
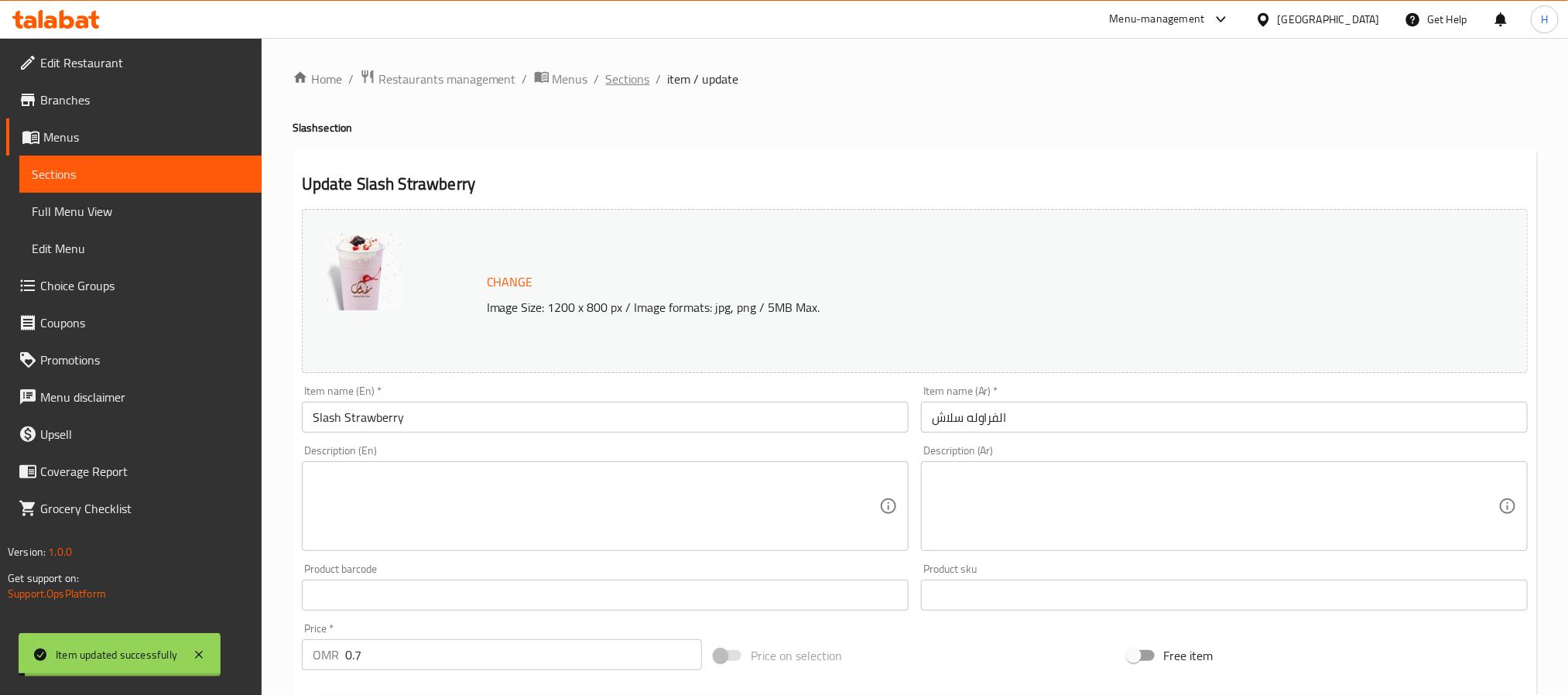
click at [626, 79] on span "Sections" at bounding box center [627, 79] width 44 height 19
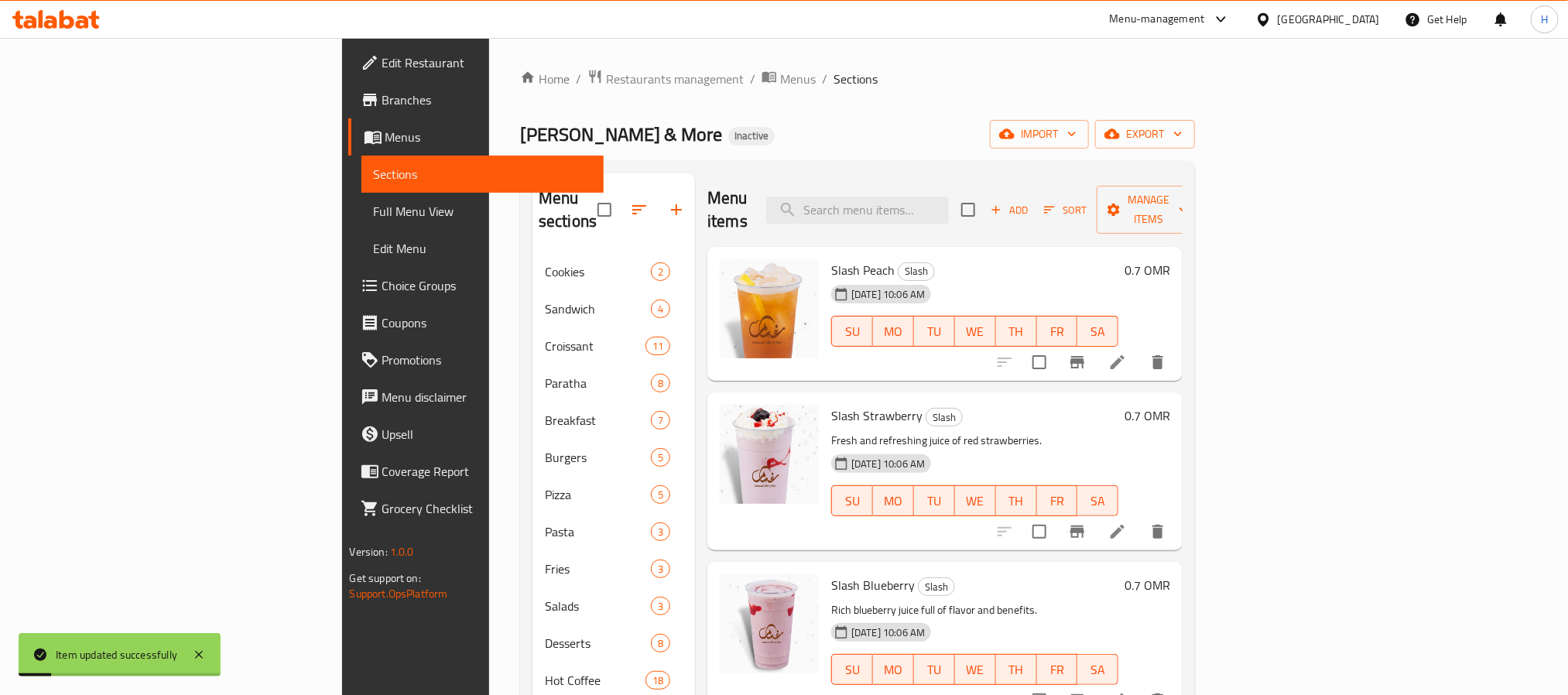
scroll to position [116, 0]
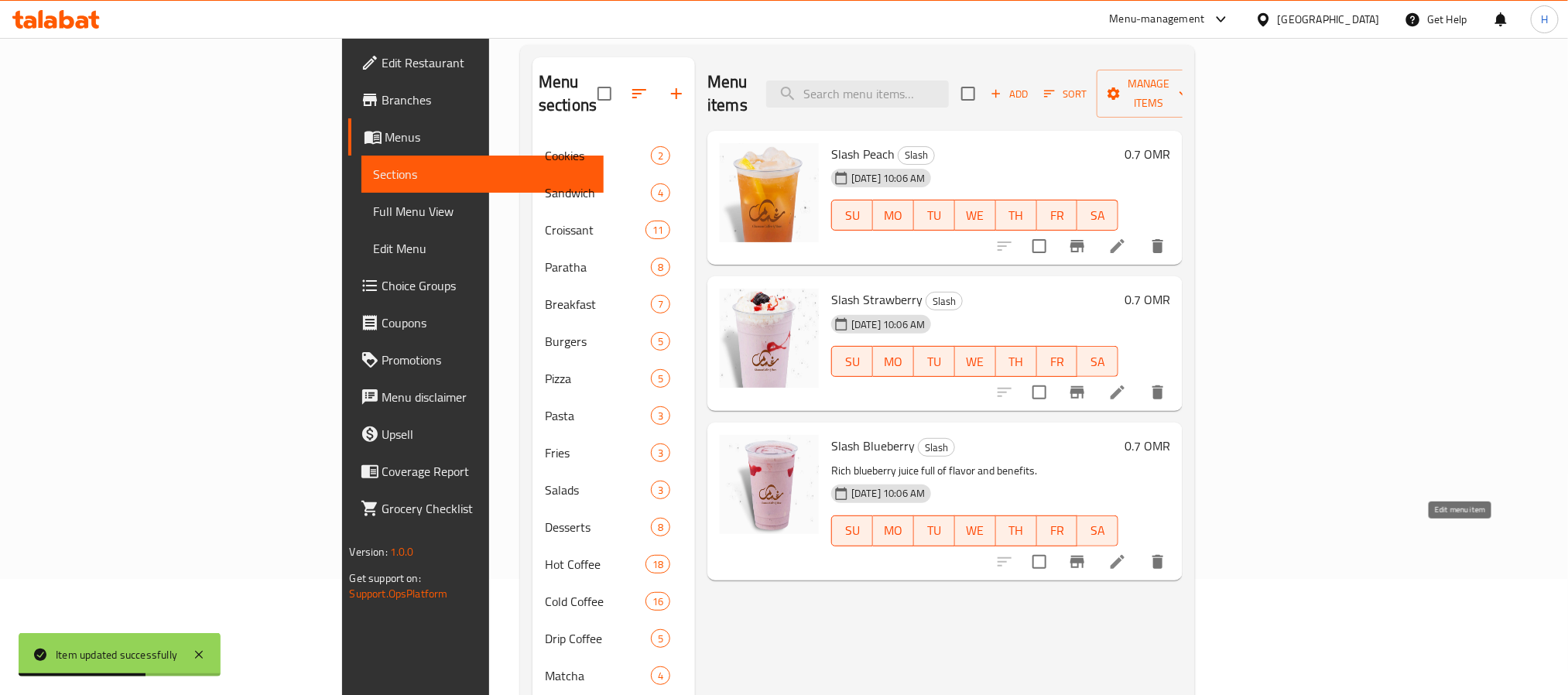
click at [1125, 555] on icon at bounding box center [1117, 561] width 14 height 14
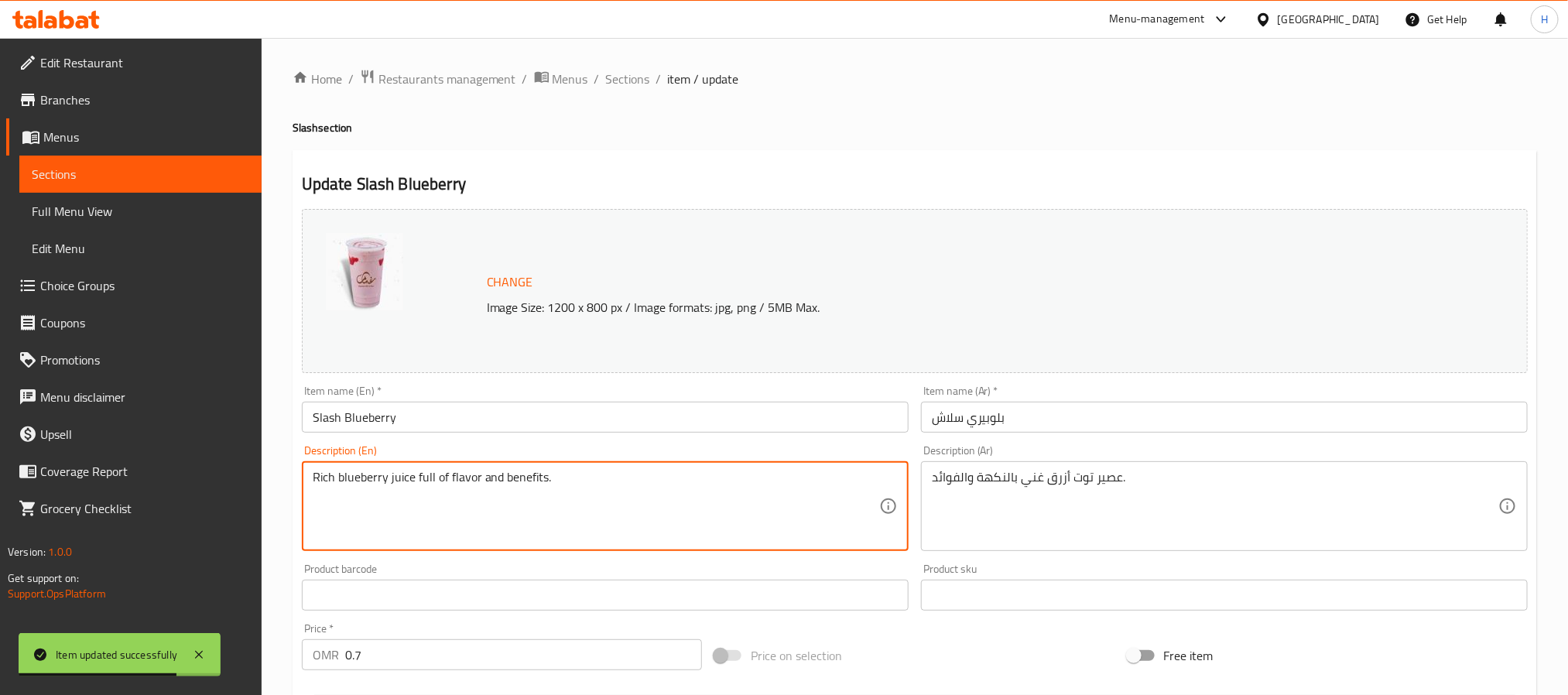
click at [525, 485] on textarea "Rich blueberry juice full of flavor and benefits." at bounding box center [596, 506] width 567 height 74
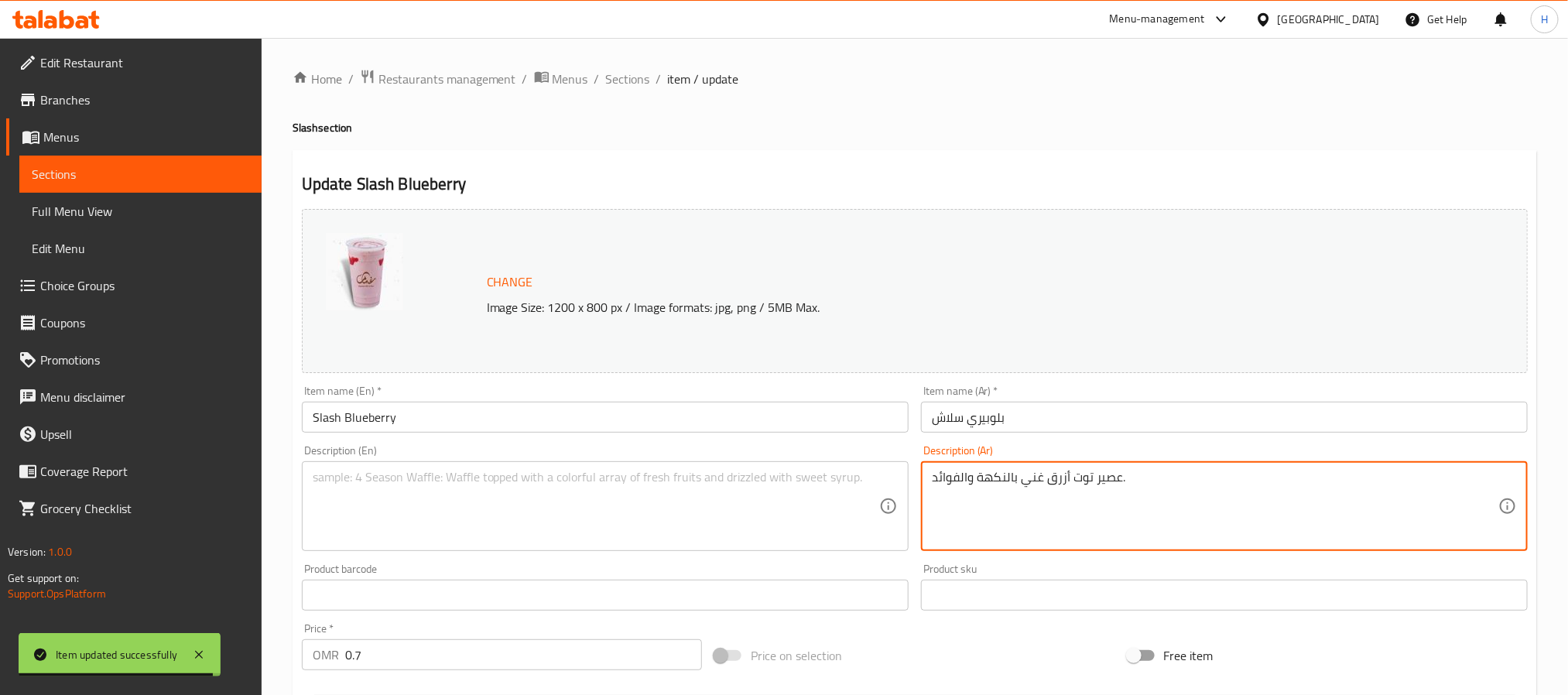
click at [964, 470] on textarea "عصير توت أزرق غني بالنكهة والفوائد." at bounding box center [1215, 506] width 567 height 74
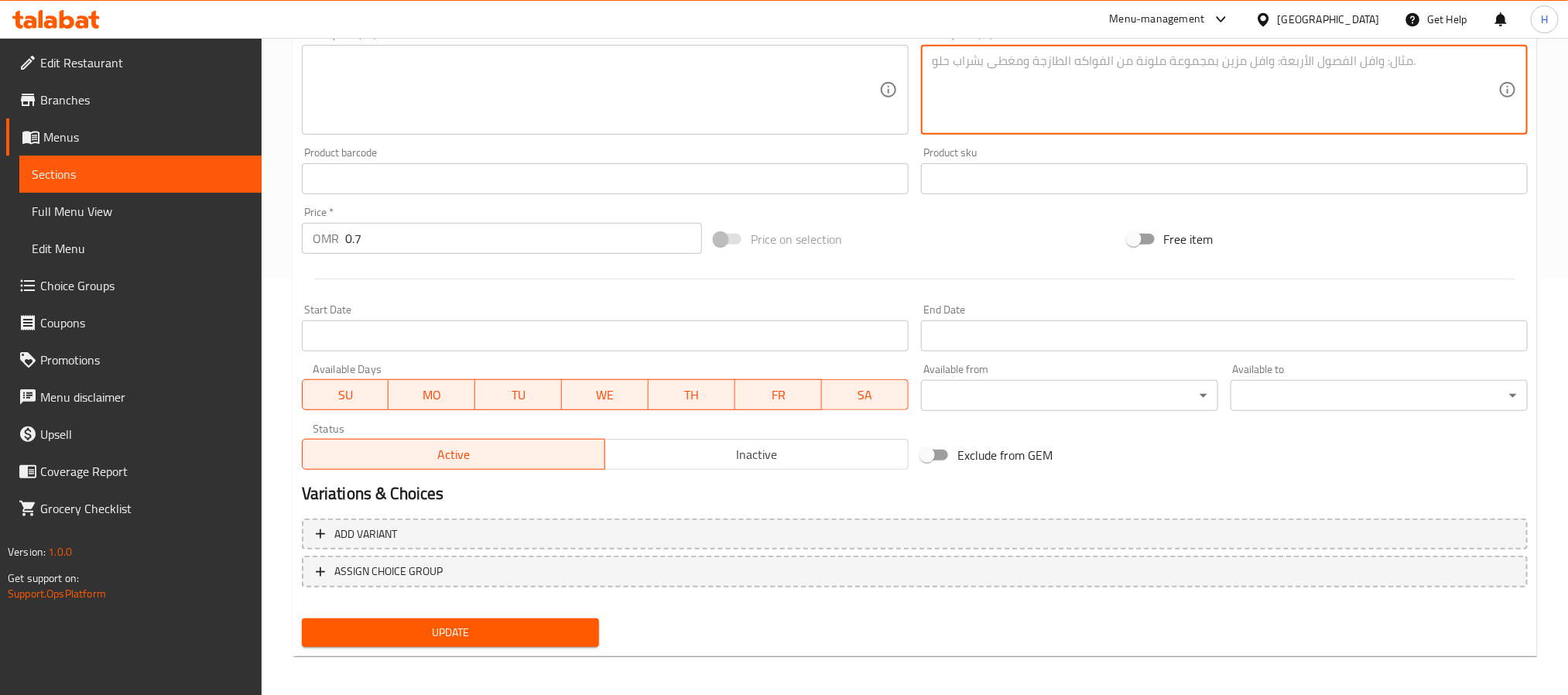
scroll to position [419, 0]
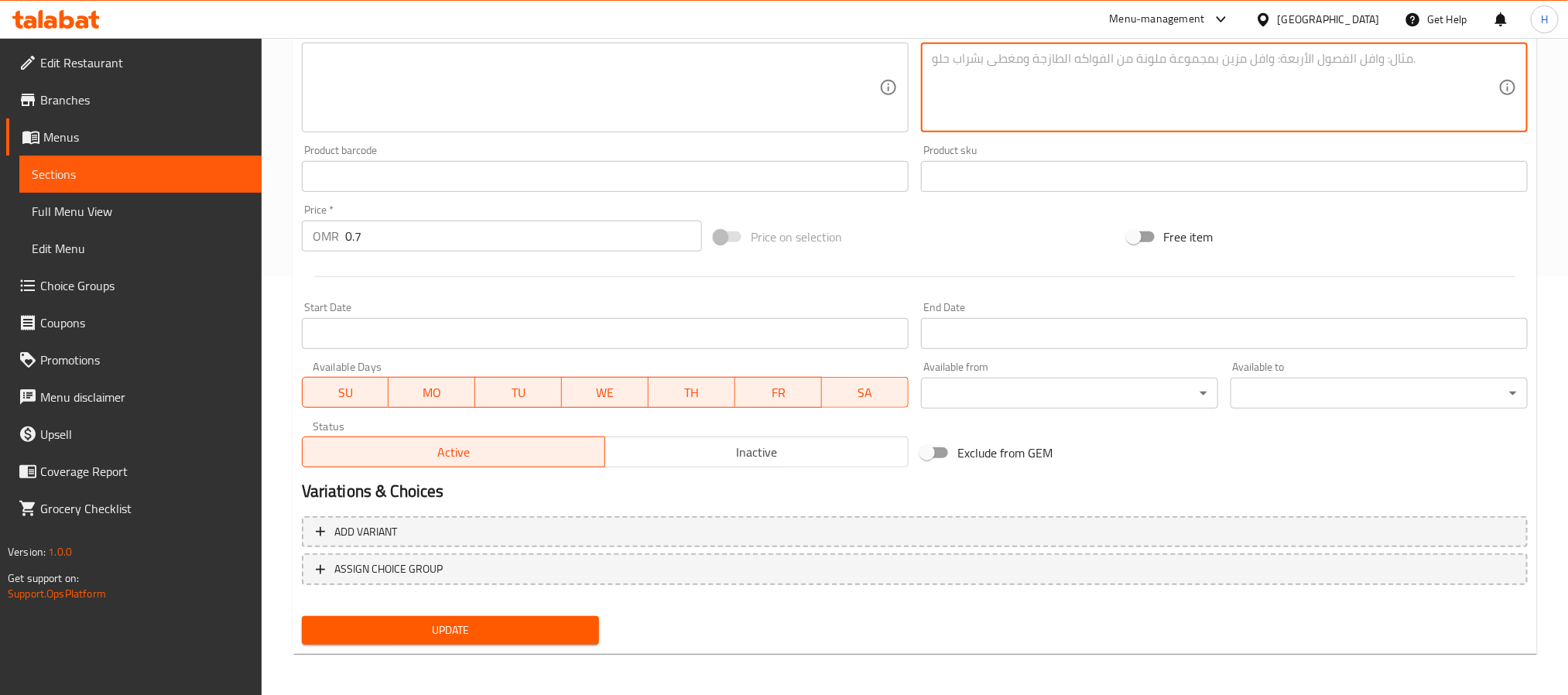
click at [485, 631] on span "Update" at bounding box center [450, 630] width 272 height 20
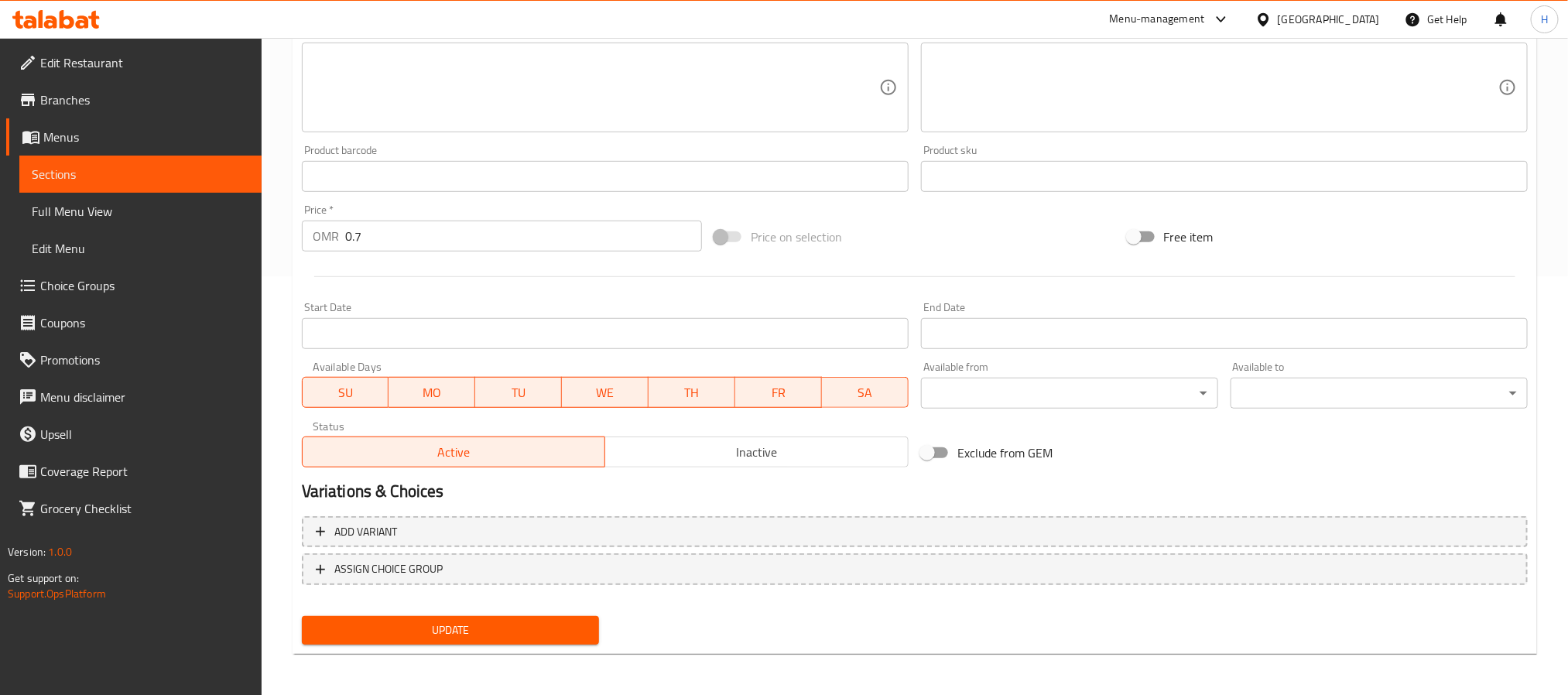
click at [488, 621] on span "Update" at bounding box center [450, 630] width 272 height 20
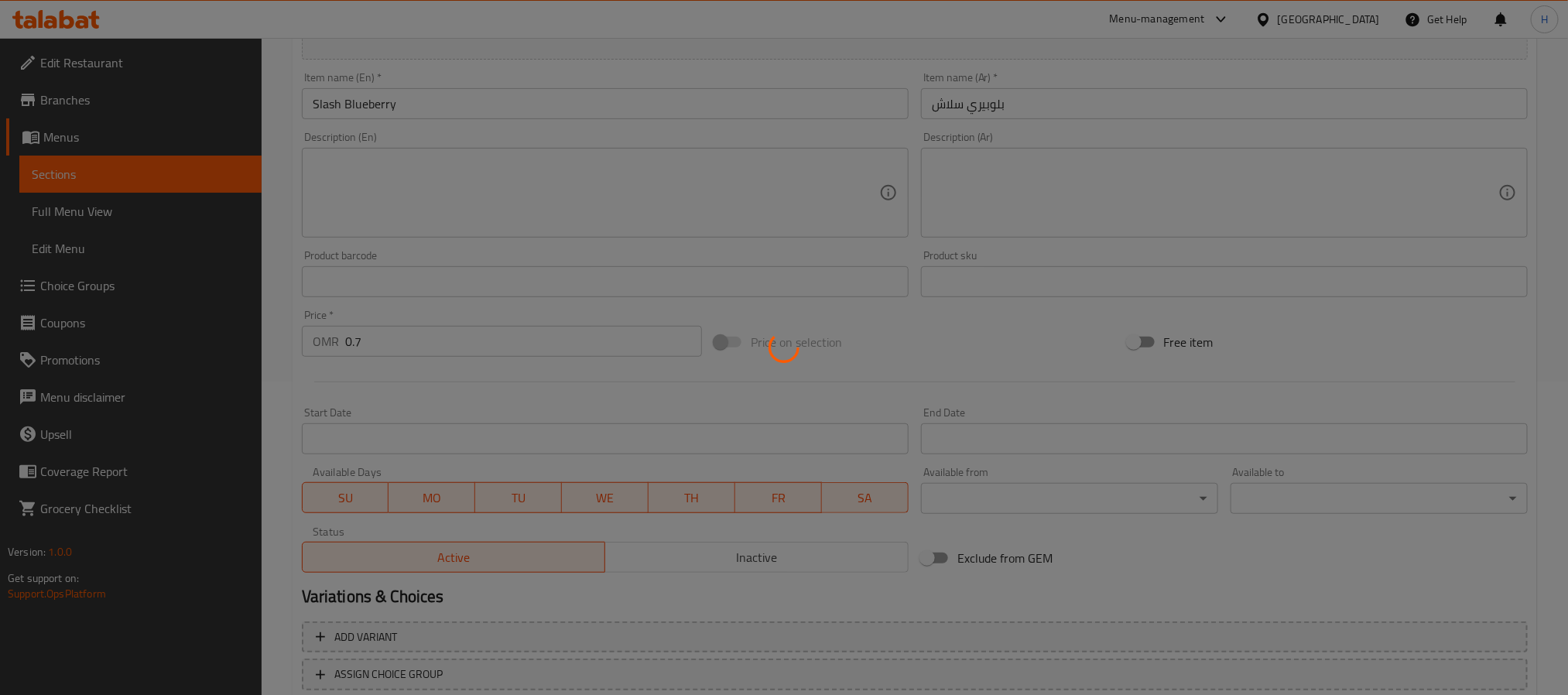
scroll to position [70, 0]
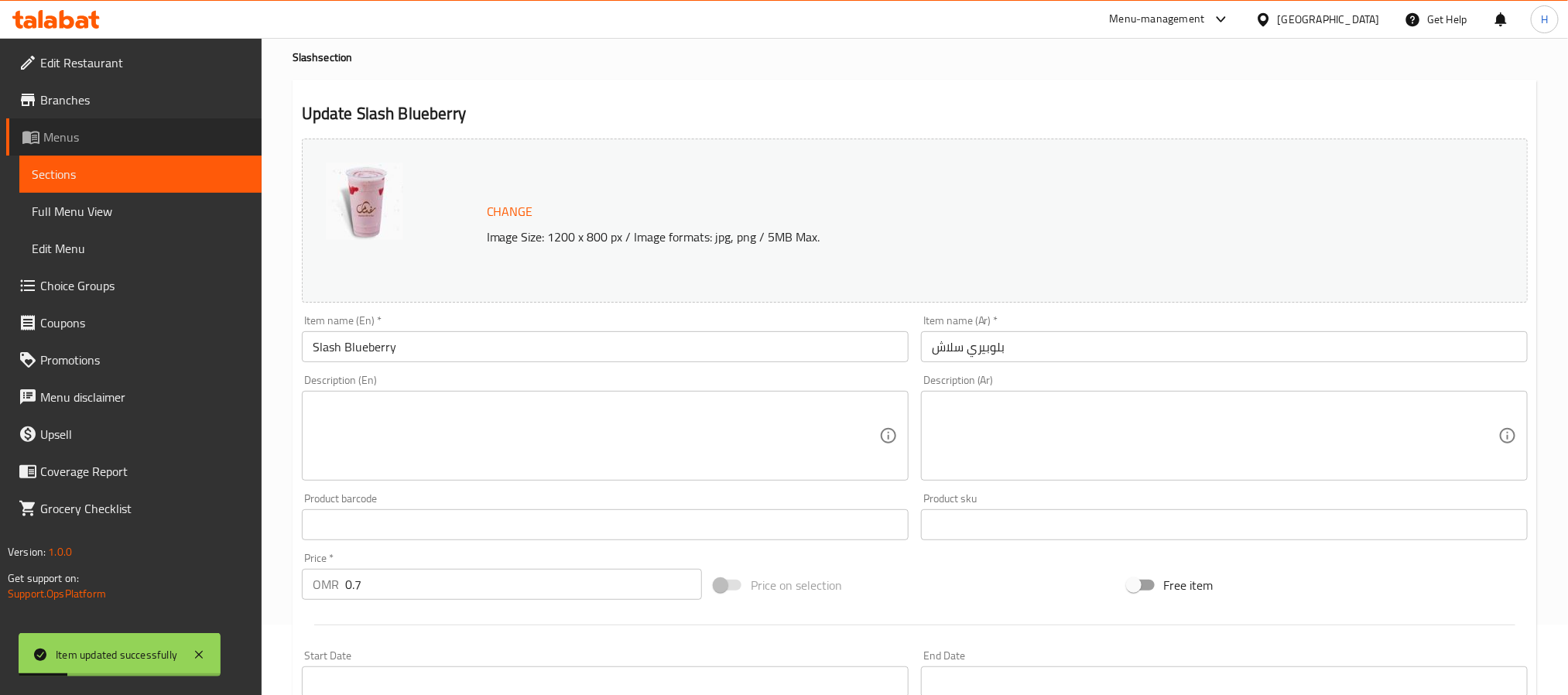
click at [70, 123] on link "Menus" at bounding box center [134, 138] width 255 height 37
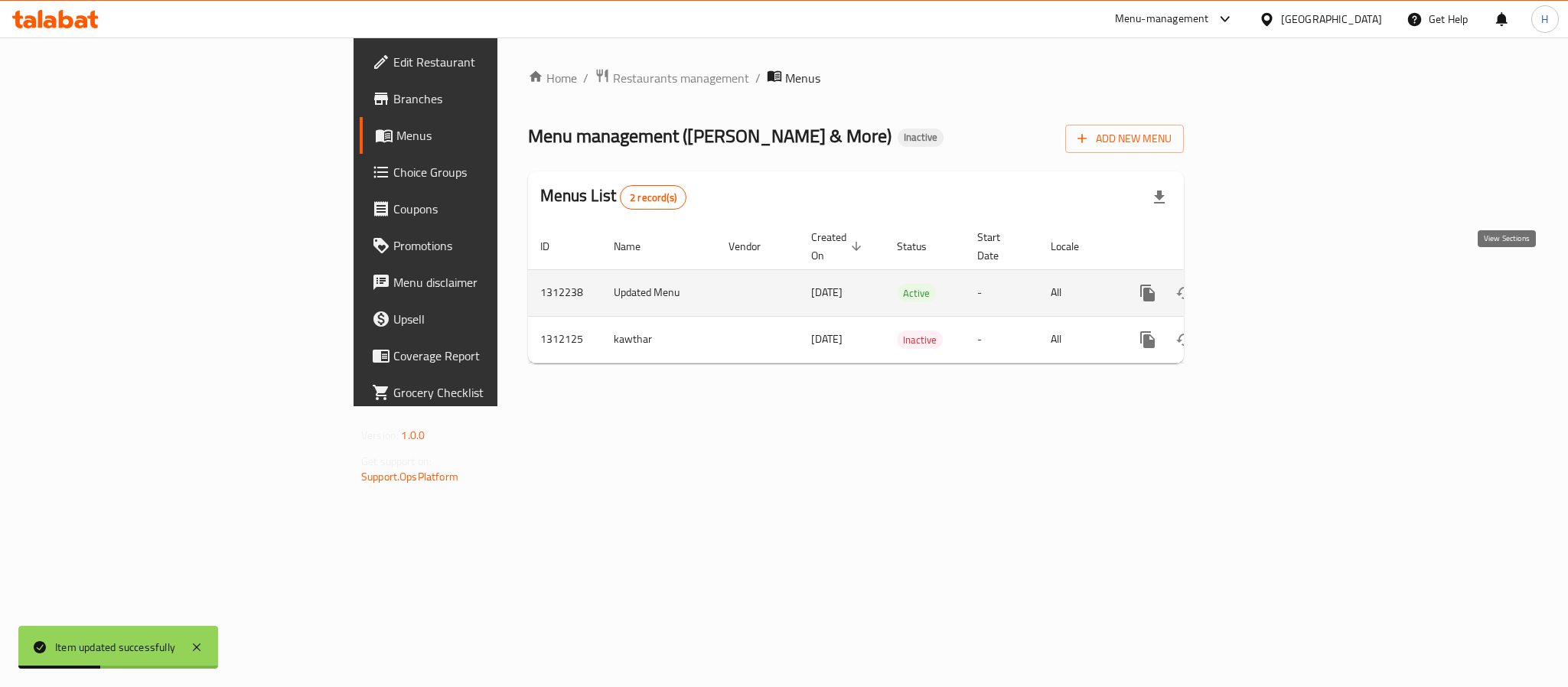
click at [1265, 287] on icon "enhanced table" at bounding box center [1257, 293] width 14 height 14
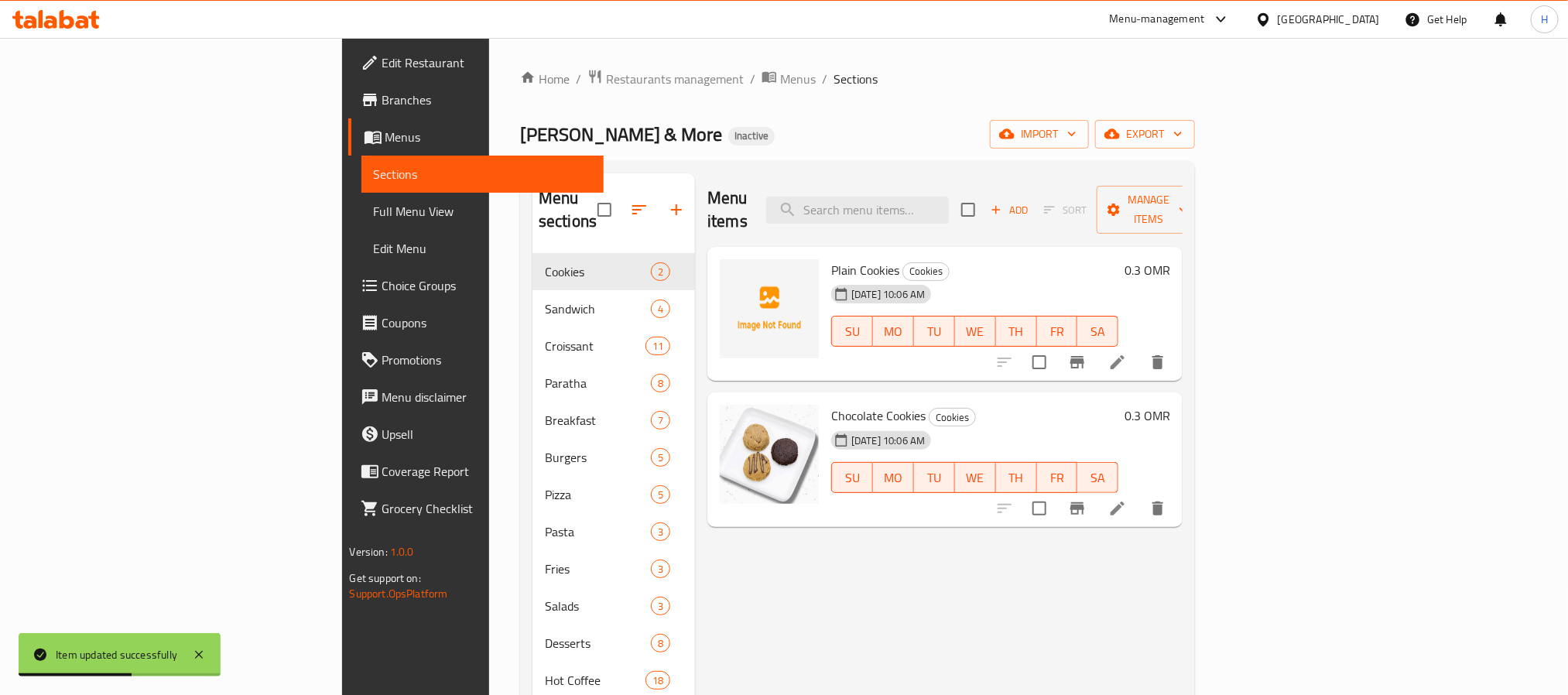
click at [374, 202] on span "Full Menu View" at bounding box center [482, 211] width 218 height 19
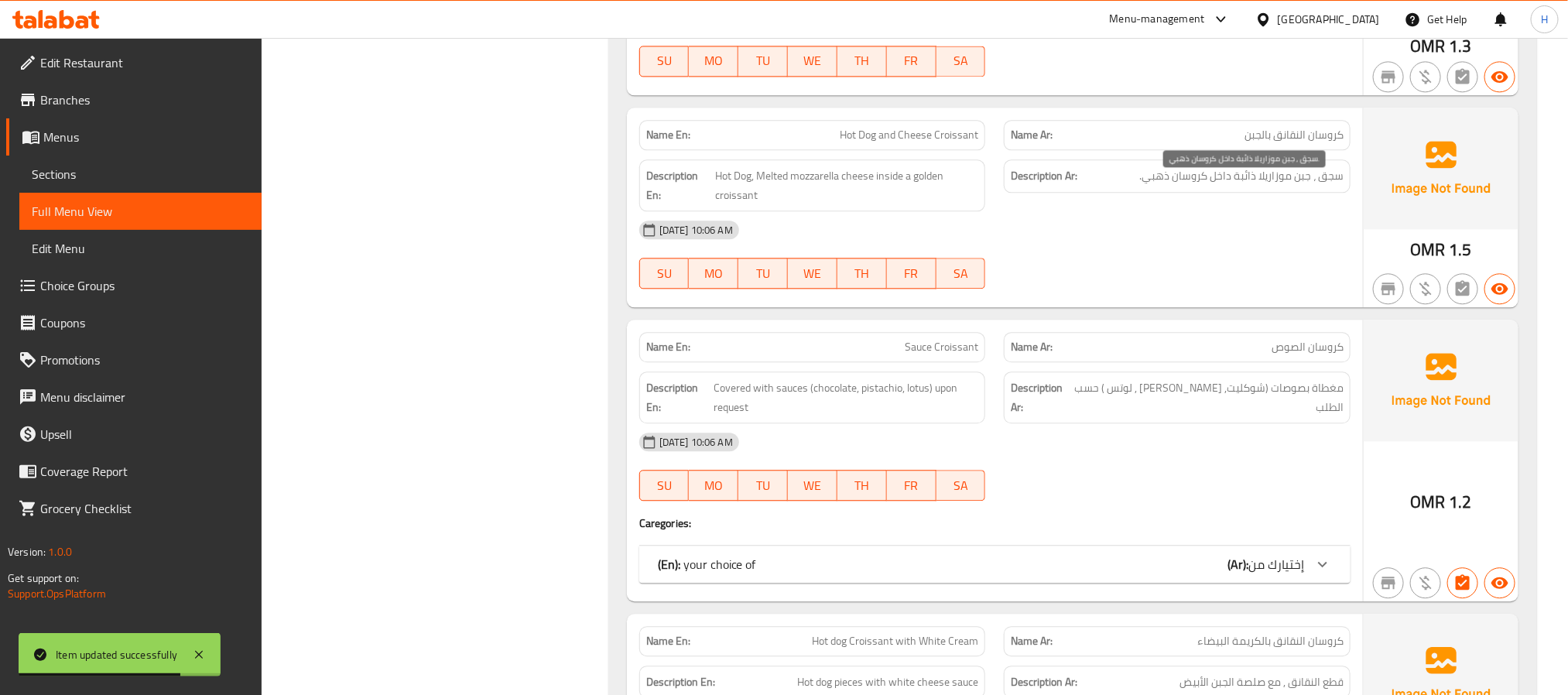
scroll to position [2091, 0]
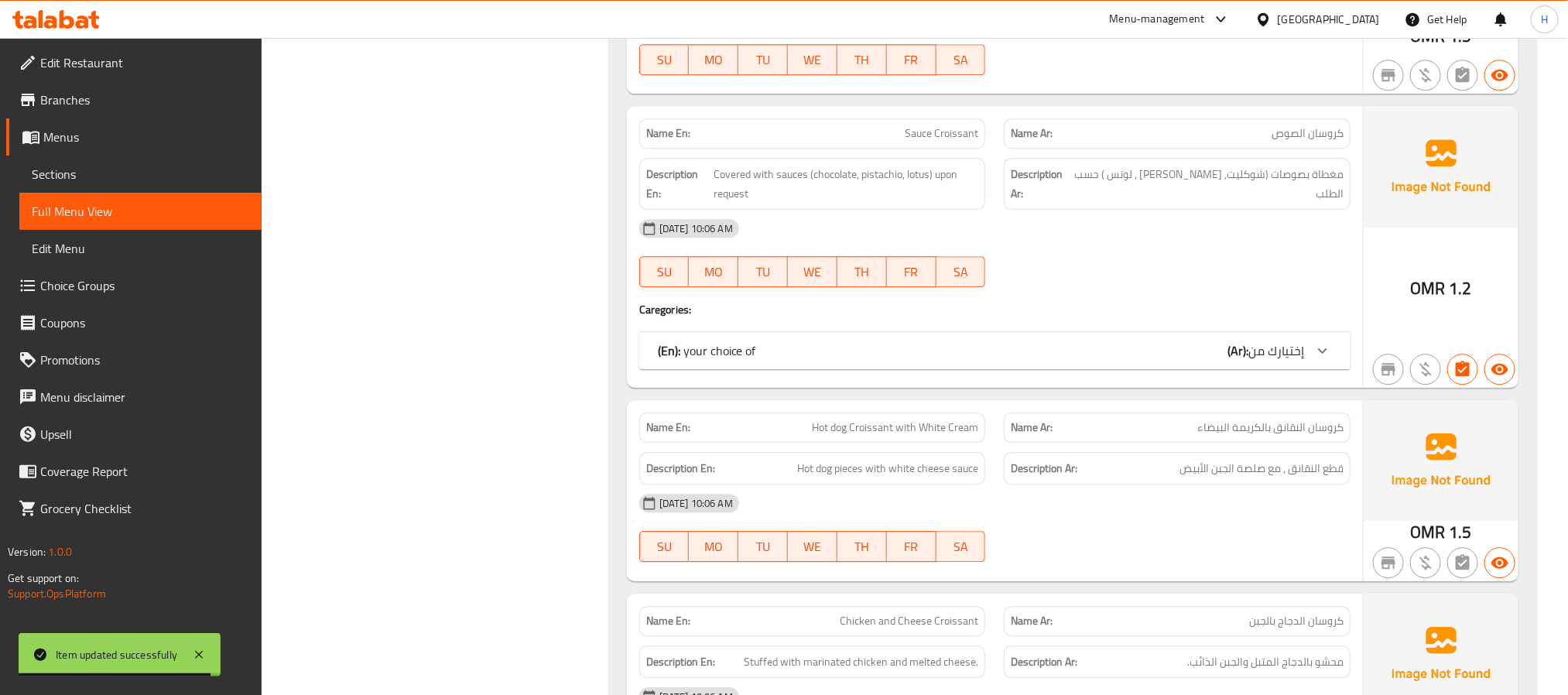
click at [1340, 369] on div "(En): your choice of (Ar): إختيارك من" at bounding box center [995, 351] width 712 height 37
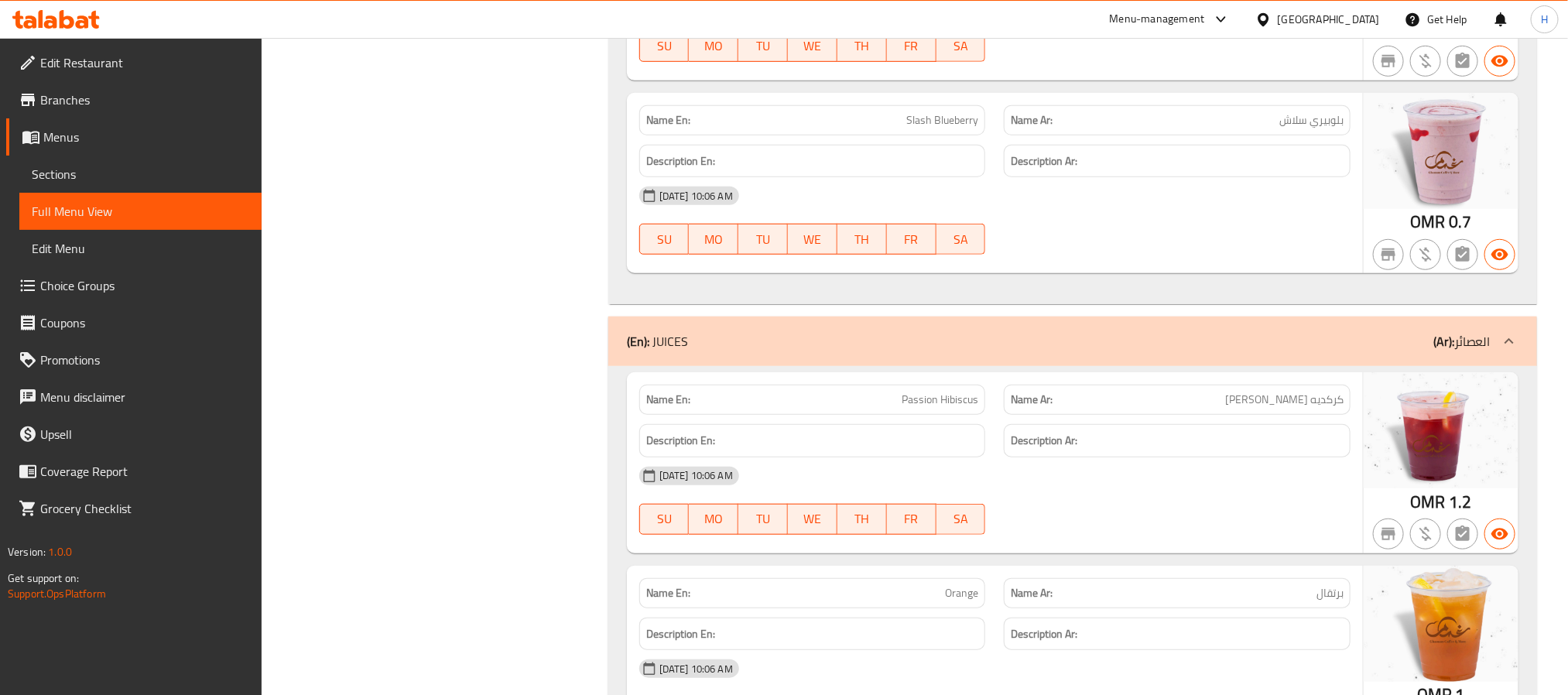
scroll to position [29217, 0]
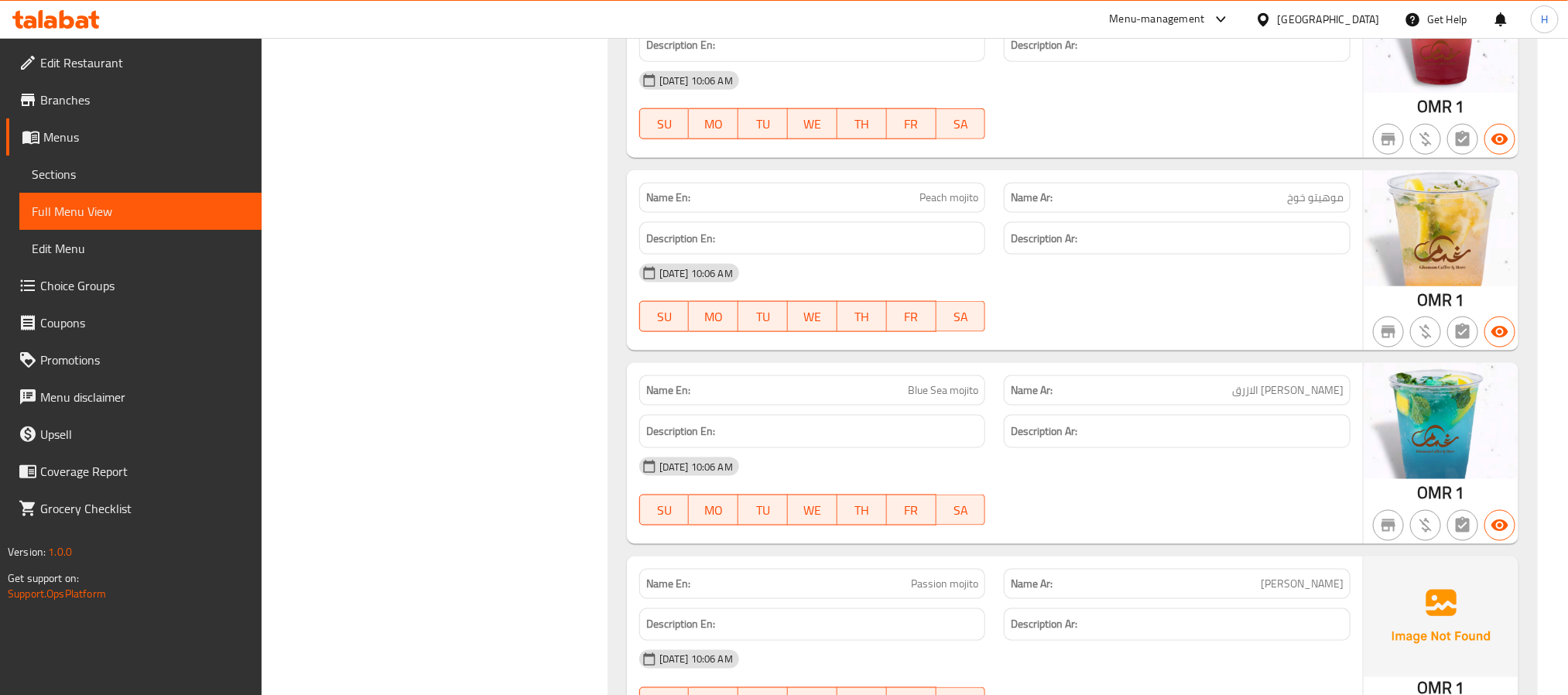
click at [87, 183] on link "Sections" at bounding box center [140, 174] width 242 height 37
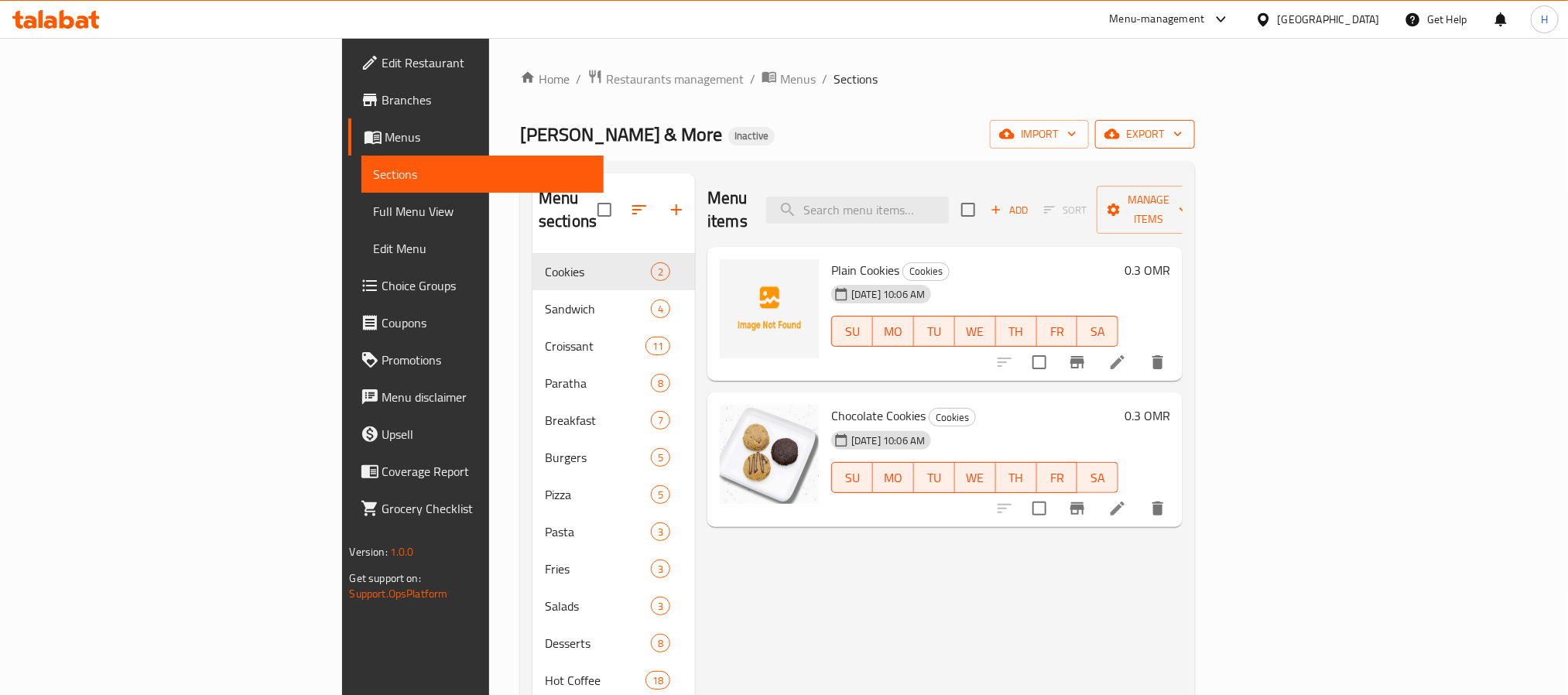
click at [1183, 139] on span "export" at bounding box center [1144, 134] width 75 height 20
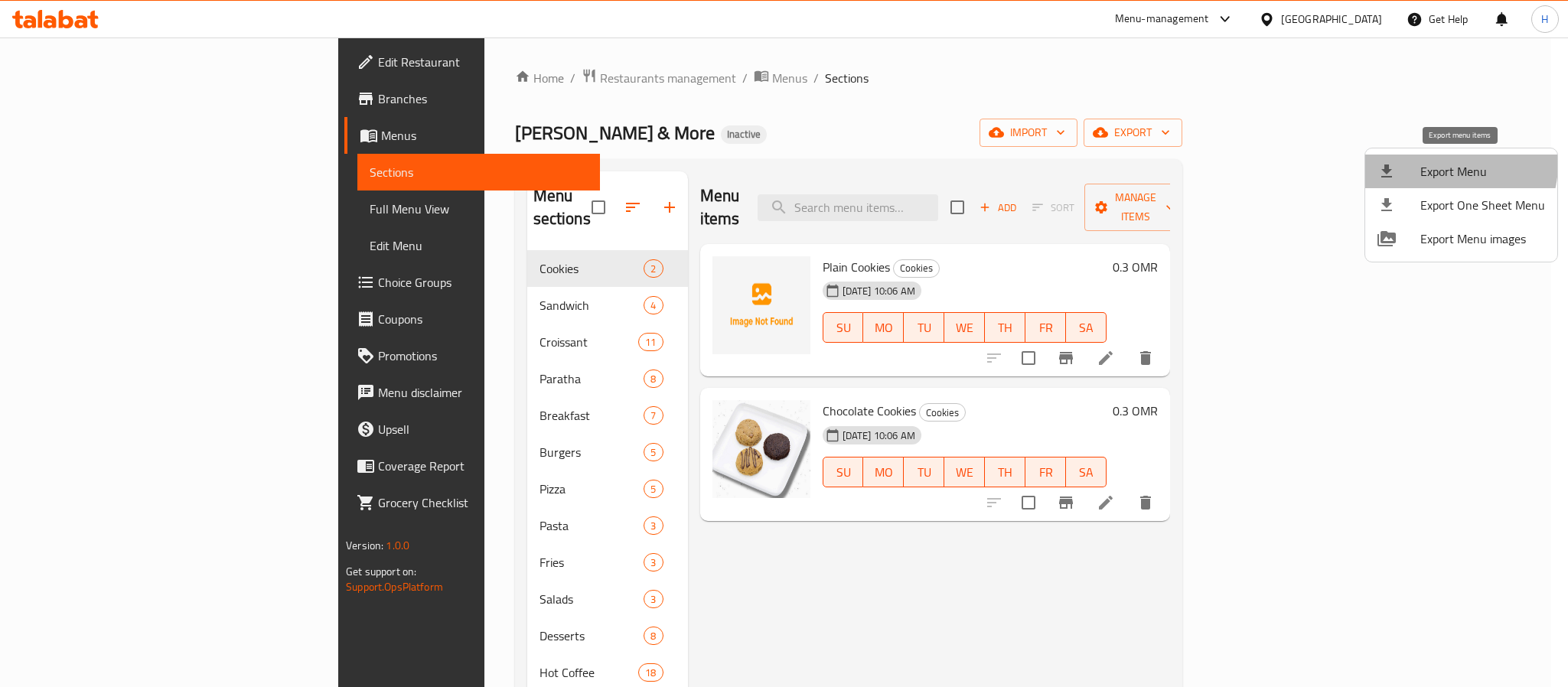
click at [1444, 164] on span "Export Menu" at bounding box center [1482, 171] width 125 height 18
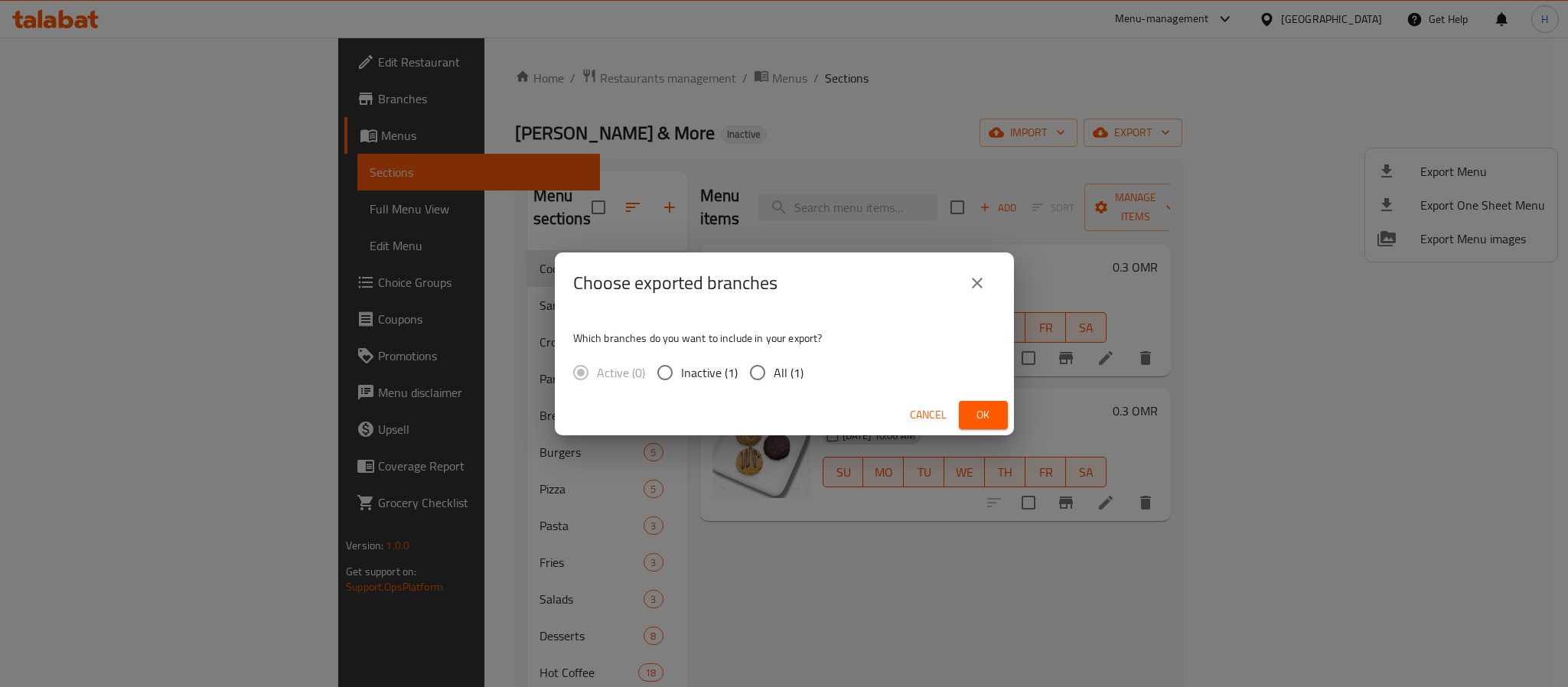
click at [755, 372] on input "All (1)" at bounding box center [757, 373] width 32 height 32
radio input "true"
click at [975, 413] on span "Ok" at bounding box center [983, 415] width 24 height 19
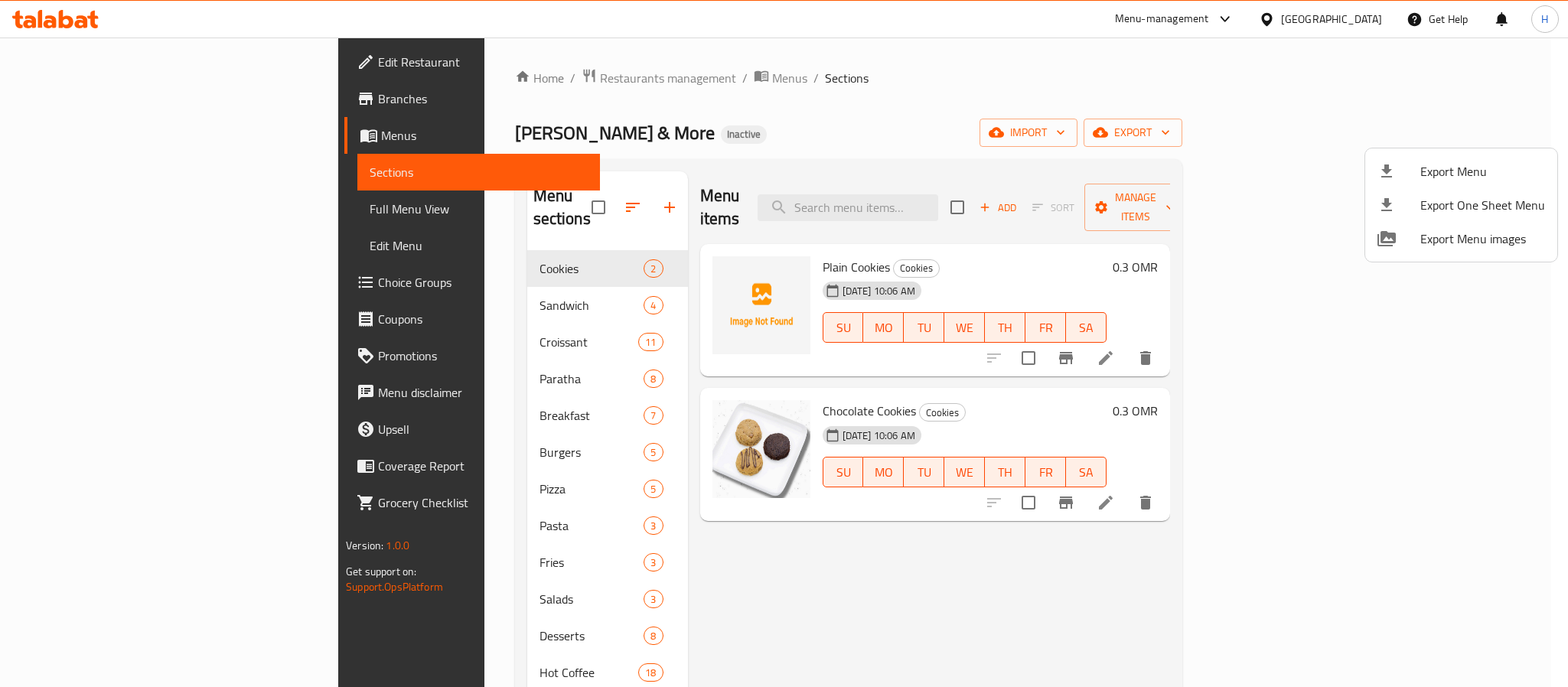
click at [1433, 480] on div at bounding box center [784, 343] width 1568 height 687
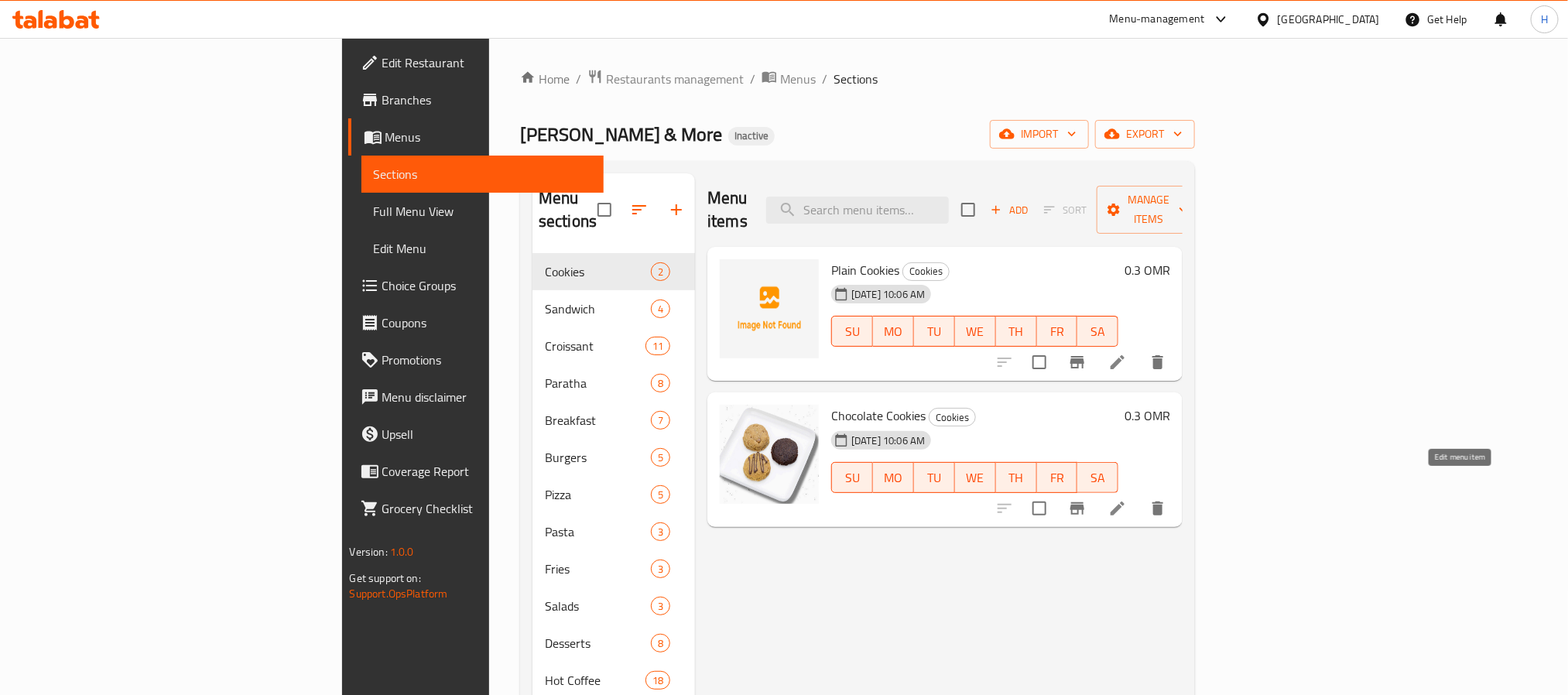
click at [1125, 501] on icon at bounding box center [1117, 508] width 14 height 14
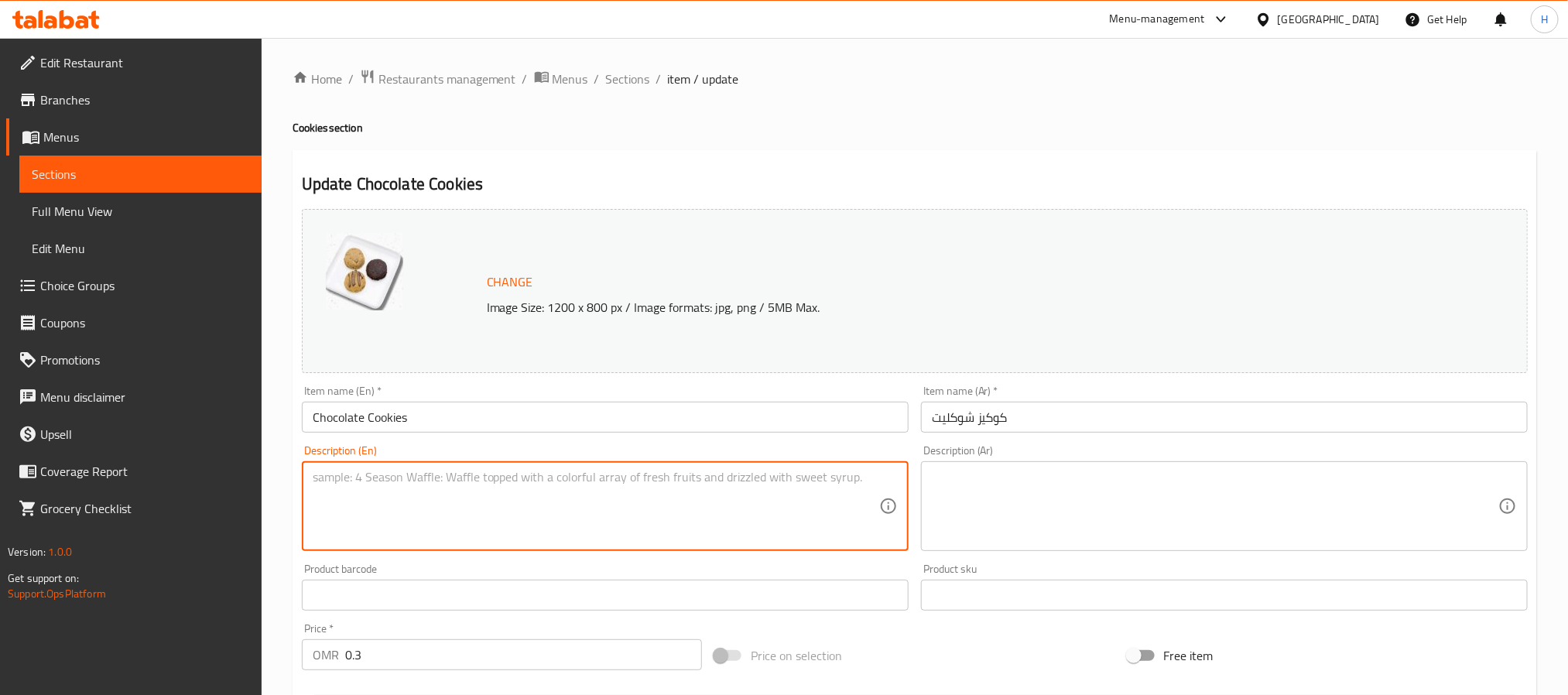
click at [348, 474] on textarea at bounding box center [596, 506] width 567 height 74
paste textarea "Cookies made with chocolate. الكوكيز المصنوعة من الشوكولاتة."
drag, startPoint x: 476, startPoint y: 476, endPoint x: 709, endPoint y: 470, distance: 233.1
click at [709, 470] on textarea "Cookies made with chocolate. الكوكيز المصنوعة من الشوكولاتة." at bounding box center [596, 506] width 567 height 74
type textarea "Cookies made with chocolate."
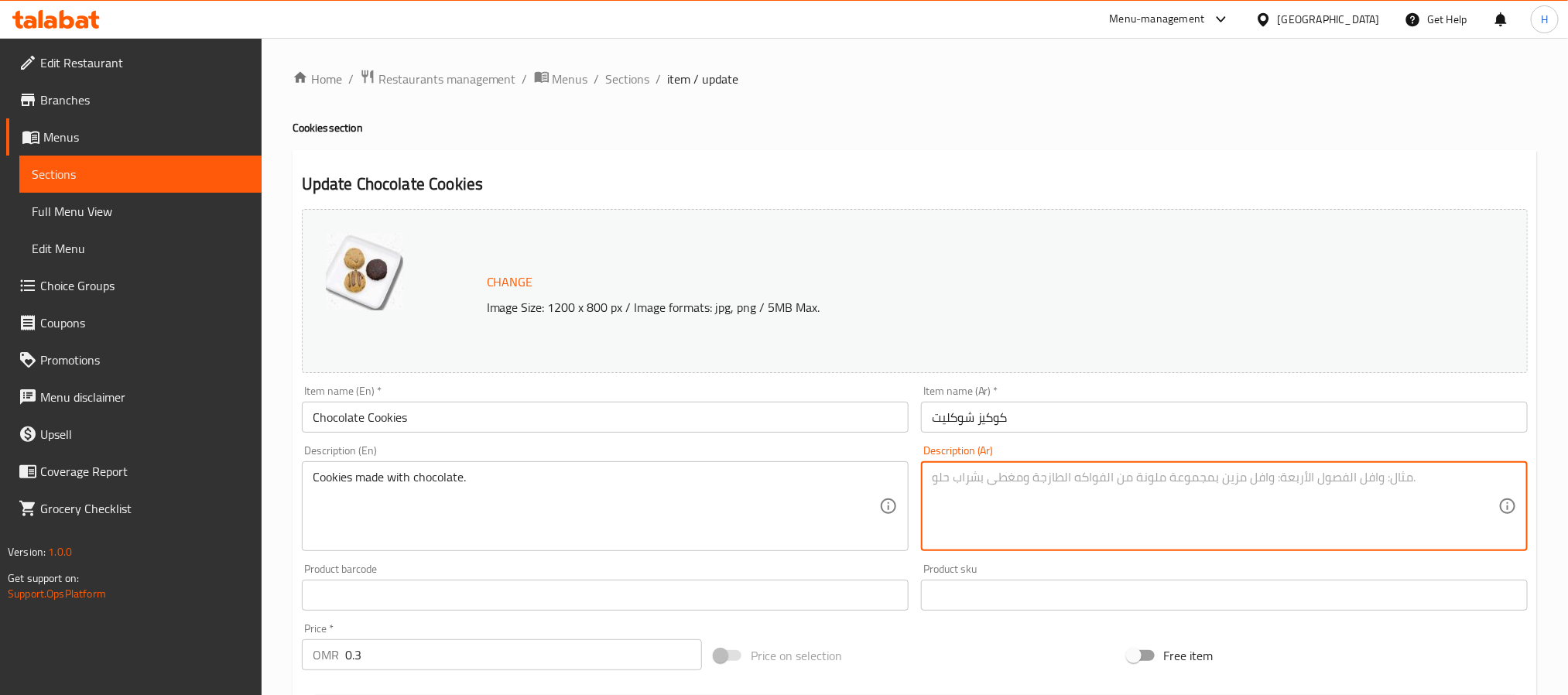
click at [1073, 474] on textarea at bounding box center [1215, 506] width 567 height 74
paste textarea "الكوكيز المصنوعة من الشوكولاتة."
type textarea "الكوكيز المصنوعة من الشوكولاتة."
click at [437, 423] on input "Chocolate Cookies" at bounding box center [605, 417] width 607 height 31
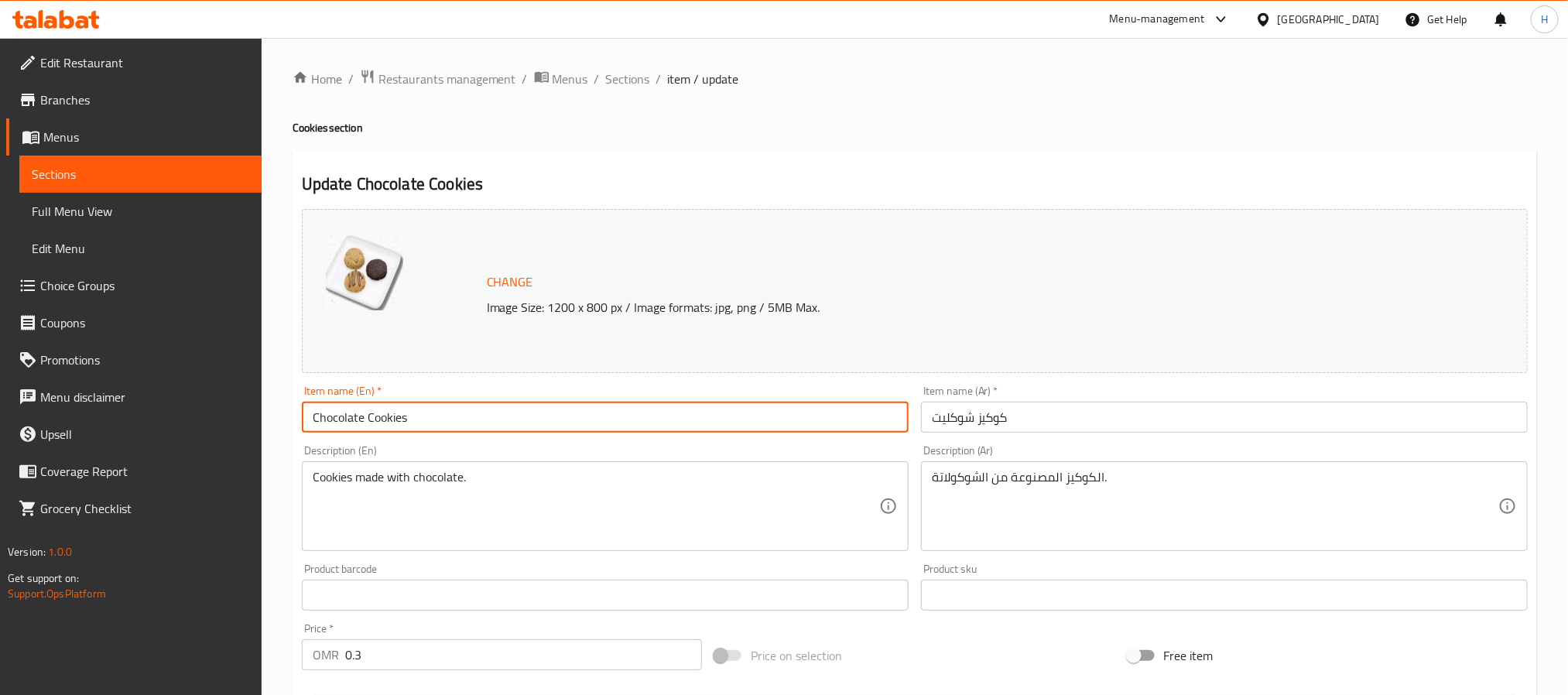
click at [437, 423] on input "Chocolate Cookies" at bounding box center [605, 417] width 607 height 31
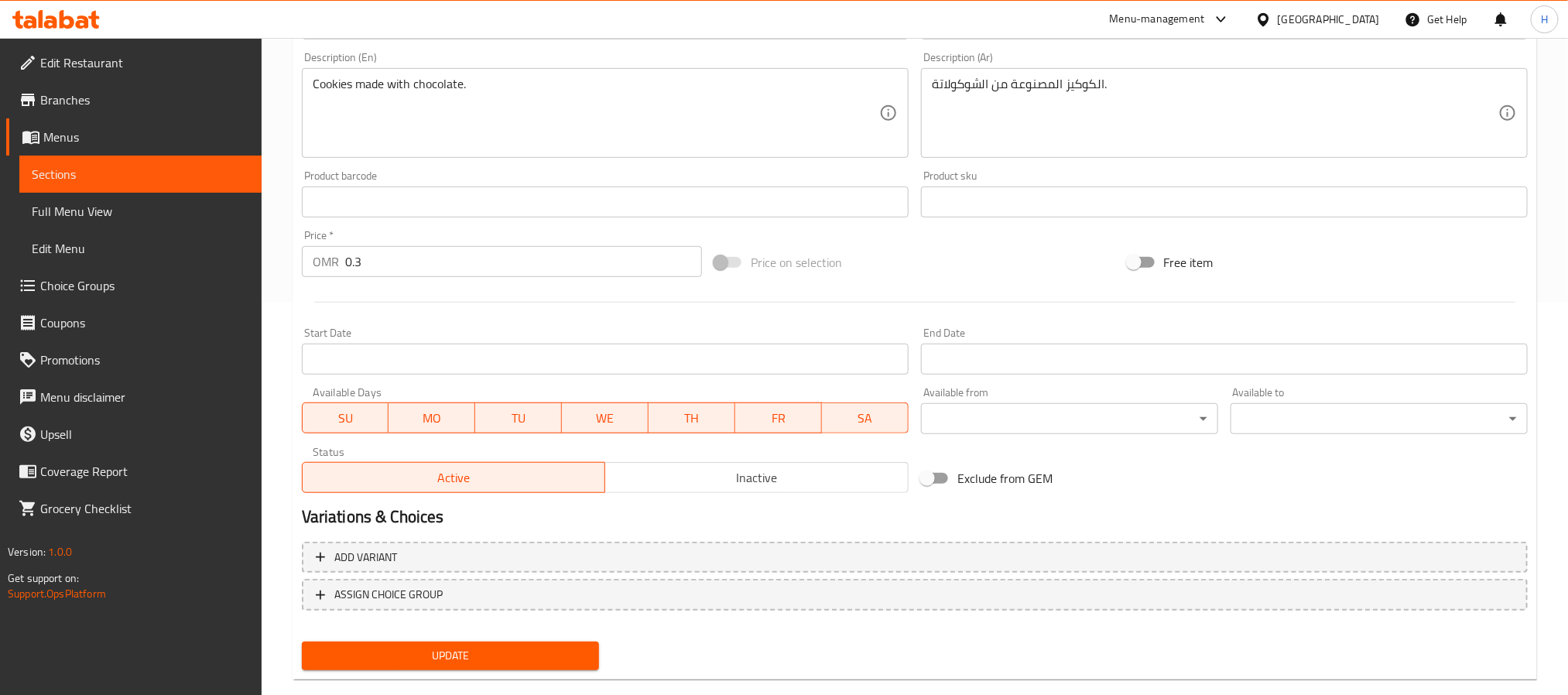
scroll to position [419, 0]
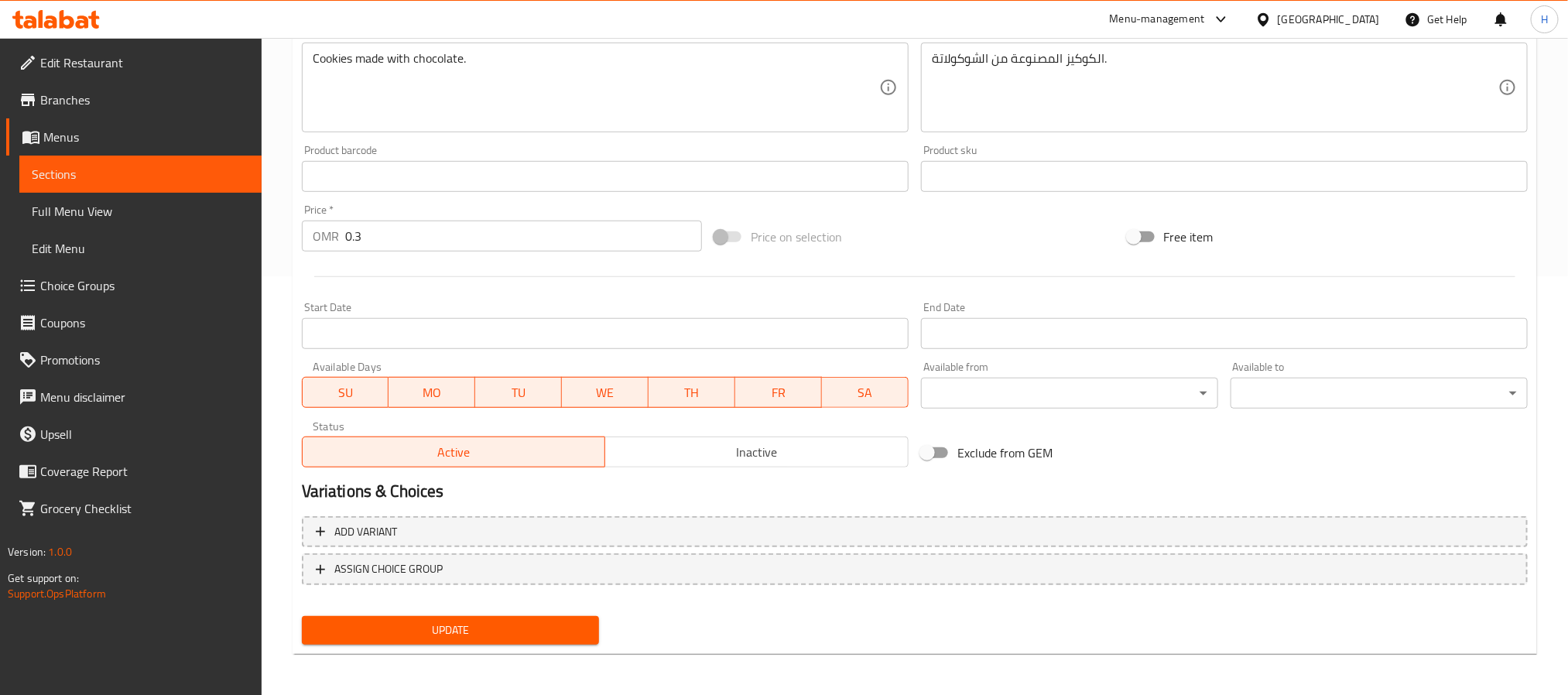
drag, startPoint x: 487, startPoint y: 634, endPoint x: 516, endPoint y: 611, distance: 37.0
click at [487, 634] on span "Update" at bounding box center [450, 630] width 272 height 20
click at [78, 165] on span "Sections" at bounding box center [140, 174] width 218 height 19
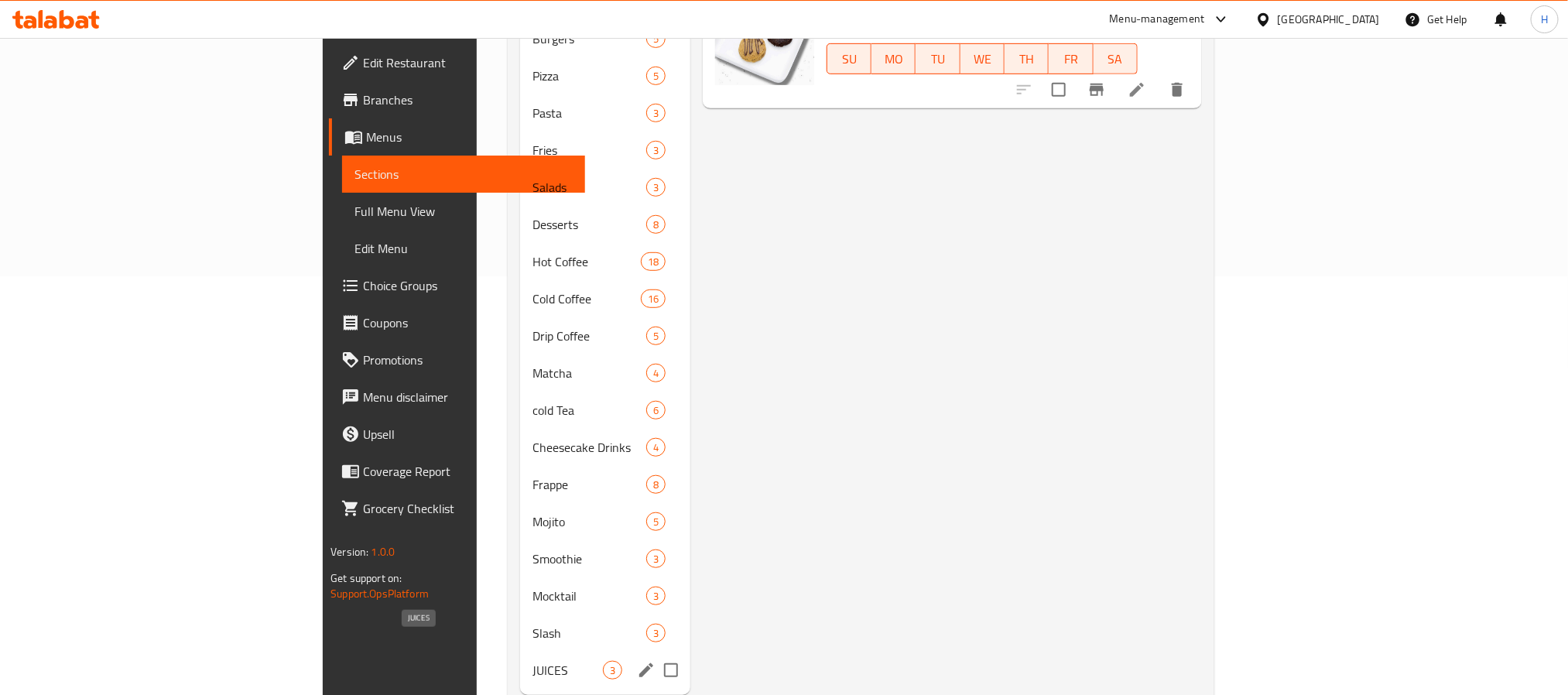
drag, startPoint x: 419, startPoint y: 641, endPoint x: 413, endPoint y: 674, distance: 33.5
click at [532, 661] on span "JUICES" at bounding box center [567, 671] width 70 height 19
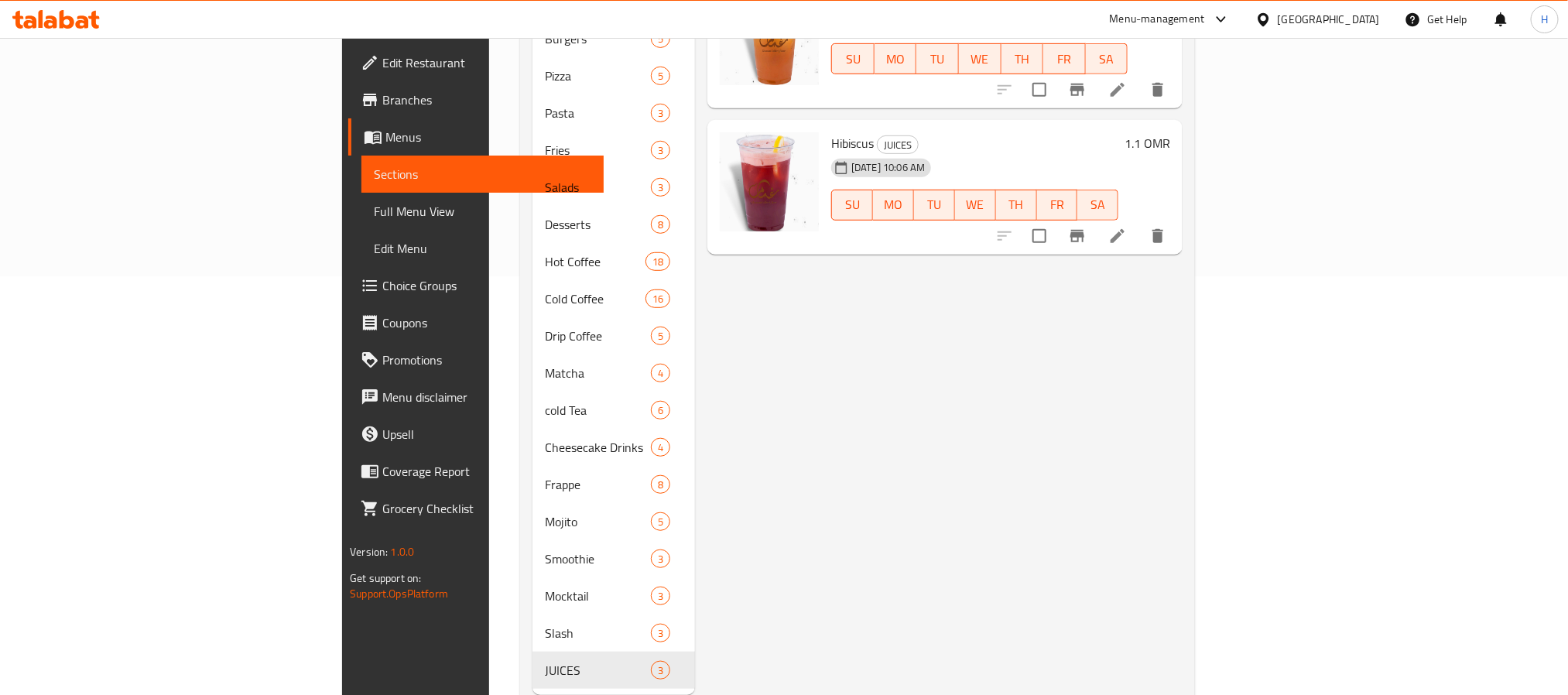
scroll to position [303, 0]
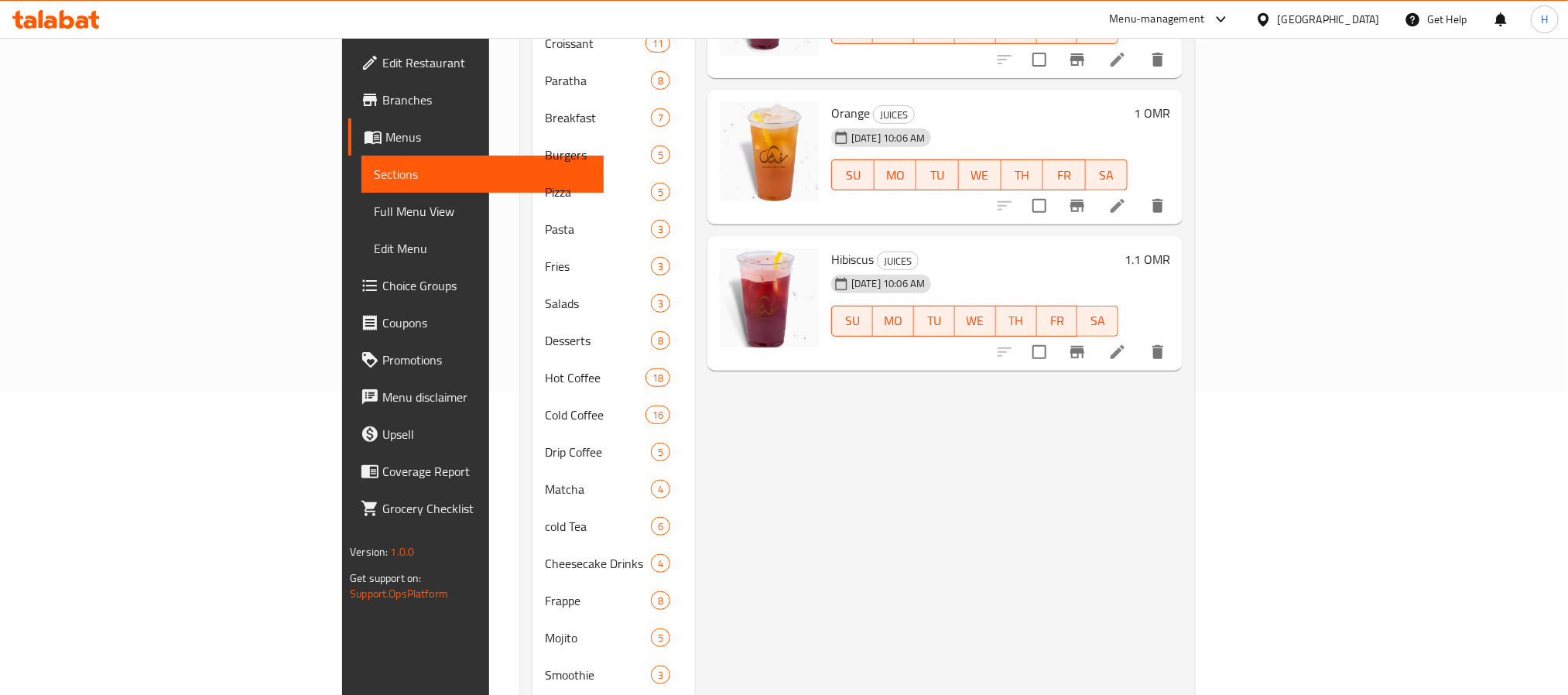
click at [1127, 343] on icon at bounding box center [1117, 353] width 19 height 19
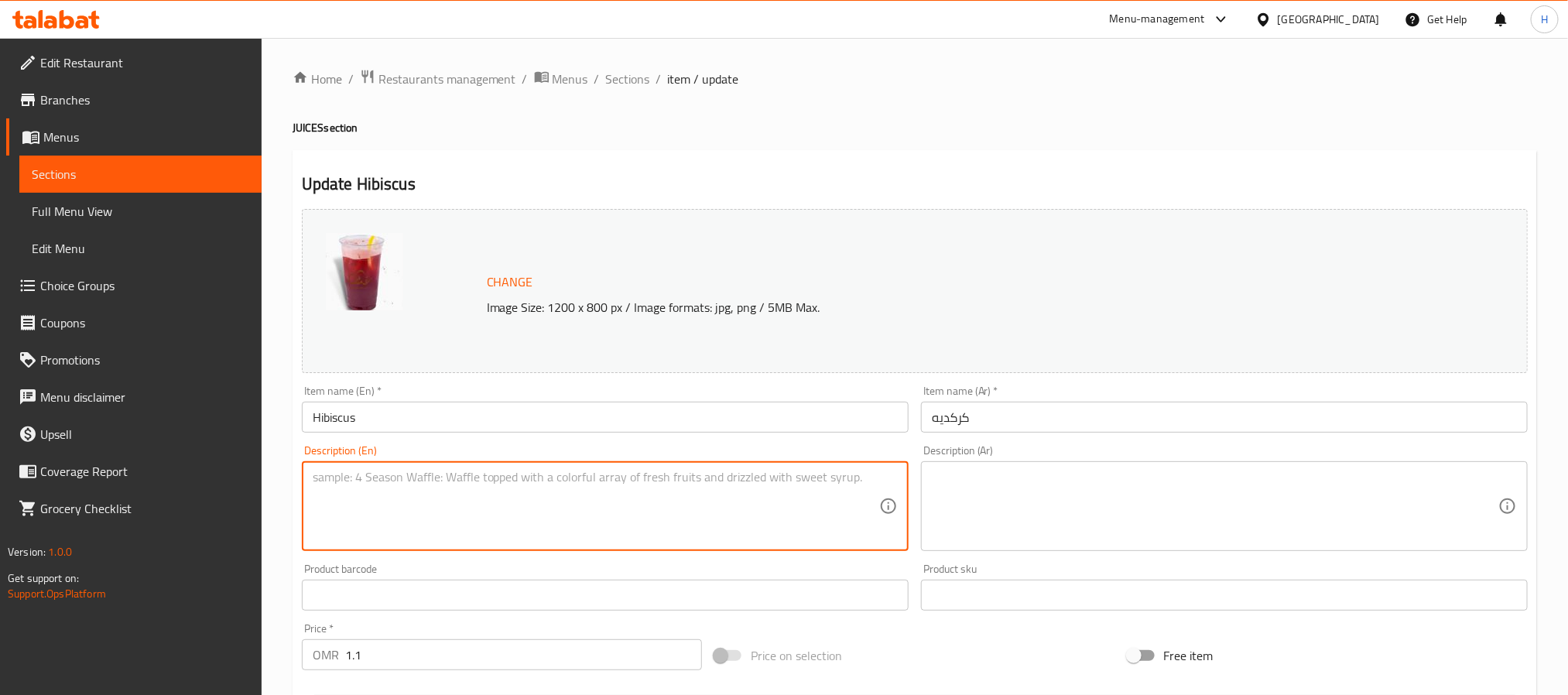
click at [474, 474] on textarea at bounding box center [596, 506] width 567 height 74
paste textarea "Infused with natural fruit flavors مختلط بنكهات الفاكهة الطبيعية"
drag, startPoint x: 482, startPoint y: 478, endPoint x: 753, endPoint y: 496, distance: 271.6
click at [753, 496] on textarea "Infused with natural fruit flavors مختلط بنكهات الفاكهة الطبيعية" at bounding box center [596, 506] width 567 height 74
type textarea "Infused with natural fruit flavors"
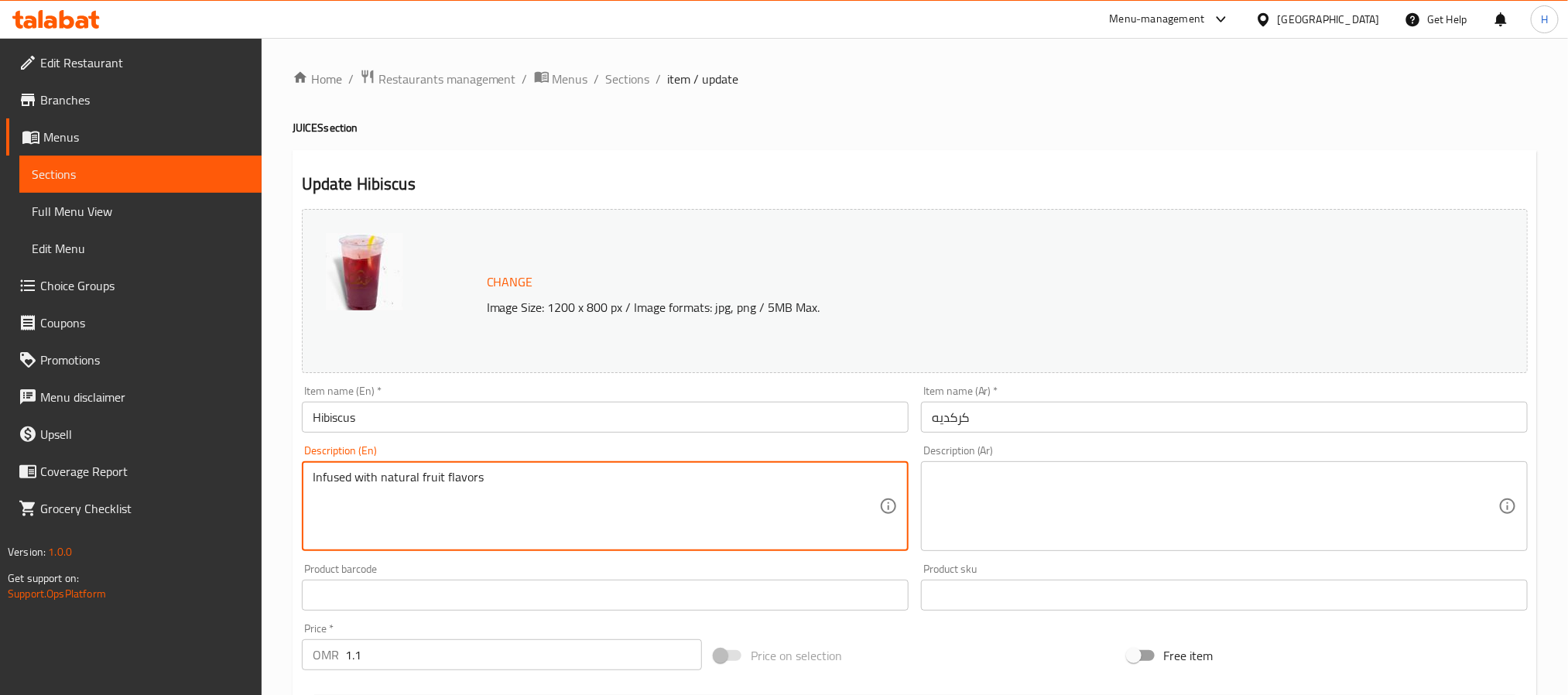
click at [1145, 501] on textarea at bounding box center [1215, 506] width 567 height 74
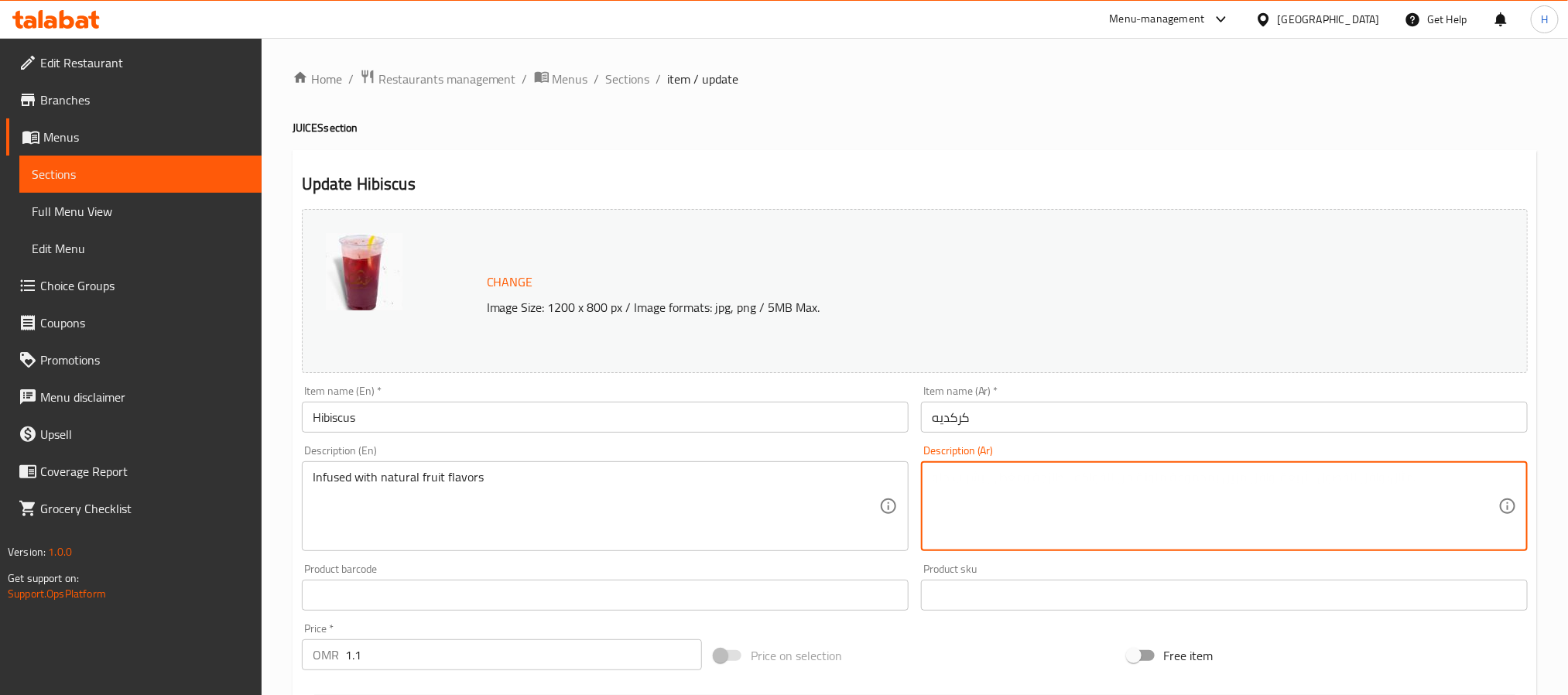
paste textarea "مختلط بنكهات الفاكهة الطبيعية"
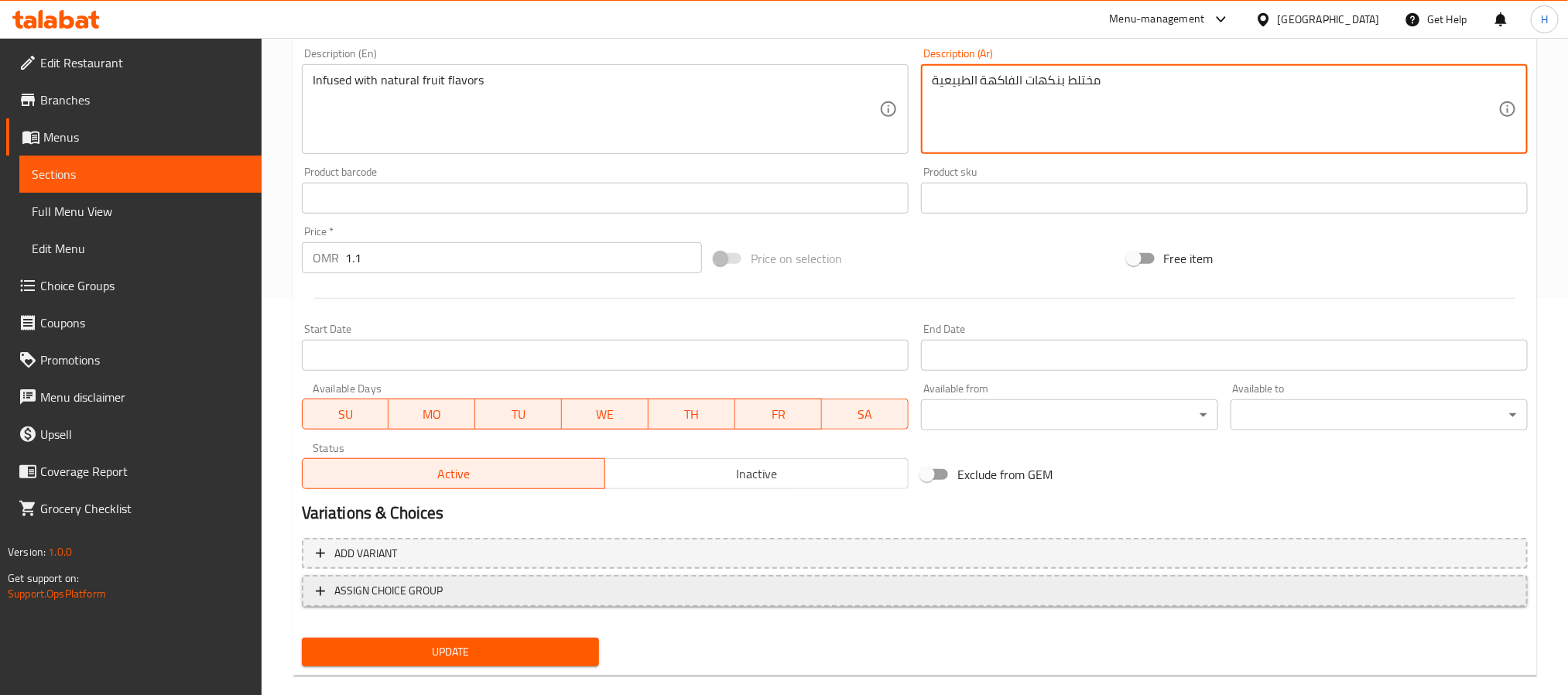
scroll to position [419, 0]
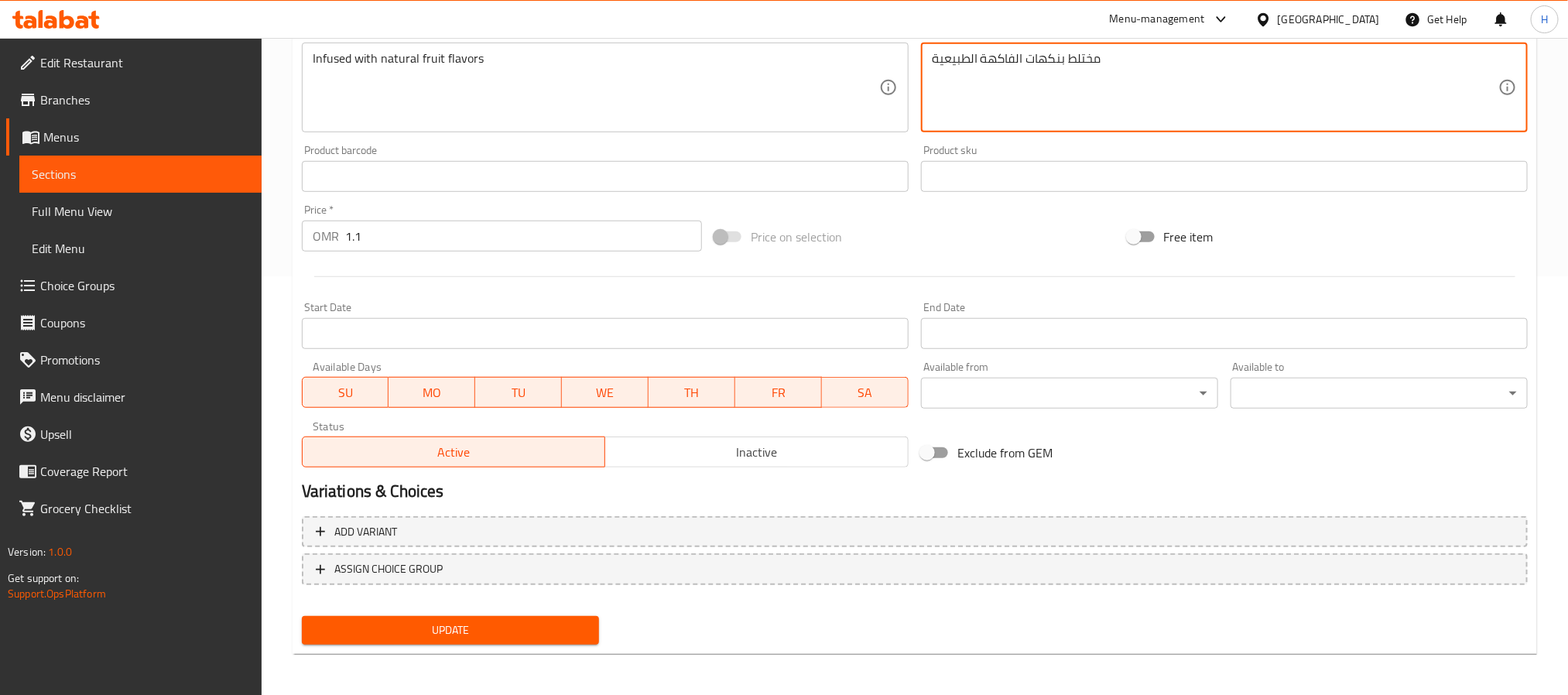
type textarea "مختلط بنكهات الفاكهة الطبيعية"
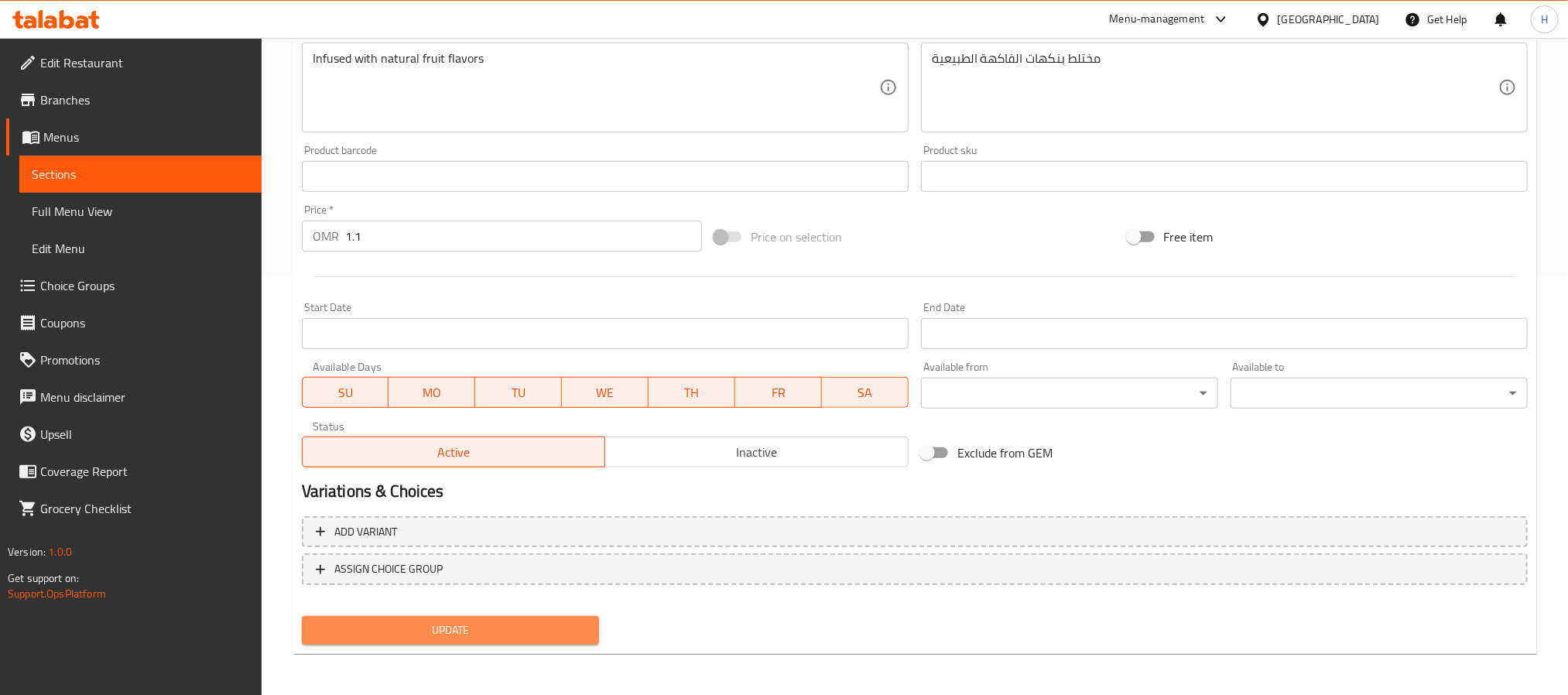
click at [366, 632] on span "Update" at bounding box center [450, 630] width 272 height 20
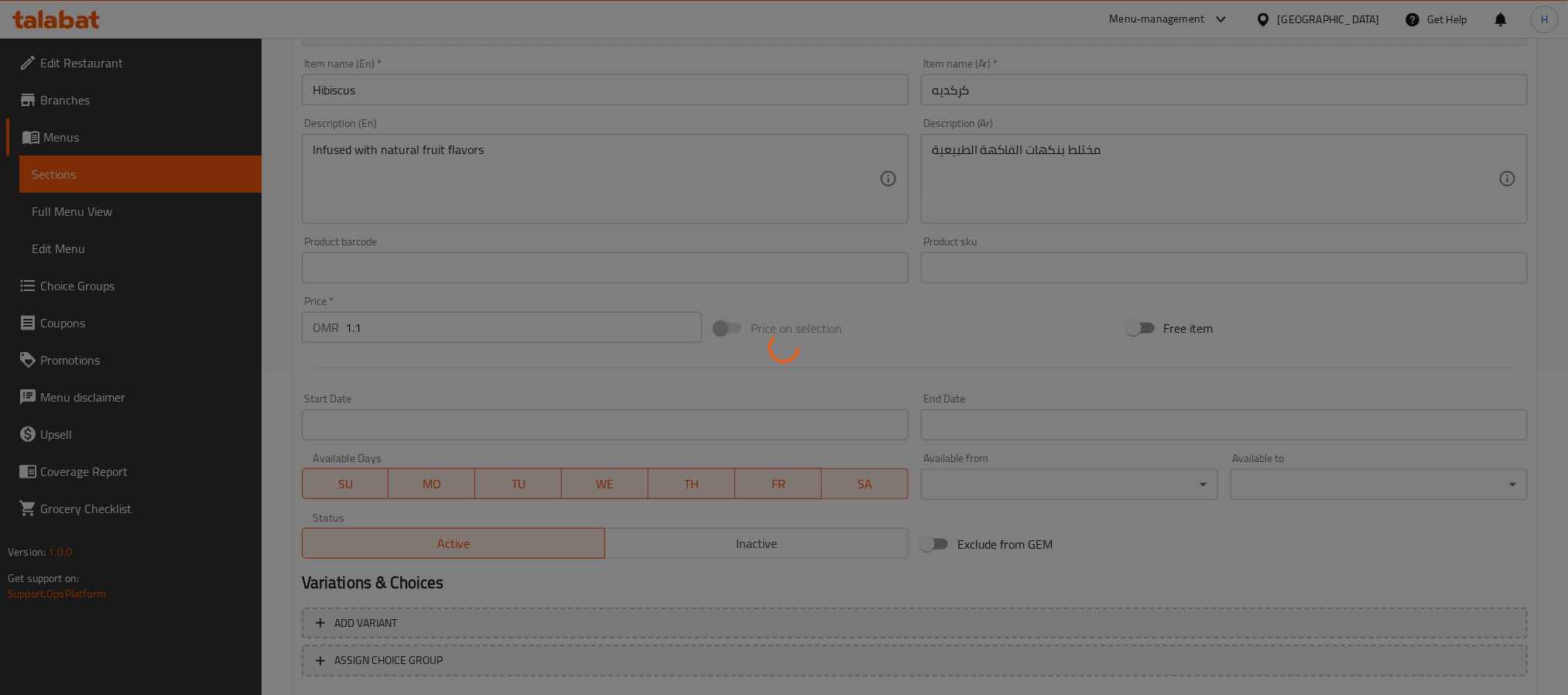
scroll to position [186, 0]
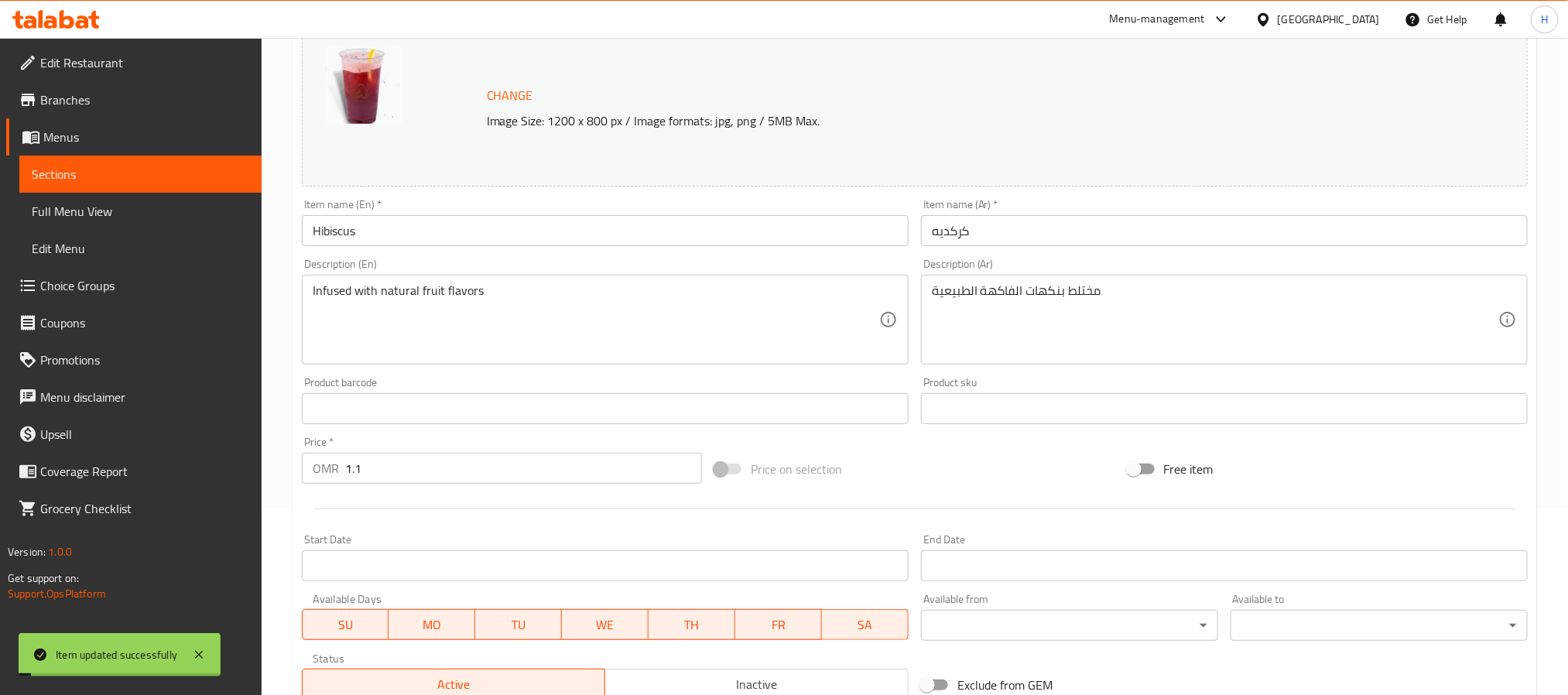
click at [342, 230] on input "Hibiscus" at bounding box center [605, 230] width 607 height 31
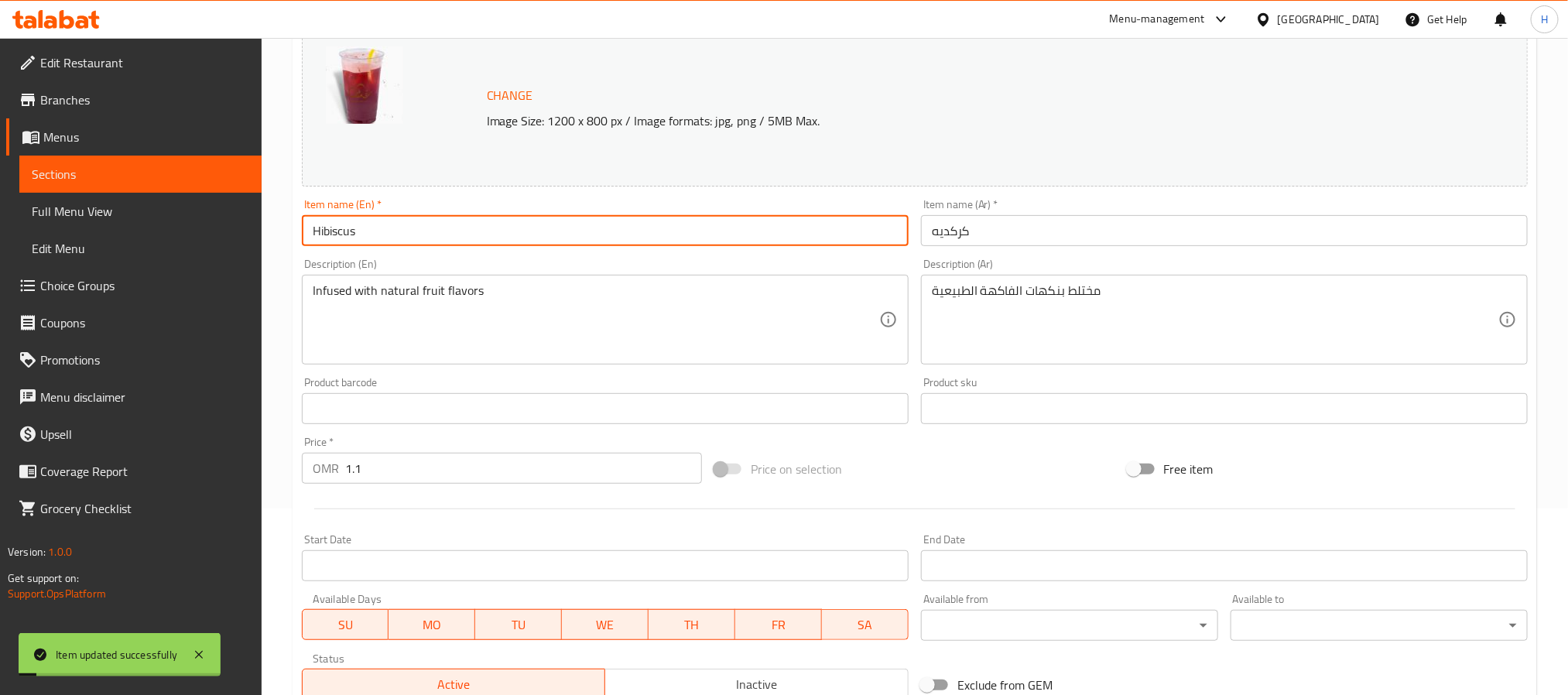
click at [342, 230] on input "Hibiscus" at bounding box center [605, 230] width 607 height 31
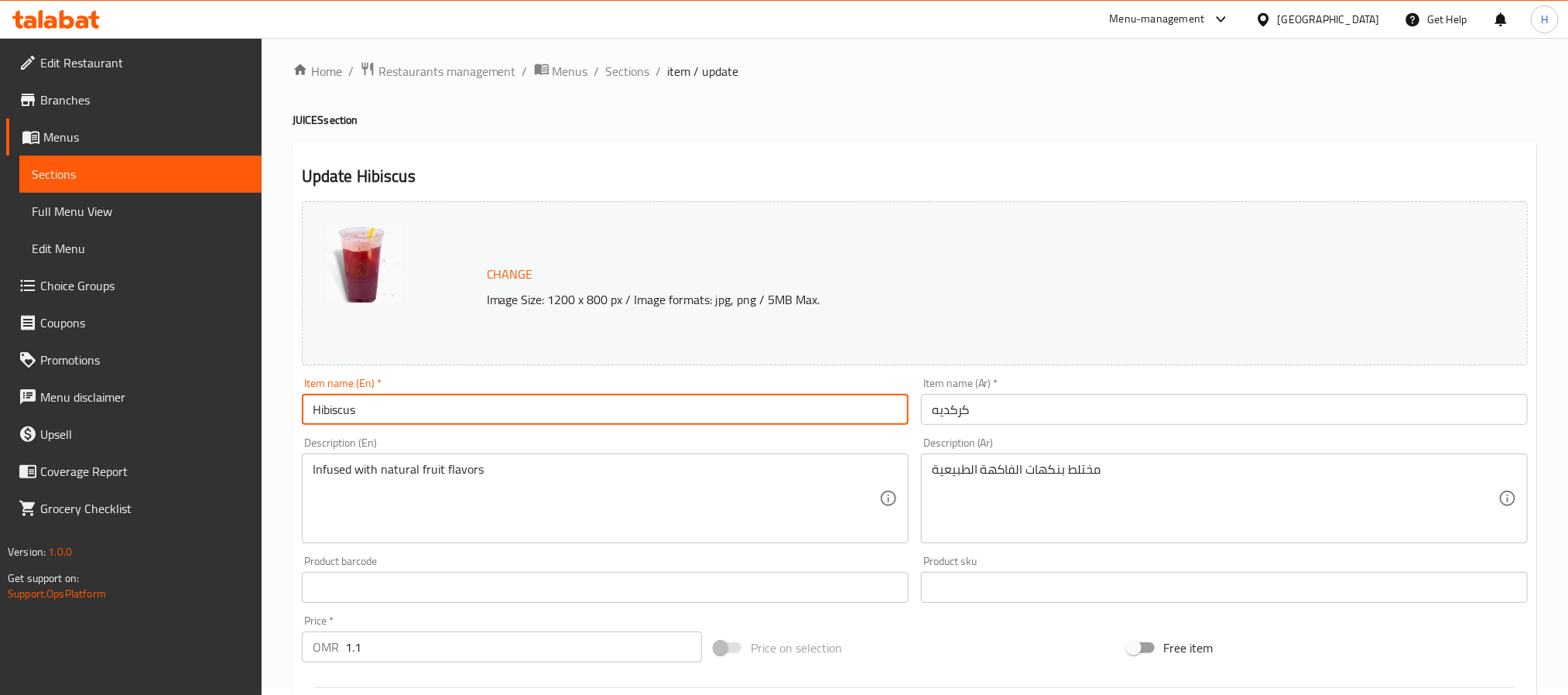
scroll to position [0, 0]
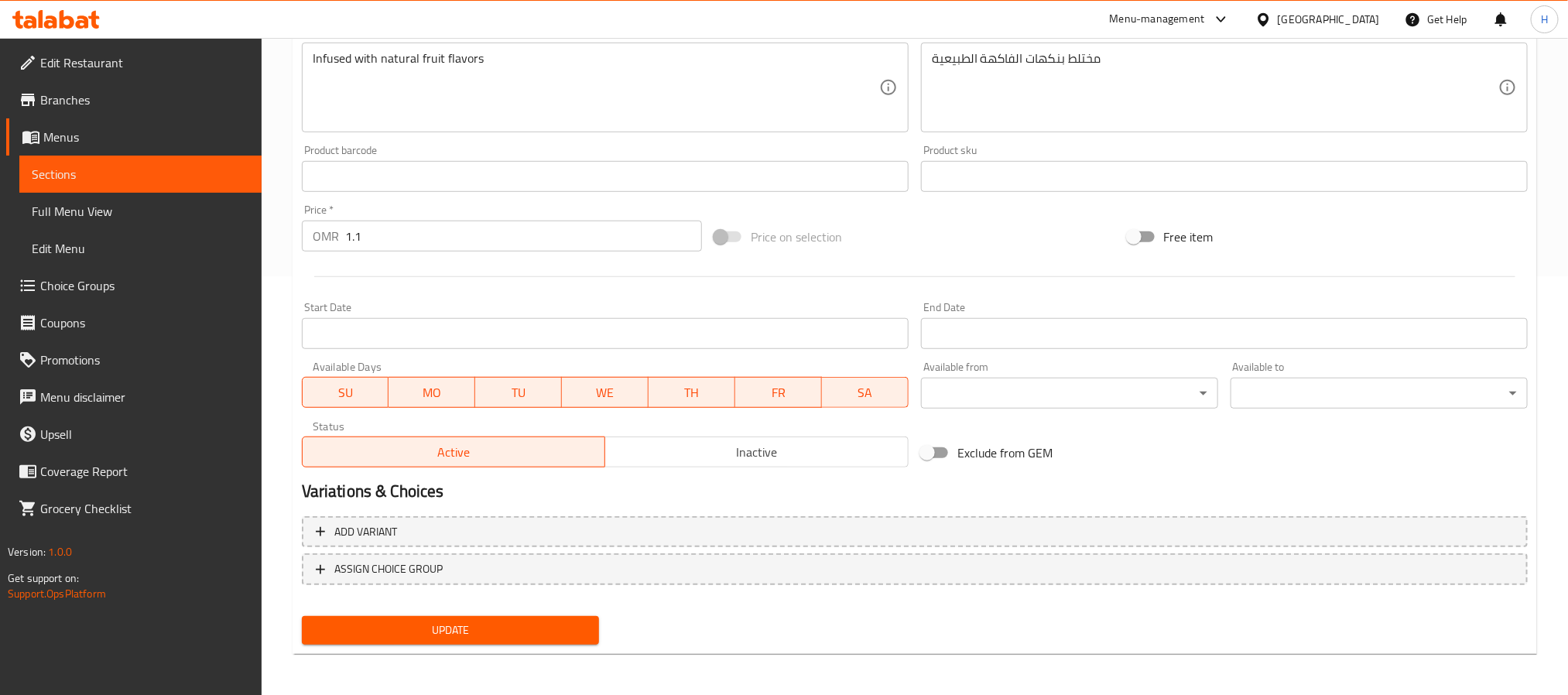
click at [529, 634] on span "Update" at bounding box center [450, 630] width 272 height 20
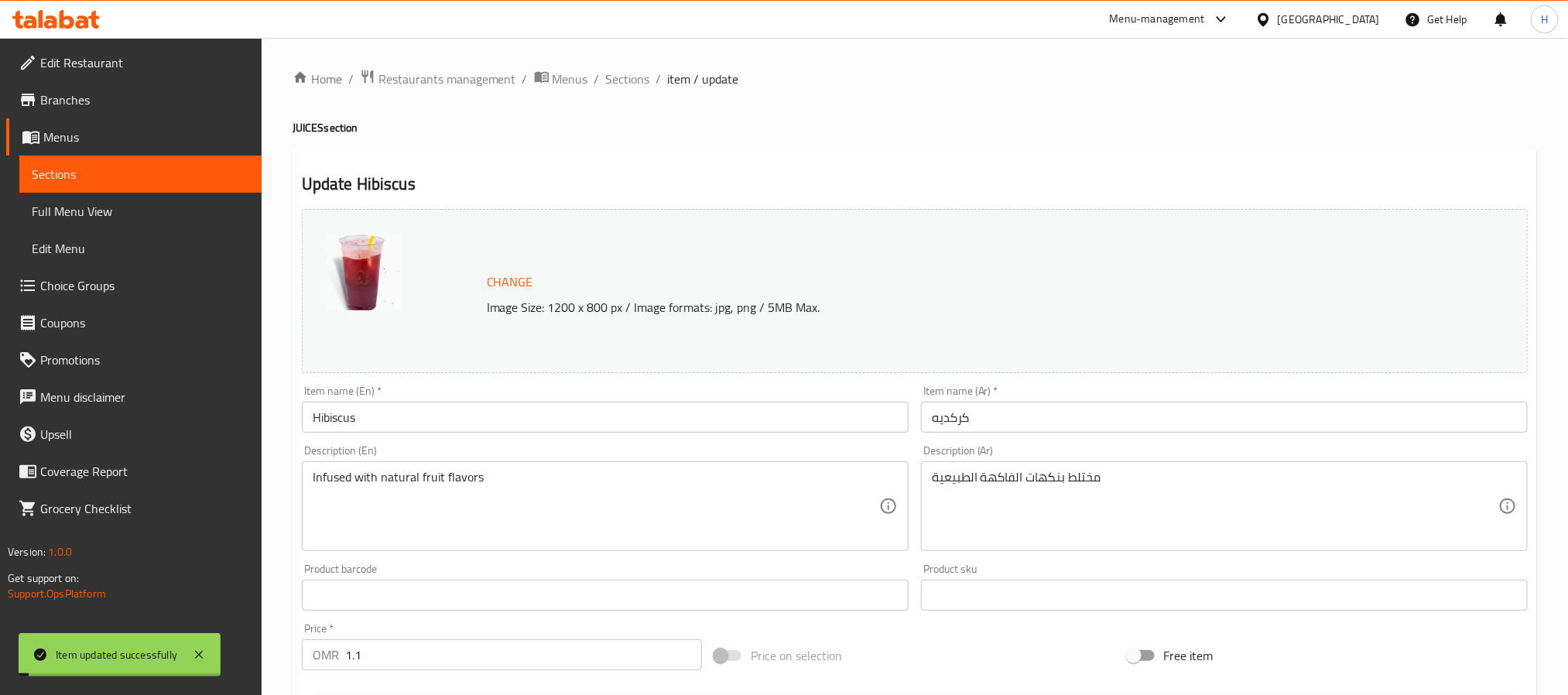
click at [621, 65] on div "Home / Restaurants management / Menus / Sections / item / update JUICES section…" at bounding box center [914, 577] width 1306 height 1079
click at [625, 72] on span "Sections" at bounding box center [627, 79] width 44 height 19
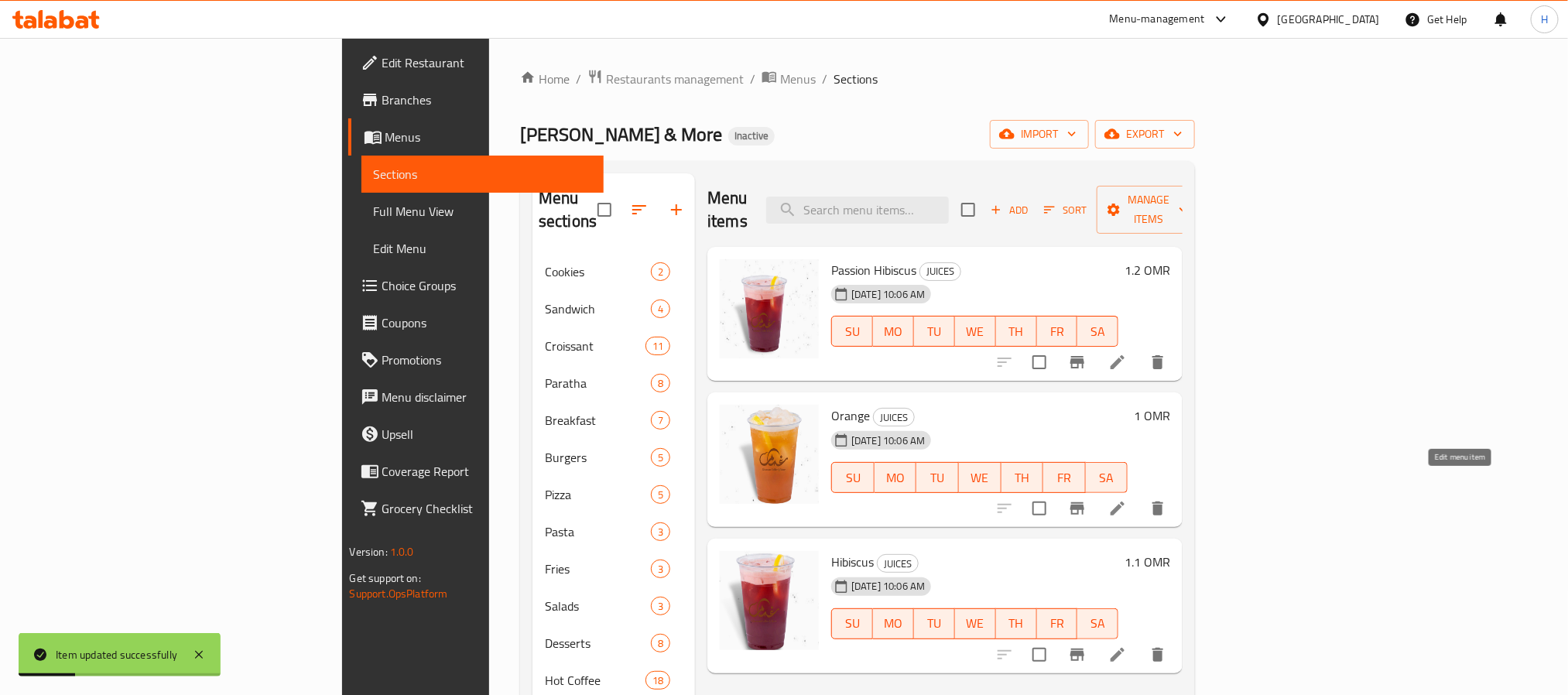
click at [1125, 501] on icon at bounding box center [1117, 508] width 14 height 14
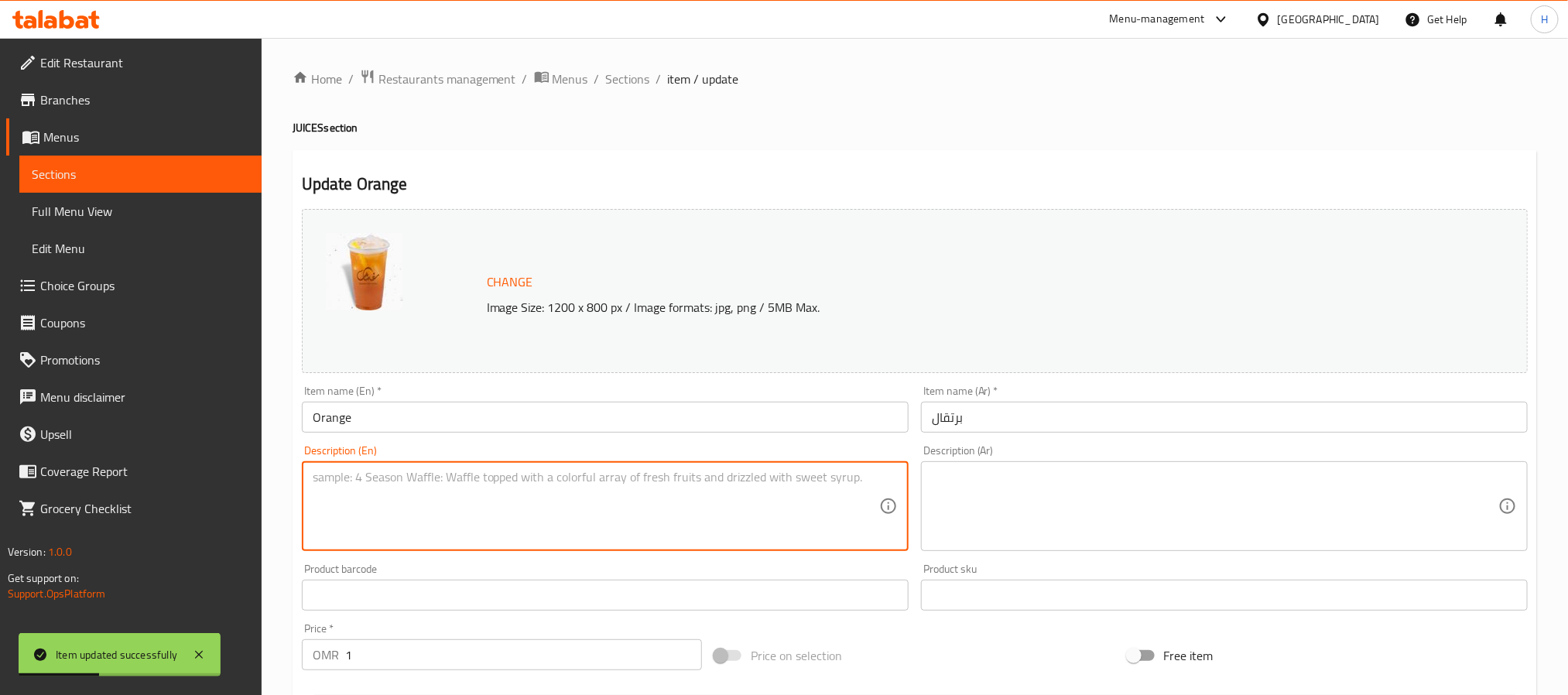
click at [424, 496] on textarea at bounding box center [596, 506] width 567 height 74
paste textarea "Refreshing juice made with orange, water, and sugar عصير منعش مصنوع من برتقال، …"
drag, startPoint x: 592, startPoint y: 479, endPoint x: 859, endPoint y: 488, distance: 267.2
click at [859, 488] on textarea "Refreshing juice made with orange, water, and sugar عصير منعش مصنوع من برتقال، …" at bounding box center [596, 506] width 567 height 74
type textarea "Refreshing juice made with orange, water, and sugar"
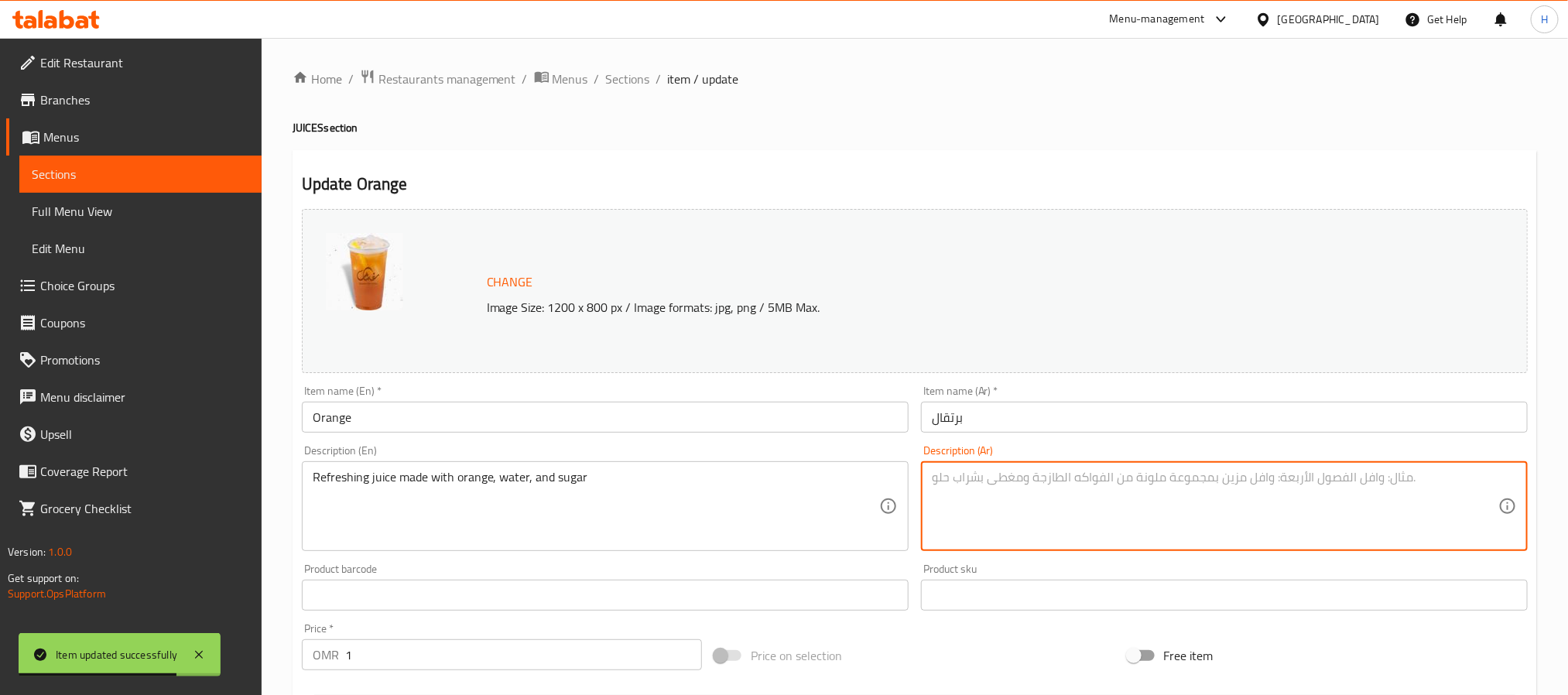
click at [1184, 483] on textarea at bounding box center [1215, 506] width 567 height 74
paste textarea "عصير منعش مصنوع من برتقال، مياه وسكر"
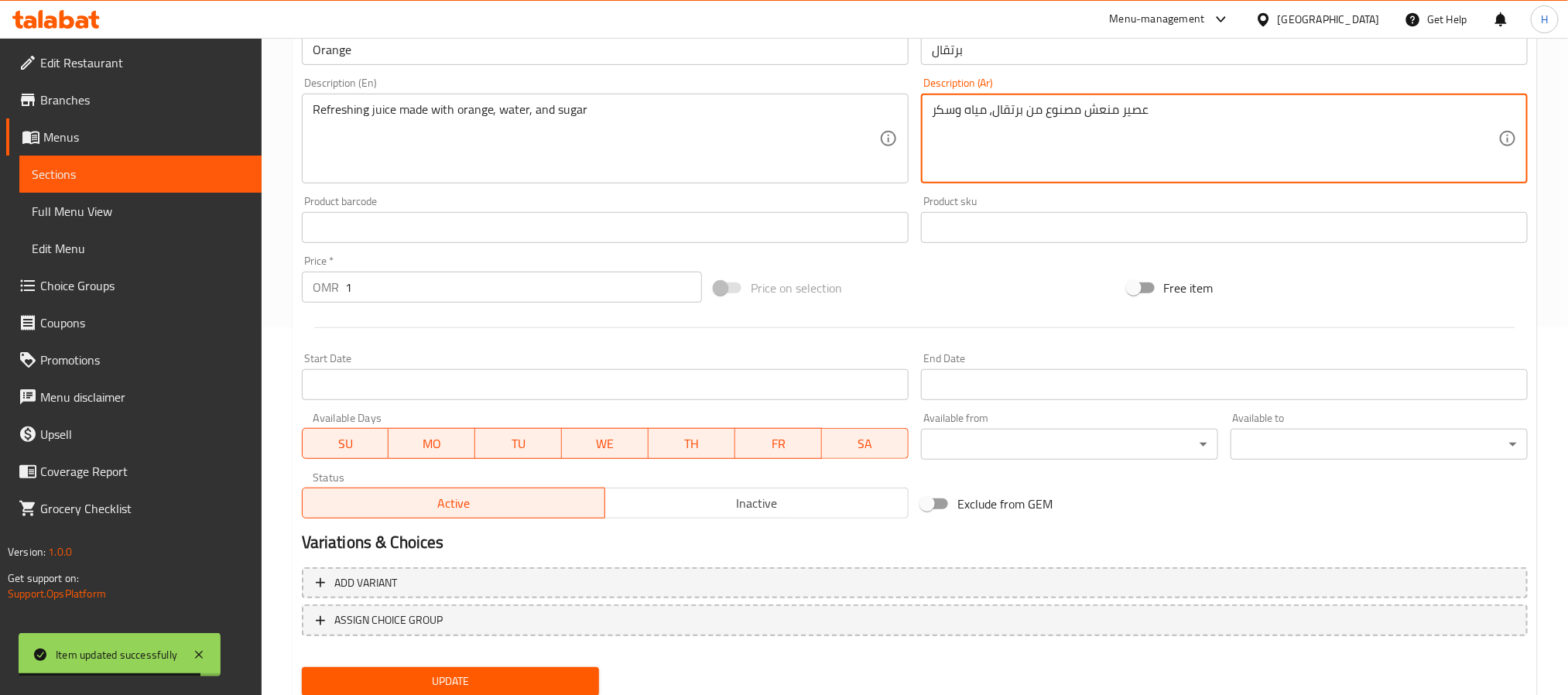
scroll to position [419, 0]
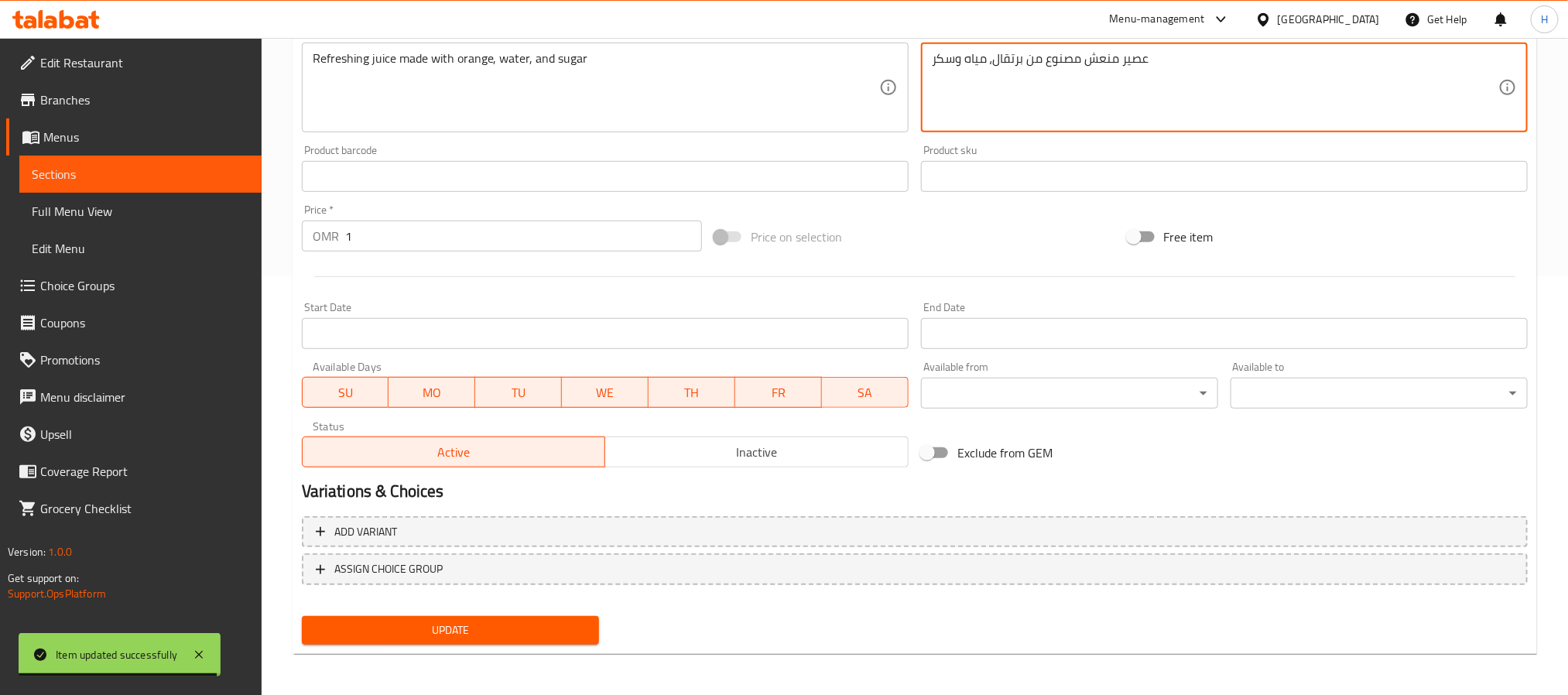
type textarea "عصير منعش مصنوع من برتقال، مياه وسكر"
click at [527, 616] on button "Update" at bounding box center [451, 630] width 297 height 29
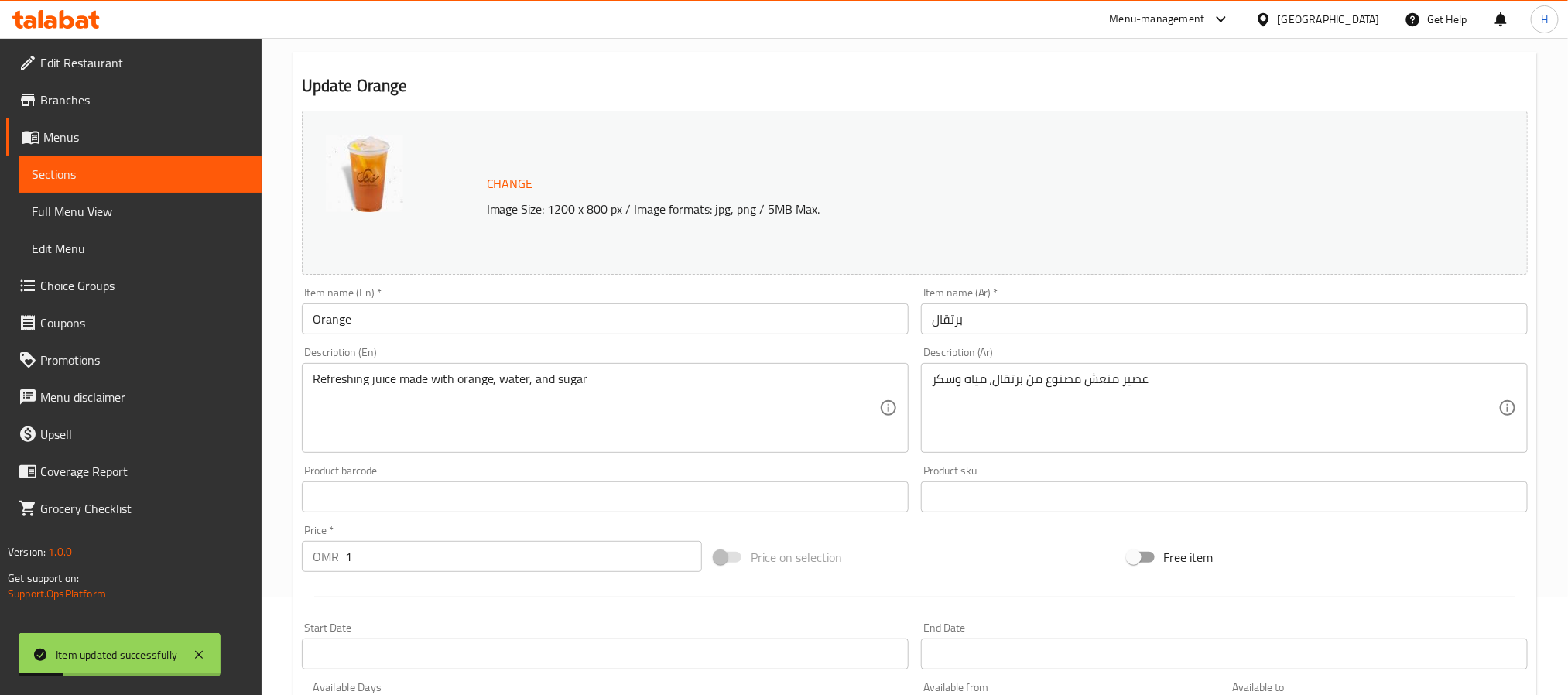
scroll to position [0, 0]
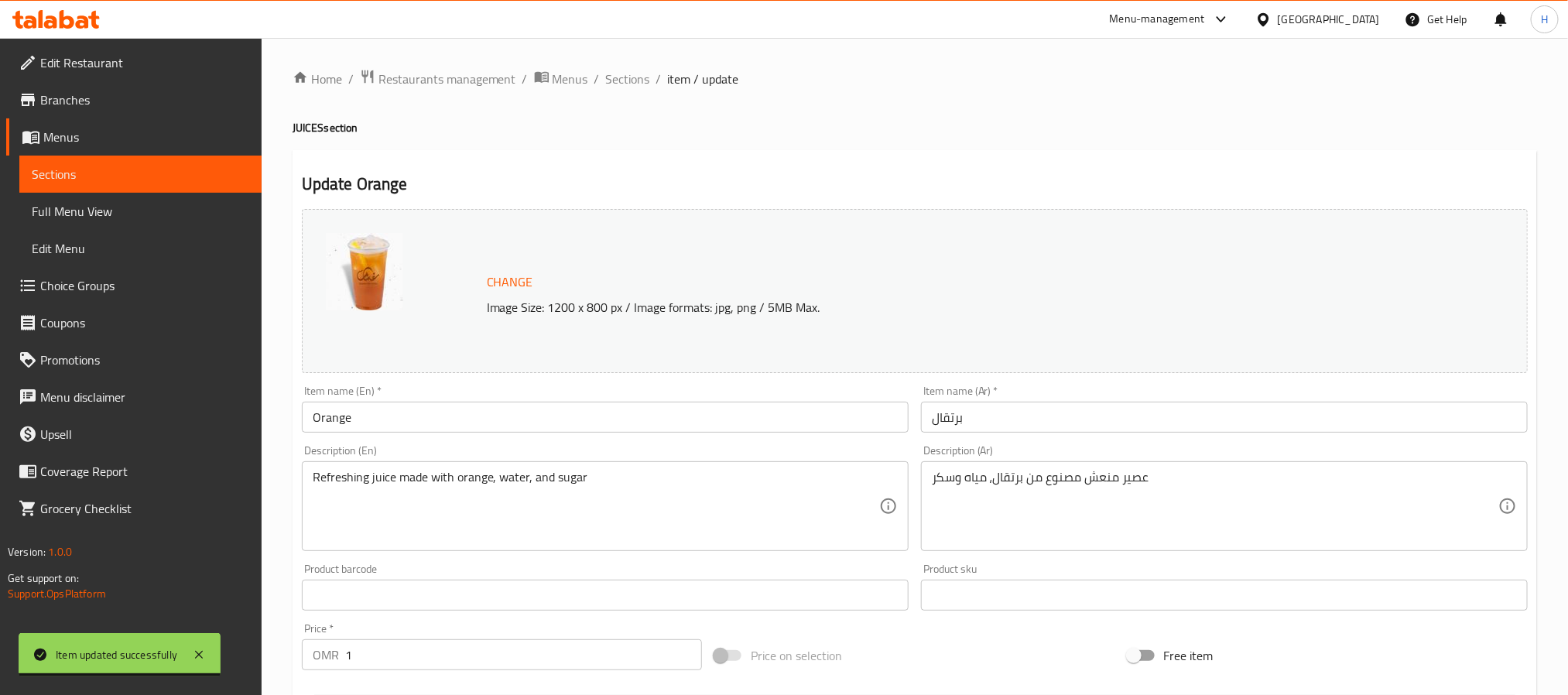
click at [348, 442] on div "Description (En) Refreshing juice made with orange, water, and sugar Descriptio…" at bounding box center [605, 498] width 619 height 119
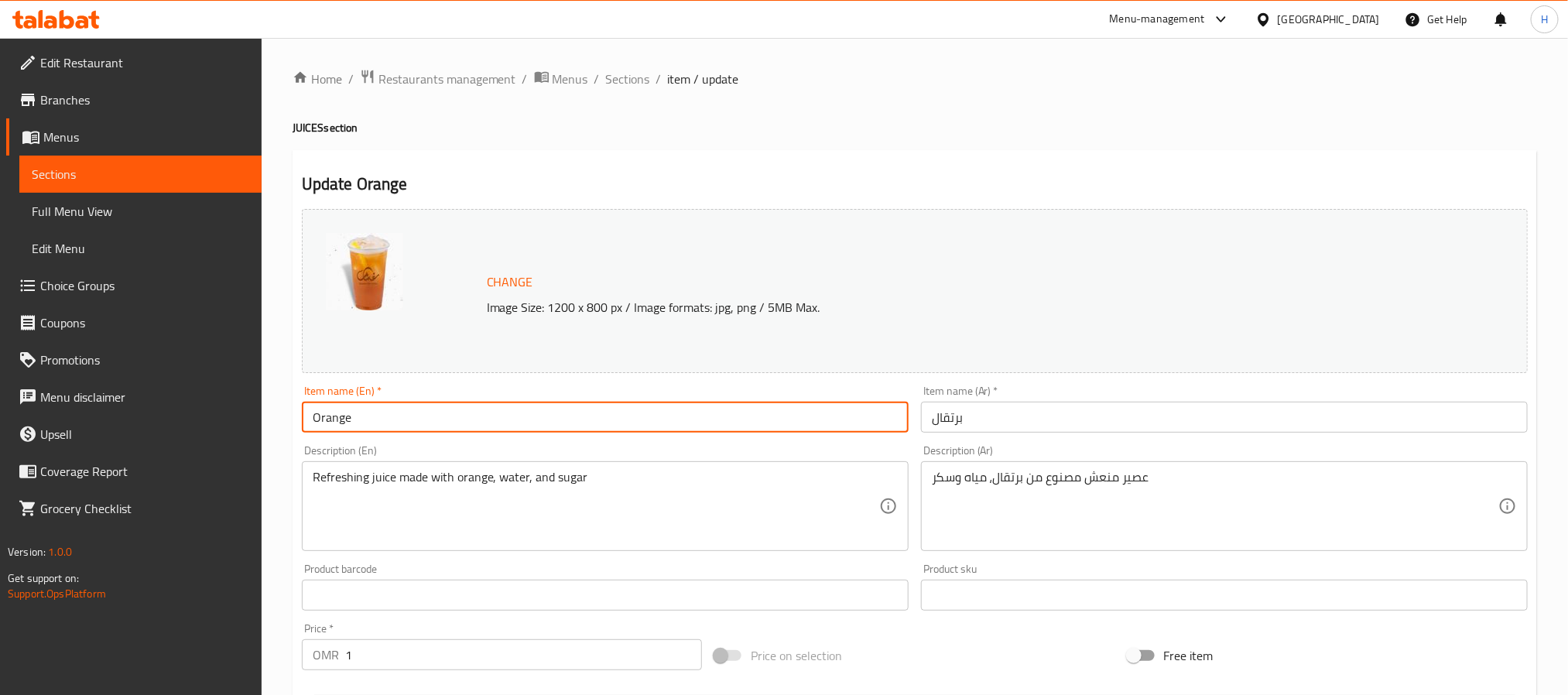
click at [339, 419] on input "Orange" at bounding box center [605, 417] width 607 height 31
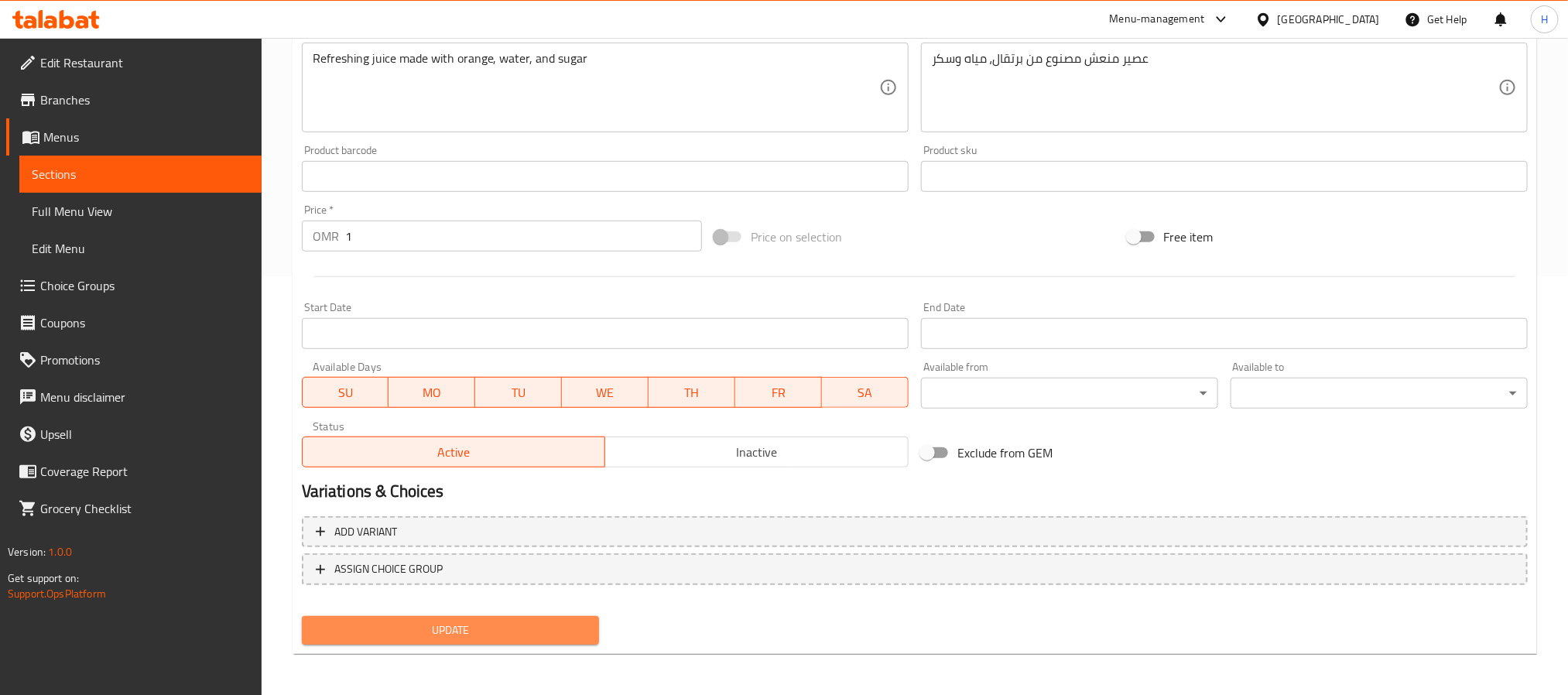
click at [510, 640] on button "Update" at bounding box center [451, 630] width 297 height 29
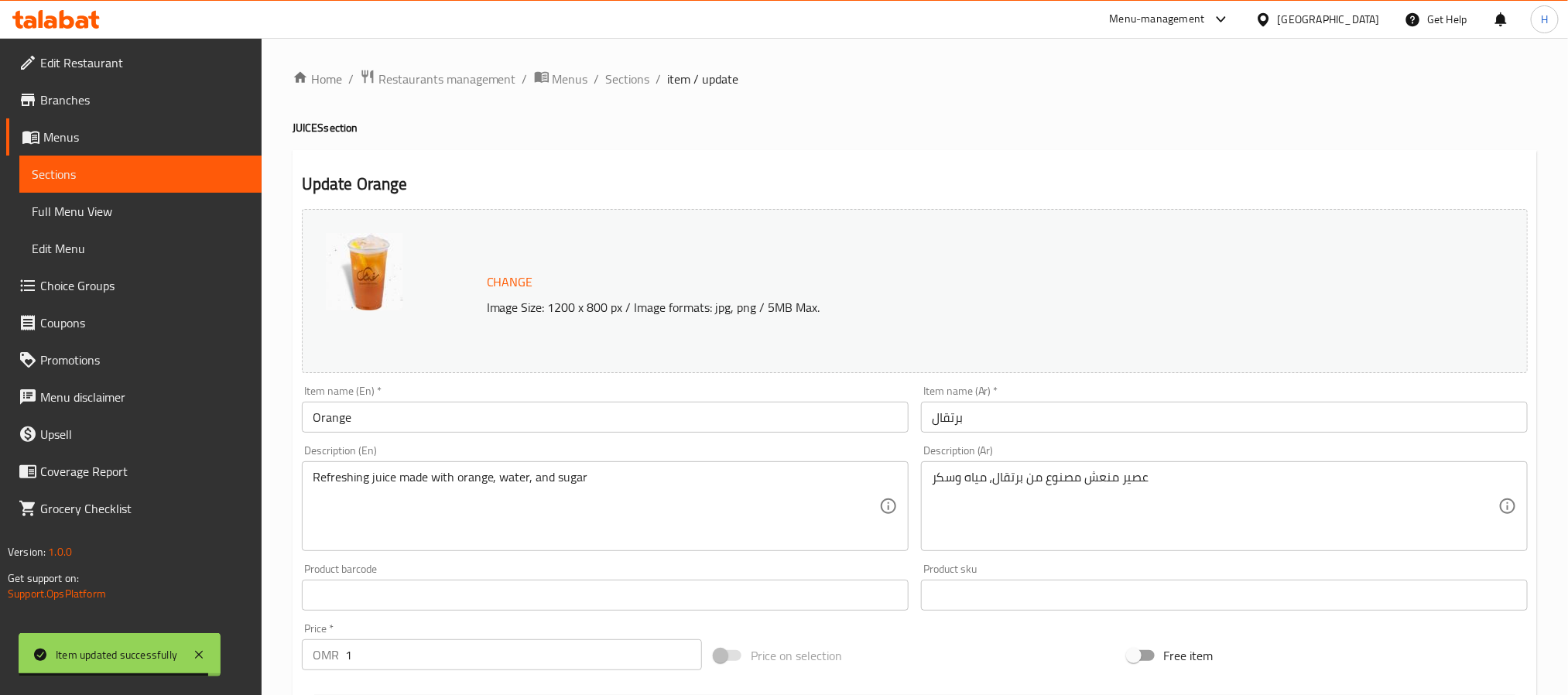
drag, startPoint x: 634, startPoint y: 70, endPoint x: 611, endPoint y: 152, distance: 85.2
click at [634, 70] on span "Sections" at bounding box center [627, 79] width 44 height 19
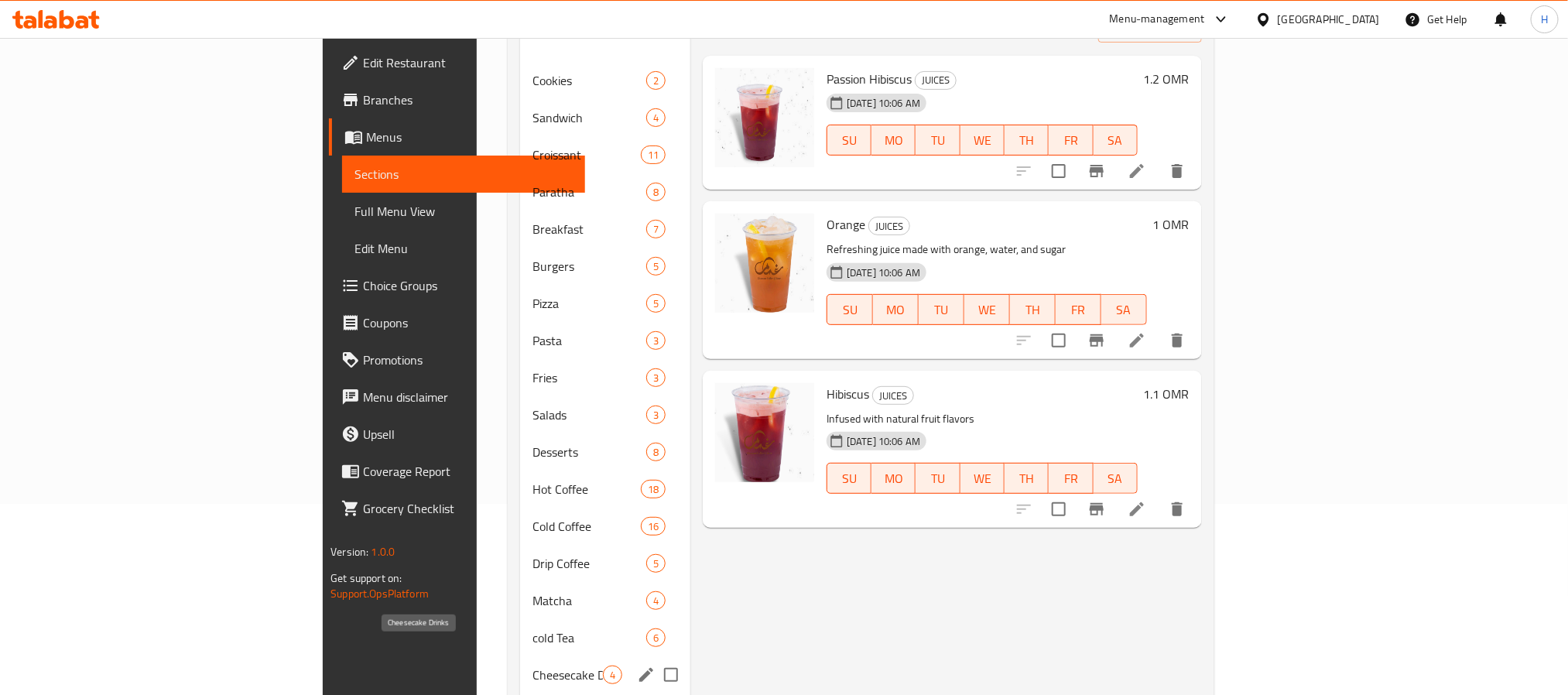
scroll to position [232, 0]
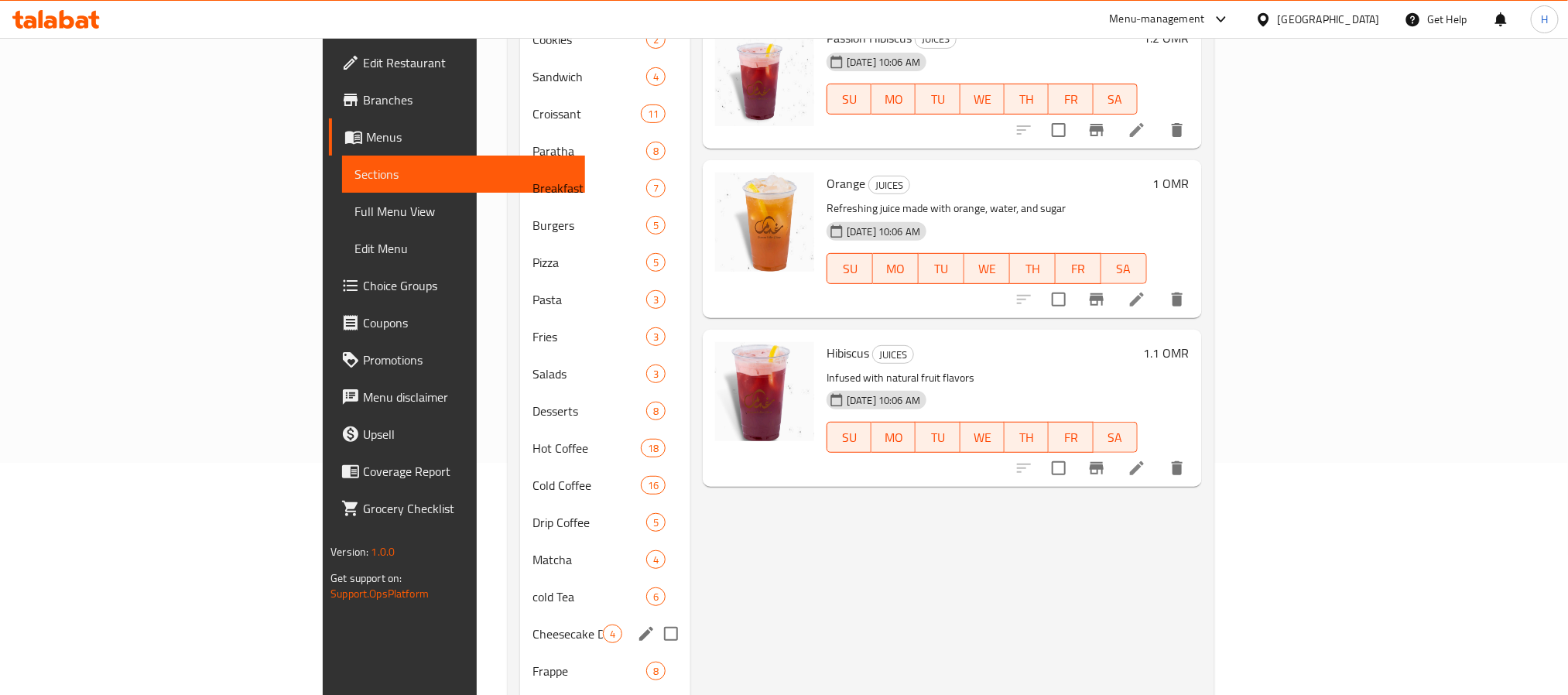
click at [520, 623] on div "Cheesecake Drinks 4" at bounding box center [605, 634] width 170 height 37
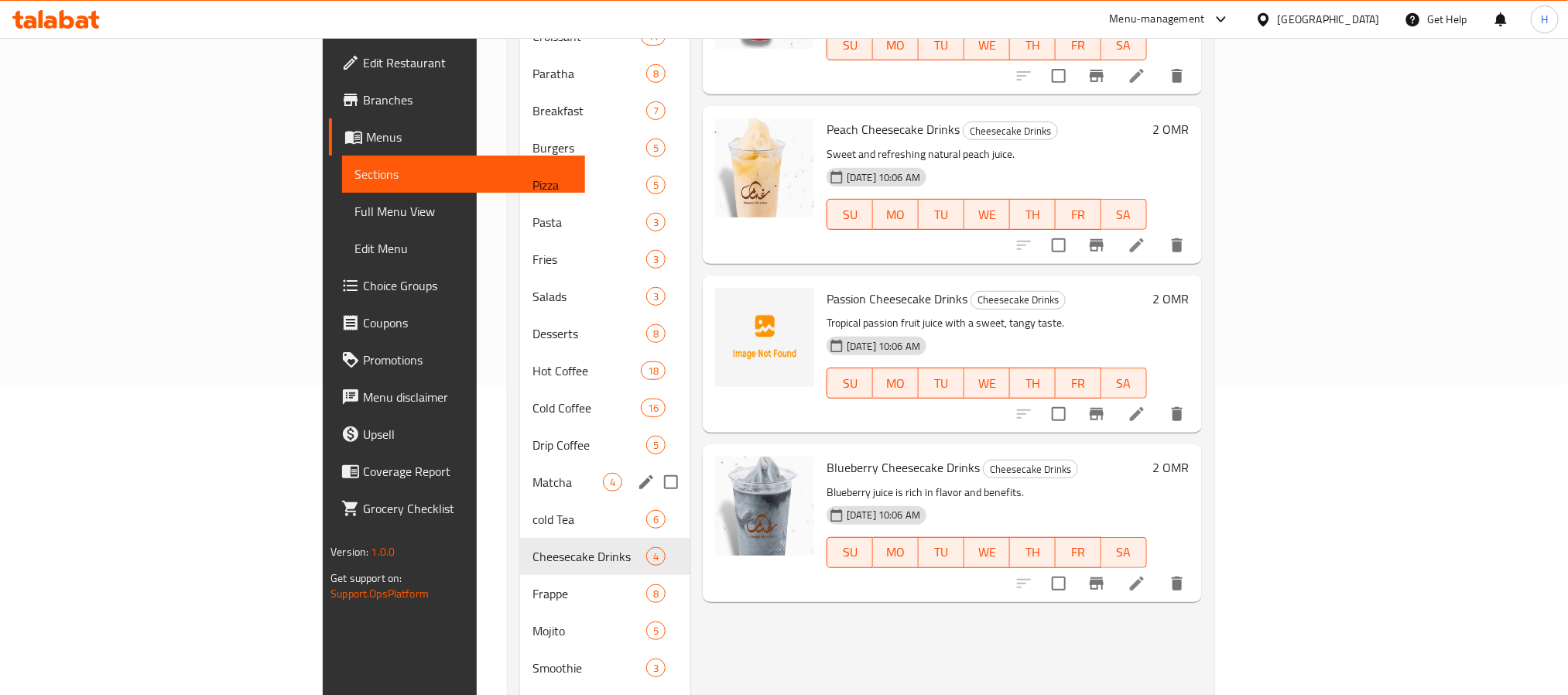
scroll to position [348, 0]
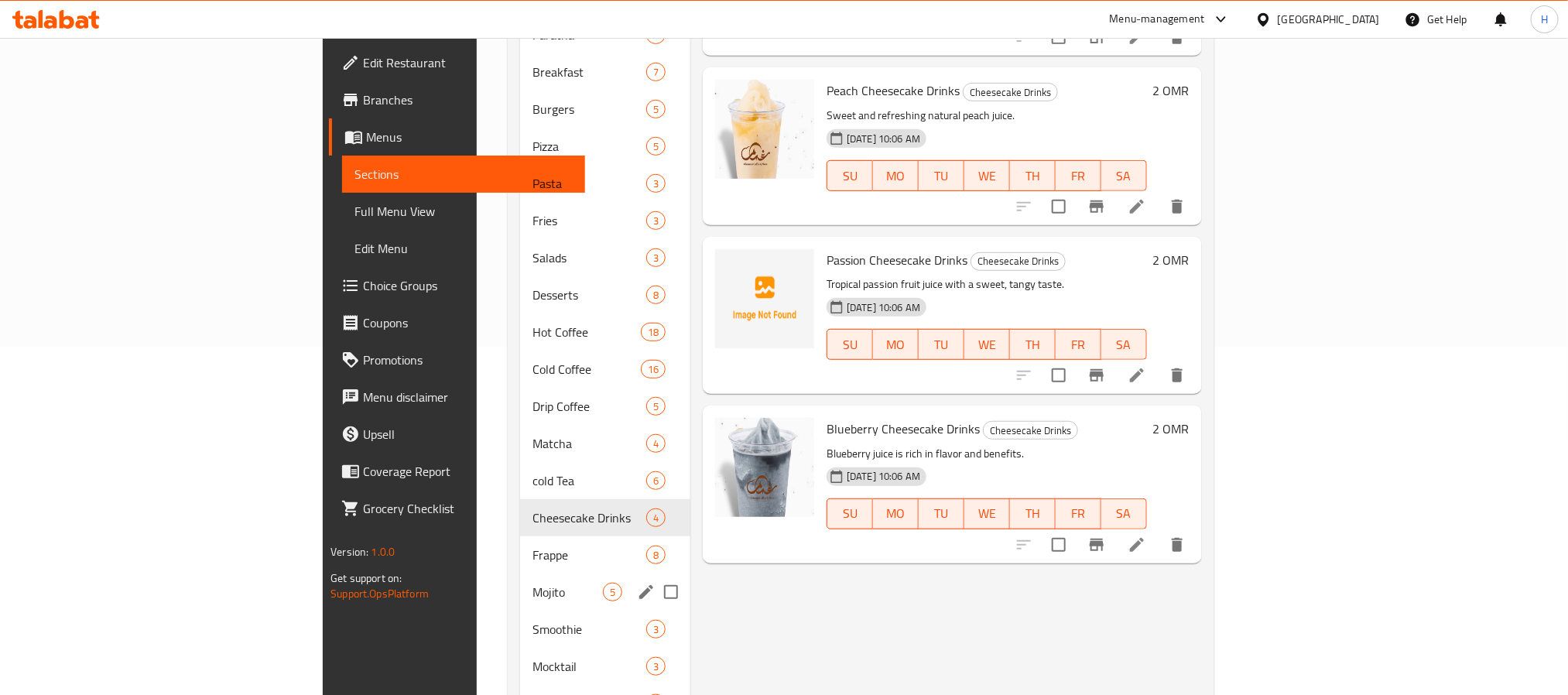
click at [532, 583] on span "Mojito" at bounding box center [567, 592] width 70 height 19
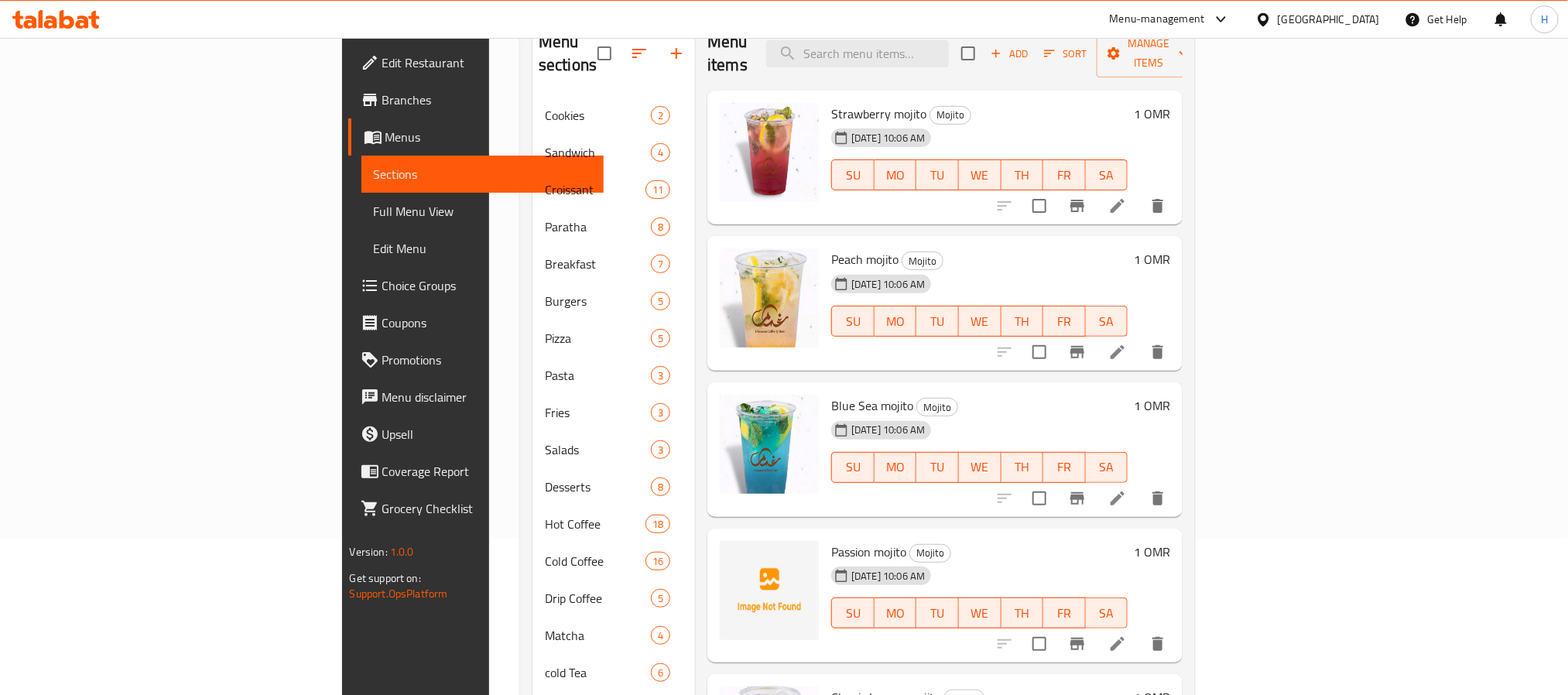
scroll to position [116, 0]
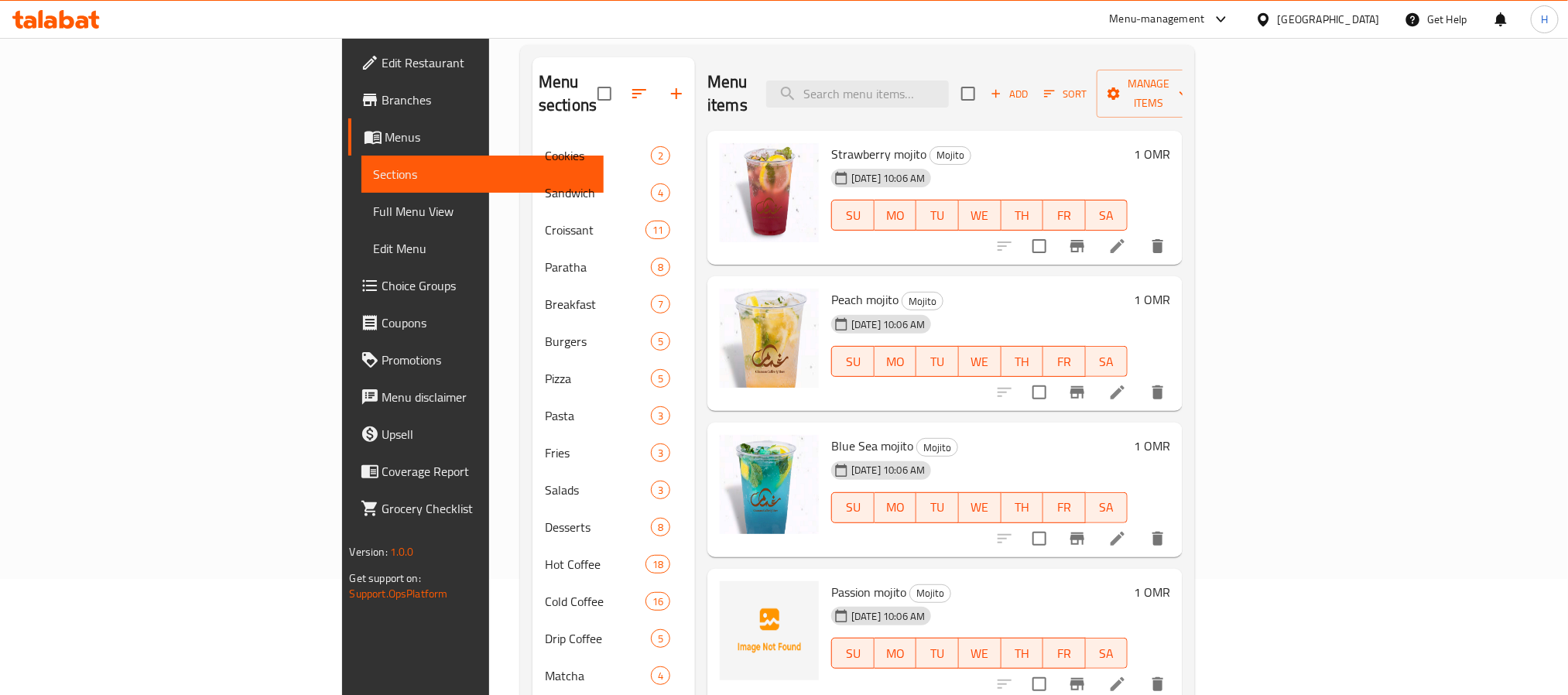
click at [1127, 384] on icon at bounding box center [1117, 393] width 19 height 19
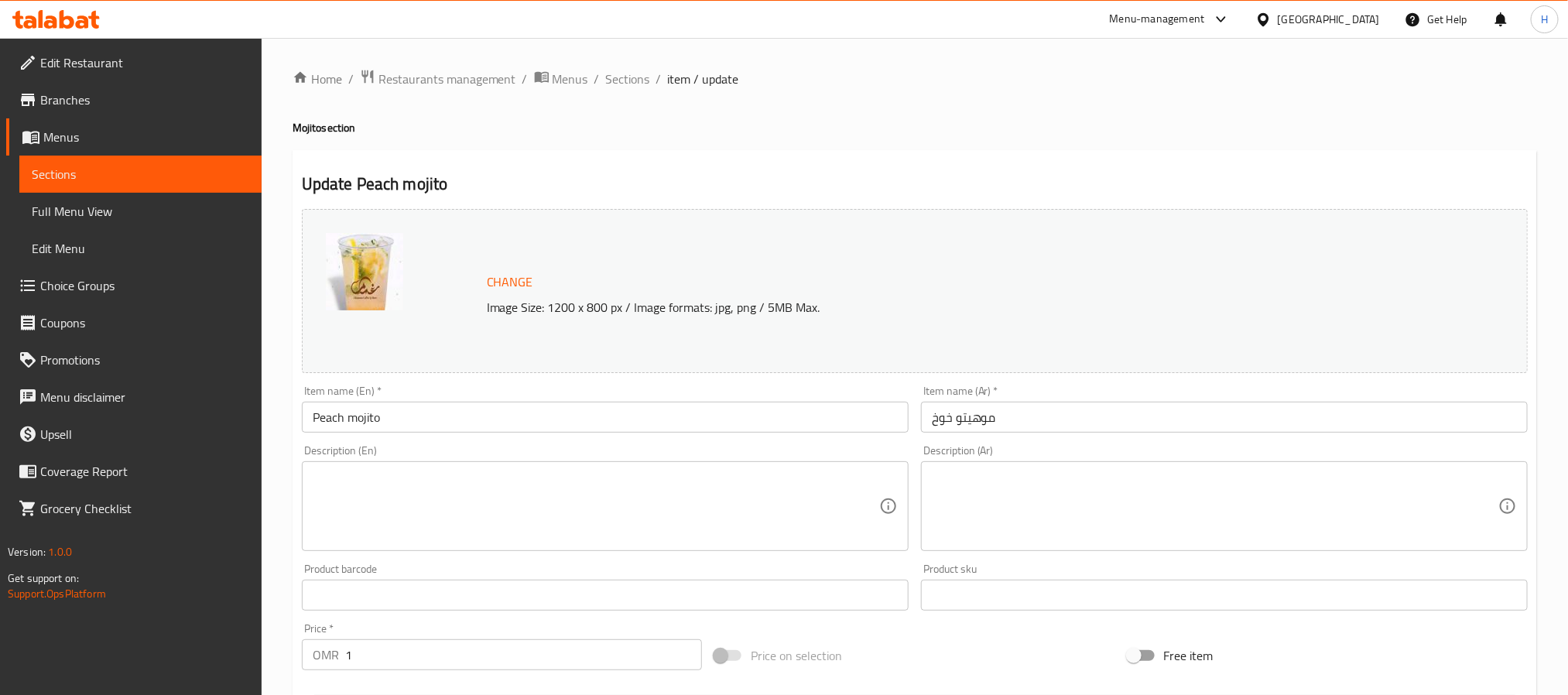
click at [332, 485] on textarea at bounding box center [596, 506] width 567 height 74
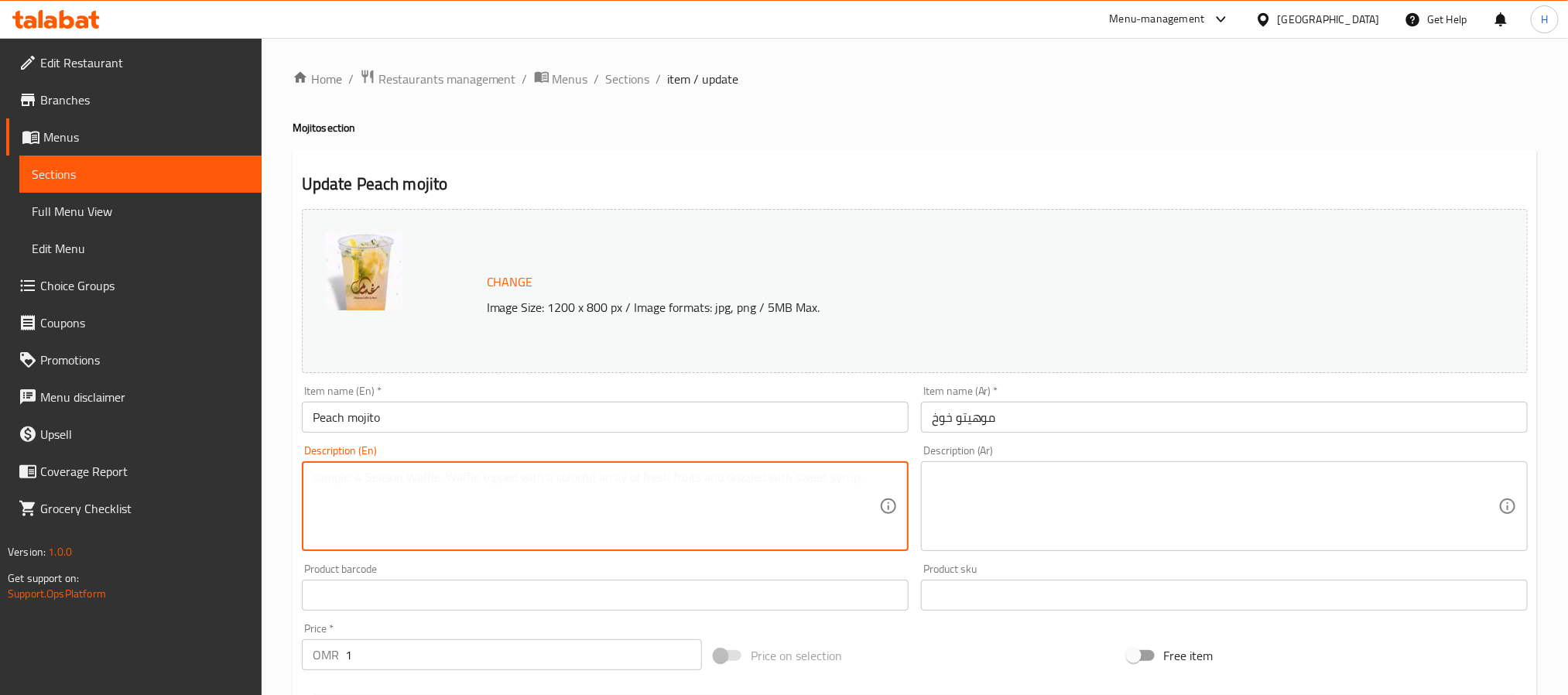
paste textarea "Made with fresh peaches, mint leaves, lime juice and a splash of soda مصنوعة من…"
drag, startPoint x: 681, startPoint y: 471, endPoint x: 703, endPoint y: 514, distance: 48.3
click at [703, 514] on textarea "Made with fresh peaches, mint leaves, lime juice and a splash of soda مصنوعة من…" at bounding box center [596, 506] width 567 height 74
type textarea "Made with fresh peaches, mint leaves, lime juice and a splash of soda"
click at [967, 488] on textarea at bounding box center [1215, 506] width 567 height 74
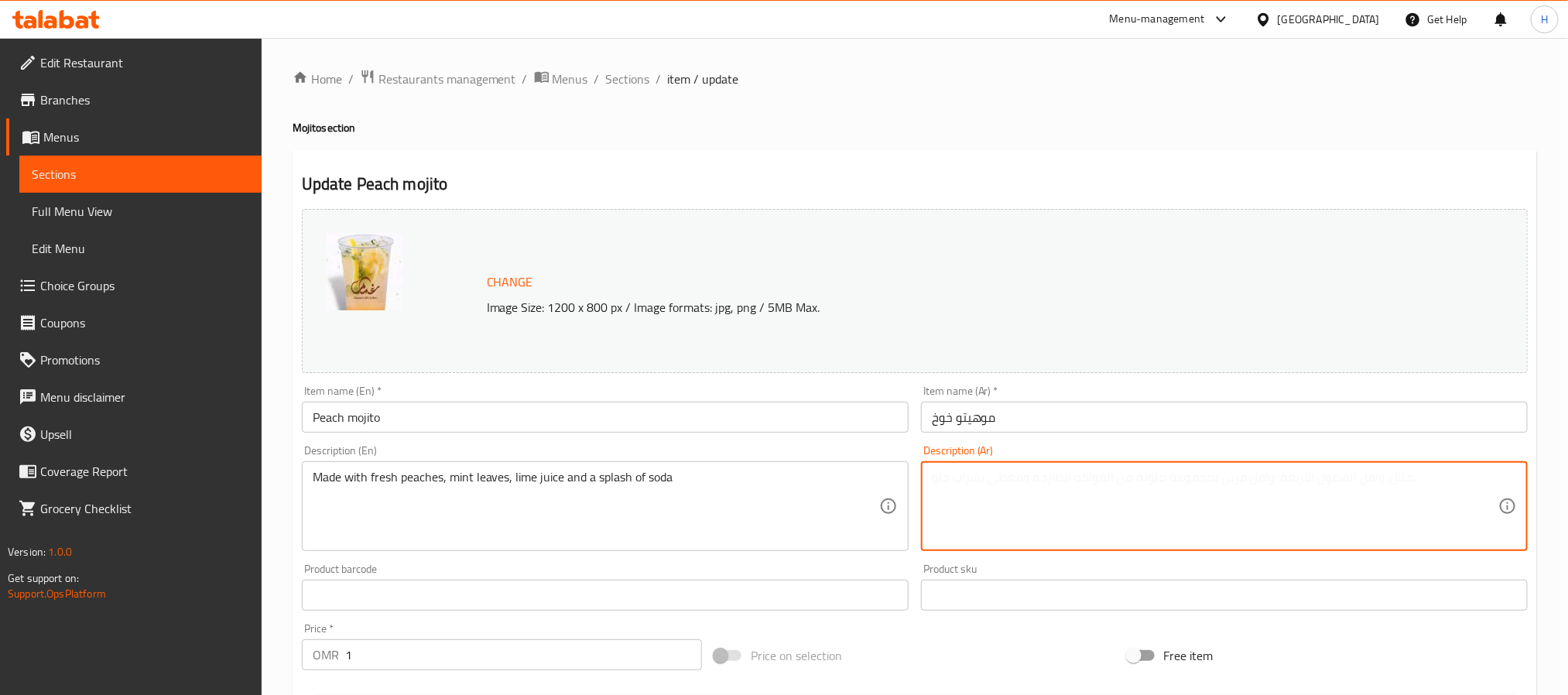
paste textarea "مصنوعة من الخوخ الطازج، وأوراق النعناع، وعصير حامض مع رشة من صودا."
click at [985, 479] on textarea "مصنوعة من الخوخ الطازج، وأوراق النعناع، وعصير حامض مع رشة من صودا." at bounding box center [1215, 506] width 567 height 74
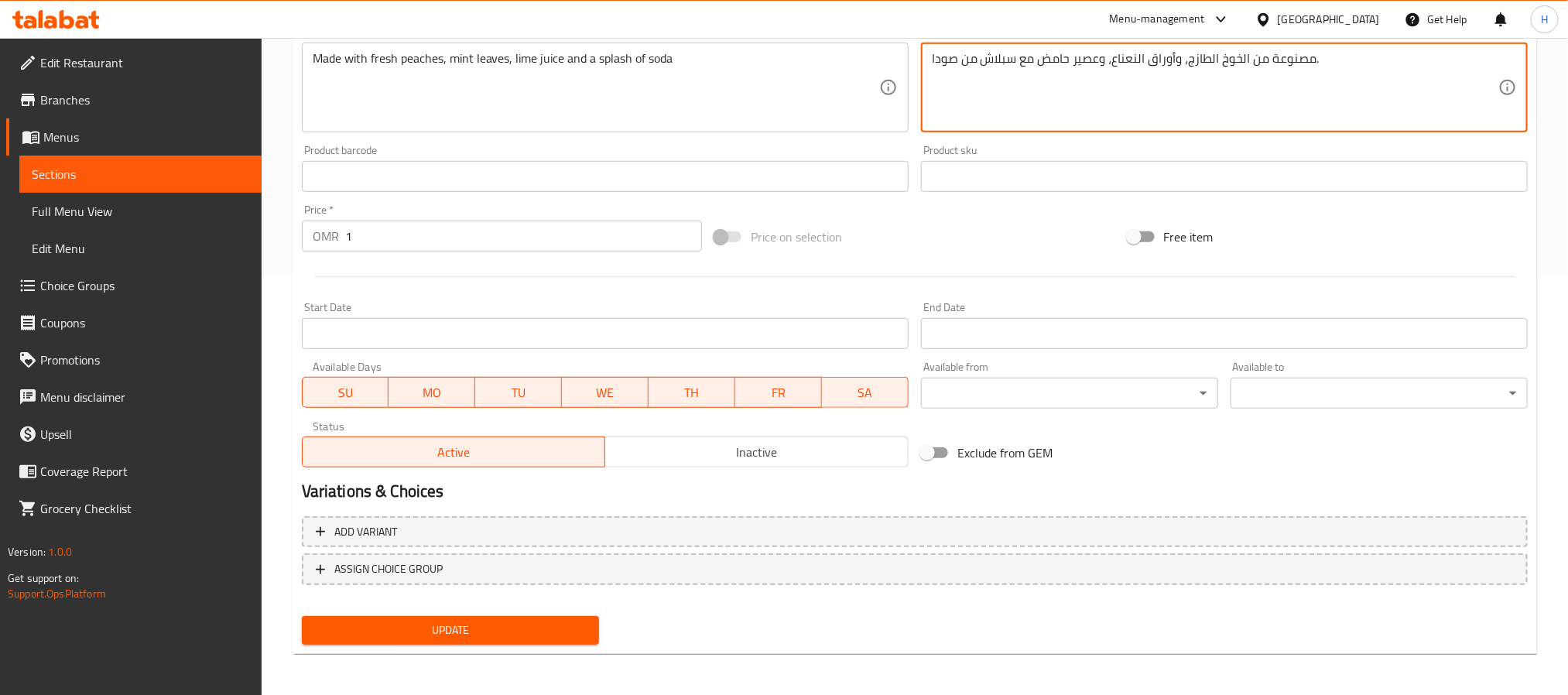
type textarea "مصنوعة من الخوخ الطازج، وأوراق النعناع، وعصير حامض مع سبلاش من صودا."
click at [553, 635] on span "Update" at bounding box center [450, 630] width 272 height 20
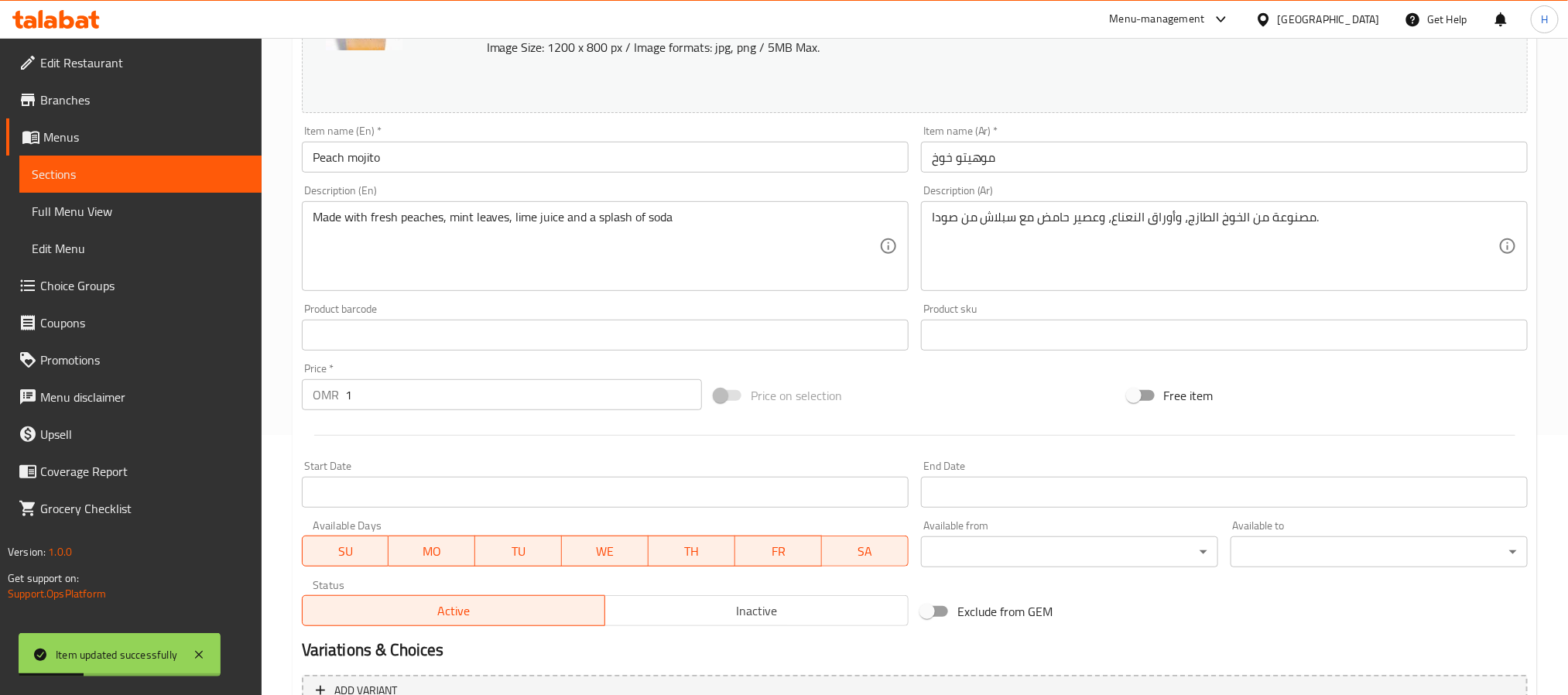
scroll to position [0, 0]
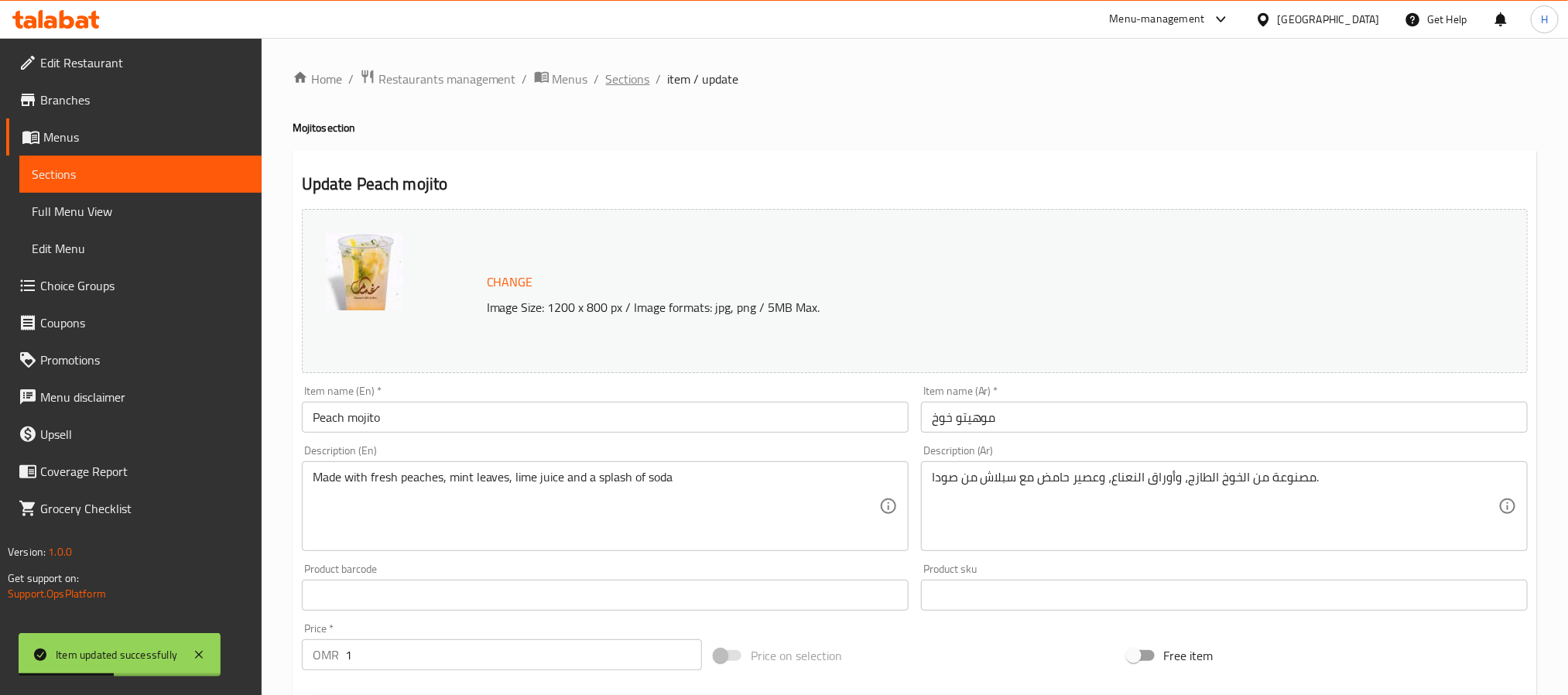
click at [634, 73] on span "Sections" at bounding box center [627, 79] width 44 height 19
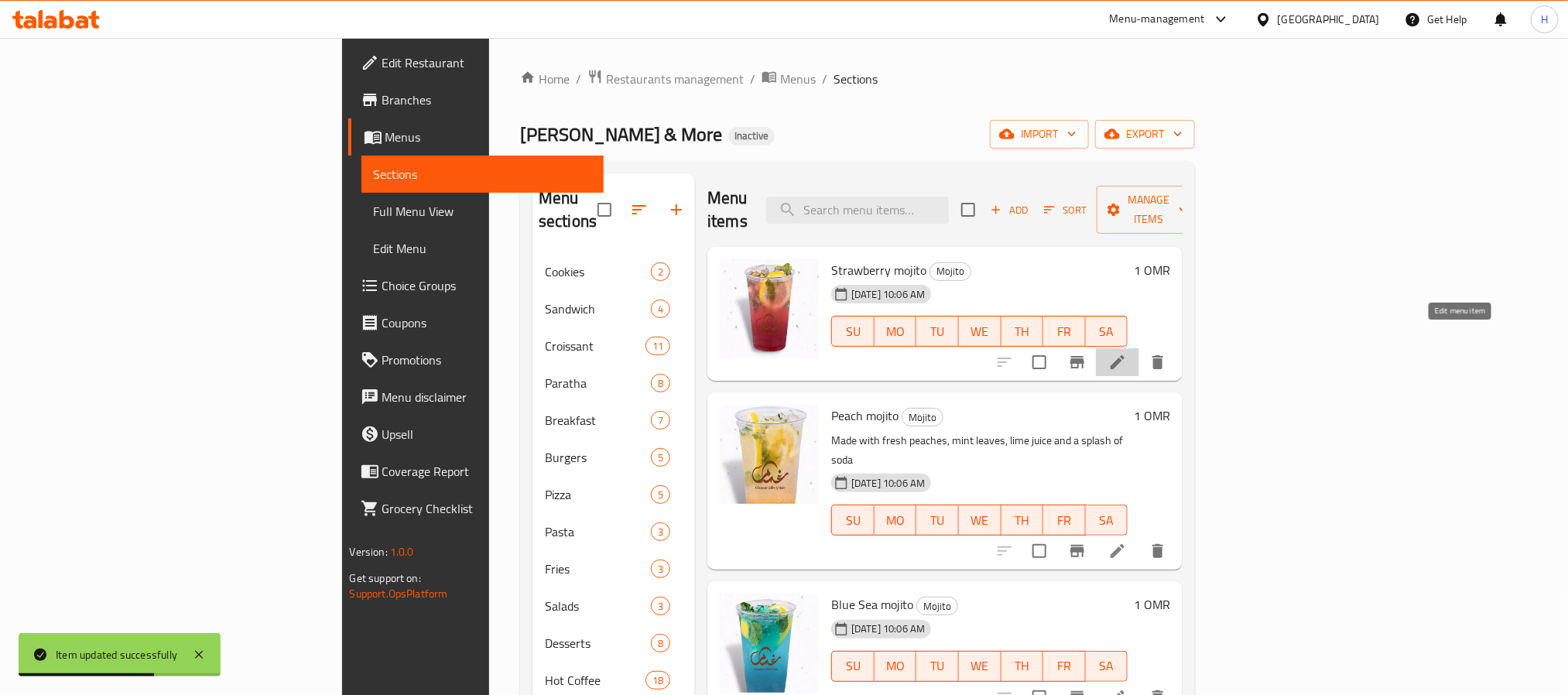
click at [1127, 353] on icon at bounding box center [1117, 362] width 19 height 19
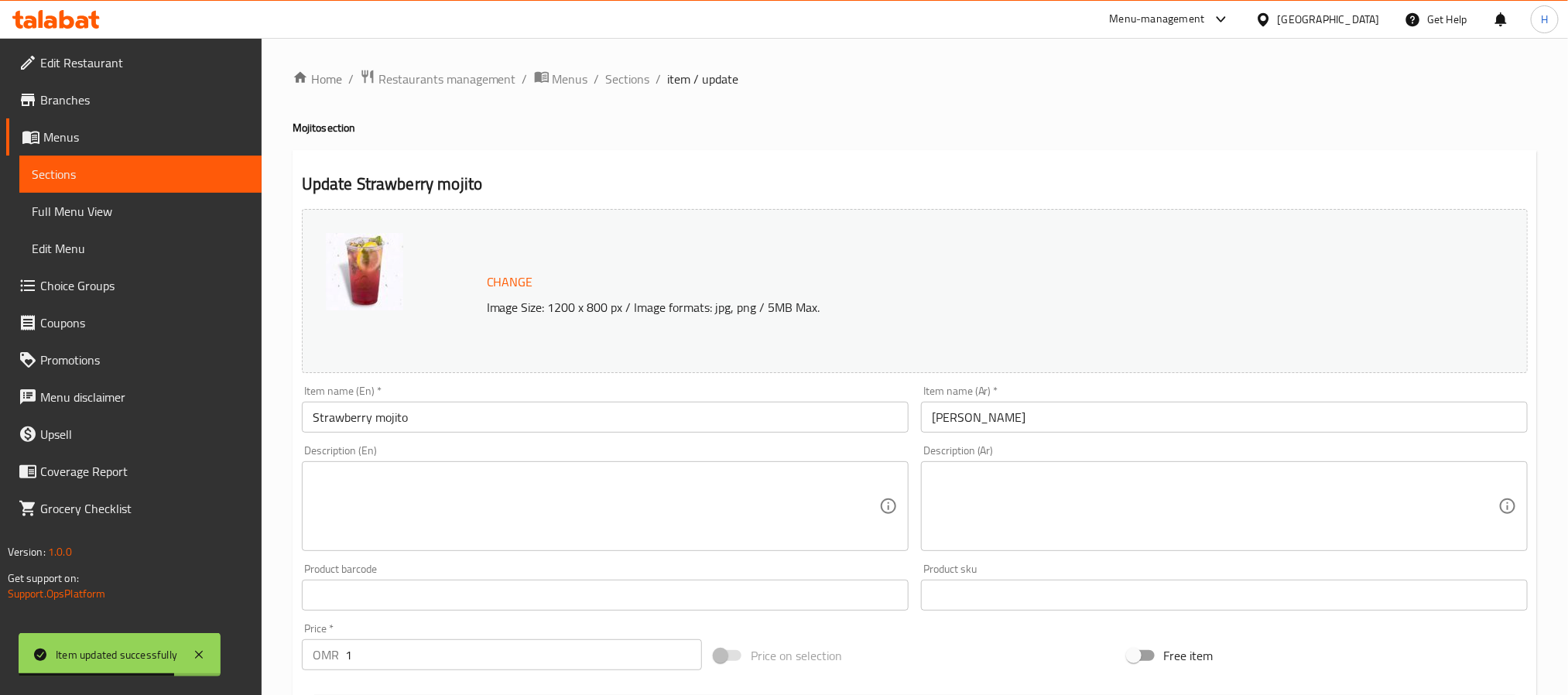
click at [388, 495] on textarea at bounding box center [596, 506] width 567 height 74
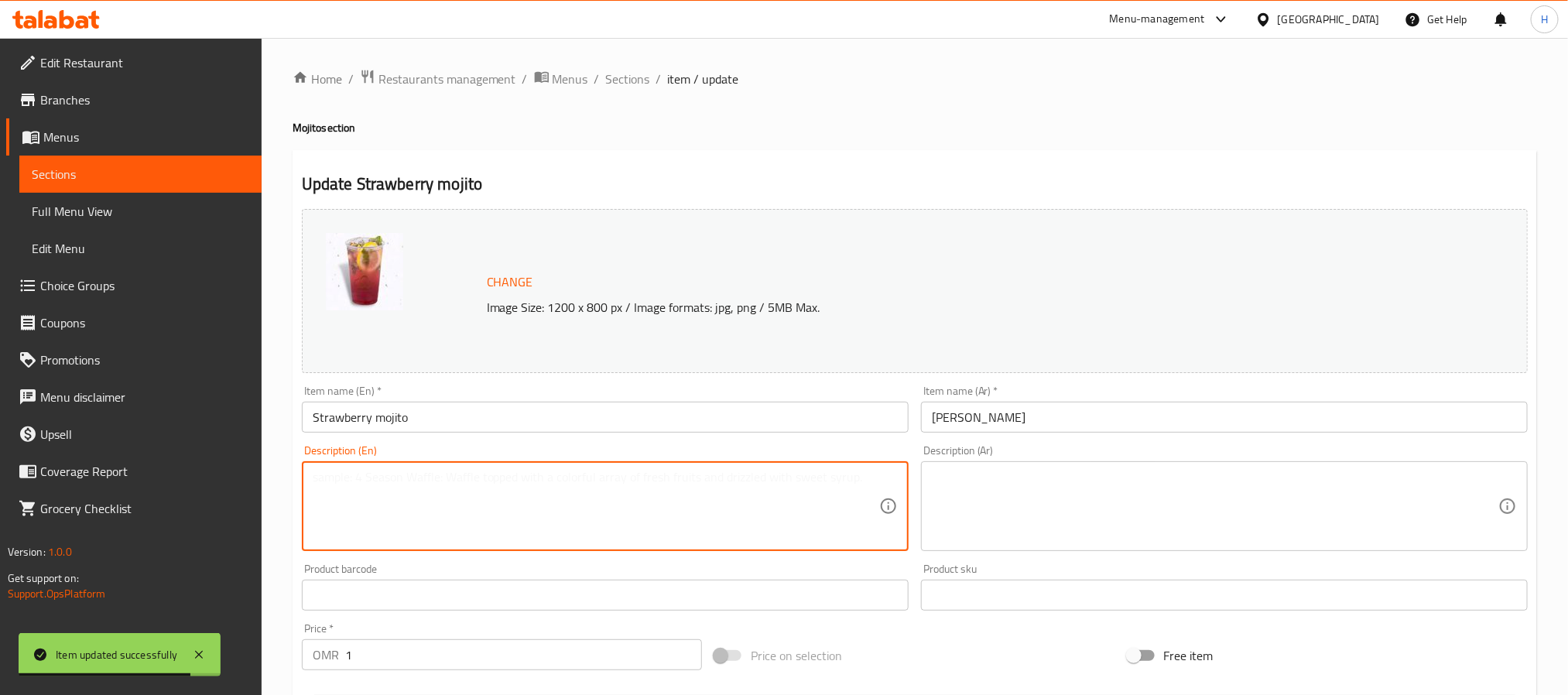
paste textarea "Made with fresh strawberries, mint leaves, lime juice and a splash of soda محضر…"
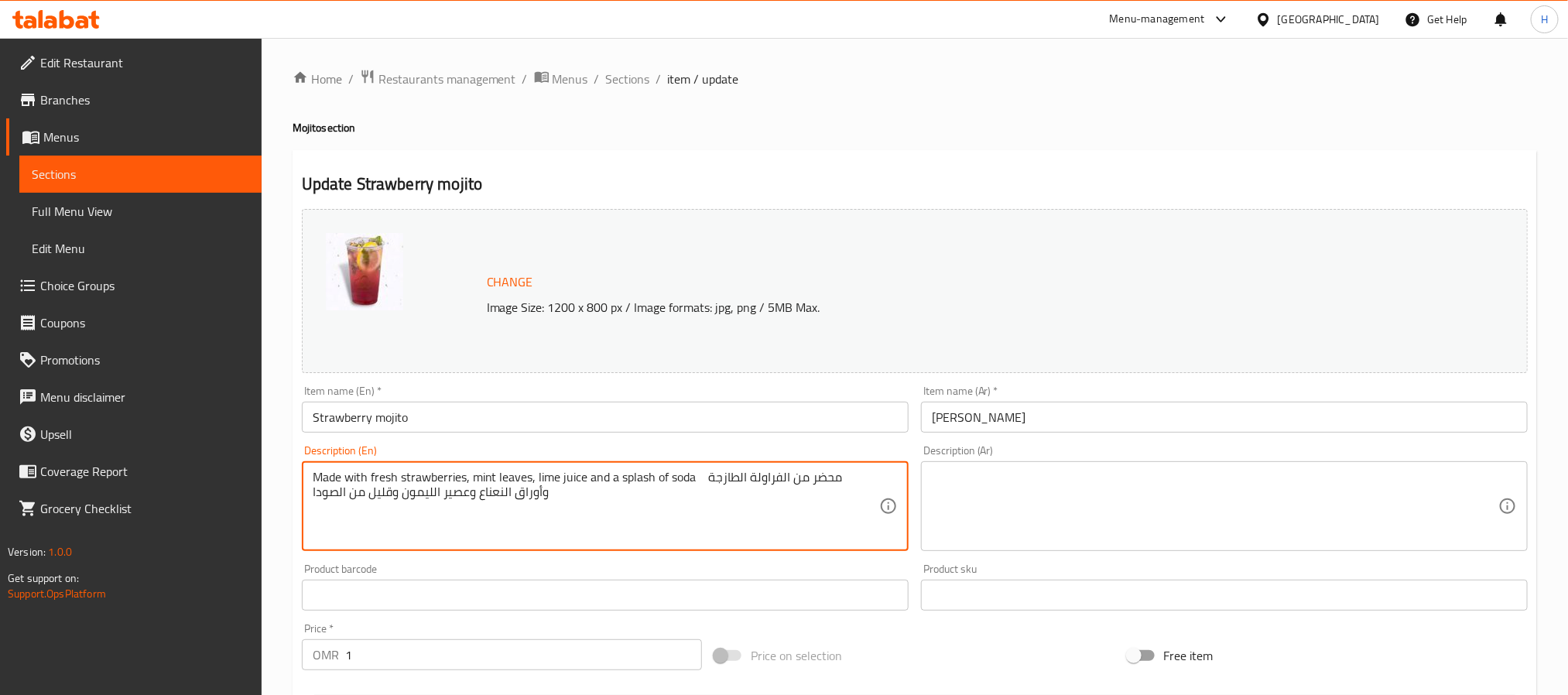
drag, startPoint x: 703, startPoint y: 476, endPoint x: 718, endPoint y: 535, distance: 60.9
click at [718, 535] on textarea "Made with fresh strawberries, mint leaves, lime juice and a splash of soda محضر…" at bounding box center [596, 506] width 567 height 74
type textarea "Made with fresh strawberries, mint leaves, lime juice and a splash of soda"
click at [966, 481] on textarea at bounding box center [1215, 506] width 567 height 74
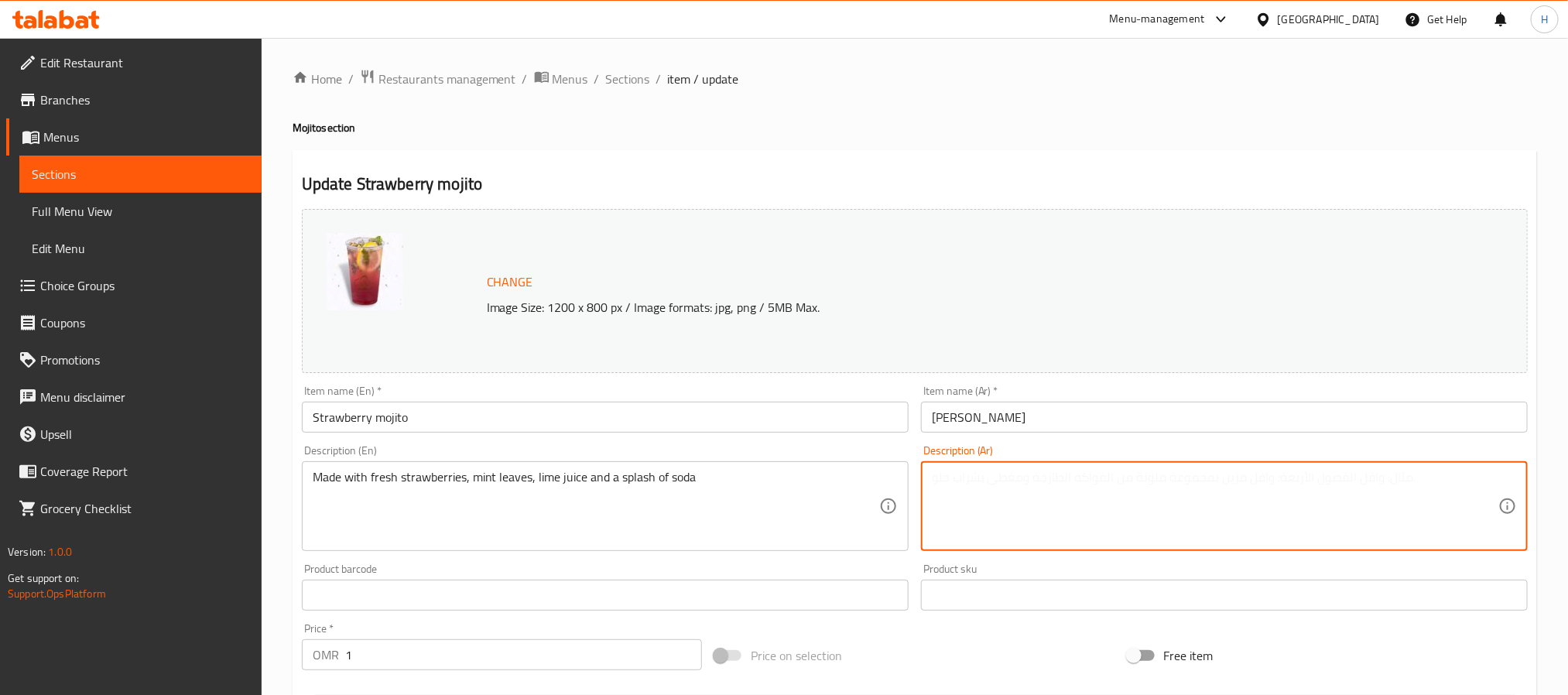
paste textarea "محضر من الفراولة الطازجة وأوراق النعناع وعصير الليمون وقليل من الصودا"
click at [1038, 474] on textarea "محضر من الفراولة الطازجة وأوراق النعناع وعصير الليمون وقليل من الصودا" at bounding box center [1215, 506] width 567 height 74
drag, startPoint x: 991, startPoint y: 474, endPoint x: 1000, endPoint y: 471, distance: 9.5
click at [1000, 471] on textarea "محضر من الفراولة الطازجة وأوراق النعناع وعصير الحامض وقليل من الصودا" at bounding box center [1215, 506] width 567 height 74
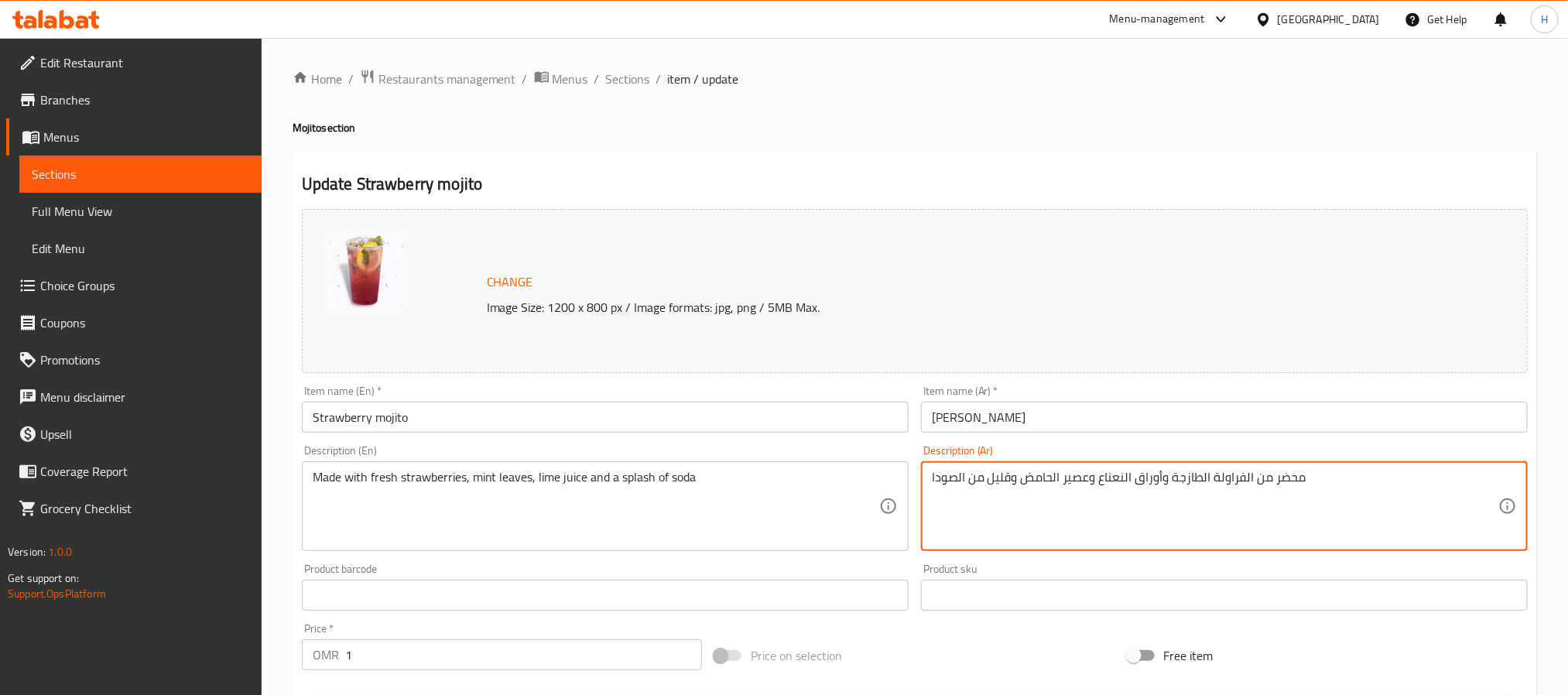
drag, startPoint x: 987, startPoint y: 478, endPoint x: 1010, endPoint y: 481, distance: 23.2
click at [1010, 481] on textarea "محضر من الفراولة الطازجة وأوراق النعناع وعصير الحامض وقليل من الصودا" at bounding box center [1215, 506] width 567 height 74
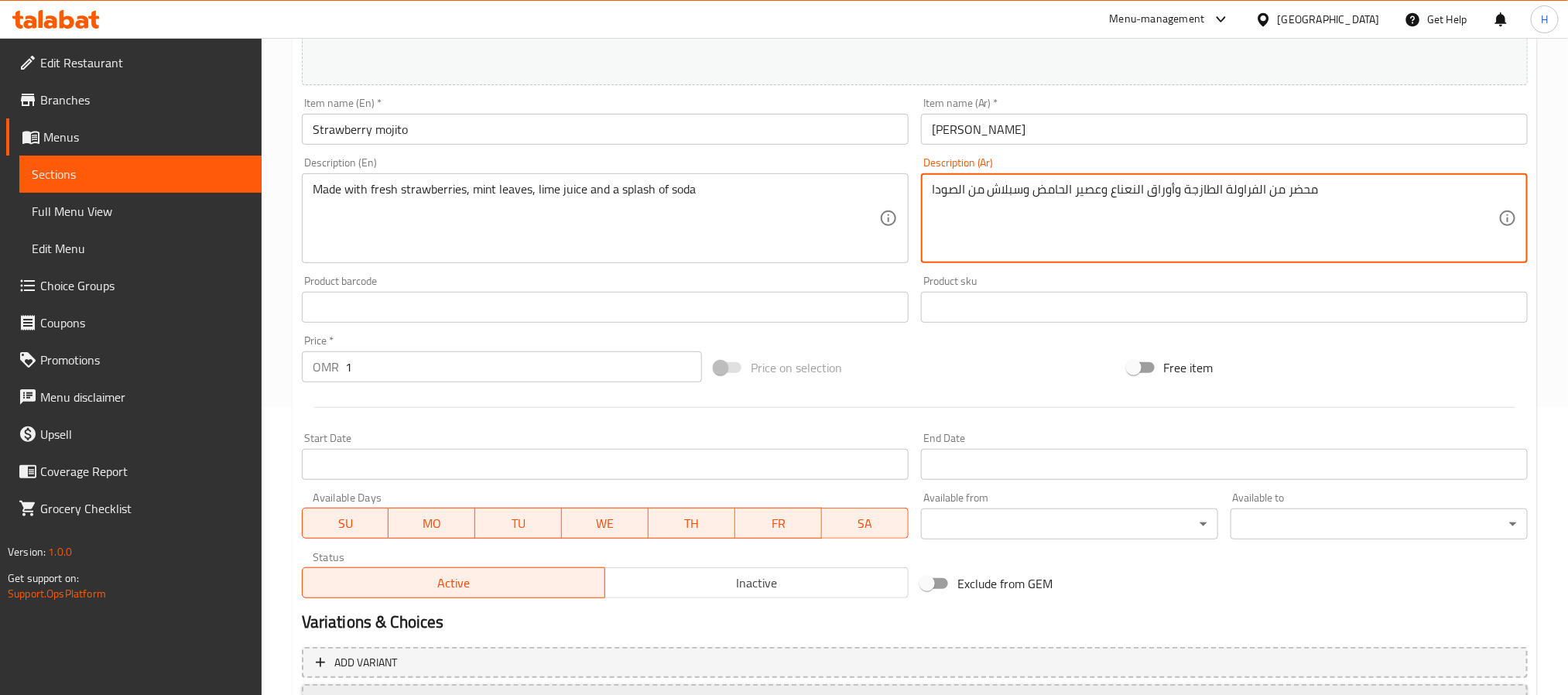
scroll to position [419, 0]
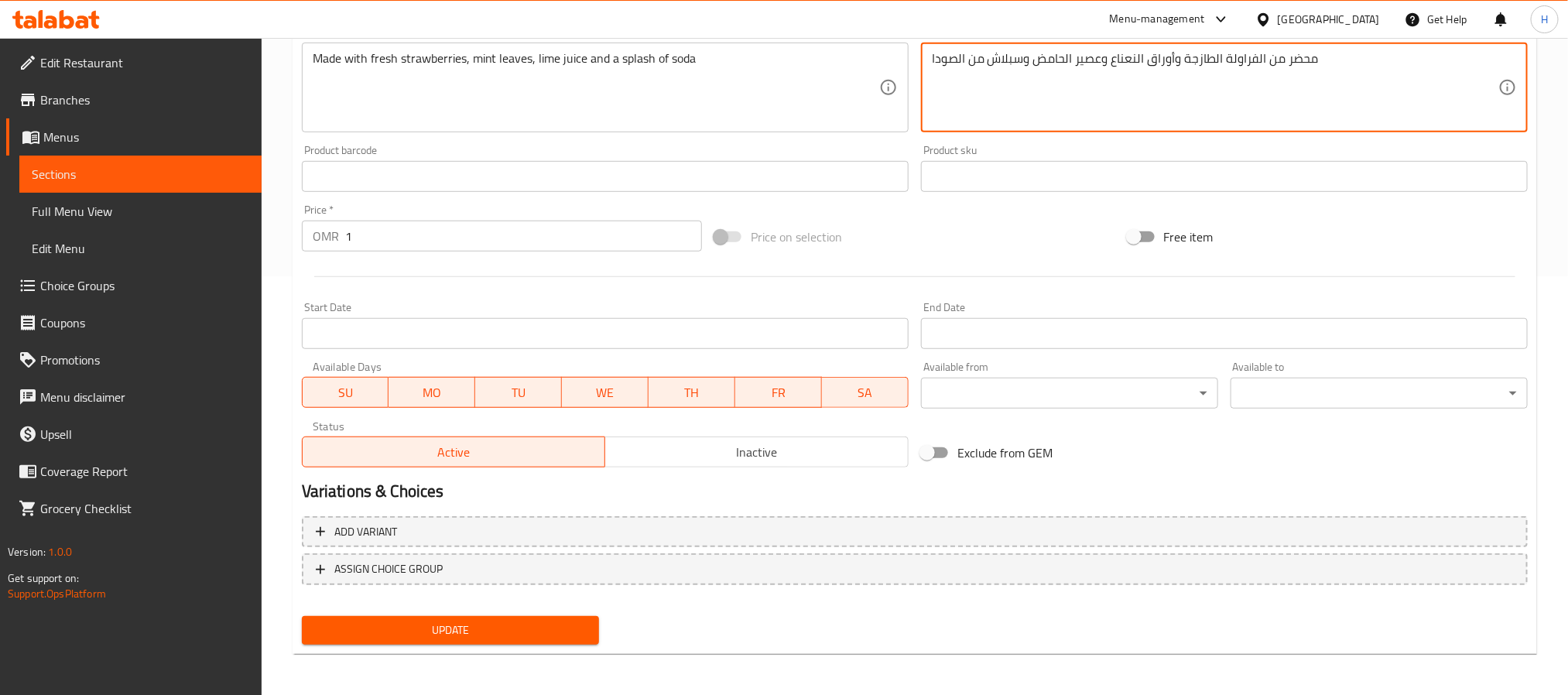
type textarea "محضر من الفراولة الطازجة وأوراق النعناع وعصير الحامض وسبلاش من الصودا"
click at [467, 630] on span "Update" at bounding box center [450, 630] width 272 height 20
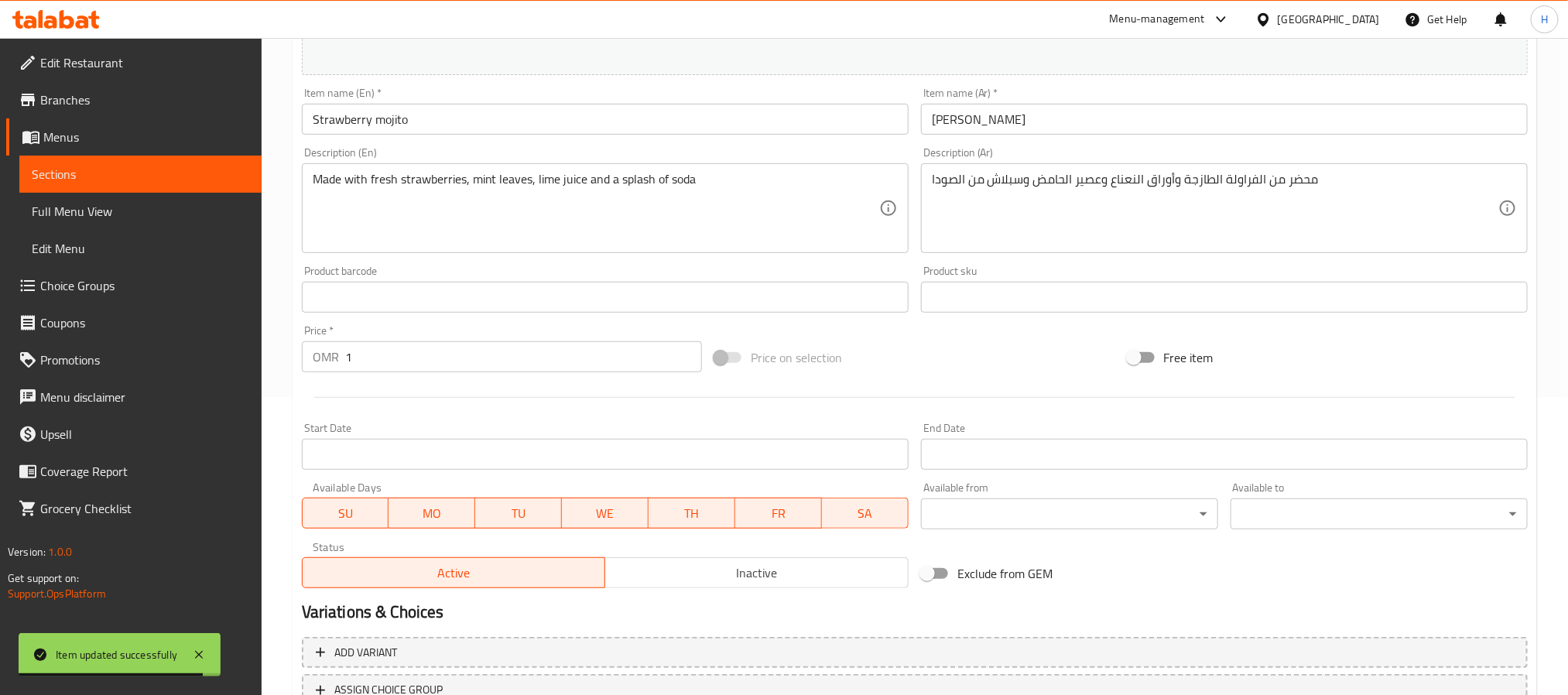
scroll to position [0, 0]
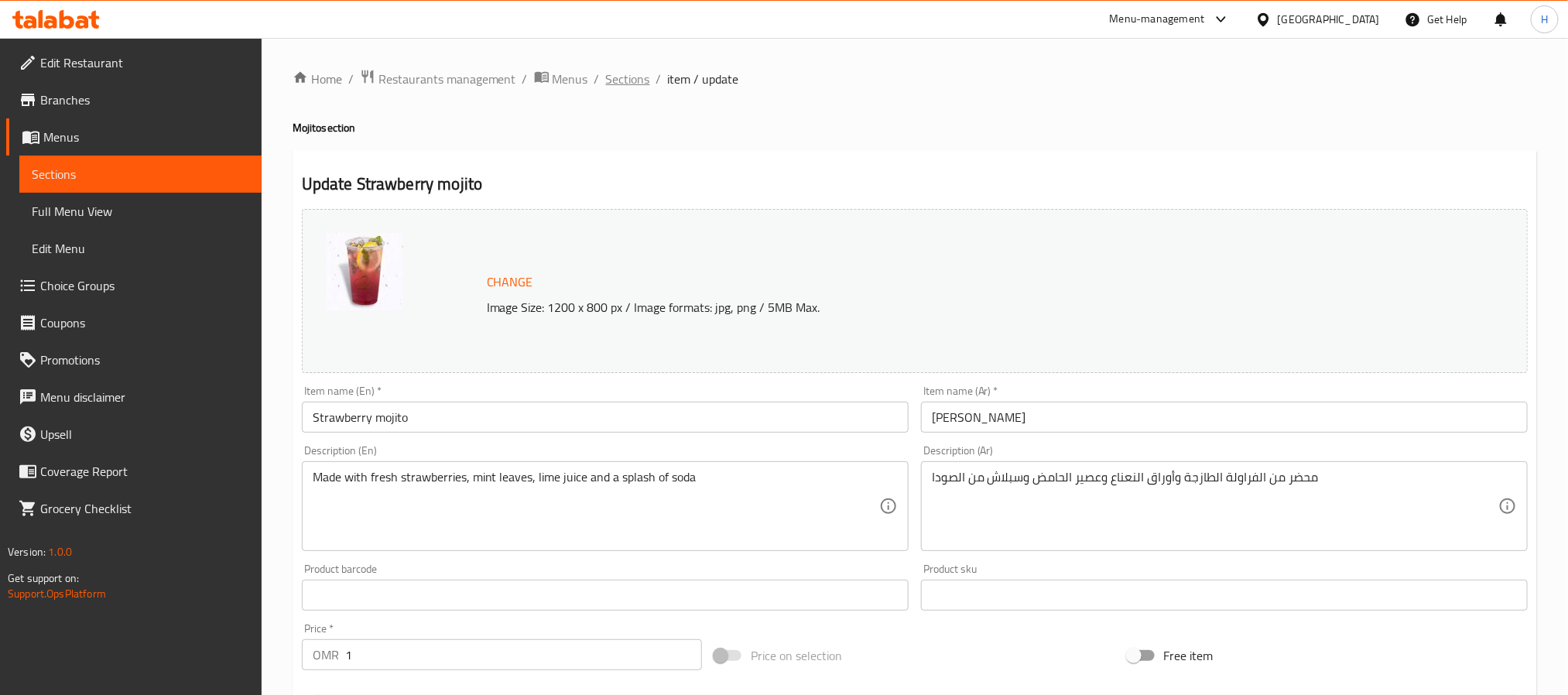
click at [626, 86] on span "Sections" at bounding box center [627, 79] width 44 height 19
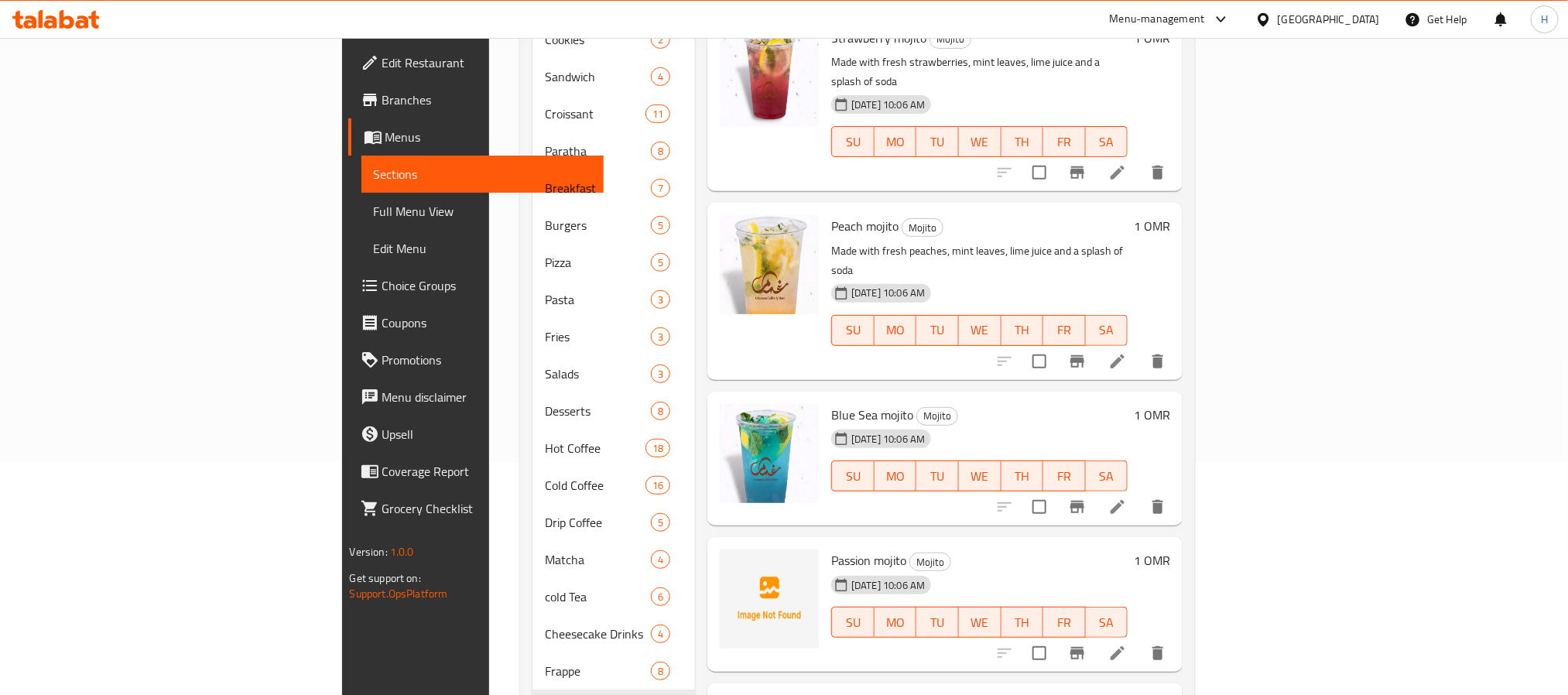
scroll to position [348, 0]
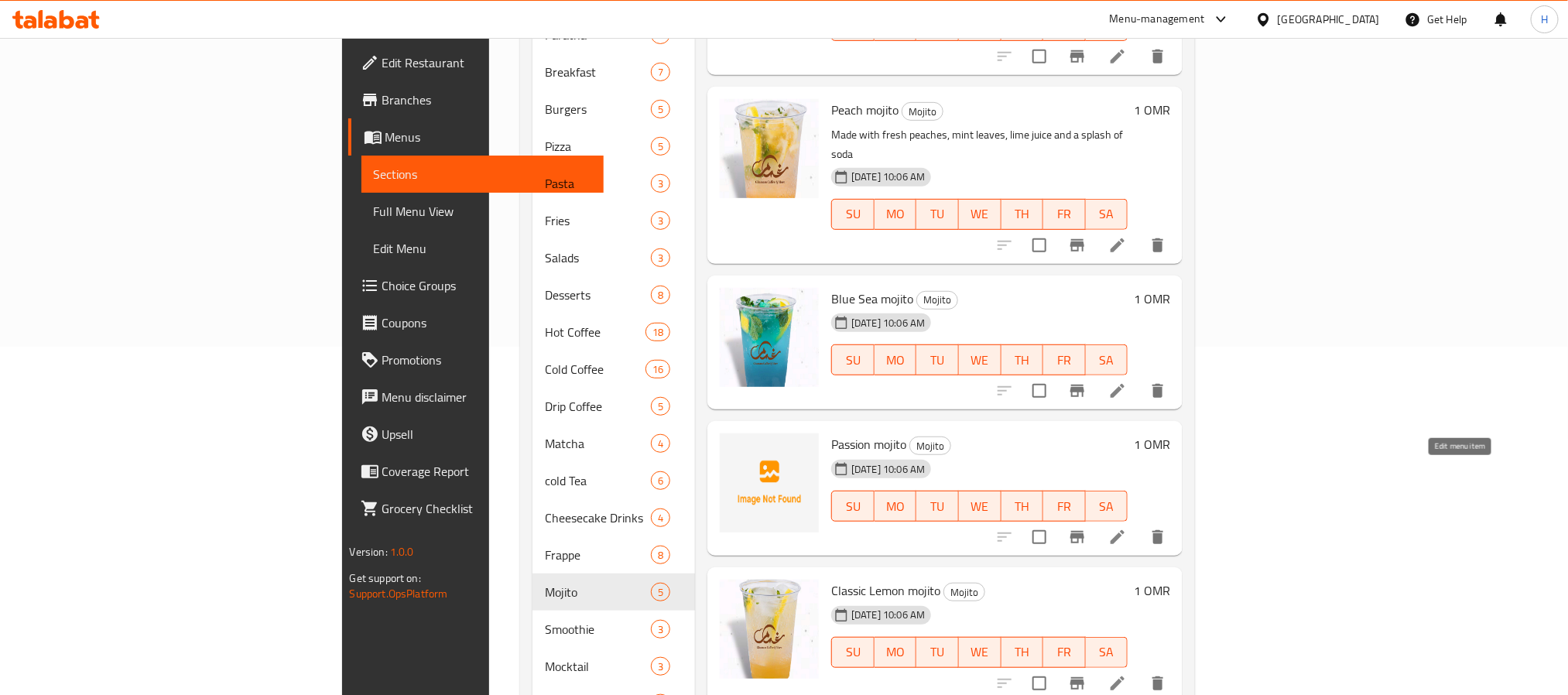
click at [1127, 528] on icon at bounding box center [1117, 537] width 19 height 19
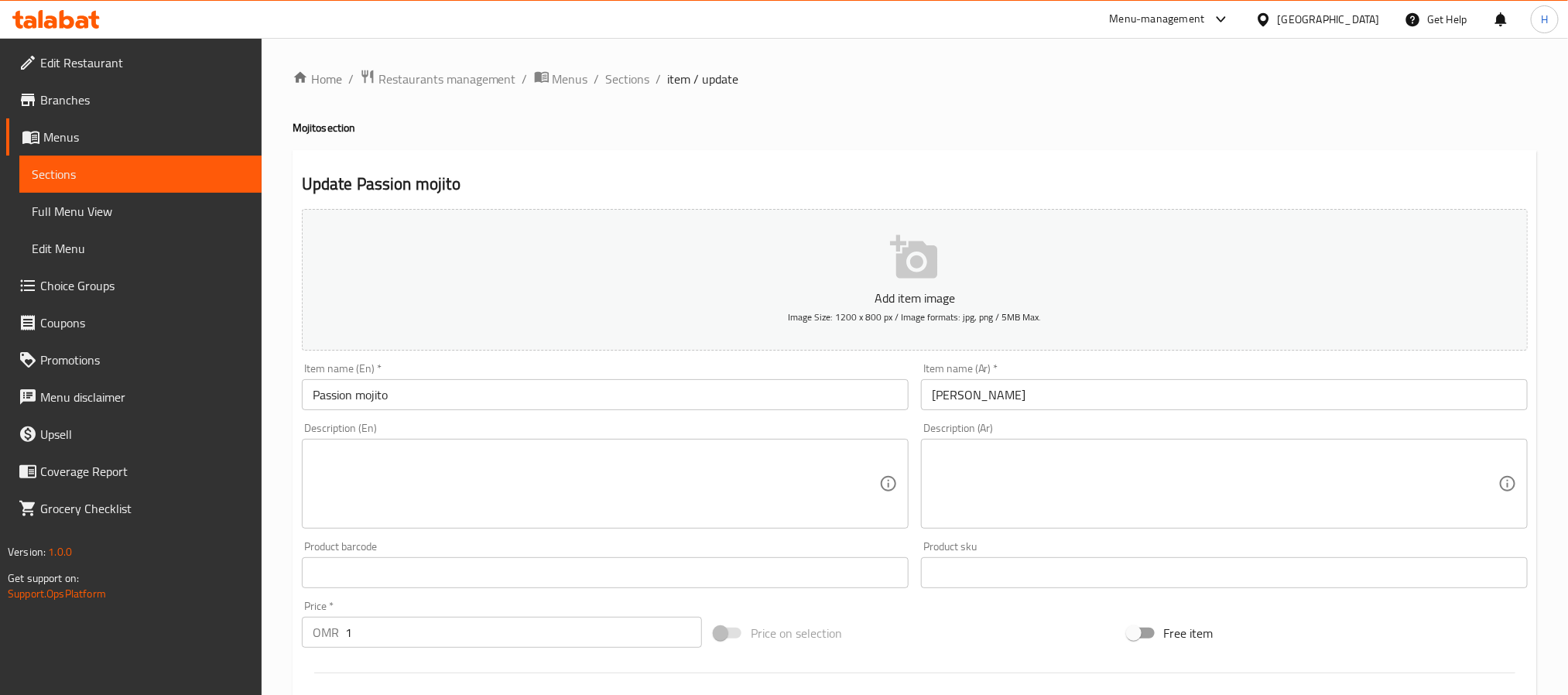
click at [537, 456] on textarea at bounding box center [596, 484] width 567 height 74
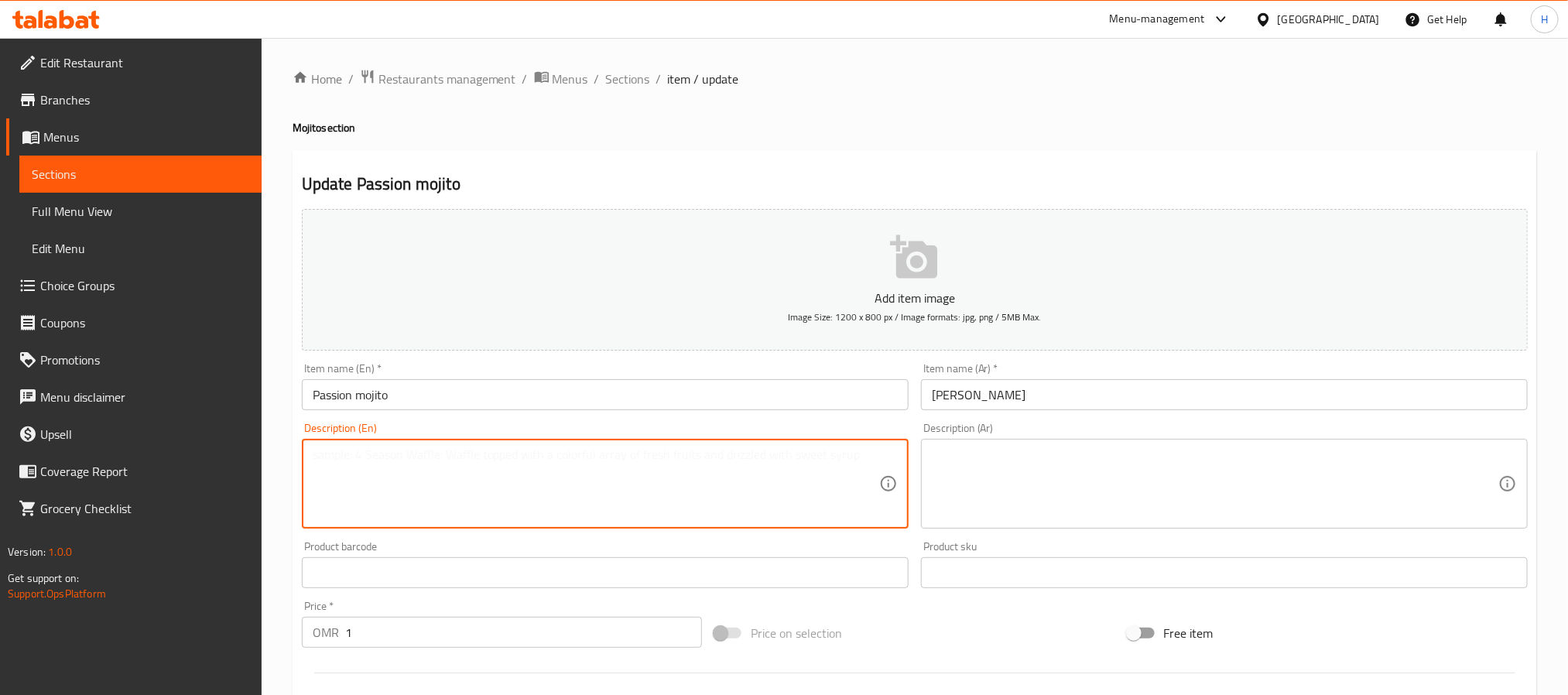
paste textarea "Refreshing and exotic blend of passion fruit, mint and lime مزيج من الباشن فروت…"
drag, startPoint x: 612, startPoint y: 453, endPoint x: 878, endPoint y: 465, distance: 266.3
click at [878, 465] on textarea "Refreshing and exotic blend of passion fruit, mint and lime مزيج من الباشن فروت…" at bounding box center [596, 484] width 567 height 74
type textarea "Refreshing and exotic blend of passion fruit, mint and lime"
click at [1047, 465] on textarea at bounding box center [1215, 484] width 567 height 74
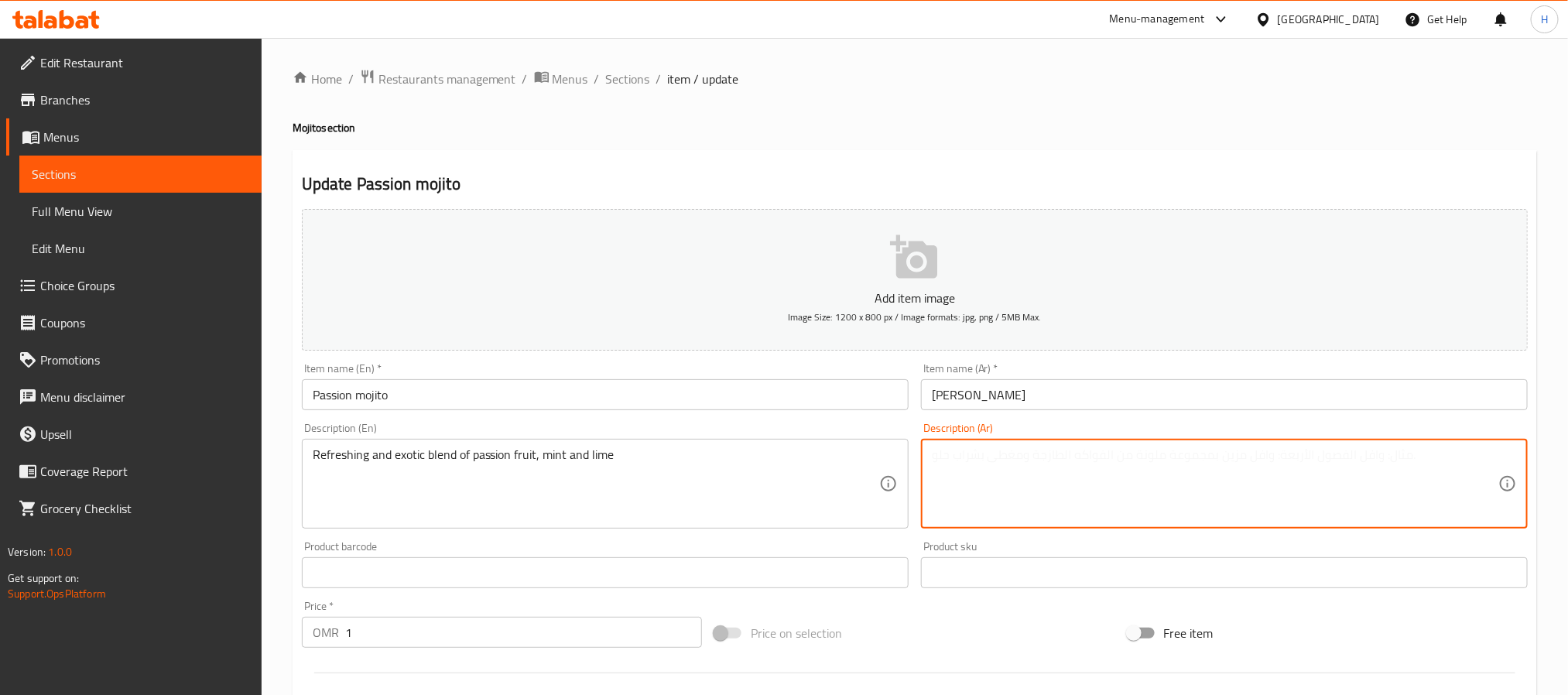
paste textarea "مزيج من الباشن فروت الغريب والنعناع والحامض."
click at [1041, 454] on textarea "مزيج من الباشن فروت الغريب والنعناع والحامض." at bounding box center [1215, 484] width 567 height 74
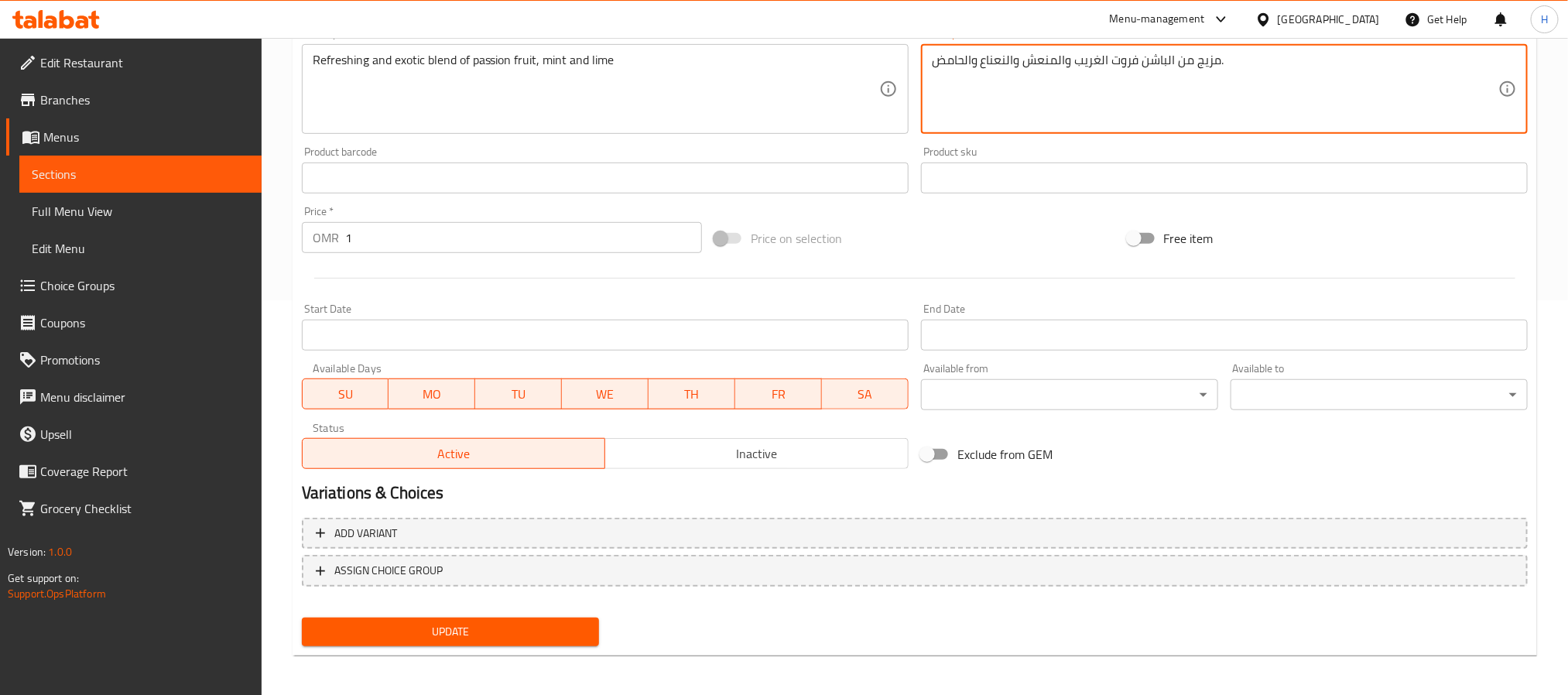
scroll to position [398, 0]
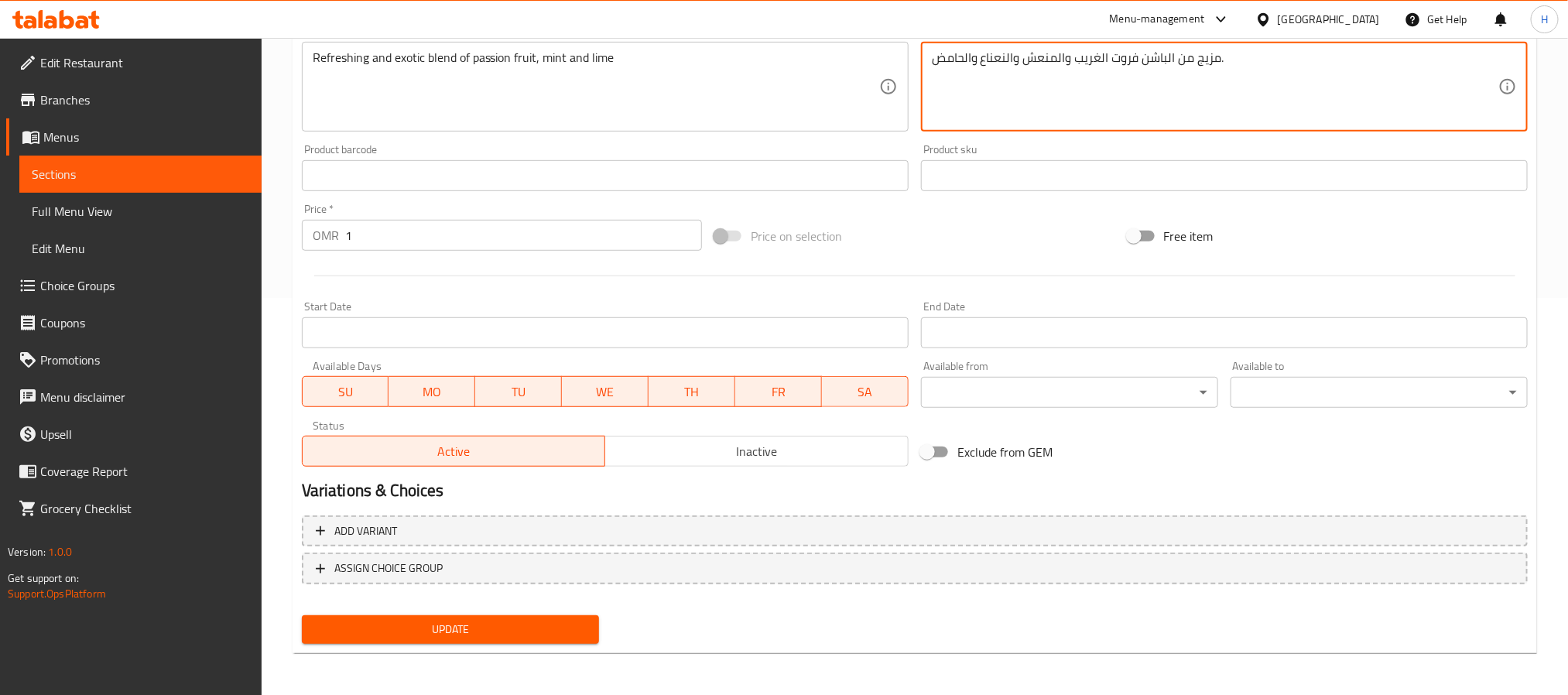
type textarea "مزيج من الباشن فروت الغريب والمنعش والنعناع والحامض."
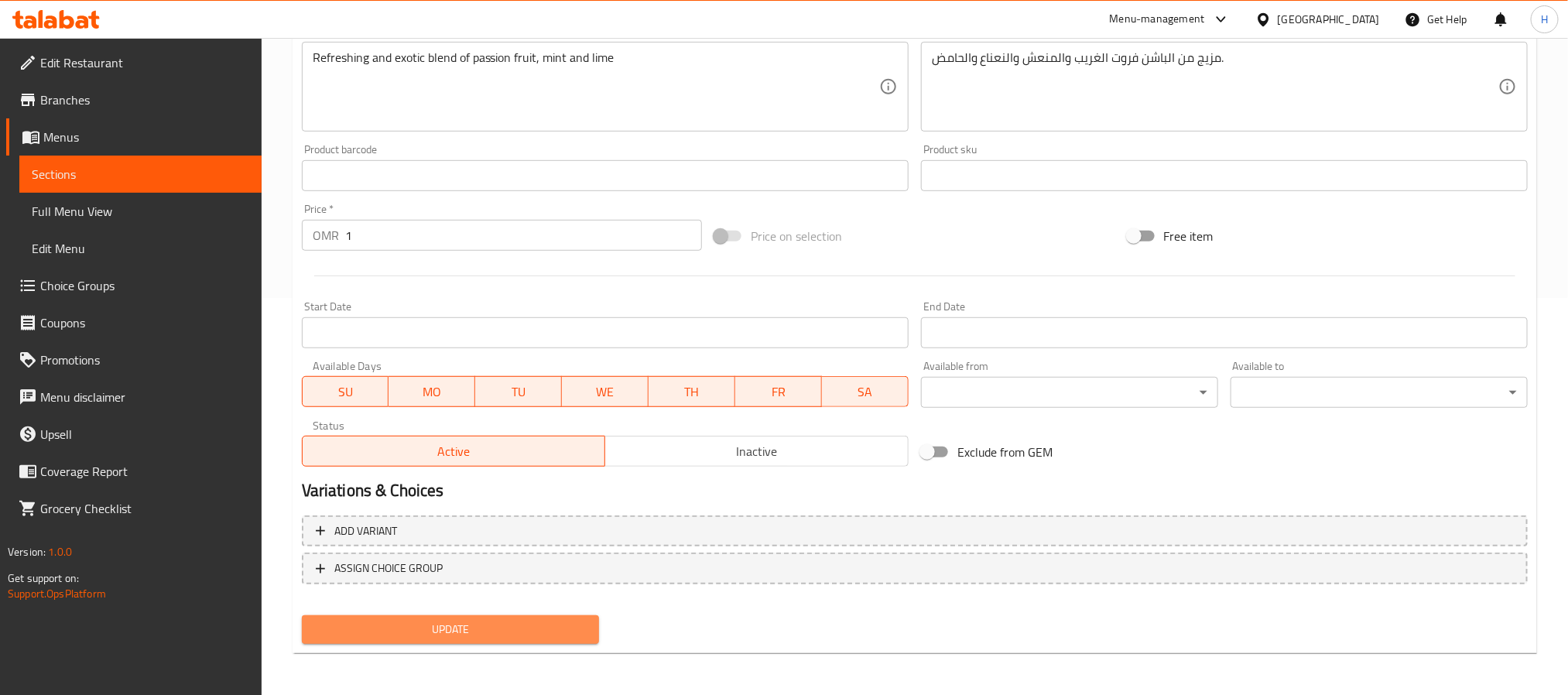
click at [541, 628] on span "Update" at bounding box center [450, 630] width 272 height 20
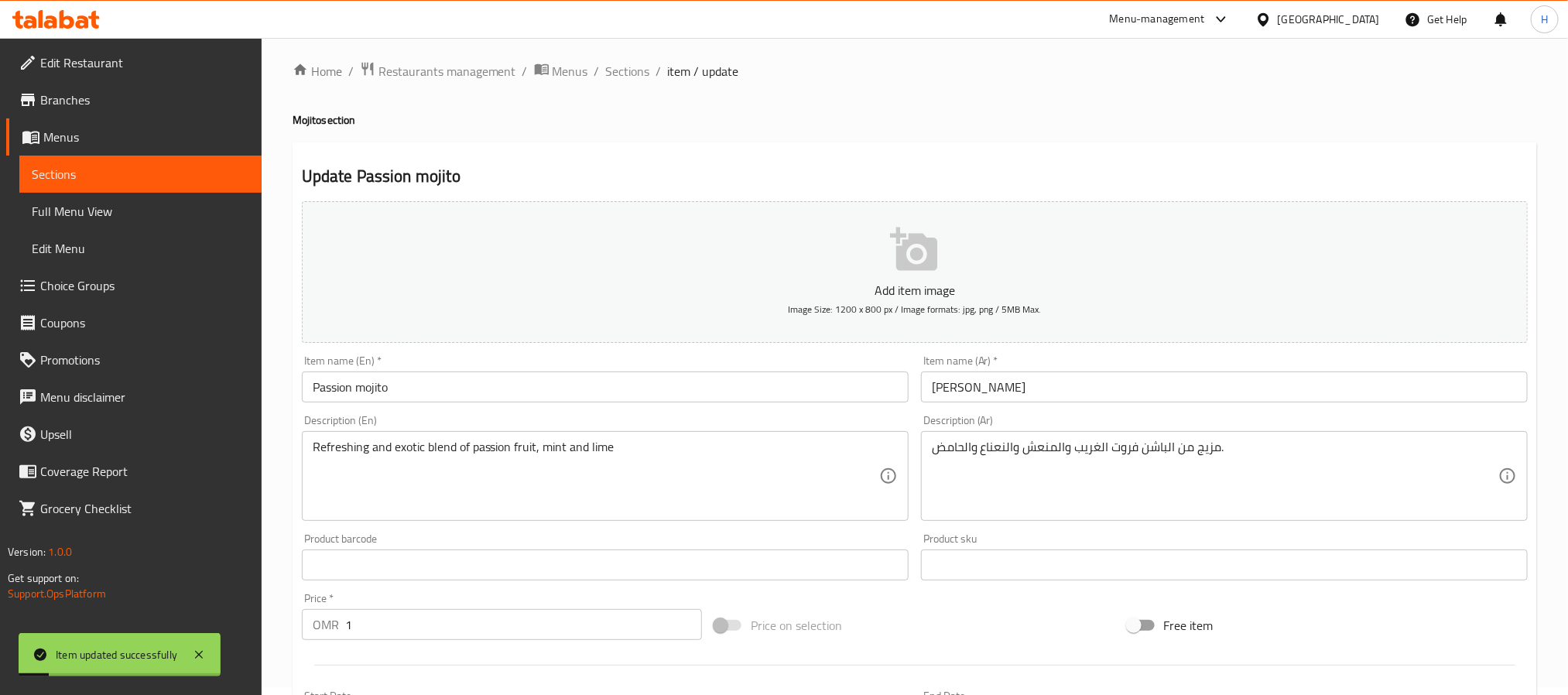
scroll to position [0, 0]
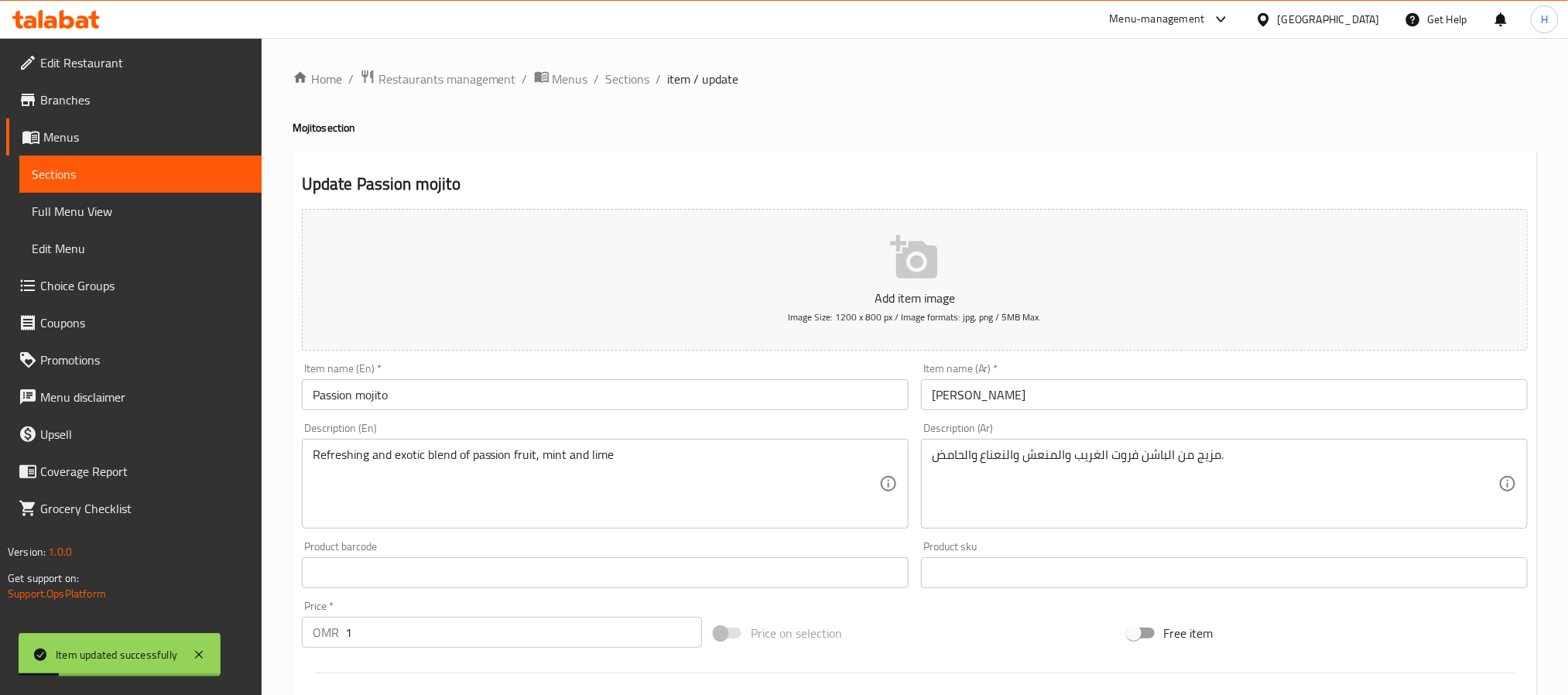
click at [342, 395] on input "Passion mojito" at bounding box center [605, 395] width 607 height 31
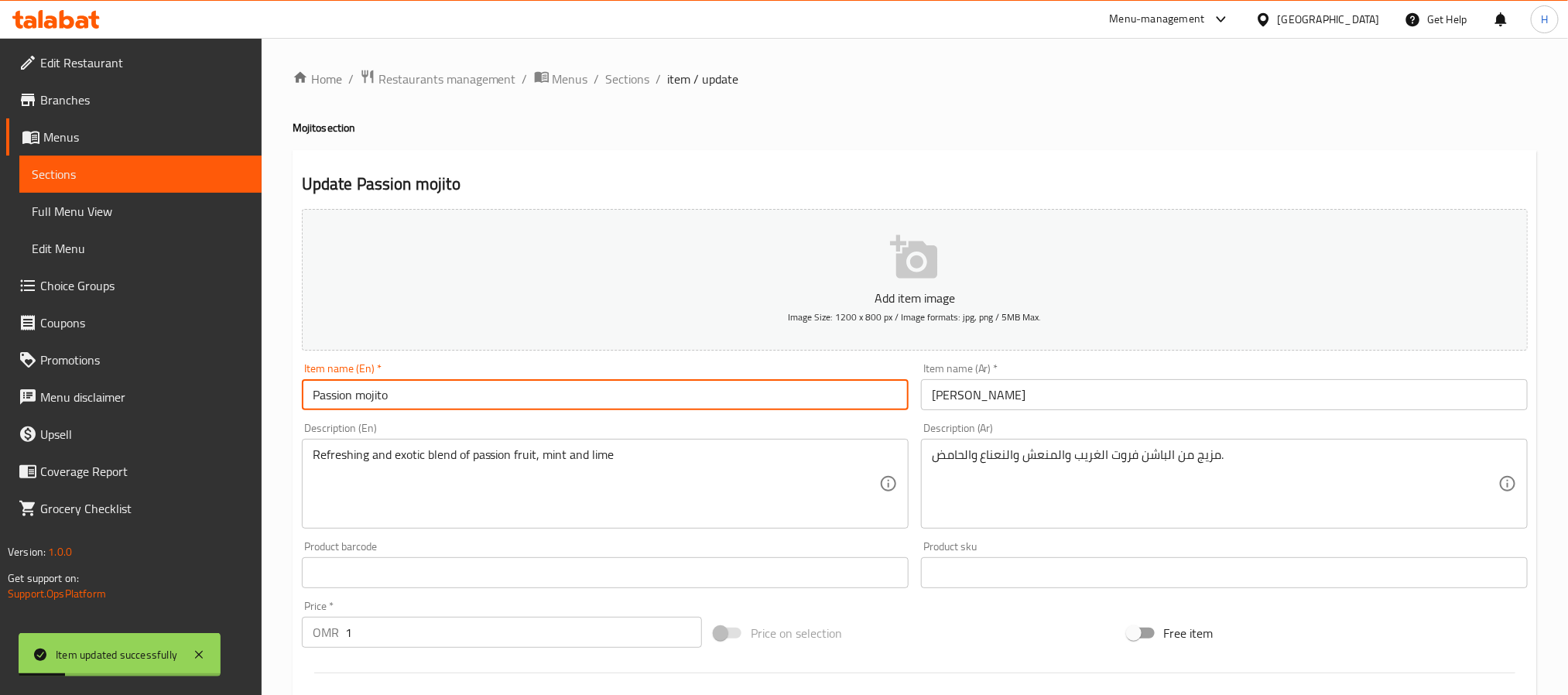
click at [342, 395] on input "Passion mojito" at bounding box center [605, 395] width 607 height 31
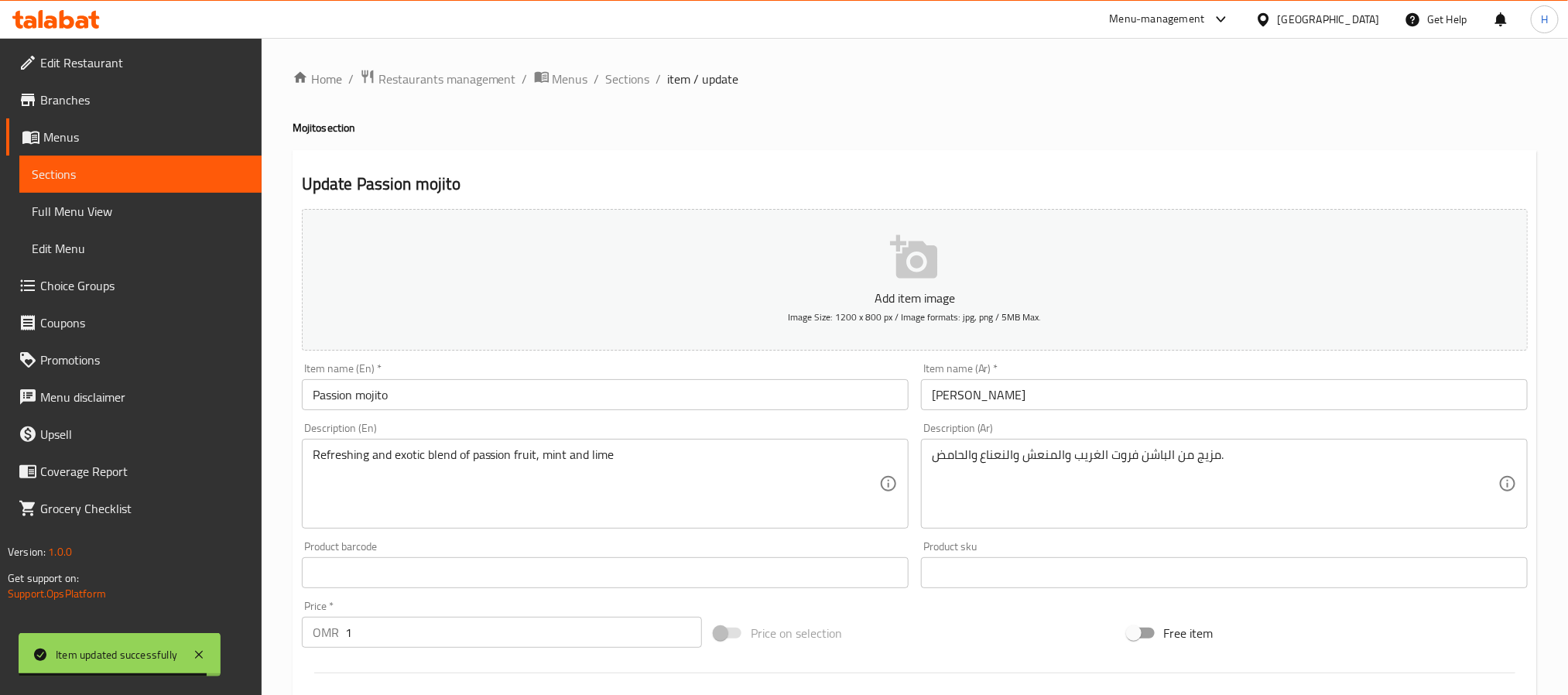
click at [30, 208] on link "Full Menu View" at bounding box center [140, 211] width 242 height 37
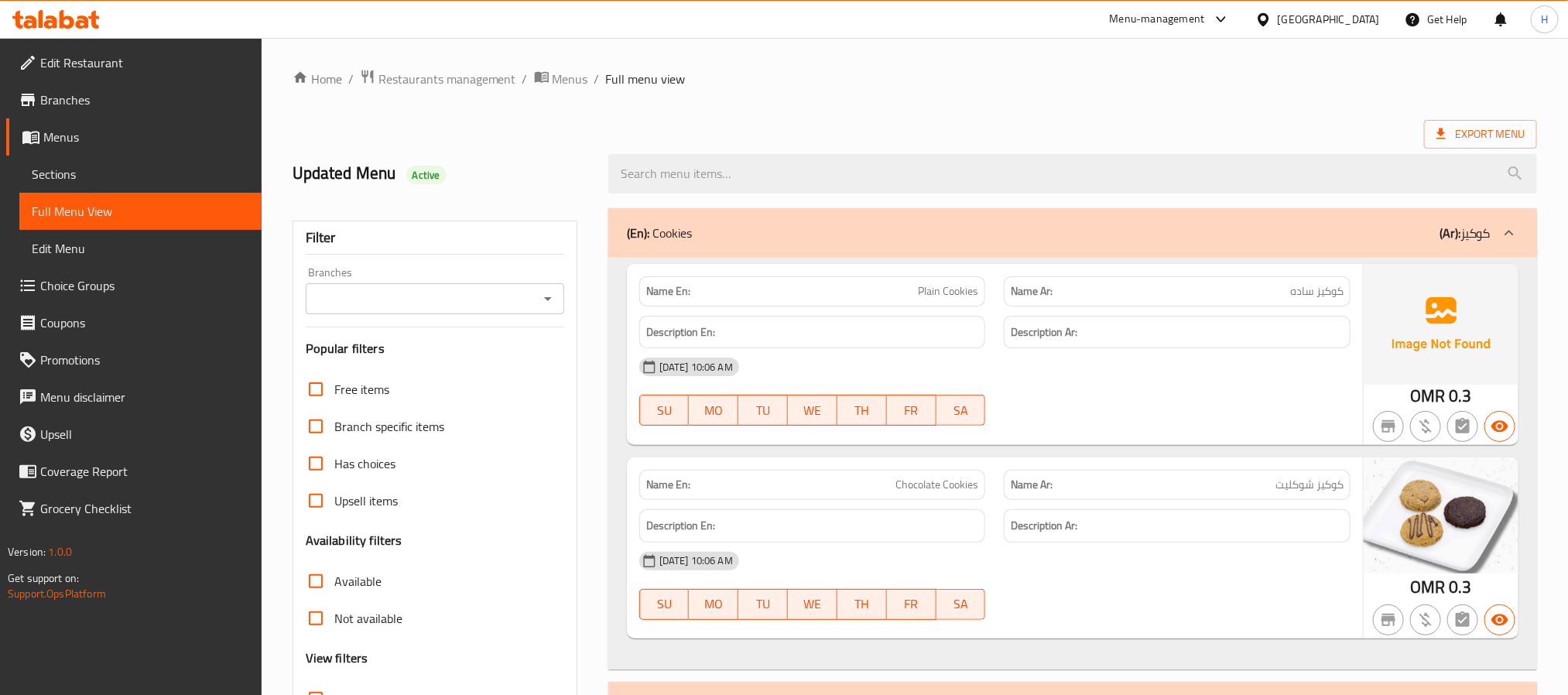
click at [971, 286] on span "Plain Cookies" at bounding box center [948, 291] width 61 height 16
copy span "Plain Cookies"
click at [931, 477] on span "Chocolate Cookies" at bounding box center [937, 485] width 83 height 16
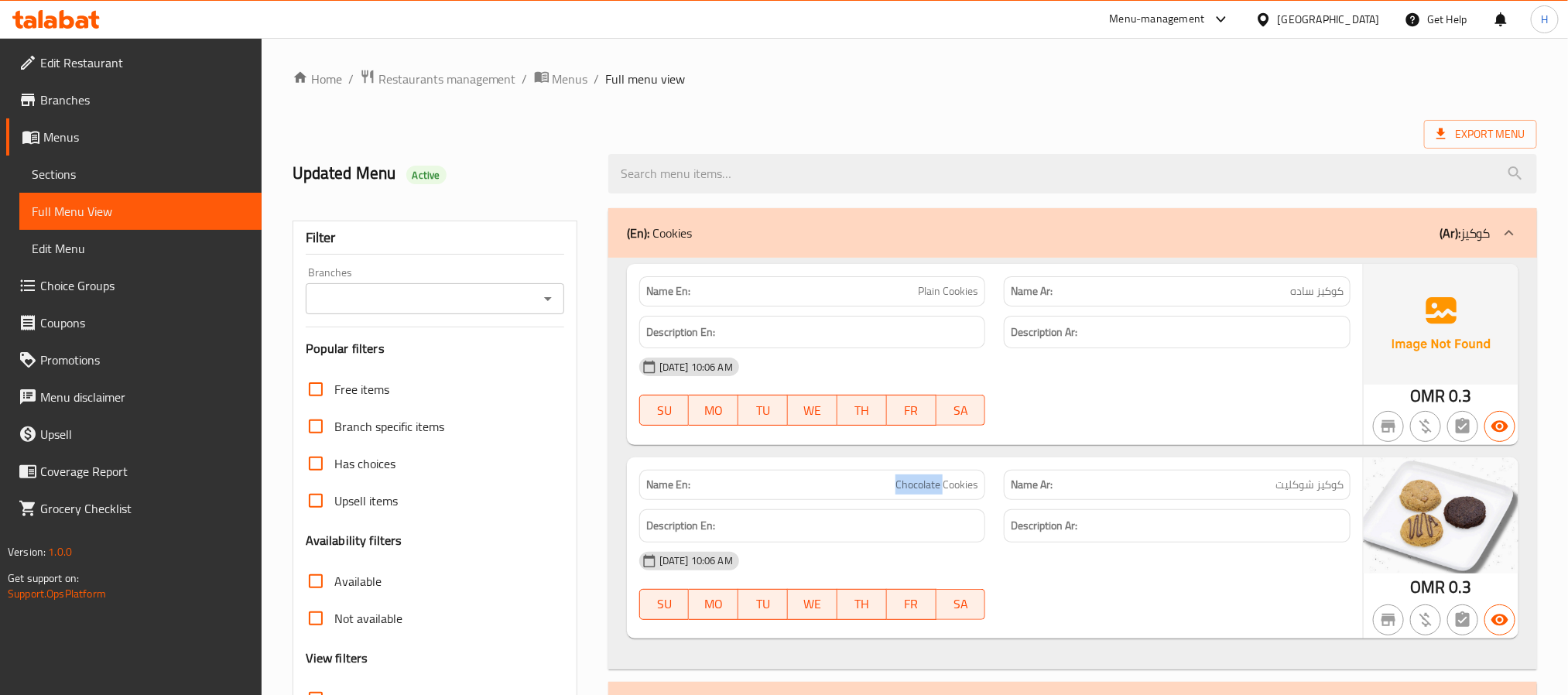
click at [931, 477] on span "Chocolate Cookies" at bounding box center [937, 485] width 83 height 16
copy span "Chocolate Cookies"
click at [936, 293] on span "Plain Cookies" at bounding box center [948, 291] width 61 height 16
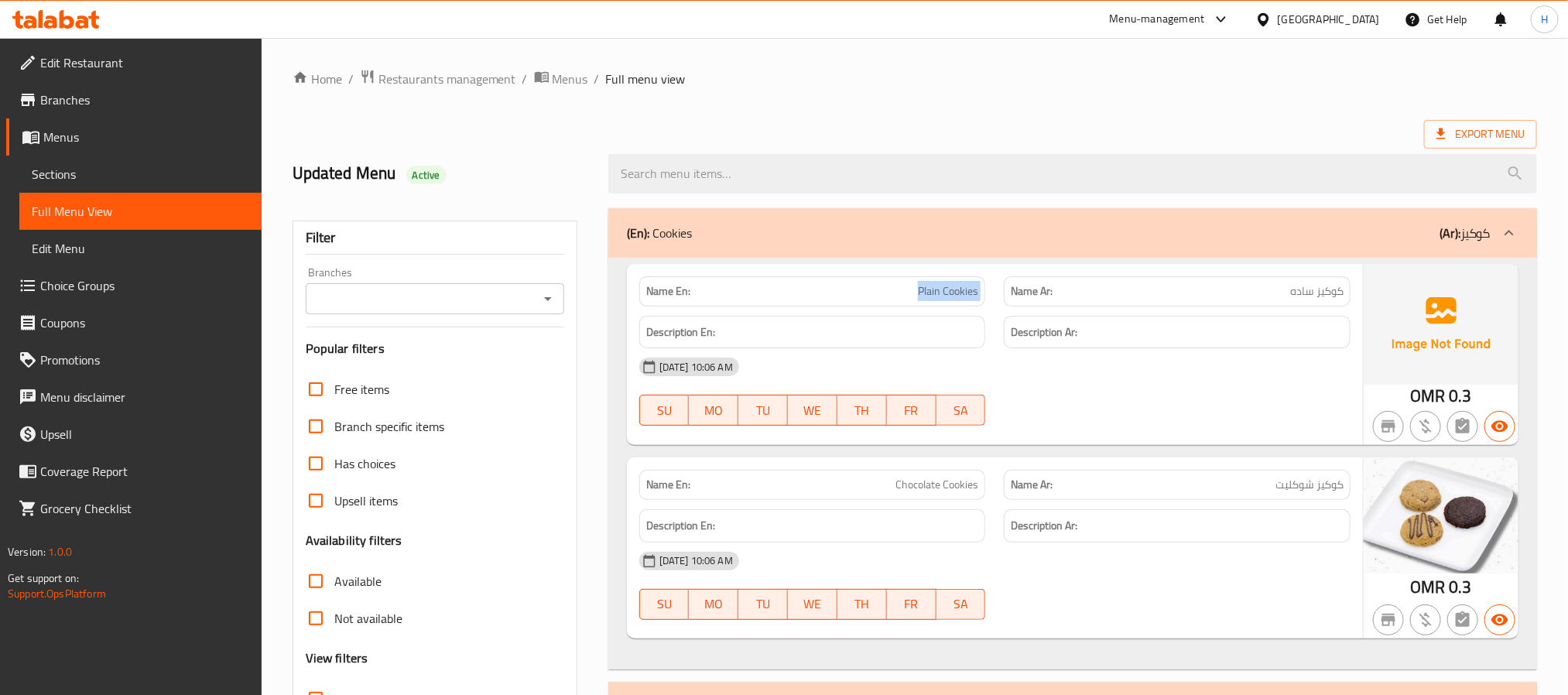
click at [936, 293] on span "Plain Cookies" at bounding box center [948, 291] width 61 height 16
copy span "Plain Cookies"
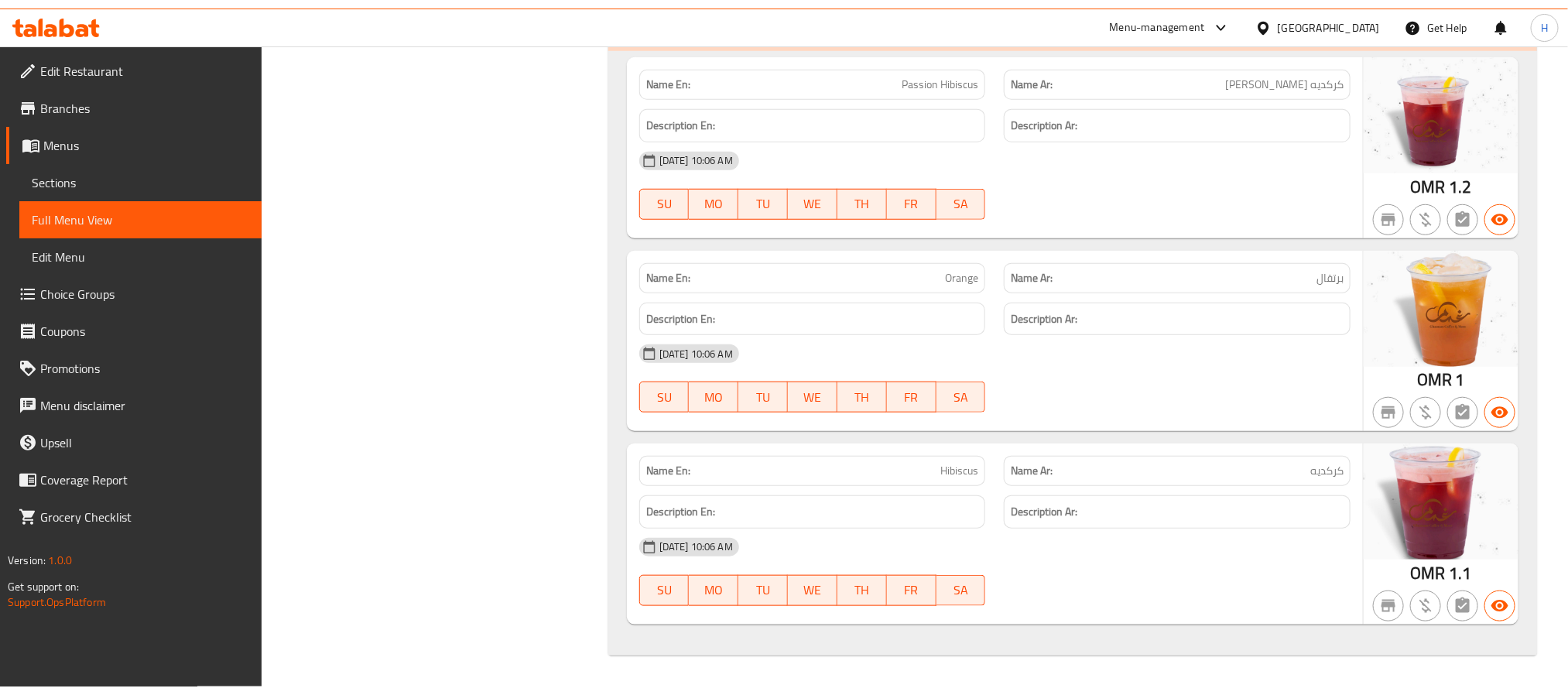
scroll to position [28879, 0]
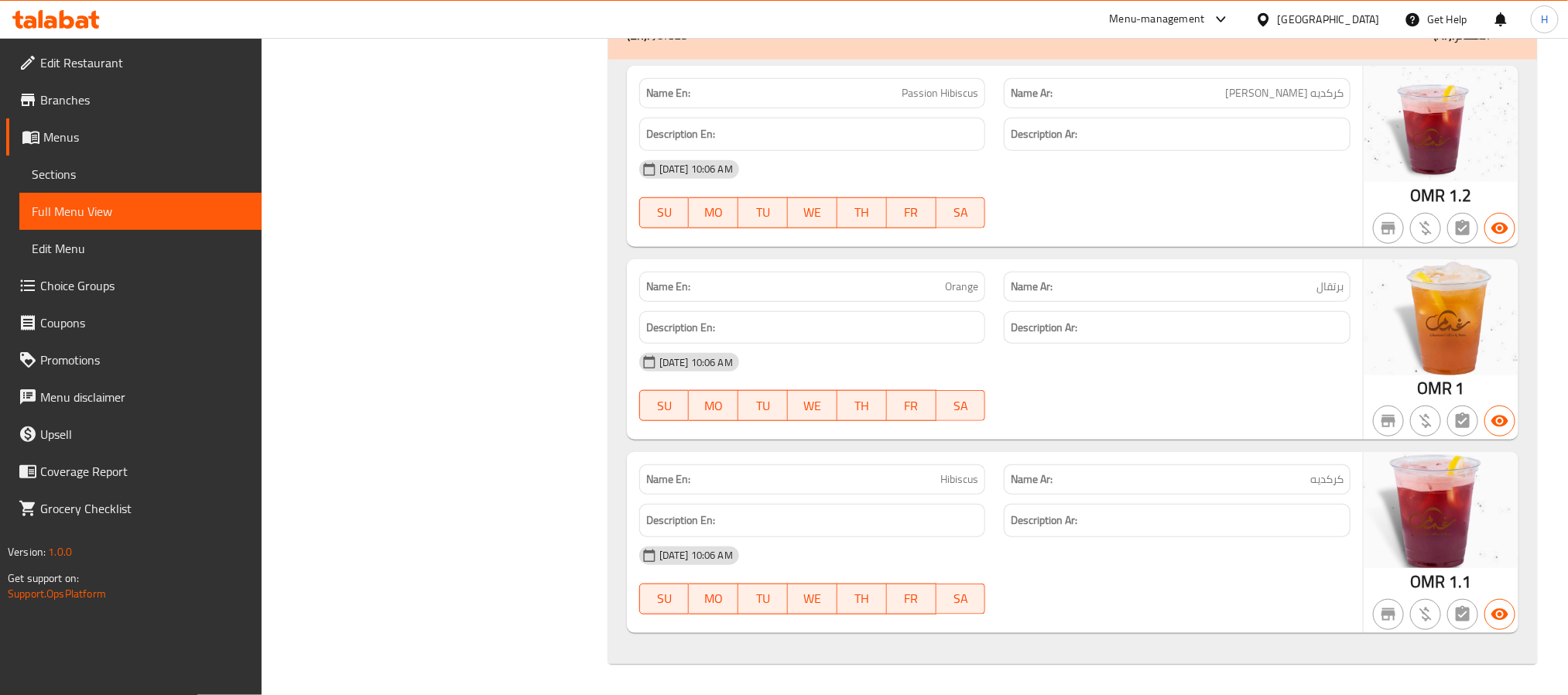
click at [967, 487] on span "Hibiscus" at bounding box center [959, 479] width 38 height 16
copy span "Hibiscus"
click at [966, 295] on span "Orange" at bounding box center [962, 286] width 34 height 16
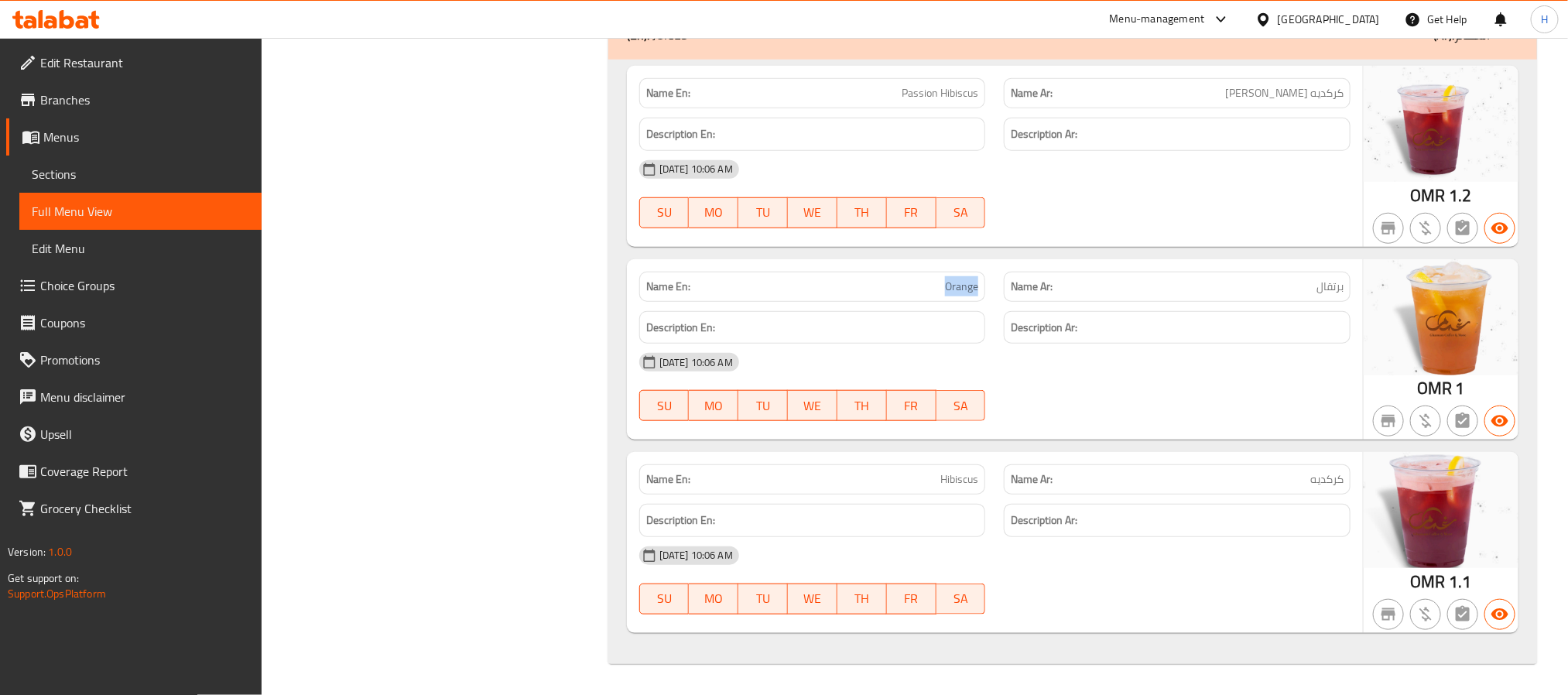
copy span "Orange"
click at [949, 87] on span "Passion Hibiscus" at bounding box center [940, 93] width 77 height 16
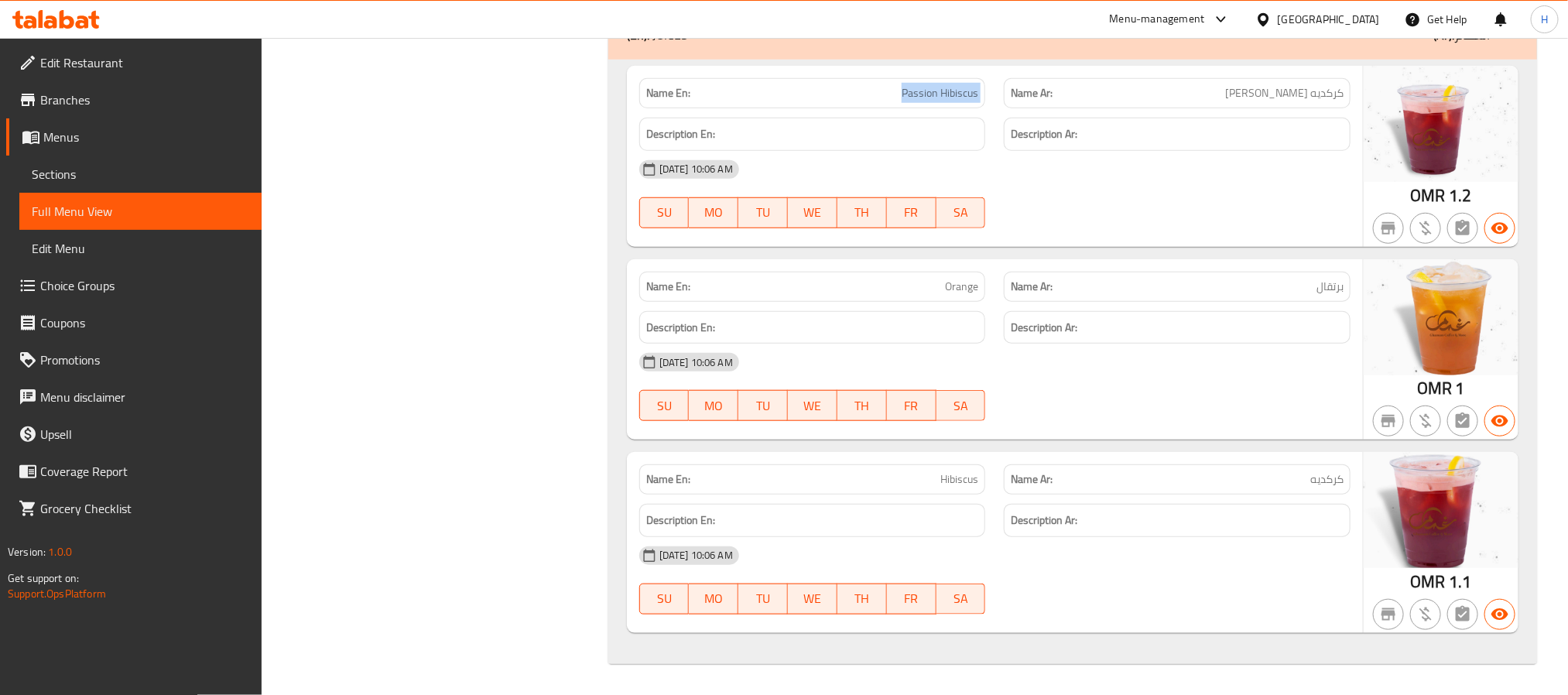
copy span "Passion Hibiscus"
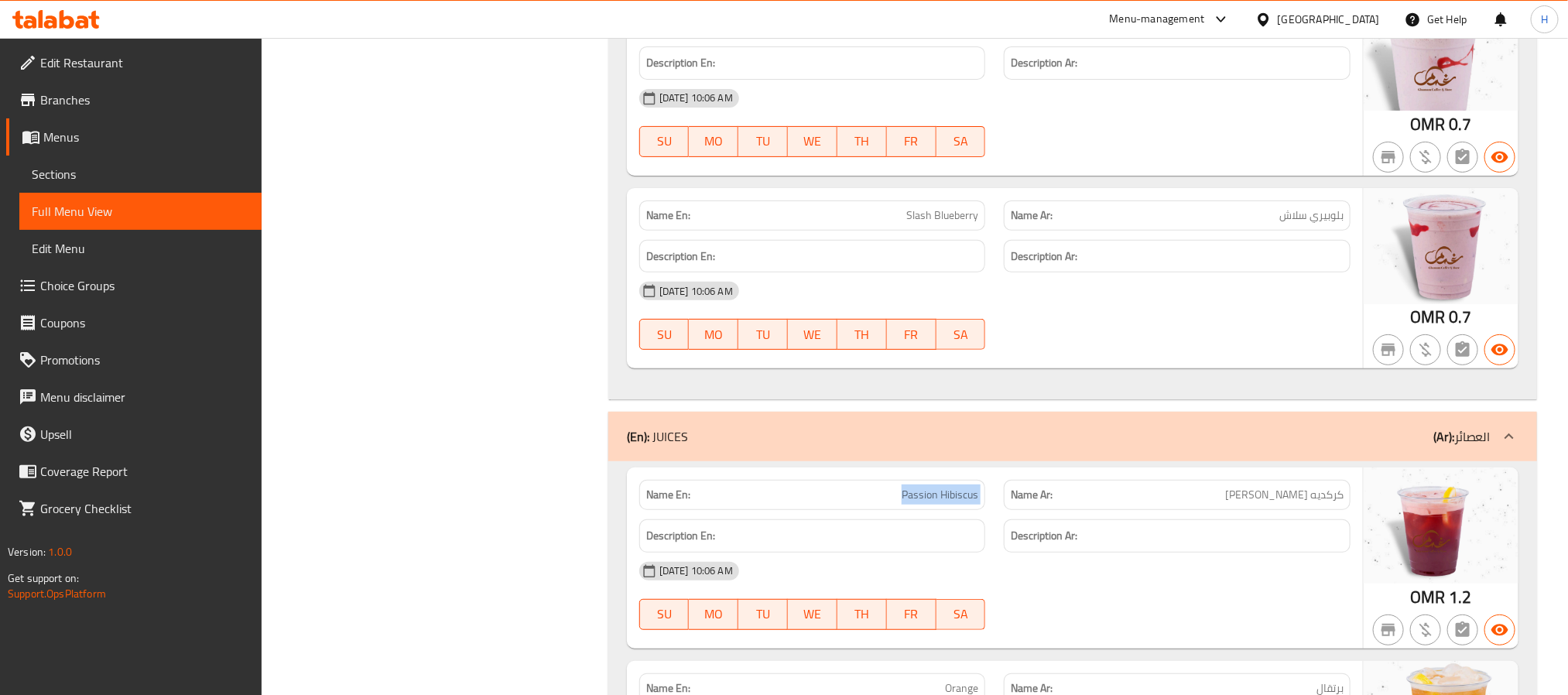
scroll to position [28415, 0]
click at [954, 224] on span "Slash Blueberry" at bounding box center [942, 216] width 72 height 16
copy span "Slash Blueberry"
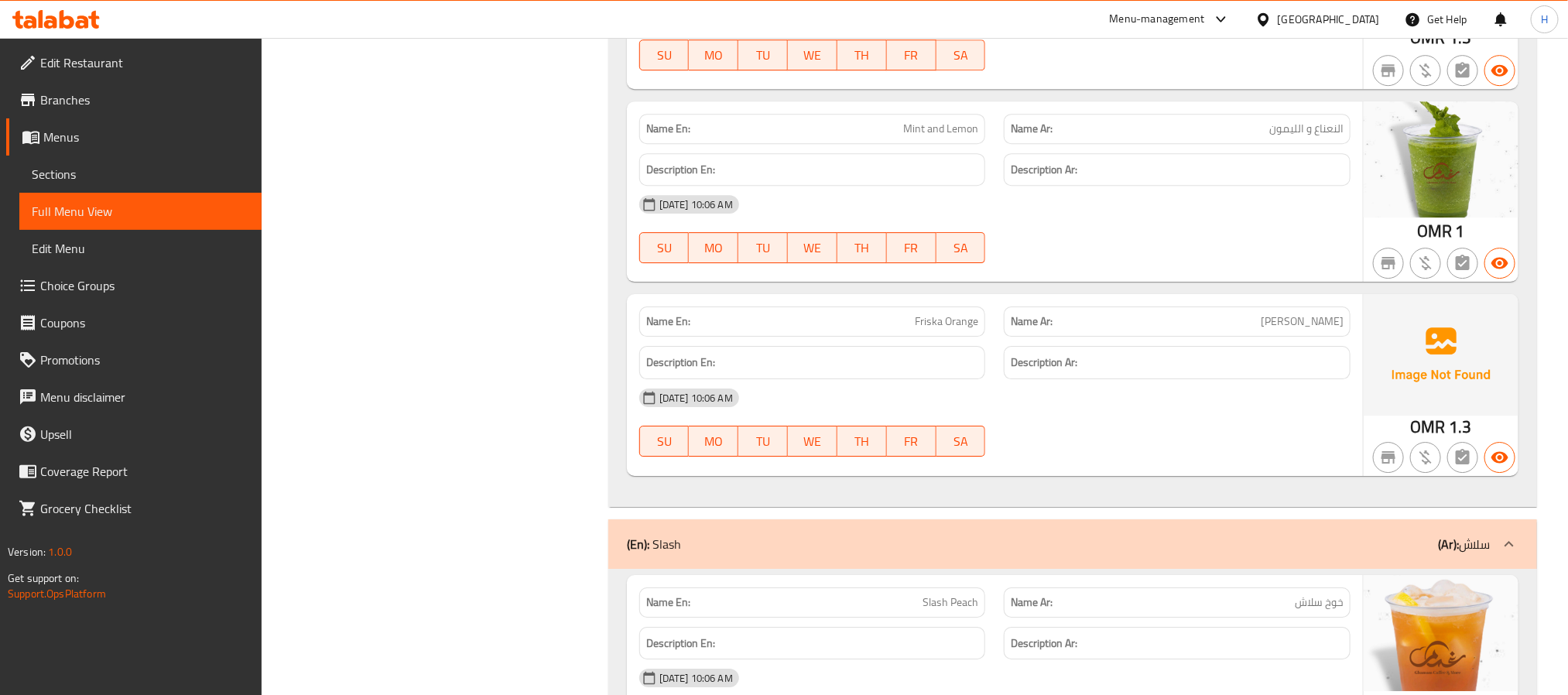
scroll to position [27603, 0]
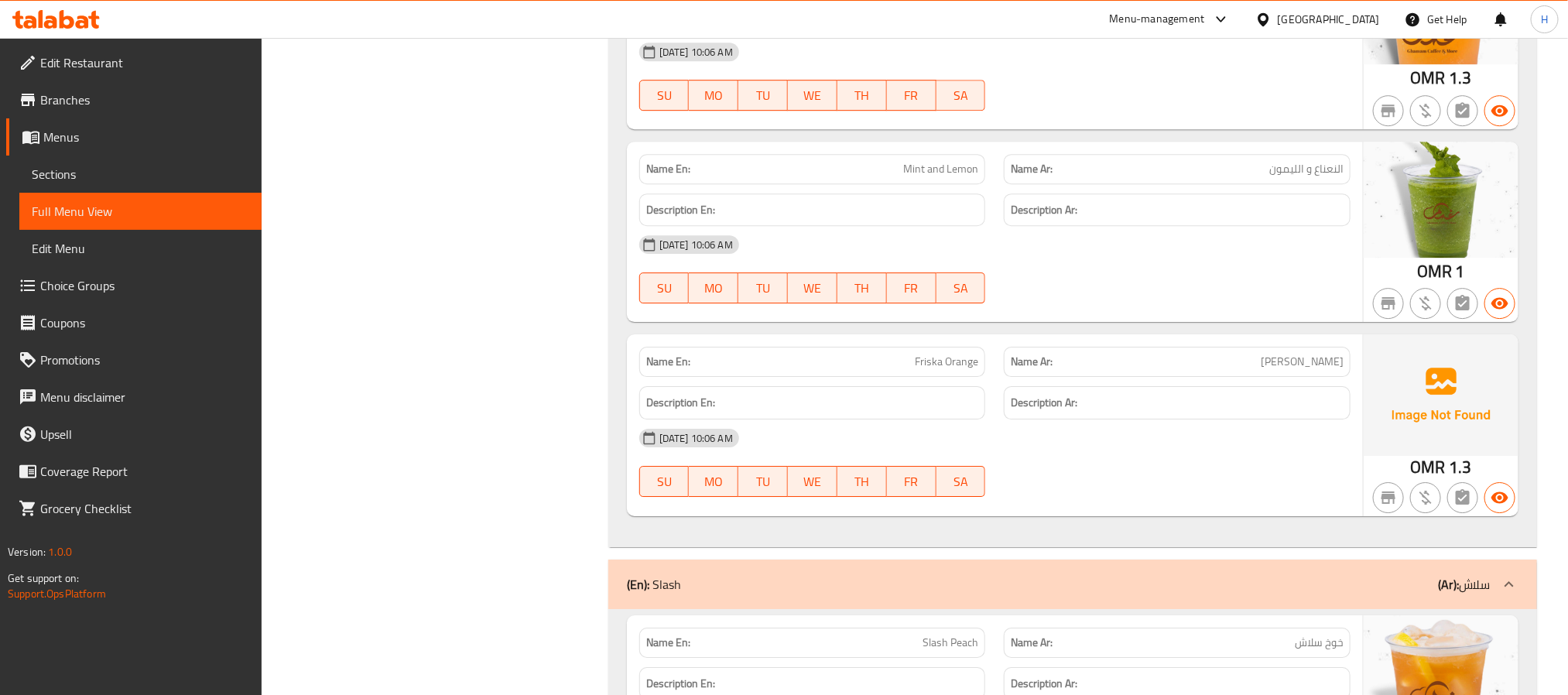
click at [931, 178] on span "Mint and Lemon" at bounding box center [941, 168] width 75 height 16
copy span "Mint and Lemon"
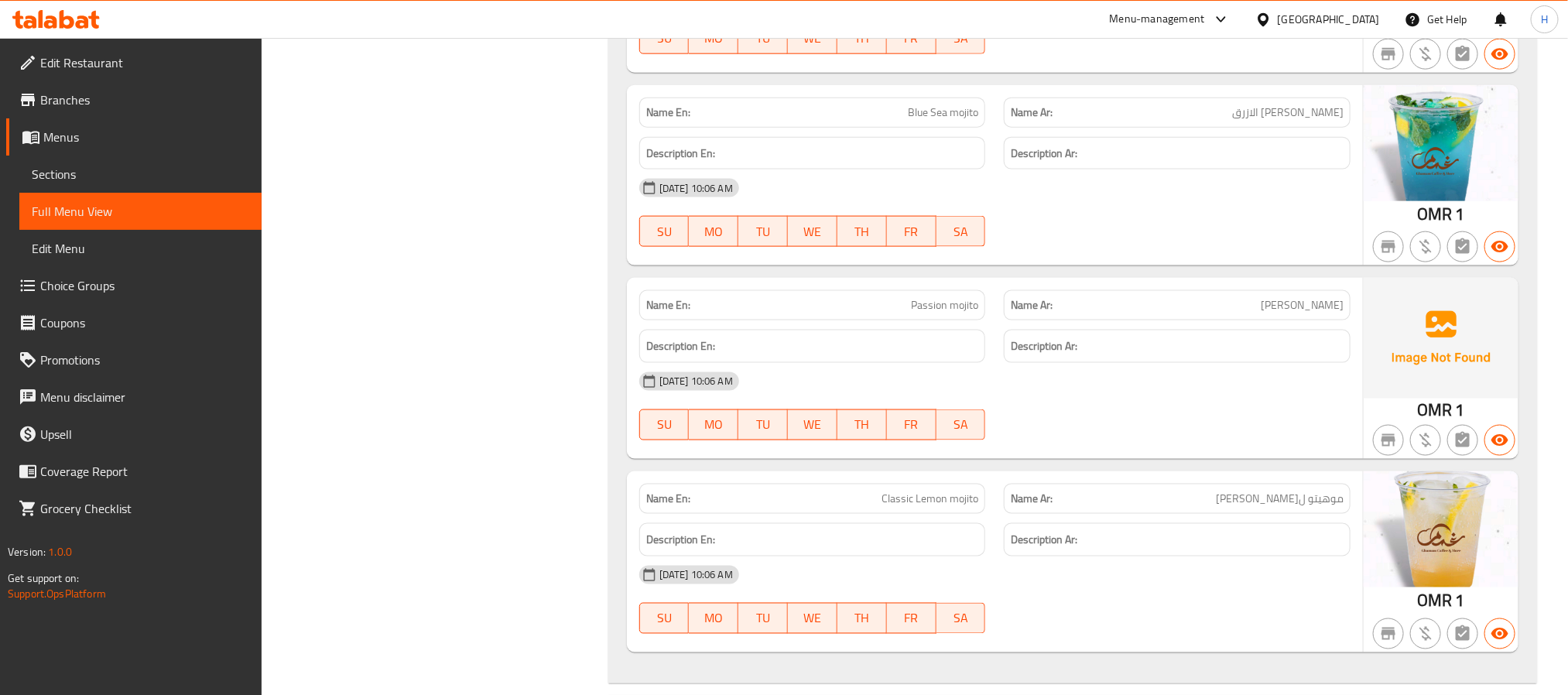
scroll to position [26093, 0]
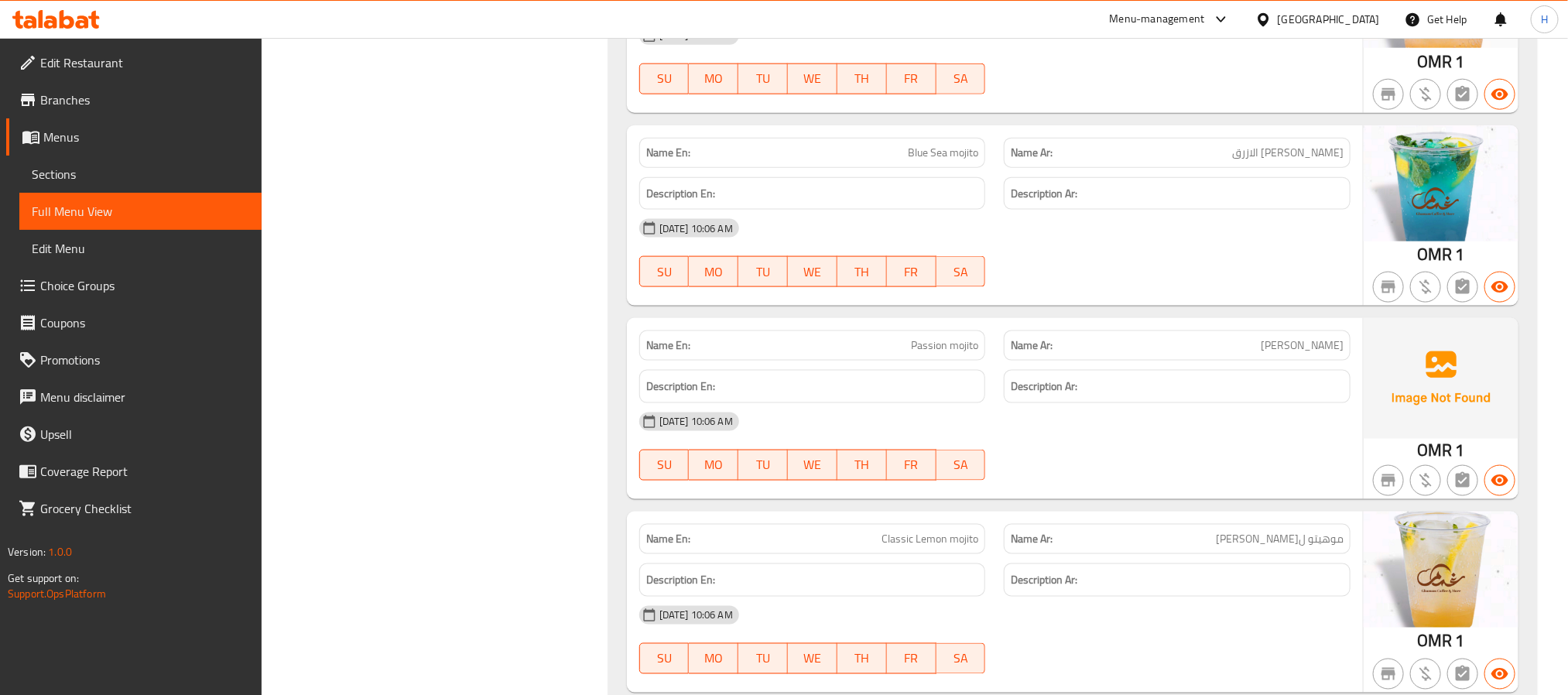
copy span "Peach mojito"
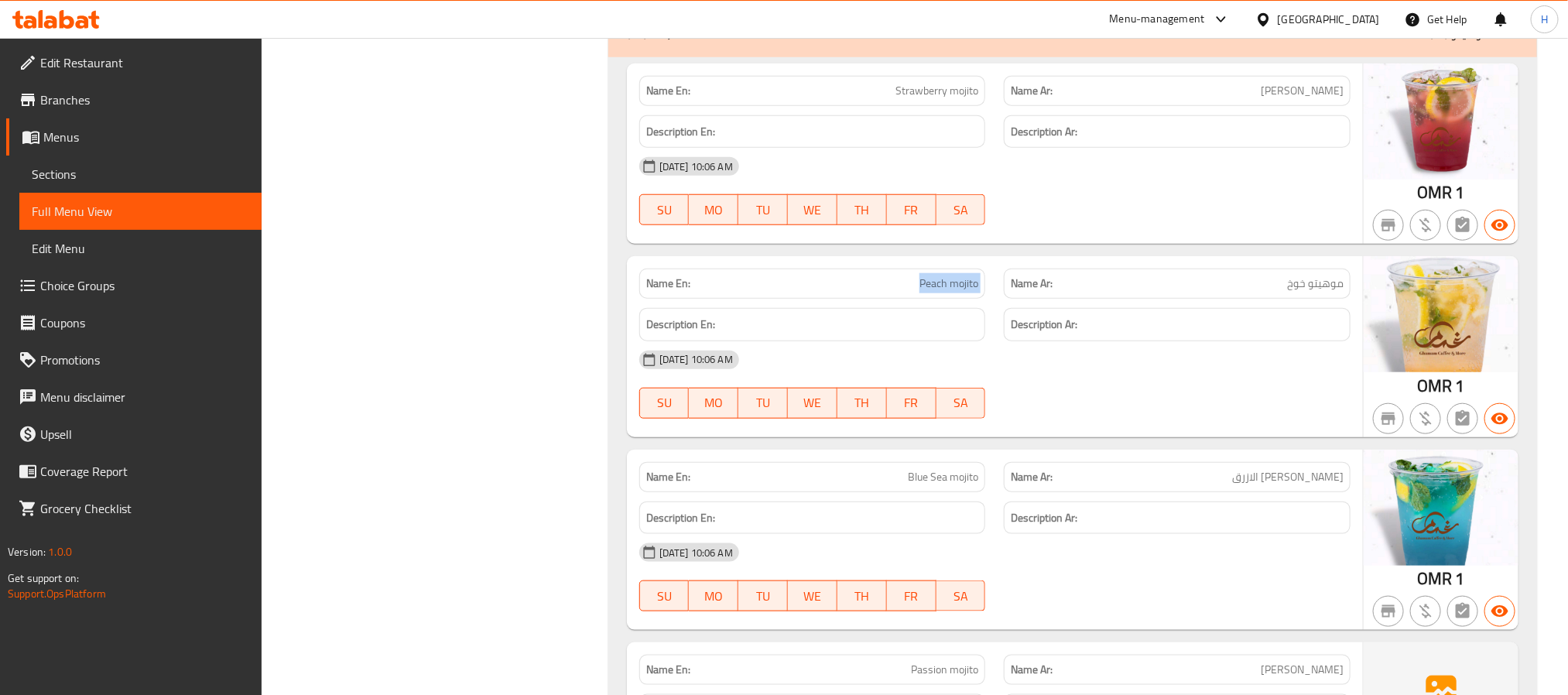
scroll to position [25745, 0]
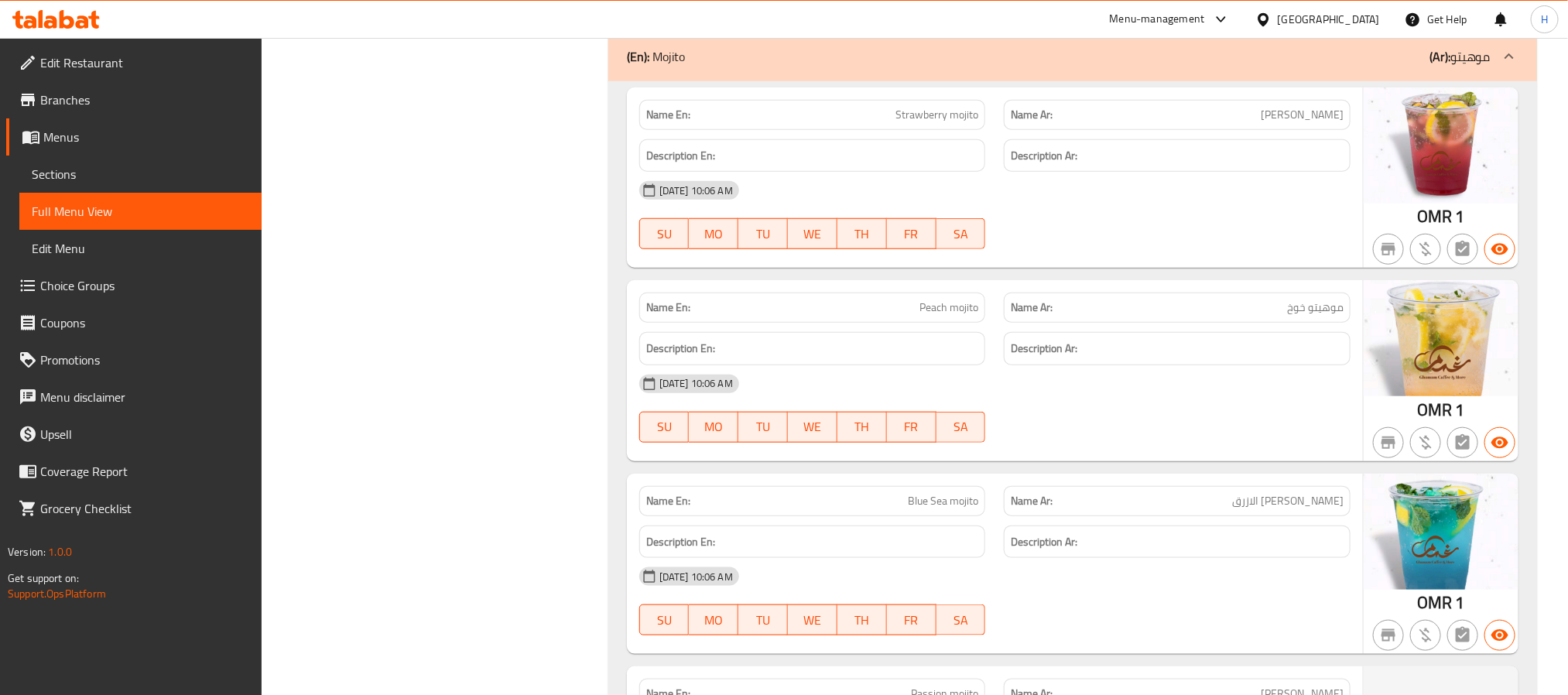
click at [927, 123] on span "Strawberry mojito" at bounding box center [937, 114] width 83 height 16
copy span "Strawberry mojito"
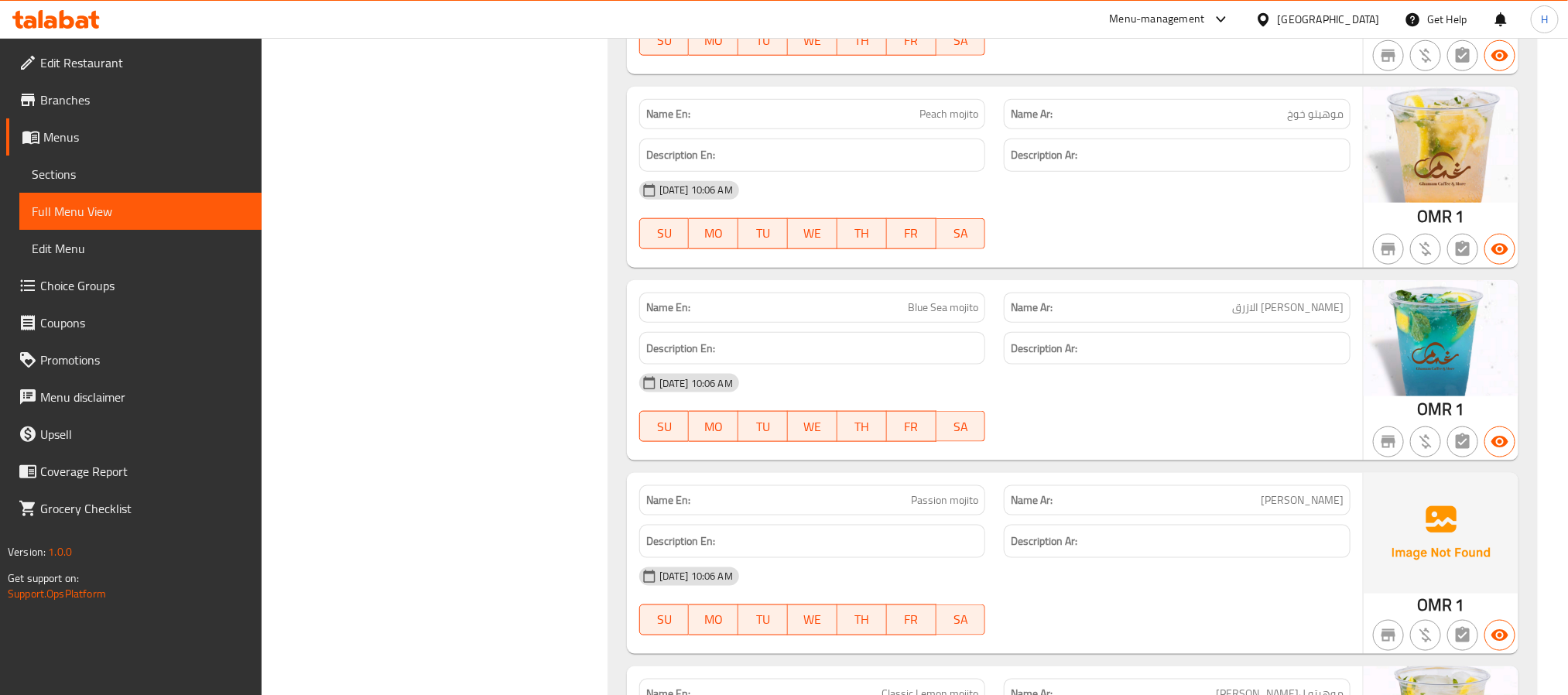
scroll to position [26093, 0]
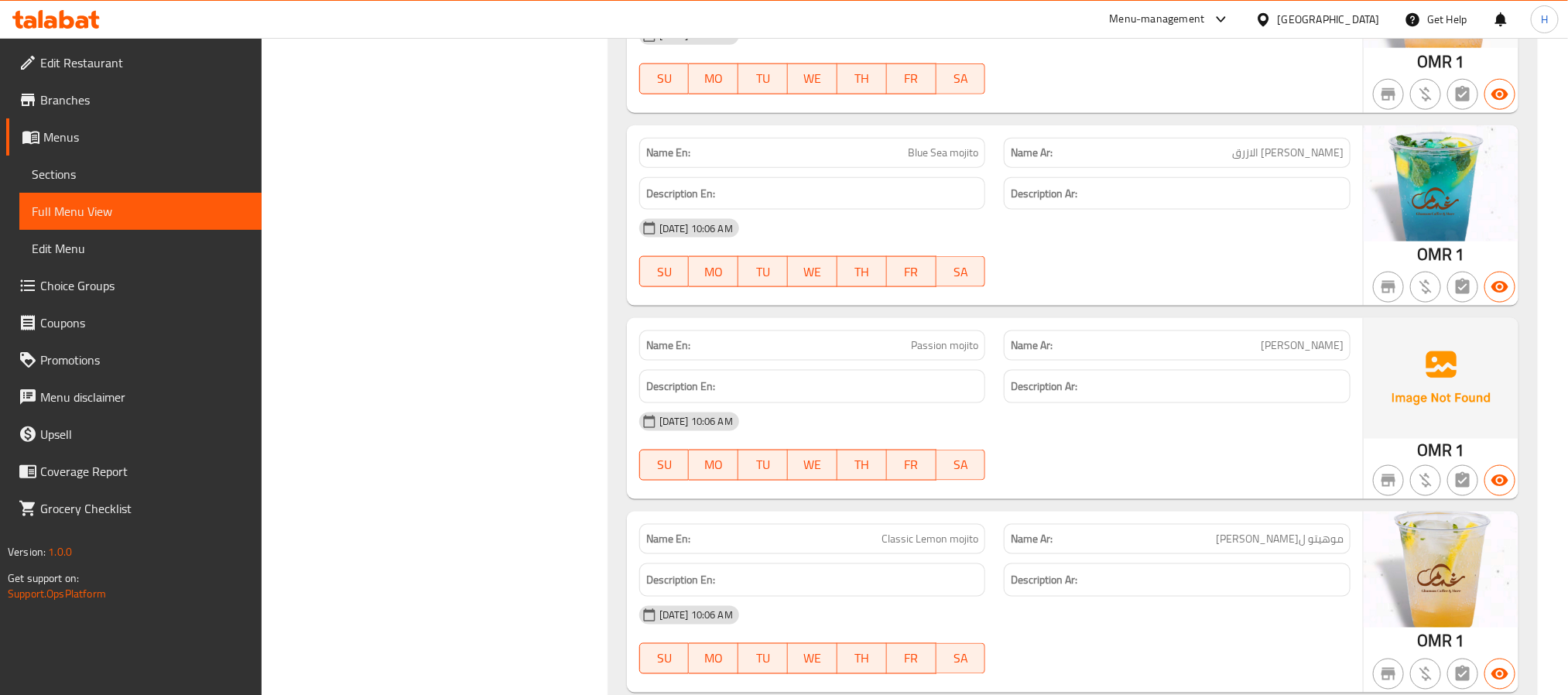
click at [922, 354] on span "Passion mojito" at bounding box center [944, 345] width 67 height 16
